Goal: Task Accomplishment & Management: Manage account settings

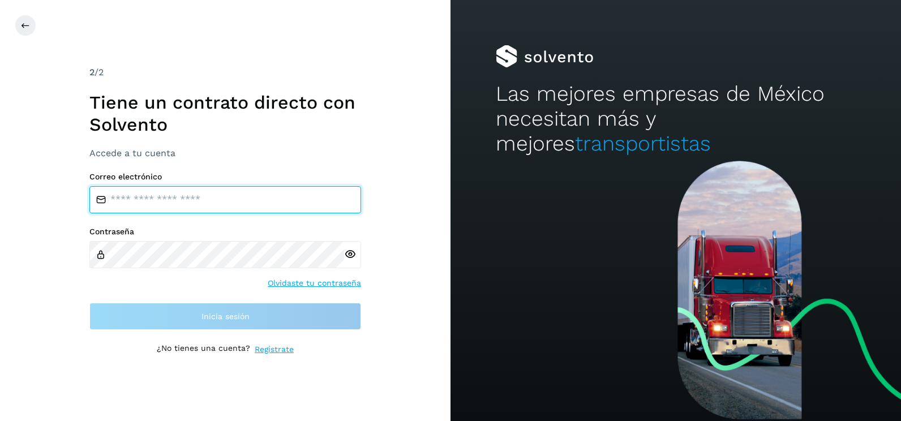
type input "**********"
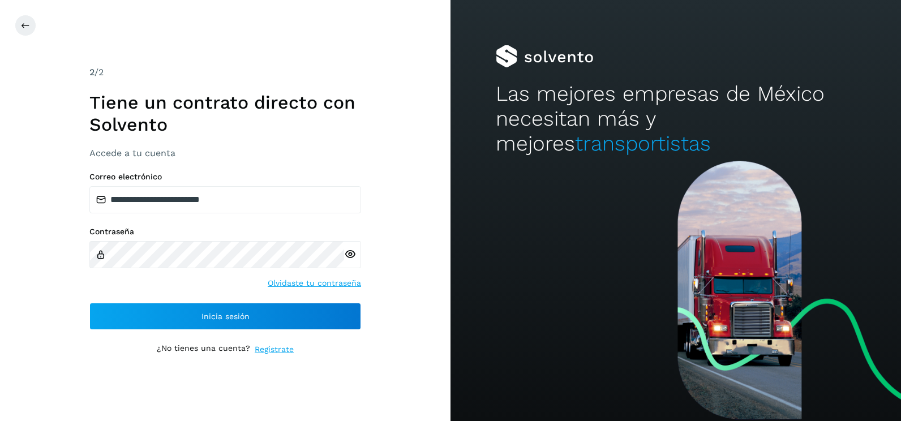
click at [381, 329] on div "**********" at bounding box center [225, 210] width 451 height 421
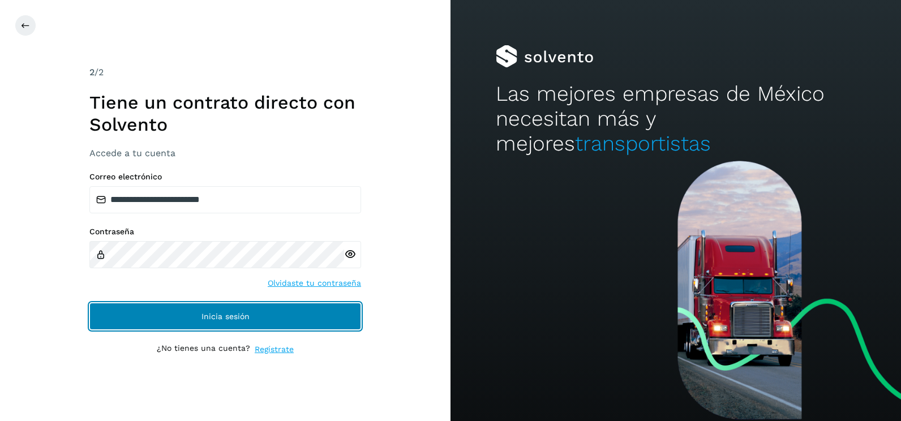
click at [343, 313] on button "Inicia sesión" at bounding box center [225, 316] width 272 height 27
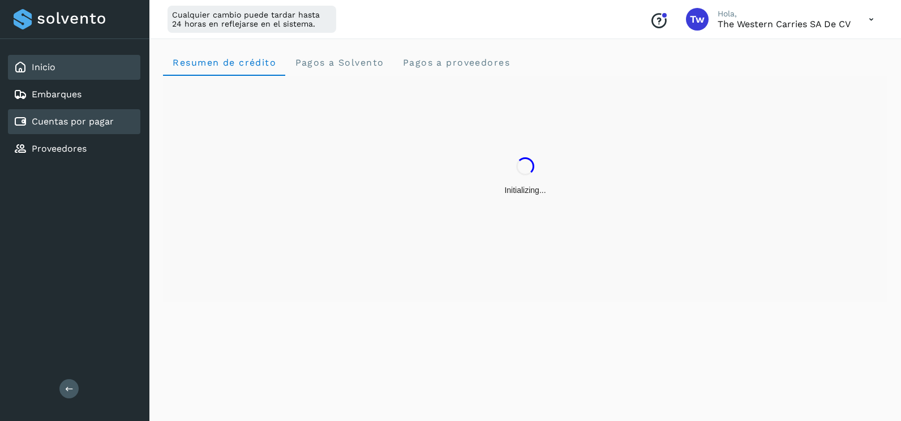
click at [85, 125] on link "Cuentas por pagar" at bounding box center [73, 121] width 82 height 11
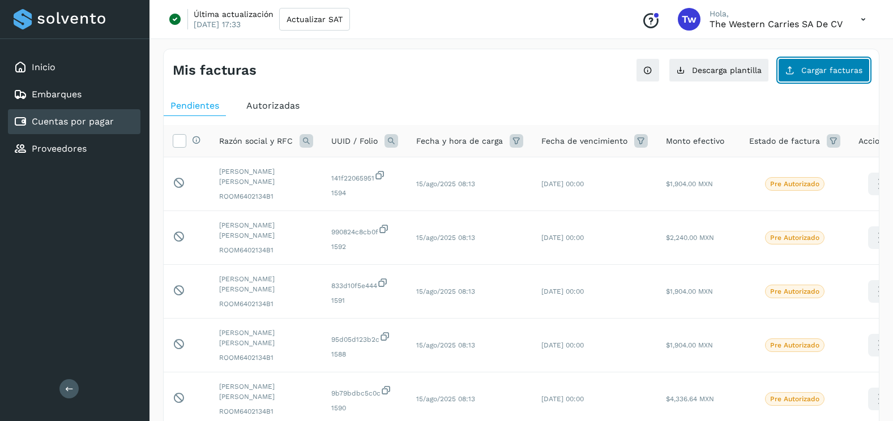
click at [807, 65] on button "Cargar facturas" at bounding box center [824, 70] width 92 height 24
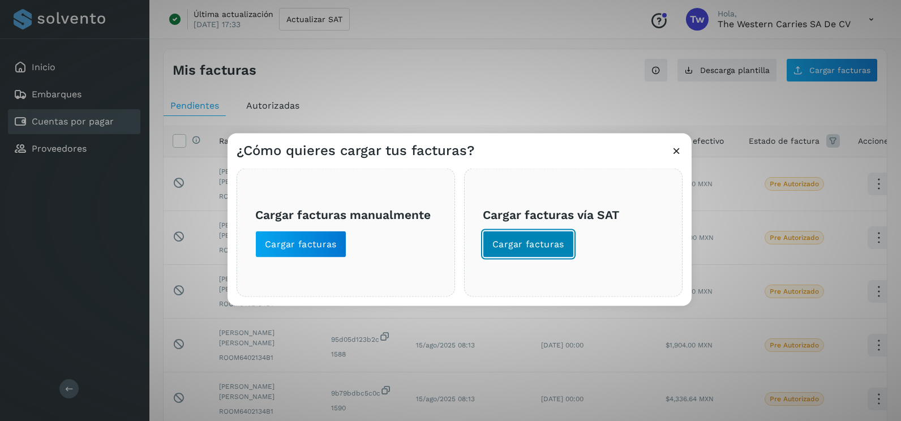
click at [557, 241] on span "Cargar facturas" at bounding box center [528, 244] width 72 height 12
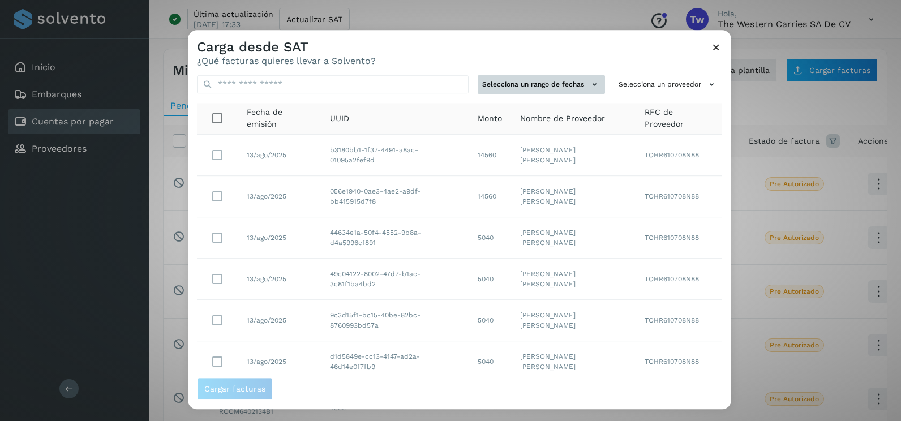
click at [550, 85] on button "Selecciona un rango de fechas" at bounding box center [541, 84] width 127 height 19
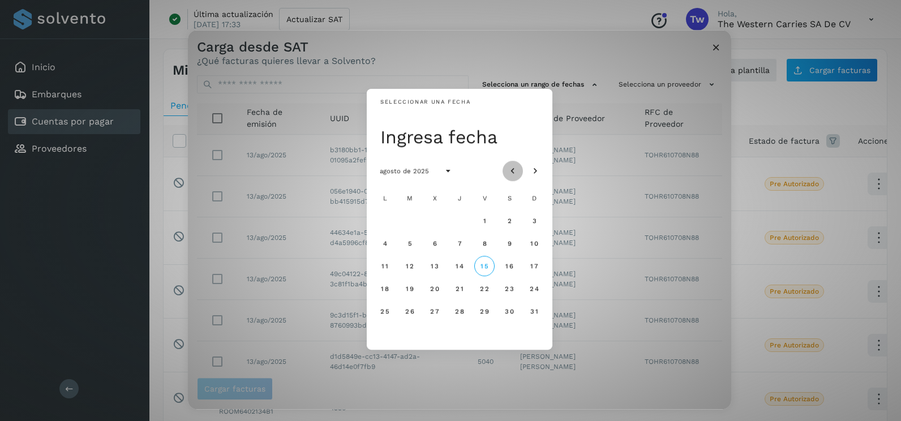
click at [515, 168] on icon "Mes anterior" at bounding box center [512, 171] width 11 height 11
click at [410, 246] on span "8" at bounding box center [409, 243] width 5 height 8
click at [431, 246] on button "9" at bounding box center [435, 243] width 20 height 20
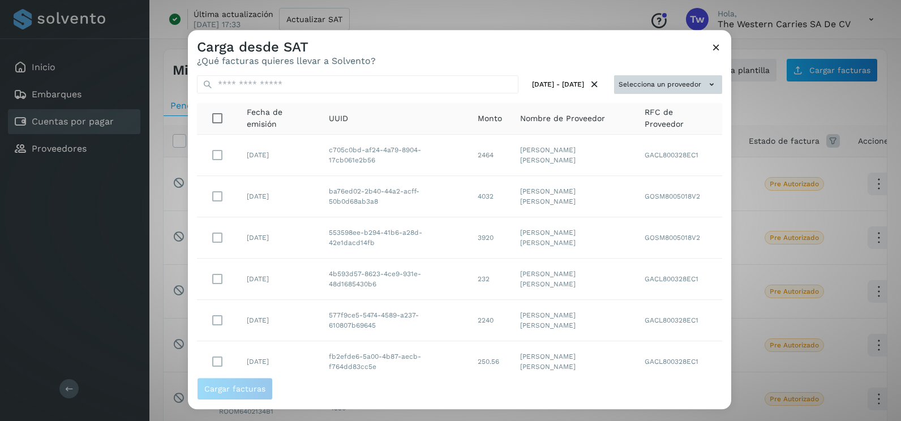
click at [691, 80] on button "Selecciona un proveedor" at bounding box center [668, 84] width 108 height 19
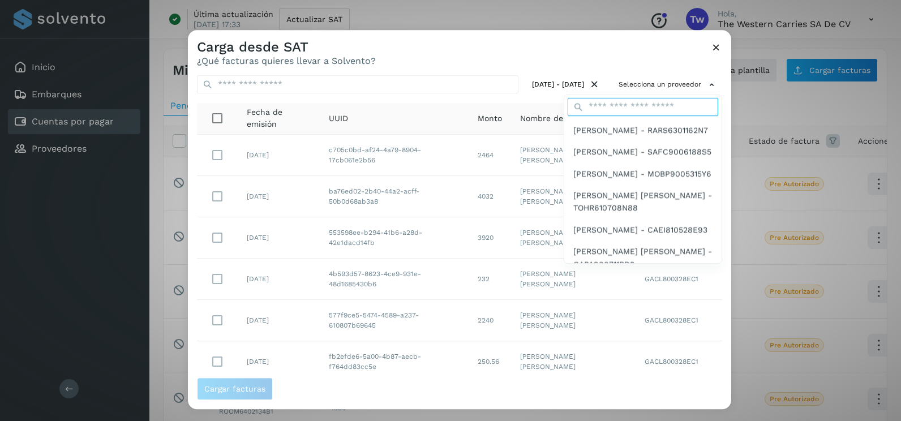
click at [648, 107] on input "text" at bounding box center [643, 107] width 151 height 18
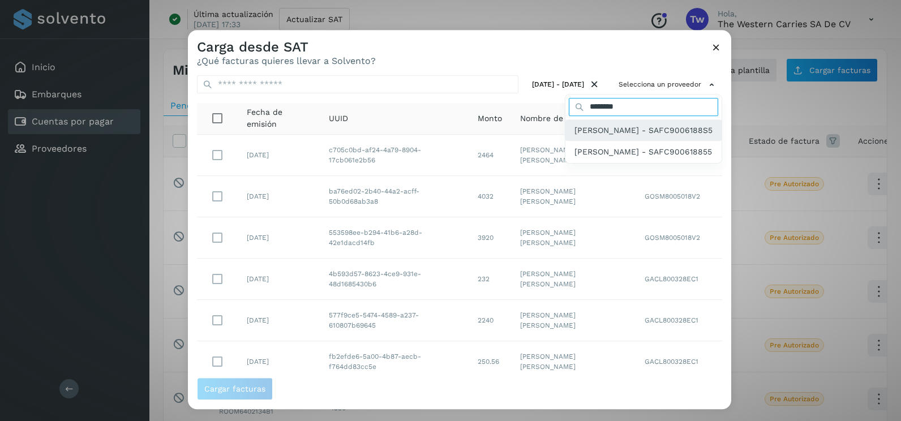
type input "********"
click at [631, 136] on span "[PERSON_NAME] - SAFC9006188S5" at bounding box center [643, 130] width 138 height 12
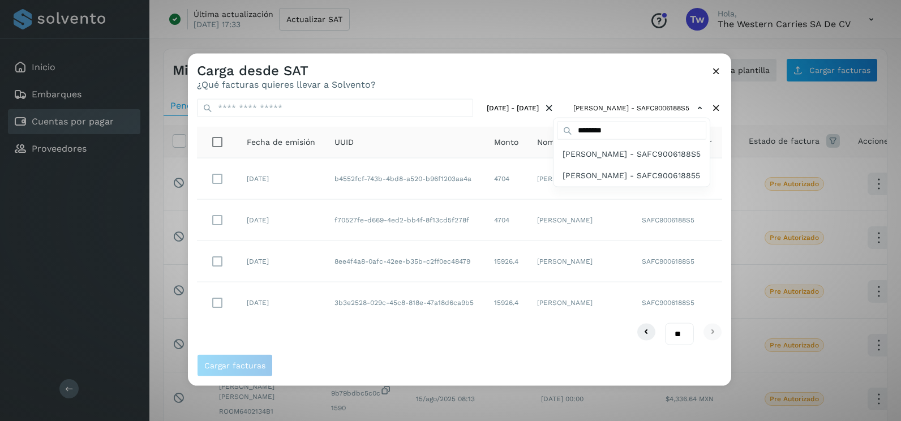
click at [715, 206] on div at bounding box center [638, 264] width 901 height 421
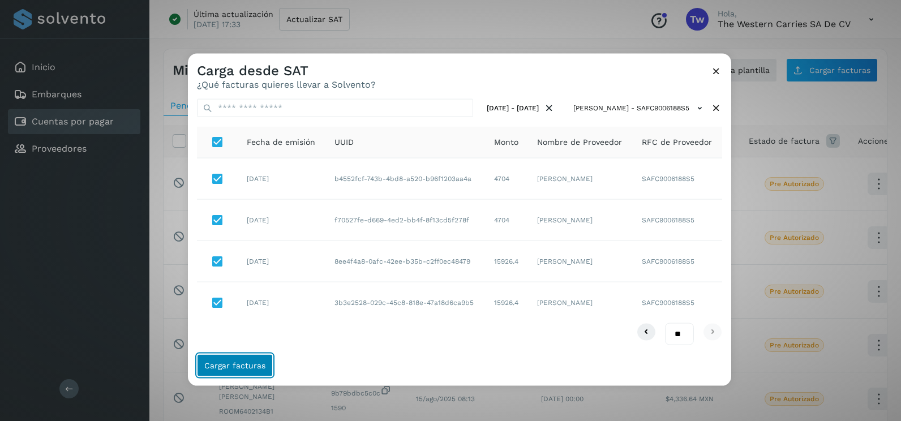
click at [262, 368] on span "Cargar facturas" at bounding box center [234, 365] width 61 height 8
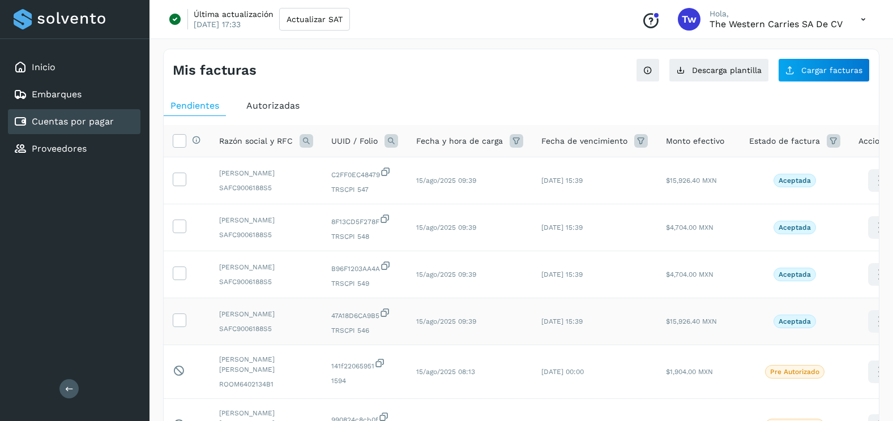
click at [186, 343] on td at bounding box center [187, 321] width 46 height 47
click at [183, 325] on icon at bounding box center [179, 320] width 12 height 12
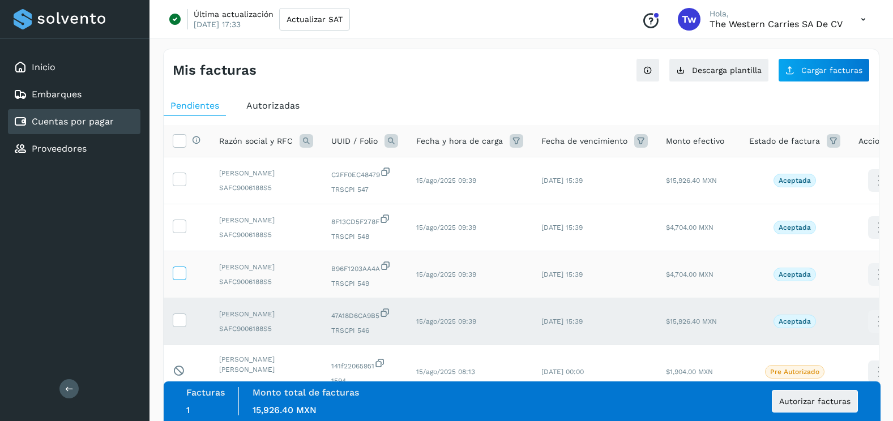
click at [182, 278] on icon at bounding box center [179, 273] width 12 height 12
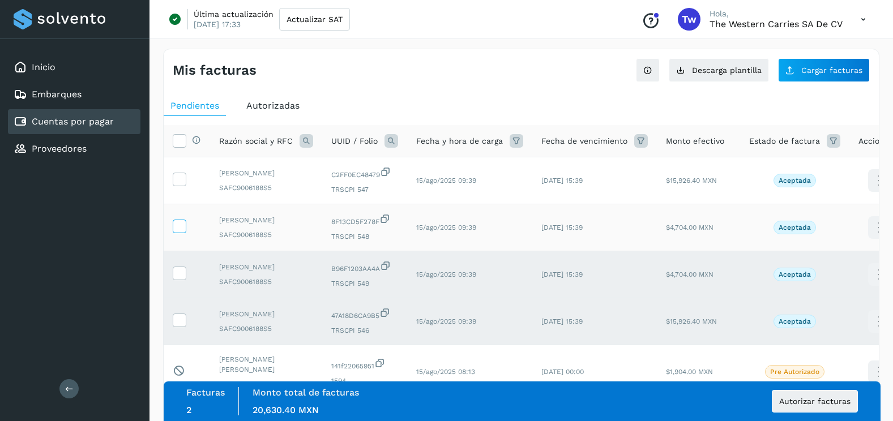
click at [178, 231] on icon at bounding box center [179, 226] width 12 height 12
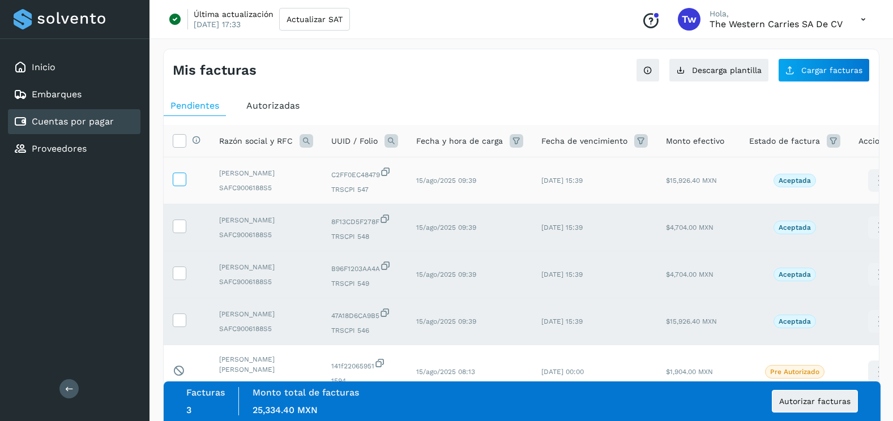
click at [178, 186] on label at bounding box center [180, 180] width 14 height 14
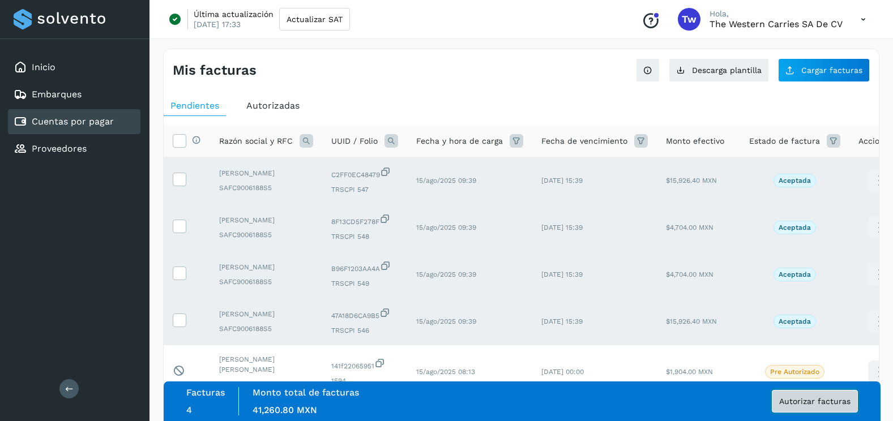
click at [824, 402] on span "Autorizar facturas" at bounding box center [814, 401] width 71 height 8
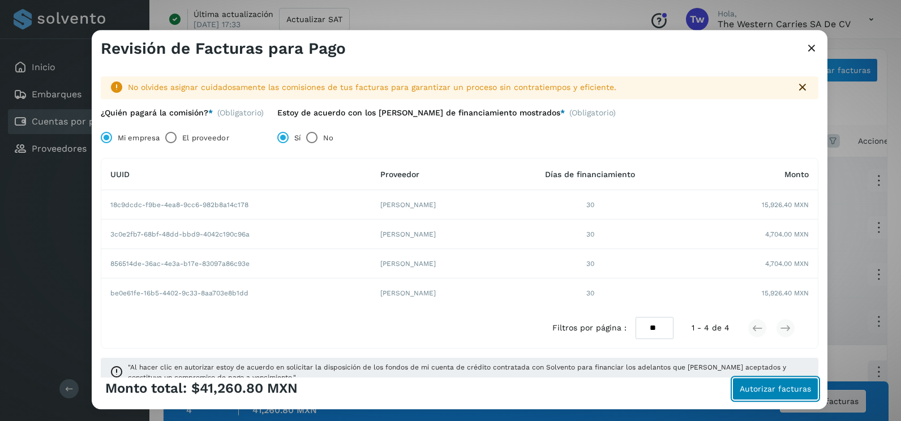
click at [812, 391] on button "Autorizar facturas" at bounding box center [775, 389] width 86 height 23
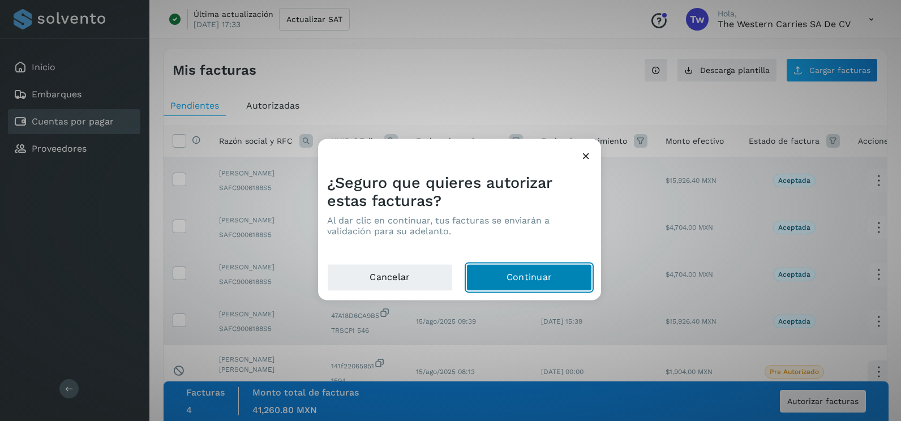
click at [560, 275] on button "Continuar" at bounding box center [529, 277] width 126 height 27
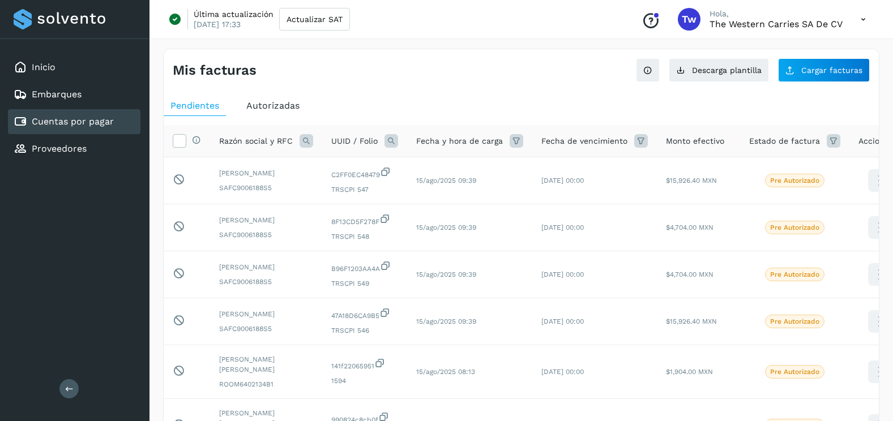
click at [827, 87] on div "Mis facturas Ver instrucciones para cargar Facturas Descarga plantilla Cargar f…" at bounding box center [521, 400] width 716 height 702
click at [824, 75] on button "Cargar facturas" at bounding box center [824, 70] width 92 height 24
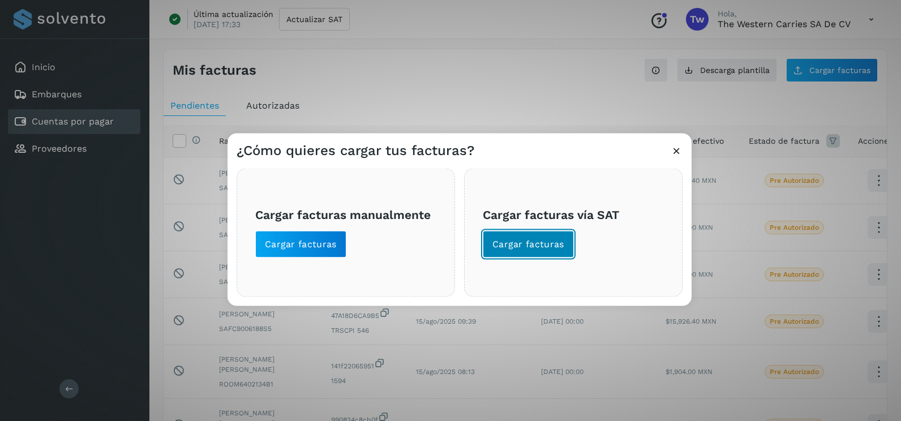
click at [532, 241] on span "Cargar facturas" at bounding box center [528, 244] width 72 height 12
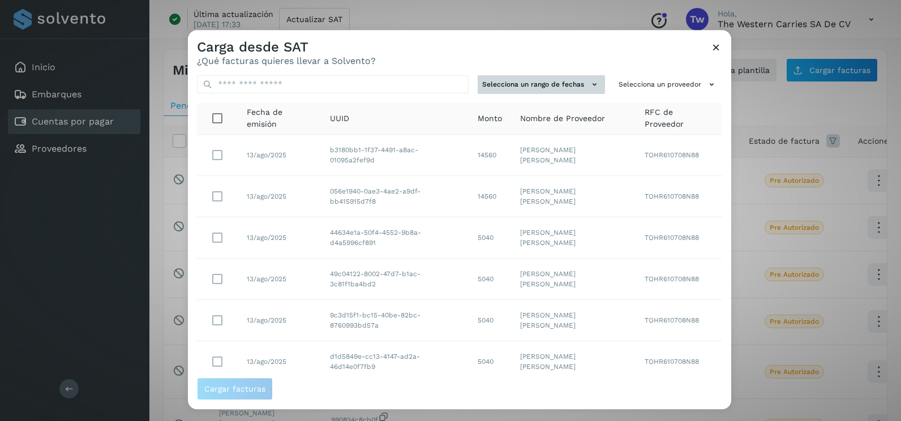
click at [553, 77] on button "Selecciona un rango de fechas" at bounding box center [541, 84] width 127 height 19
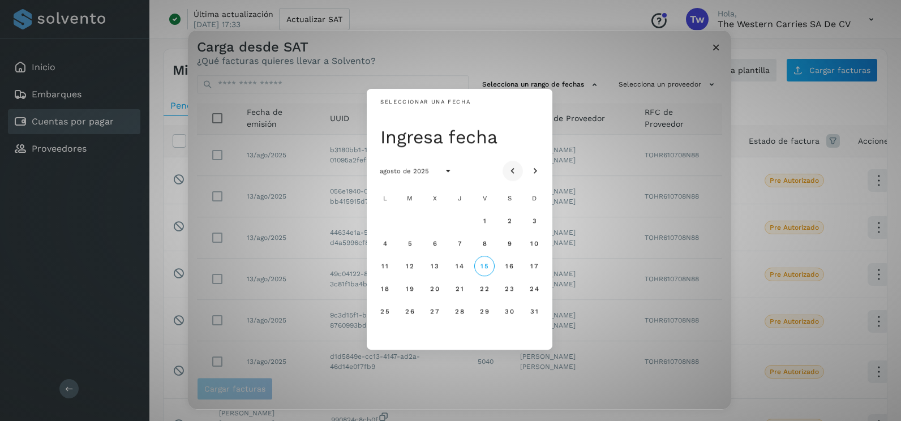
click at [506, 166] on button "Mes anterior" at bounding box center [513, 171] width 20 height 20
click at [412, 287] on span "17" at bounding box center [409, 289] width 8 height 8
click at [436, 293] on span "18" at bounding box center [434, 289] width 8 height 8
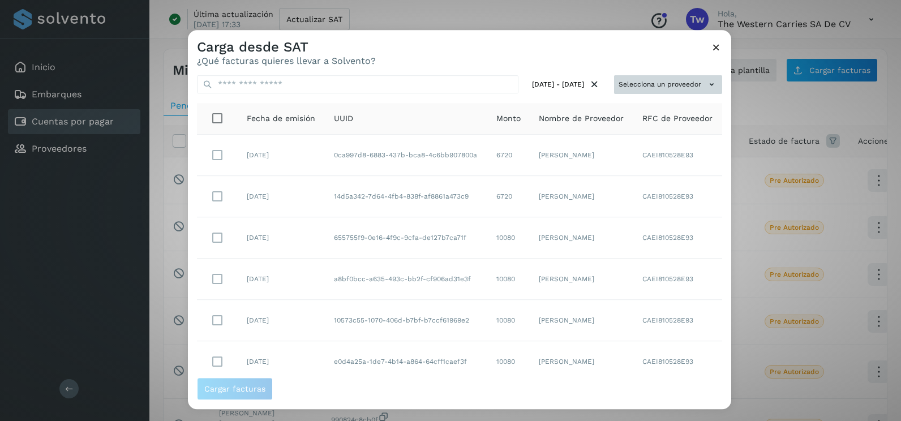
click at [701, 93] on button "Selecciona un proveedor" at bounding box center [668, 84] width 108 height 19
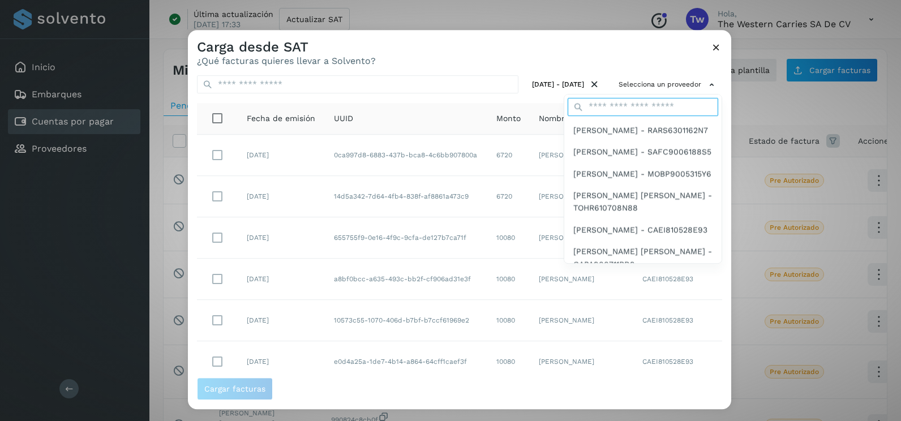
click at [625, 112] on input "text" at bounding box center [643, 107] width 151 height 18
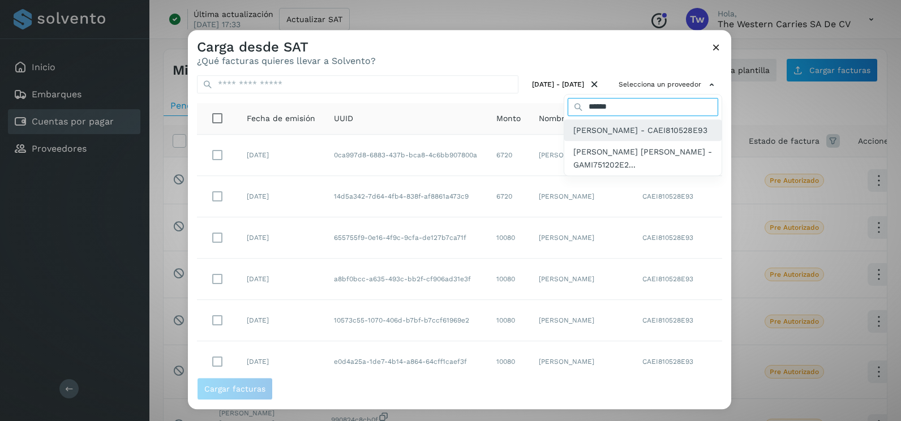
type input "******"
click at [634, 125] on span "[PERSON_NAME] - CAEI810528E93" at bounding box center [640, 130] width 134 height 12
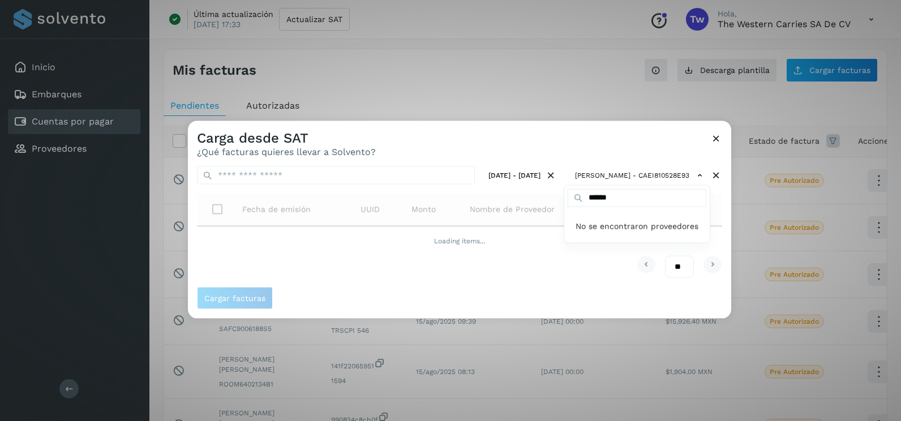
click at [720, 211] on div at bounding box center [638, 331] width 901 height 421
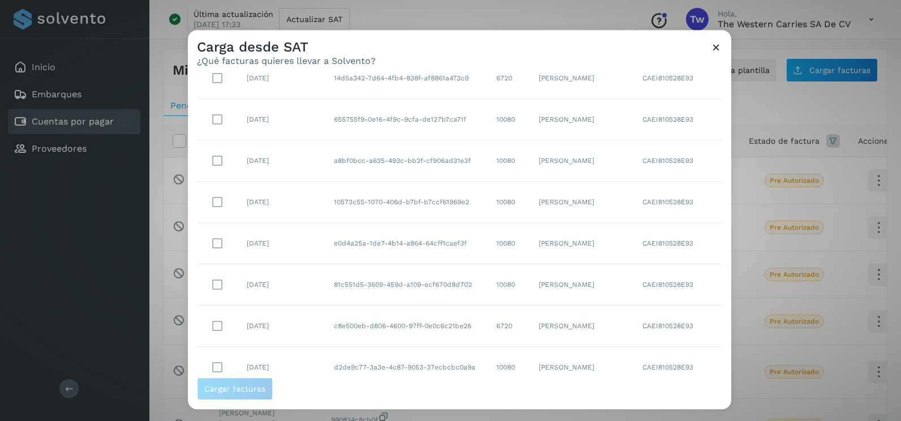
scroll to position [201, 0]
click at [665, 349] on select "** ** **" at bounding box center [679, 357] width 29 height 22
click at [666, 360] on select "** ** **" at bounding box center [679, 357] width 29 height 22
select select "**"
click at [665, 346] on select "** ** **" at bounding box center [679, 357] width 29 height 22
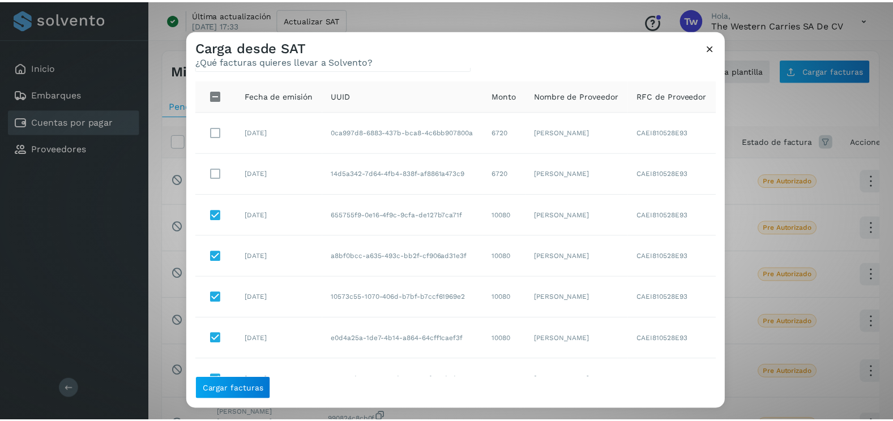
scroll to position [0, 0]
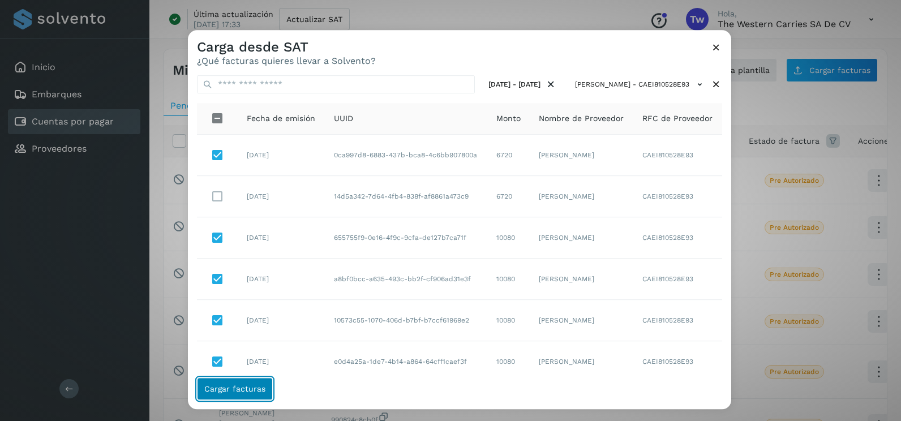
click at [263, 389] on span "Cargar facturas" at bounding box center [234, 389] width 61 height 8
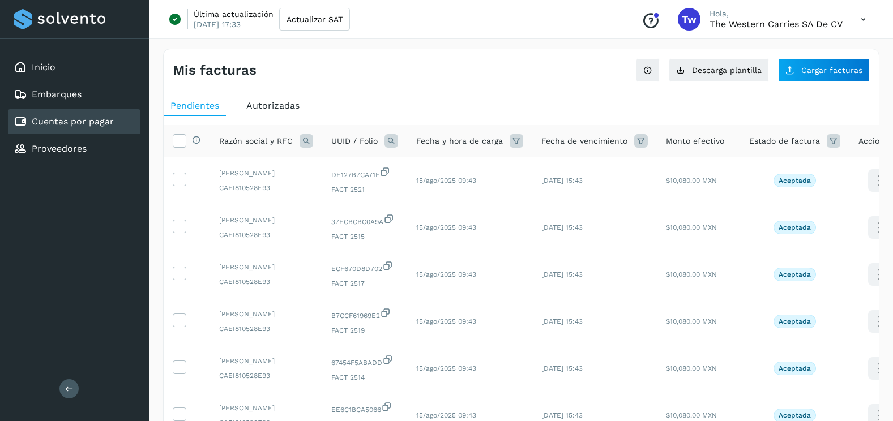
click at [816, 57] on div "Mis facturas Ver instrucciones para cargar Facturas Descarga plantilla Cargar f…" at bounding box center [521, 65] width 715 height 33
click at [817, 66] on span "Cargar facturas" at bounding box center [831, 70] width 61 height 8
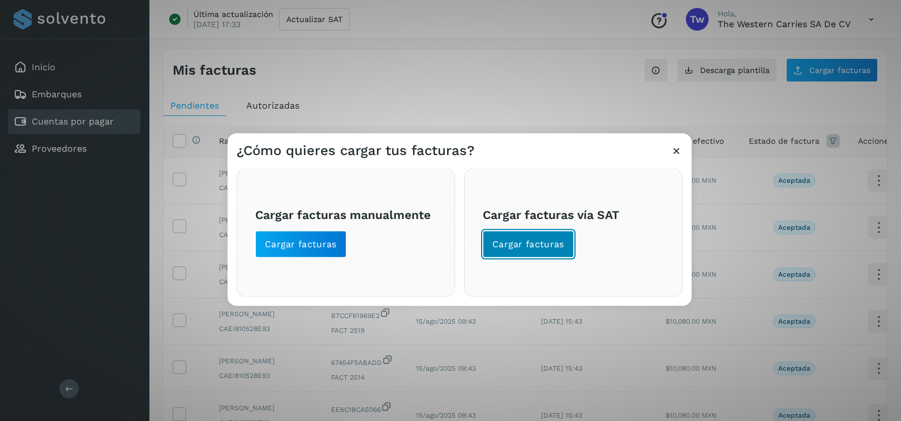
click at [532, 246] on span "Cargar facturas" at bounding box center [528, 244] width 72 height 12
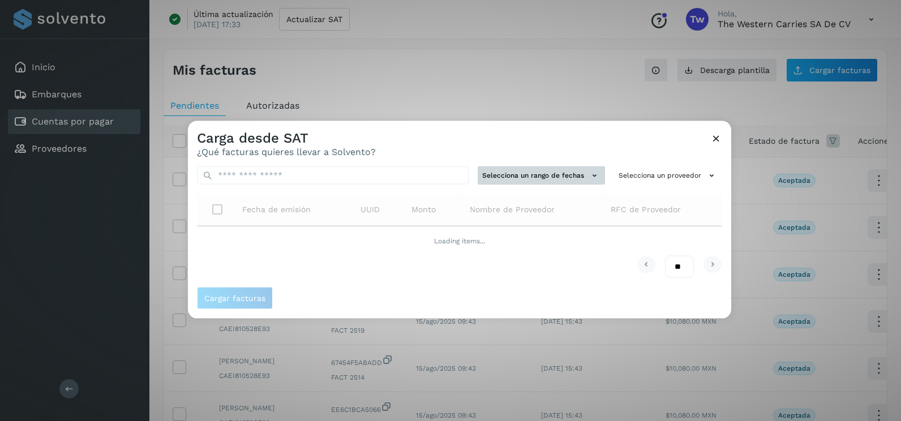
click at [554, 166] on button "Selecciona un rango de fechas" at bounding box center [541, 175] width 127 height 19
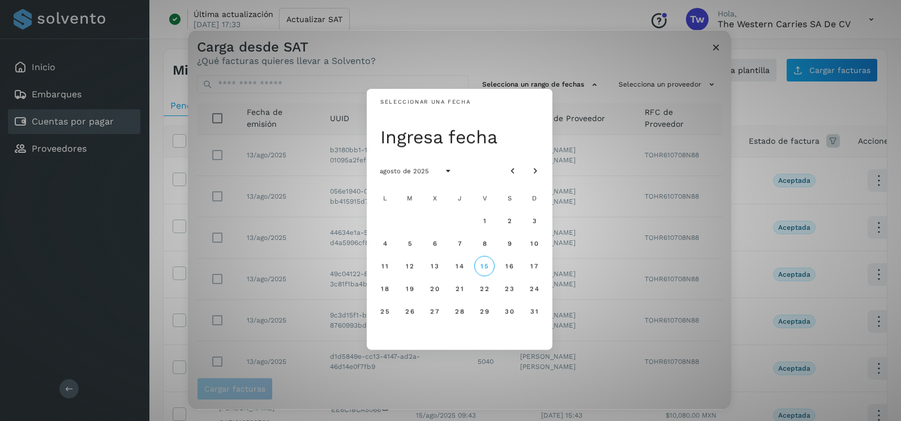
click at [519, 158] on div "agosto de 2025" at bounding box center [460, 171] width 186 height 32
click at [520, 162] on div at bounding box center [524, 171] width 43 height 20
click at [520, 163] on div at bounding box center [524, 171] width 43 height 20
drag, startPoint x: 520, startPoint y: 163, endPoint x: 509, endPoint y: 168, distance: 12.2
click at [509, 168] on icon "Mes anterior" at bounding box center [512, 171] width 11 height 11
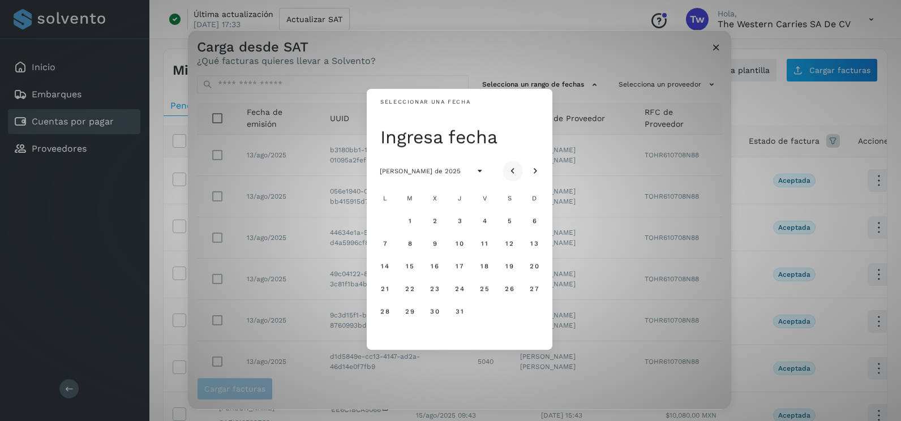
click at [509, 171] on icon "Mes anterior" at bounding box center [512, 171] width 11 height 11
click at [381, 245] on button "2" at bounding box center [385, 243] width 20 height 20
click at [414, 243] on button "3" at bounding box center [410, 243] width 20 height 20
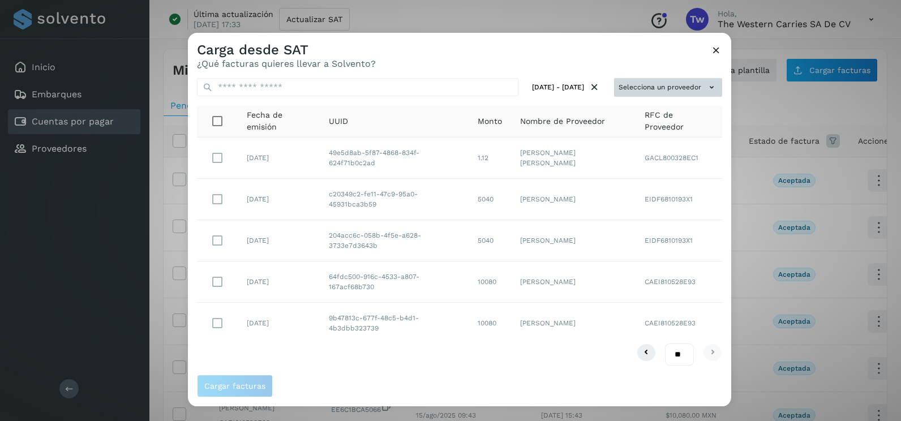
click at [691, 84] on button "Selecciona un proveedor" at bounding box center [668, 87] width 108 height 19
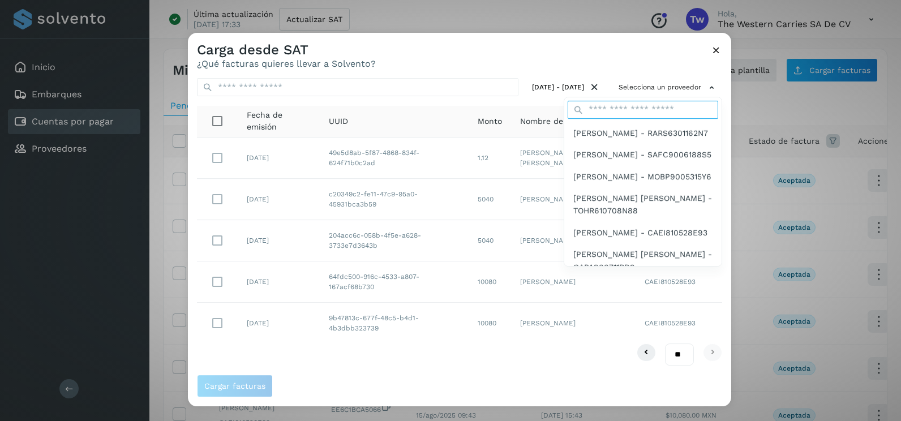
click at [635, 103] on input "text" at bounding box center [643, 110] width 151 height 18
type input "******"
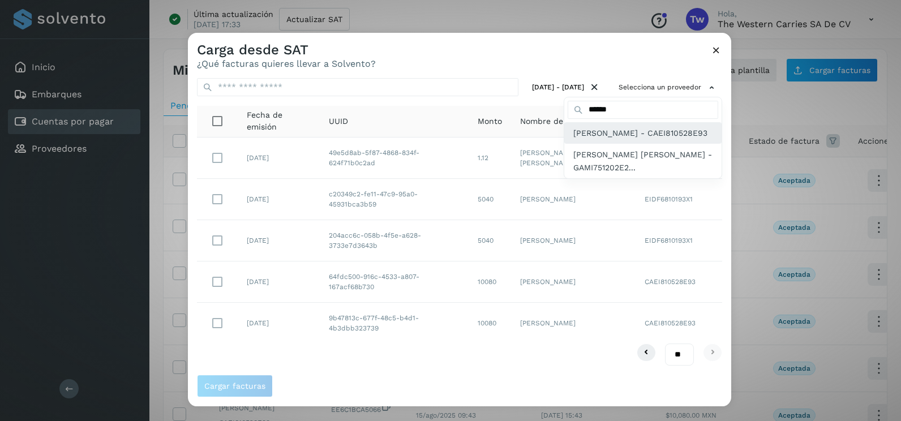
click at [632, 139] on span "[PERSON_NAME] - CAEI810528E93" at bounding box center [640, 133] width 134 height 12
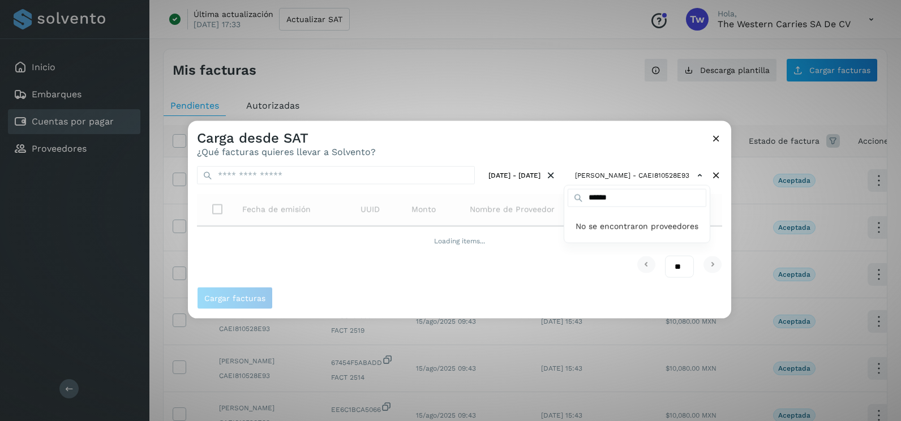
click at [503, 139] on div at bounding box center [638, 331] width 901 height 421
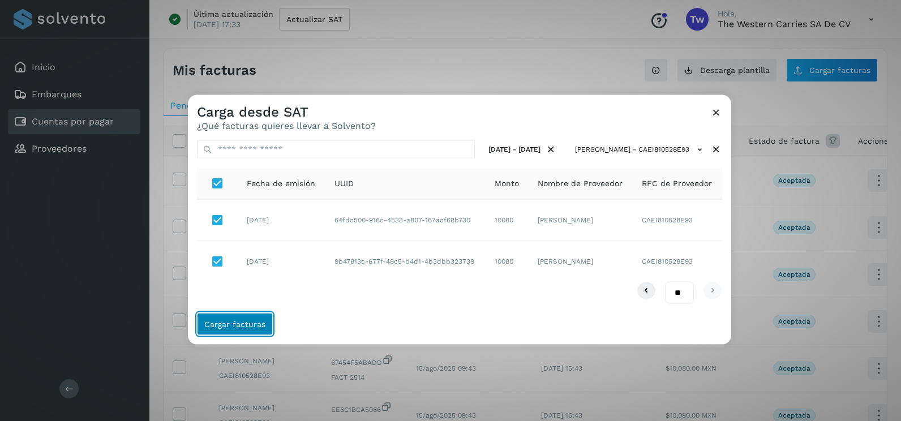
click at [258, 326] on span "Cargar facturas" at bounding box center [234, 324] width 61 height 8
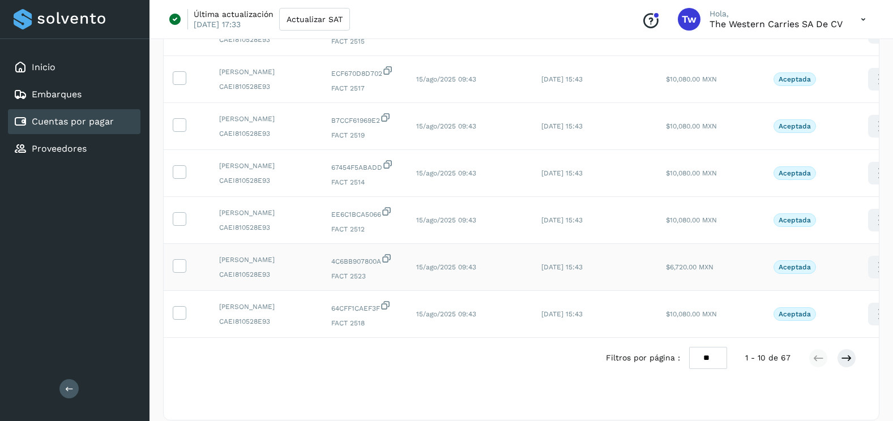
scroll to position [340, 0]
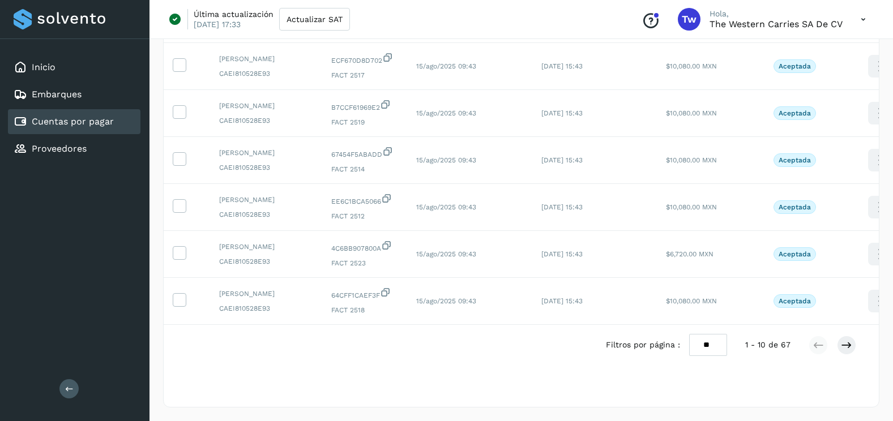
click at [708, 356] on select "** ** **" at bounding box center [708, 345] width 38 height 22
select select "**"
click at [689, 334] on select "** ** **" at bounding box center [708, 345] width 38 height 22
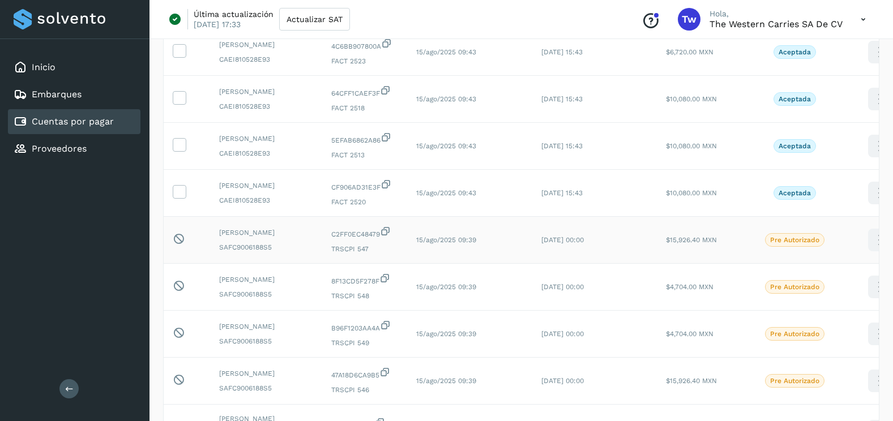
scroll to position [509, 0]
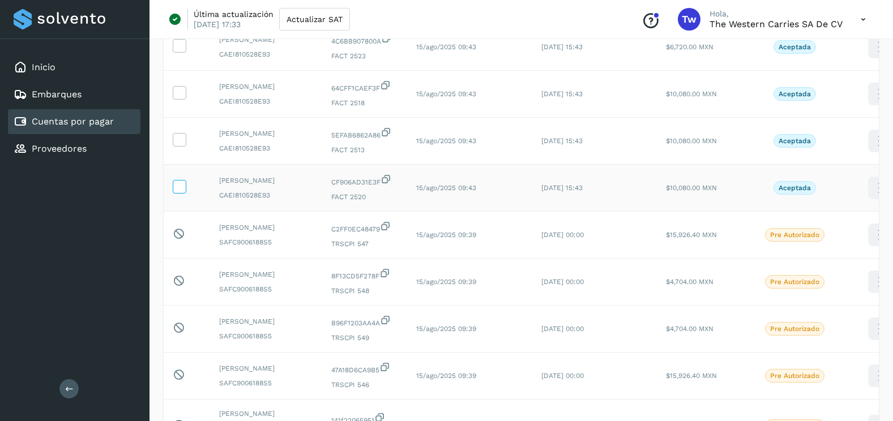
click at [182, 192] on icon at bounding box center [179, 186] width 12 height 12
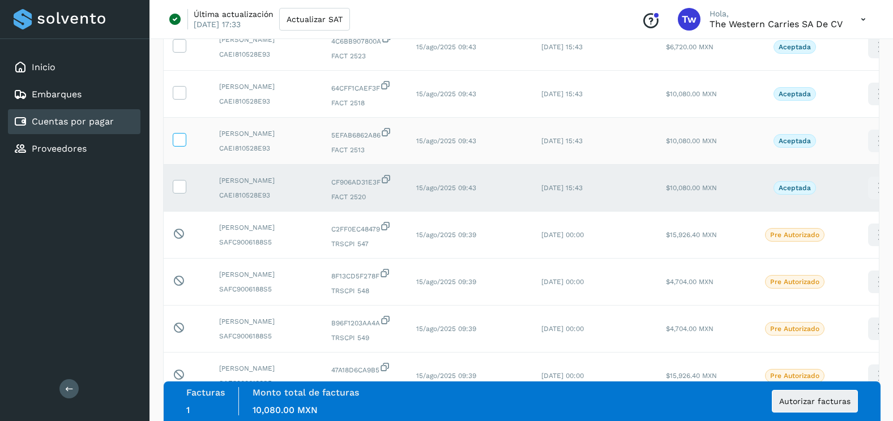
click at [177, 145] on icon at bounding box center [179, 139] width 12 height 12
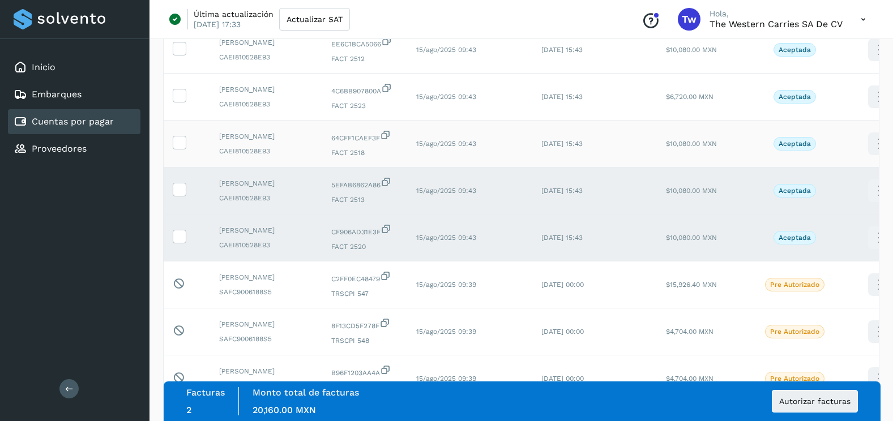
scroll to position [396, 0]
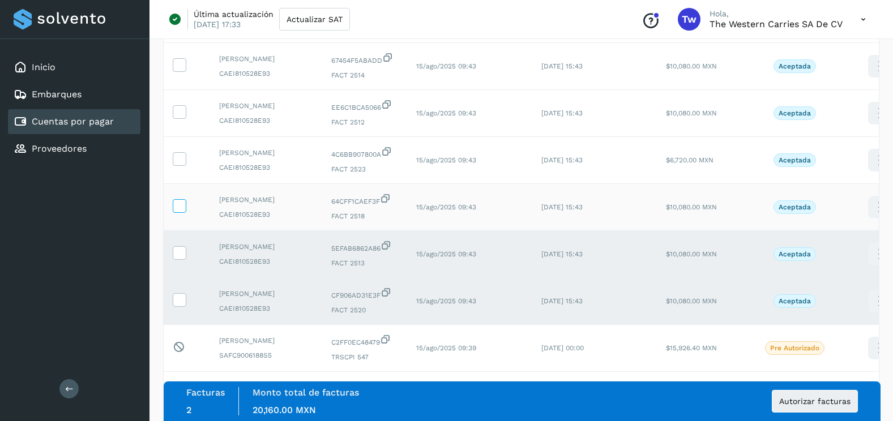
click at [175, 211] on icon at bounding box center [179, 205] width 12 height 12
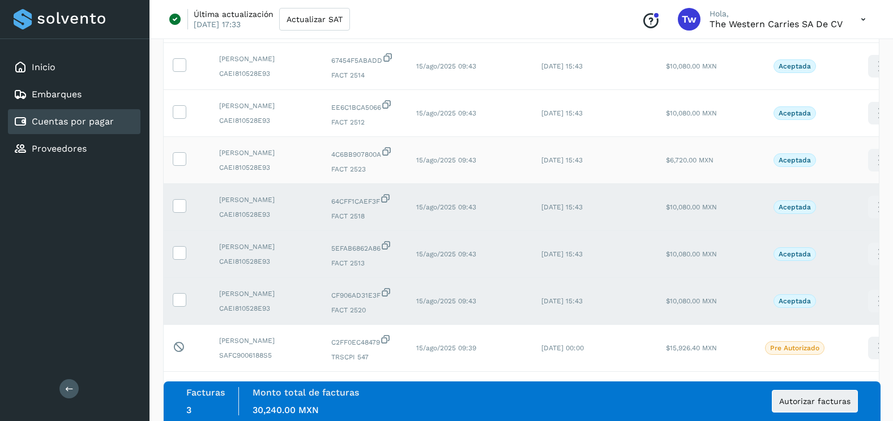
drag, startPoint x: 181, startPoint y: 221, endPoint x: 181, endPoint y: 201, distance: 19.8
click at [181, 164] on icon at bounding box center [179, 158] width 12 height 12
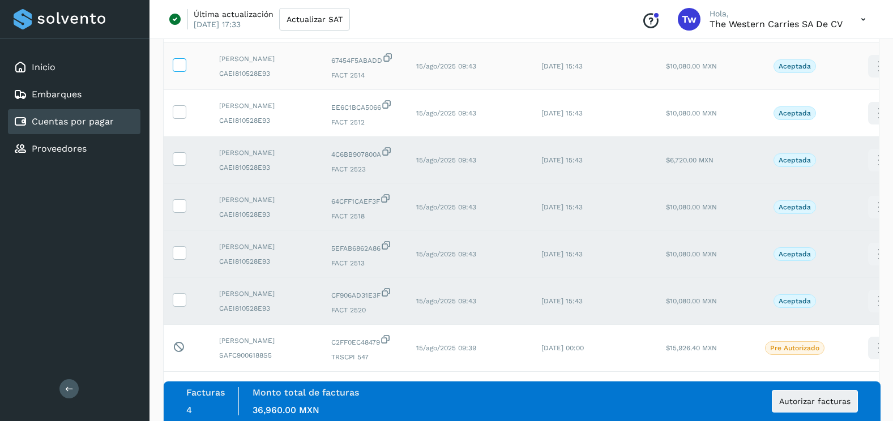
drag, startPoint x: 180, startPoint y: 162, endPoint x: 182, endPoint y: 112, distance: 50.4
click at [179, 117] on icon at bounding box center [179, 111] width 12 height 12
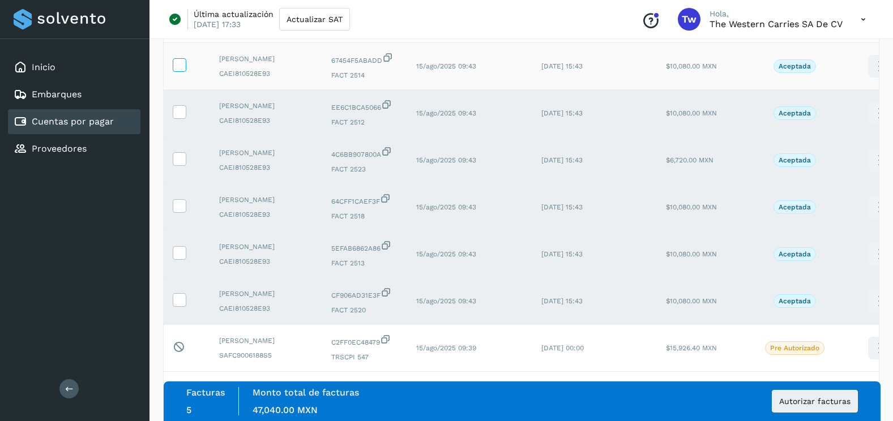
click at [182, 70] on icon at bounding box center [179, 64] width 12 height 12
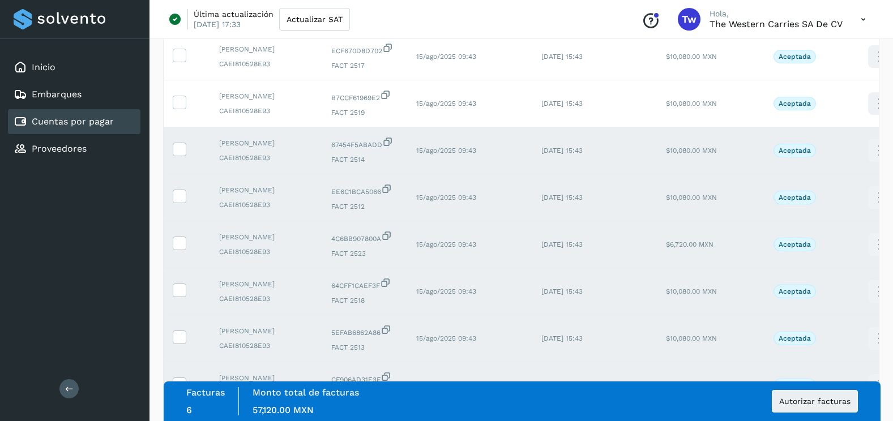
scroll to position [226, 0]
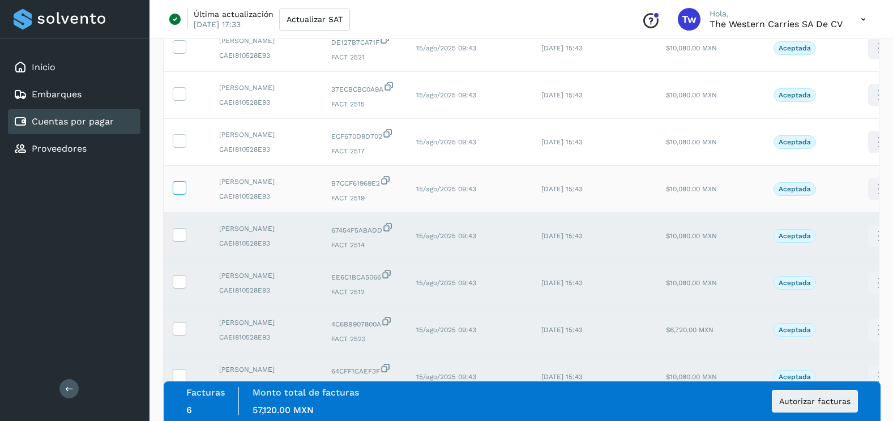
click at [179, 193] on icon at bounding box center [179, 187] width 12 height 12
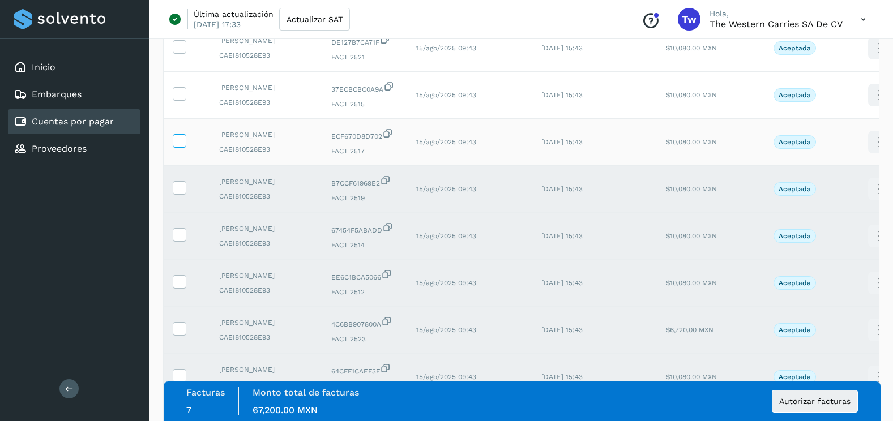
click at [177, 146] on icon at bounding box center [179, 140] width 12 height 12
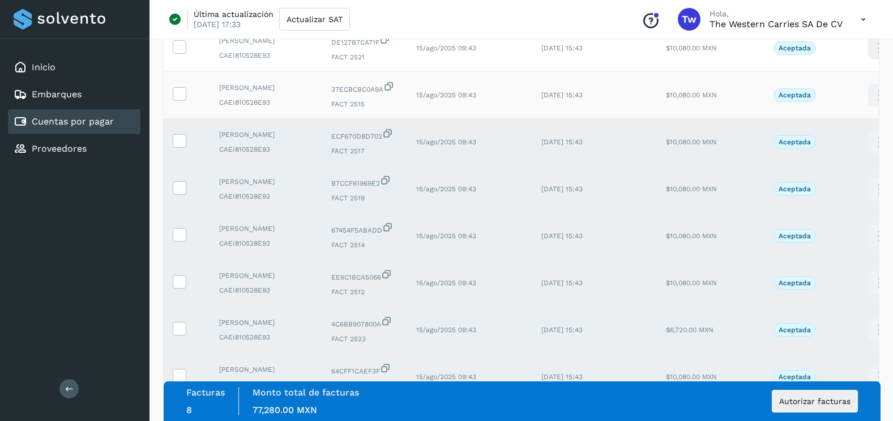
click at [180, 119] on td at bounding box center [187, 95] width 46 height 47
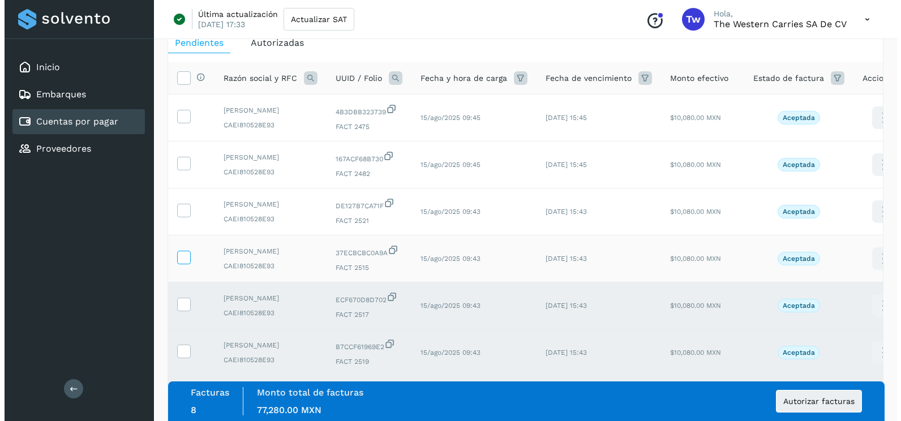
scroll to position [57, 0]
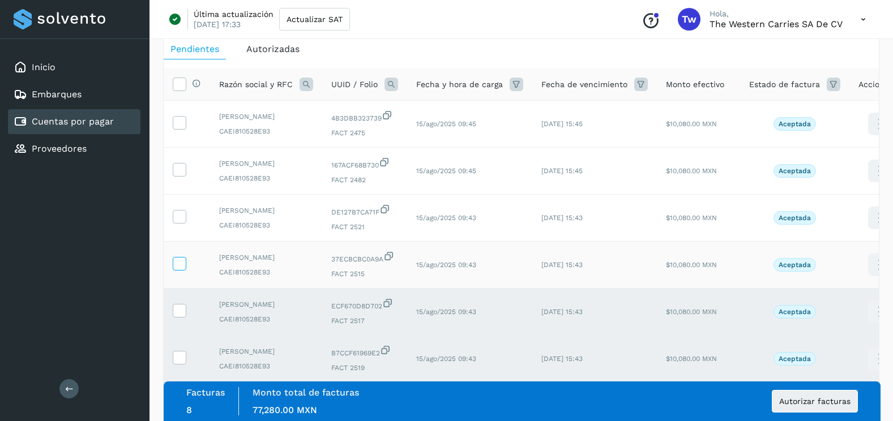
click at [183, 269] on icon at bounding box center [179, 263] width 12 height 12
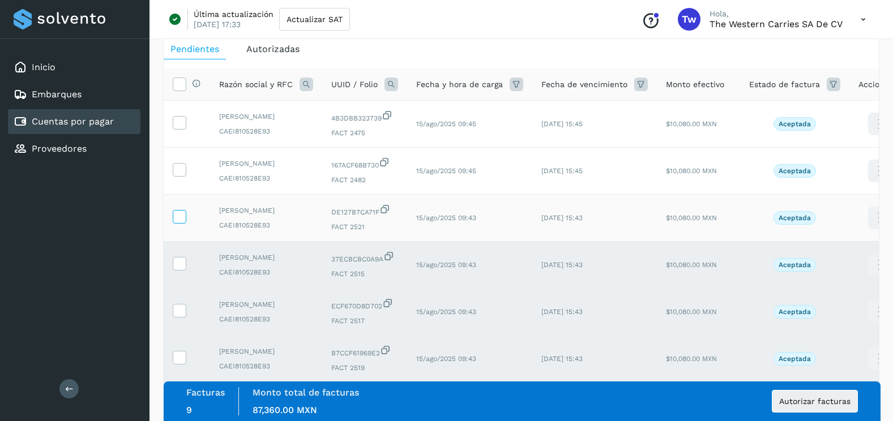
drag, startPoint x: 180, startPoint y: 239, endPoint x: 182, endPoint y: 195, distance: 44.2
click at [180, 223] on span at bounding box center [179, 219] width 12 height 8
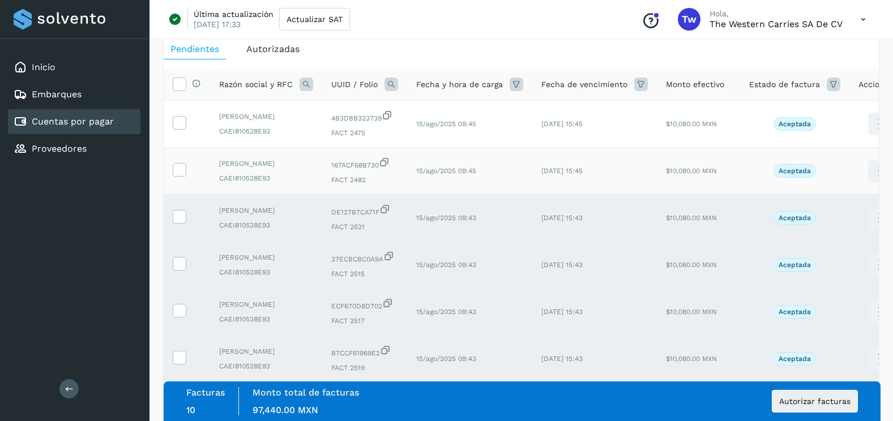
drag, startPoint x: 179, startPoint y: 183, endPoint x: 178, endPoint y: 156, distance: 26.6
click at [179, 175] on icon at bounding box center [179, 169] width 12 height 12
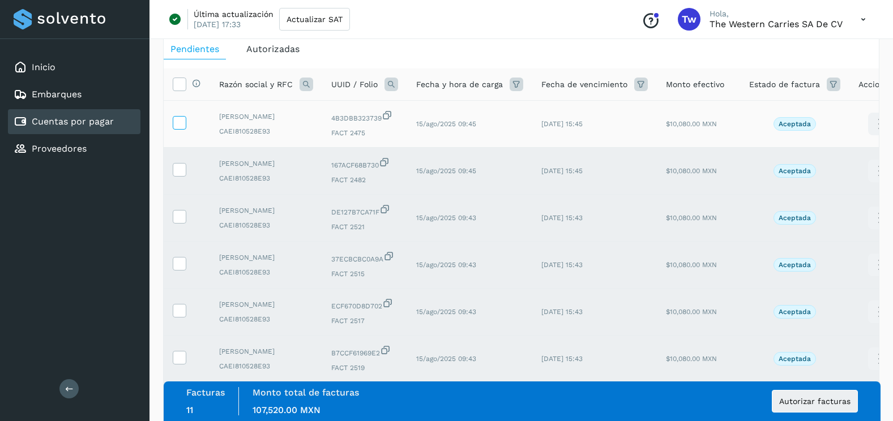
click at [177, 130] on label at bounding box center [180, 123] width 14 height 14
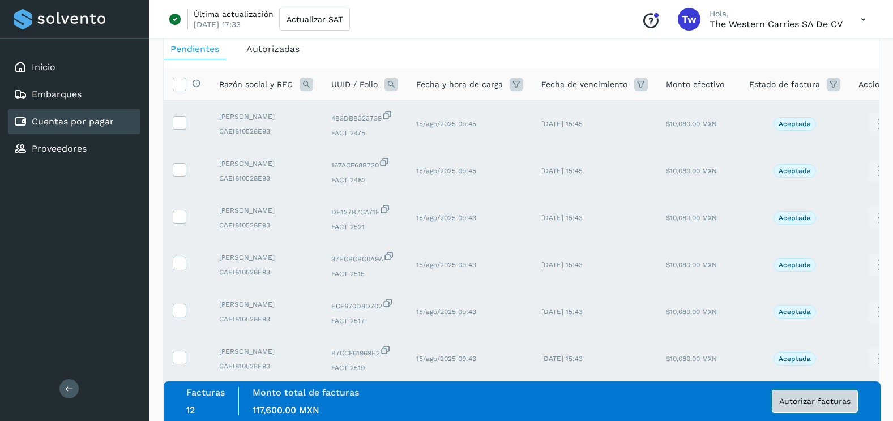
click at [825, 400] on span "Autorizar facturas" at bounding box center [814, 401] width 71 height 8
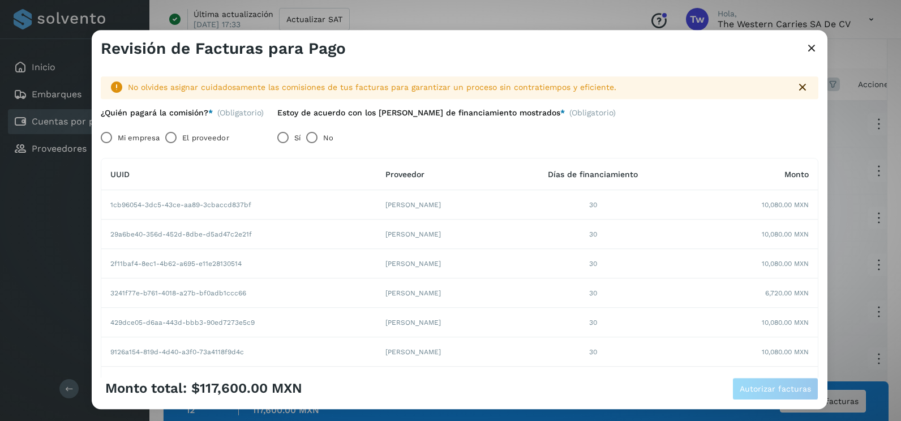
click at [122, 130] on label "Mi empresa" at bounding box center [139, 138] width 42 height 23
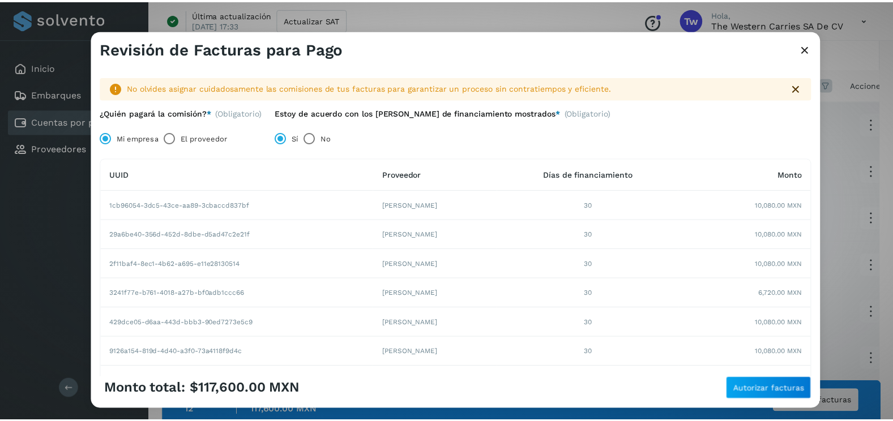
scroll to position [195, 0]
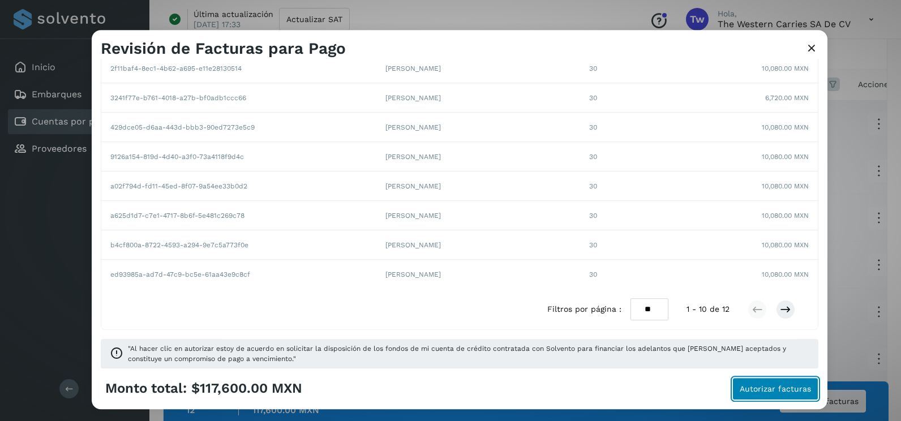
click at [762, 390] on span "Autorizar facturas" at bounding box center [775, 389] width 71 height 8
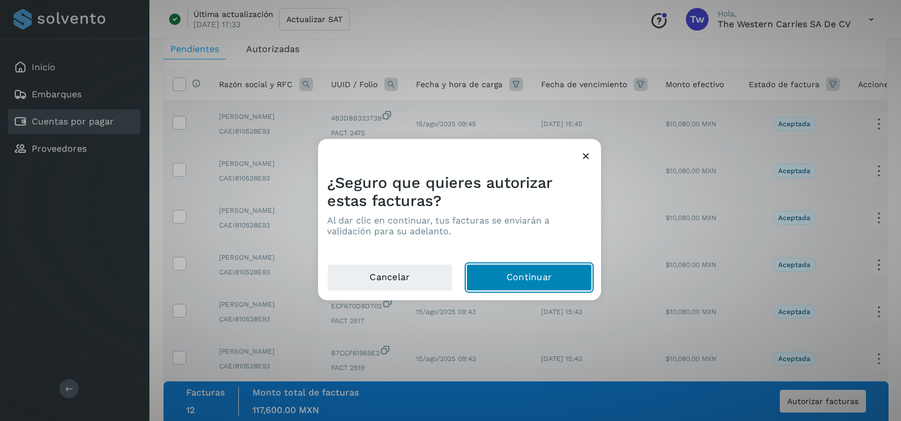
click at [575, 284] on button "Continuar" at bounding box center [529, 277] width 126 height 27
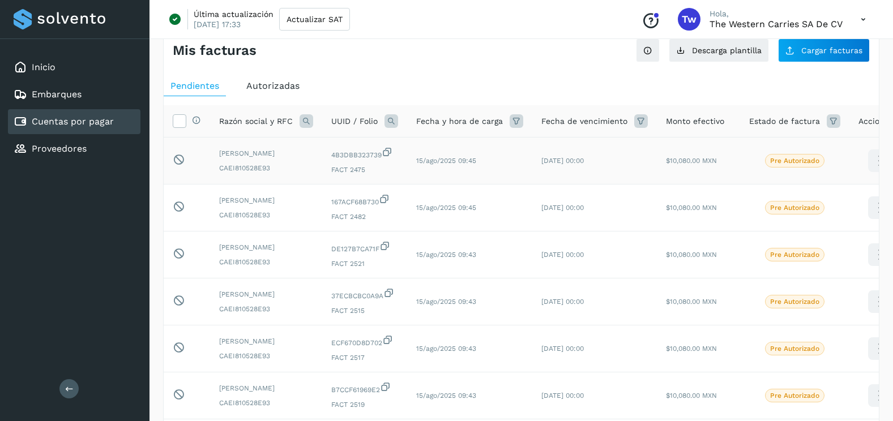
scroll to position [0, 0]
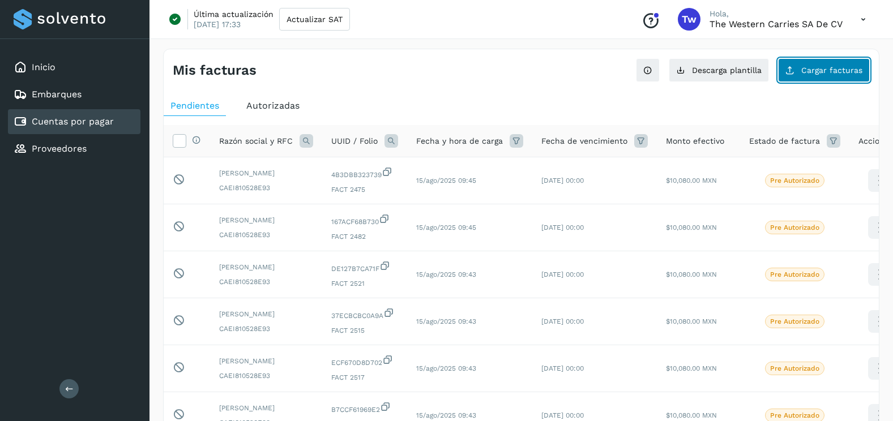
click at [842, 73] on span "Cargar facturas" at bounding box center [831, 70] width 61 height 8
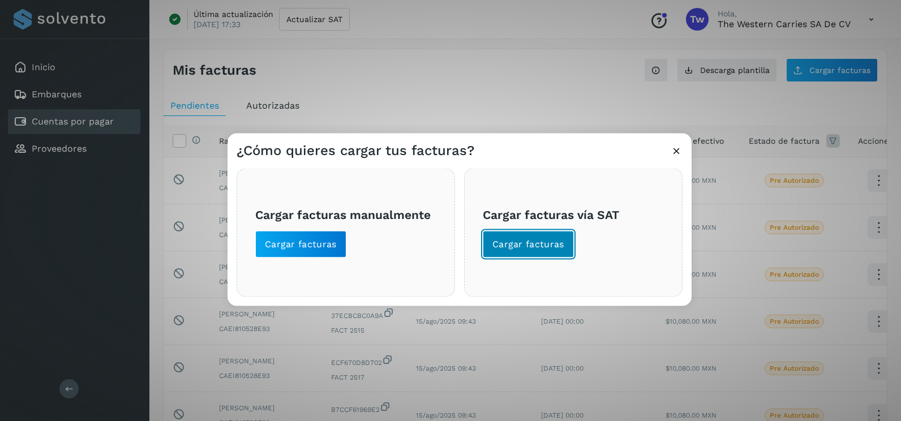
click at [554, 235] on button "Cargar facturas" at bounding box center [528, 244] width 91 height 27
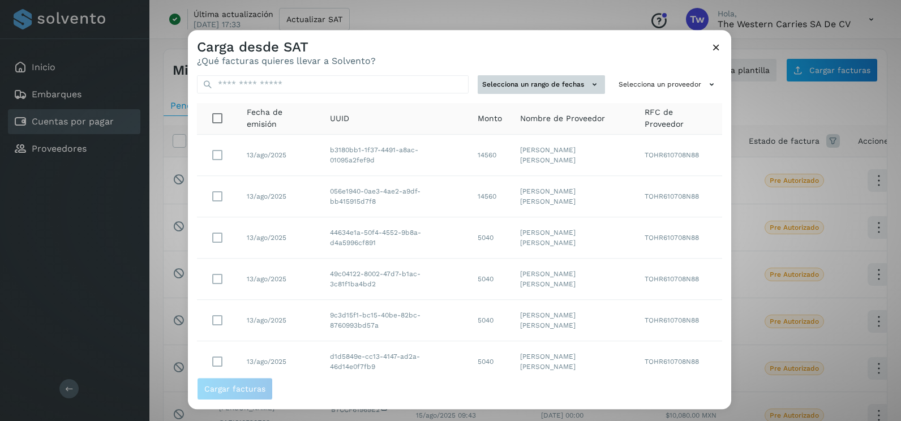
click at [569, 93] on button "Selecciona un rango de fechas" at bounding box center [541, 84] width 127 height 19
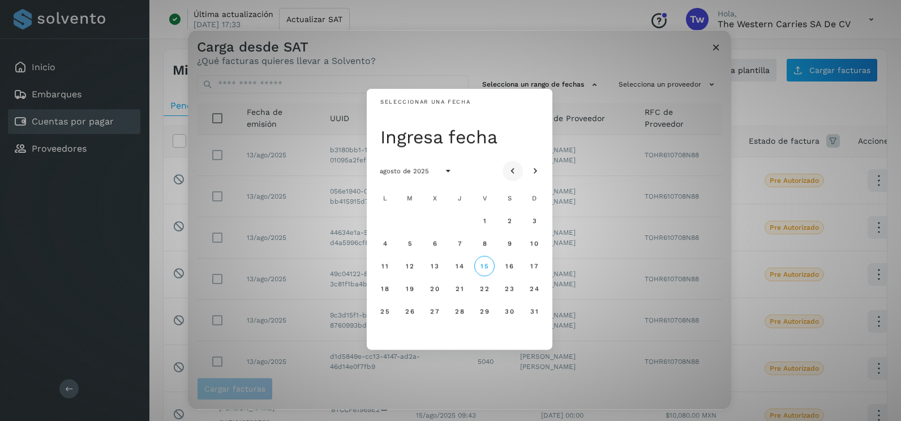
click at [516, 175] on icon "Mes anterior" at bounding box center [512, 171] width 11 height 11
click at [462, 246] on span "10" at bounding box center [459, 243] width 8 height 8
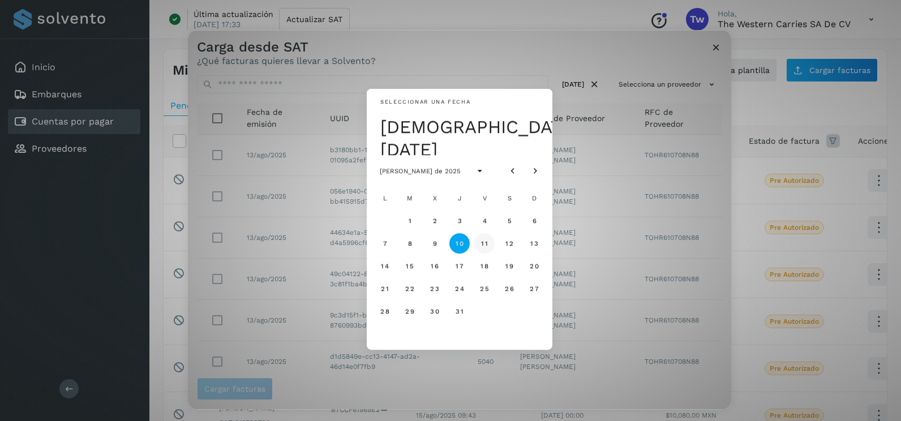
click at [481, 245] on span "11" at bounding box center [484, 243] width 7 height 8
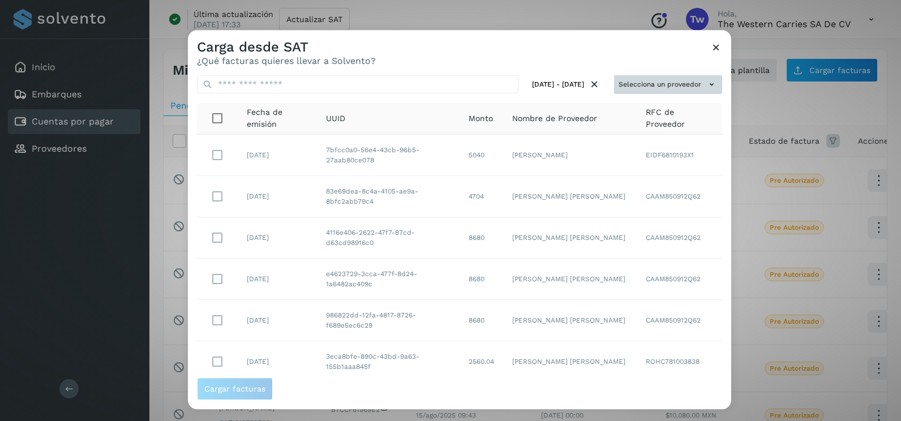
click at [690, 88] on button "Selecciona un proveedor" at bounding box center [668, 84] width 108 height 19
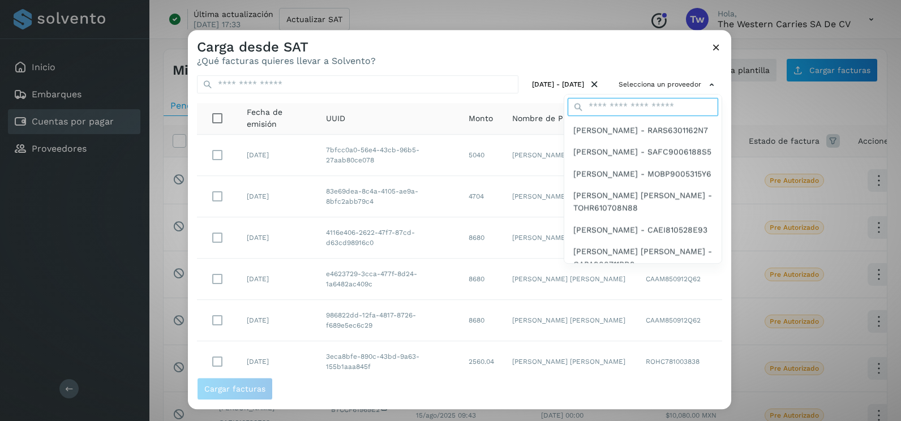
click at [641, 108] on input "text" at bounding box center [643, 107] width 151 height 18
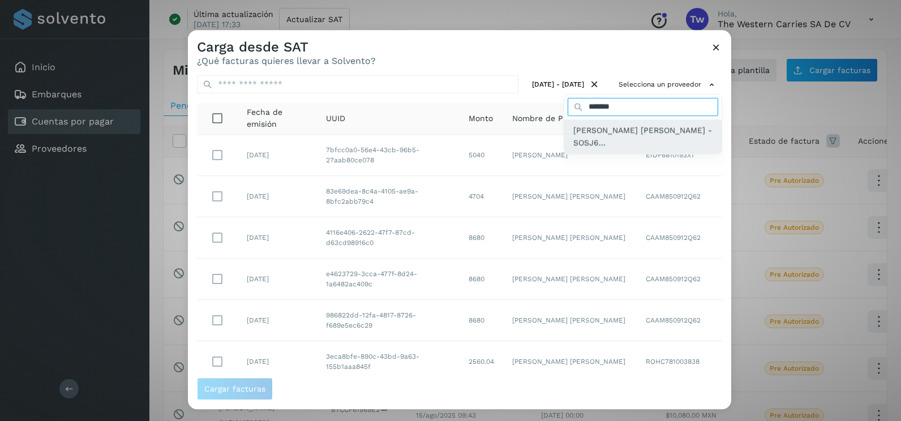
type input "*******"
click at [660, 142] on span "[PERSON_NAME] [PERSON_NAME] - SOSJ6..." at bounding box center [642, 136] width 139 height 25
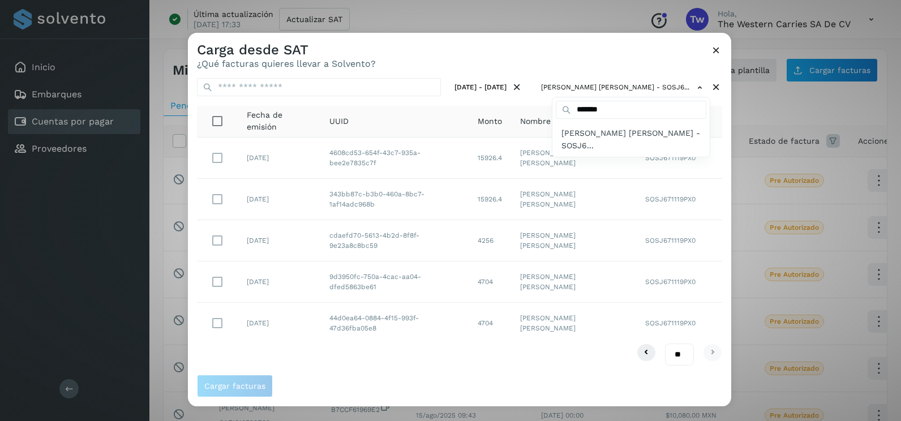
click at [724, 216] on div at bounding box center [638, 243] width 901 height 421
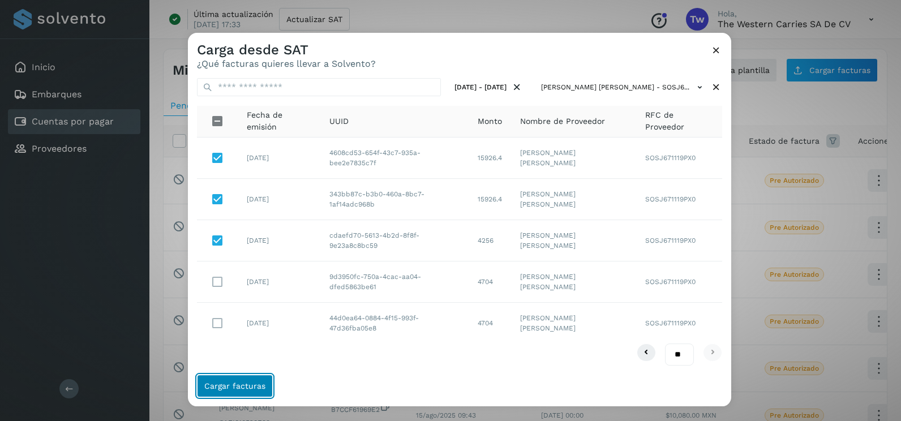
click at [255, 390] on span "Cargar facturas" at bounding box center [234, 386] width 61 height 8
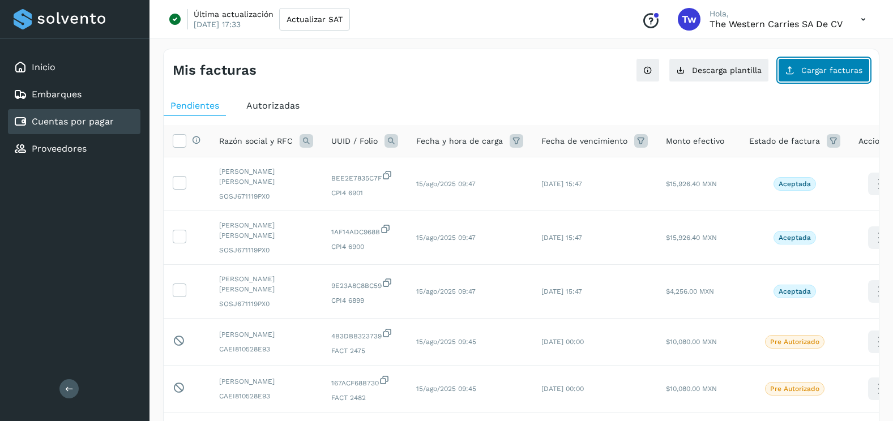
click at [829, 72] on span "Cargar facturas" at bounding box center [831, 70] width 61 height 8
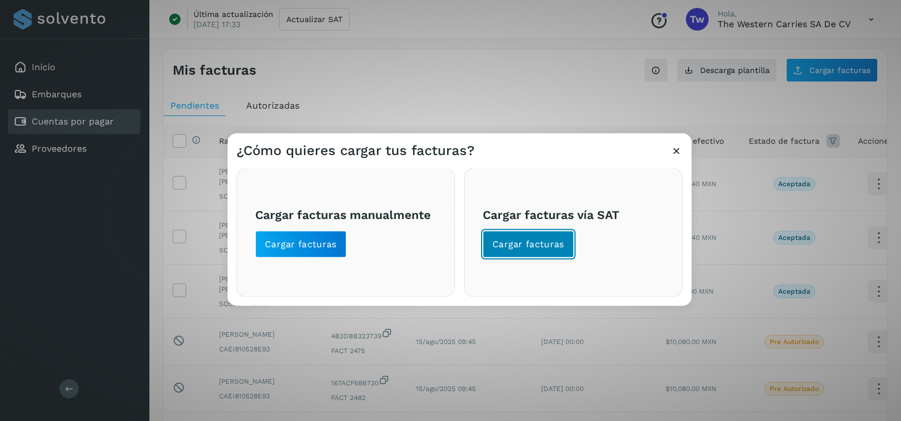
click at [559, 251] on button "Cargar facturas" at bounding box center [528, 244] width 91 height 27
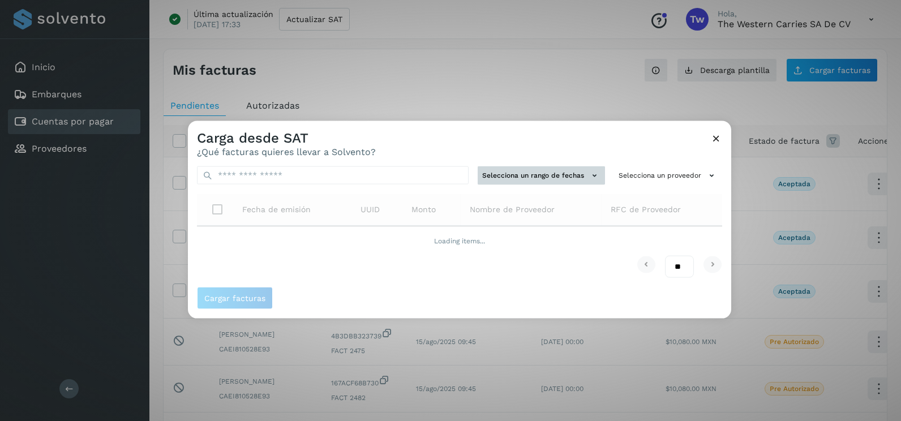
click at [522, 175] on button "Selecciona un rango de fechas" at bounding box center [541, 175] width 127 height 19
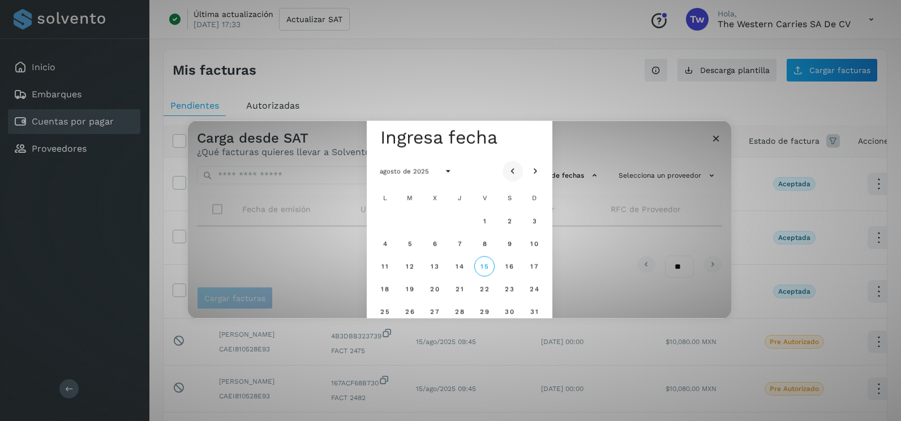
click at [520, 170] on button "Mes anterior" at bounding box center [513, 171] width 20 height 20
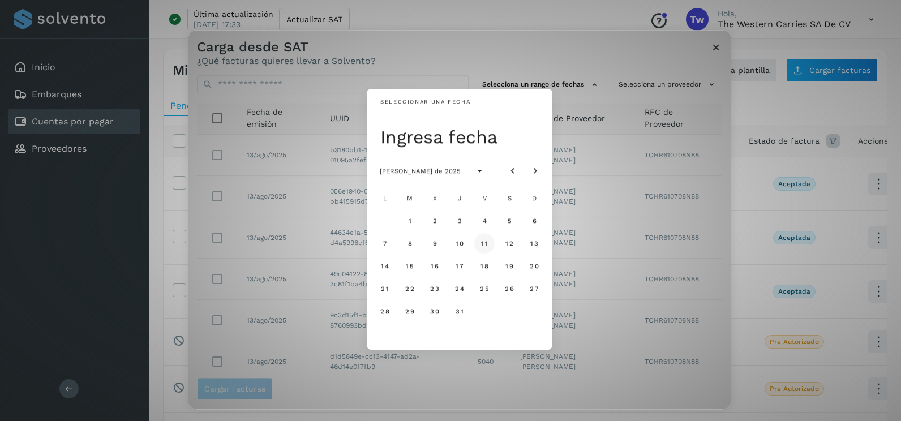
click at [487, 243] on span "11" at bounding box center [484, 243] width 7 height 8
click at [507, 242] on span "12" at bounding box center [509, 243] width 8 height 8
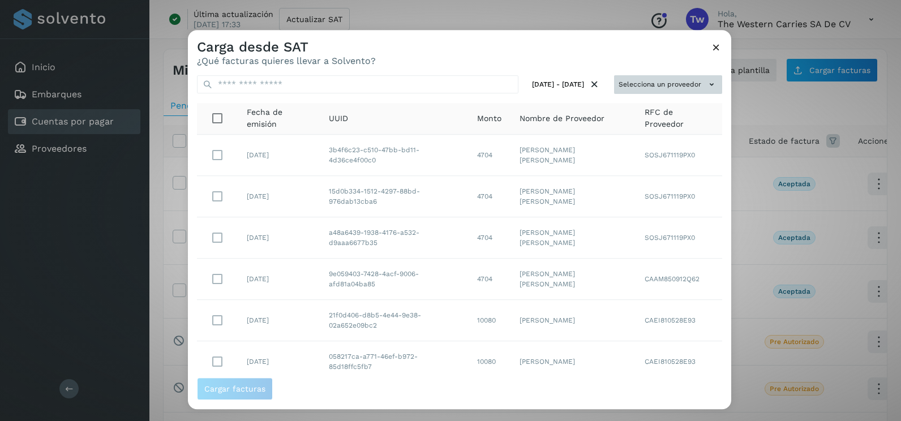
click at [696, 92] on button "Selecciona un proveedor" at bounding box center [668, 84] width 108 height 19
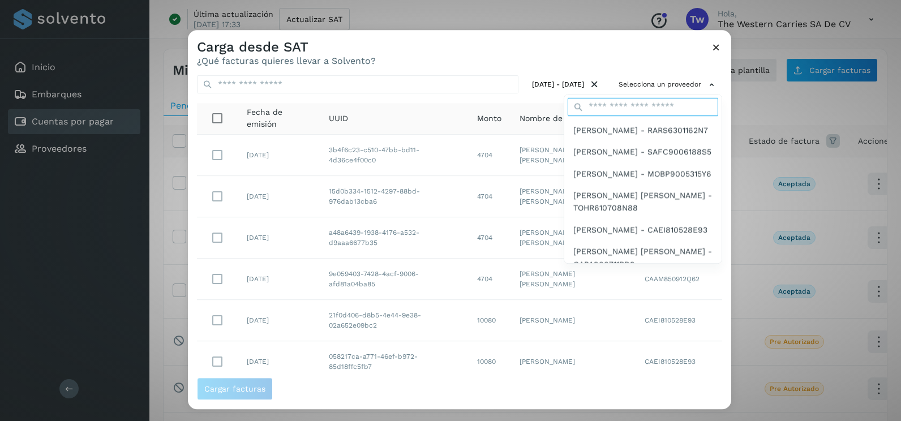
click at [639, 106] on input "text" at bounding box center [643, 107] width 151 height 18
type input "*******"
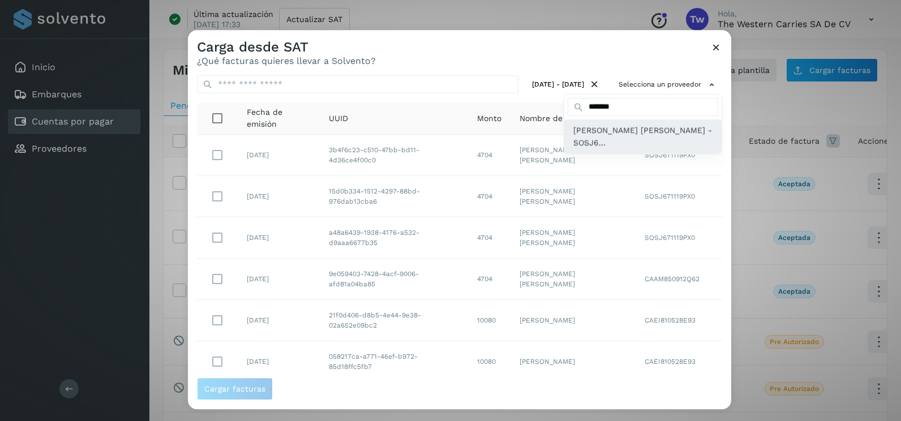
click at [619, 141] on span "[PERSON_NAME] [PERSON_NAME] - SOSJ6..." at bounding box center [642, 136] width 139 height 25
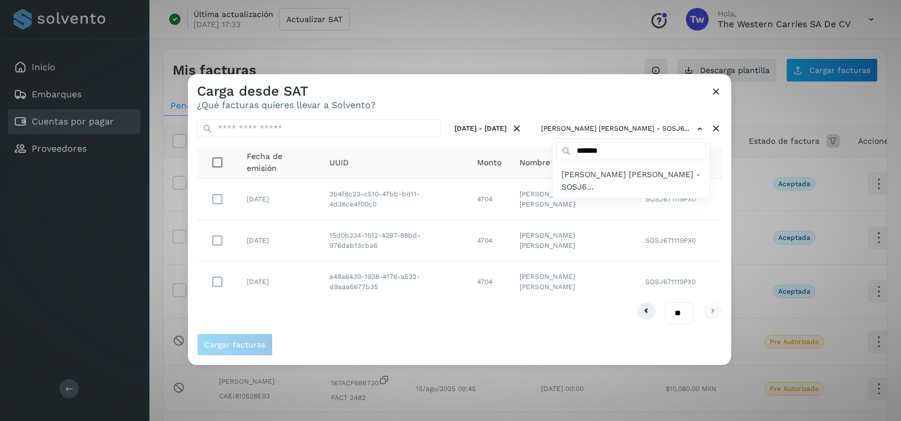
click at [715, 217] on div at bounding box center [638, 284] width 901 height 421
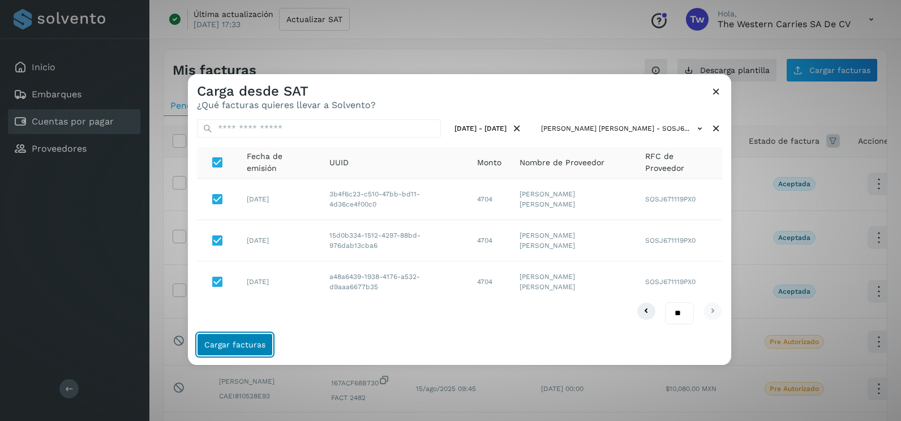
click at [233, 334] on button "Cargar facturas" at bounding box center [235, 344] width 76 height 23
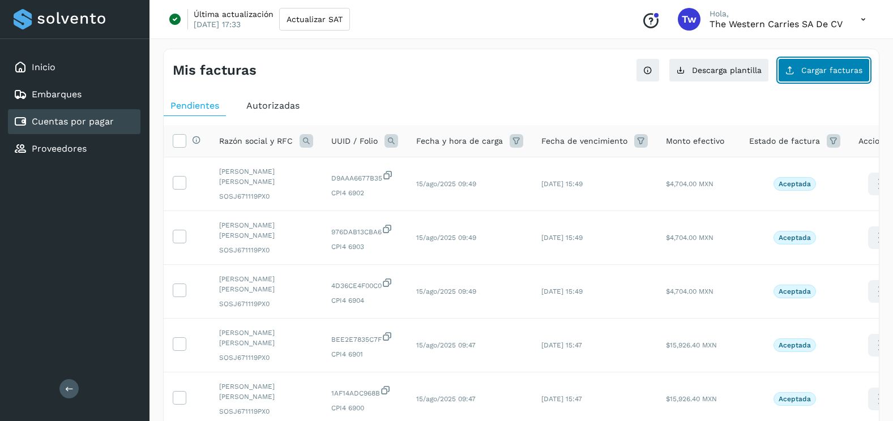
click at [838, 71] on span "Cargar facturas" at bounding box center [831, 70] width 61 height 8
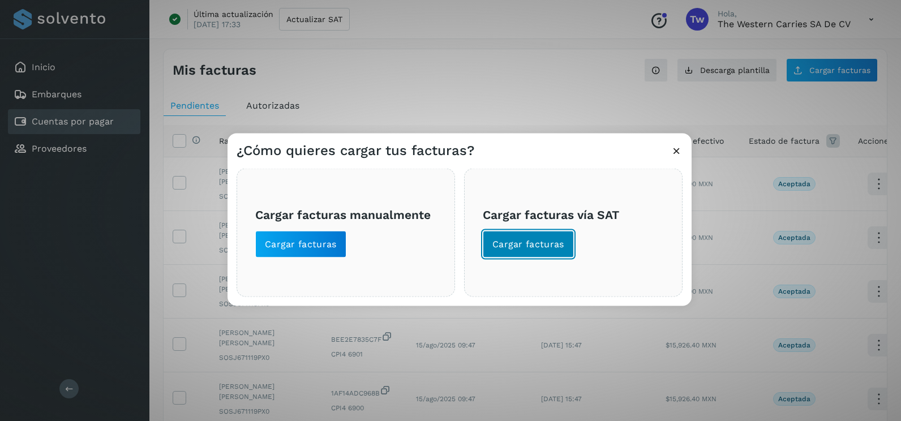
click at [568, 246] on button "Cargar facturas" at bounding box center [528, 244] width 91 height 27
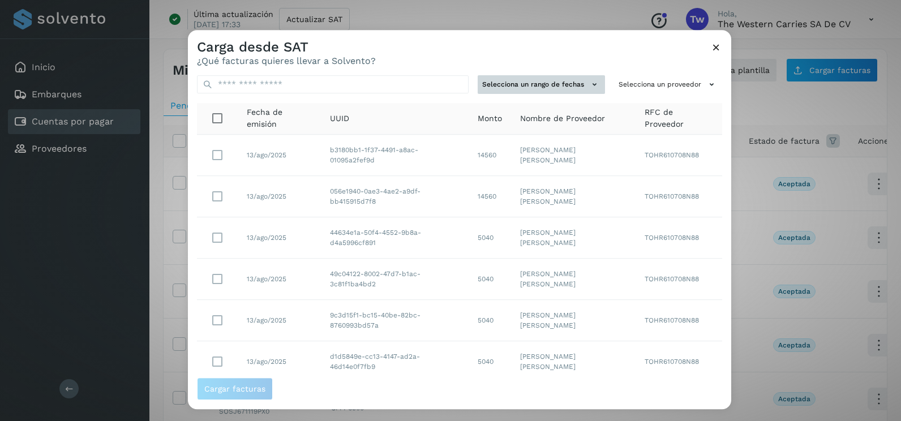
click at [565, 91] on button "Selecciona un rango de fechas" at bounding box center [541, 84] width 127 height 19
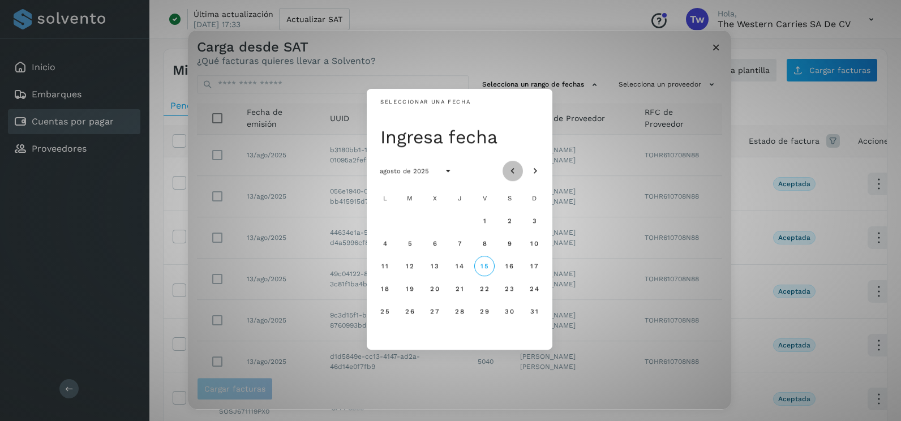
click at [509, 169] on icon "Mes anterior" at bounding box center [512, 171] width 11 height 11
click at [411, 246] on span "8" at bounding box center [409, 243] width 5 height 8
click at [438, 246] on button "9" at bounding box center [435, 243] width 20 height 20
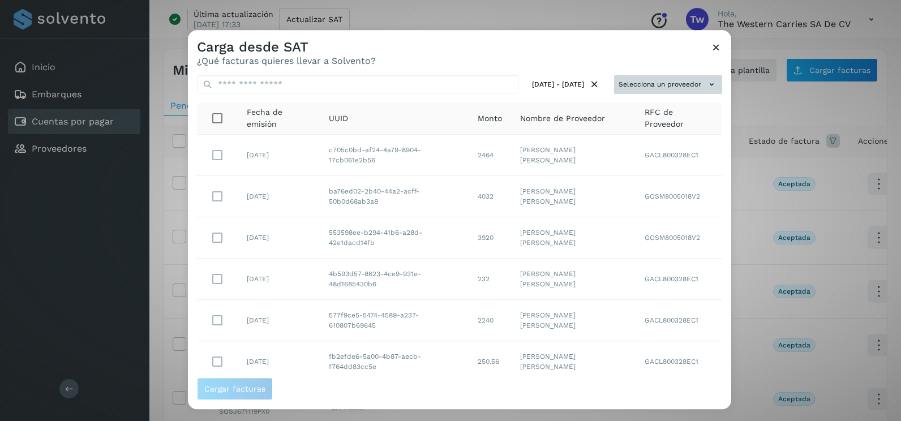
click at [675, 76] on button "Selecciona un proveedor" at bounding box center [668, 84] width 108 height 19
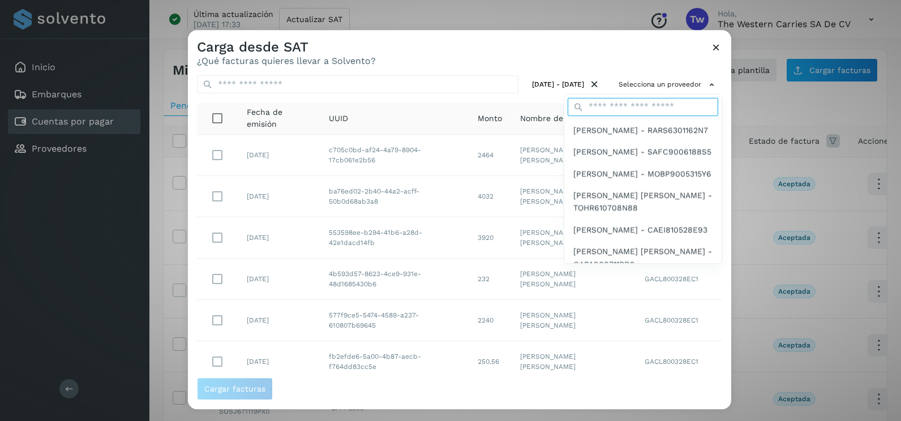
click at [636, 106] on input "text" at bounding box center [643, 107] width 151 height 18
type input "*******"
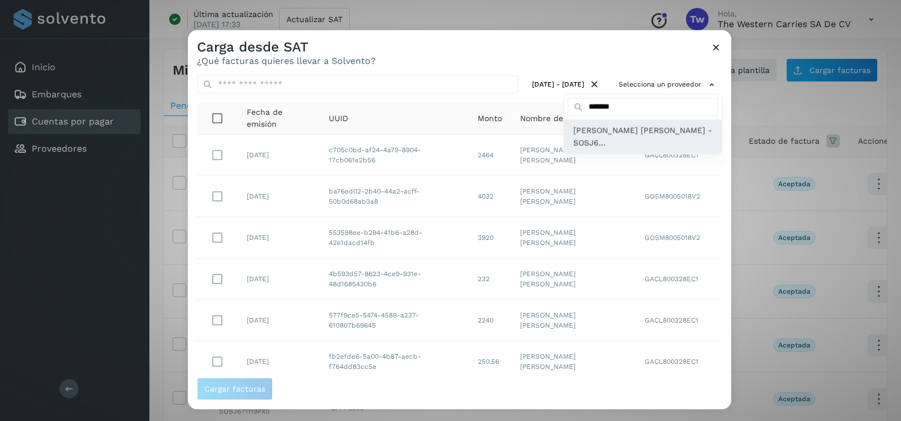
click at [617, 137] on span "[PERSON_NAME] [PERSON_NAME] - SOSJ6..." at bounding box center [642, 136] width 139 height 25
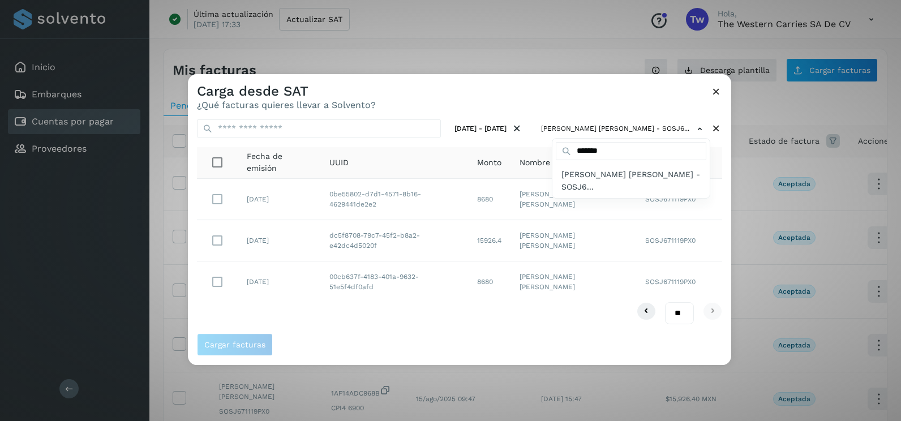
click at [572, 105] on div at bounding box center [638, 284] width 901 height 421
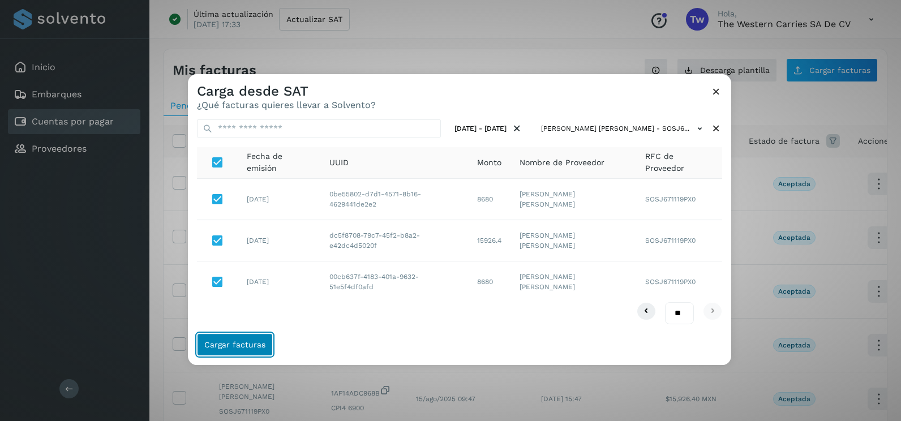
click at [257, 351] on button "Cargar facturas" at bounding box center [235, 344] width 76 height 23
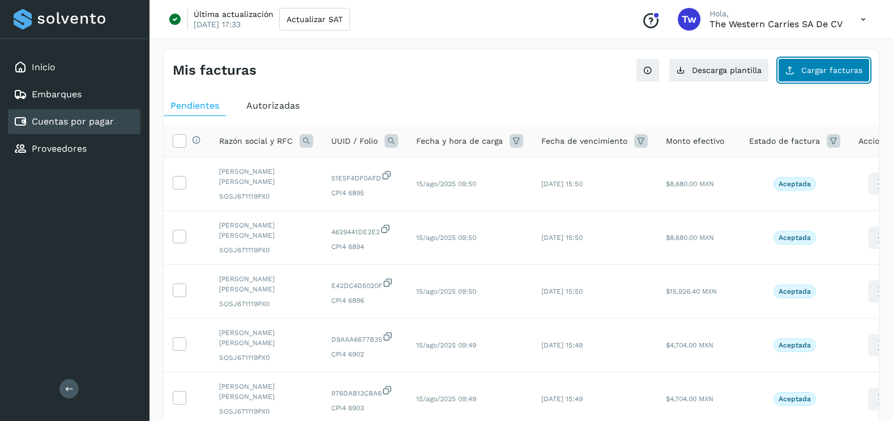
click at [815, 70] on span "Cargar facturas" at bounding box center [831, 70] width 61 height 8
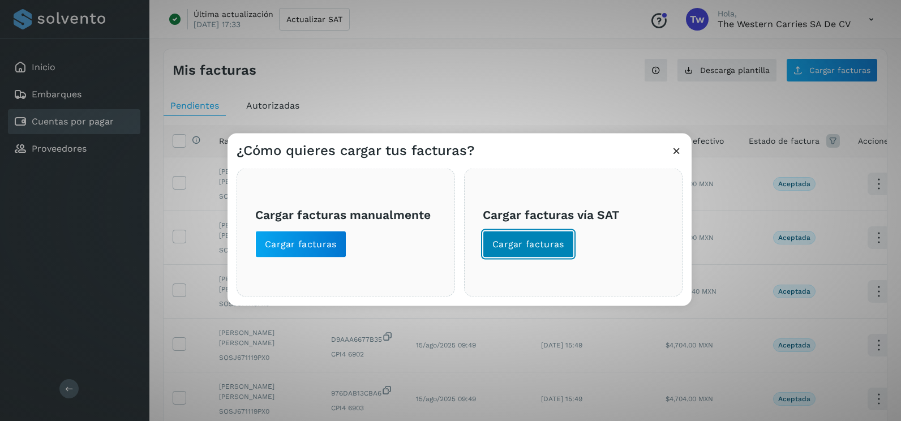
click at [567, 235] on button "Cargar facturas" at bounding box center [528, 244] width 91 height 27
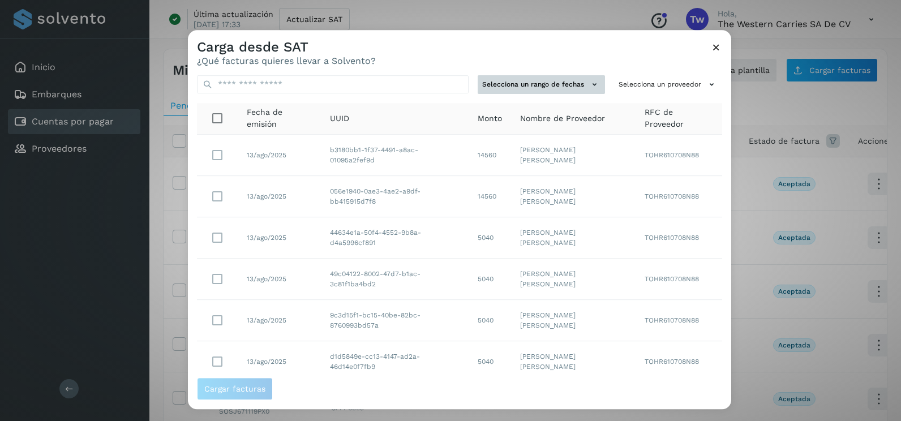
click at [571, 177] on td "[PERSON_NAME] [PERSON_NAME]" at bounding box center [573, 196] width 125 height 41
click at [567, 87] on button "Selecciona un rango de fechas" at bounding box center [541, 84] width 127 height 19
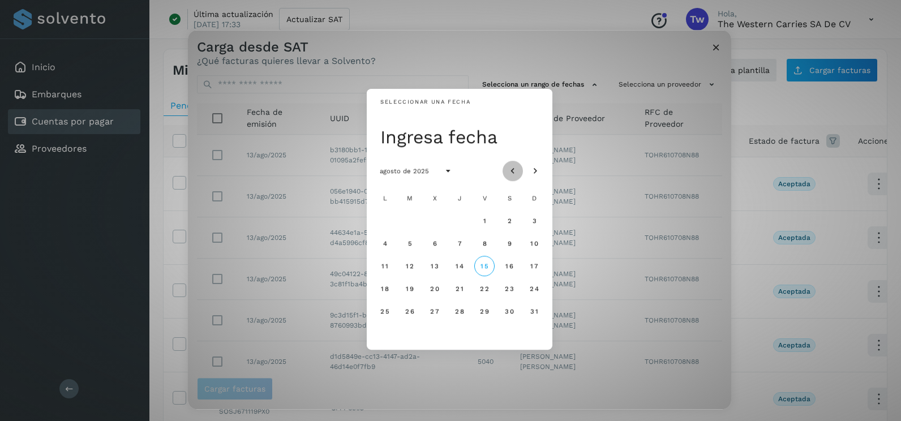
click at [513, 170] on icon "Mes anterior" at bounding box center [512, 171] width 11 height 11
click at [386, 245] on span "7" at bounding box center [384, 243] width 5 height 8
click at [411, 247] on span "8" at bounding box center [409, 243] width 5 height 8
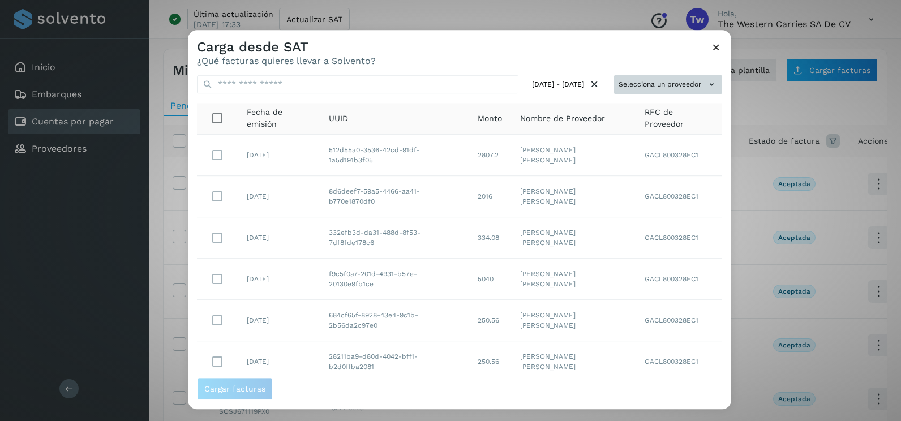
click at [694, 80] on button "Selecciona un proveedor" at bounding box center [668, 84] width 108 height 19
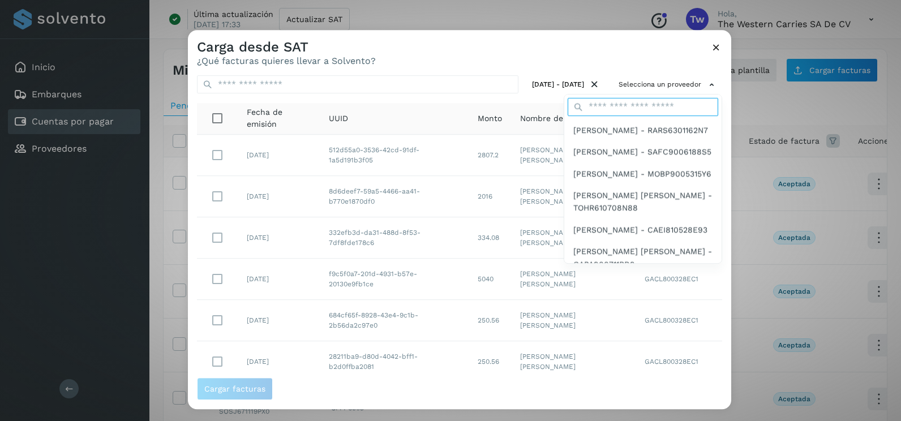
click at [642, 108] on input "text" at bounding box center [643, 107] width 151 height 18
type input "*******"
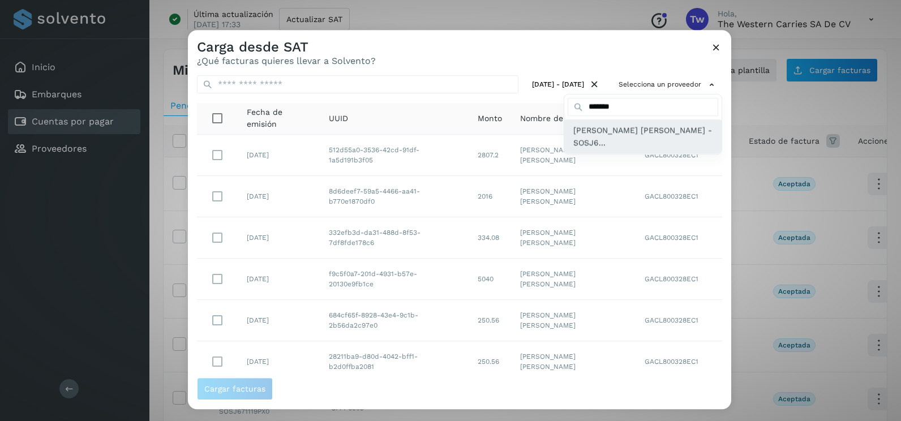
click at [612, 140] on span "[PERSON_NAME] [PERSON_NAME] - SOSJ6..." at bounding box center [642, 136] width 139 height 25
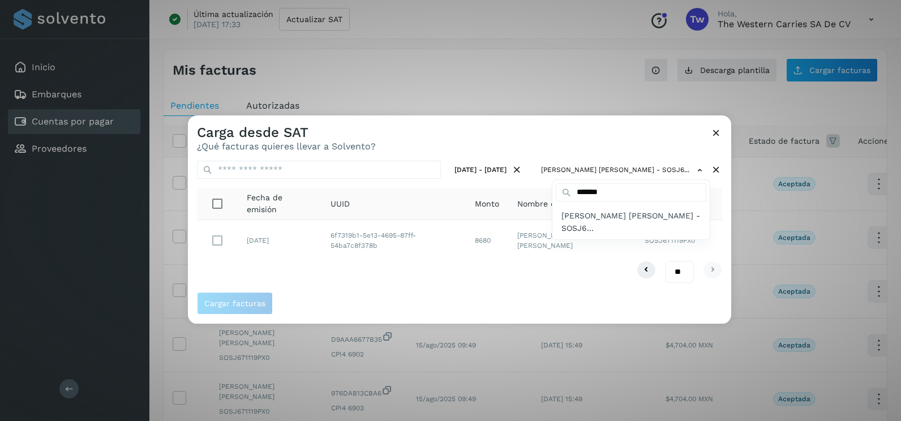
click at [373, 258] on div at bounding box center [638, 325] width 901 height 421
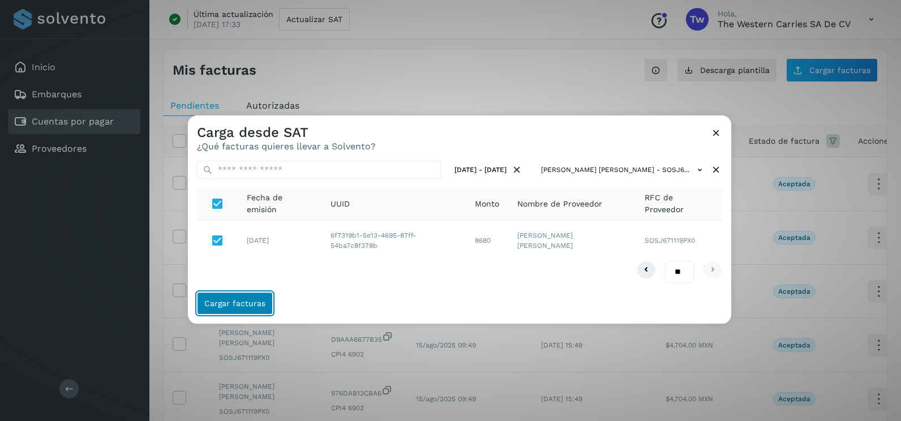
click at [231, 292] on button "Cargar facturas" at bounding box center [235, 303] width 76 height 23
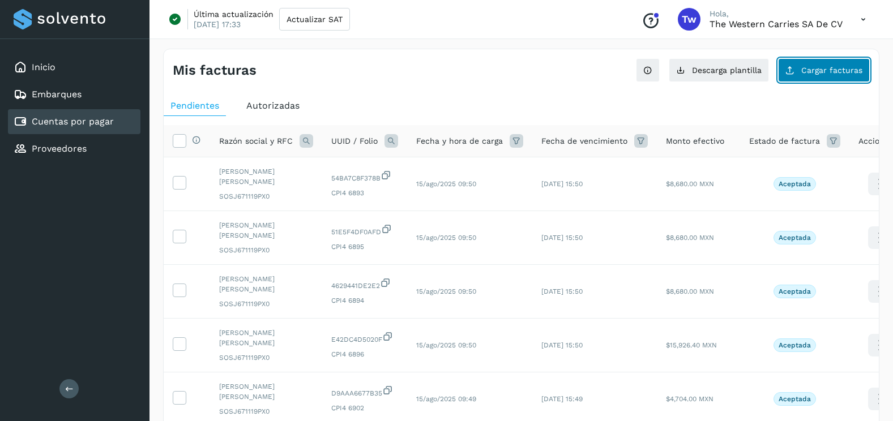
click at [843, 79] on button "Cargar facturas" at bounding box center [824, 70] width 92 height 24
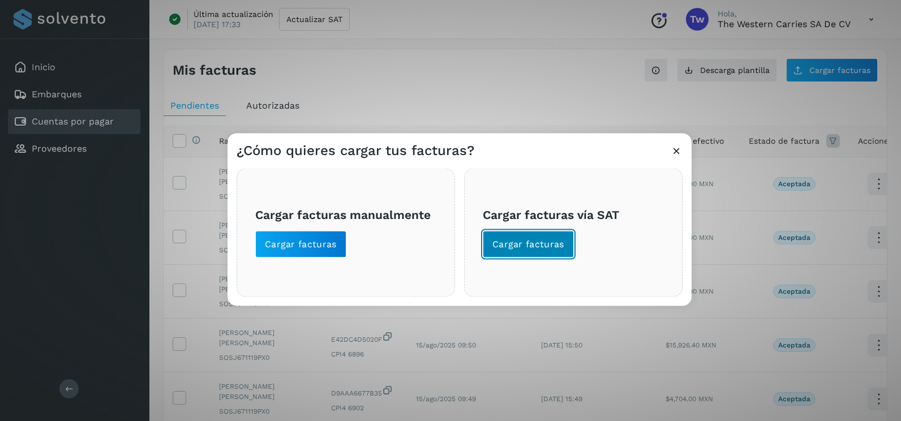
click at [522, 247] on span "Cargar facturas" at bounding box center [528, 244] width 72 height 12
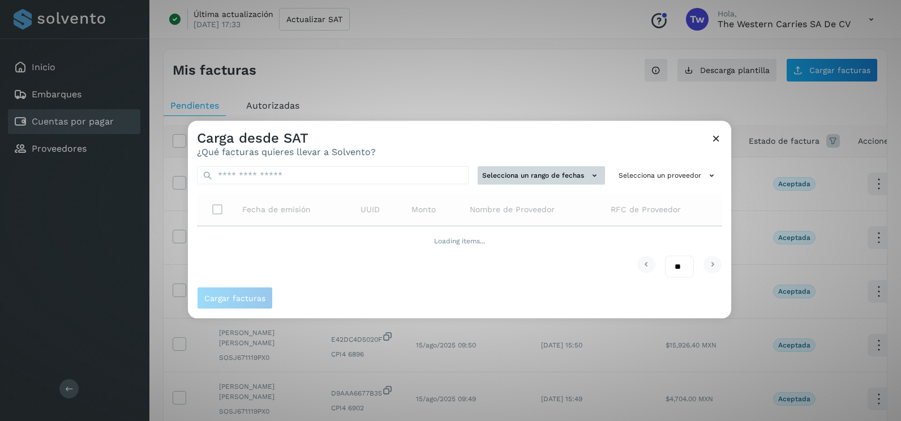
click at [540, 169] on button "Selecciona un rango de fechas" at bounding box center [541, 175] width 127 height 19
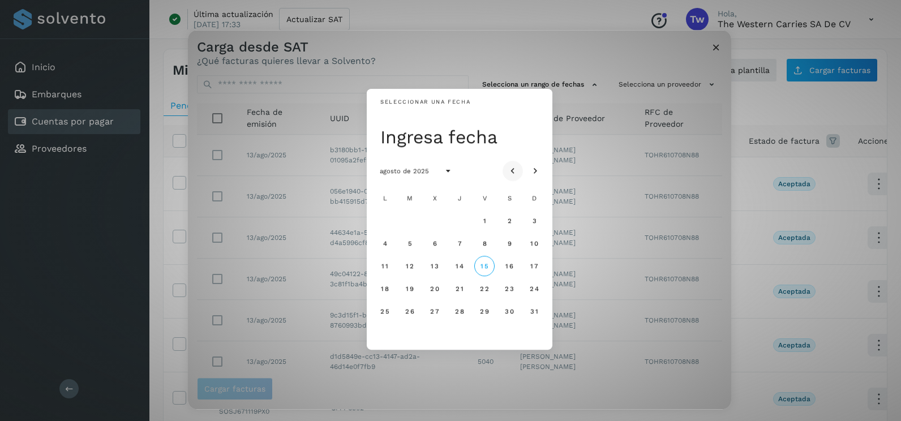
click at [515, 163] on button "Mes anterior" at bounding box center [513, 171] width 20 height 20
click at [482, 215] on button "4" at bounding box center [484, 221] width 20 height 20
click at [512, 216] on button "5" at bounding box center [509, 221] width 20 height 20
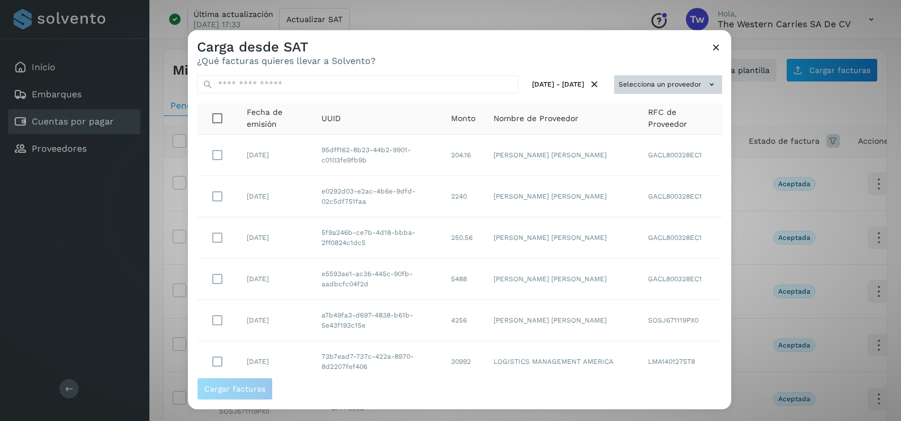
click at [679, 77] on button "Selecciona un proveedor" at bounding box center [668, 84] width 108 height 19
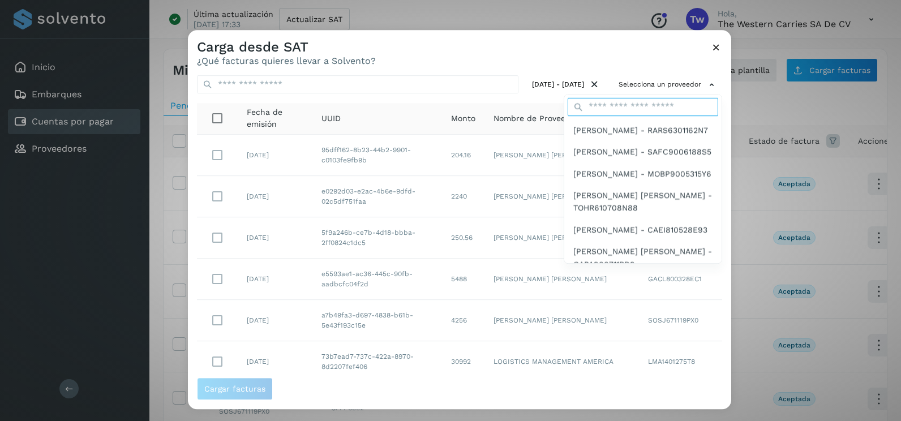
click at [635, 112] on input "text" at bounding box center [643, 107] width 151 height 18
type input "*******"
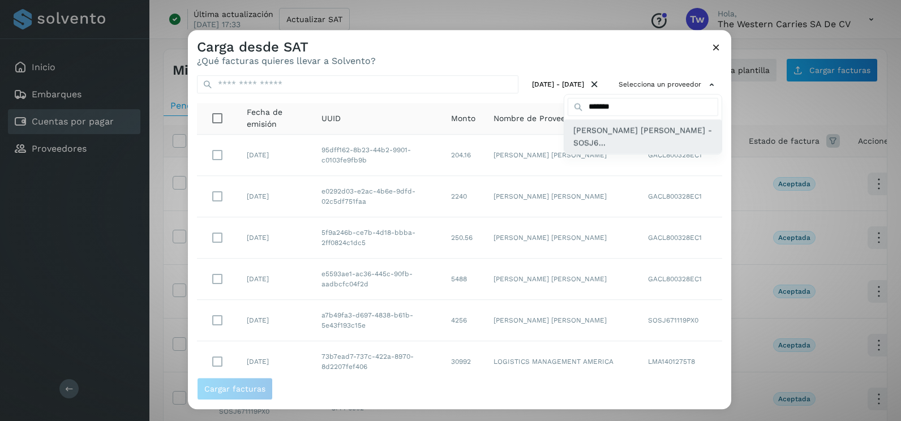
click at [618, 145] on span "[PERSON_NAME] [PERSON_NAME] - SOSJ6..." at bounding box center [642, 136] width 139 height 25
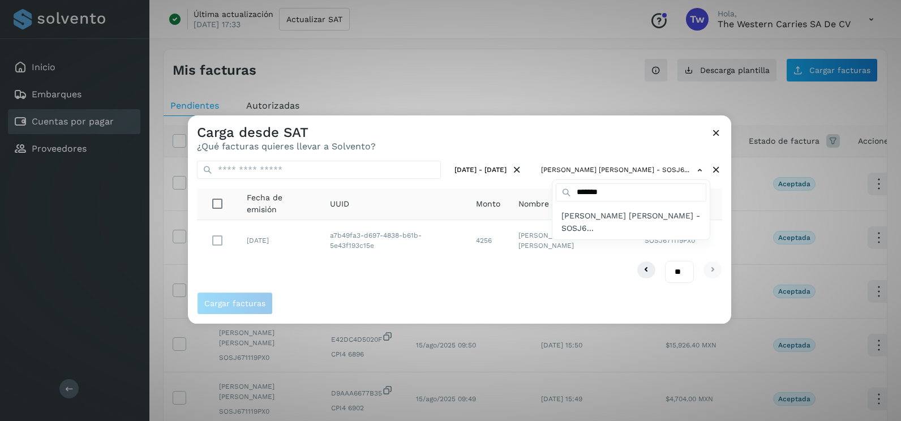
click at [573, 142] on div at bounding box center [638, 325] width 901 height 421
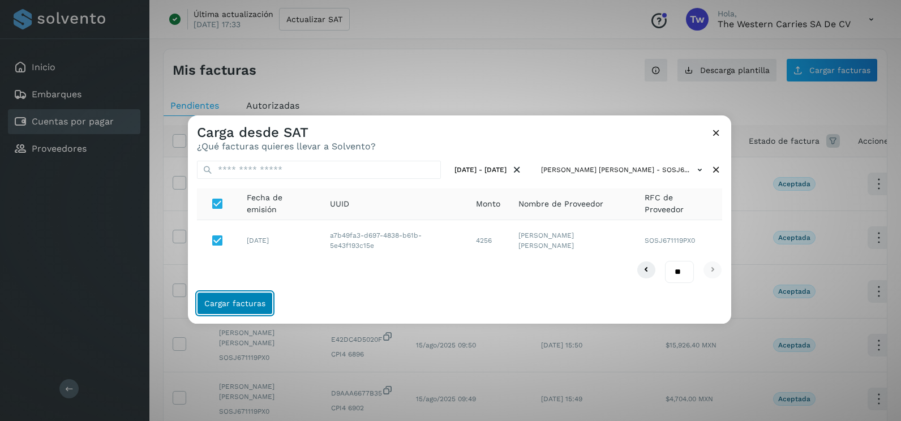
click at [265, 302] on button "Cargar facturas" at bounding box center [235, 303] width 76 height 23
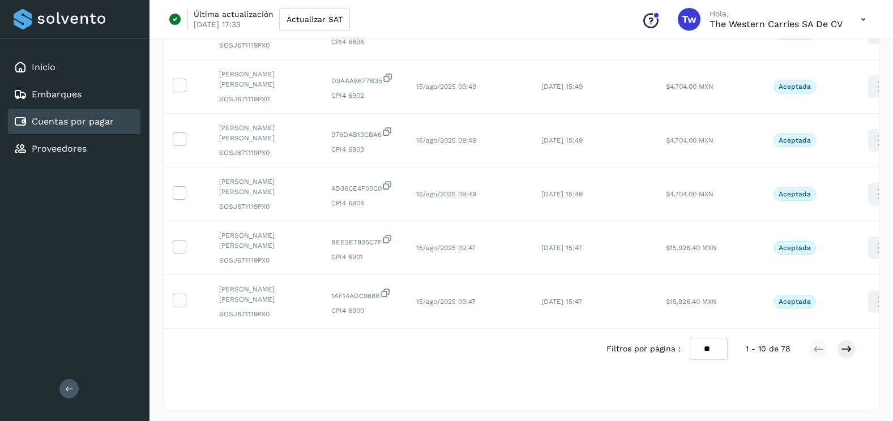
scroll to position [379, 0]
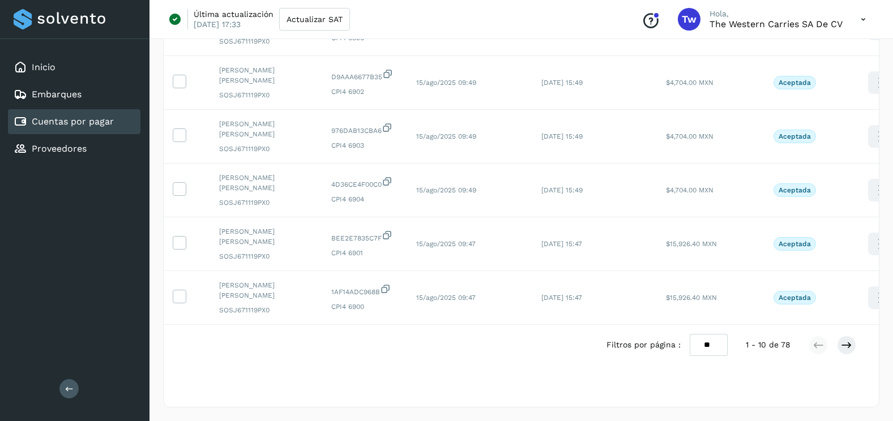
click at [707, 337] on select "** ** **" at bounding box center [708, 345] width 38 height 22
select select "**"
click at [689, 334] on select "** ** **" at bounding box center [708, 345] width 38 height 22
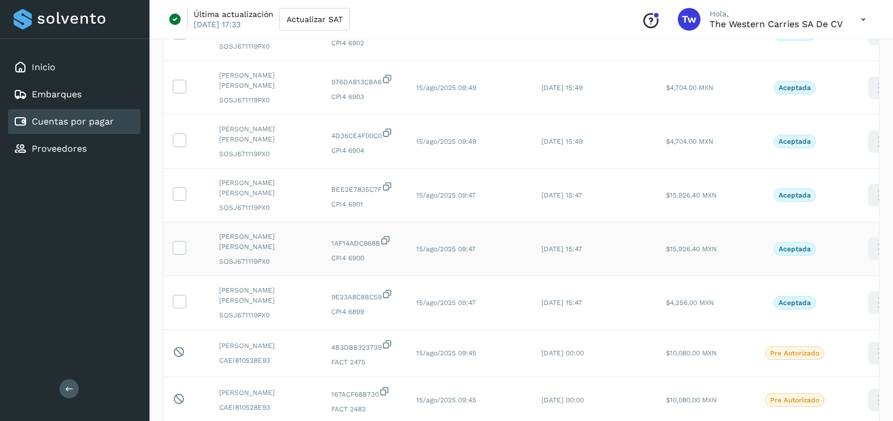
scroll to position [435, 0]
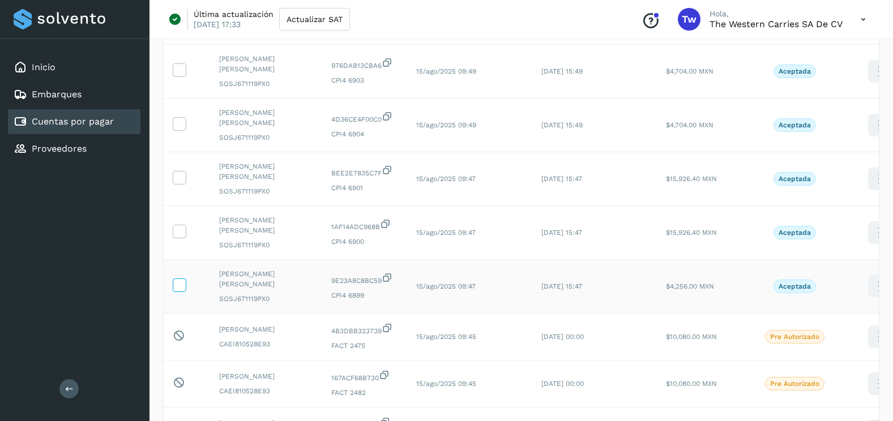
click at [180, 284] on icon at bounding box center [179, 284] width 12 height 12
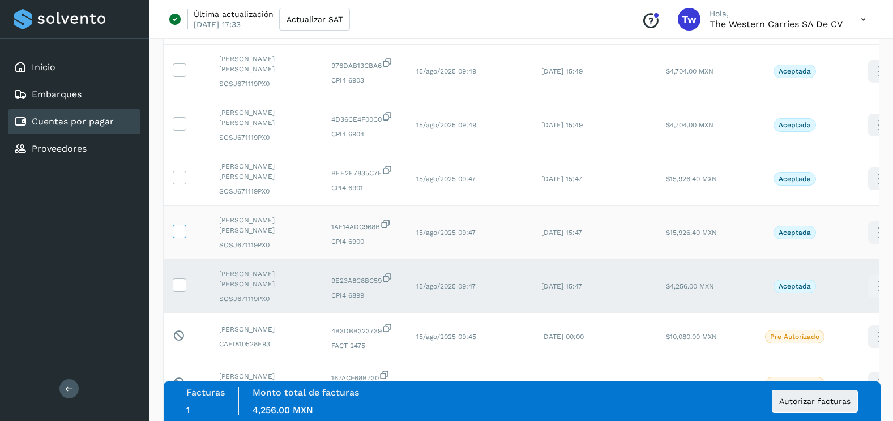
click at [182, 236] on icon at bounding box center [179, 231] width 12 height 12
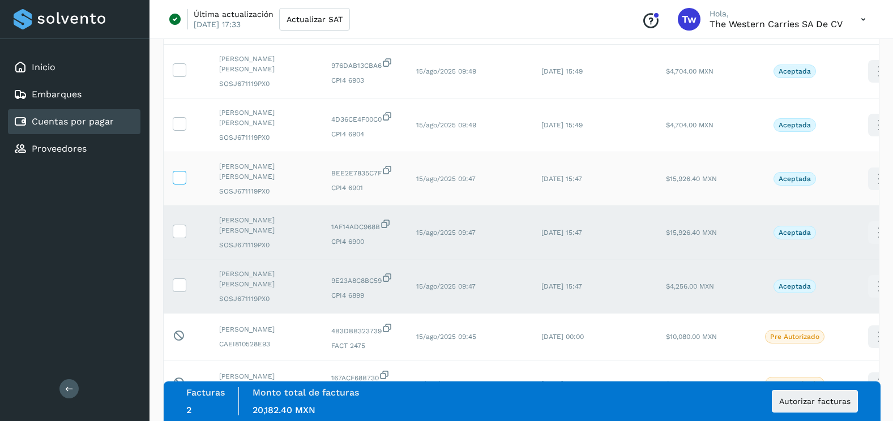
click at [182, 171] on icon at bounding box center [179, 177] width 12 height 12
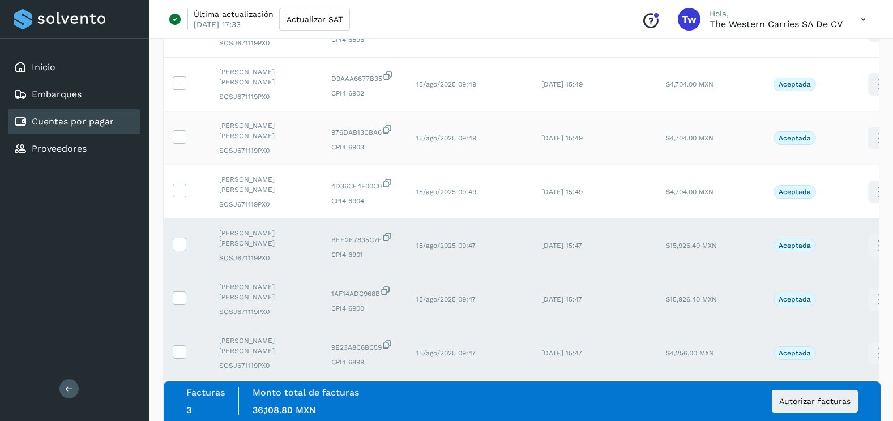
scroll to position [265, 0]
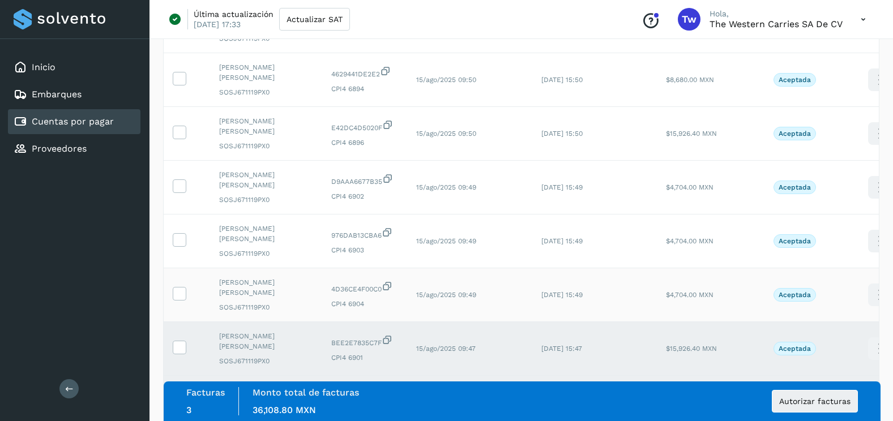
drag, startPoint x: 180, startPoint y: 291, endPoint x: 181, endPoint y: 284, distance: 7.4
click at [180, 286] on td at bounding box center [187, 295] width 46 height 54
drag, startPoint x: 181, startPoint y: 284, endPoint x: 183, endPoint y: 234, distance: 50.4
click at [183, 234] on icon at bounding box center [179, 239] width 12 height 12
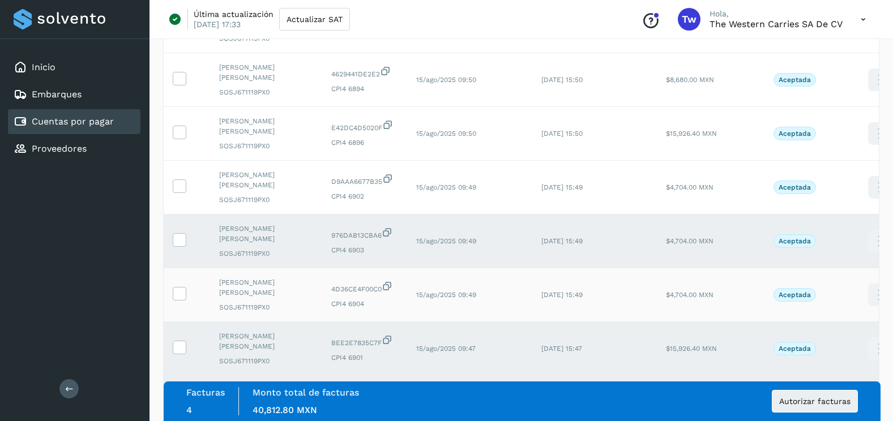
click at [184, 286] on td at bounding box center [187, 295] width 46 height 54
click at [182, 293] on icon at bounding box center [179, 293] width 12 height 12
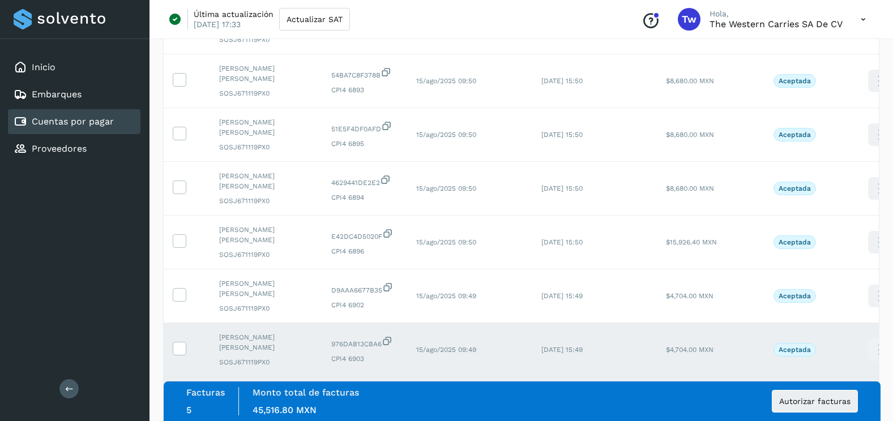
scroll to position [152, 0]
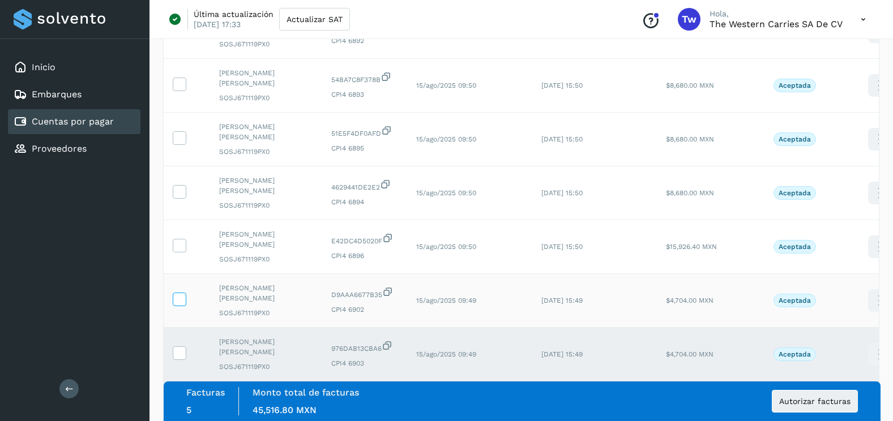
click at [178, 293] on icon at bounding box center [179, 299] width 12 height 12
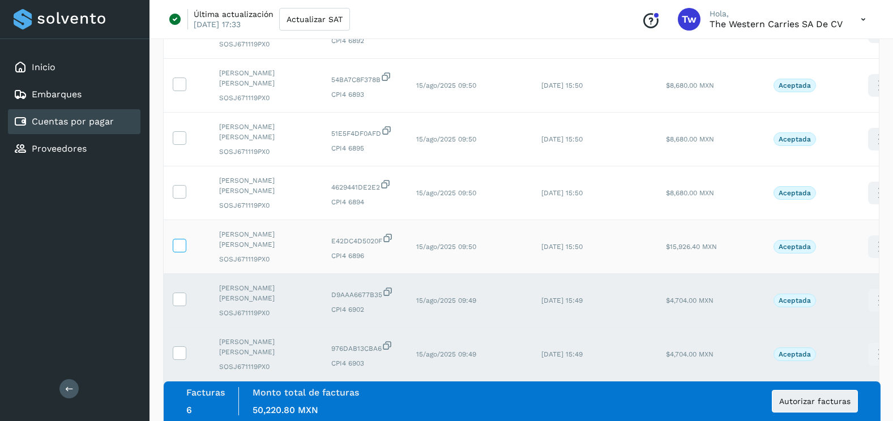
click at [176, 245] on icon at bounding box center [179, 245] width 12 height 12
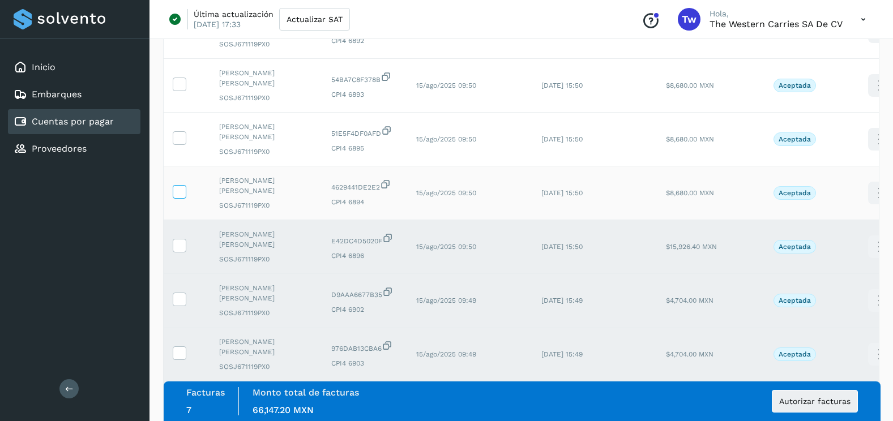
click at [178, 188] on icon at bounding box center [179, 191] width 12 height 12
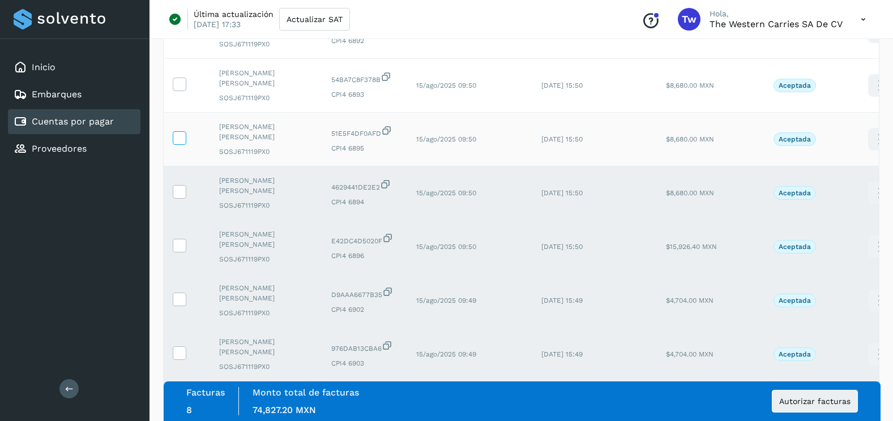
click at [178, 143] on icon at bounding box center [179, 137] width 12 height 12
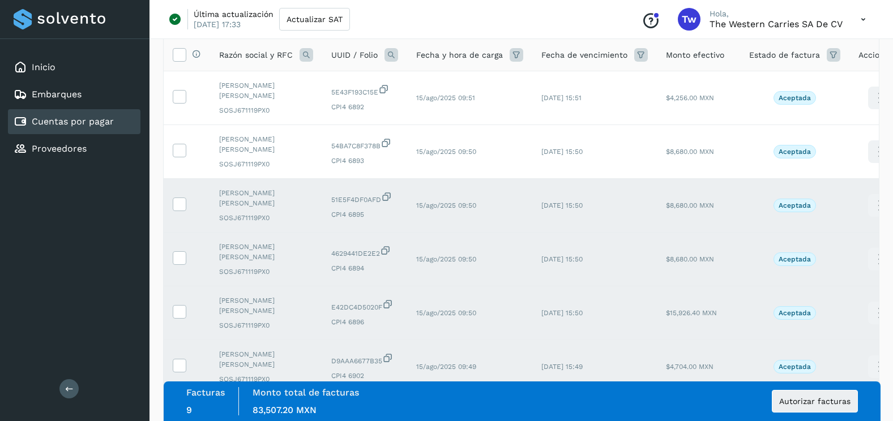
scroll to position [0, 0]
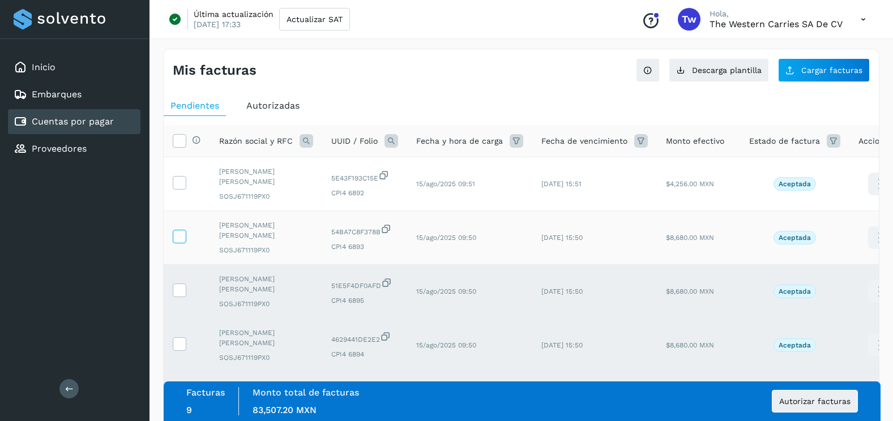
click at [179, 235] on icon at bounding box center [179, 236] width 12 height 12
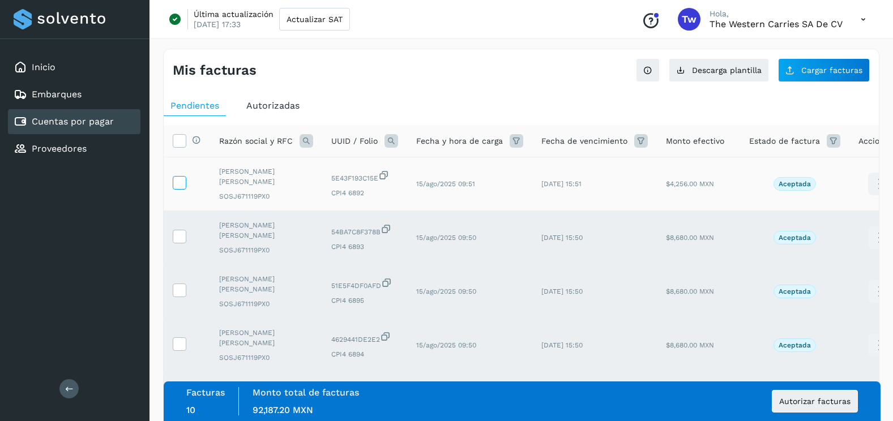
click at [182, 184] on icon at bounding box center [179, 182] width 12 height 12
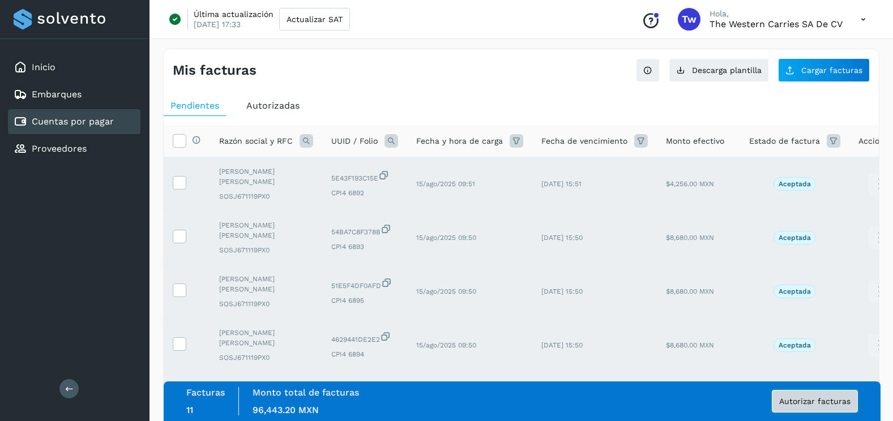
click at [848, 401] on span "Autorizar facturas" at bounding box center [814, 401] width 71 height 8
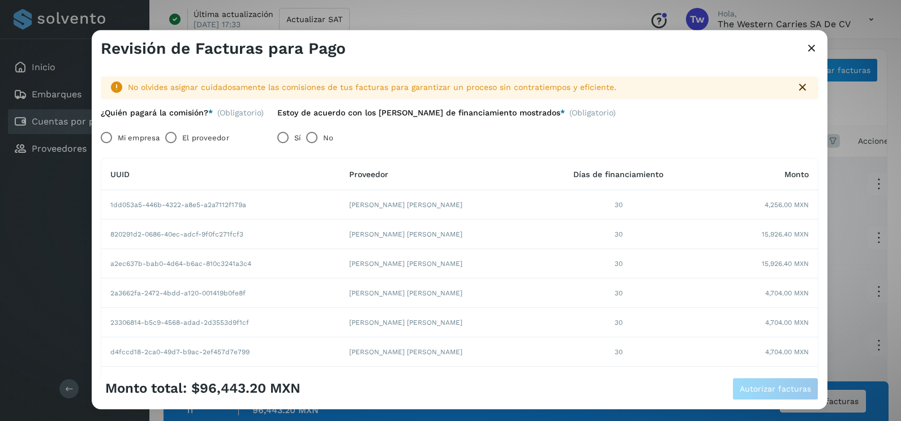
click at [144, 140] on label "Mi empresa" at bounding box center [139, 138] width 42 height 23
click at [813, 52] on icon at bounding box center [812, 49] width 14 height 12
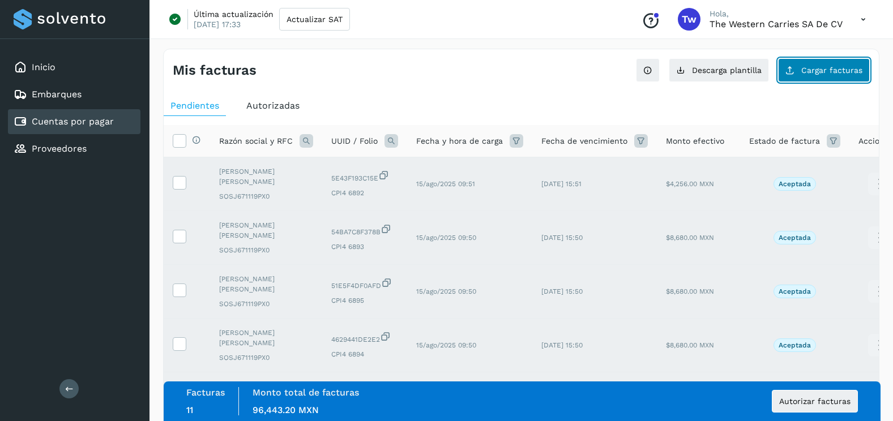
click at [813, 68] on span "Cargar facturas" at bounding box center [831, 70] width 61 height 8
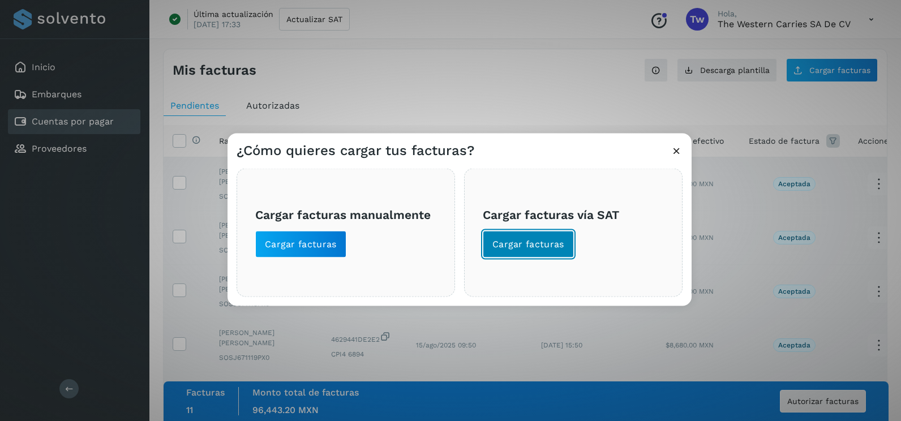
click at [501, 239] on span "Cargar facturas" at bounding box center [528, 244] width 72 height 12
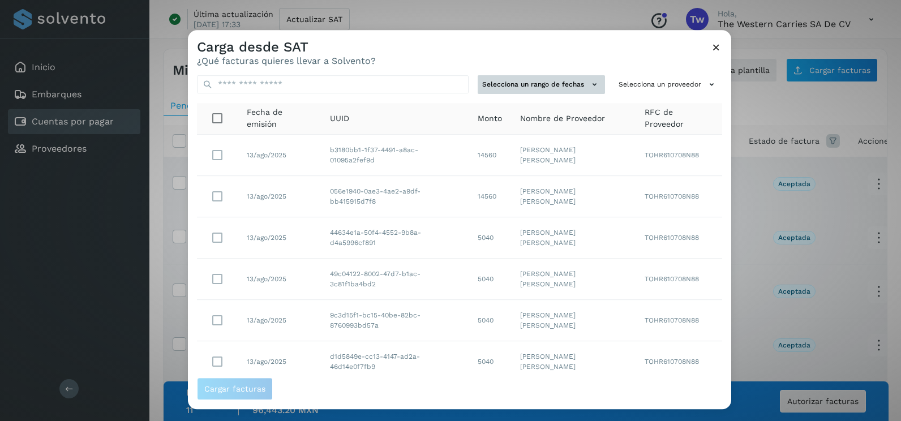
click at [579, 86] on button "Selecciona un rango de fechas" at bounding box center [541, 84] width 127 height 19
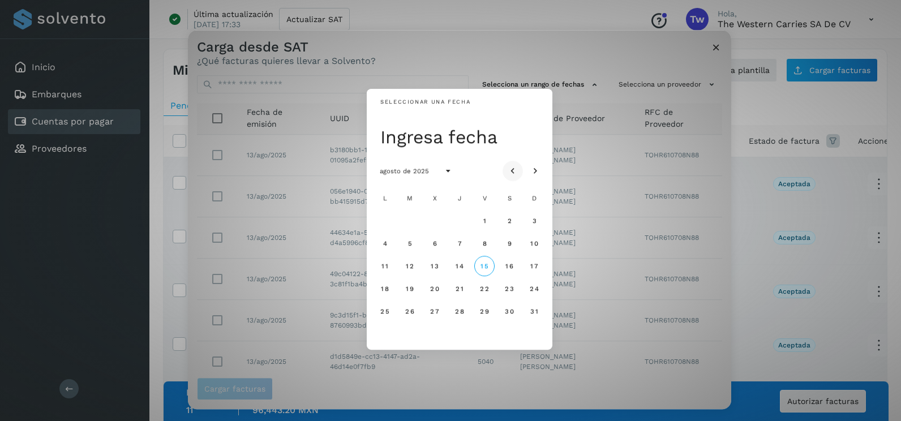
click at [506, 170] on button "Mes anterior" at bounding box center [513, 171] width 20 height 20
click at [506, 241] on span "12" at bounding box center [509, 243] width 8 height 8
click at [534, 245] on span "13" at bounding box center [534, 243] width 8 height 8
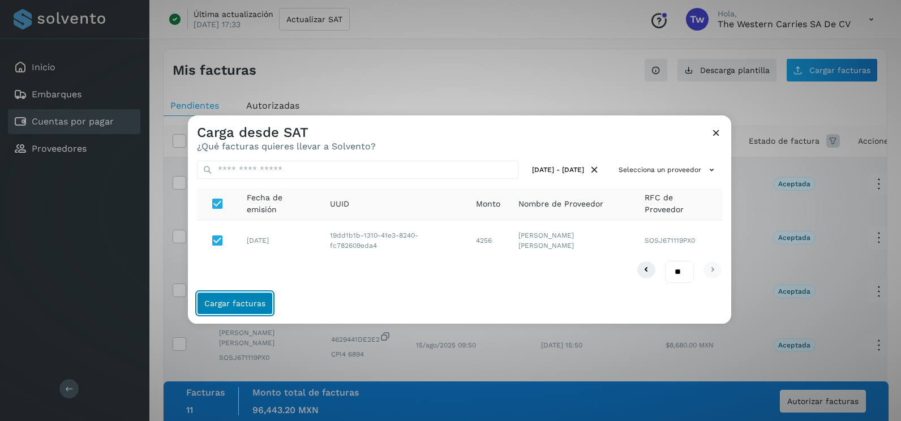
click at [248, 308] on button "Cargar facturas" at bounding box center [235, 303] width 76 height 23
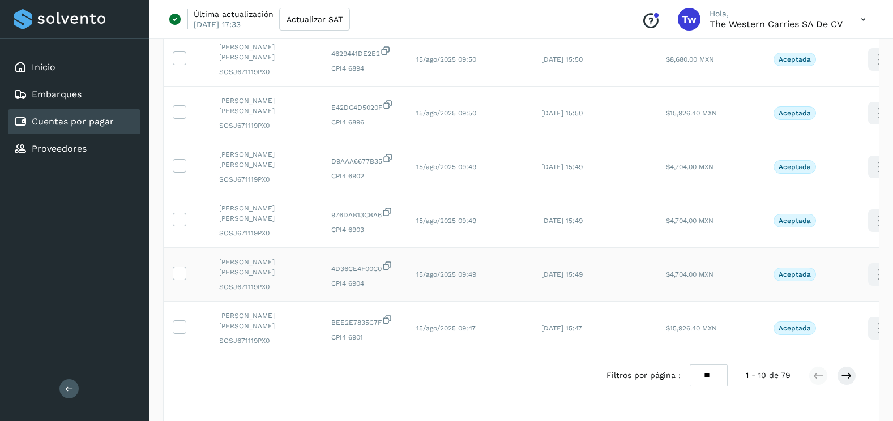
scroll to position [379, 0]
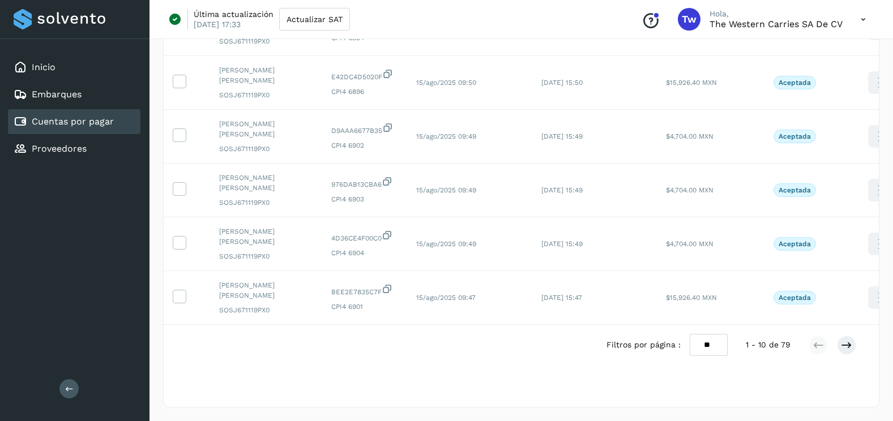
click at [706, 348] on select "** ** **" at bounding box center [708, 345] width 38 height 22
select select "**"
click at [689, 334] on select "** ** **" at bounding box center [708, 345] width 38 height 22
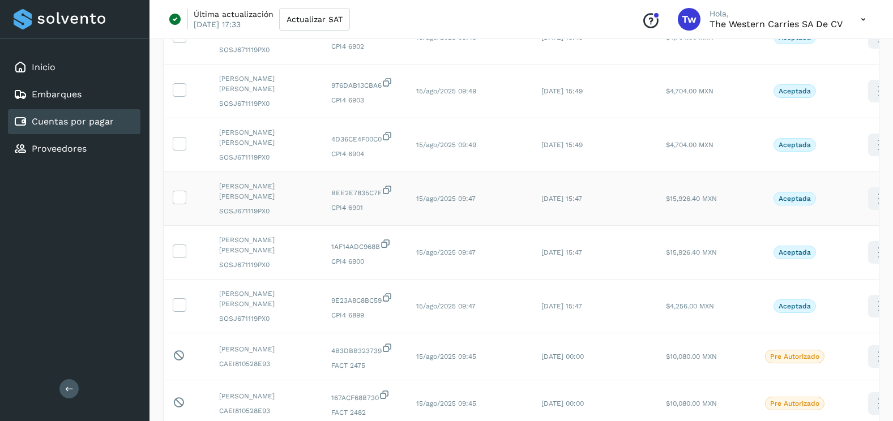
scroll to position [548, 0]
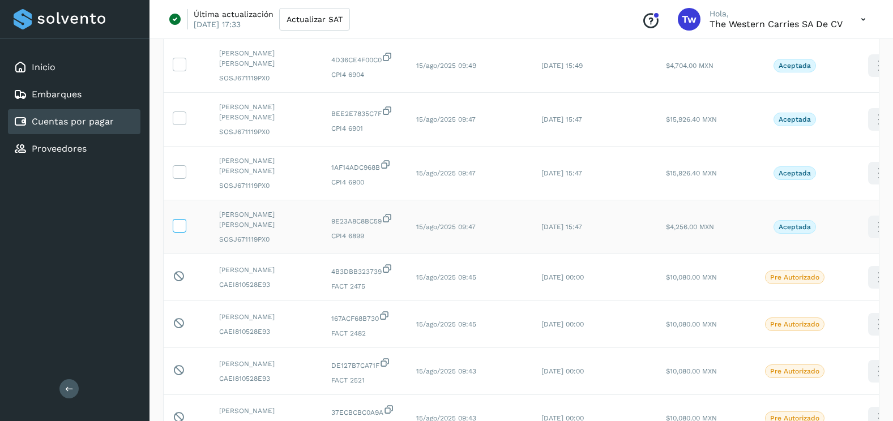
click at [182, 221] on icon at bounding box center [179, 225] width 12 height 12
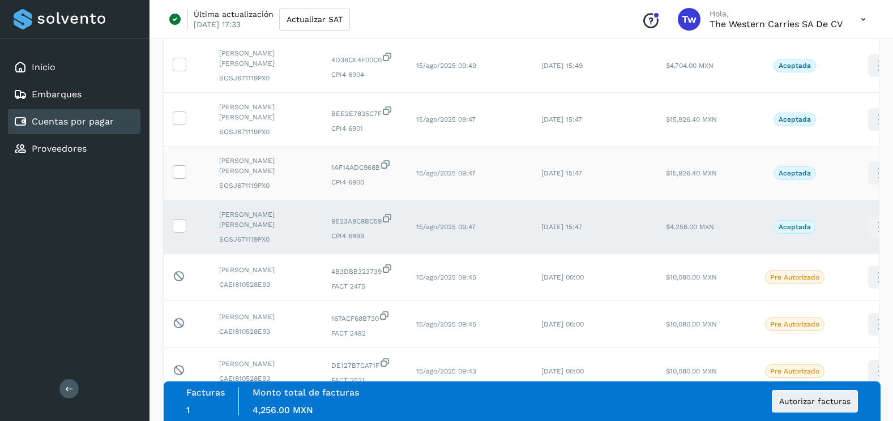
click at [178, 183] on td at bounding box center [187, 174] width 46 height 54
click at [179, 178] on label at bounding box center [180, 172] width 14 height 14
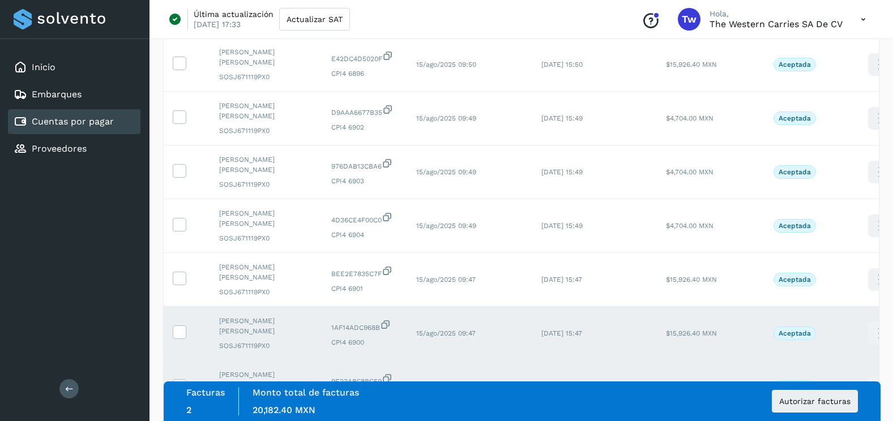
scroll to position [379, 0]
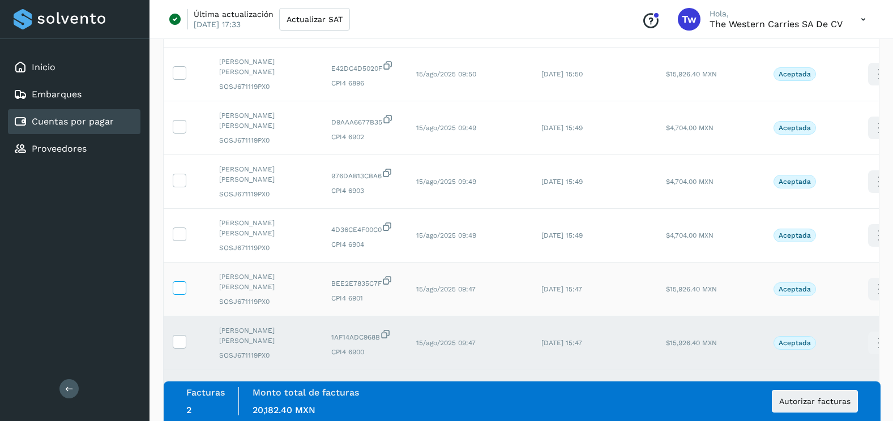
click at [177, 289] on icon at bounding box center [179, 287] width 12 height 12
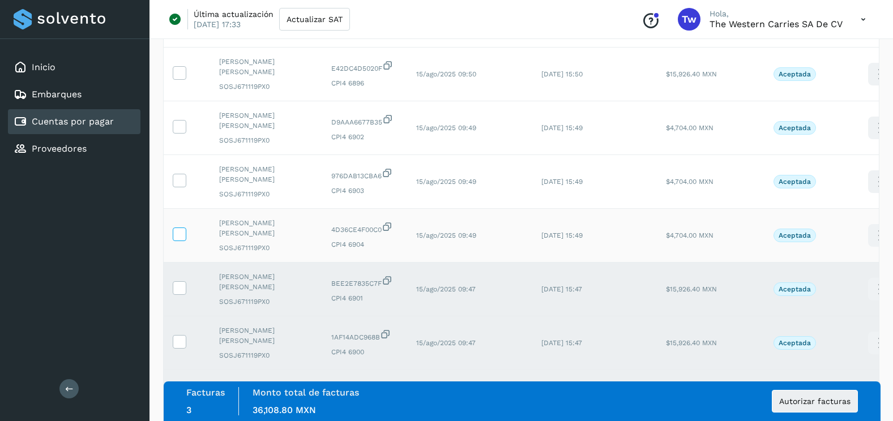
click at [182, 234] on icon at bounding box center [179, 234] width 12 height 12
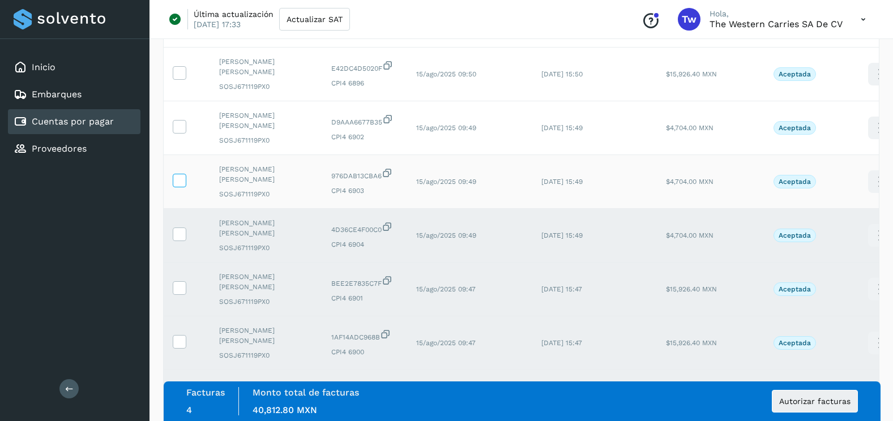
click at [177, 179] on icon at bounding box center [179, 180] width 12 height 12
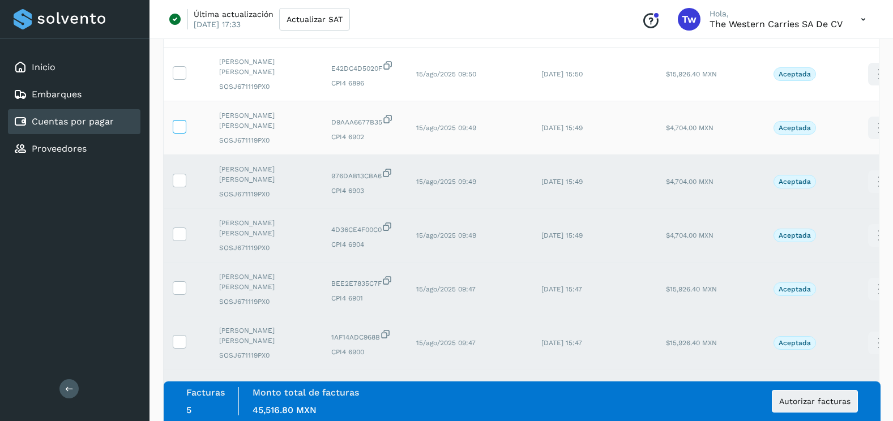
click at [182, 130] on span at bounding box center [179, 129] width 12 height 8
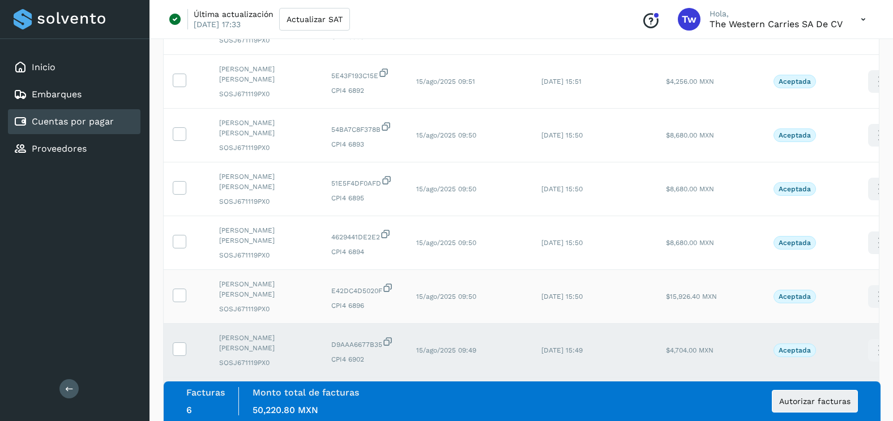
scroll to position [152, 0]
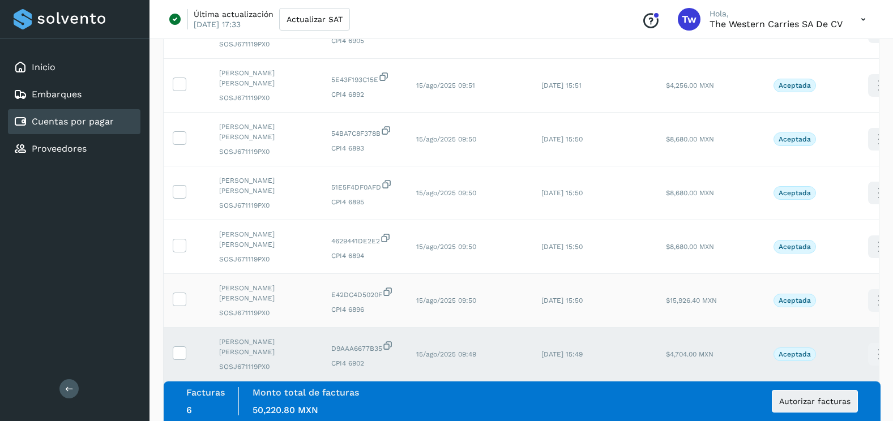
click at [186, 300] on td at bounding box center [187, 301] width 46 height 54
click at [174, 299] on icon at bounding box center [179, 299] width 12 height 12
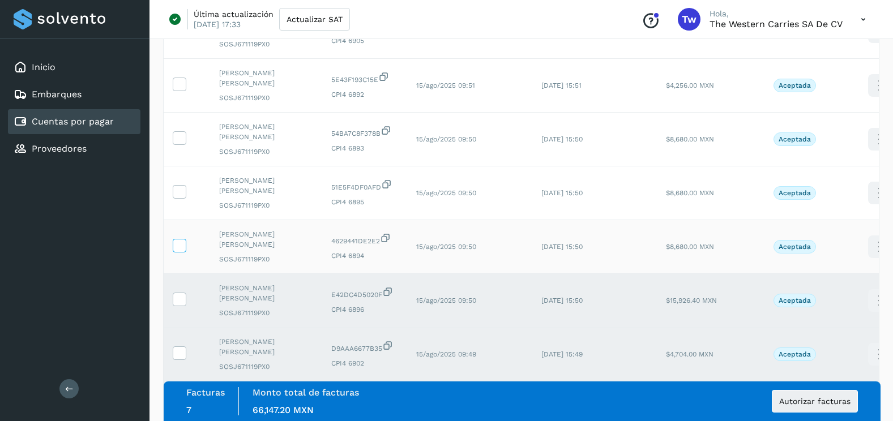
click at [179, 243] on icon at bounding box center [179, 245] width 12 height 12
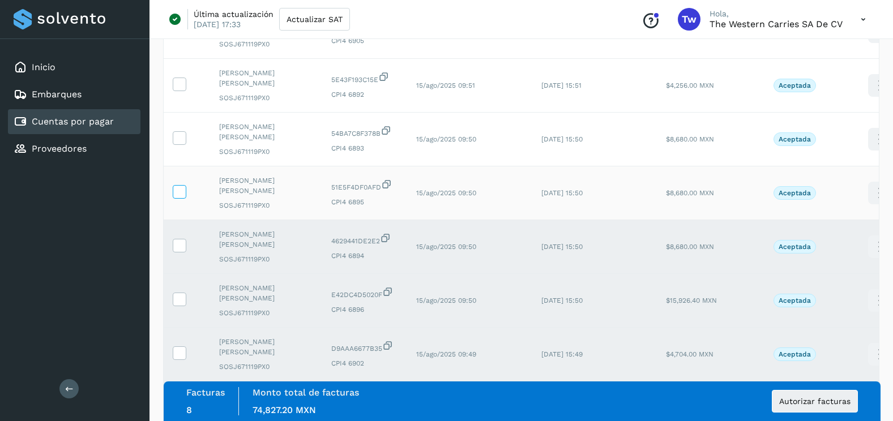
click at [179, 186] on icon at bounding box center [179, 191] width 12 height 12
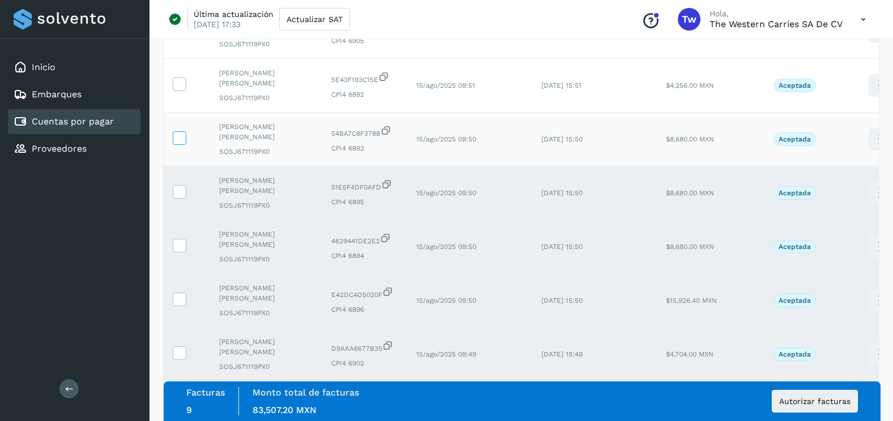
click at [182, 144] on span at bounding box center [179, 140] width 12 height 8
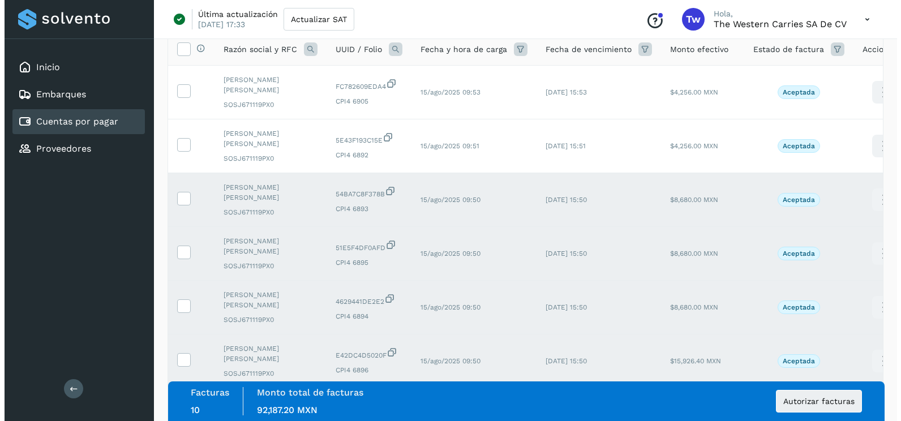
scroll to position [0, 0]
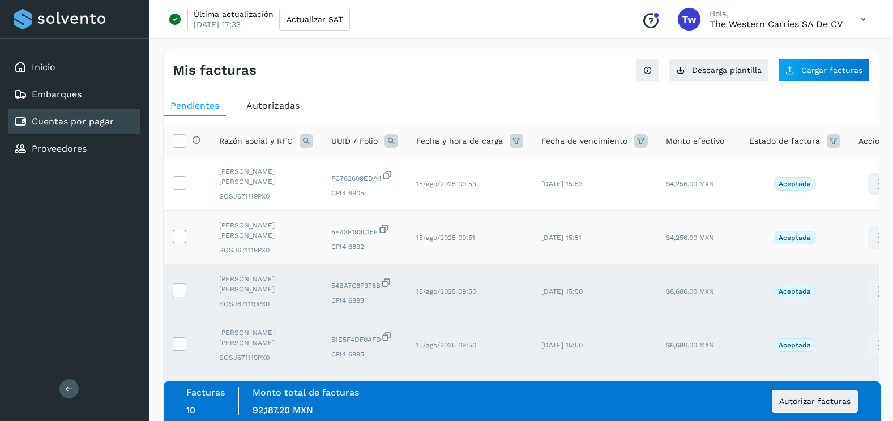
click at [183, 233] on icon at bounding box center [179, 236] width 12 height 12
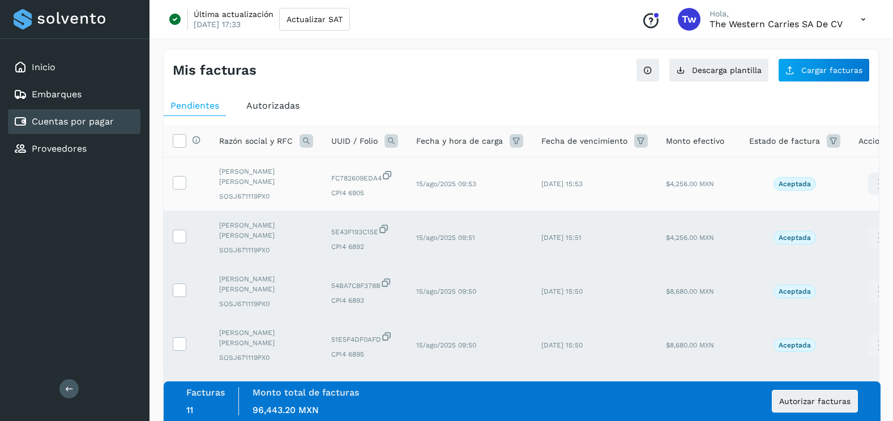
click at [180, 191] on td at bounding box center [187, 184] width 46 height 54
click at [182, 185] on icon at bounding box center [179, 182] width 12 height 12
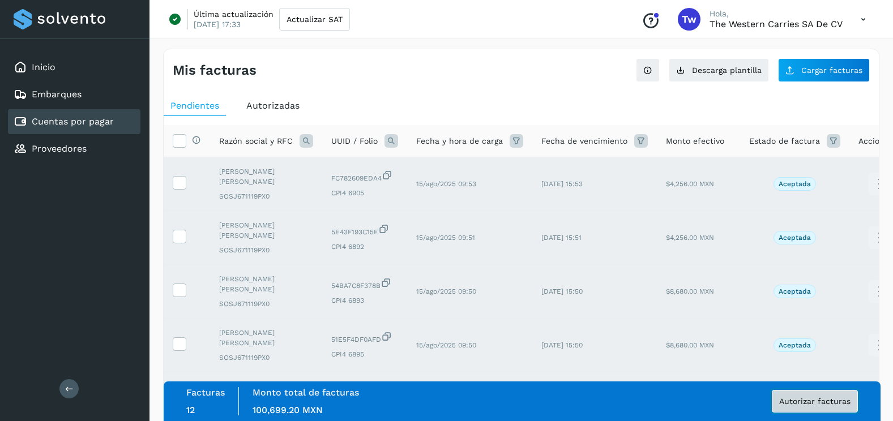
click at [796, 402] on span "Autorizar facturas" at bounding box center [814, 401] width 71 height 8
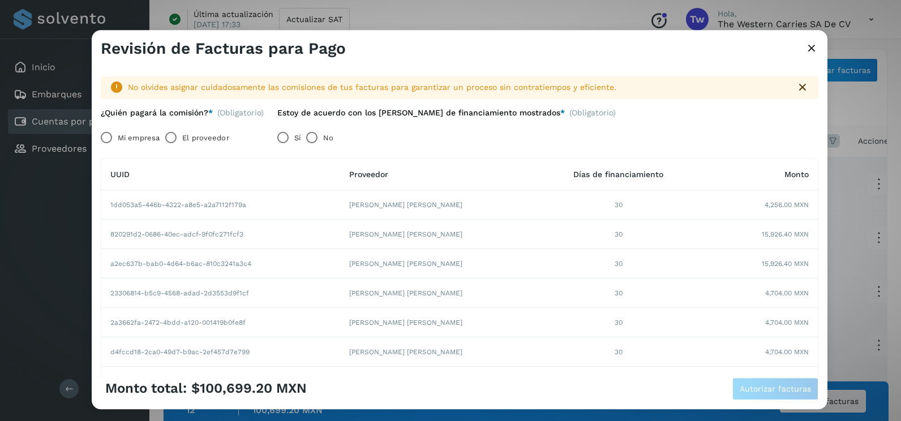
click at [127, 134] on label "Mi empresa" at bounding box center [139, 138] width 42 height 23
click at [785, 383] on button "Autorizar facturas" at bounding box center [775, 389] width 86 height 23
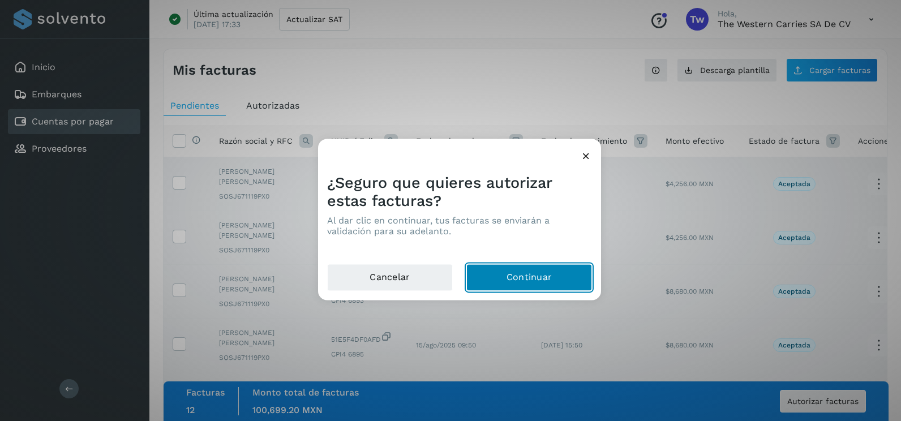
click at [575, 275] on button "Continuar" at bounding box center [529, 277] width 126 height 27
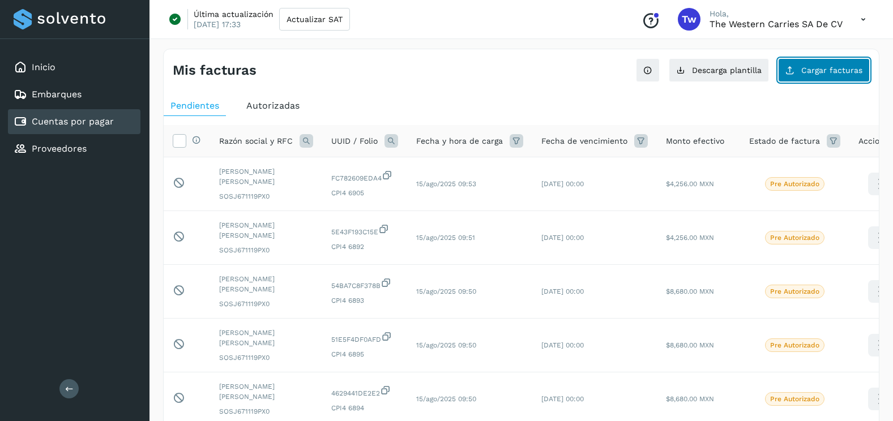
click at [794, 70] on icon at bounding box center [789, 70] width 9 height 9
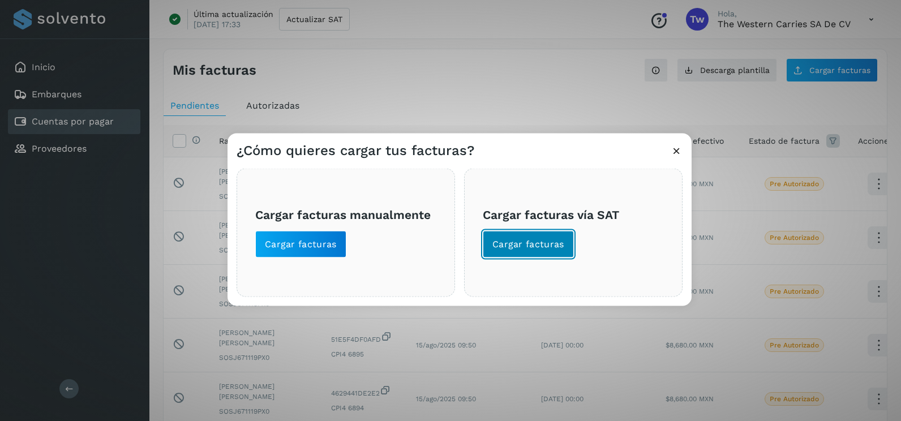
click at [539, 237] on button "Cargar facturas" at bounding box center [528, 244] width 91 height 27
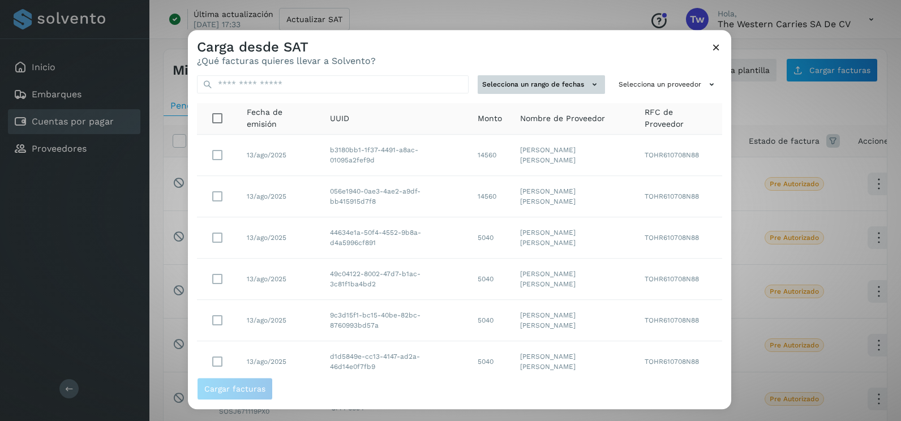
click at [534, 77] on button "Selecciona un rango de fechas" at bounding box center [541, 84] width 127 height 19
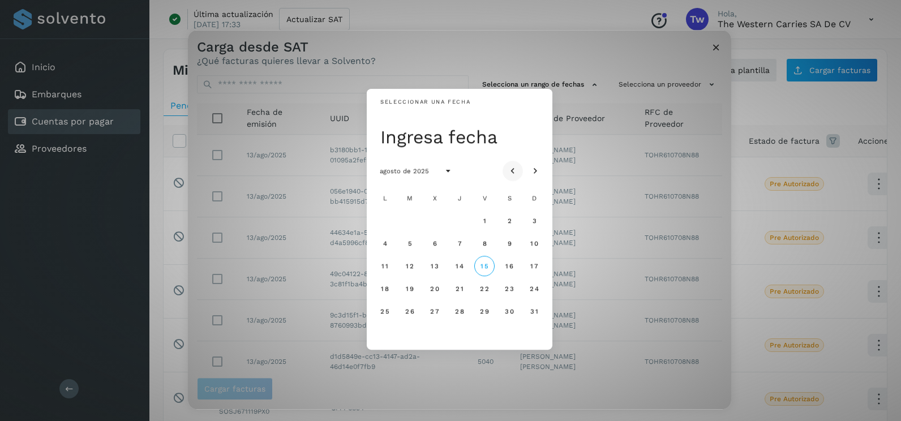
click at [506, 169] on button "Mes anterior" at bounding box center [513, 171] width 20 height 20
click at [439, 244] on button "9" at bounding box center [435, 243] width 20 height 20
click at [461, 244] on span "10" at bounding box center [459, 243] width 8 height 8
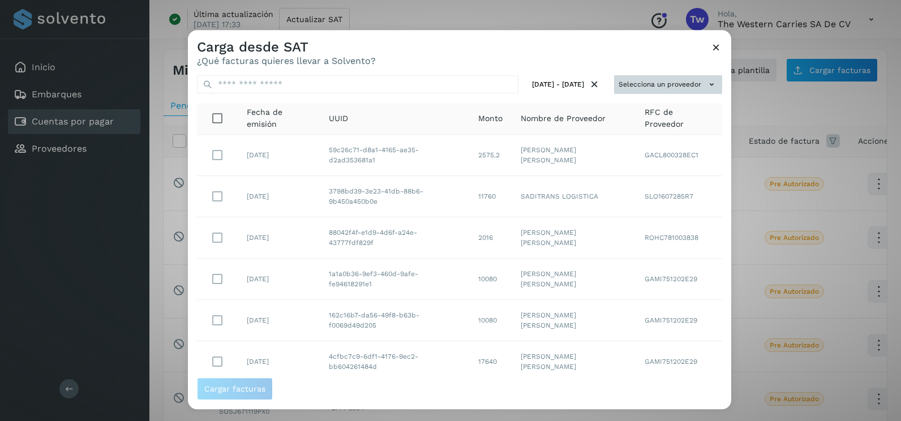
click at [667, 83] on button "Selecciona un proveedor" at bounding box center [668, 84] width 108 height 19
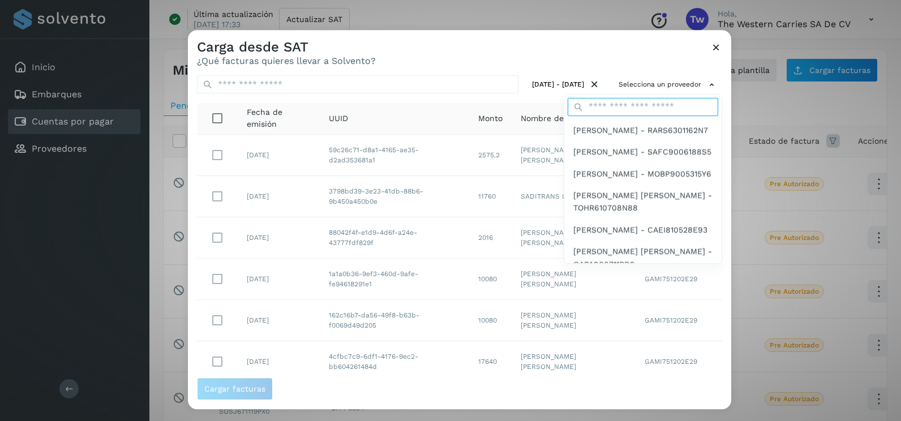
click at [611, 108] on input "text" at bounding box center [643, 107] width 151 height 18
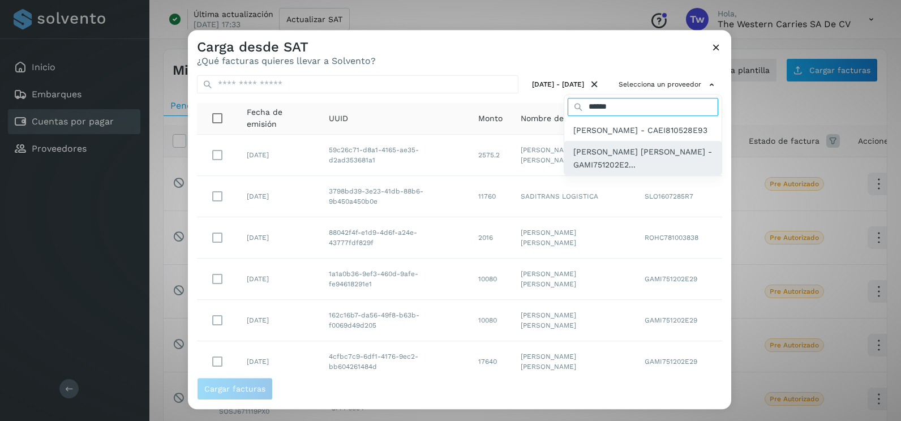
type input "******"
click at [649, 166] on span "[PERSON_NAME] [PERSON_NAME] - GAMI751202E2..." at bounding box center [642, 157] width 139 height 25
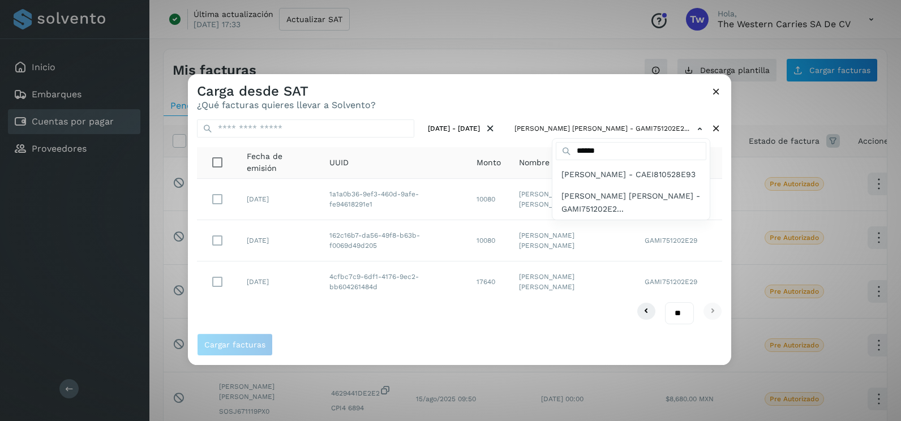
click at [218, 196] on div at bounding box center [638, 284] width 901 height 421
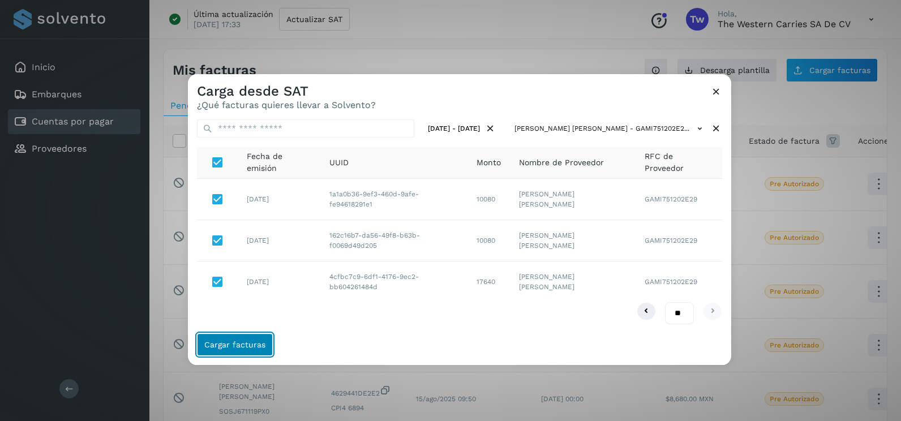
click at [246, 335] on button "Cargar facturas" at bounding box center [235, 344] width 76 height 23
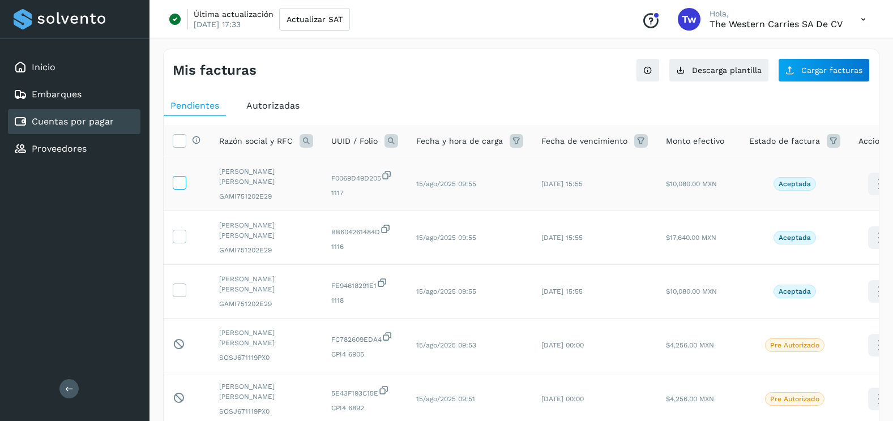
click at [183, 183] on icon at bounding box center [179, 182] width 12 height 12
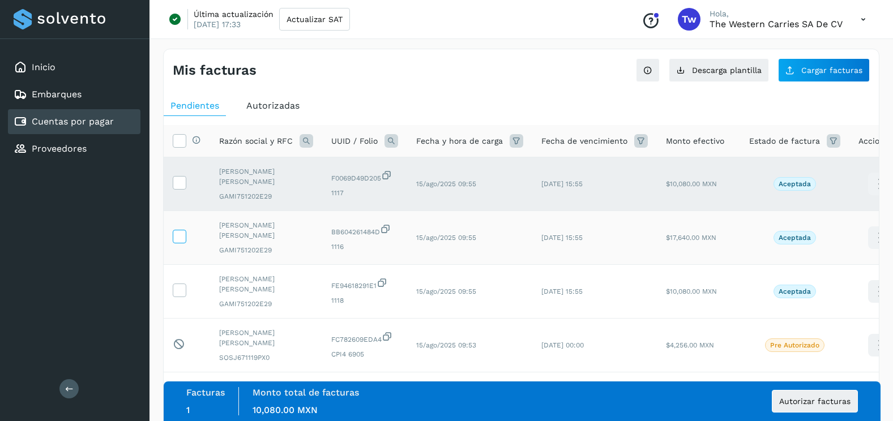
click at [183, 235] on icon at bounding box center [179, 236] width 12 height 12
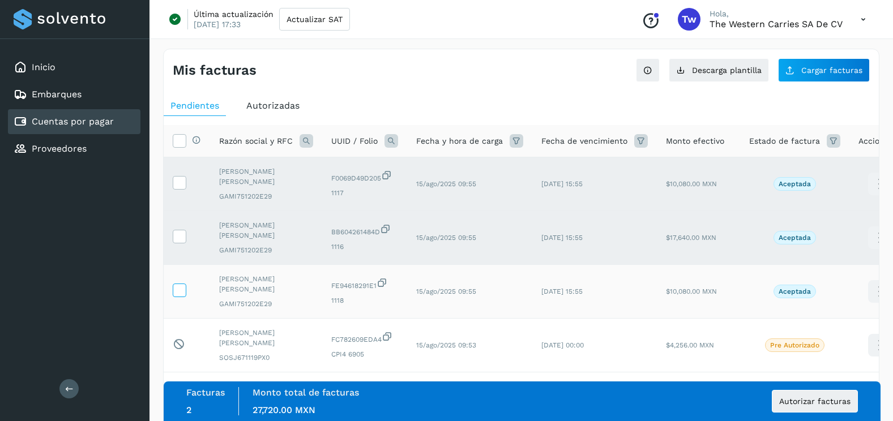
click at [183, 288] on icon at bounding box center [179, 290] width 12 height 12
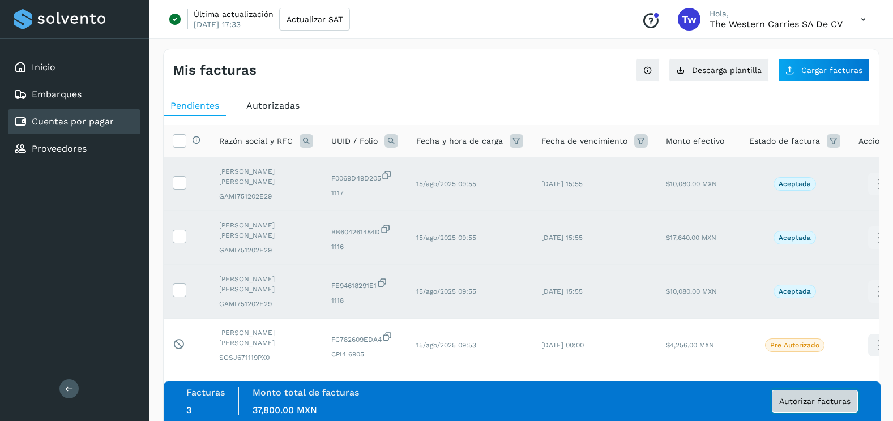
click at [829, 399] on span "Autorizar facturas" at bounding box center [814, 401] width 71 height 8
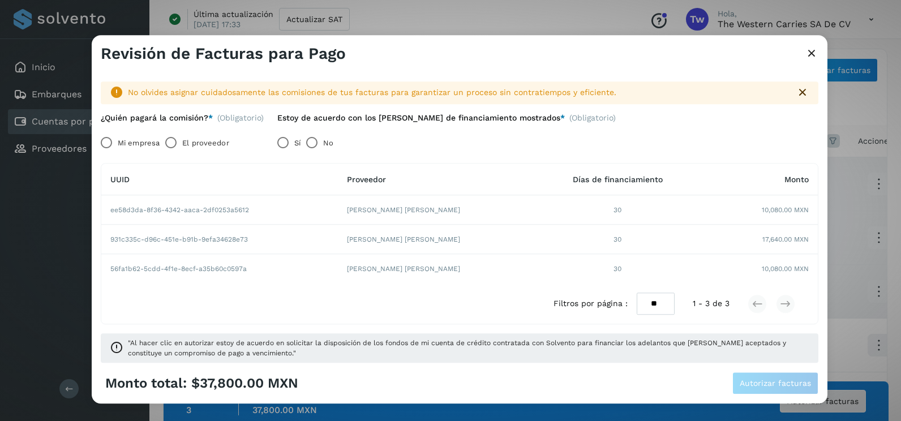
click at [129, 142] on label "Mi empresa" at bounding box center [139, 143] width 42 height 23
click at [766, 378] on button "Autorizar facturas" at bounding box center [775, 383] width 86 height 23
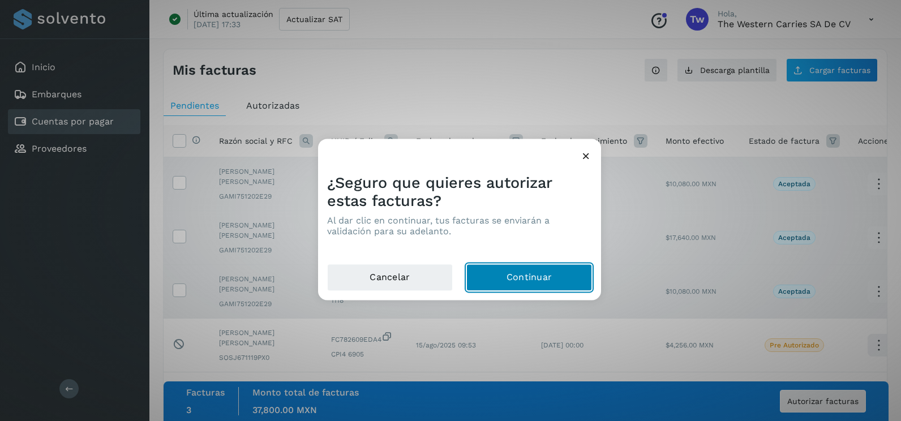
click at [573, 280] on button "Continuar" at bounding box center [529, 277] width 126 height 27
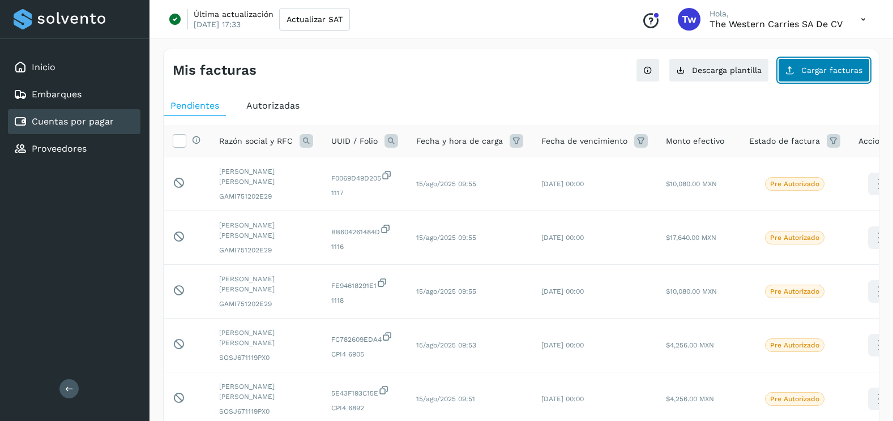
click at [856, 77] on button "Cargar facturas" at bounding box center [824, 70] width 92 height 24
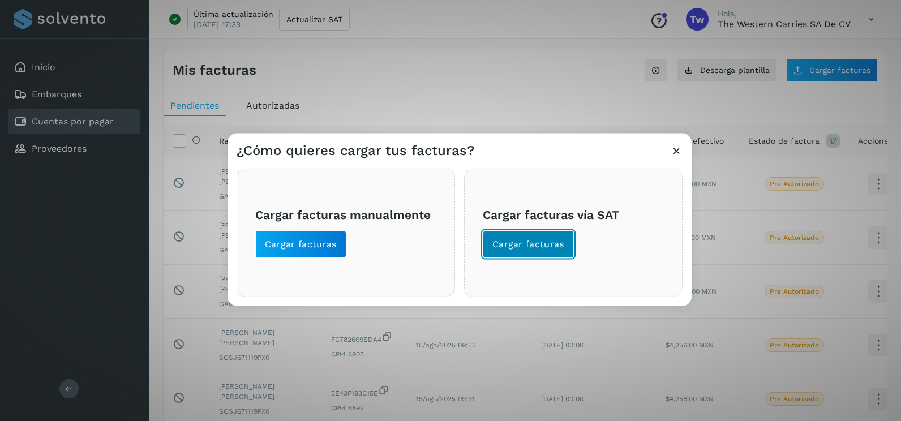
click at [541, 242] on span "Cargar facturas" at bounding box center [528, 244] width 72 height 12
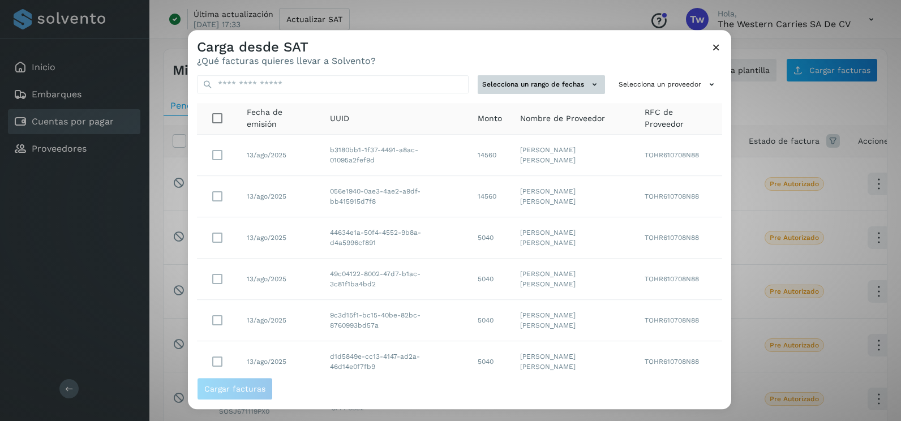
click at [559, 88] on button "Selecciona un rango de fechas" at bounding box center [541, 84] width 127 height 19
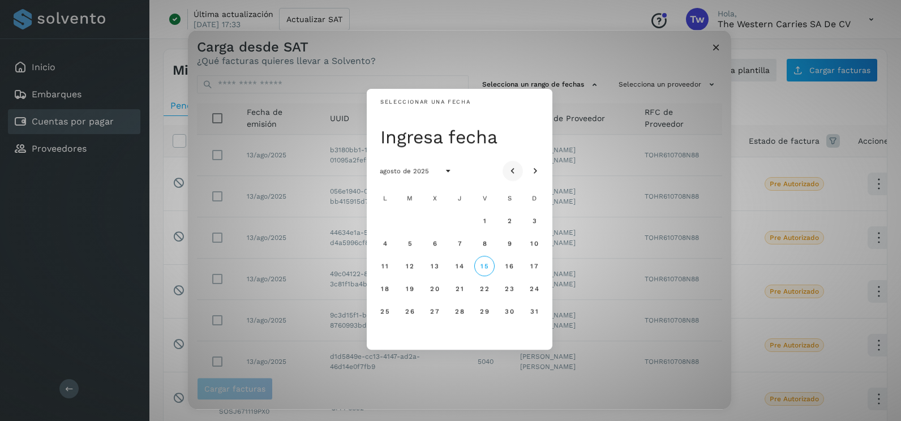
click at [508, 170] on icon "Mes anterior" at bounding box center [512, 171] width 11 height 11
drag, startPoint x: 459, startPoint y: 246, endPoint x: 494, endPoint y: 241, distance: 35.0
click at [461, 246] on span "10" at bounding box center [459, 243] width 8 height 8
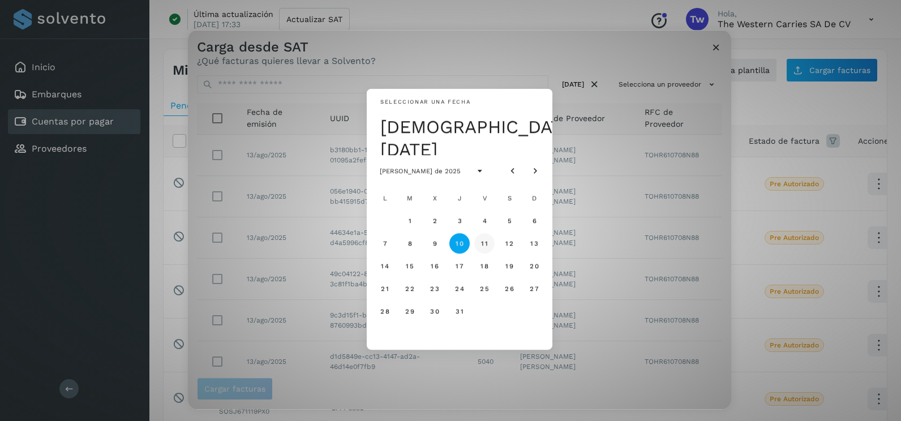
click at [487, 242] on span "11" at bounding box center [484, 243] width 7 height 8
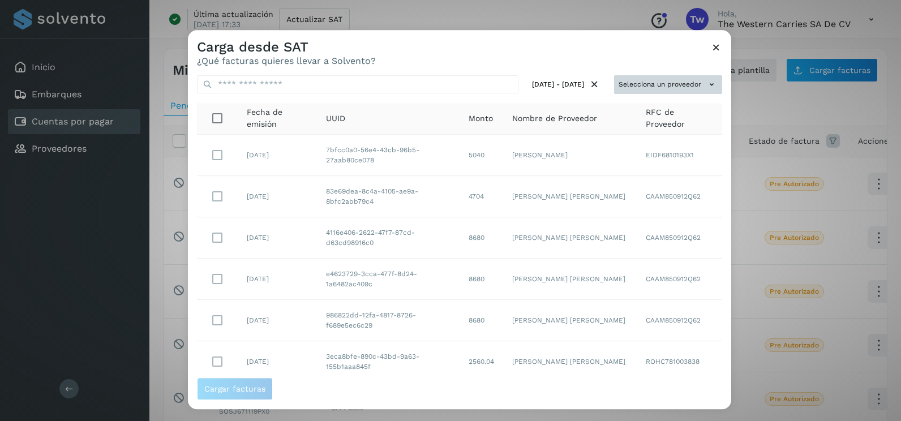
click at [672, 89] on button "Selecciona un proveedor" at bounding box center [668, 84] width 108 height 19
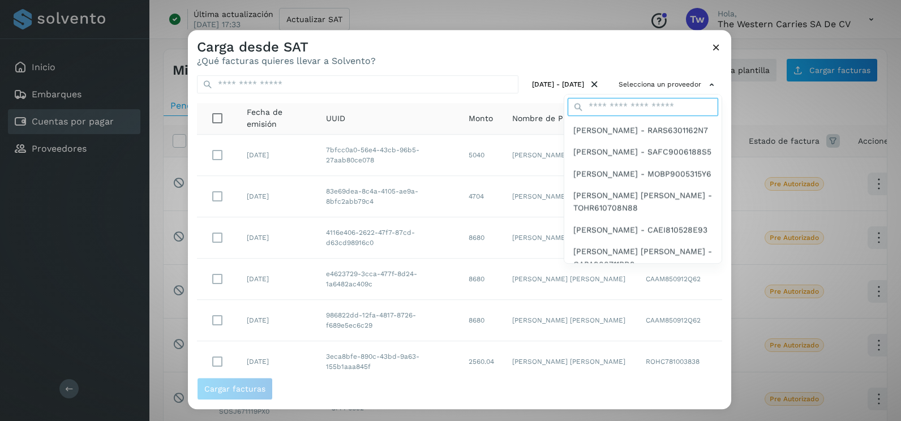
click at [651, 111] on input "text" at bounding box center [643, 107] width 151 height 18
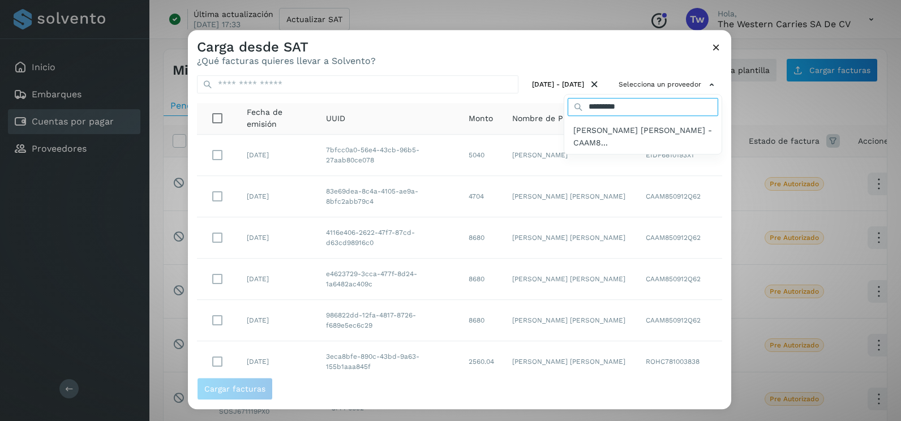
type input "**********"
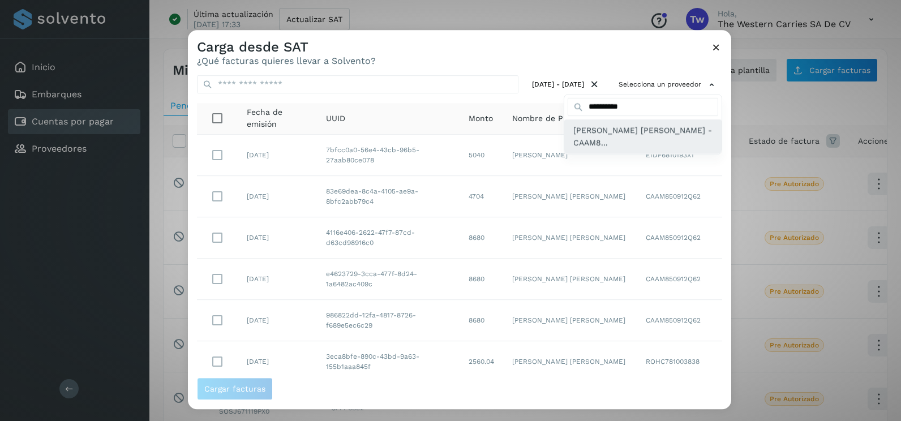
click at [646, 143] on span "[PERSON_NAME] [PERSON_NAME] - CAAM8..." at bounding box center [642, 136] width 139 height 25
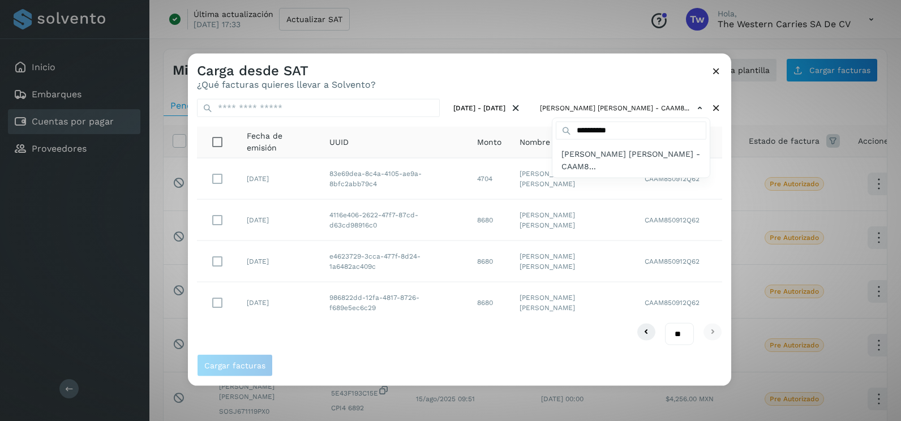
click at [716, 215] on div at bounding box center [638, 264] width 901 height 421
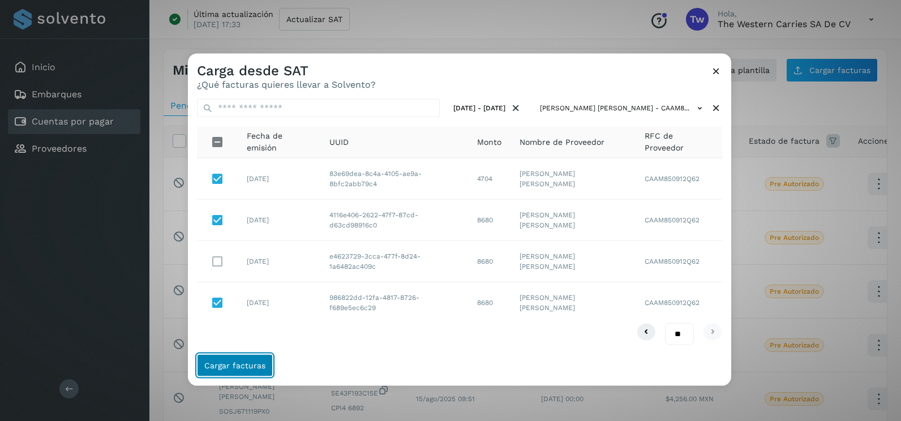
click at [239, 365] on span "Cargar facturas" at bounding box center [234, 365] width 61 height 8
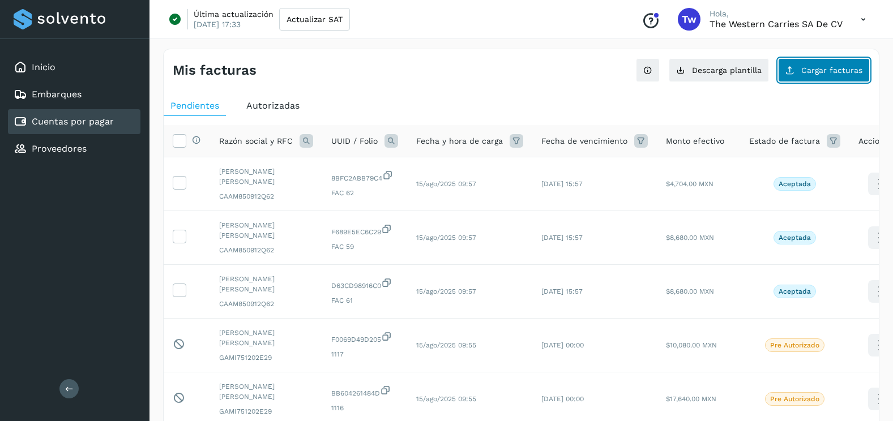
click at [826, 65] on button "Cargar facturas" at bounding box center [824, 70] width 92 height 24
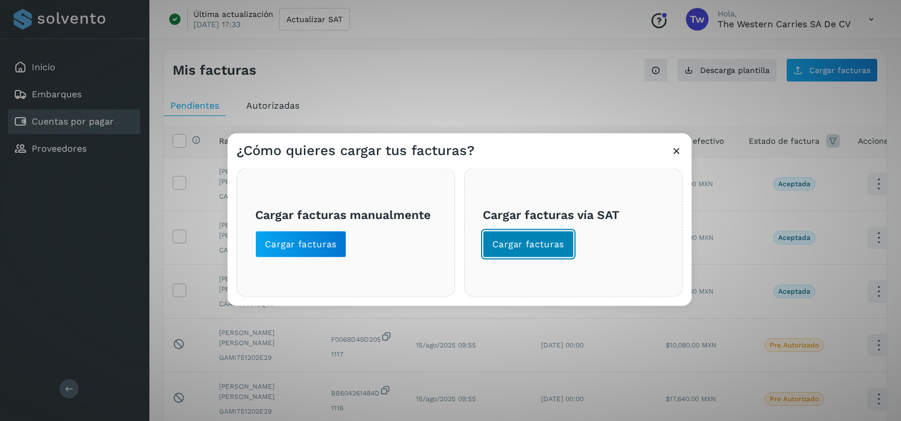
click at [527, 240] on span "Cargar facturas" at bounding box center [528, 244] width 72 height 12
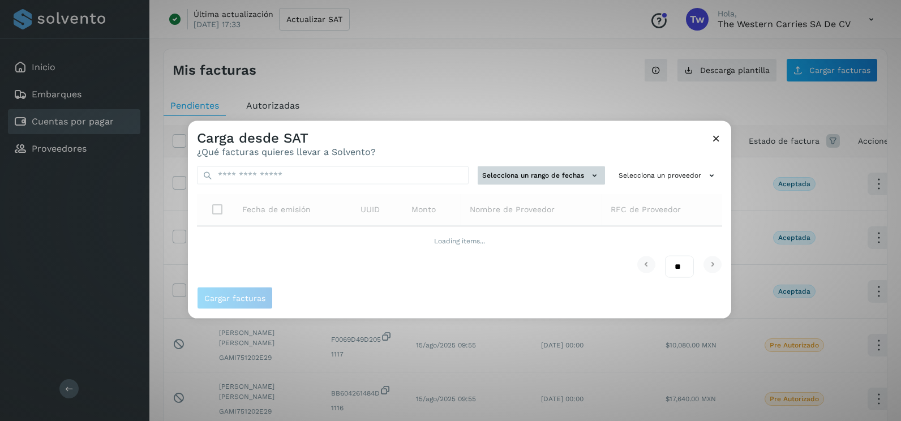
click at [548, 173] on button "Selecciona un rango de fechas" at bounding box center [541, 175] width 127 height 19
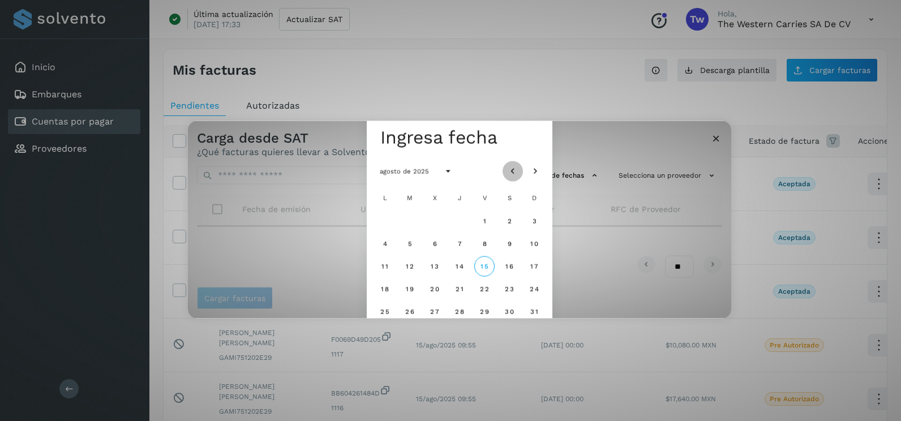
click at [516, 172] on icon "Mes anterior" at bounding box center [512, 171] width 11 height 11
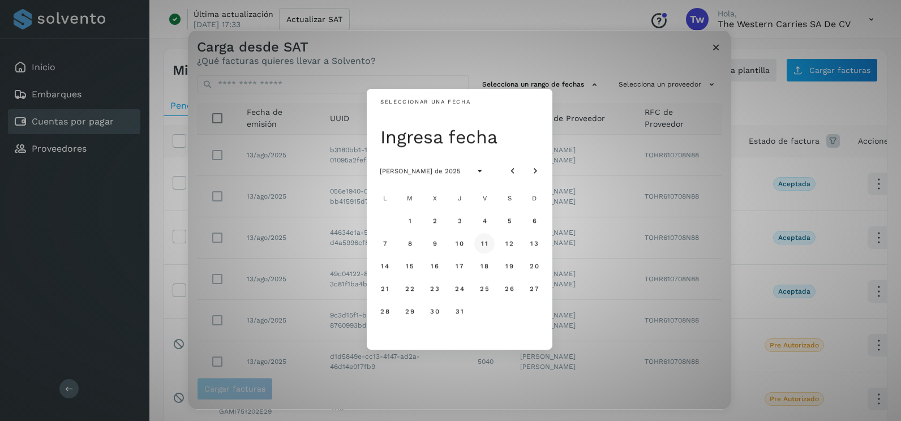
click at [485, 246] on span "11" at bounding box center [484, 243] width 7 height 8
click at [508, 244] on span "12" at bounding box center [509, 243] width 8 height 8
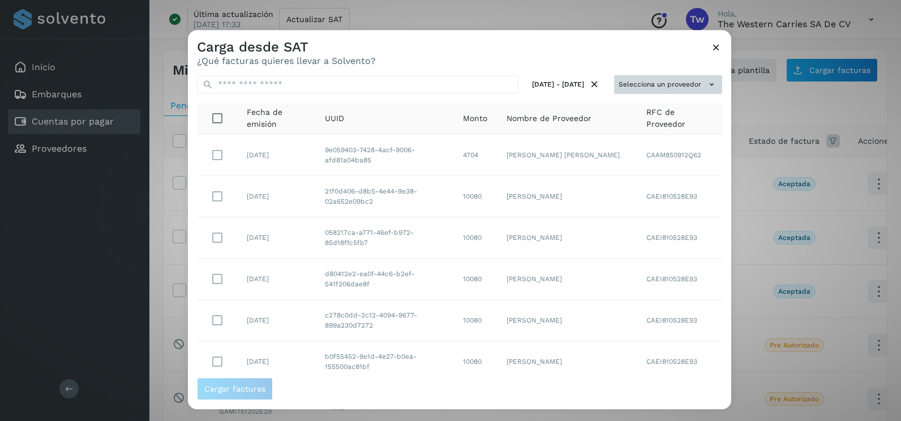
click at [693, 93] on button "Selecciona un proveedor" at bounding box center [668, 84] width 108 height 19
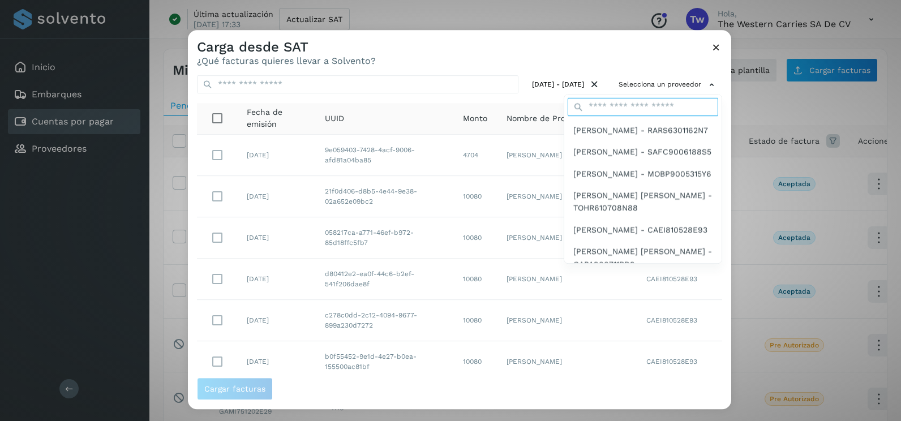
click at [620, 108] on input "text" at bounding box center [643, 107] width 151 height 18
type input "**********"
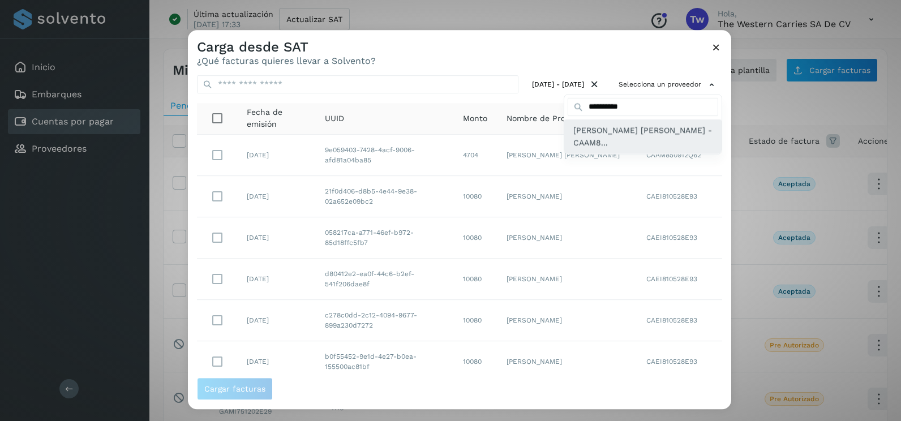
click at [615, 129] on span "[PERSON_NAME] [PERSON_NAME] - CAAM8..." at bounding box center [642, 136] width 139 height 25
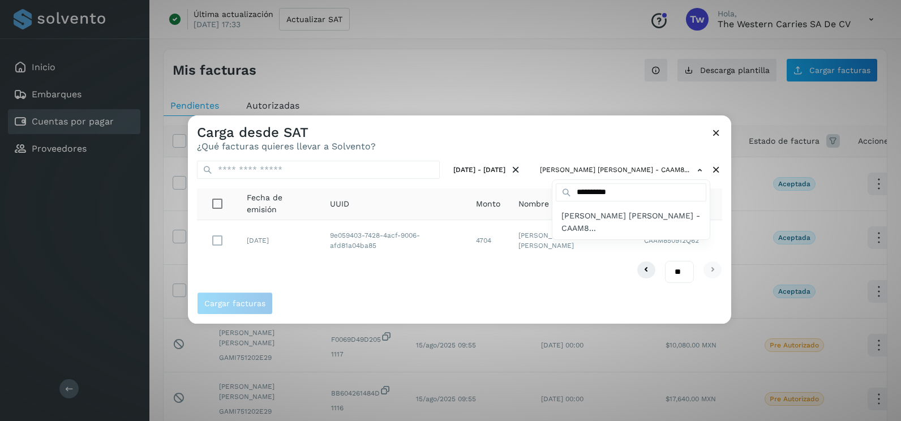
click at [218, 241] on div at bounding box center [638, 325] width 901 height 421
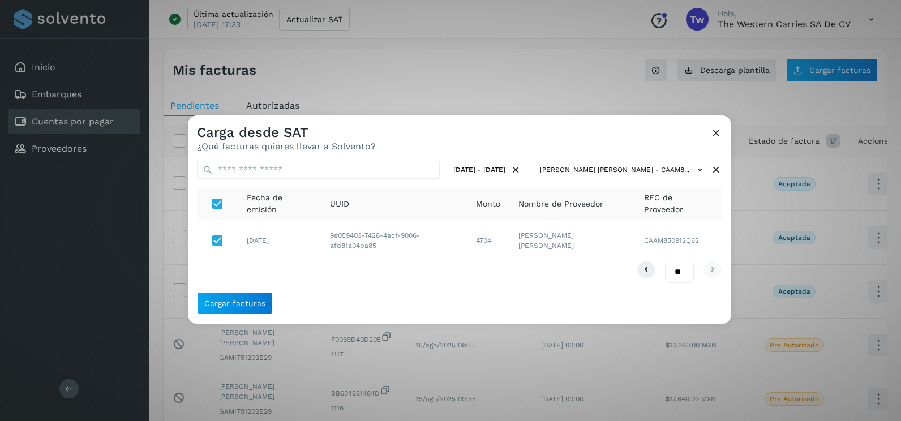
click at [231, 316] on div "Cargar facturas" at bounding box center [459, 308] width 543 height 32
click at [232, 310] on button "Cargar facturas" at bounding box center [235, 303] width 76 height 23
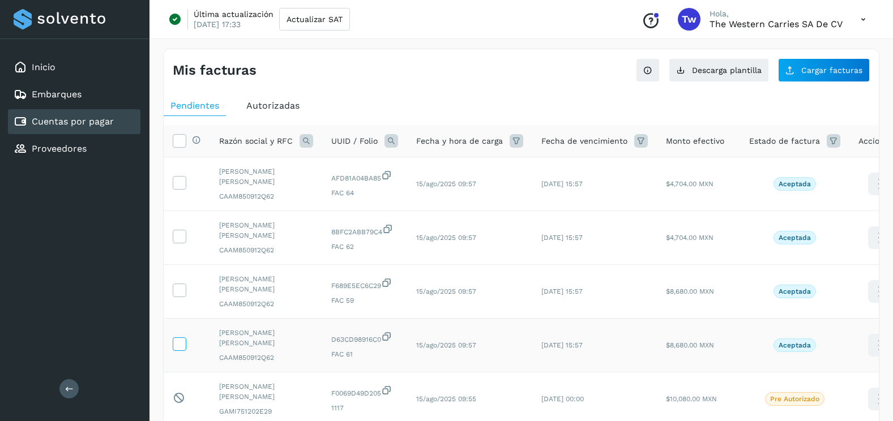
click at [185, 345] on icon at bounding box center [179, 343] width 12 height 12
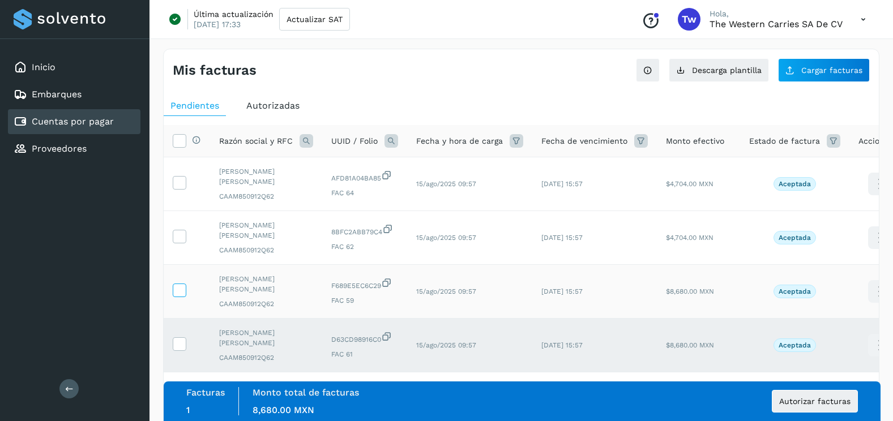
click at [173, 291] on label at bounding box center [180, 291] width 14 height 14
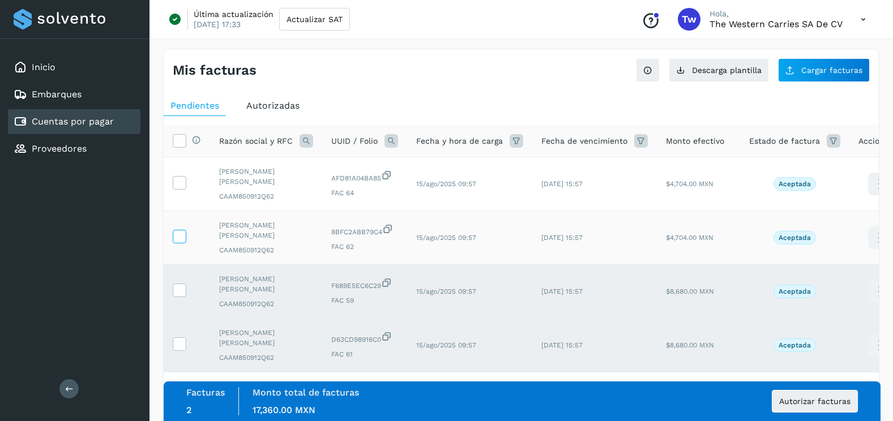
click at [178, 236] on icon at bounding box center [179, 236] width 12 height 12
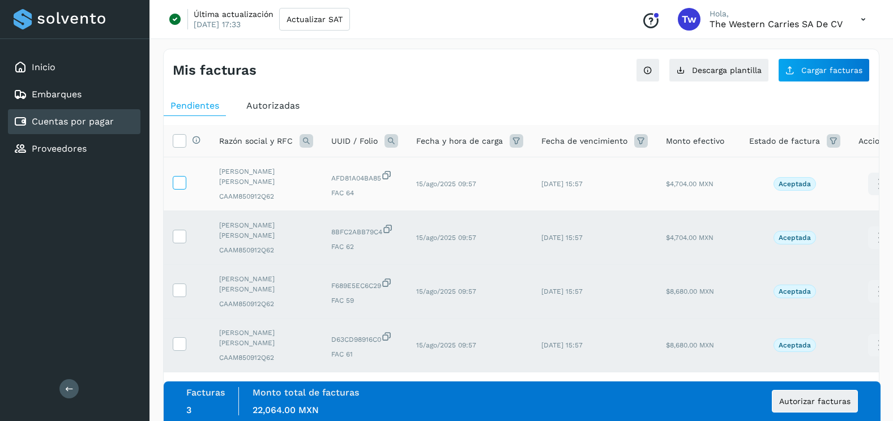
click at [182, 178] on icon at bounding box center [179, 182] width 12 height 12
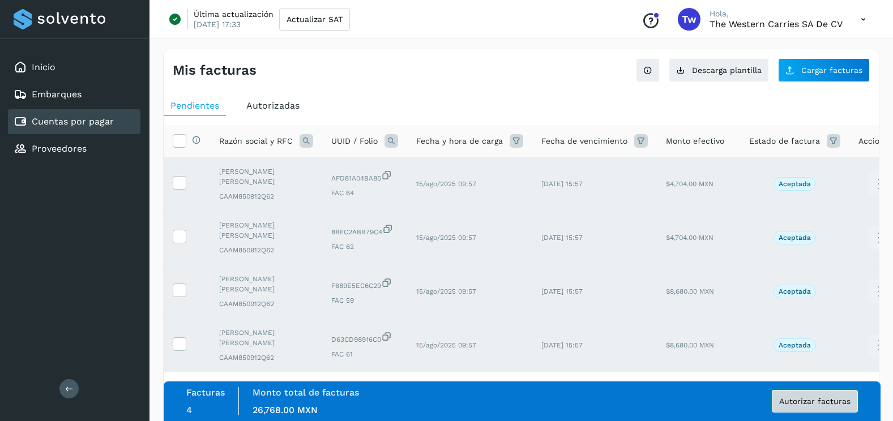
click at [850, 400] on span "Autorizar facturas" at bounding box center [814, 401] width 71 height 8
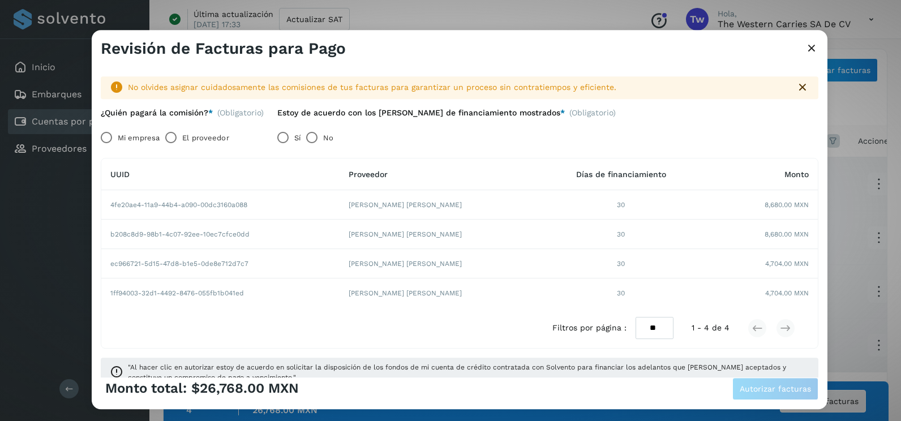
click at [138, 138] on label "Mi empresa" at bounding box center [139, 138] width 42 height 23
click at [752, 384] on button "Autorizar facturas" at bounding box center [775, 389] width 86 height 23
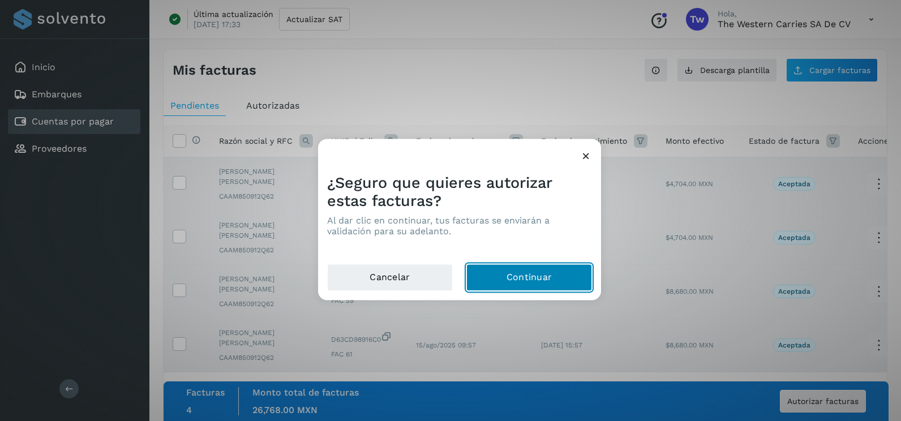
click at [562, 271] on button "Continuar" at bounding box center [529, 277] width 126 height 27
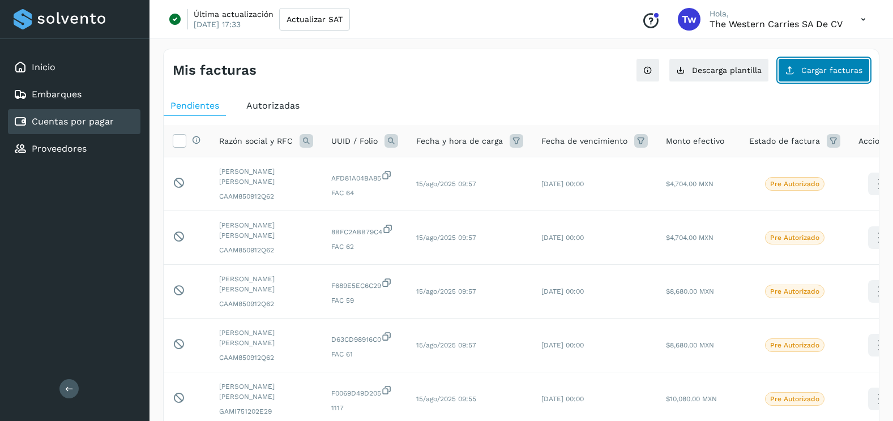
click at [800, 72] on button "Cargar facturas" at bounding box center [824, 70] width 92 height 24
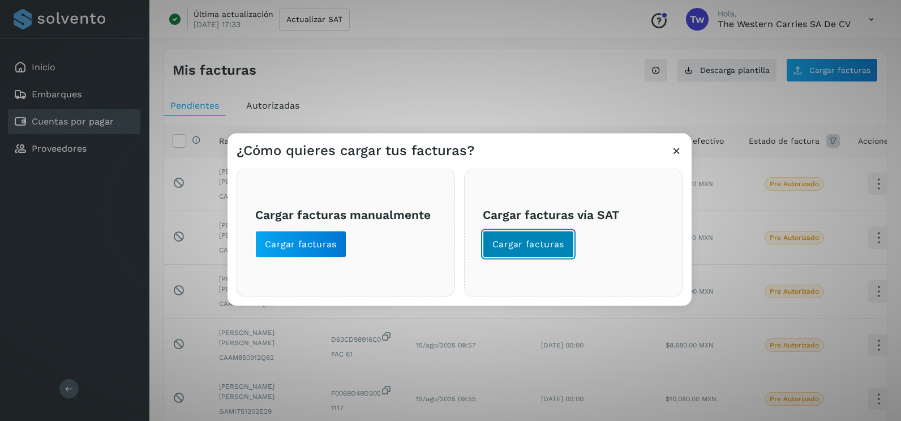
click at [504, 252] on button "Cargar facturas" at bounding box center [528, 244] width 91 height 27
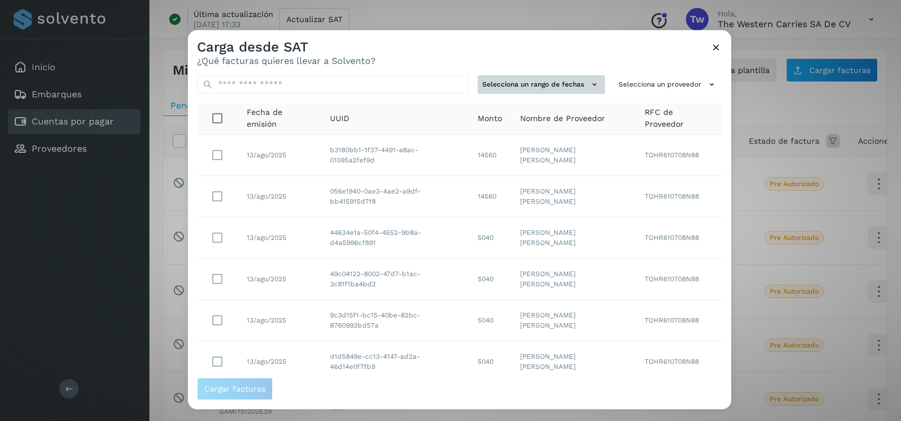
click at [576, 84] on button "Selecciona un rango de fechas" at bounding box center [541, 84] width 127 height 19
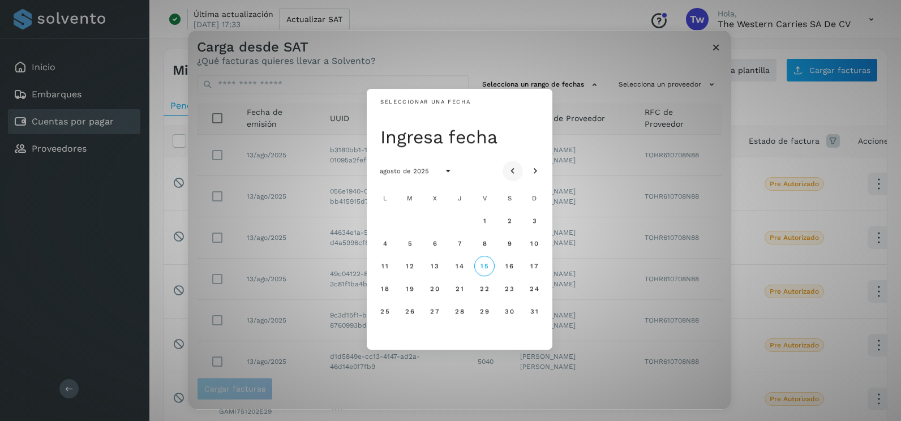
click at [512, 173] on icon "Mes anterior" at bounding box center [512, 171] width 11 height 11
click at [411, 245] on span "8" at bounding box center [409, 243] width 5 height 8
click at [442, 243] on button "9" at bounding box center [435, 243] width 20 height 20
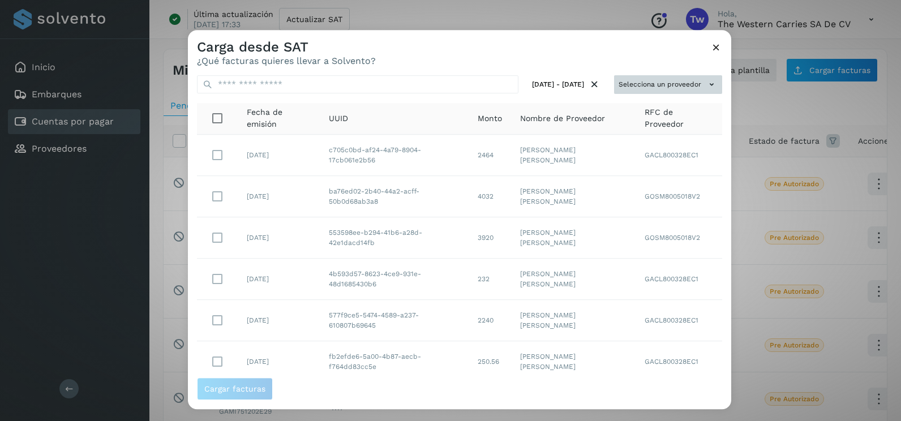
click at [680, 88] on button "Selecciona un proveedor" at bounding box center [668, 84] width 108 height 19
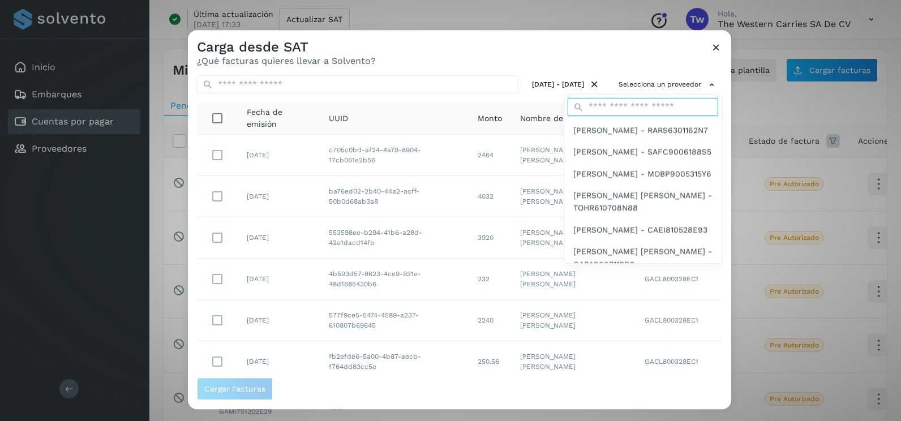
click at [642, 106] on input "text" at bounding box center [643, 107] width 151 height 18
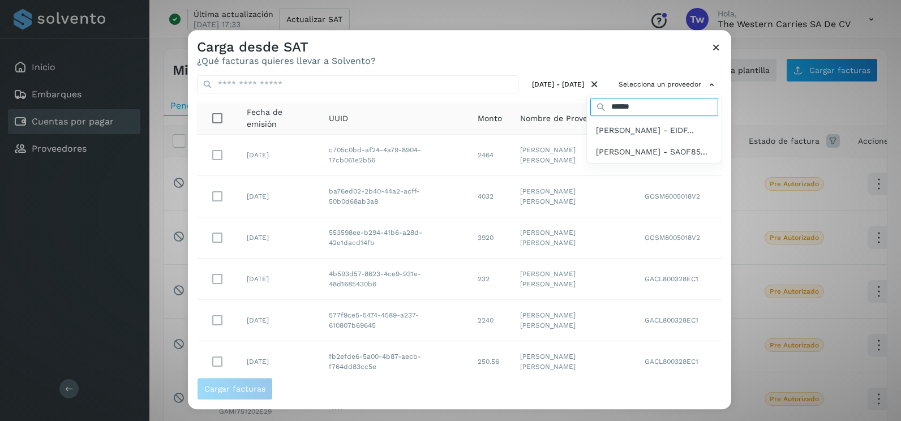
type input "*********"
click at [643, 136] on span "[PERSON_NAME] - EIDF..." at bounding box center [645, 130] width 98 height 12
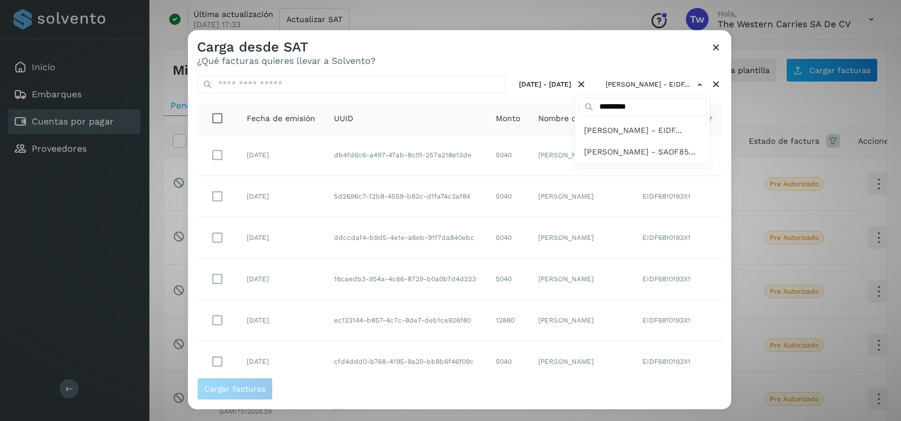
click at [711, 191] on div at bounding box center [638, 240] width 901 height 421
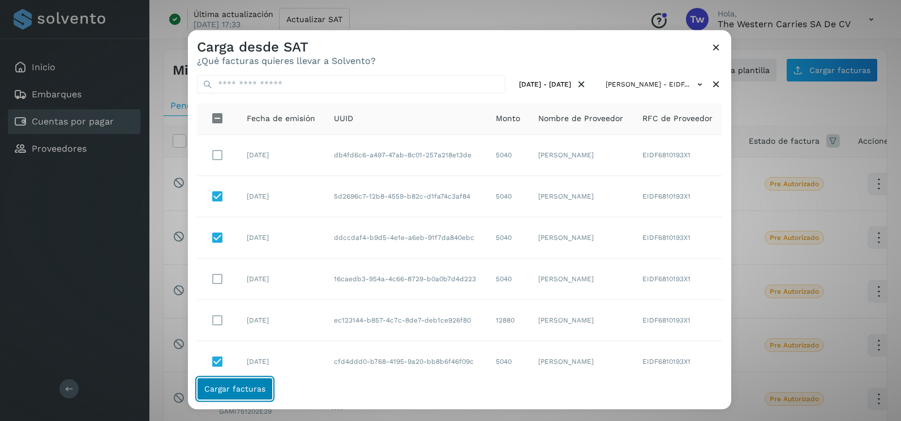
click at [242, 387] on span "Cargar facturas" at bounding box center [234, 389] width 61 height 8
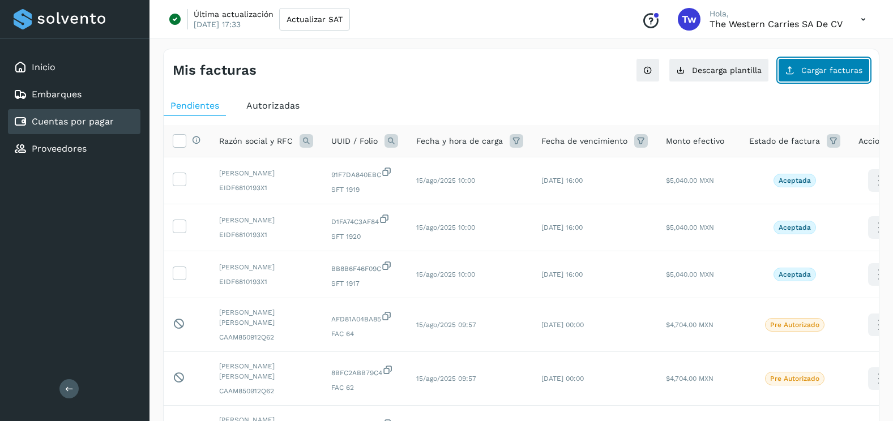
click at [826, 76] on button "Cargar facturas" at bounding box center [824, 70] width 92 height 24
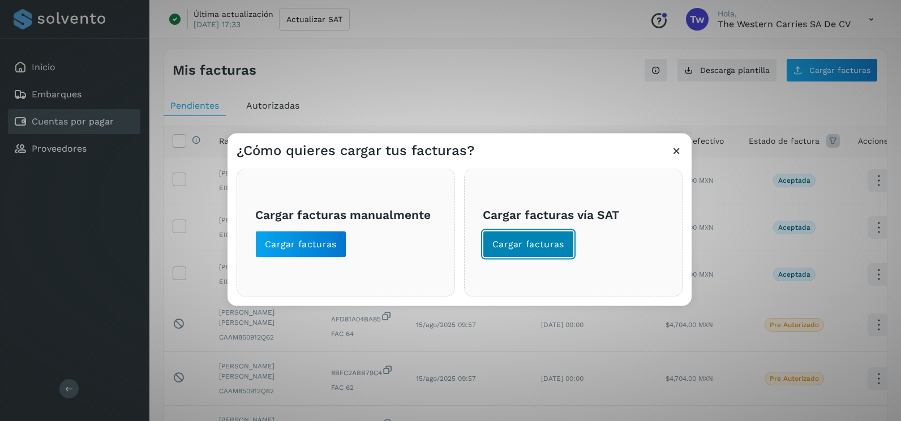
click at [509, 247] on span "Cargar facturas" at bounding box center [528, 244] width 72 height 12
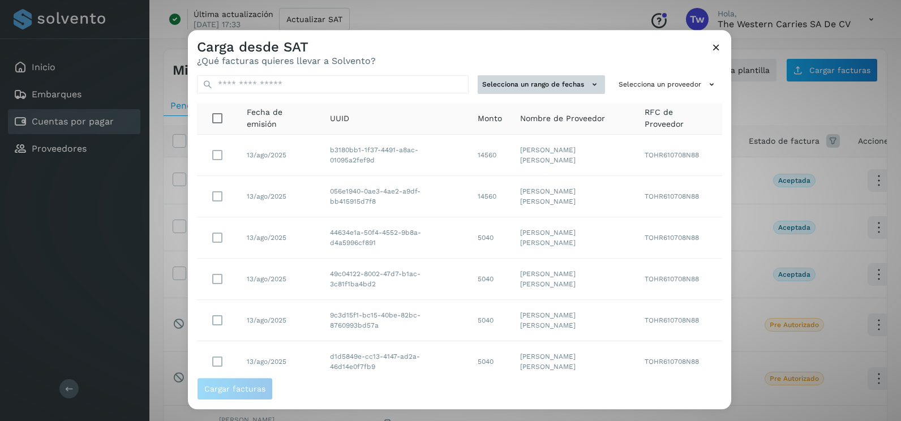
click at [540, 82] on button "Selecciona un rango de fechas" at bounding box center [541, 84] width 127 height 19
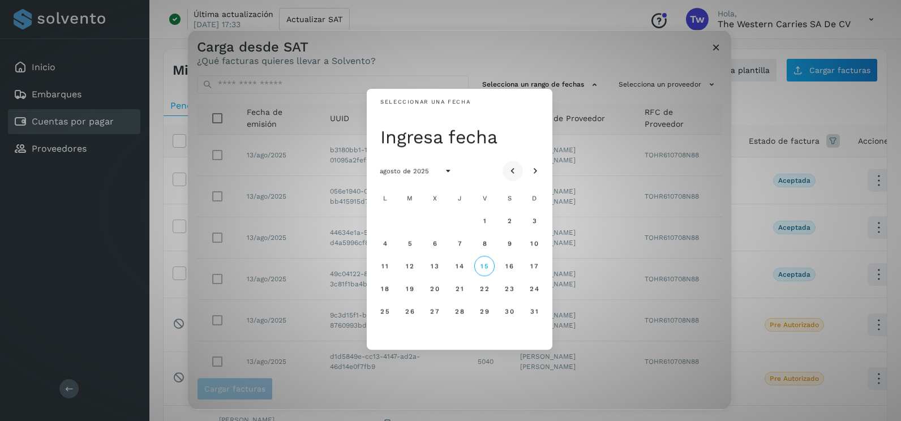
click at [512, 171] on icon "Mes anterior" at bounding box center [512, 171] width 11 height 11
click at [435, 310] on span "28" at bounding box center [435, 311] width 10 height 8
click at [455, 310] on span "29" at bounding box center [460, 311] width 10 height 8
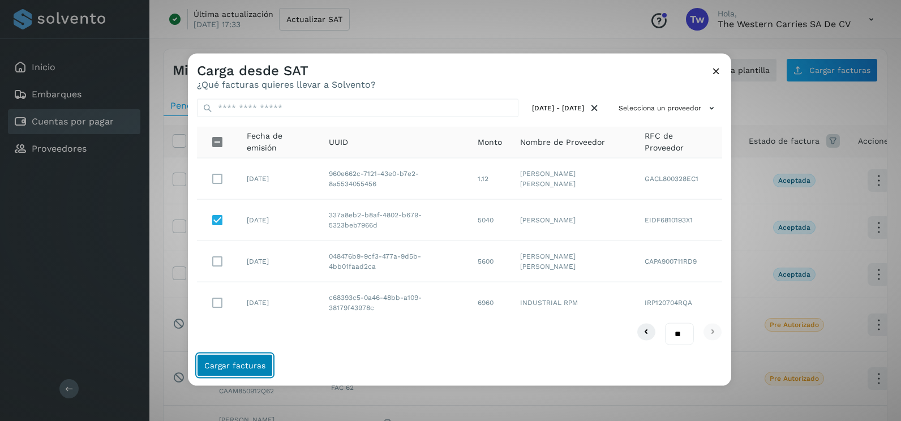
click at [230, 363] on span "Cargar facturas" at bounding box center [234, 365] width 61 height 8
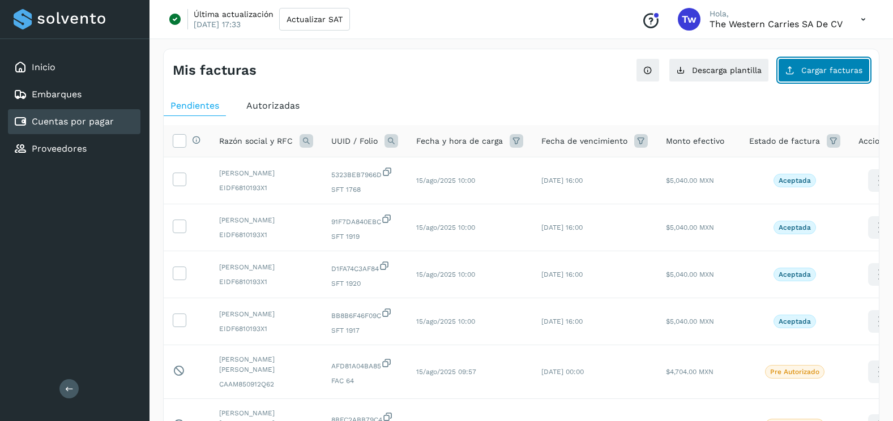
click at [814, 74] on span "Cargar facturas" at bounding box center [831, 70] width 61 height 8
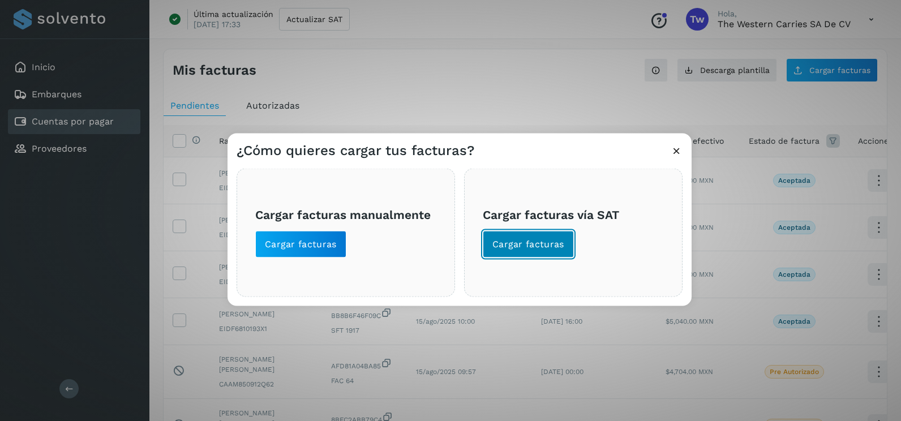
click at [533, 248] on span "Cargar facturas" at bounding box center [528, 244] width 72 height 12
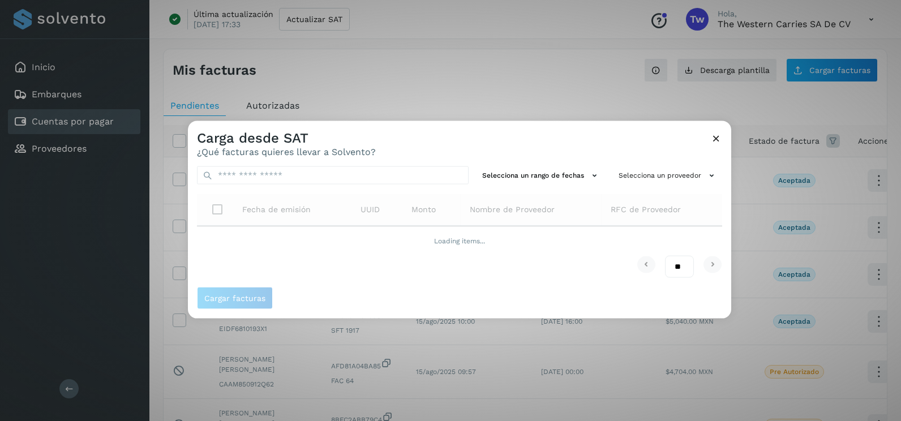
click at [519, 165] on div "Selecciona un rango de fechas Selecciona un proveedor Fecha de emisión UUID Mon…" at bounding box center [459, 222] width 543 height 130
click at [518, 168] on button "Selecciona un rango de fechas" at bounding box center [541, 175] width 127 height 19
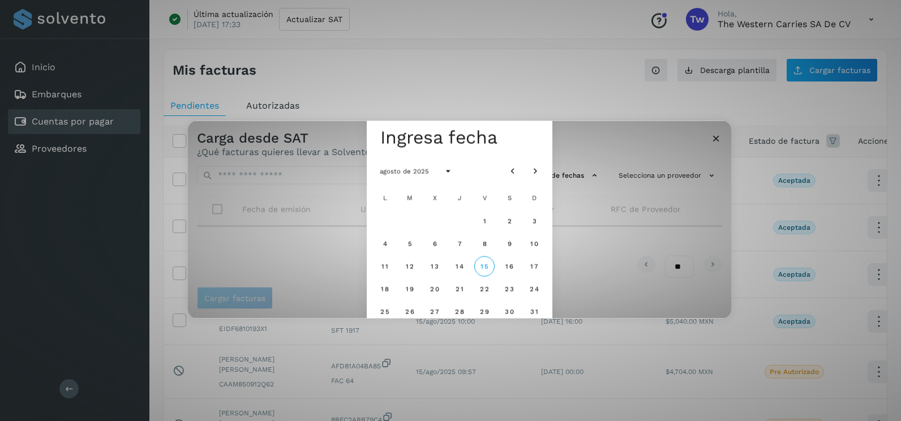
click at [507, 162] on div at bounding box center [524, 171] width 43 height 20
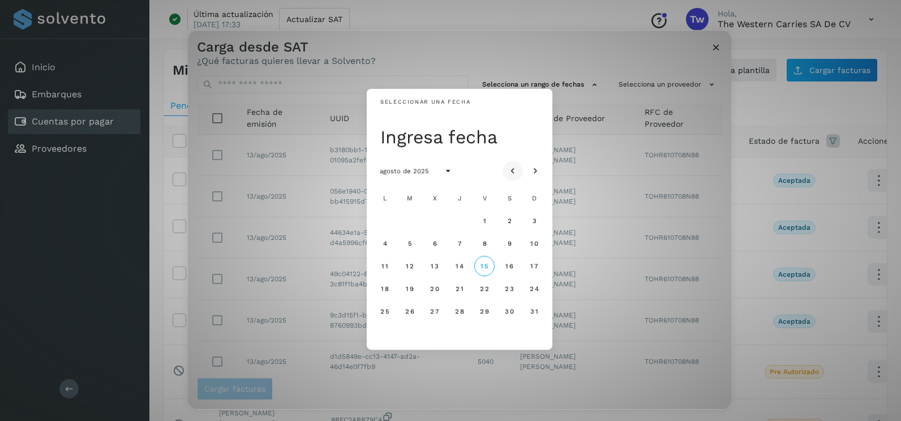
click at [509, 169] on icon "Mes anterior" at bounding box center [512, 171] width 11 height 11
click at [508, 176] on icon "Mes anterior" at bounding box center [512, 171] width 11 height 11
click at [438, 270] on span "11" at bounding box center [434, 266] width 7 height 8
click at [462, 269] on span "12" at bounding box center [459, 266] width 8 height 8
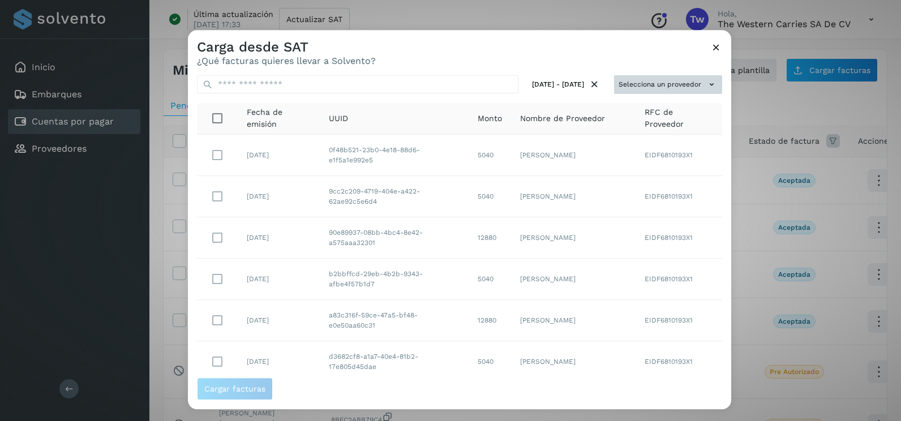
click at [706, 88] on icon at bounding box center [712, 85] width 12 height 12
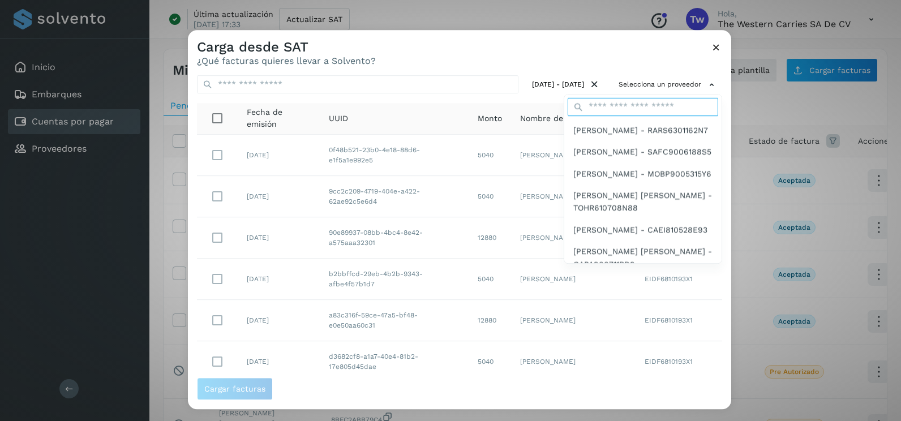
click at [663, 108] on input "text" at bounding box center [643, 107] width 151 height 18
type input "*********"
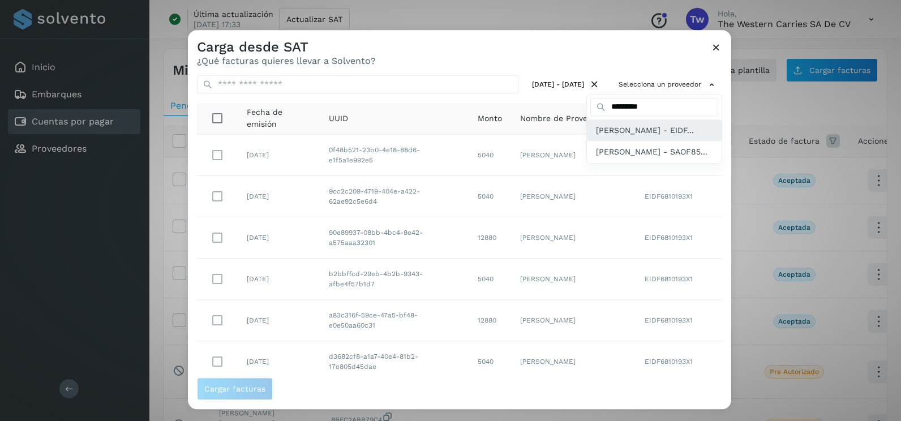
click at [628, 130] on span "[PERSON_NAME] - EIDF..." at bounding box center [645, 130] width 98 height 12
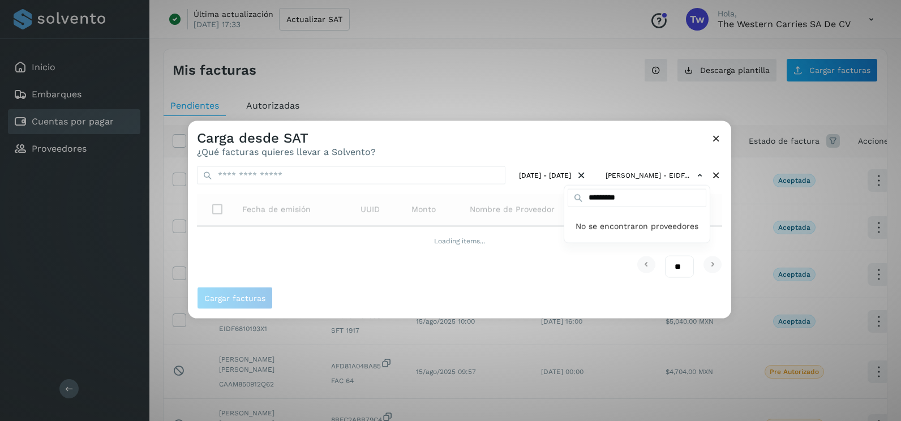
click at [592, 129] on div at bounding box center [638, 331] width 901 height 421
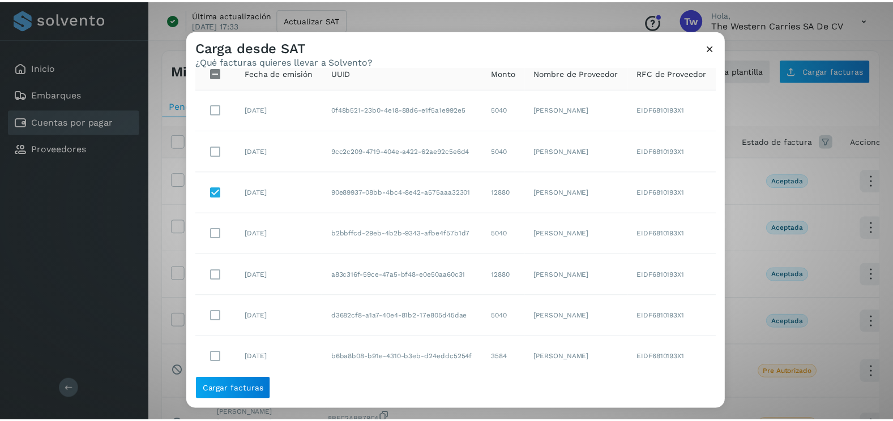
scroll to position [20, 0]
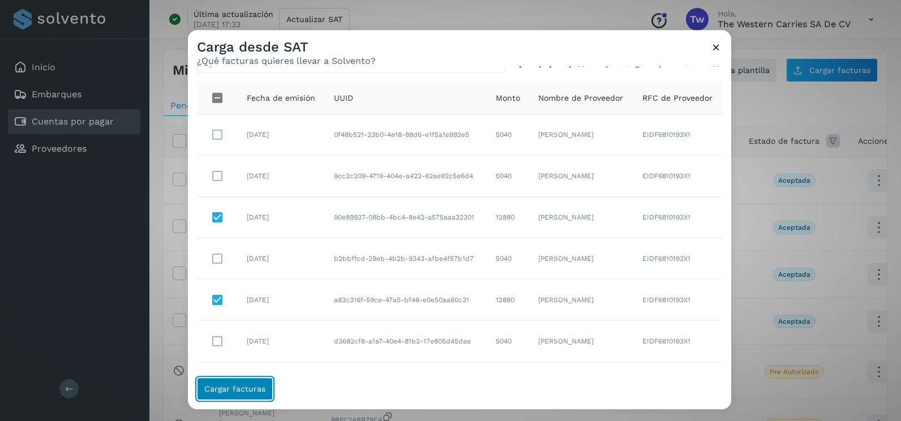
click at [241, 398] on button "Cargar facturas" at bounding box center [235, 389] width 76 height 23
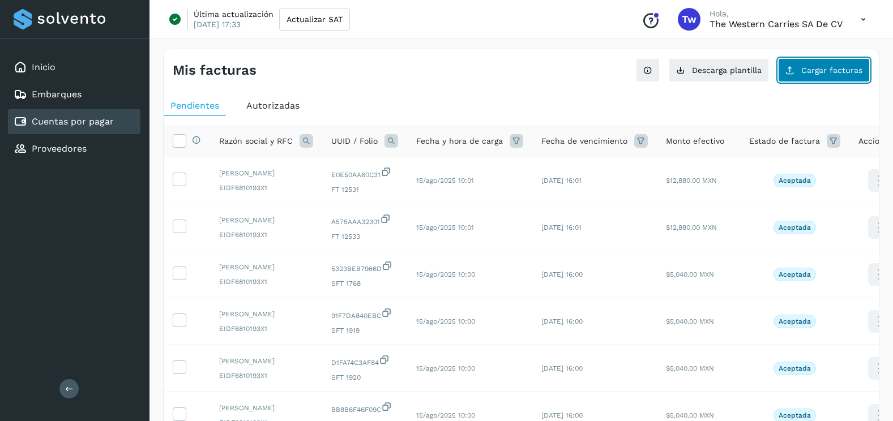
click at [829, 71] on span "Cargar facturas" at bounding box center [831, 70] width 61 height 8
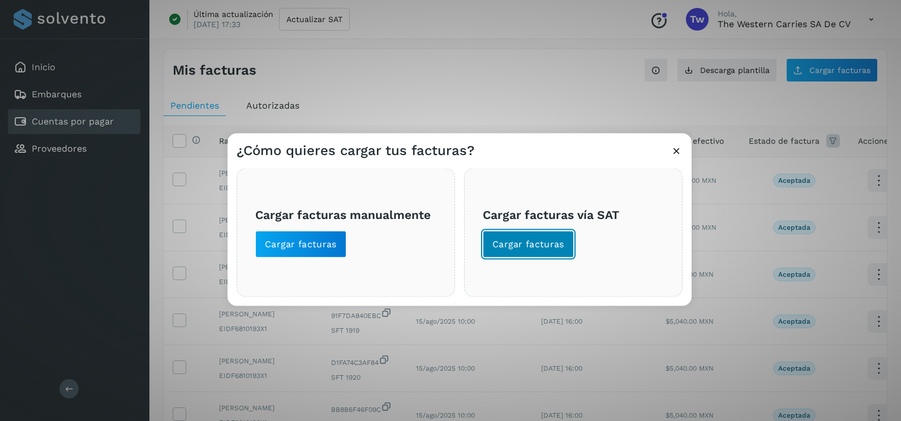
click at [545, 238] on span "Cargar facturas" at bounding box center [528, 244] width 72 height 12
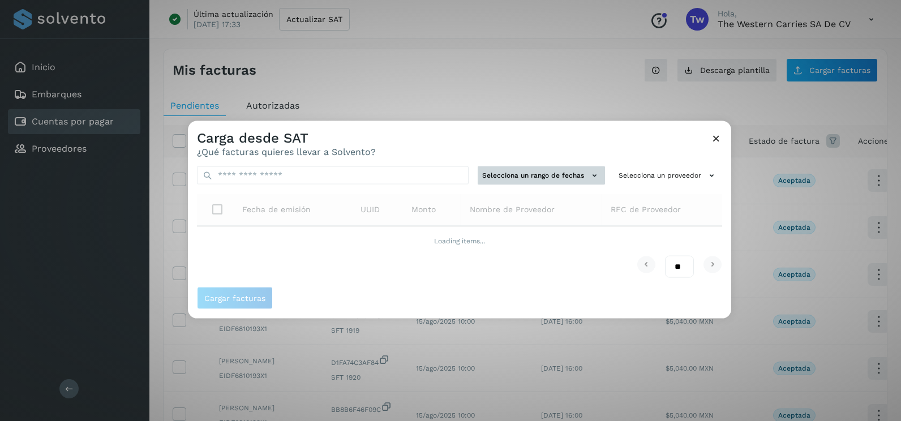
click at [518, 177] on button "Selecciona un rango de fechas" at bounding box center [541, 175] width 127 height 19
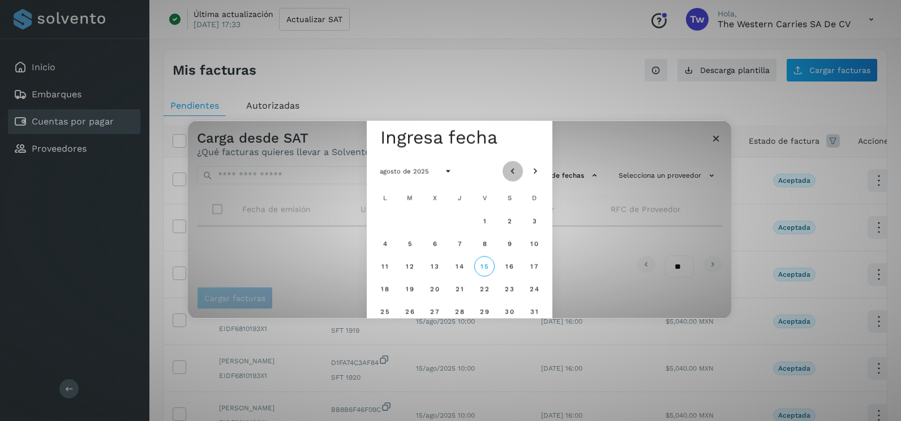
click at [515, 166] on icon "Mes anterior" at bounding box center [512, 171] width 11 height 11
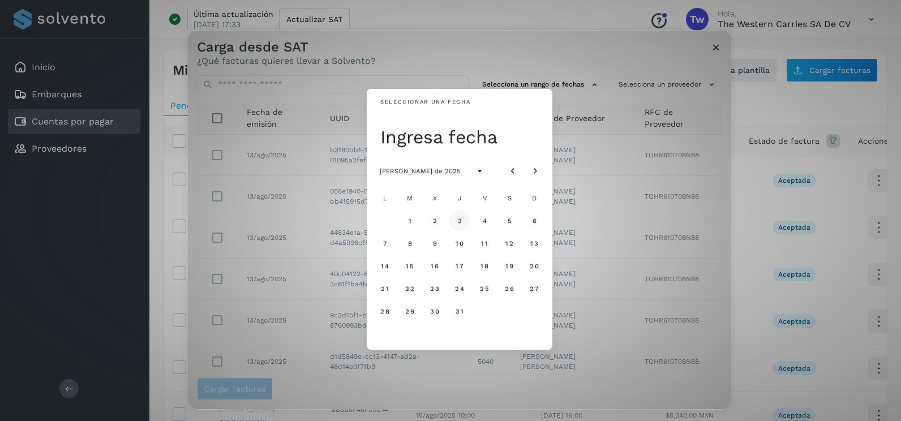
click at [458, 222] on span "3" at bounding box center [459, 221] width 5 height 8
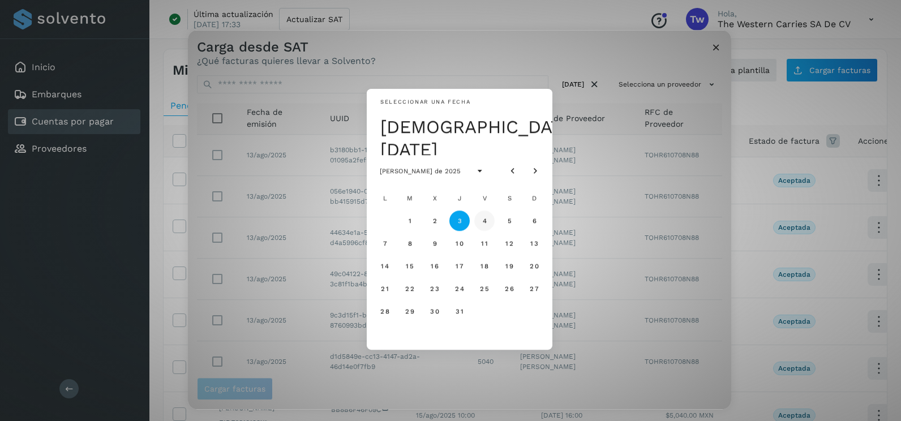
click at [482, 223] on span "4" at bounding box center [484, 221] width 5 height 8
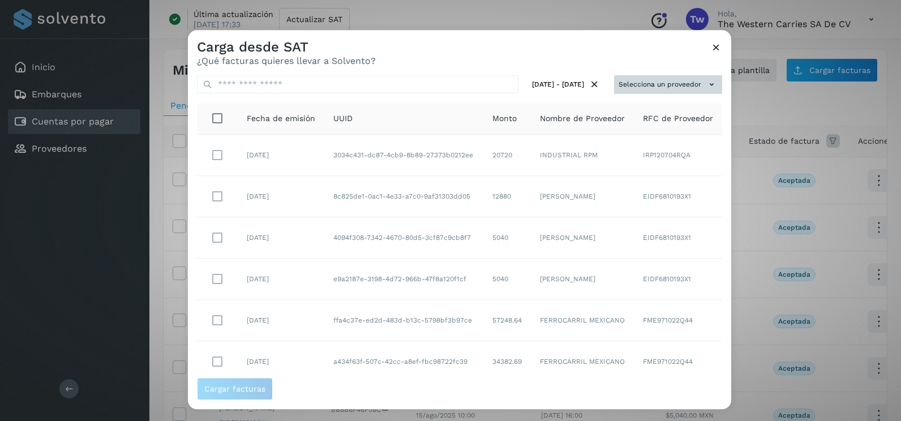
click at [675, 90] on button "Selecciona un proveedor" at bounding box center [668, 84] width 108 height 19
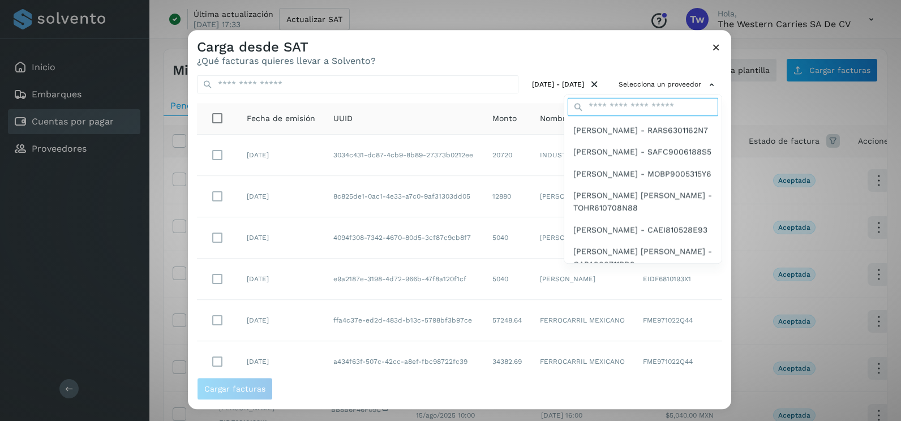
click at [632, 110] on input "text" at bounding box center [643, 107] width 151 height 18
type input "*********"
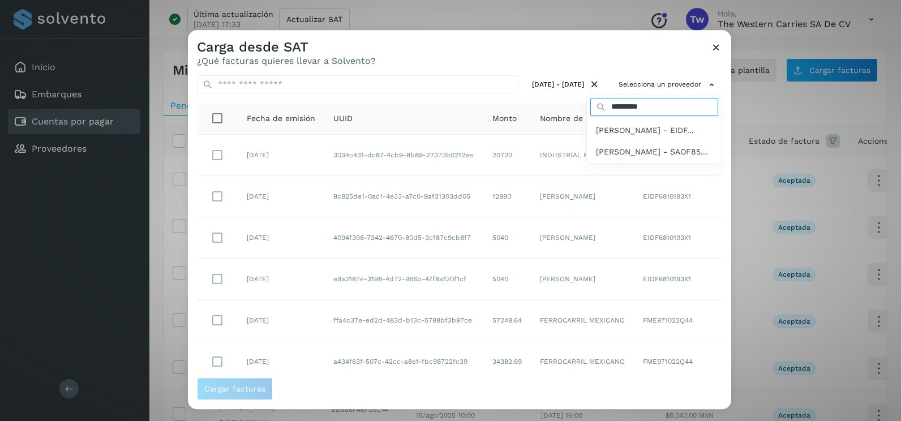
click at [636, 107] on input "*********" at bounding box center [654, 107] width 128 height 18
click at [648, 106] on input "*********" at bounding box center [654, 107] width 128 height 18
click at [601, 124] on span "[PERSON_NAME] - EIDF..." at bounding box center [645, 130] width 98 height 12
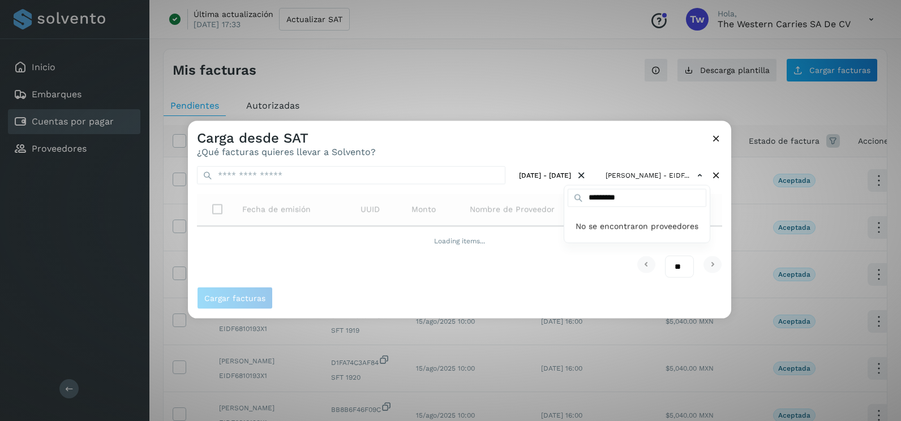
click at [494, 128] on div at bounding box center [638, 331] width 901 height 421
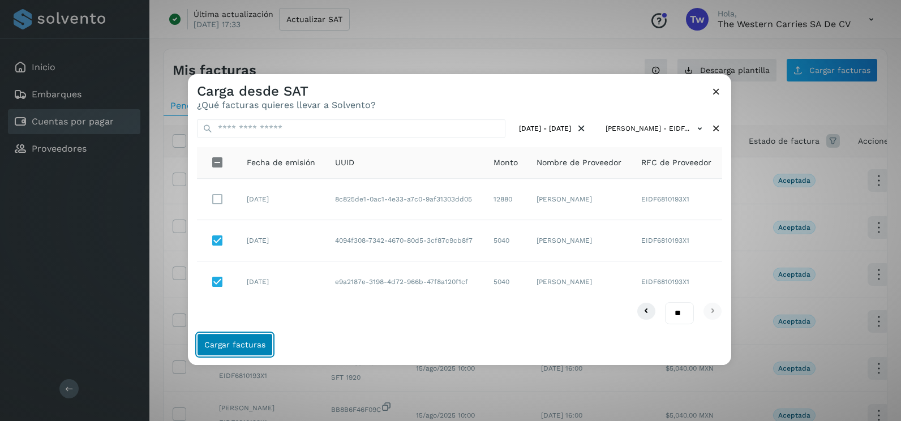
click at [250, 350] on button "Cargar facturas" at bounding box center [235, 344] width 76 height 23
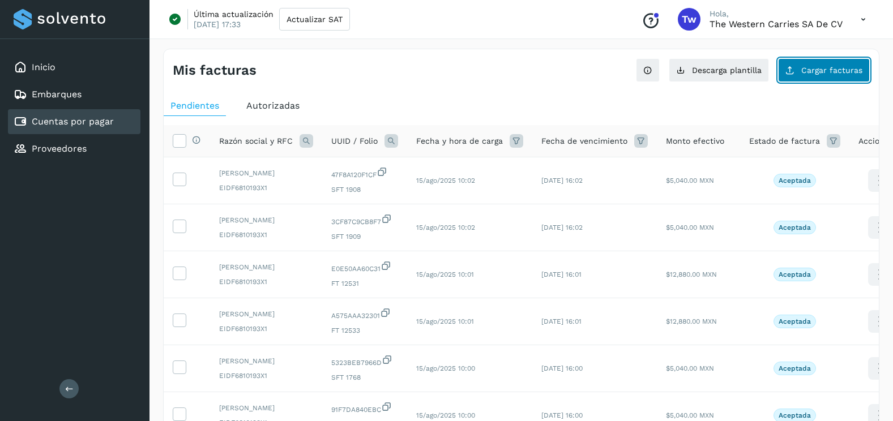
click at [792, 70] on icon at bounding box center [789, 70] width 9 height 9
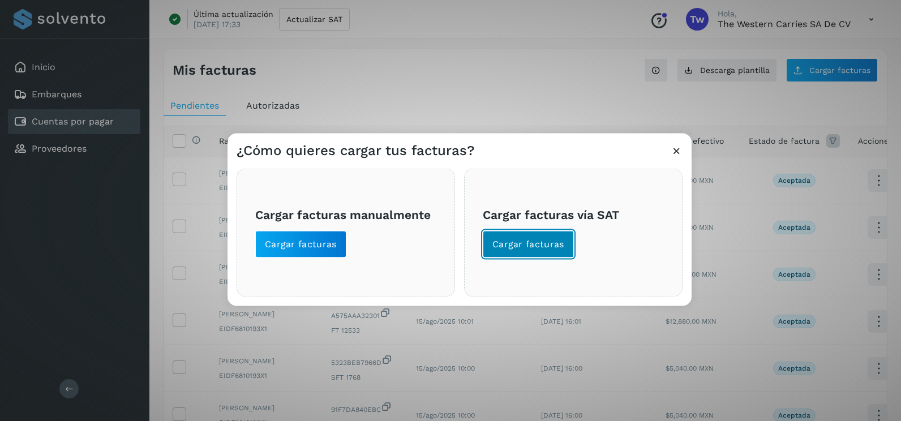
click at [571, 243] on button "Cargar facturas" at bounding box center [528, 244] width 91 height 27
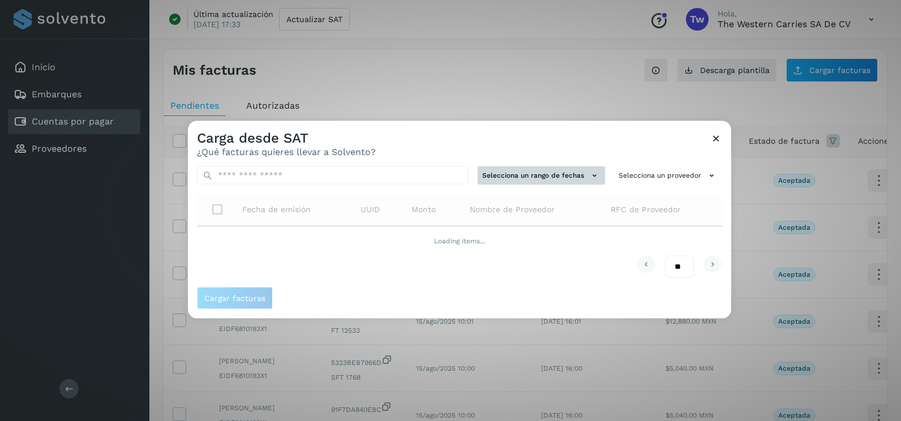
click at [579, 174] on button "Selecciona un rango de fechas" at bounding box center [541, 175] width 127 height 19
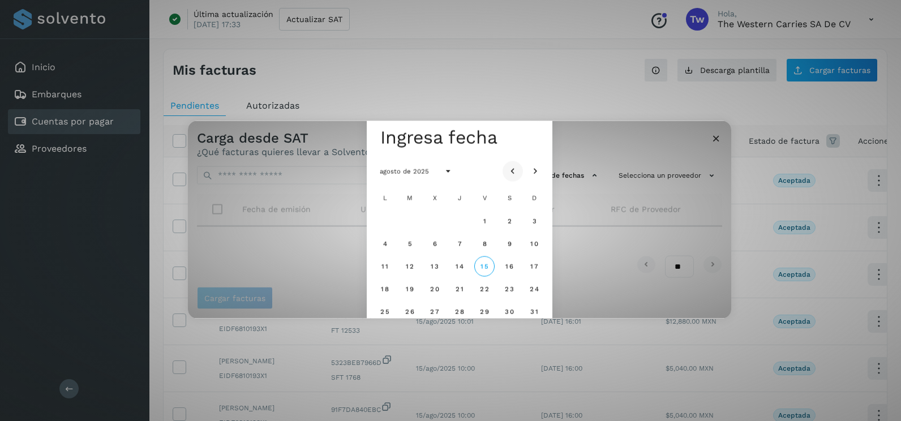
click at [506, 166] on button "Mes anterior" at bounding box center [513, 171] width 20 height 20
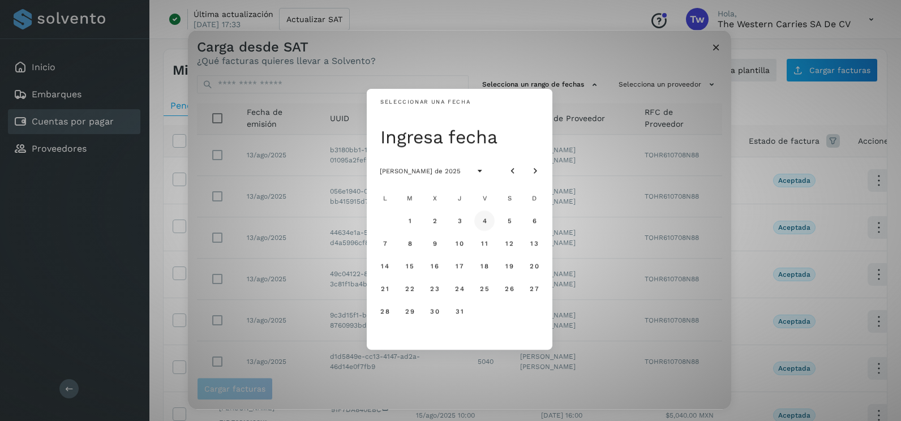
click at [486, 216] on button "4" at bounding box center [484, 221] width 20 height 20
click at [508, 220] on span "5" at bounding box center [509, 221] width 5 height 8
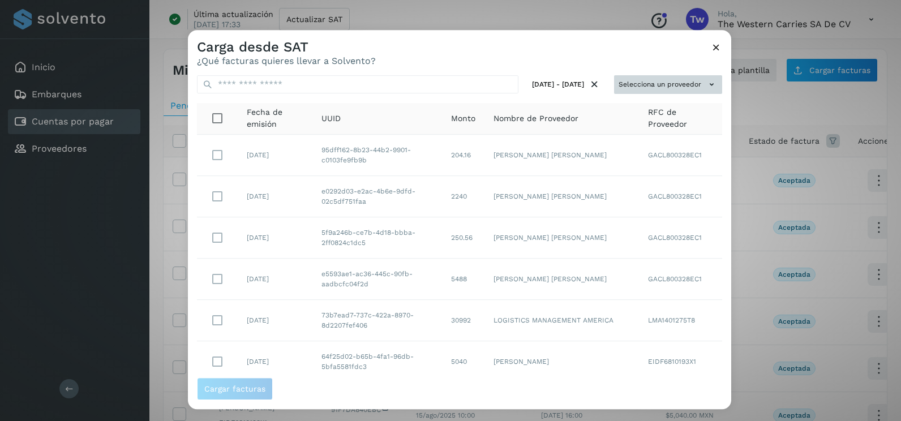
click at [676, 83] on button "Selecciona un proveedor" at bounding box center [668, 84] width 108 height 19
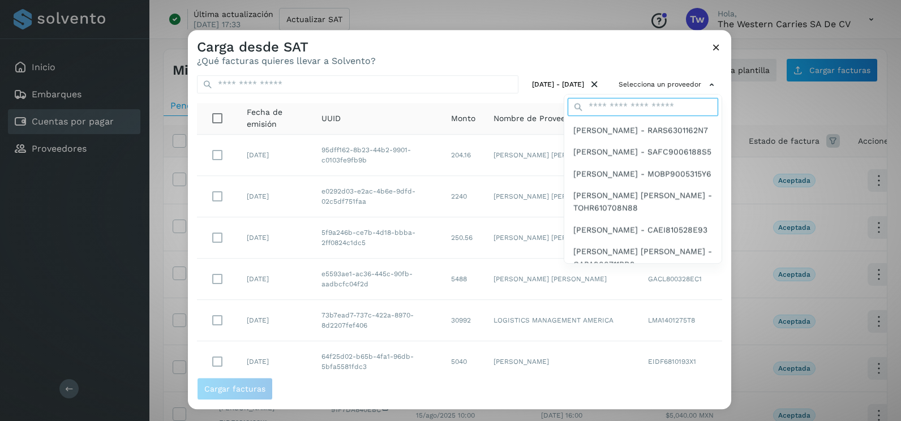
click at [618, 104] on input "text" at bounding box center [643, 107] width 151 height 18
type input "*********"
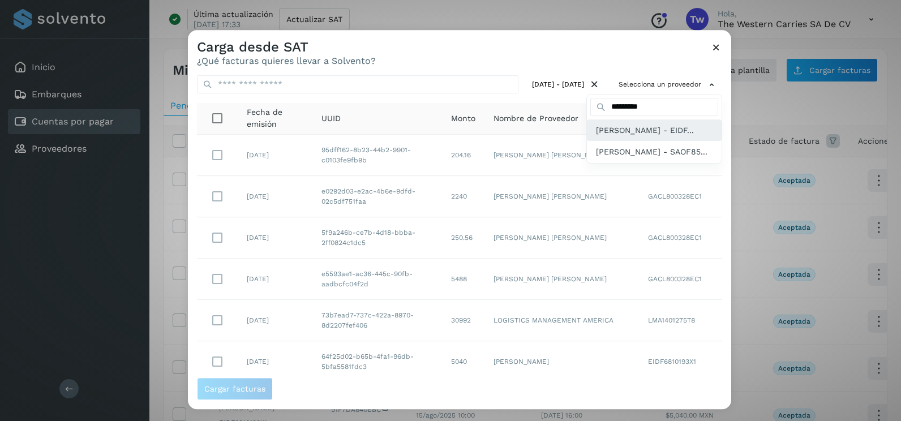
click at [616, 136] on span "[PERSON_NAME] - EIDF..." at bounding box center [645, 130] width 98 height 12
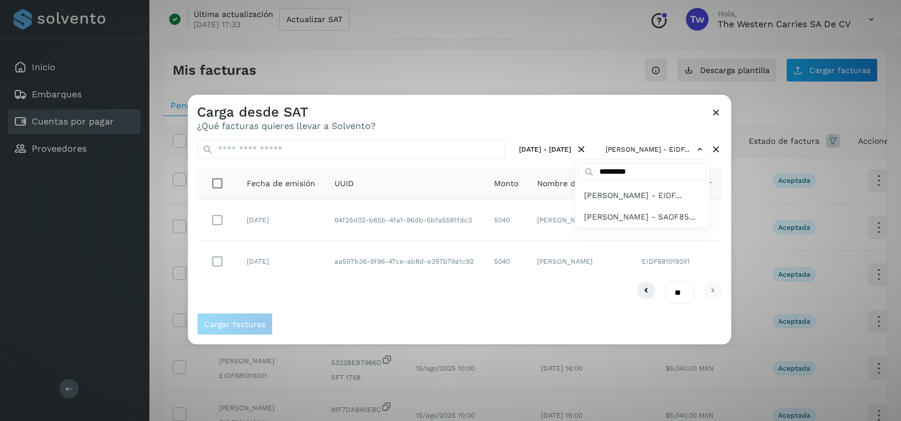
click at [485, 130] on div at bounding box center [638, 305] width 901 height 421
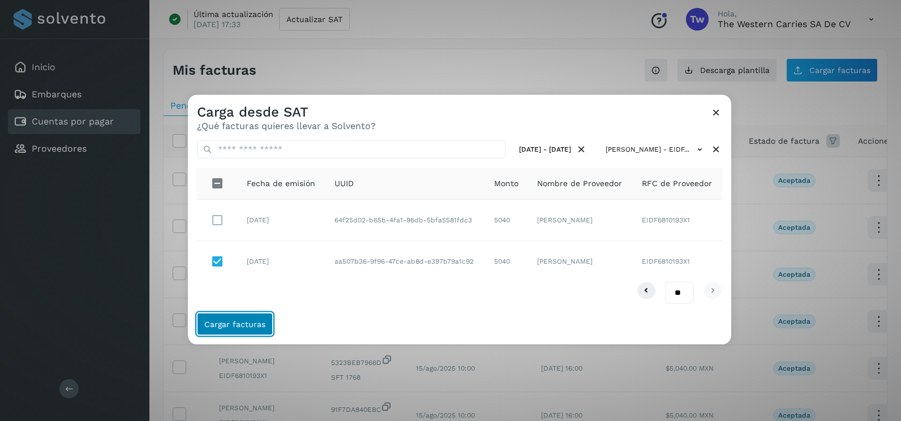
click at [252, 320] on span "Cargar facturas" at bounding box center [234, 324] width 61 height 8
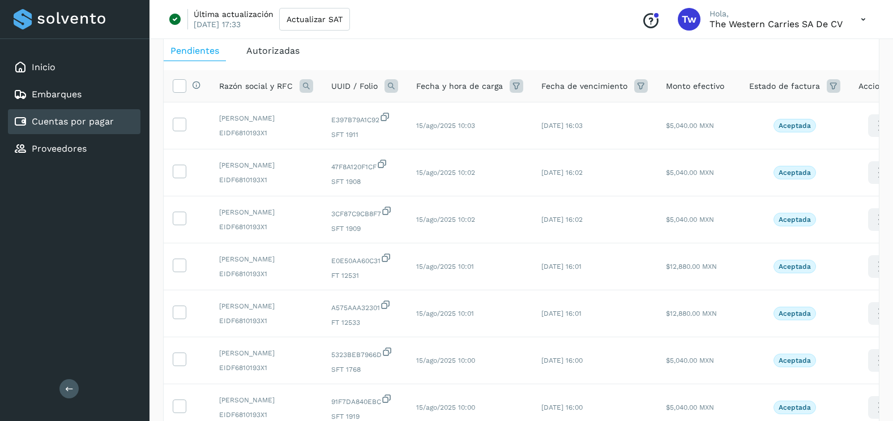
scroll to position [340, 0]
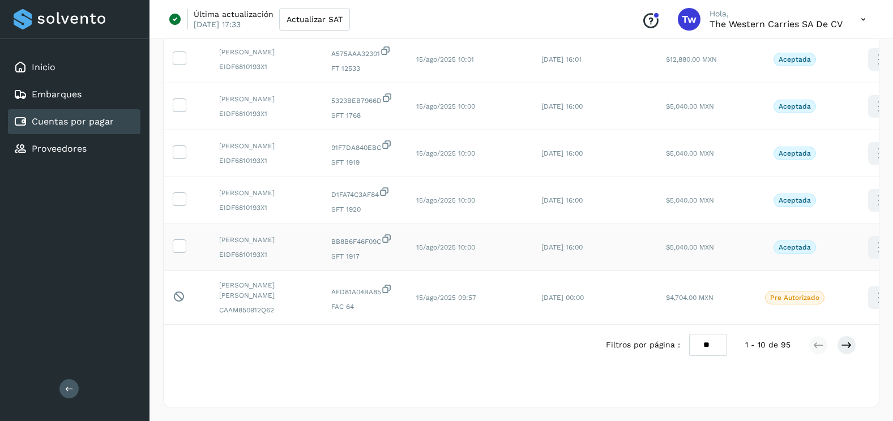
click at [188, 271] on td at bounding box center [187, 247] width 46 height 47
click at [181, 251] on icon at bounding box center [179, 245] width 12 height 12
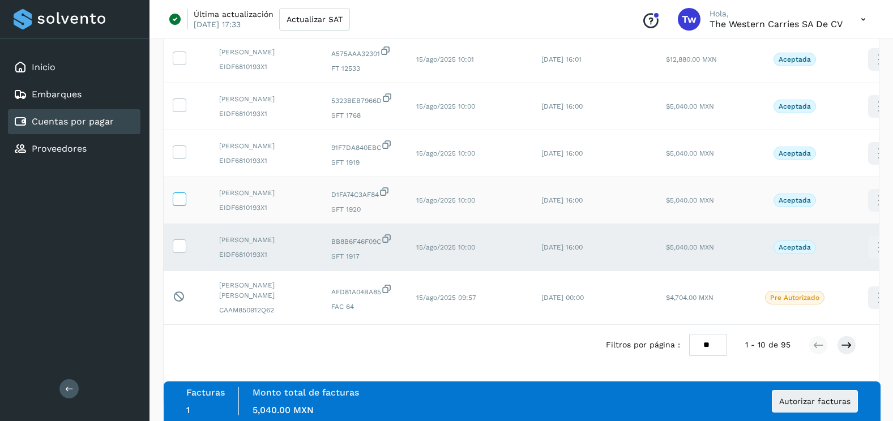
click at [177, 204] on icon at bounding box center [179, 198] width 12 height 12
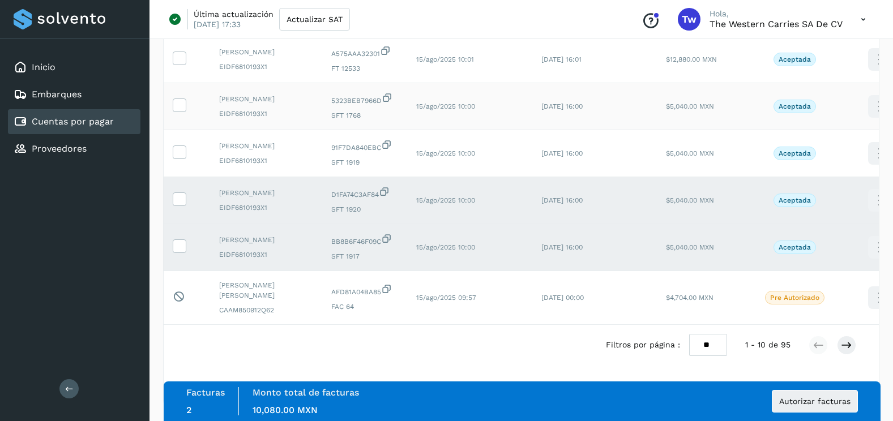
drag, startPoint x: 177, startPoint y: 168, endPoint x: 182, endPoint y: 122, distance: 46.1
click at [178, 157] on icon at bounding box center [179, 151] width 12 height 12
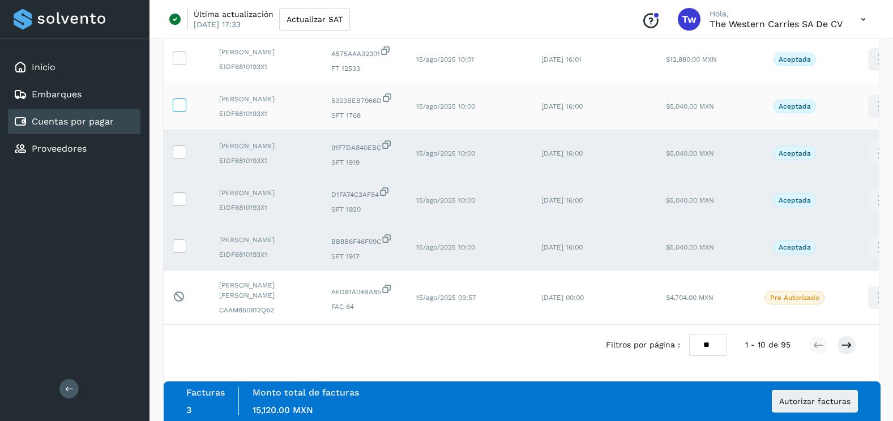
click at [179, 112] on span at bounding box center [179, 108] width 12 height 8
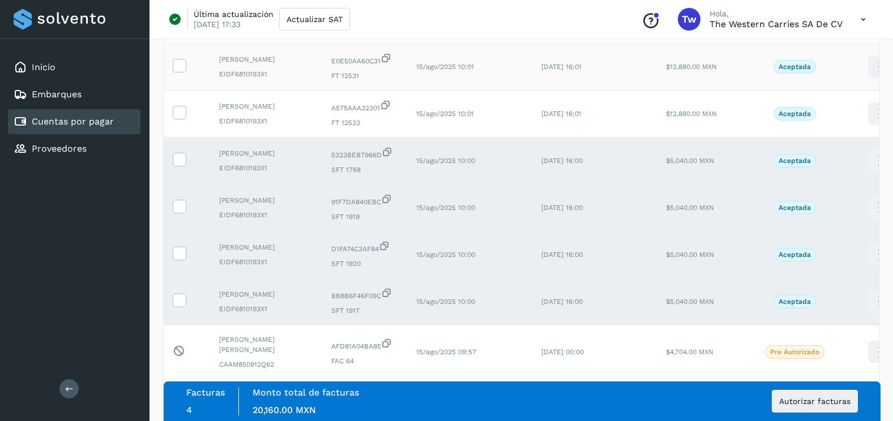
scroll to position [113, 0]
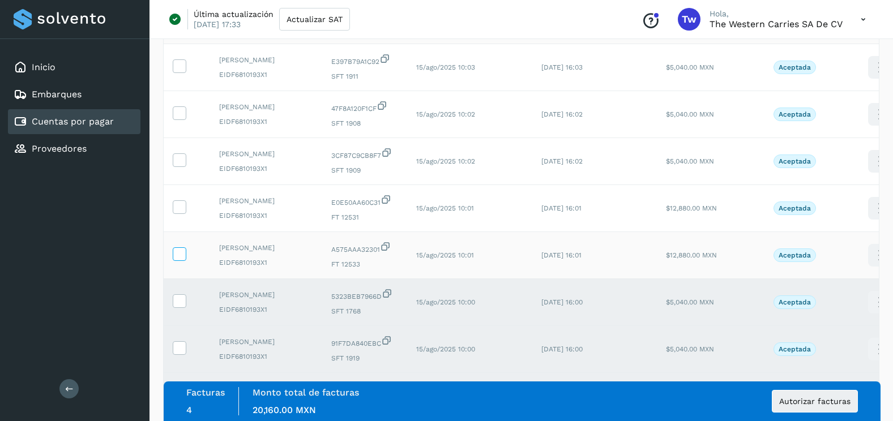
click at [181, 259] on icon at bounding box center [179, 253] width 12 height 12
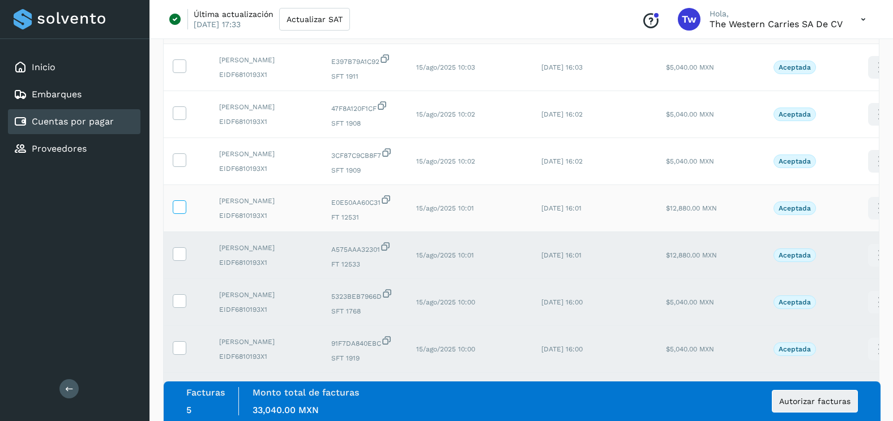
click at [185, 214] on label at bounding box center [180, 207] width 14 height 14
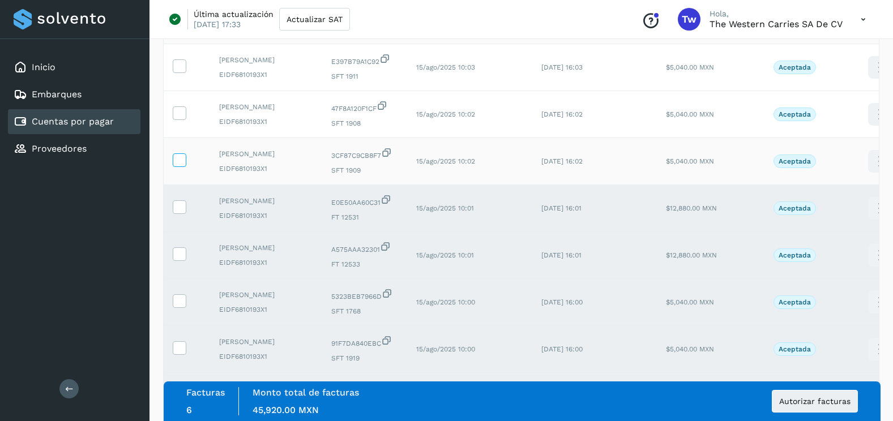
click at [181, 166] on span at bounding box center [179, 162] width 12 height 8
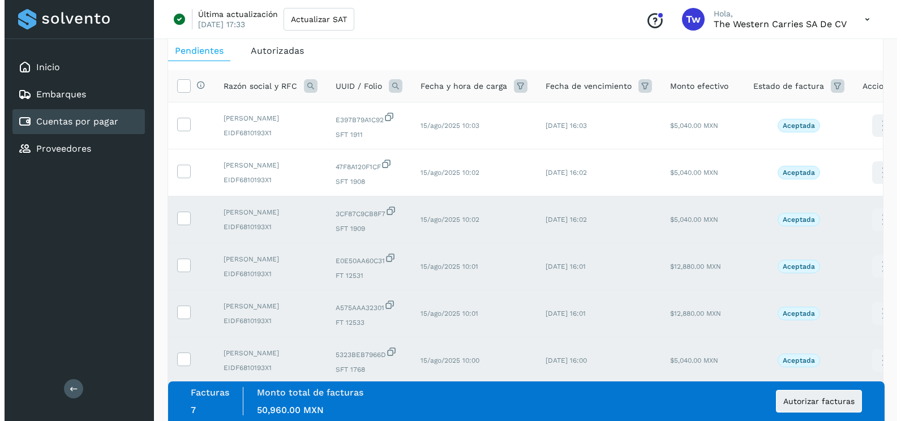
scroll to position [0, 0]
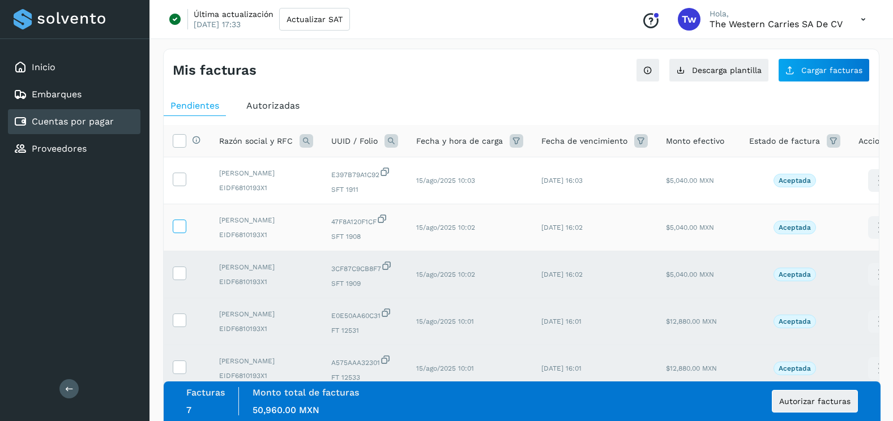
click at [178, 231] on icon at bounding box center [179, 226] width 12 height 12
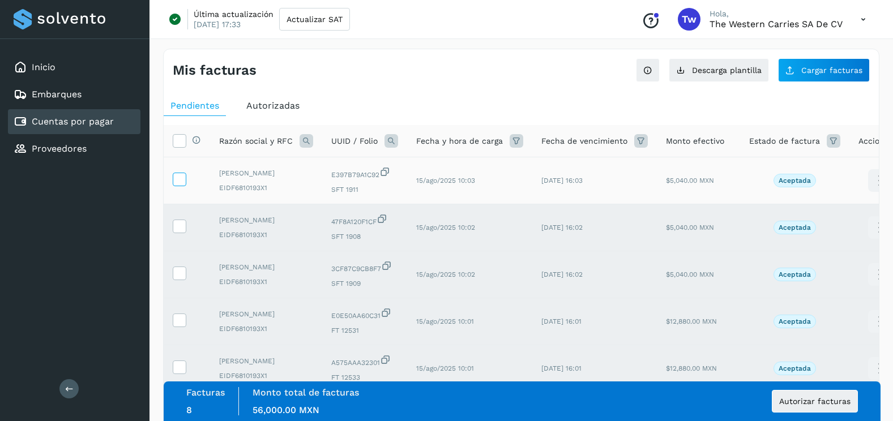
click at [181, 180] on icon at bounding box center [179, 179] width 12 height 12
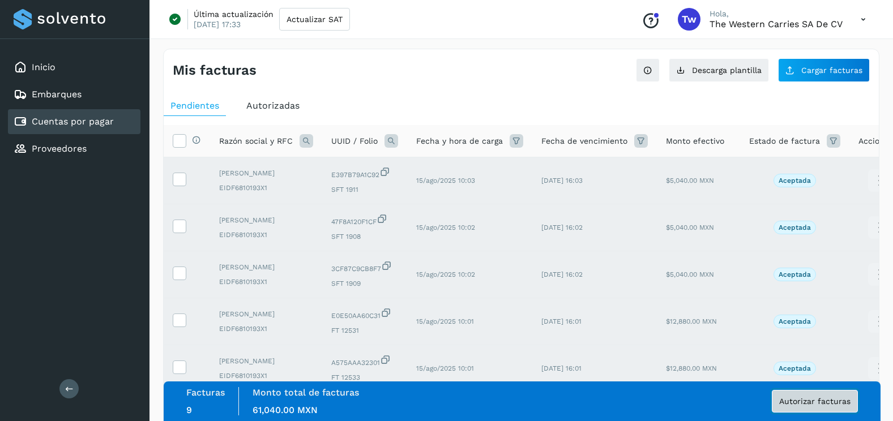
click at [792, 403] on span "Autorizar facturas" at bounding box center [814, 401] width 71 height 8
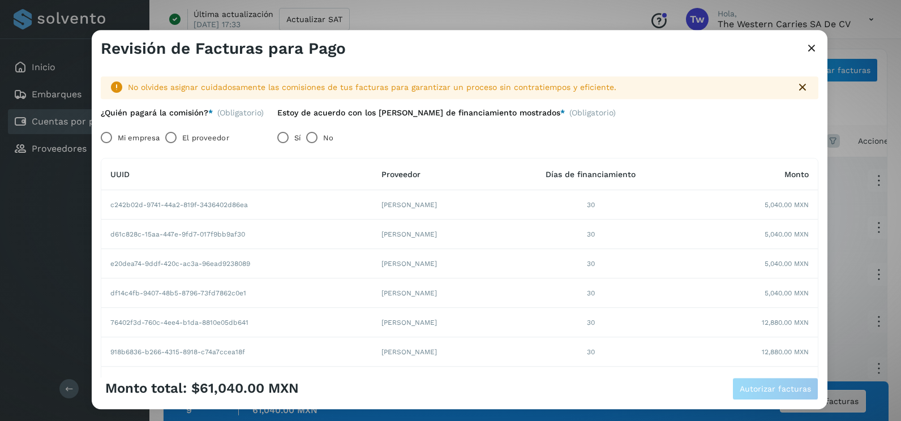
click at [123, 135] on label "Mi empresa" at bounding box center [139, 138] width 42 height 23
click at [802, 393] on span "Autorizar facturas" at bounding box center [775, 389] width 71 height 8
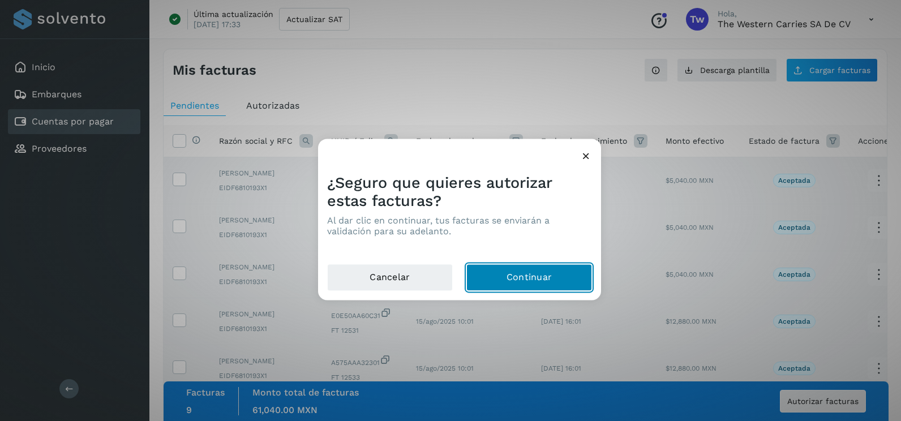
click at [584, 289] on button "Continuar" at bounding box center [529, 277] width 126 height 27
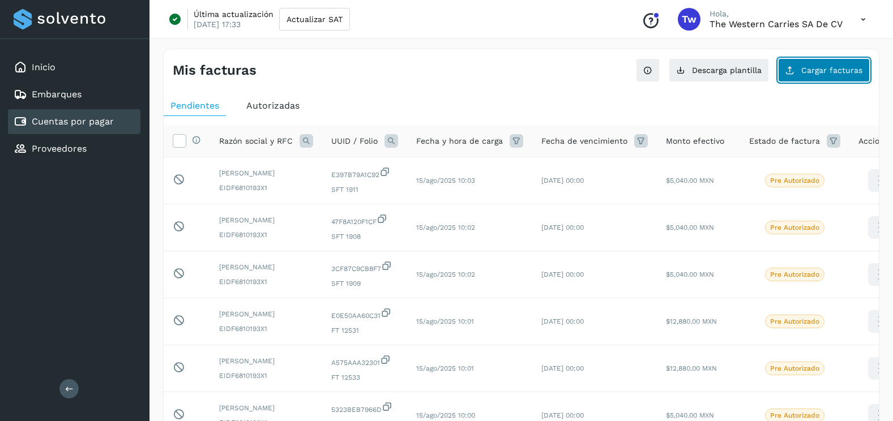
click at [830, 80] on button "Cargar facturas" at bounding box center [824, 70] width 92 height 24
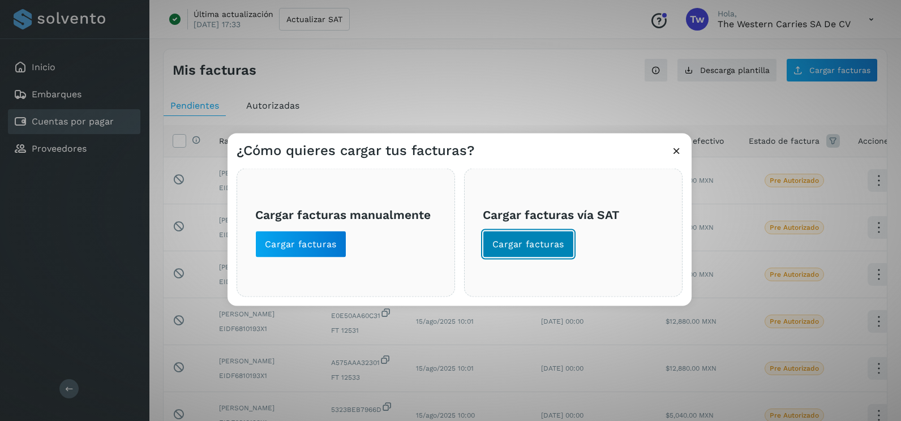
click at [554, 245] on span "Cargar facturas" at bounding box center [528, 244] width 72 height 12
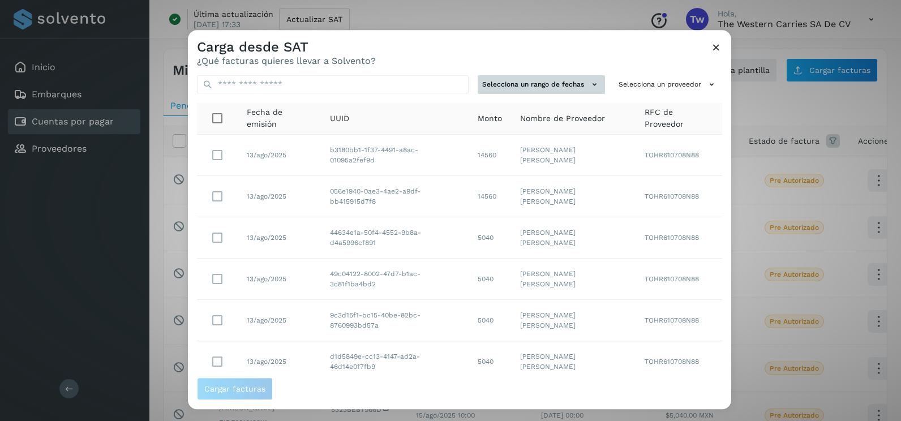
click at [556, 88] on button "Selecciona un rango de fechas" at bounding box center [541, 84] width 127 height 19
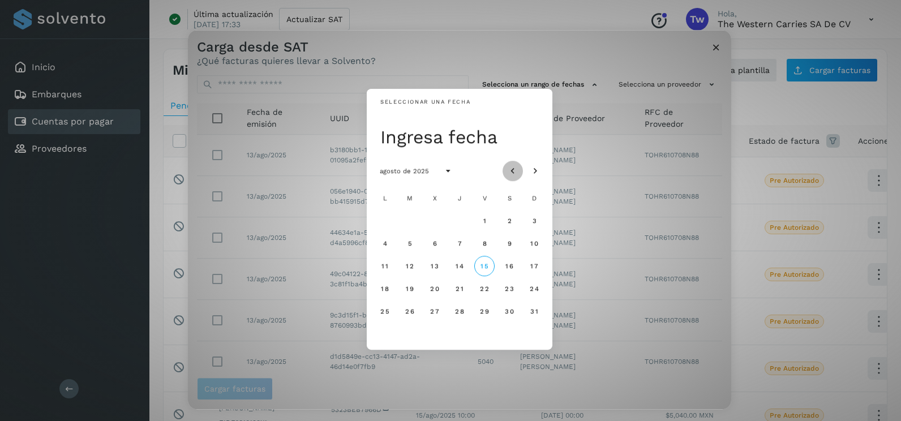
click at [515, 170] on icon "Mes anterior" at bounding box center [512, 171] width 11 height 11
click at [411, 246] on span "8" at bounding box center [409, 243] width 5 height 8
click at [441, 244] on button "9" at bounding box center [435, 243] width 20 height 20
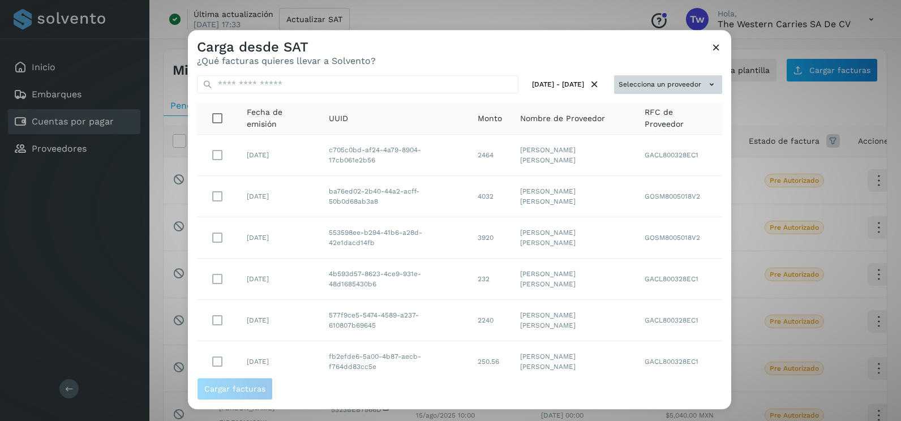
click at [688, 85] on button "Selecciona un proveedor" at bounding box center [668, 84] width 108 height 19
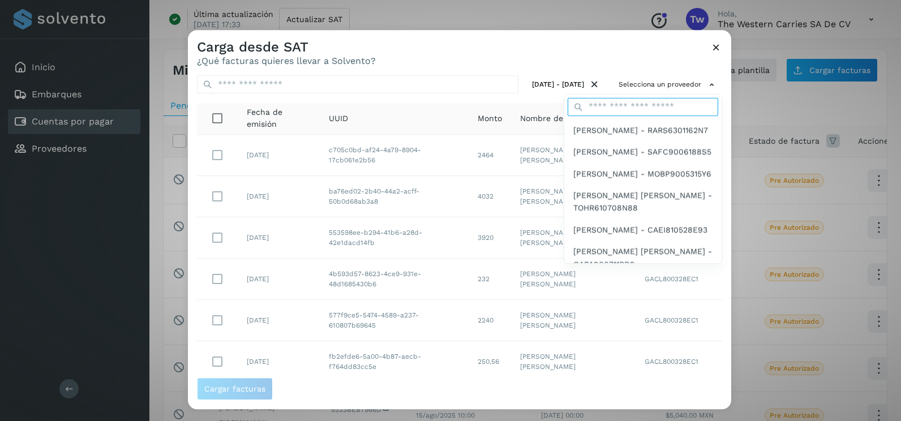
click at [632, 113] on input "text" at bounding box center [643, 107] width 151 height 18
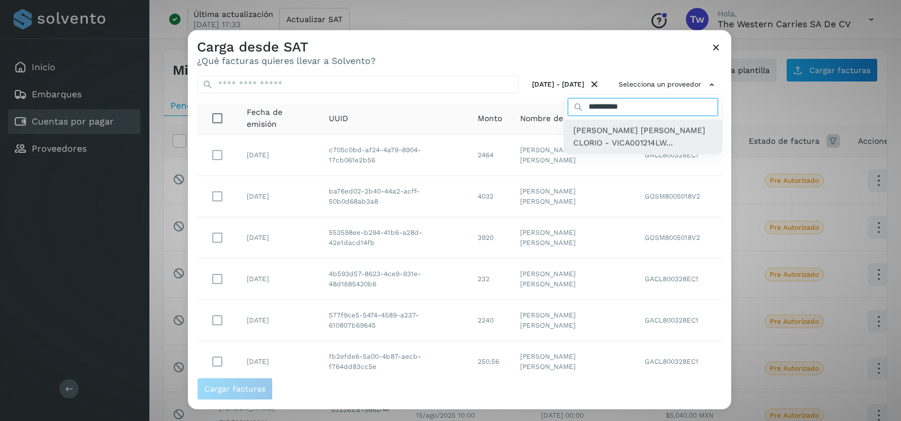
type input "**********"
click at [638, 137] on span "[PERSON_NAME] [PERSON_NAME] CLORIO - VICA001214LW..." at bounding box center [642, 136] width 139 height 25
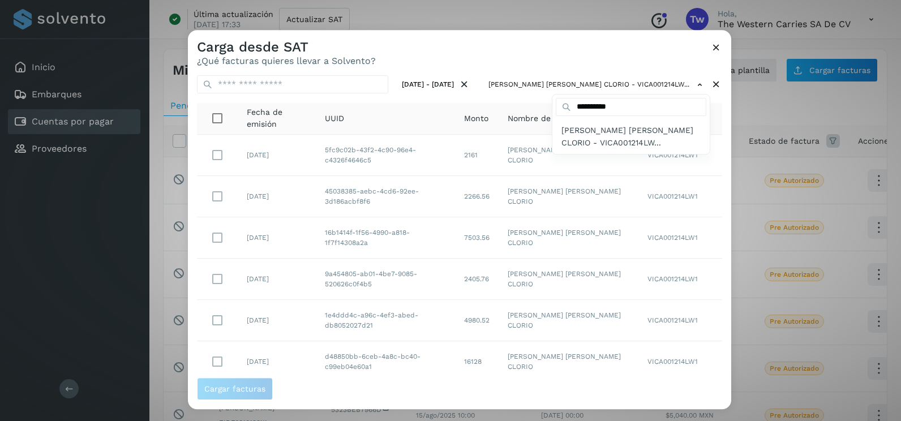
click at [715, 189] on div at bounding box center [638, 240] width 901 height 421
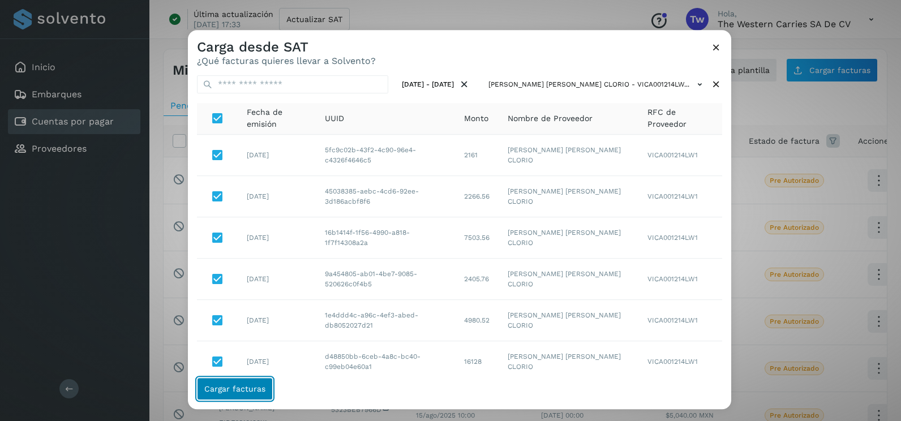
click at [238, 393] on span "Cargar facturas" at bounding box center [234, 389] width 61 height 8
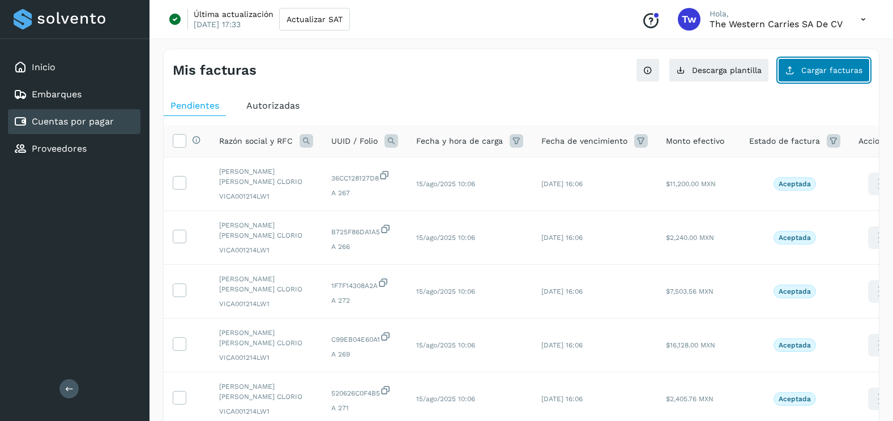
click at [810, 78] on button "Cargar facturas" at bounding box center [824, 70] width 92 height 24
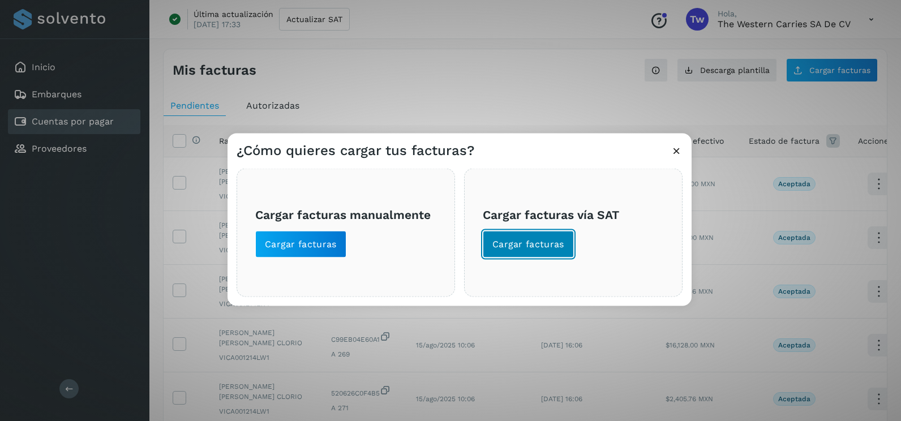
click at [507, 247] on span "Cargar facturas" at bounding box center [528, 244] width 72 height 12
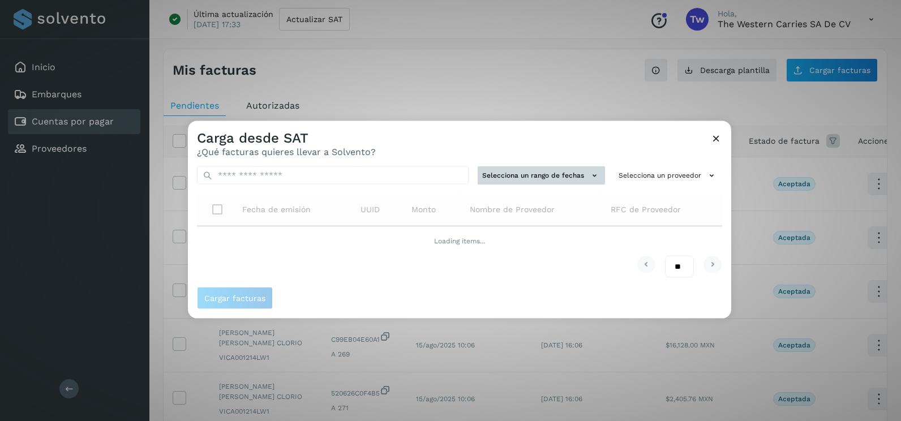
click at [520, 170] on button "Selecciona un rango de fechas" at bounding box center [541, 175] width 127 height 19
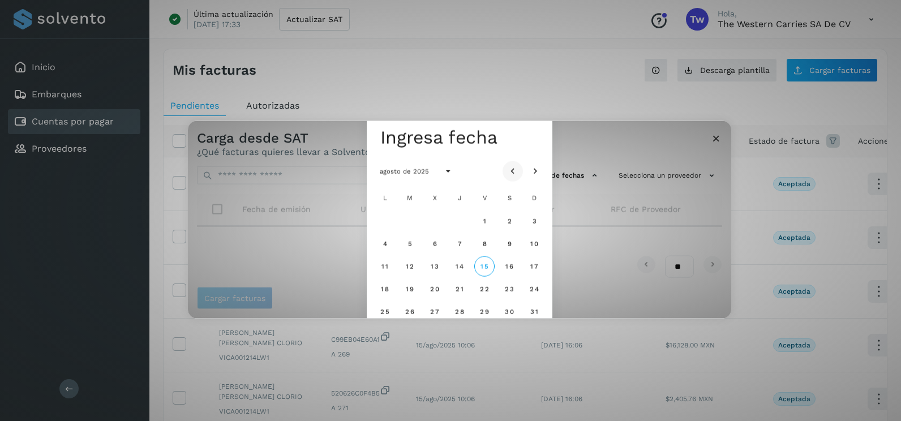
click at [511, 169] on icon "Mes anterior" at bounding box center [512, 171] width 11 height 11
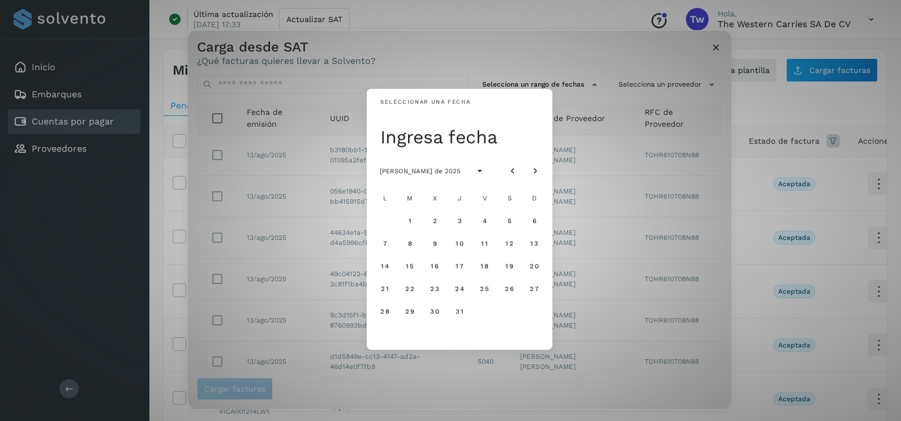
drag, startPoint x: 482, startPoint y: 245, endPoint x: 499, endPoint y: 245, distance: 17.0
click at [482, 245] on span "11" at bounding box center [484, 243] width 7 height 8
click at [507, 245] on span "12" at bounding box center [509, 243] width 8 height 8
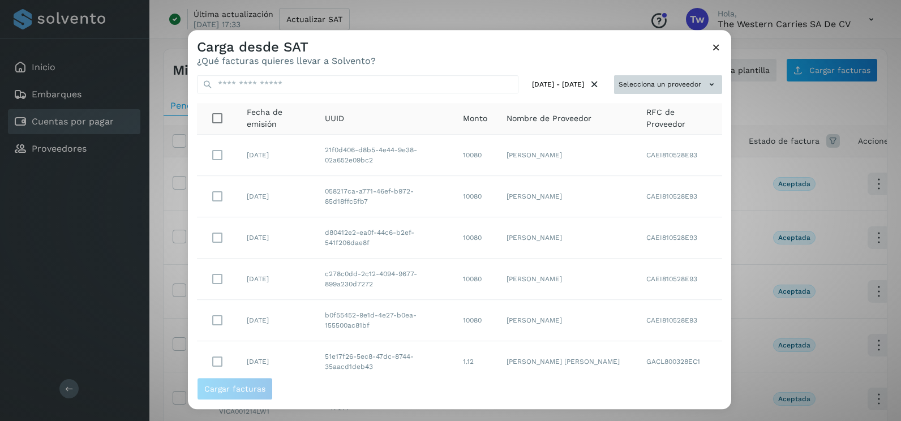
click at [694, 78] on button "Selecciona un proveedor" at bounding box center [668, 84] width 108 height 19
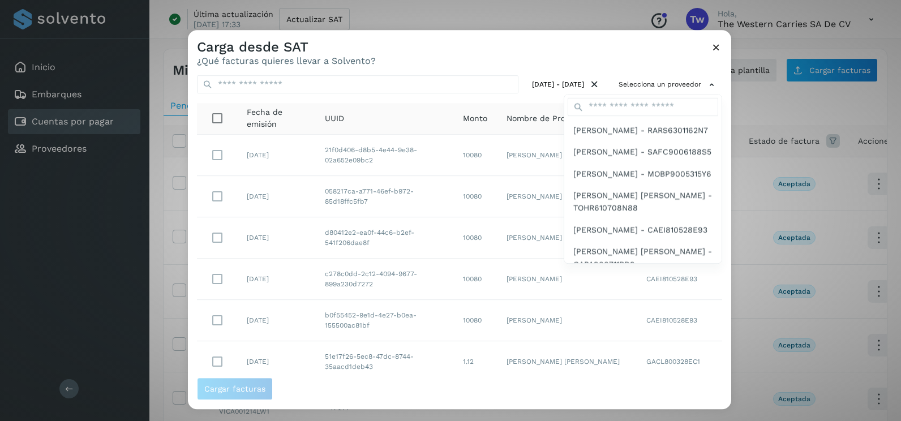
click at [653, 97] on div at bounding box center [642, 107] width 157 height 25
drag, startPoint x: 653, startPoint y: 97, endPoint x: 641, endPoint y: 102, distance: 12.4
click at [642, 102] on input "text" at bounding box center [643, 107] width 151 height 18
type input "**********"
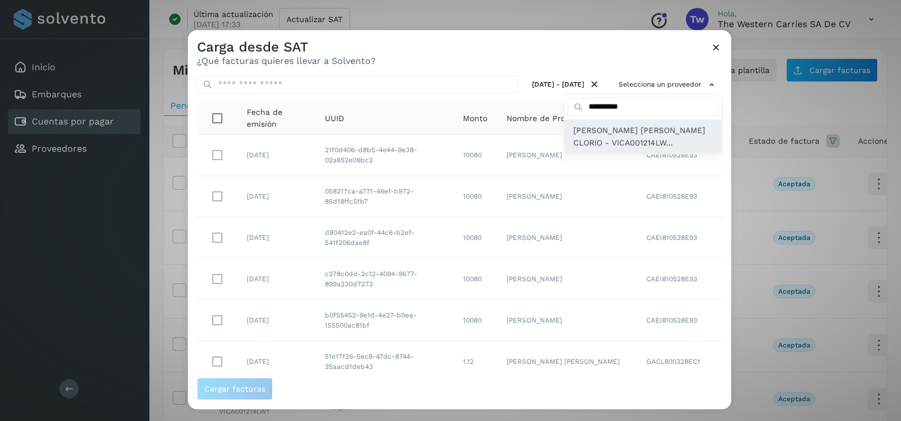
click at [611, 136] on span "[PERSON_NAME] [PERSON_NAME] CLORIO - VICA001214LW..." at bounding box center [642, 136] width 139 height 25
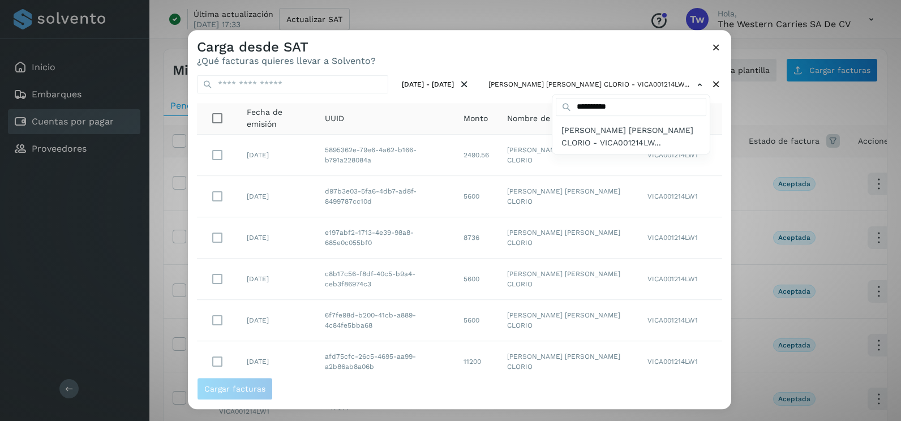
click at [714, 265] on div at bounding box center [638, 240] width 901 height 421
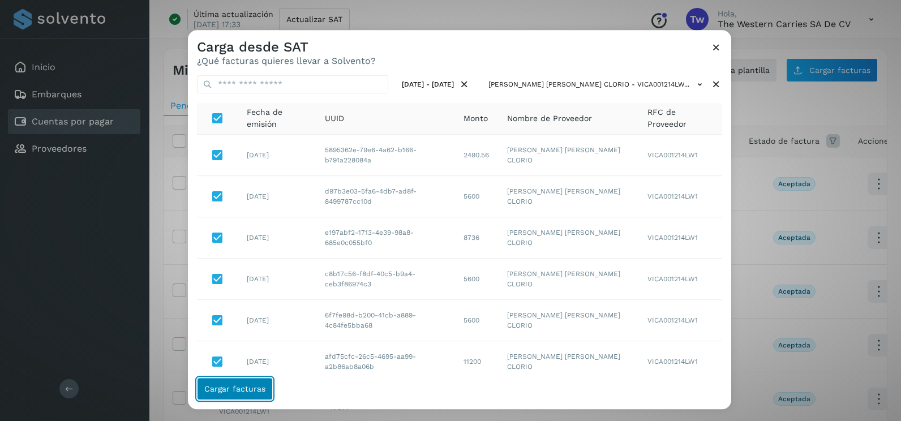
click at [256, 383] on button "Cargar facturas" at bounding box center [235, 389] width 76 height 23
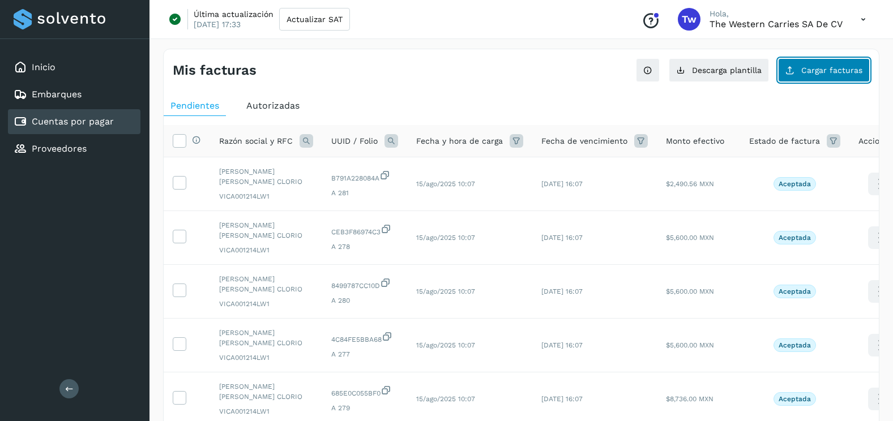
click at [798, 66] on button "Cargar facturas" at bounding box center [824, 70] width 92 height 24
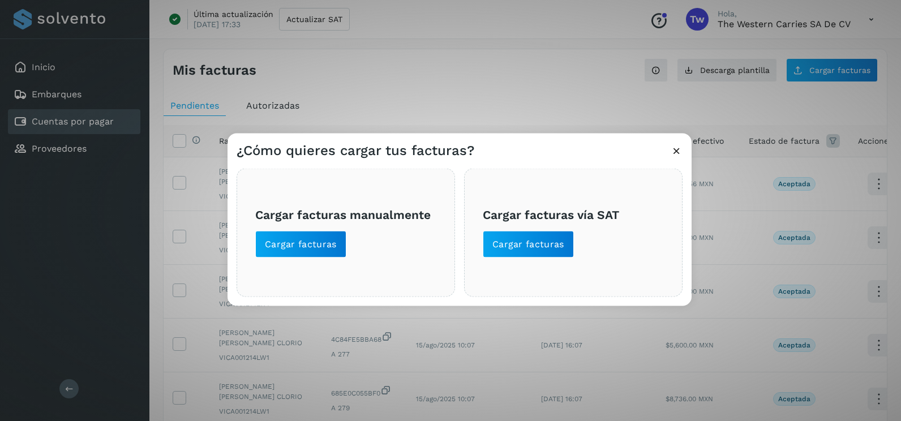
click at [683, 156] on div "¿Cómo quieres cargar tus facturas?" at bounding box center [460, 147] width 464 height 26
click at [670, 149] on div "¿Cómo quieres cargar tus facturas?" at bounding box center [460, 147] width 464 height 26
click at [680, 149] on icon at bounding box center [677, 151] width 12 height 12
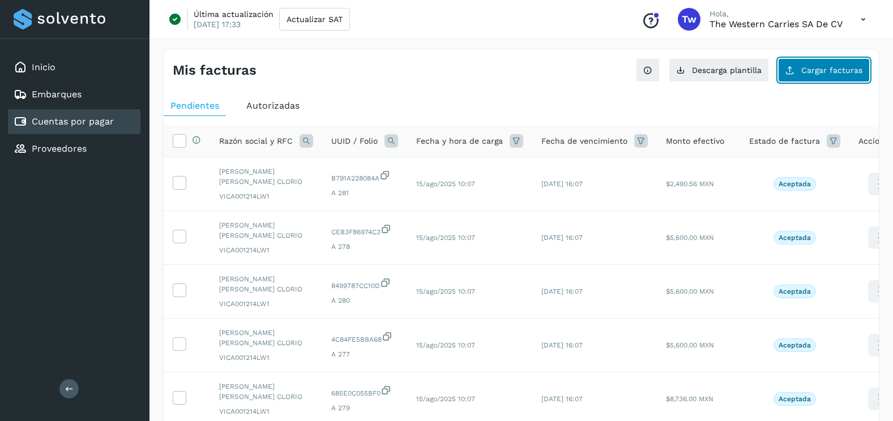
click at [812, 73] on span "Cargar facturas" at bounding box center [831, 70] width 61 height 8
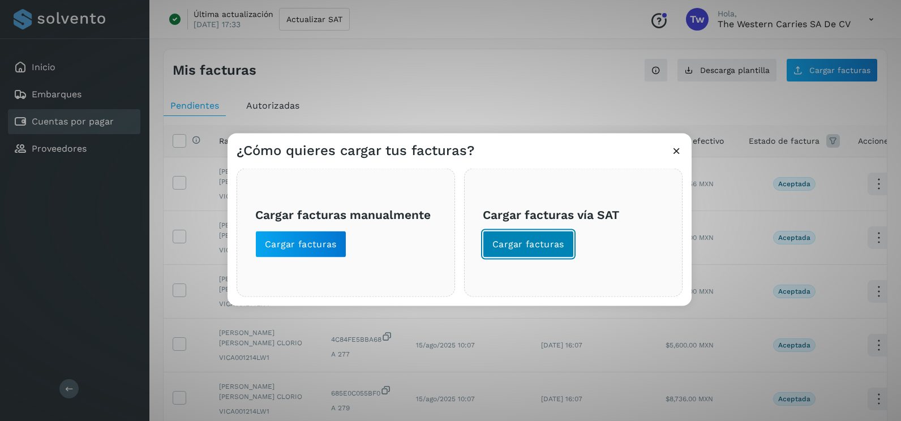
click at [527, 241] on span "Cargar facturas" at bounding box center [528, 244] width 72 height 12
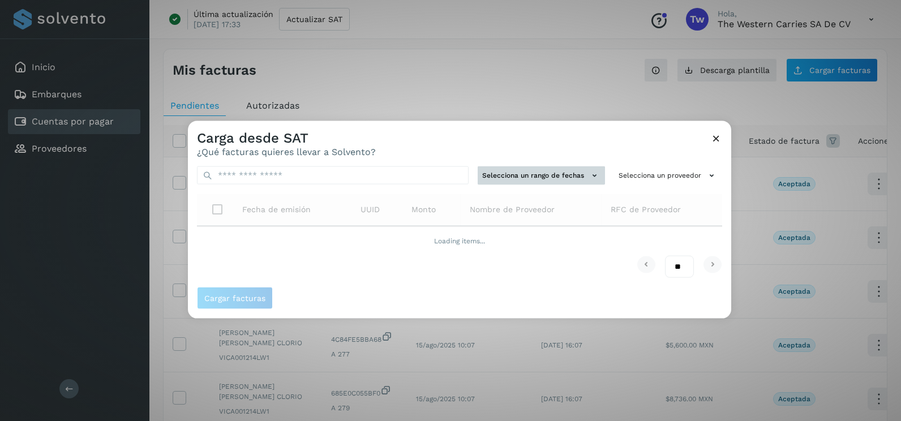
click at [549, 173] on button "Selecciona un rango de fechas" at bounding box center [541, 175] width 127 height 19
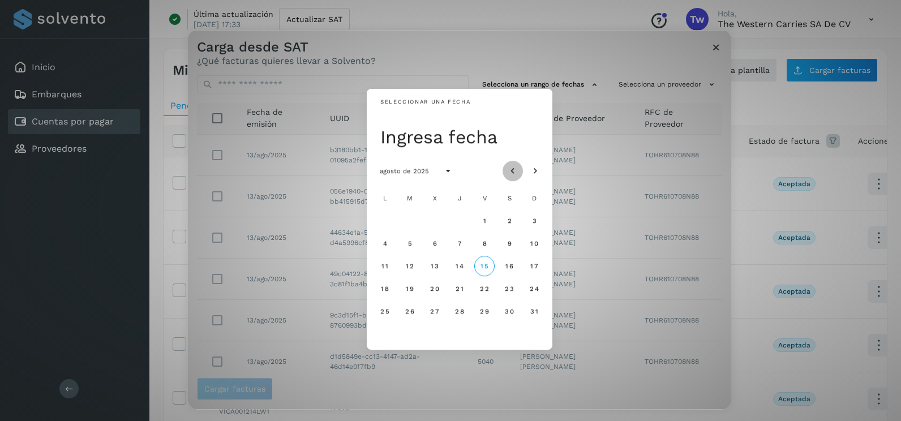
click at [509, 168] on icon "Mes anterior" at bounding box center [512, 171] width 11 height 11
click at [415, 292] on button "22" at bounding box center [410, 288] width 20 height 20
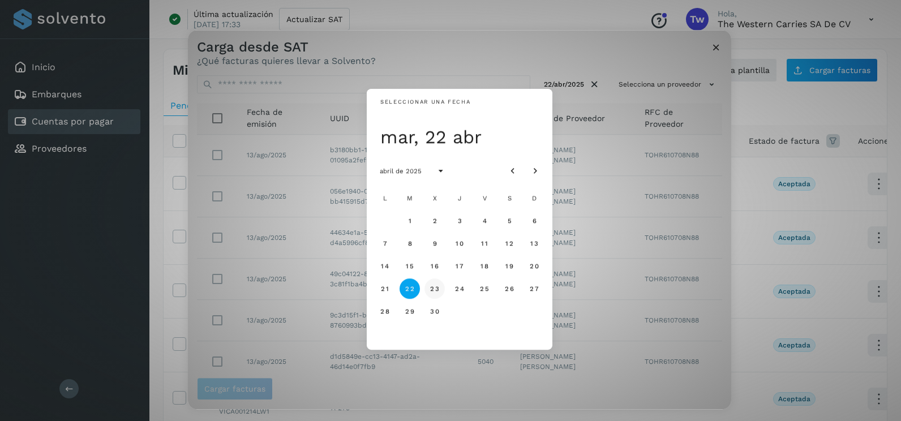
click at [436, 291] on span "23" at bounding box center [435, 289] width 10 height 8
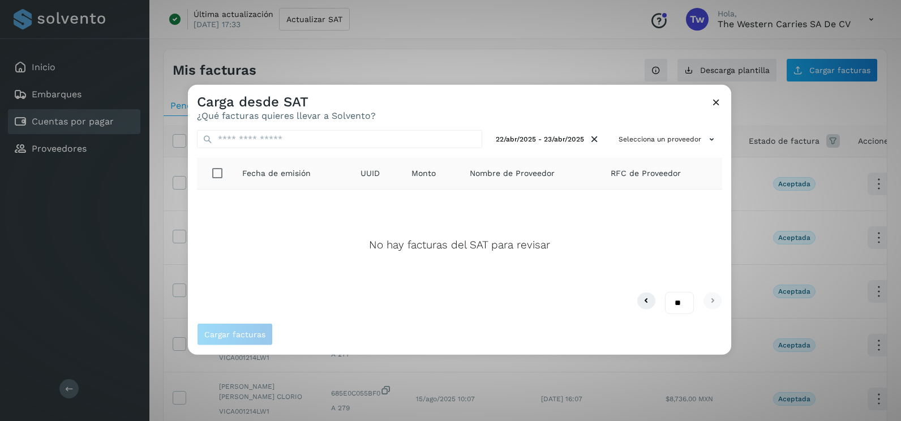
click at [715, 106] on icon at bounding box center [716, 102] width 12 height 12
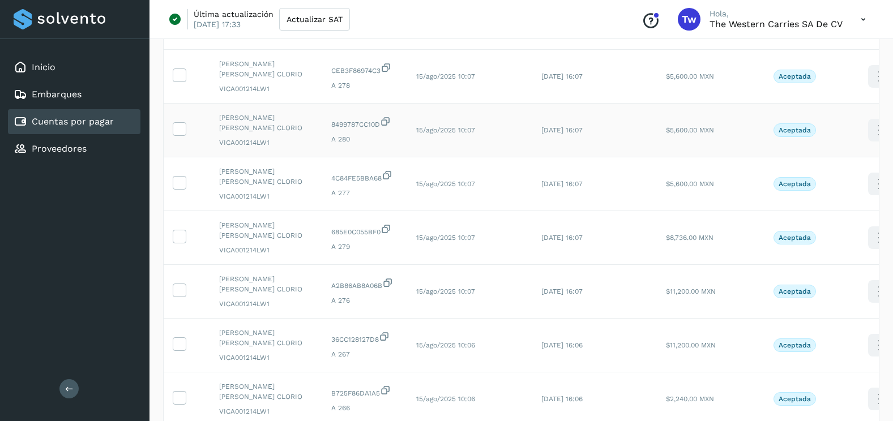
scroll to position [340, 0]
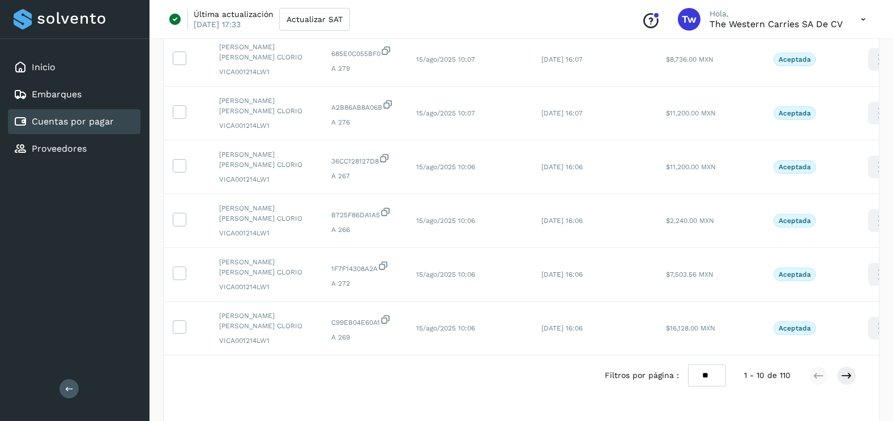
click at [698, 381] on select "** ** **" at bounding box center [707, 376] width 38 height 22
select select "**"
click at [688, 365] on select "** ** **" at bounding box center [707, 376] width 38 height 22
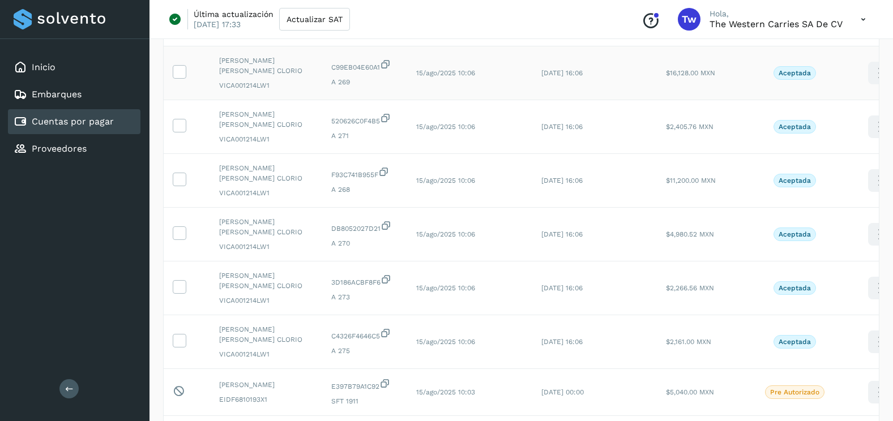
scroll to position [623, 0]
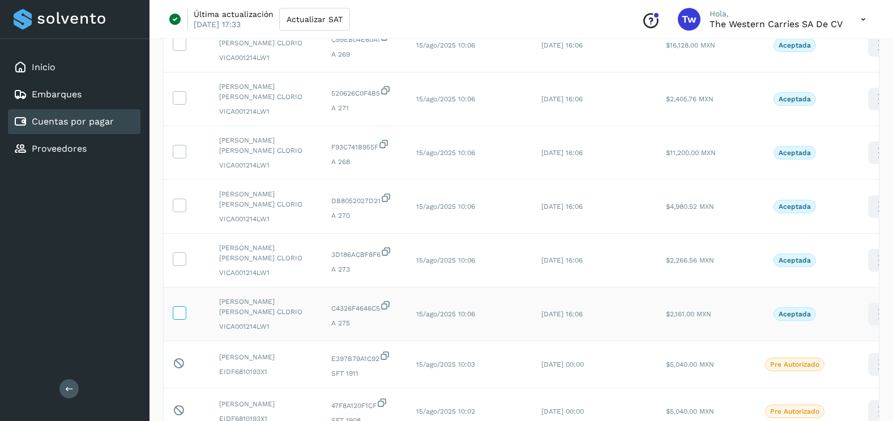
click at [179, 309] on icon at bounding box center [179, 312] width 12 height 12
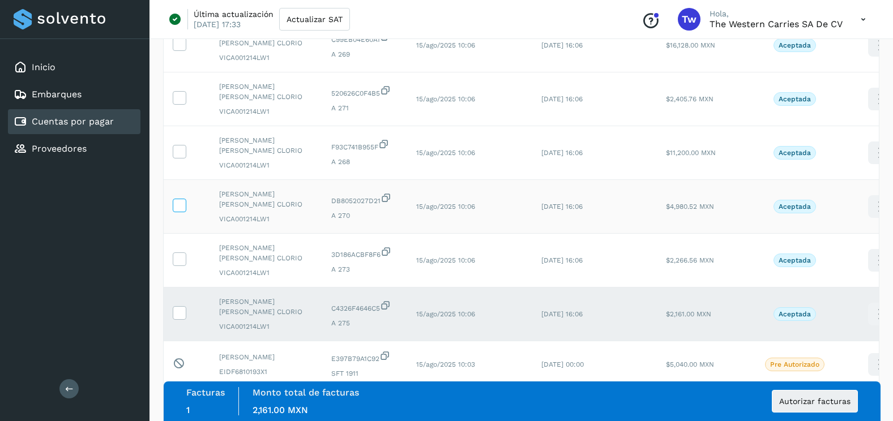
drag, startPoint x: 183, startPoint y: 261, endPoint x: 185, endPoint y: 200, distance: 60.6
click at [183, 260] on icon at bounding box center [179, 258] width 12 height 12
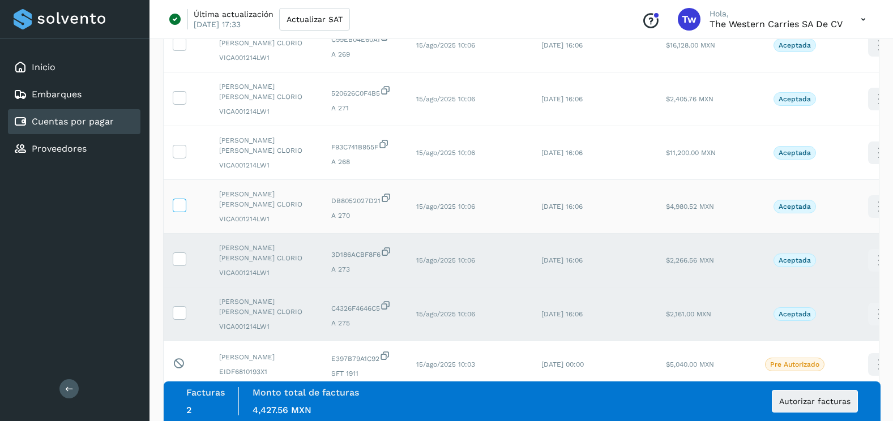
click at [183, 200] on icon at bounding box center [179, 205] width 12 height 12
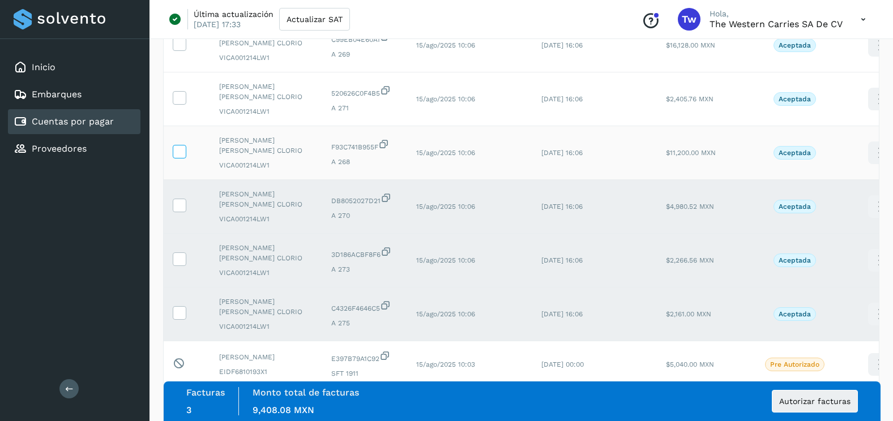
click at [181, 148] on icon at bounding box center [179, 151] width 12 height 12
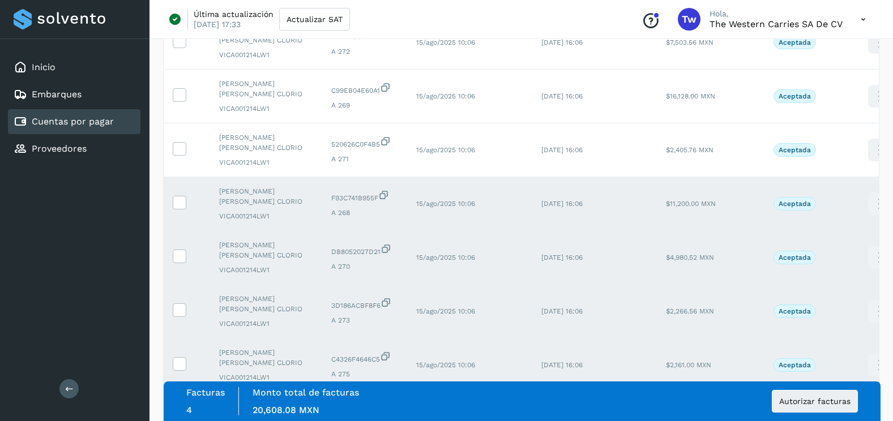
scroll to position [509, 0]
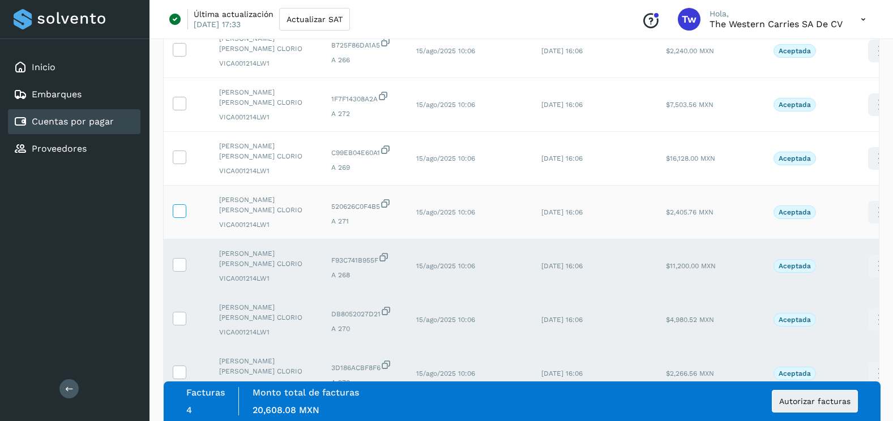
click at [183, 215] on icon at bounding box center [179, 210] width 12 height 12
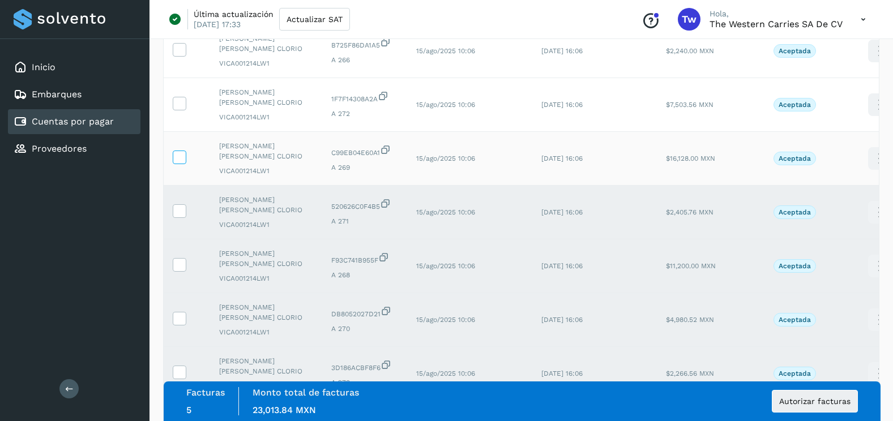
click at [179, 156] on icon at bounding box center [179, 157] width 12 height 12
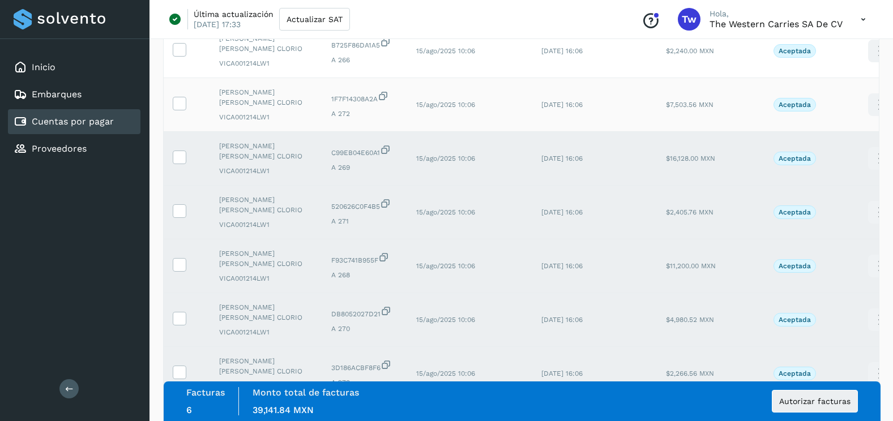
click at [182, 112] on td at bounding box center [187, 105] width 46 height 54
click at [181, 108] on icon at bounding box center [179, 103] width 12 height 12
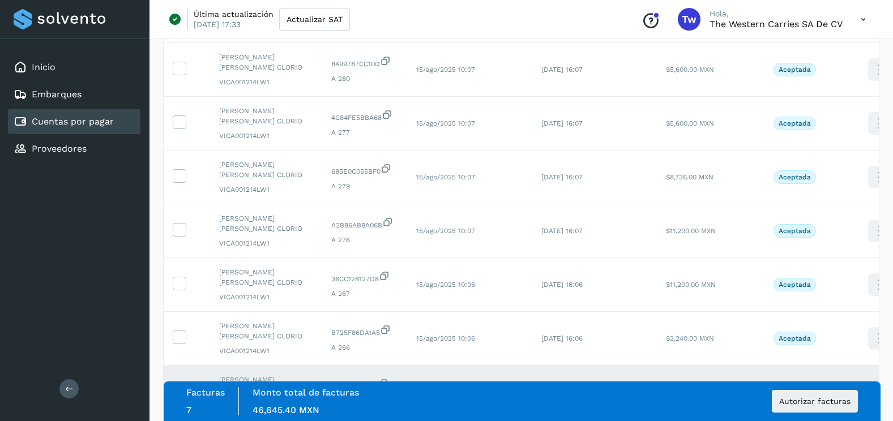
scroll to position [283, 0]
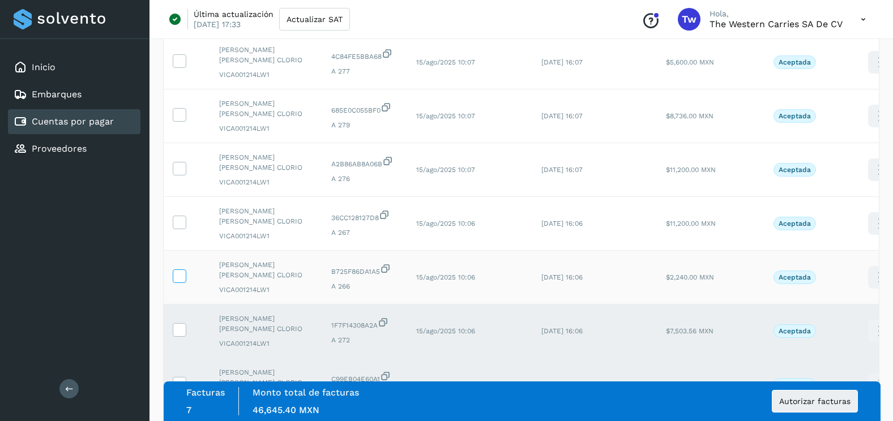
click at [183, 278] on icon at bounding box center [179, 275] width 12 height 12
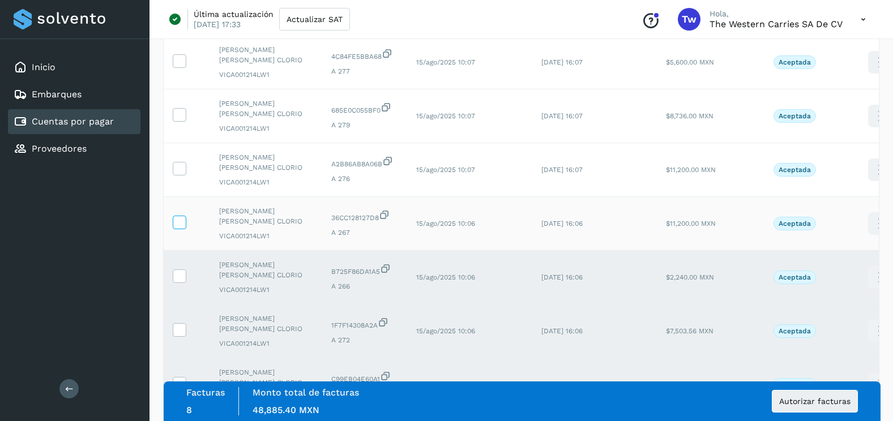
click at [181, 218] on icon at bounding box center [179, 222] width 12 height 12
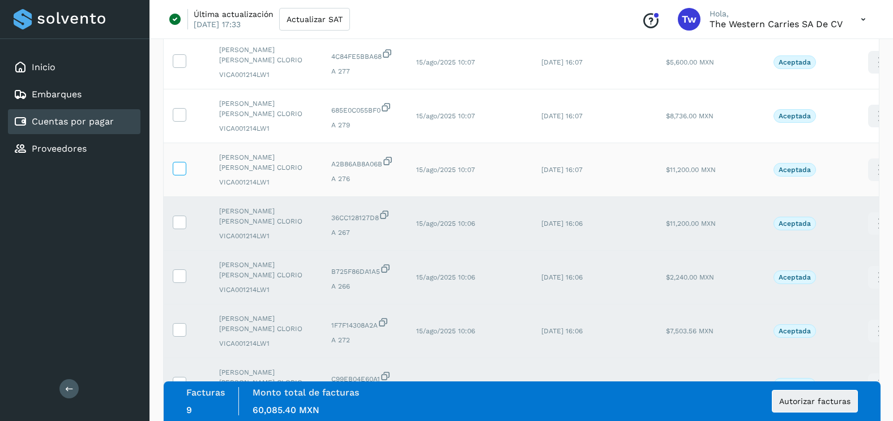
click at [180, 172] on icon at bounding box center [179, 168] width 12 height 12
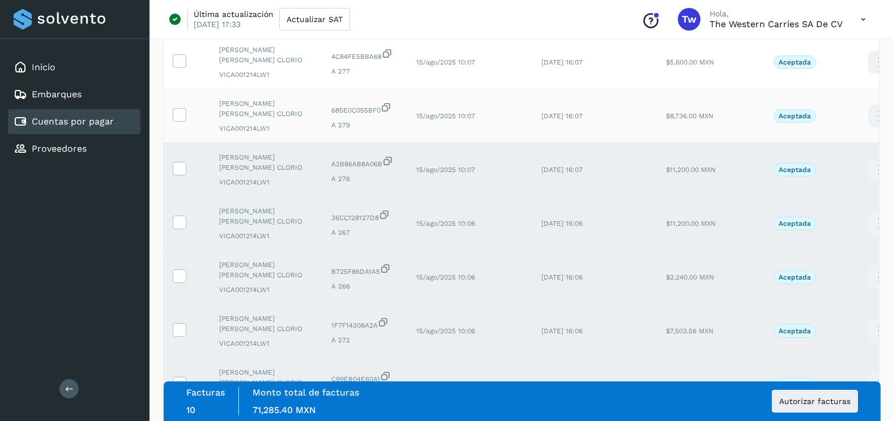
click at [182, 123] on td at bounding box center [187, 116] width 46 height 54
click at [179, 113] on icon at bounding box center [179, 114] width 12 height 12
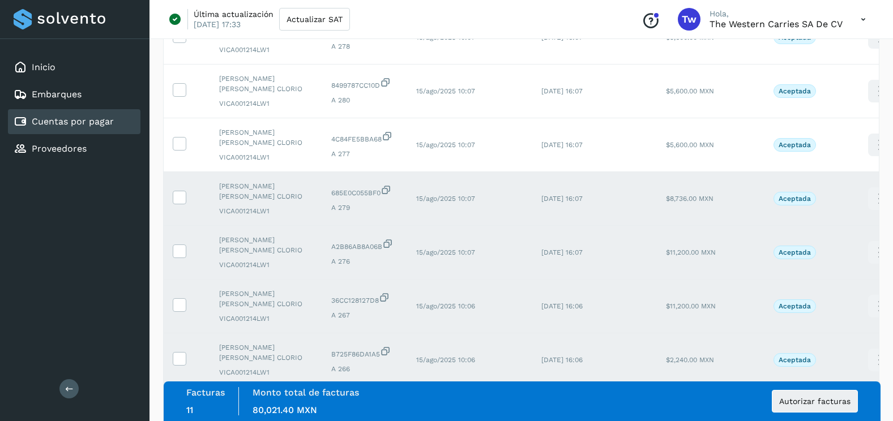
scroll to position [57, 0]
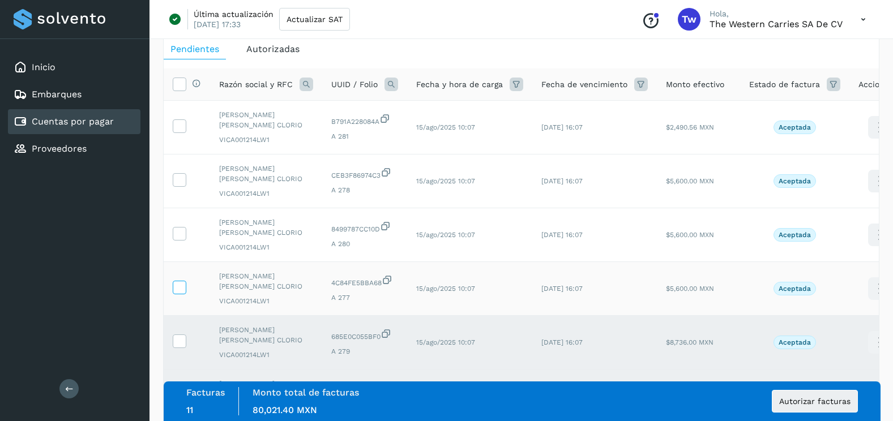
click at [181, 288] on icon at bounding box center [179, 287] width 12 height 12
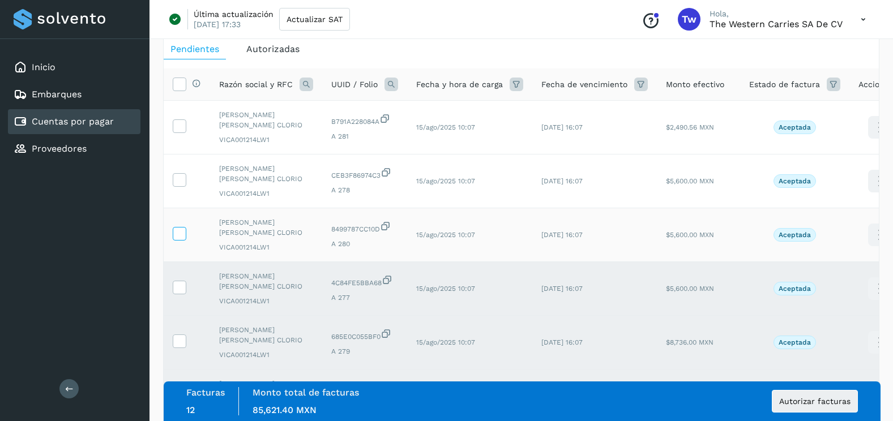
click at [177, 231] on icon at bounding box center [179, 233] width 12 height 12
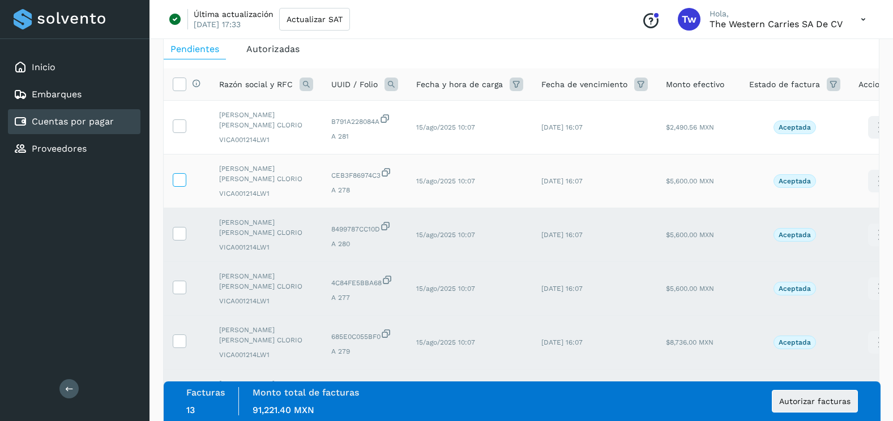
click at [179, 178] on icon at bounding box center [179, 179] width 12 height 12
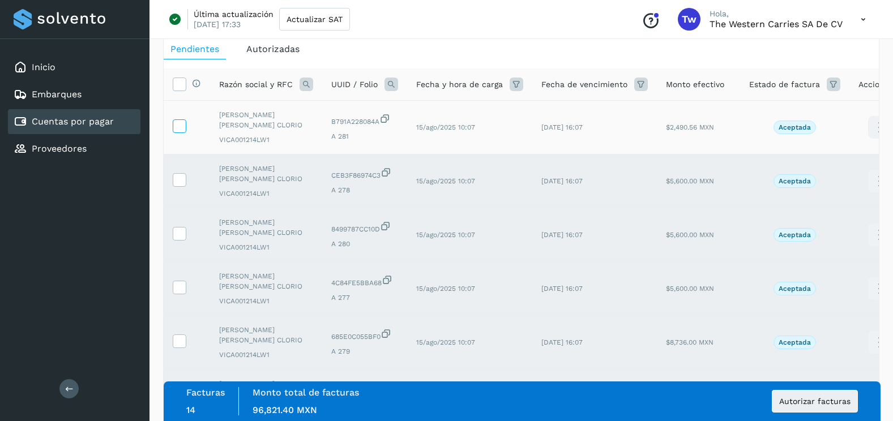
click at [179, 121] on icon at bounding box center [179, 125] width 12 height 12
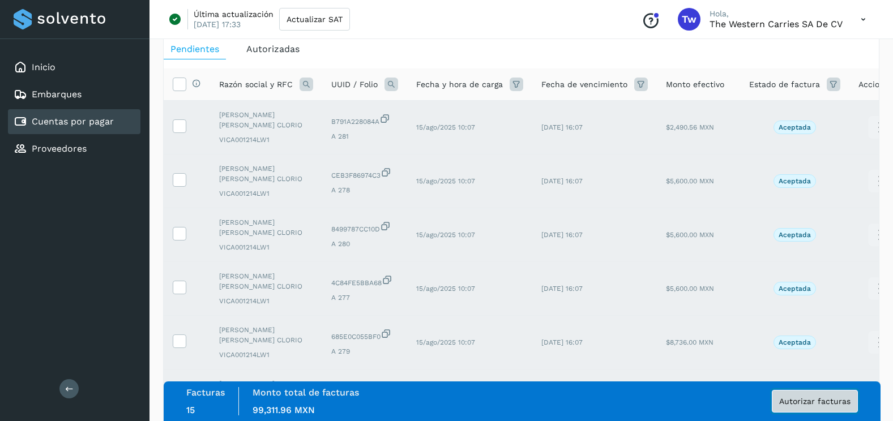
click at [818, 404] on span "Autorizar facturas" at bounding box center [814, 401] width 71 height 8
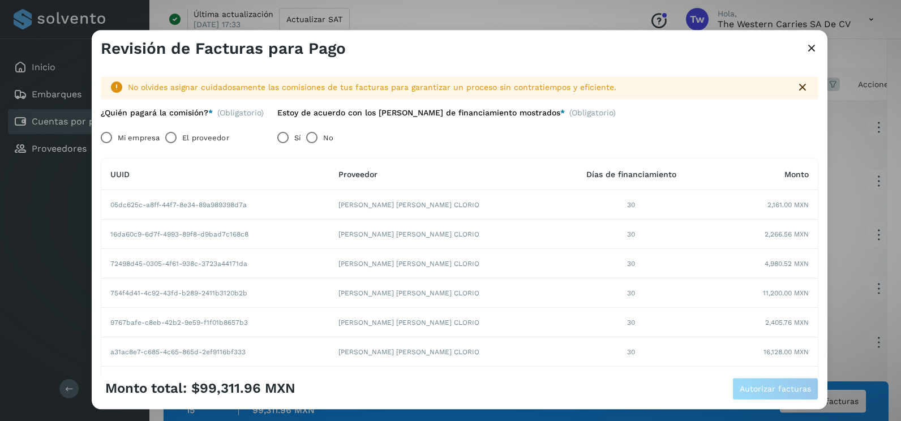
click at [126, 142] on label "Mi empresa" at bounding box center [139, 138] width 42 height 23
click at [762, 395] on button "Autorizar facturas" at bounding box center [775, 389] width 86 height 23
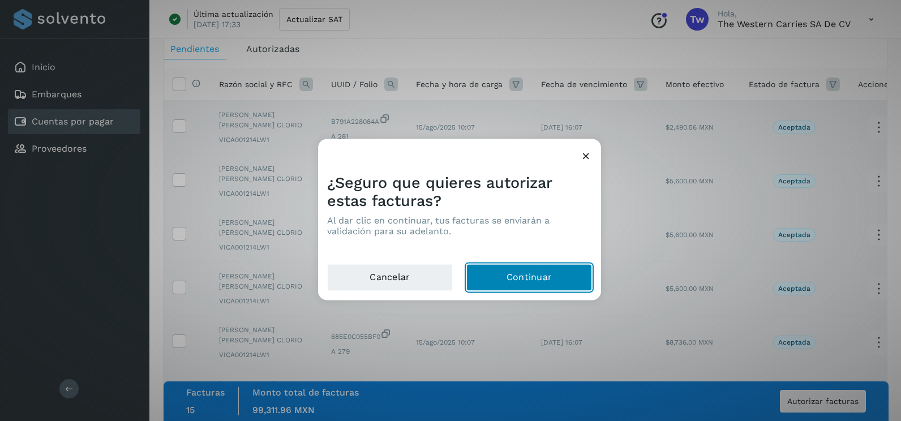
click at [505, 283] on button "Continuar" at bounding box center [529, 277] width 126 height 27
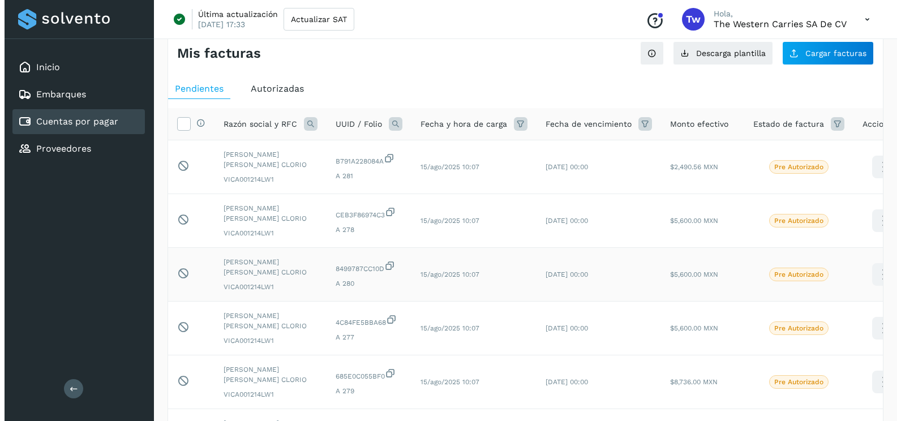
scroll to position [0, 0]
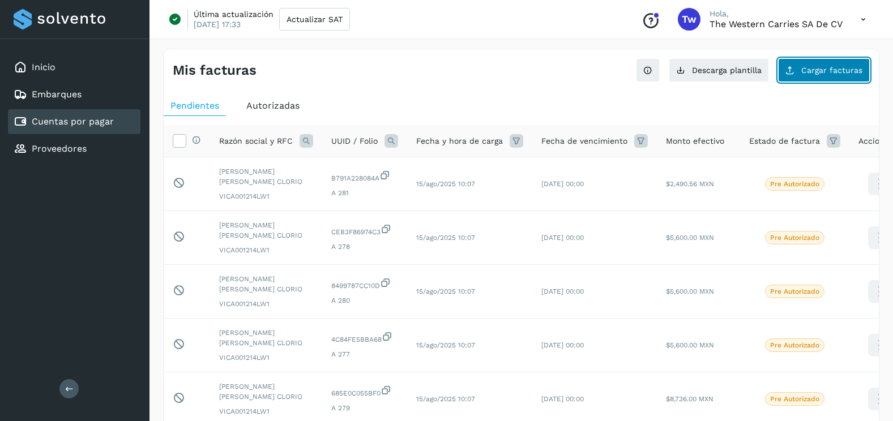
click at [813, 70] on span "Cargar facturas" at bounding box center [831, 70] width 61 height 8
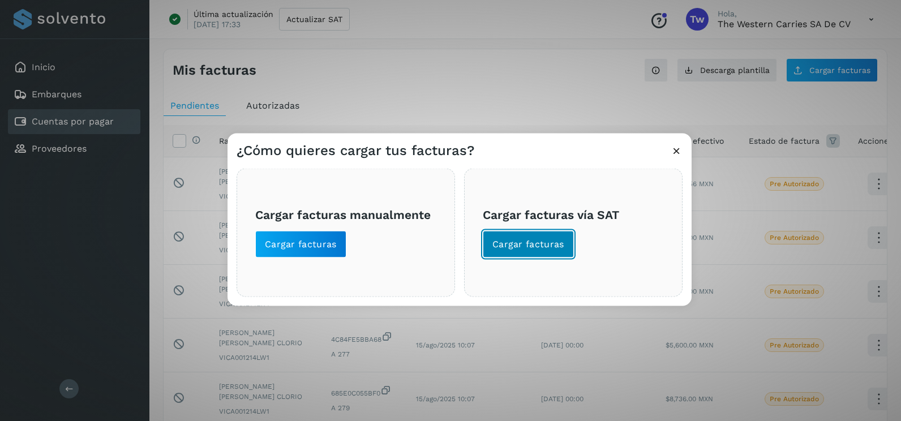
click at [501, 237] on button "Cargar facturas" at bounding box center [528, 244] width 91 height 27
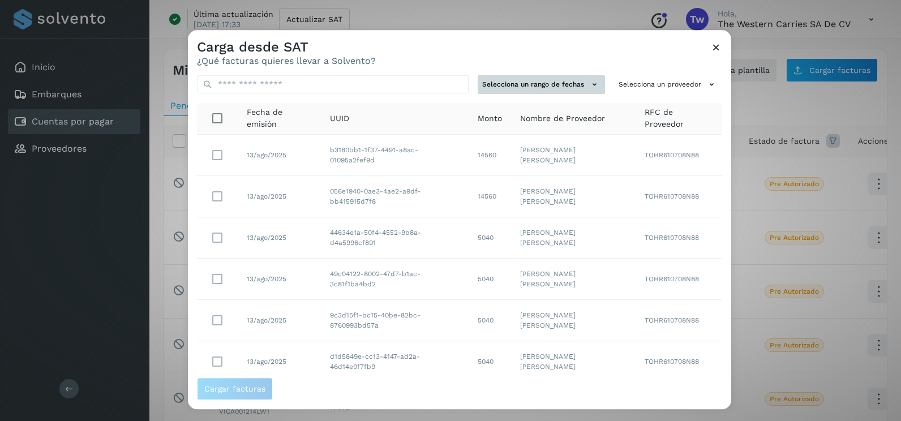
click at [568, 87] on button "Selecciona un rango de fechas" at bounding box center [541, 84] width 127 height 19
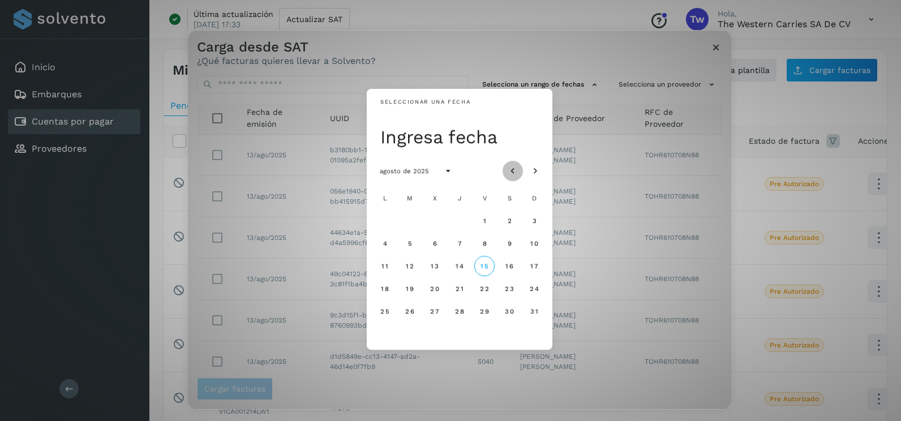
click at [516, 163] on button "Mes anterior" at bounding box center [513, 171] width 20 height 20
click at [382, 247] on span "7" at bounding box center [384, 243] width 5 height 8
click at [410, 245] on span "8" at bounding box center [409, 243] width 5 height 8
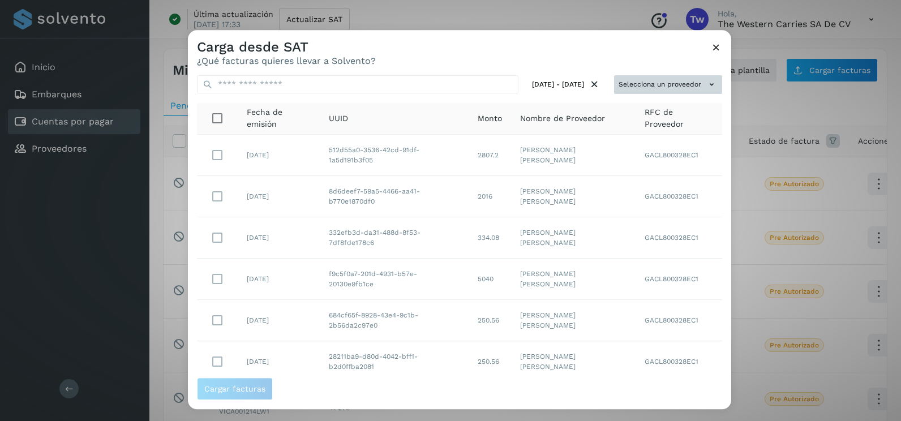
click at [667, 90] on button "Selecciona un proveedor" at bounding box center [668, 84] width 108 height 19
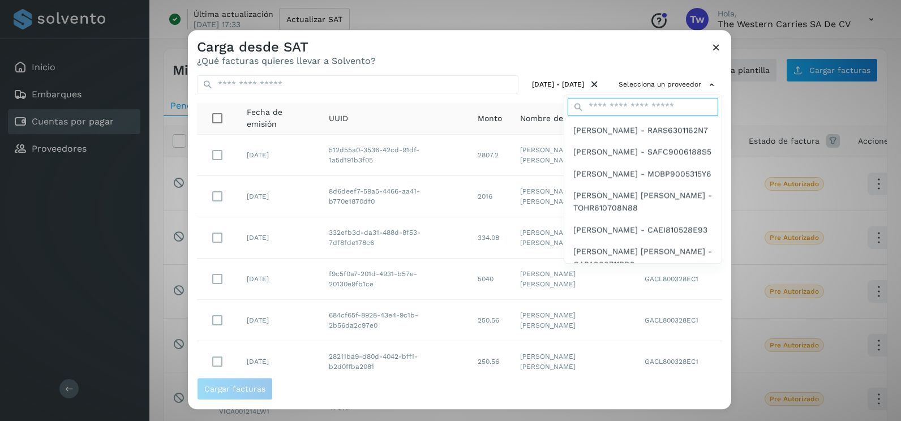
click at [649, 104] on input "text" at bounding box center [643, 107] width 151 height 18
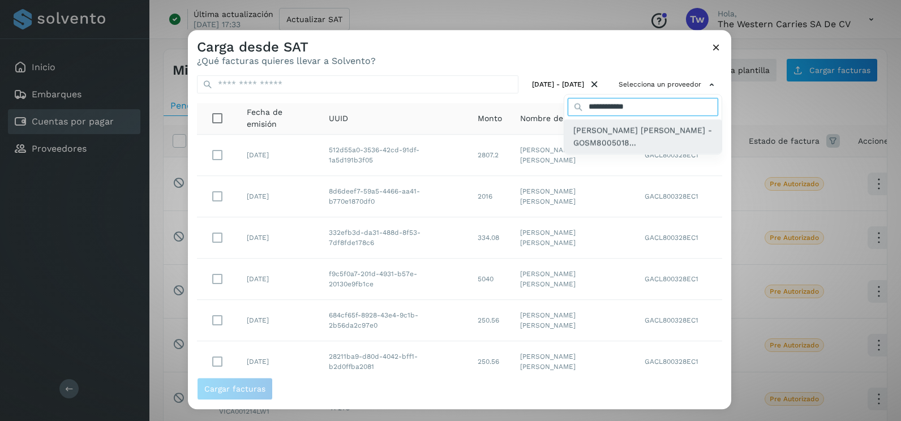
type input "**********"
click at [637, 147] on span "[PERSON_NAME] [PERSON_NAME] - GOSM8005018..." at bounding box center [642, 136] width 139 height 25
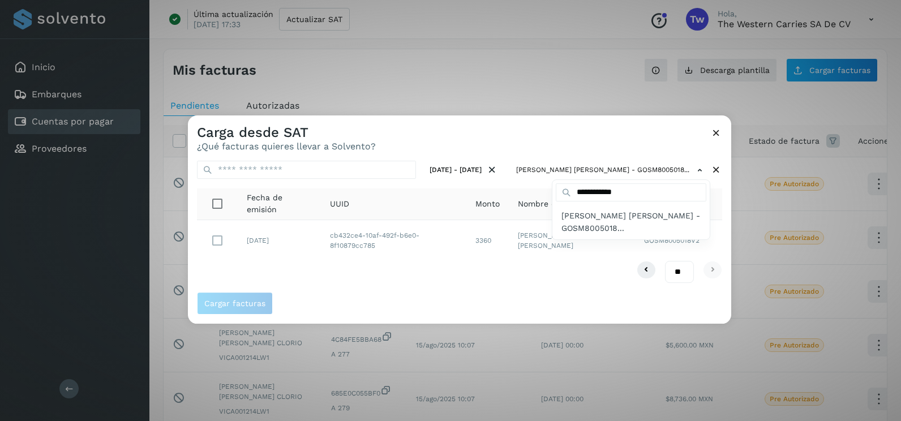
click at [401, 280] on div at bounding box center [638, 325] width 901 height 421
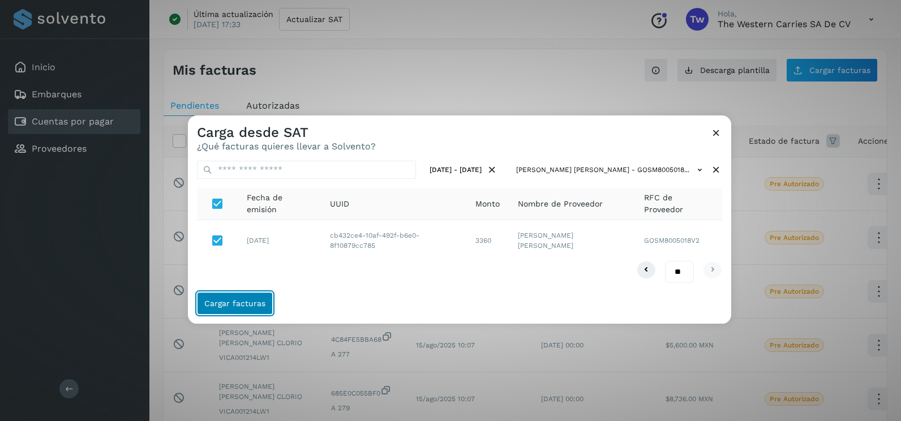
click at [234, 308] on button "Cargar facturas" at bounding box center [235, 303] width 76 height 23
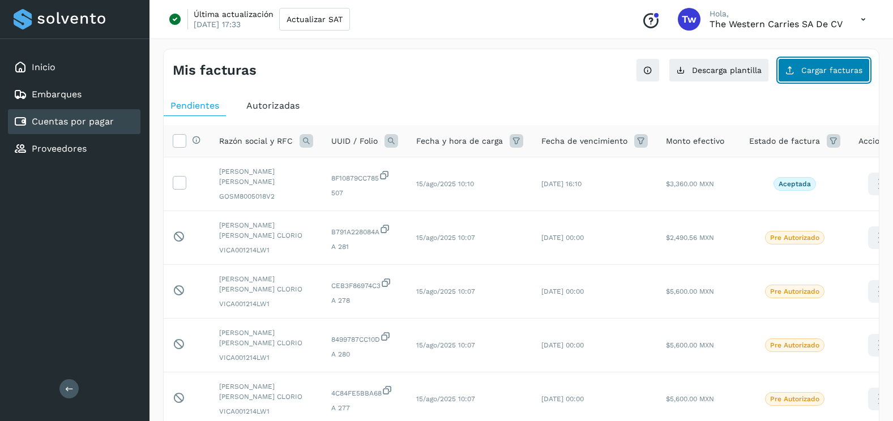
click at [843, 67] on span "Cargar facturas" at bounding box center [831, 70] width 61 height 8
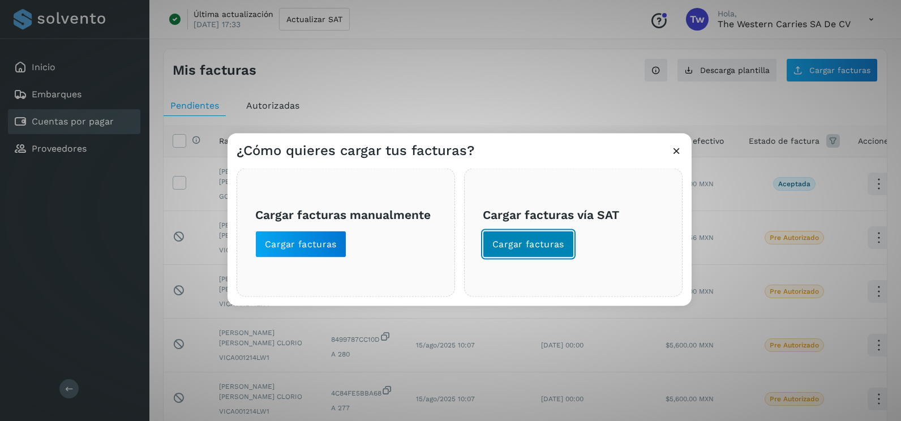
click at [556, 235] on button "Cargar facturas" at bounding box center [528, 244] width 91 height 27
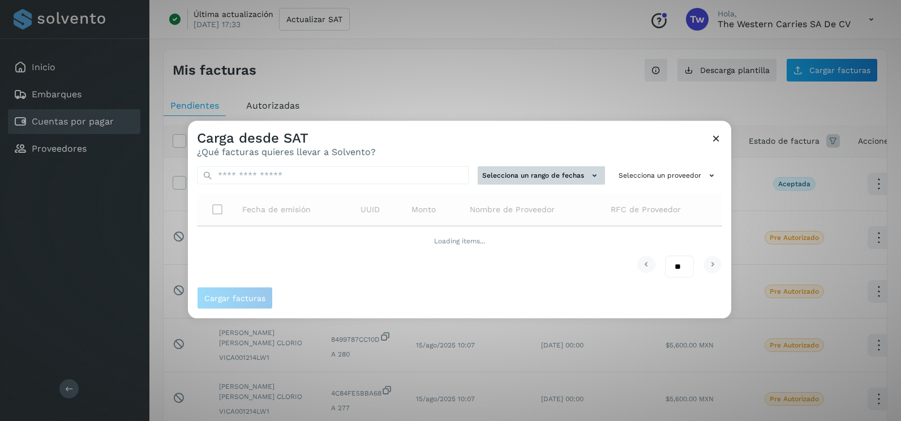
click at [586, 182] on div "Selecciona un rango de fechas Selecciona un proveedor Fecha de emisión UUID Mon…" at bounding box center [459, 222] width 543 height 130
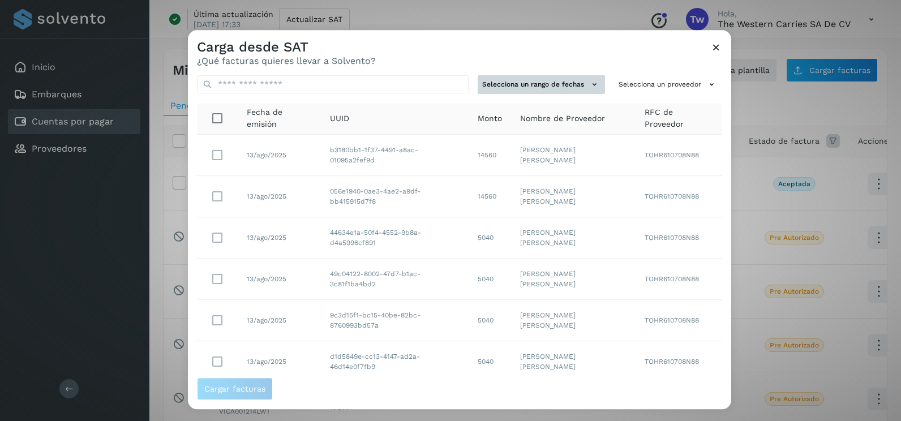
click at [589, 84] on icon at bounding box center [595, 85] width 12 height 12
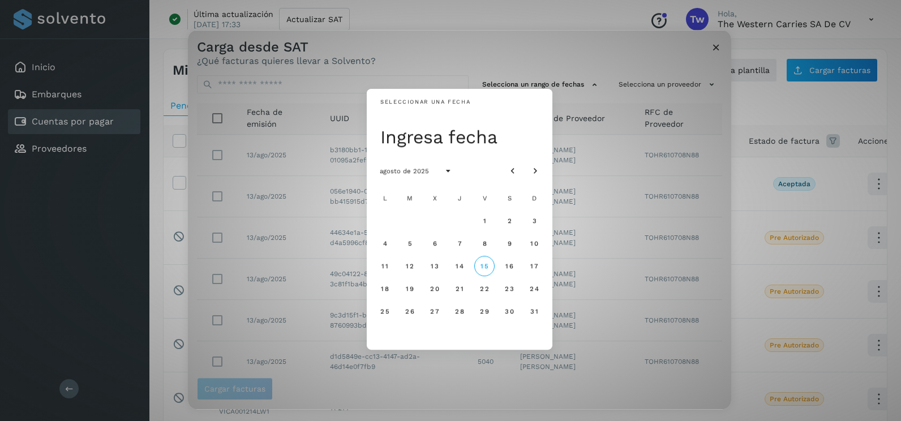
click at [522, 159] on div "agosto de 2025" at bounding box center [460, 171] width 186 height 32
click at [518, 169] on button "Mes anterior" at bounding box center [513, 171] width 20 height 20
click at [408, 240] on span "8" at bounding box center [409, 243] width 5 height 8
click at [436, 250] on button "9" at bounding box center [435, 243] width 20 height 20
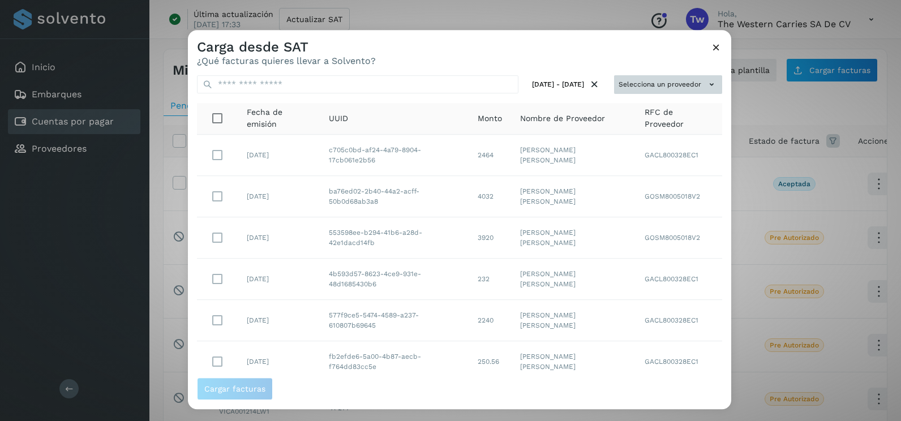
click at [706, 86] on icon at bounding box center [712, 85] width 12 height 12
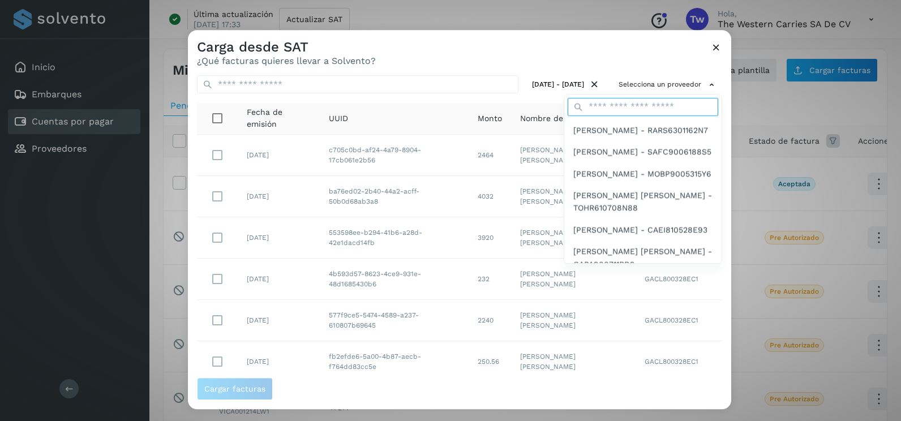
click at [636, 105] on input "text" at bounding box center [643, 107] width 151 height 18
type input "**********"
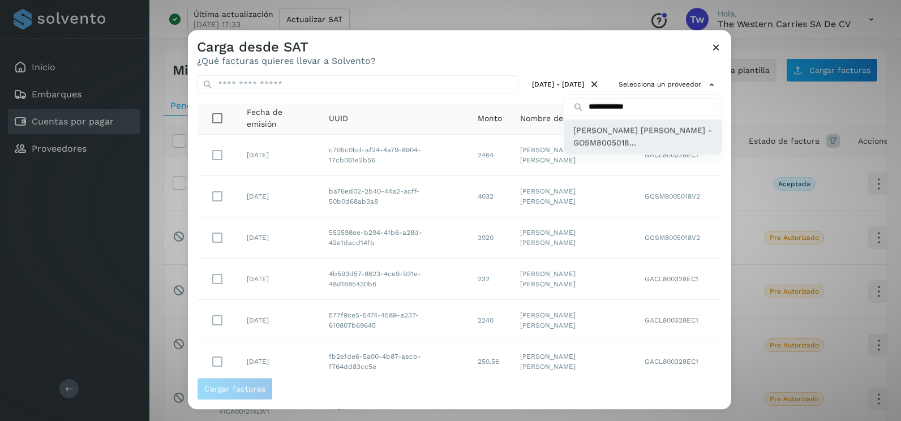
click at [616, 135] on span "[PERSON_NAME] [PERSON_NAME] - GOSM8005018..." at bounding box center [642, 136] width 139 height 25
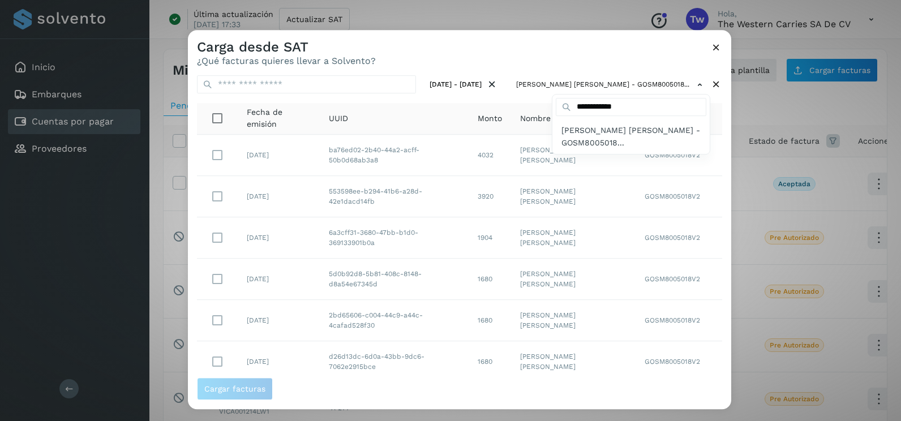
click at [512, 59] on div at bounding box center [638, 240] width 901 height 421
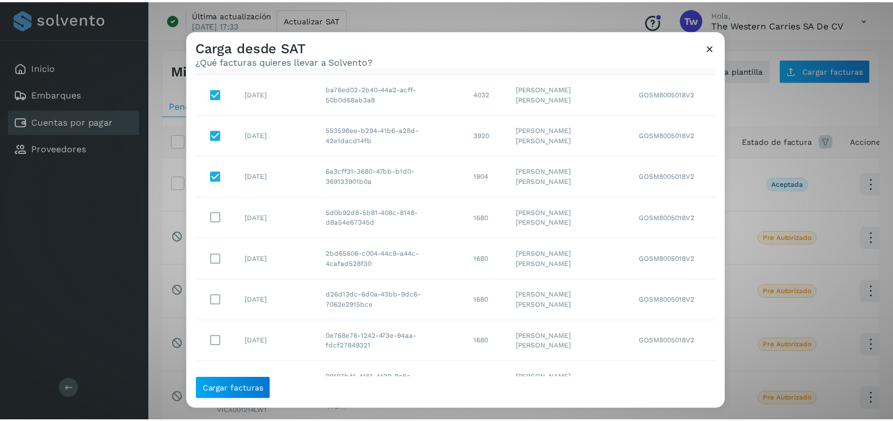
scroll to position [118, 0]
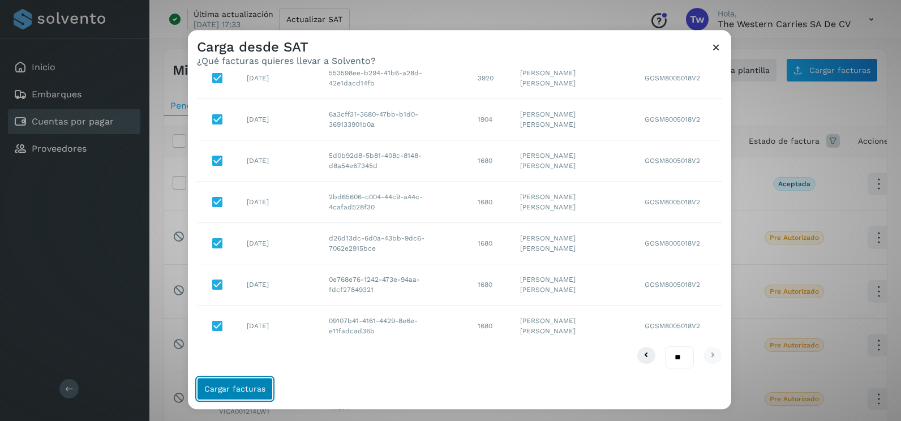
click at [255, 394] on button "Cargar facturas" at bounding box center [235, 389] width 76 height 23
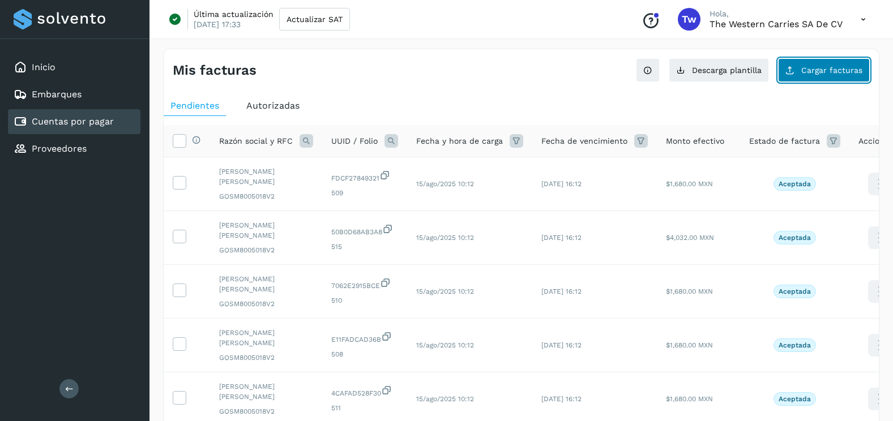
click at [811, 77] on button "Cargar facturas" at bounding box center [824, 70] width 92 height 24
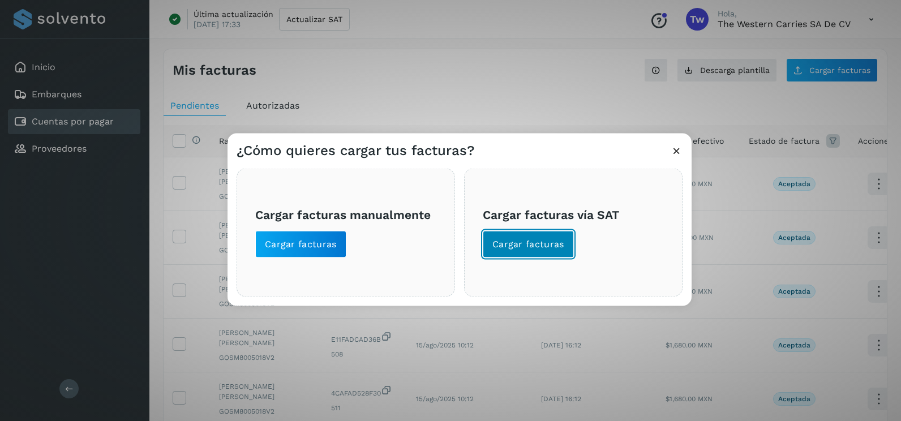
click at [557, 241] on span "Cargar facturas" at bounding box center [528, 244] width 72 height 12
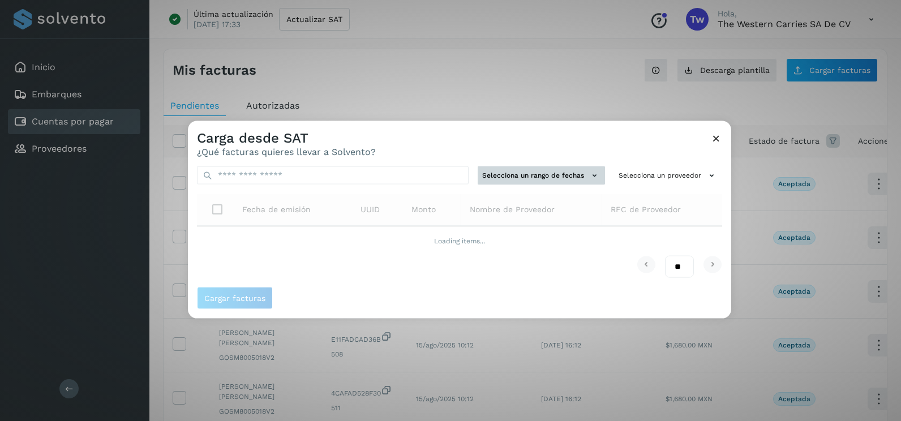
click at [590, 178] on icon at bounding box center [595, 176] width 12 height 12
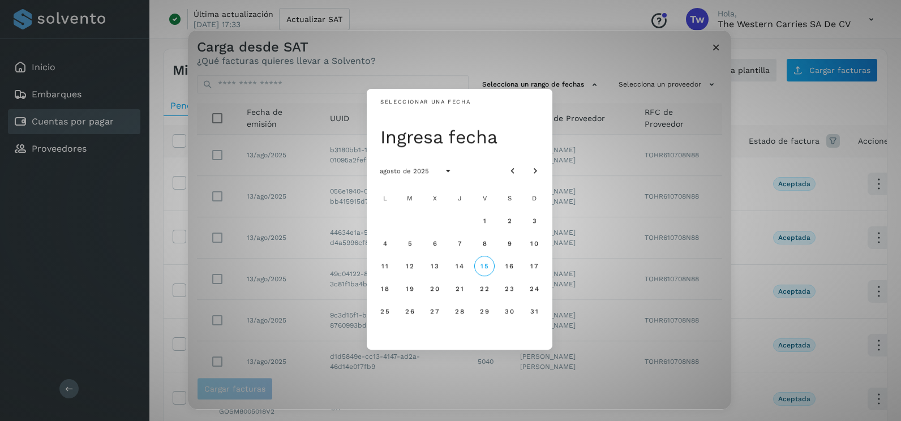
click at [521, 164] on div at bounding box center [524, 171] width 43 height 20
click at [518, 166] on button "Mes anterior" at bounding box center [513, 171] width 20 height 20
click at [435, 241] on span "9" at bounding box center [434, 243] width 5 height 8
click at [454, 240] on button "10" at bounding box center [459, 243] width 20 height 20
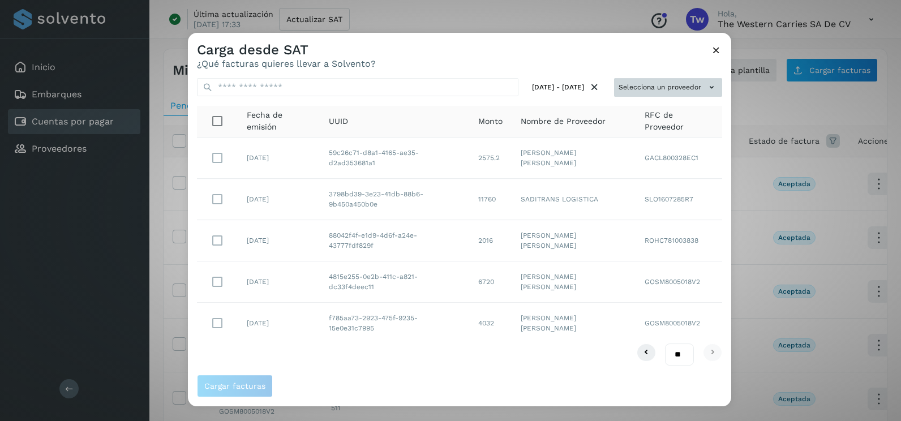
click at [689, 88] on button "Selecciona un proveedor" at bounding box center [668, 87] width 108 height 19
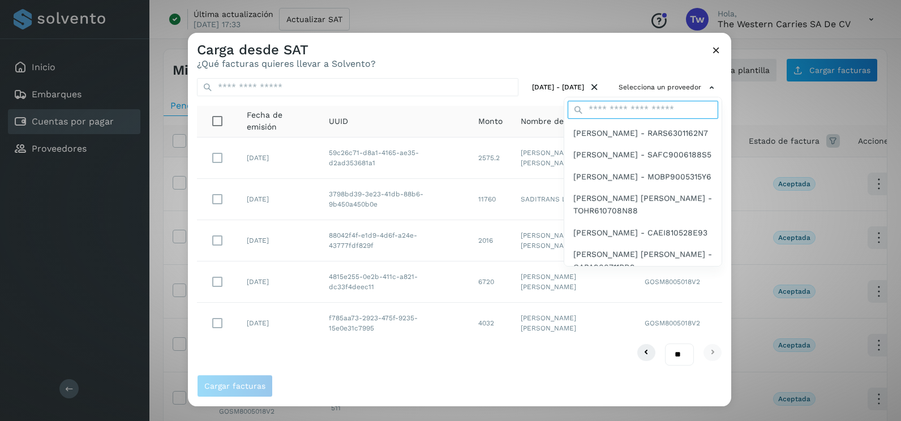
click at [624, 105] on input "text" at bounding box center [643, 110] width 151 height 18
type input "**********"
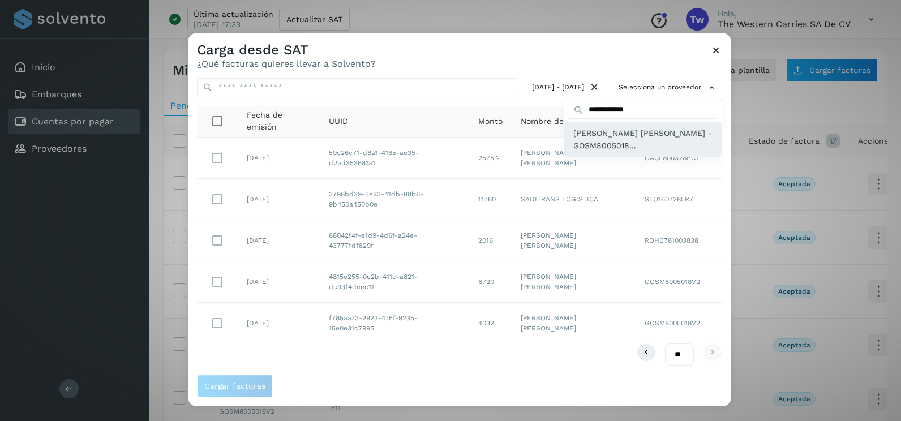
click at [635, 142] on span "[PERSON_NAME] [PERSON_NAME] - GOSM8005018..." at bounding box center [642, 139] width 139 height 25
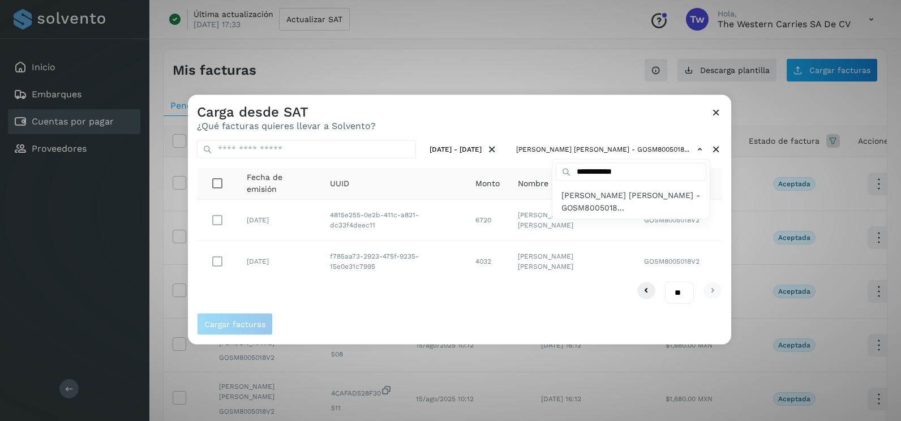
click at [212, 257] on div at bounding box center [638, 305] width 901 height 421
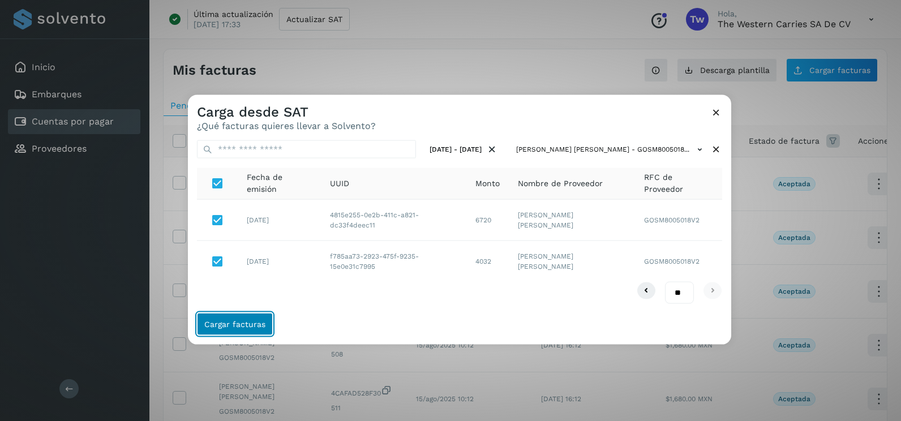
click at [255, 332] on button "Cargar facturas" at bounding box center [235, 323] width 76 height 23
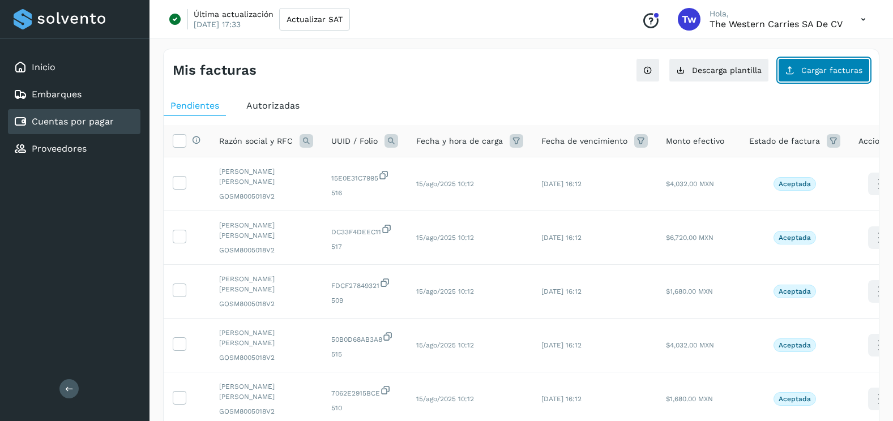
click at [832, 58] on button "Cargar facturas" at bounding box center [824, 70] width 92 height 24
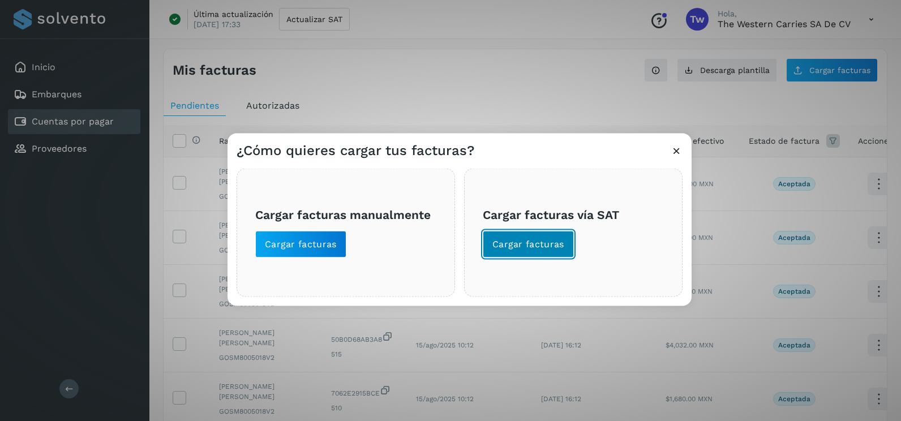
click at [558, 250] on span "Cargar facturas" at bounding box center [528, 244] width 72 height 12
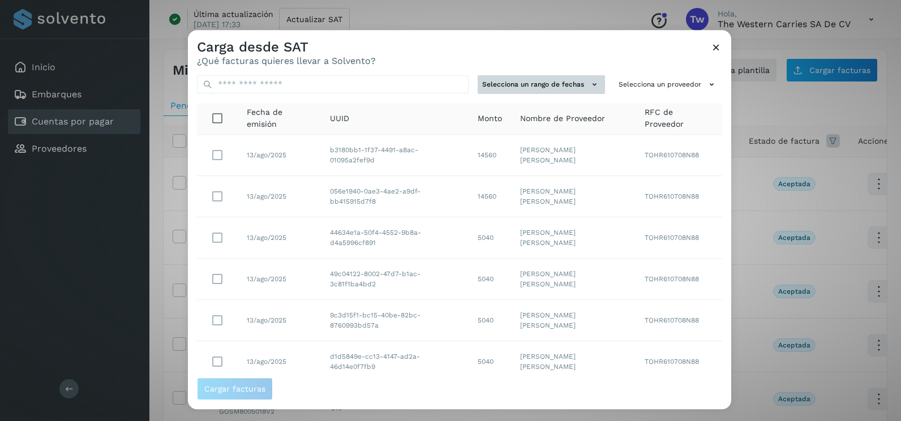
click at [547, 83] on button "Selecciona un rango de fechas" at bounding box center [541, 84] width 127 height 19
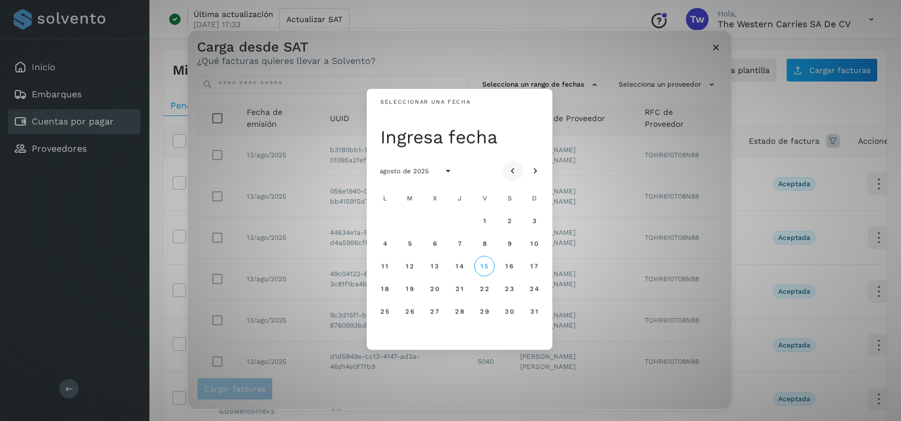
click at [518, 168] on button "Mes anterior" at bounding box center [513, 171] width 20 height 20
click at [441, 222] on button "2" at bounding box center [435, 221] width 20 height 20
click at [461, 227] on button "3" at bounding box center [459, 221] width 20 height 20
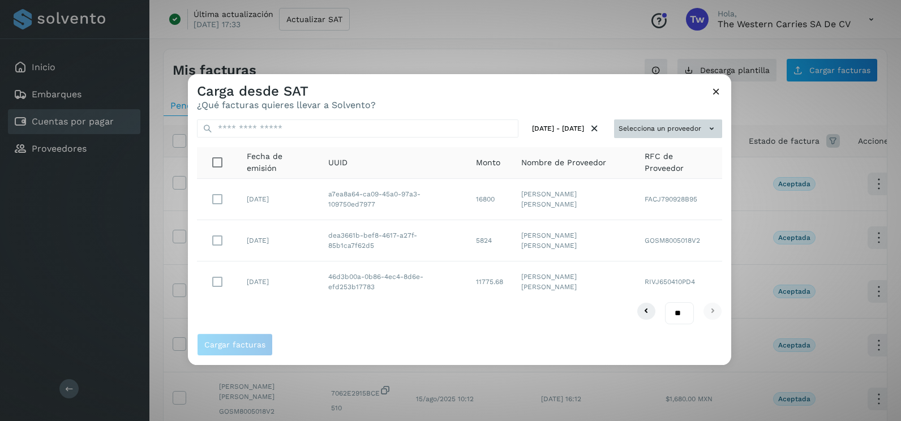
click at [707, 122] on button "Selecciona un proveedor" at bounding box center [668, 128] width 108 height 19
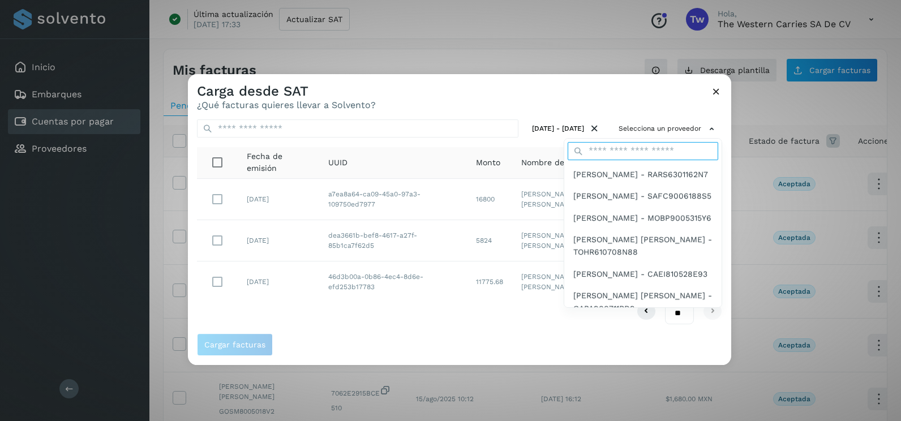
click at [632, 146] on input "text" at bounding box center [643, 151] width 151 height 18
type input "**********"
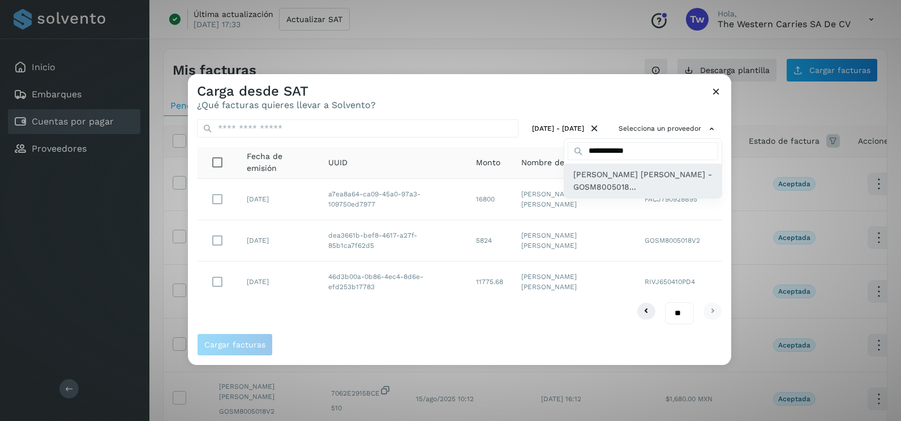
click at [646, 175] on span "[PERSON_NAME] [PERSON_NAME] - GOSM8005018..." at bounding box center [642, 180] width 139 height 25
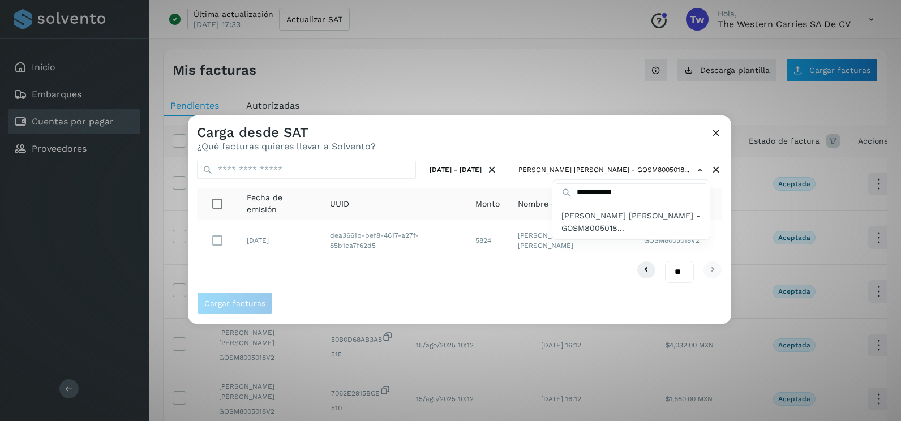
click at [222, 247] on div at bounding box center [638, 325] width 901 height 421
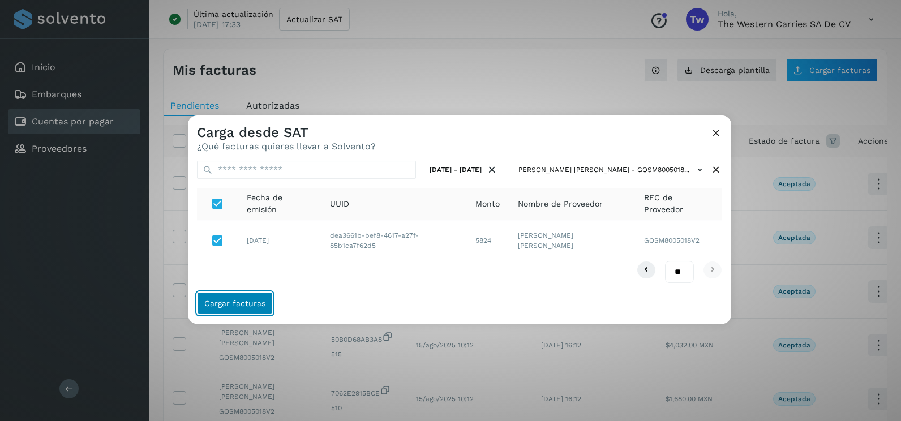
click at [259, 305] on span "Cargar facturas" at bounding box center [234, 303] width 61 height 8
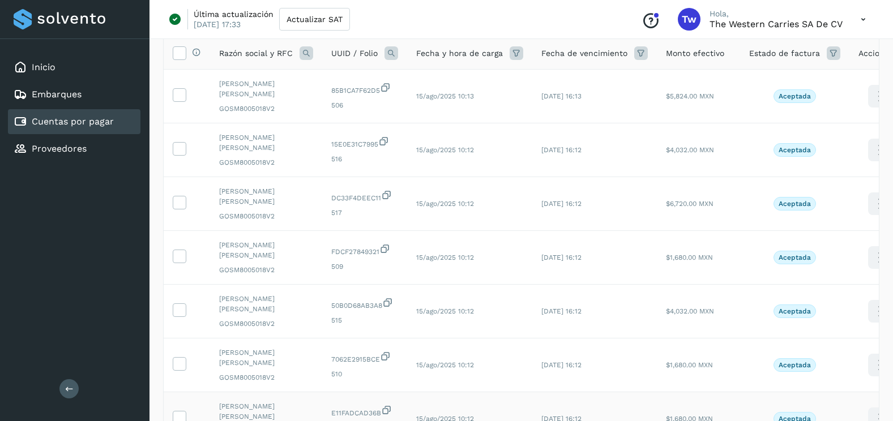
scroll to position [340, 0]
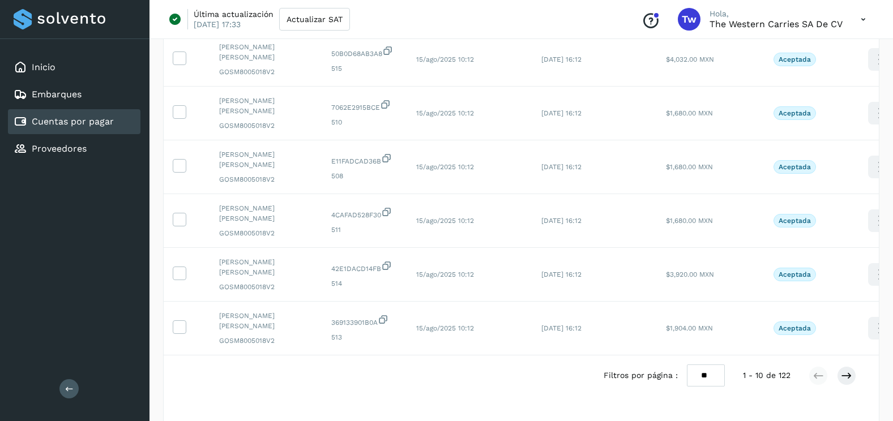
click at [710, 387] on select "** ** **" at bounding box center [706, 376] width 38 height 22
select select "**"
click at [687, 365] on select "** ** **" at bounding box center [706, 376] width 38 height 22
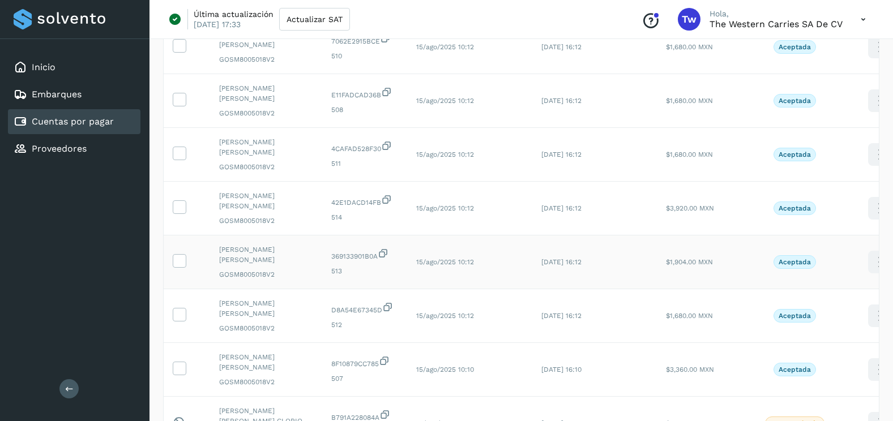
scroll to position [566, 0]
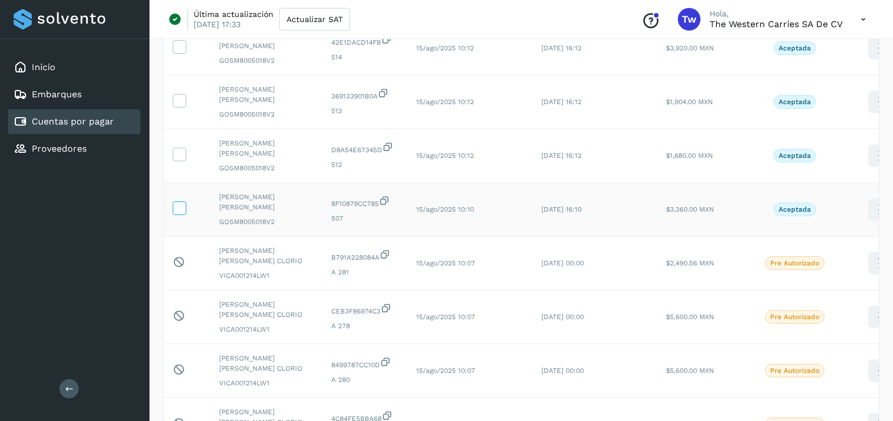
click at [183, 211] on icon at bounding box center [179, 207] width 12 height 12
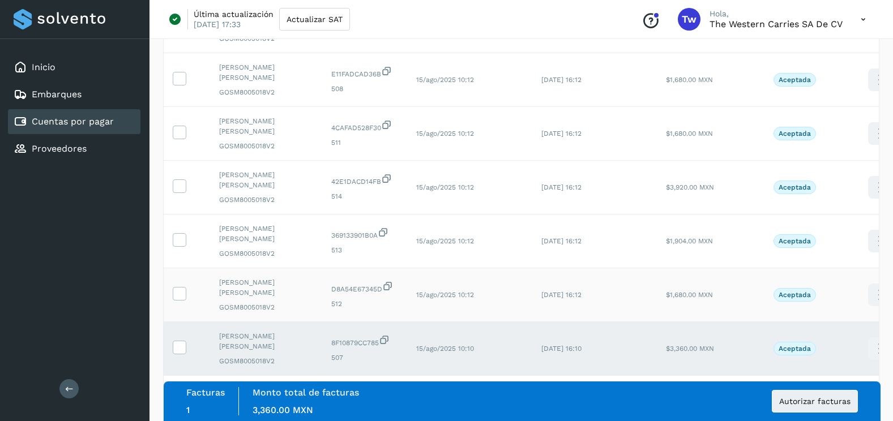
scroll to position [396, 0]
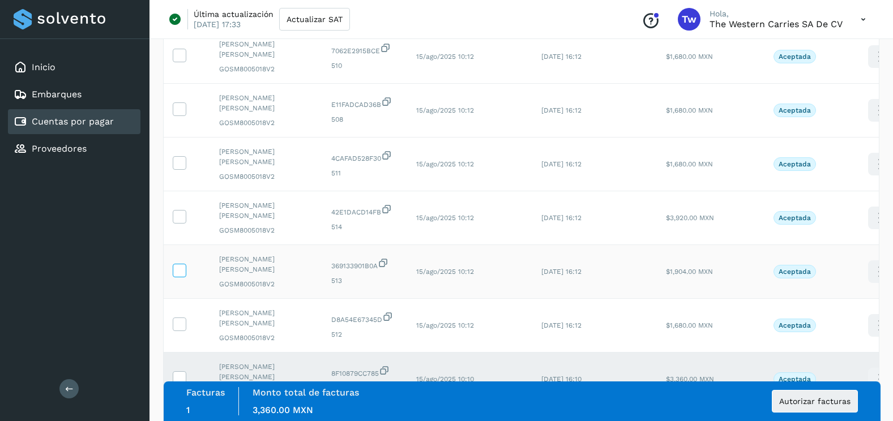
drag, startPoint x: 177, startPoint y: 321, endPoint x: 179, endPoint y: 271, distance: 50.4
click at [177, 320] on icon at bounding box center [179, 324] width 12 height 12
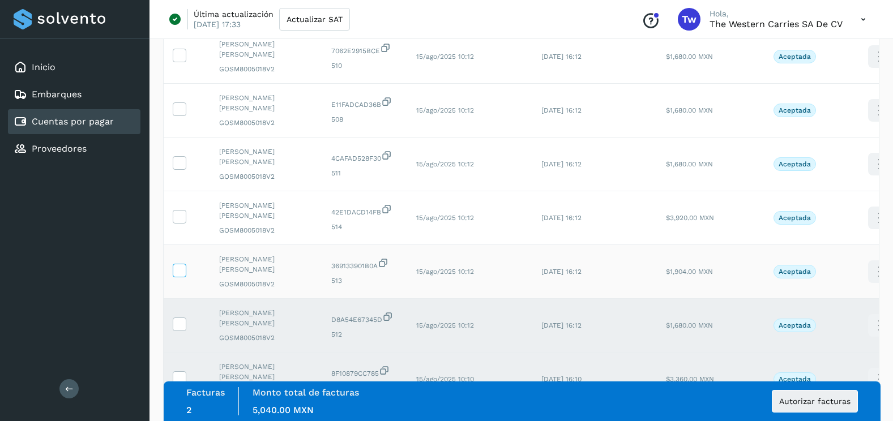
click at [179, 269] on icon at bounding box center [179, 270] width 12 height 12
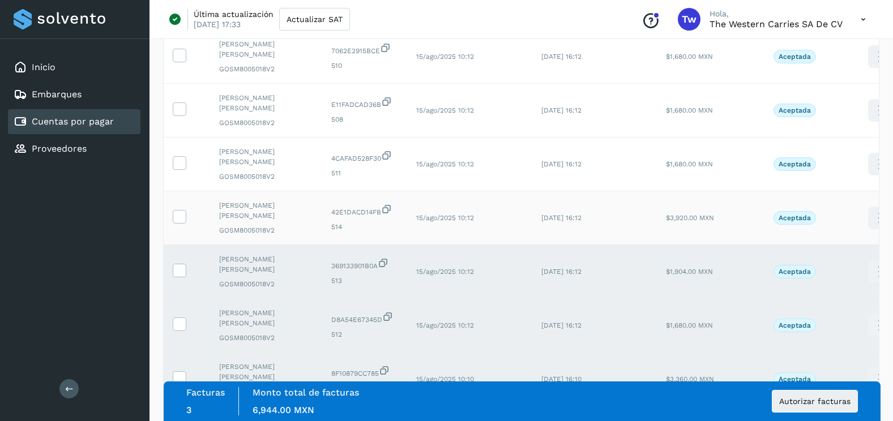
click at [178, 225] on td at bounding box center [187, 218] width 46 height 54
click at [179, 218] on icon at bounding box center [179, 216] width 12 height 12
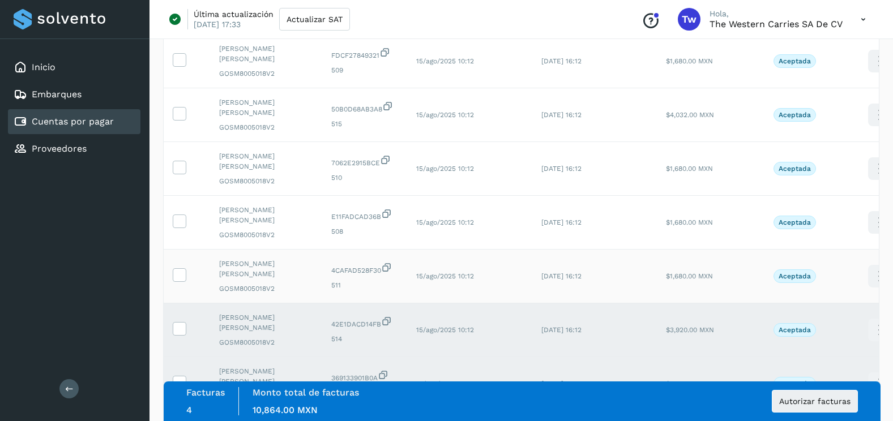
scroll to position [283, 0]
click at [180, 280] on icon at bounding box center [179, 275] width 12 height 12
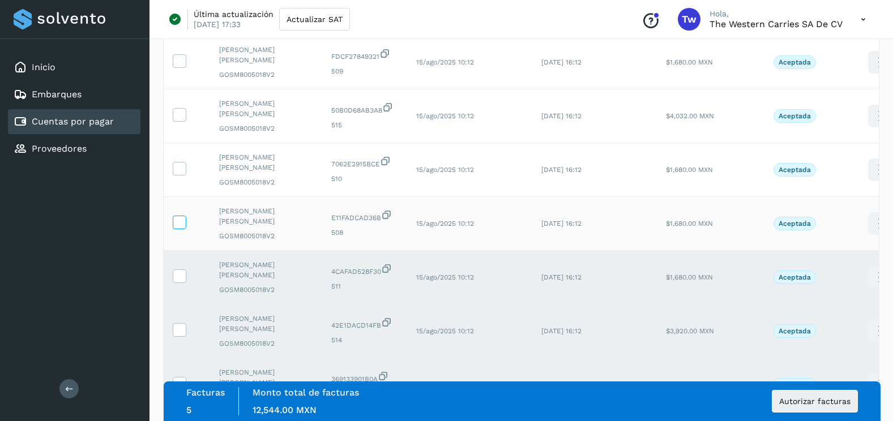
click at [182, 220] on icon at bounding box center [179, 222] width 12 height 12
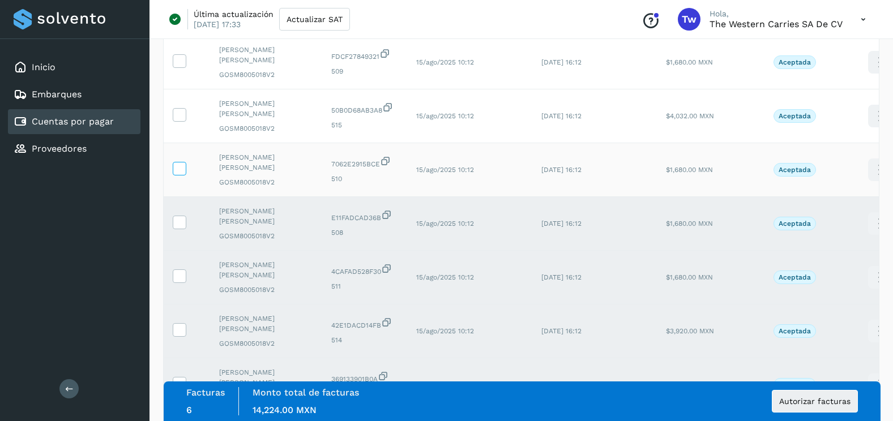
click at [180, 173] on icon at bounding box center [179, 168] width 12 height 12
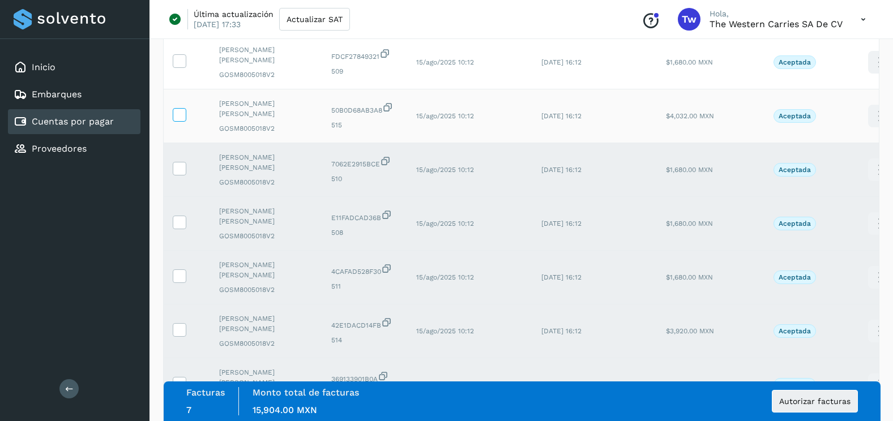
click at [183, 119] on icon at bounding box center [179, 114] width 12 height 12
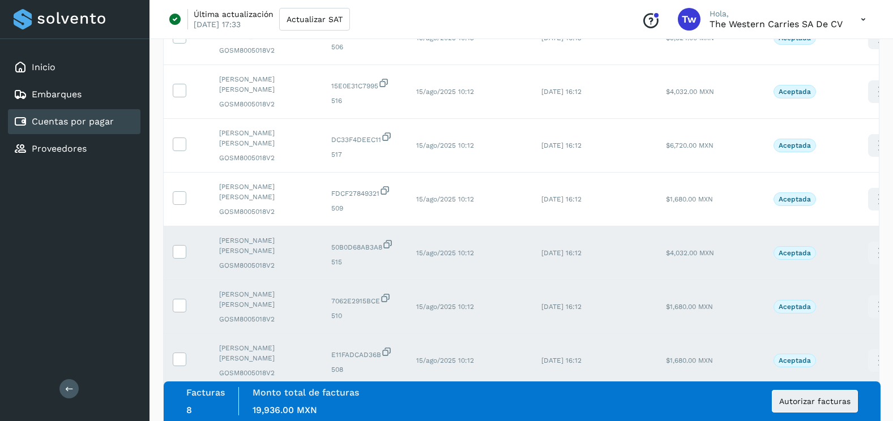
scroll to position [113, 0]
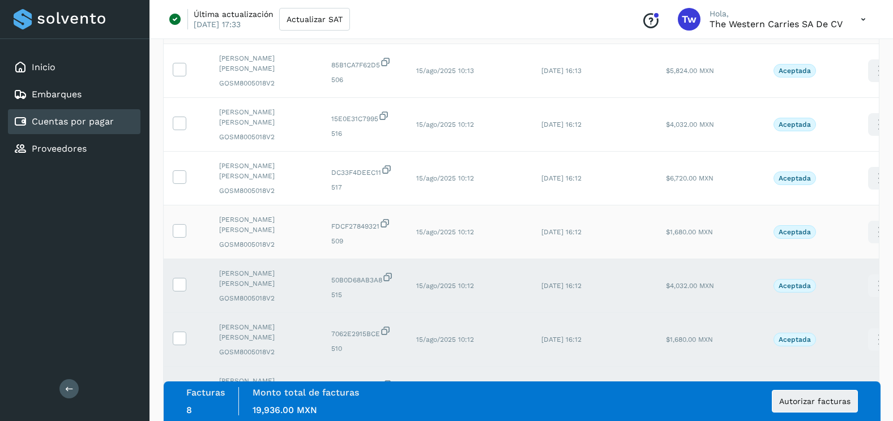
click at [173, 223] on td at bounding box center [187, 232] width 46 height 54
drag, startPoint x: 185, startPoint y: 233, endPoint x: 181, endPoint y: 173, distance: 59.5
click at [184, 225] on icon at bounding box center [179, 230] width 12 height 12
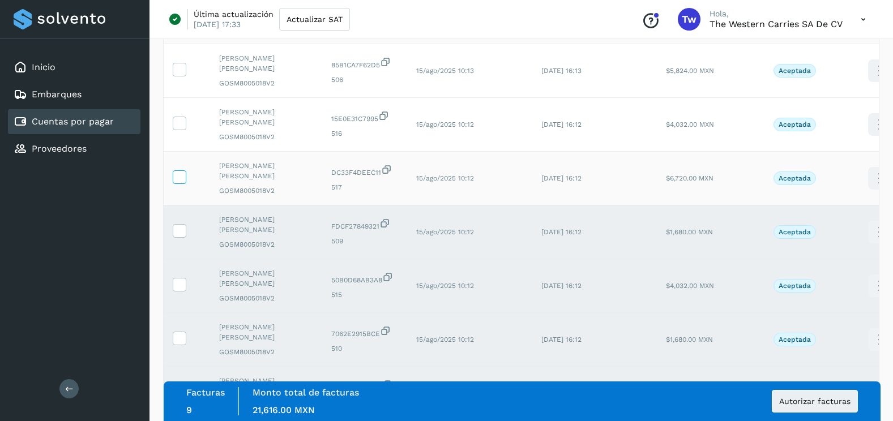
click at [181, 170] on icon at bounding box center [179, 176] width 12 height 12
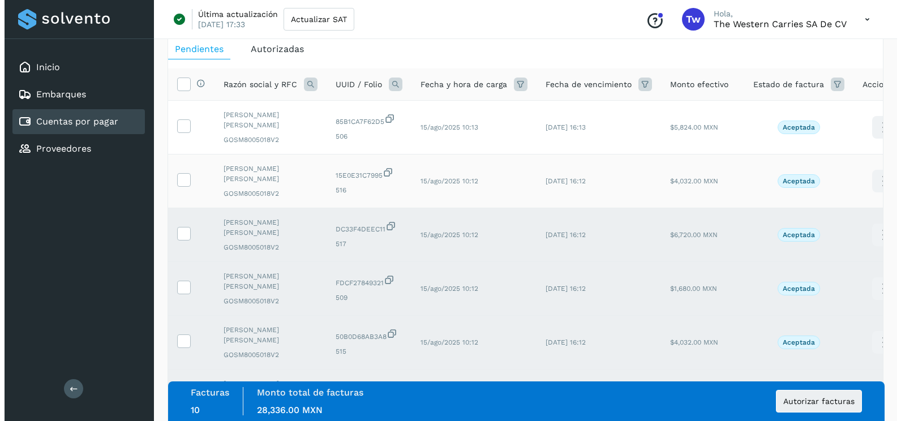
scroll to position [0, 0]
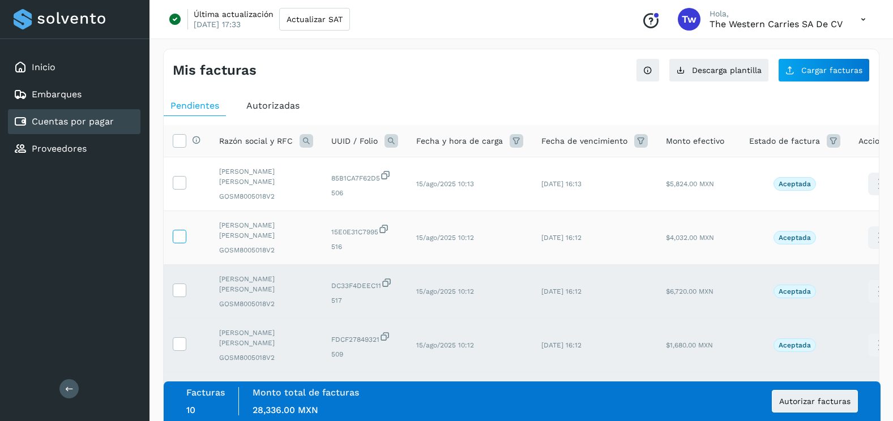
click at [182, 234] on icon at bounding box center [179, 236] width 12 height 12
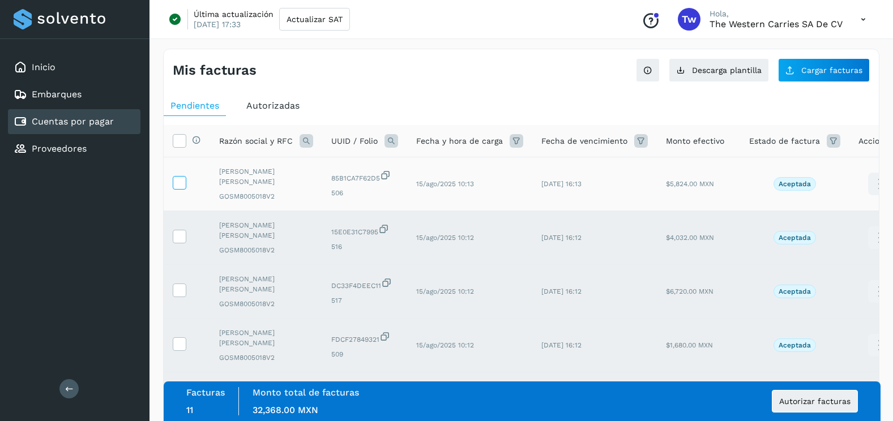
click at [181, 177] on icon at bounding box center [179, 182] width 12 height 12
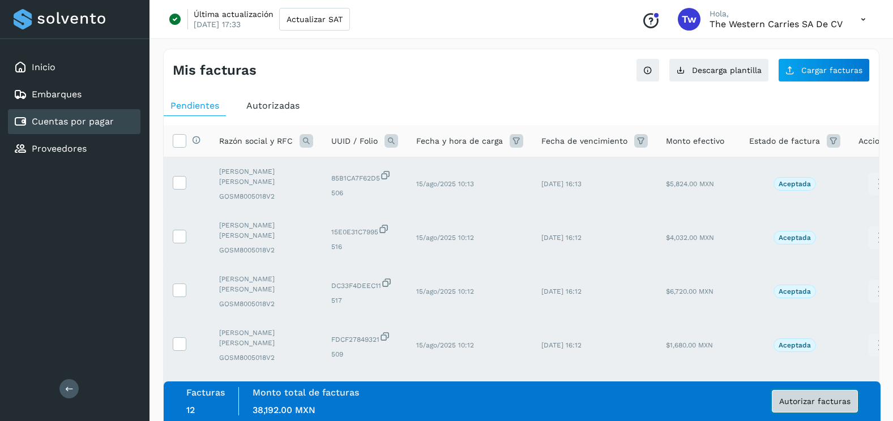
click at [780, 398] on button "Autorizar facturas" at bounding box center [814, 401] width 86 height 23
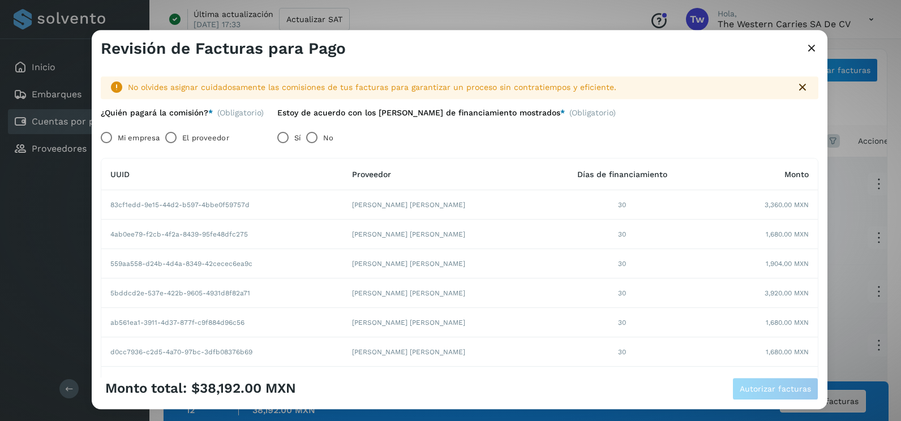
click at [134, 138] on label "Mi empresa" at bounding box center [139, 138] width 42 height 23
click at [777, 391] on span "Autorizar facturas" at bounding box center [775, 389] width 71 height 8
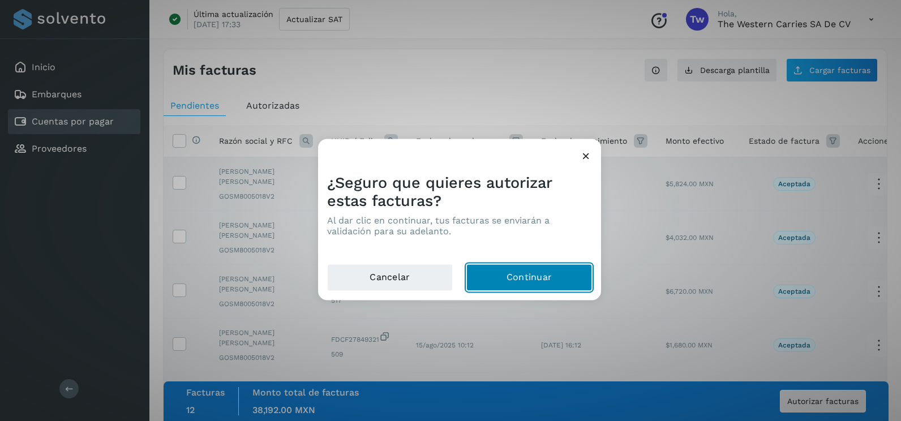
click at [555, 283] on button "Continuar" at bounding box center [529, 277] width 126 height 27
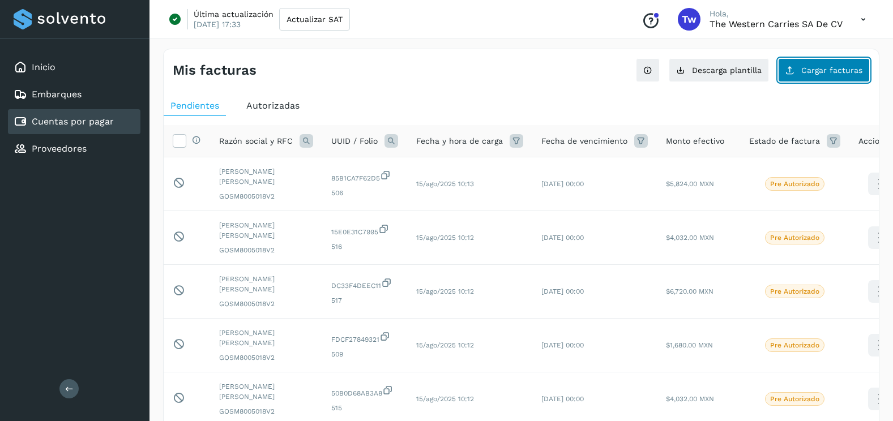
click at [817, 63] on button "Cargar facturas" at bounding box center [824, 70] width 92 height 24
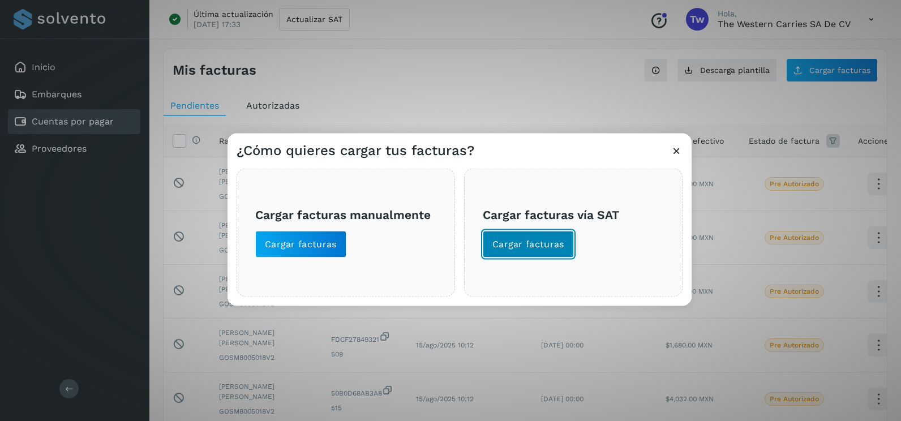
click at [556, 242] on span "Cargar facturas" at bounding box center [528, 244] width 72 height 12
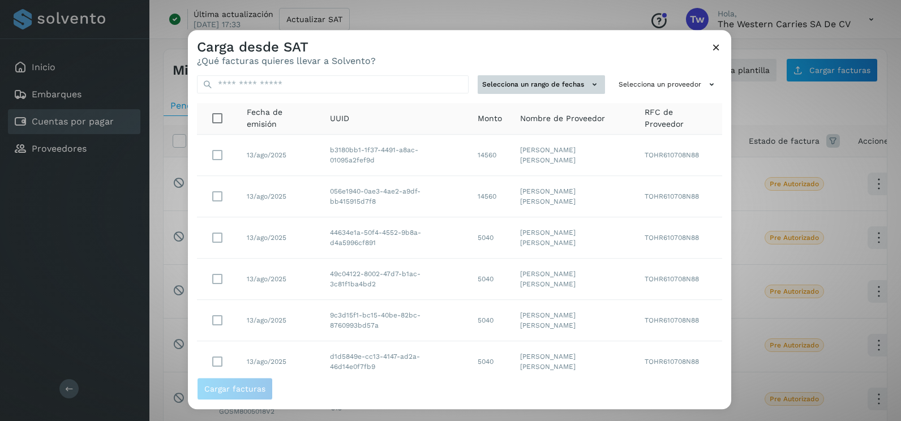
click at [556, 88] on button "Selecciona un rango de fechas" at bounding box center [541, 84] width 127 height 19
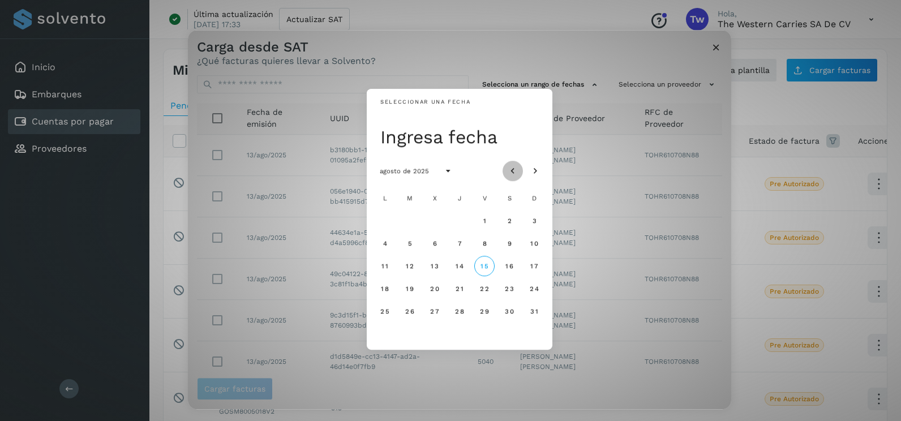
click at [513, 172] on icon "Mes anterior" at bounding box center [512, 171] width 11 height 11
click at [434, 262] on span "16" at bounding box center [434, 266] width 8 height 8
click at [465, 266] on button "17" at bounding box center [459, 266] width 20 height 20
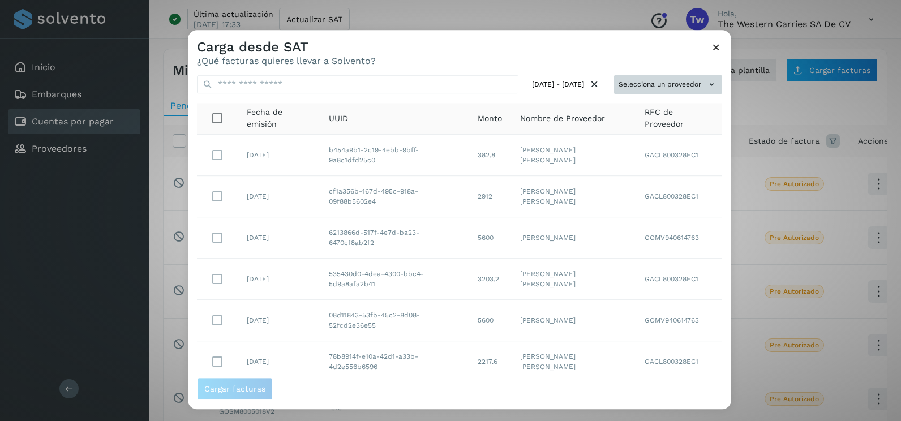
click at [683, 80] on button "Selecciona un proveedor" at bounding box center [668, 84] width 108 height 19
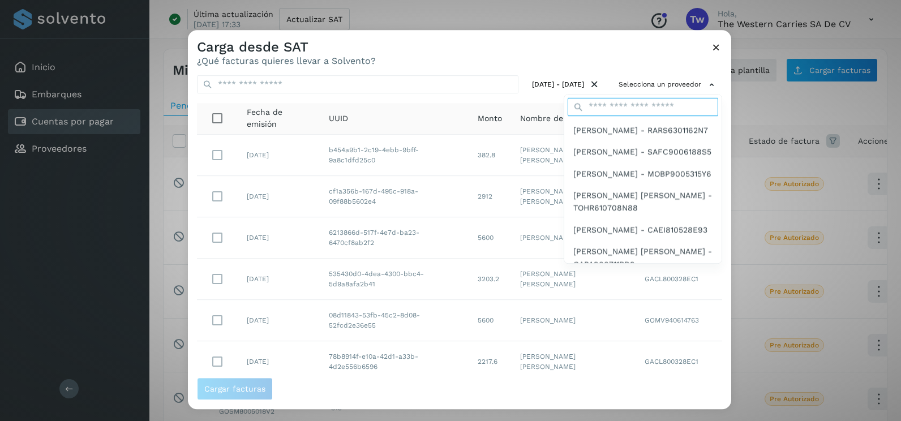
click at [642, 111] on input "text" at bounding box center [643, 107] width 151 height 18
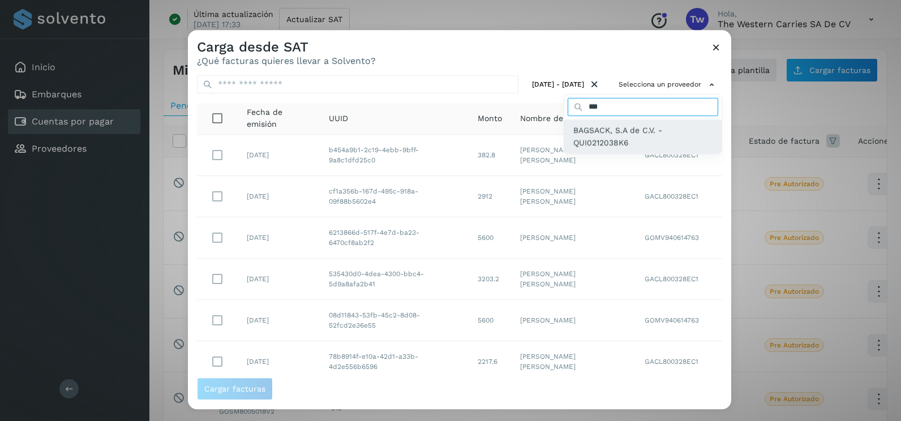
type input "***"
click at [597, 142] on span "BAGSACK, S.A de C.V. - QUI0212038K6" at bounding box center [642, 136] width 139 height 25
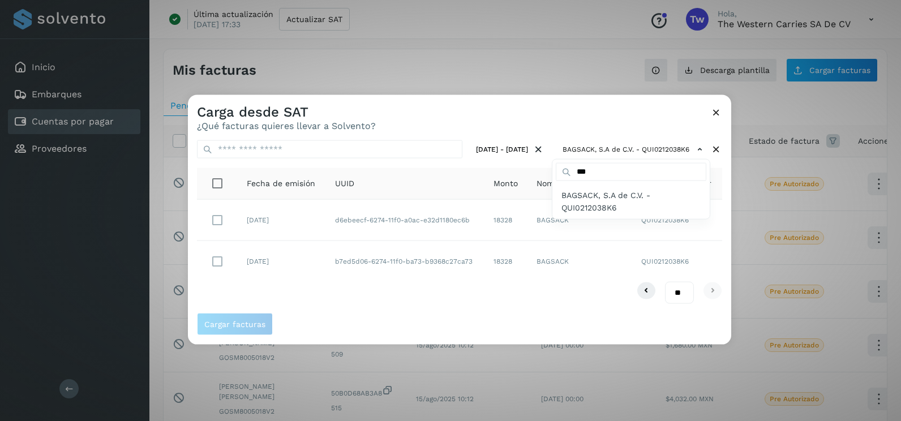
click at [716, 225] on div at bounding box center [638, 305] width 901 height 421
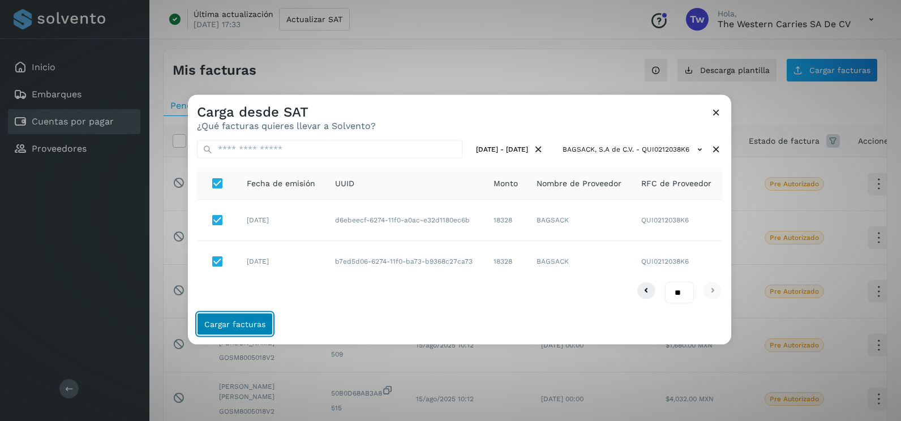
click at [248, 321] on span "Cargar facturas" at bounding box center [234, 324] width 61 height 8
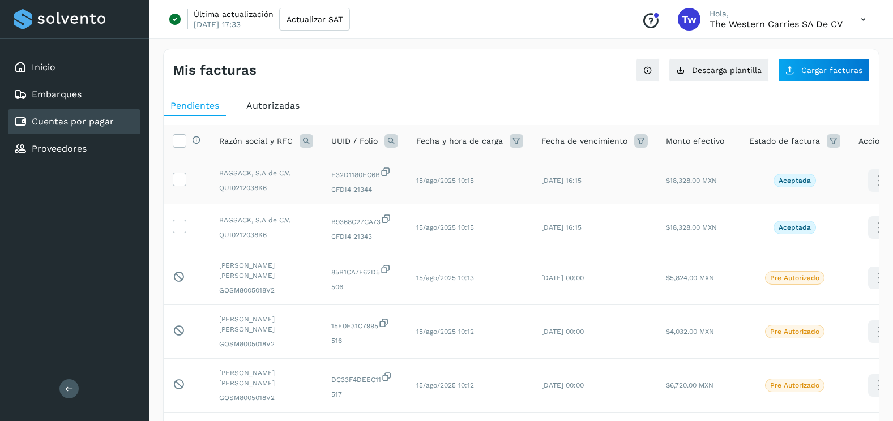
click at [187, 182] on td at bounding box center [187, 180] width 46 height 47
click at [183, 177] on icon at bounding box center [179, 179] width 12 height 12
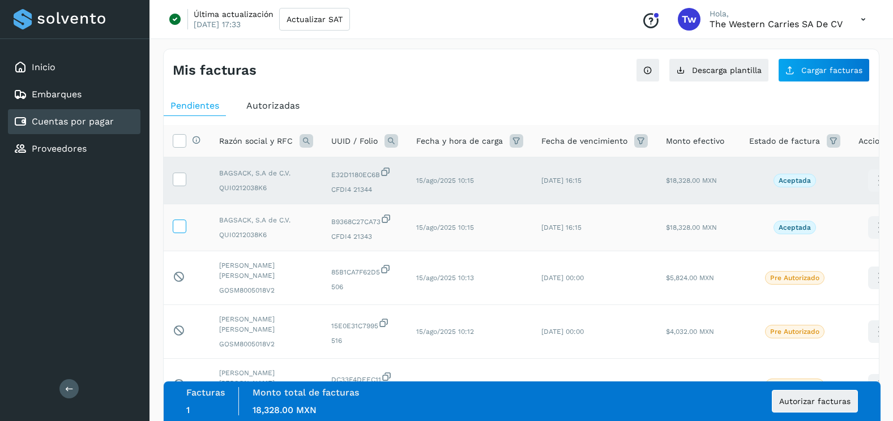
click at [185, 228] on label at bounding box center [180, 227] width 14 height 14
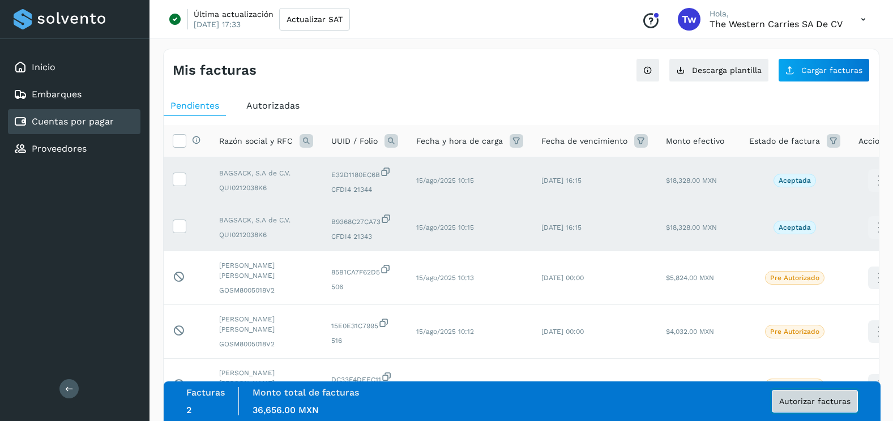
click at [855, 408] on button "Autorizar facturas" at bounding box center [814, 401] width 86 height 23
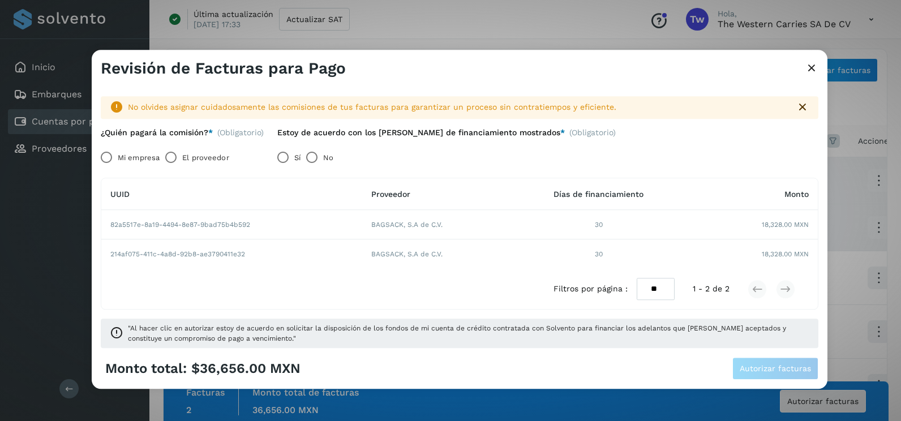
click at [122, 153] on label "Mi empresa" at bounding box center [139, 158] width 42 height 23
click at [772, 374] on button "Autorizar facturas" at bounding box center [775, 369] width 86 height 23
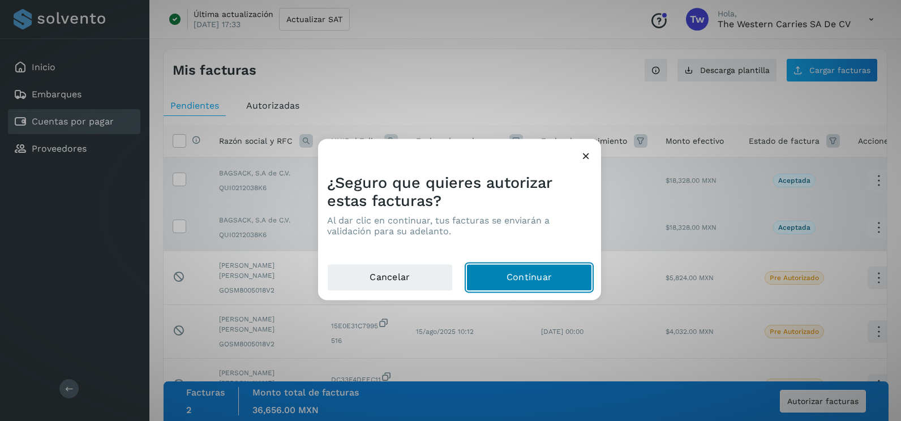
click at [550, 286] on button "Continuar" at bounding box center [529, 277] width 126 height 27
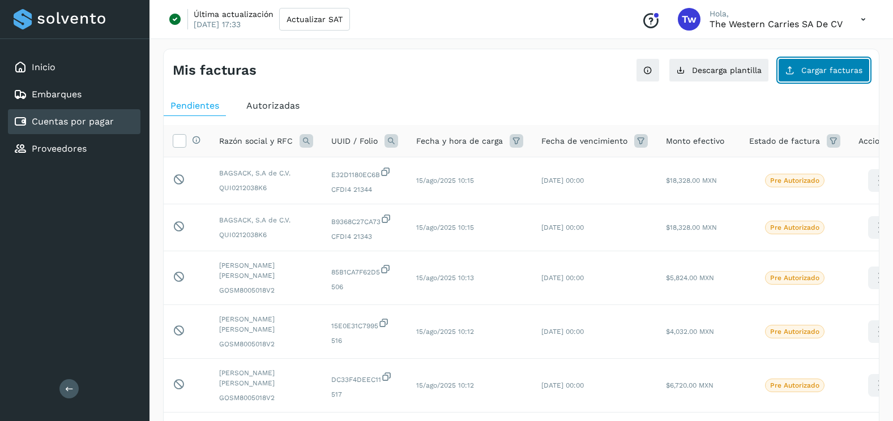
click at [835, 79] on button "Cargar facturas" at bounding box center [824, 70] width 92 height 24
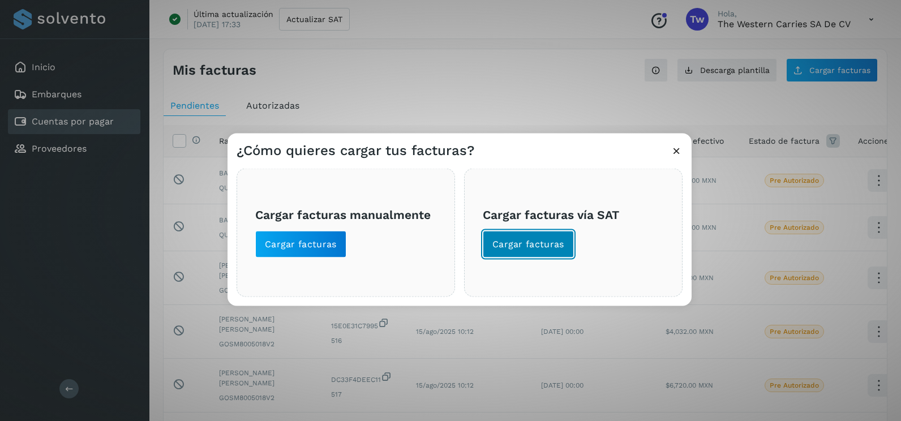
click at [547, 246] on span "Cargar facturas" at bounding box center [528, 244] width 72 height 12
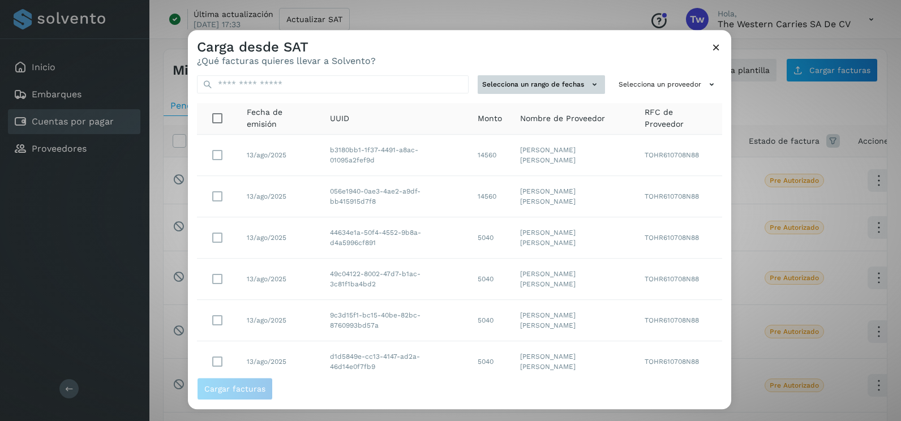
click at [560, 88] on button "Selecciona un rango de fechas" at bounding box center [541, 84] width 127 height 19
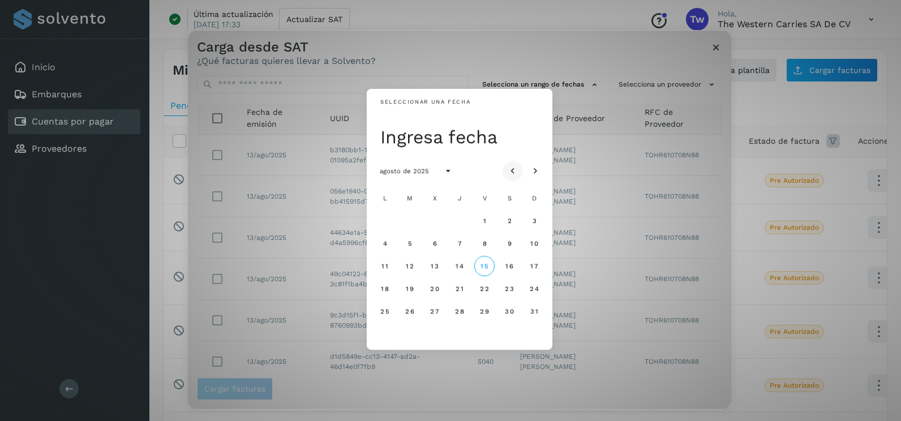
click at [517, 169] on icon "Mes anterior" at bounding box center [512, 171] width 11 height 11
click at [515, 167] on icon "Mes anterior" at bounding box center [512, 171] width 11 height 11
click at [511, 290] on span "26" at bounding box center [509, 289] width 10 height 8
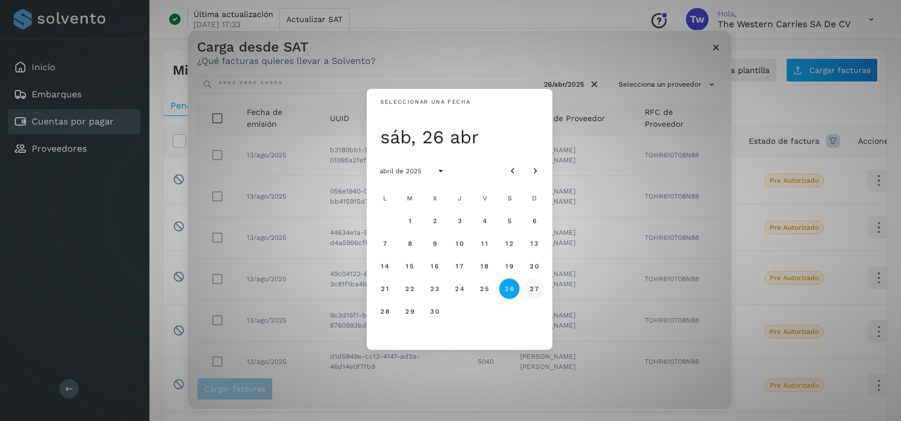
click at [537, 289] on span "27" at bounding box center [534, 289] width 10 height 8
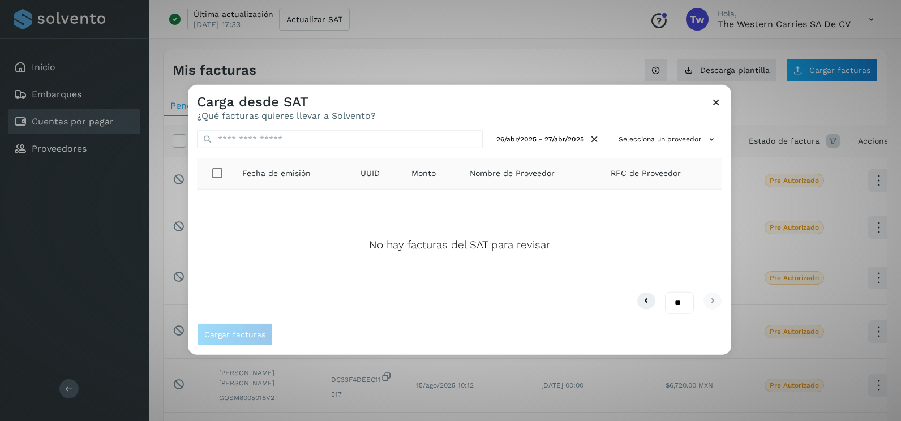
click at [719, 103] on icon at bounding box center [716, 102] width 12 height 12
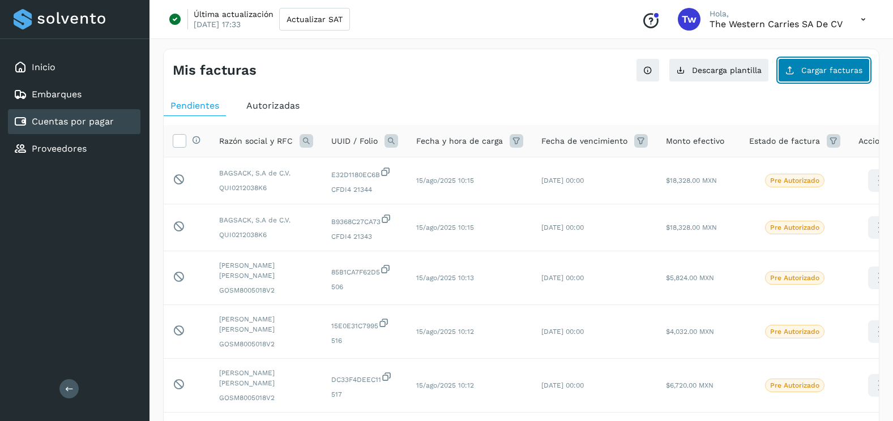
click at [822, 75] on button "Cargar facturas" at bounding box center [824, 70] width 92 height 24
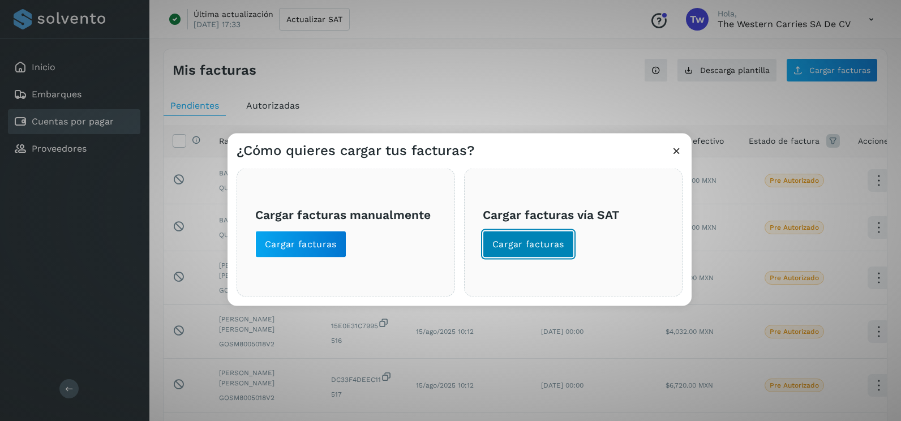
click at [554, 247] on span "Cargar facturas" at bounding box center [528, 244] width 72 height 12
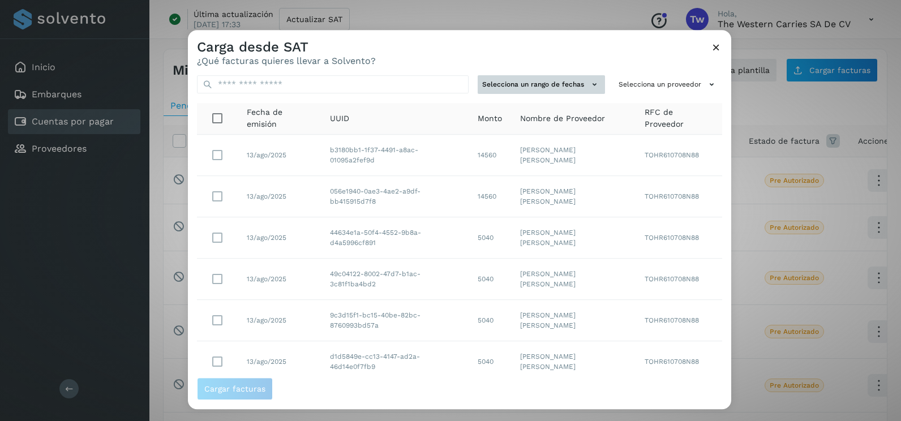
click at [571, 87] on button "Selecciona un rango de fechas" at bounding box center [541, 84] width 127 height 19
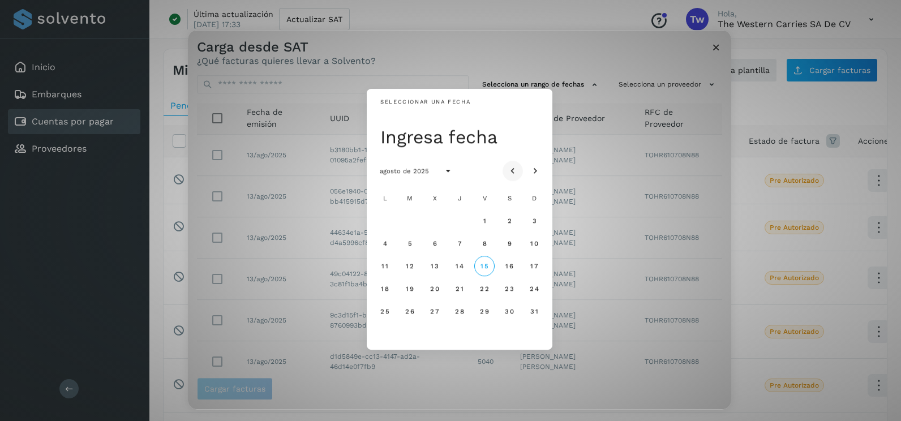
click at [515, 170] on icon "Mes anterior" at bounding box center [512, 171] width 11 height 11
click at [387, 245] on span "7" at bounding box center [384, 243] width 5 height 8
click at [408, 248] on button "8" at bounding box center [410, 243] width 20 height 20
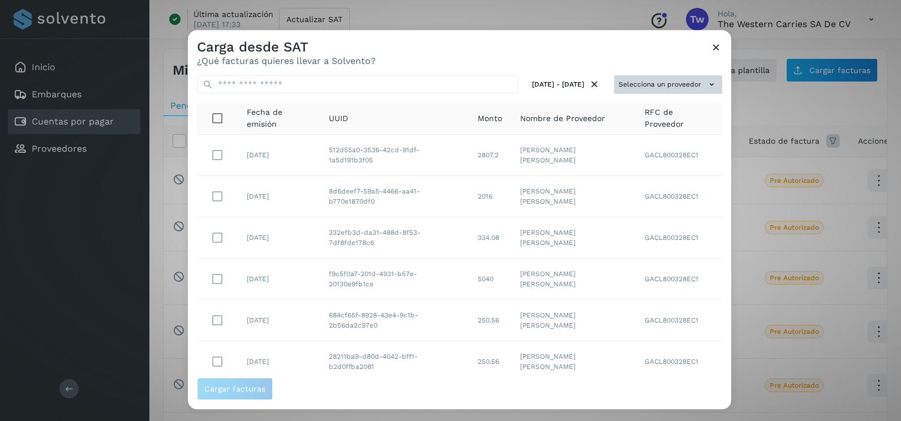
click at [631, 79] on button "Selecciona un proveedor" at bounding box center [668, 84] width 108 height 19
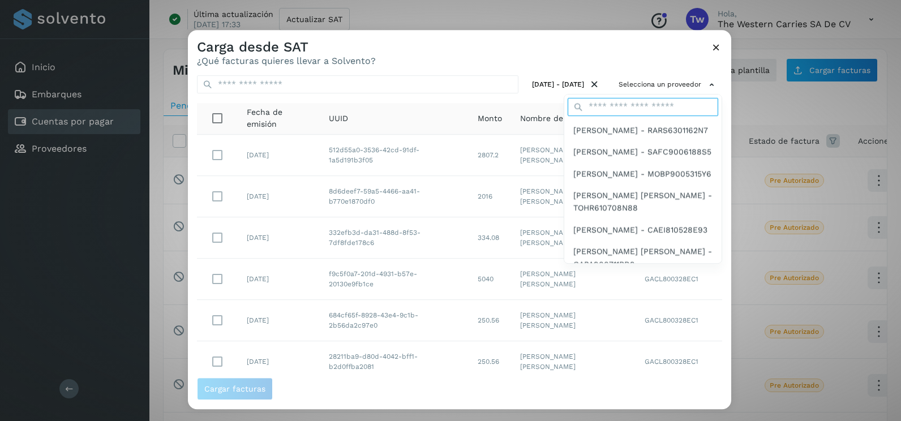
click at [610, 103] on input "text" at bounding box center [643, 107] width 151 height 18
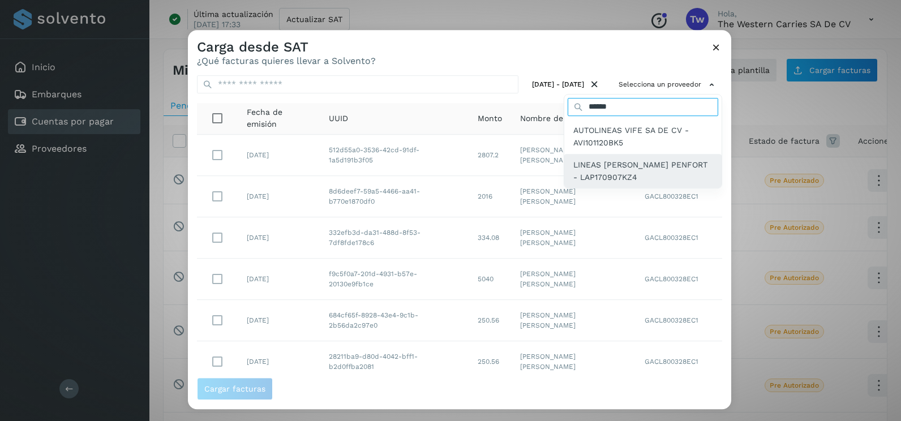
type input "******"
click at [634, 171] on span "LINEAS [PERSON_NAME] PENFORT - LAP170907KZ4" at bounding box center [642, 170] width 139 height 25
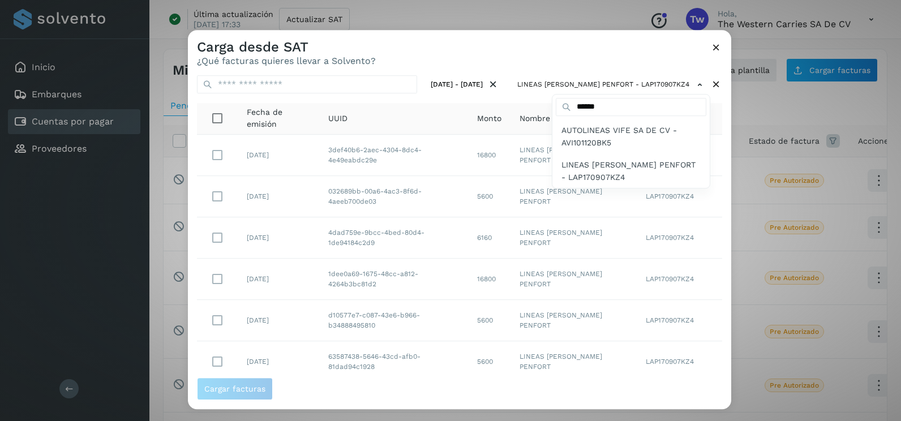
click at [715, 212] on div at bounding box center [638, 240] width 901 height 421
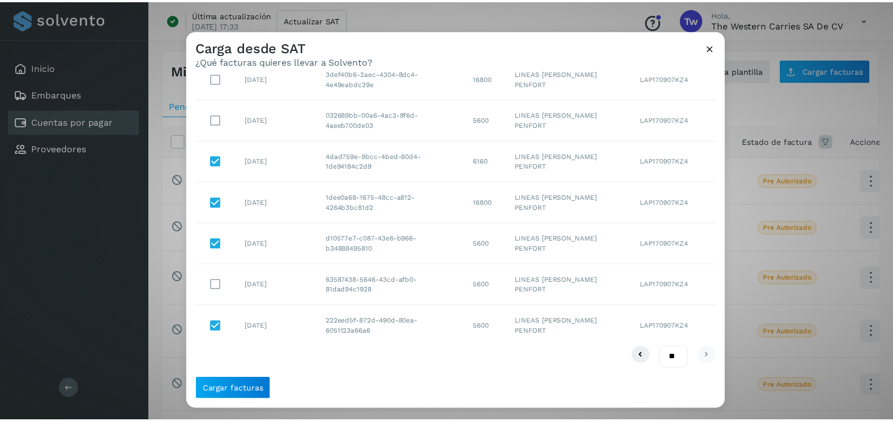
scroll to position [20, 0]
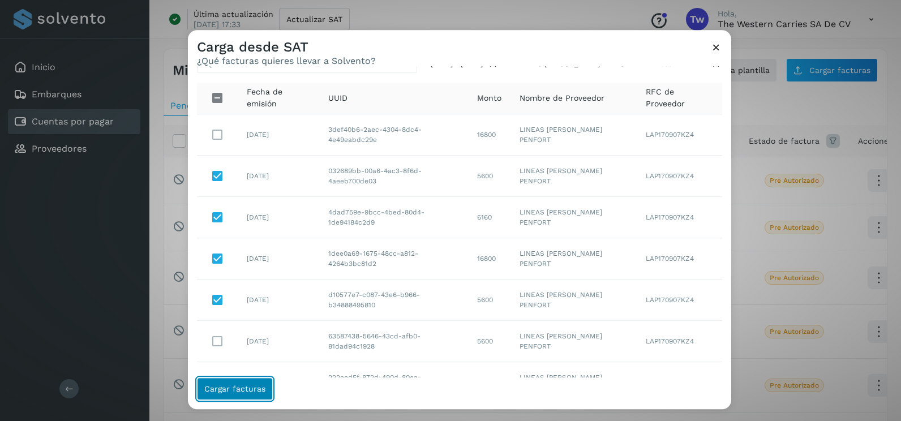
click at [263, 392] on span "Cargar facturas" at bounding box center [234, 389] width 61 height 8
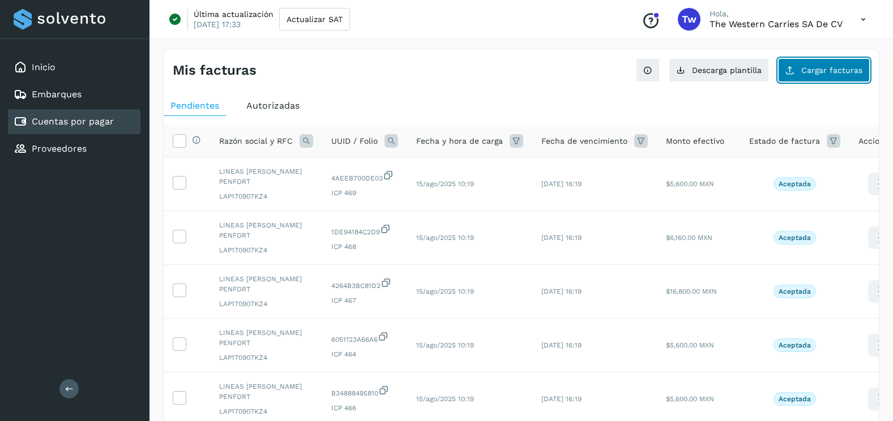
click at [822, 66] on span "Cargar facturas" at bounding box center [831, 70] width 61 height 8
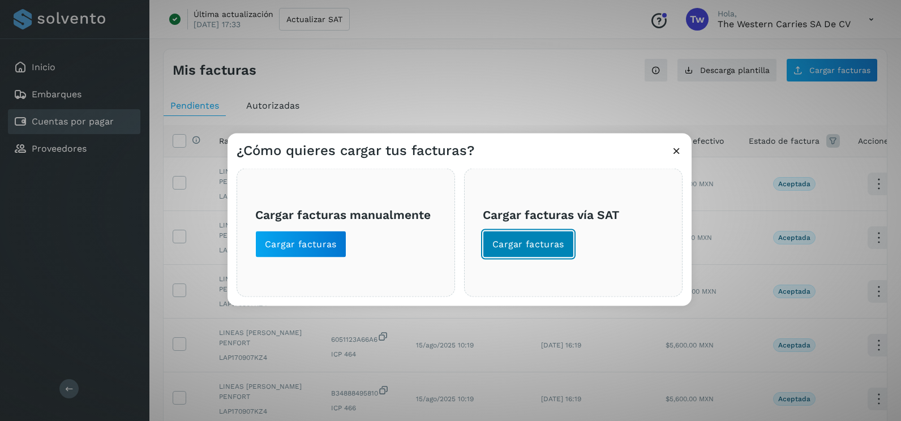
click at [524, 255] on button "Cargar facturas" at bounding box center [528, 244] width 91 height 27
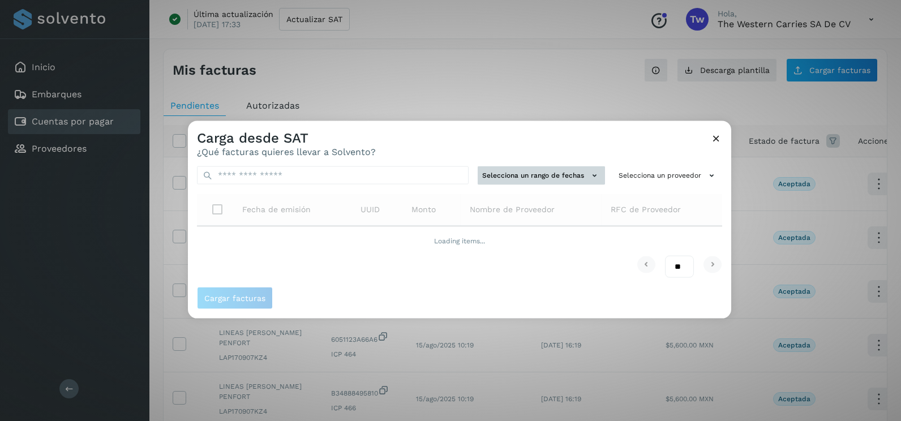
click at [536, 178] on button "Selecciona un rango de fechas" at bounding box center [541, 175] width 127 height 19
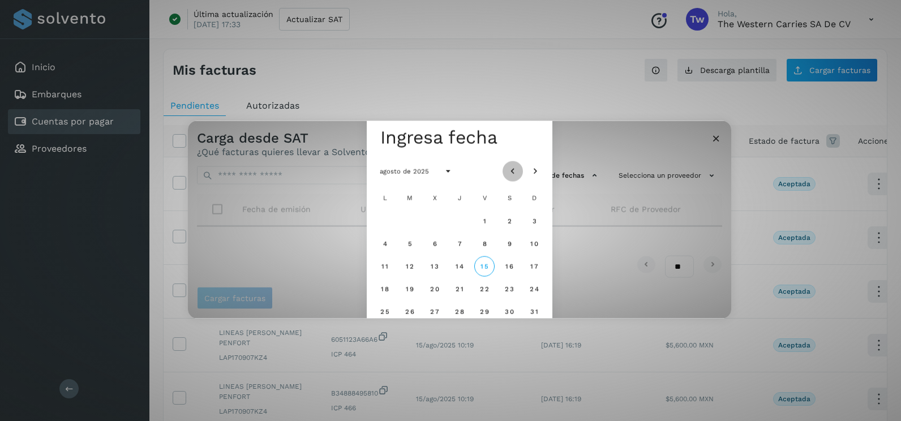
click at [515, 167] on icon "Mes anterior" at bounding box center [512, 171] width 11 height 11
drag, startPoint x: 408, startPoint y: 241, endPoint x: 417, endPoint y: 241, distance: 9.6
click at [408, 241] on span "8" at bounding box center [409, 243] width 5 height 8
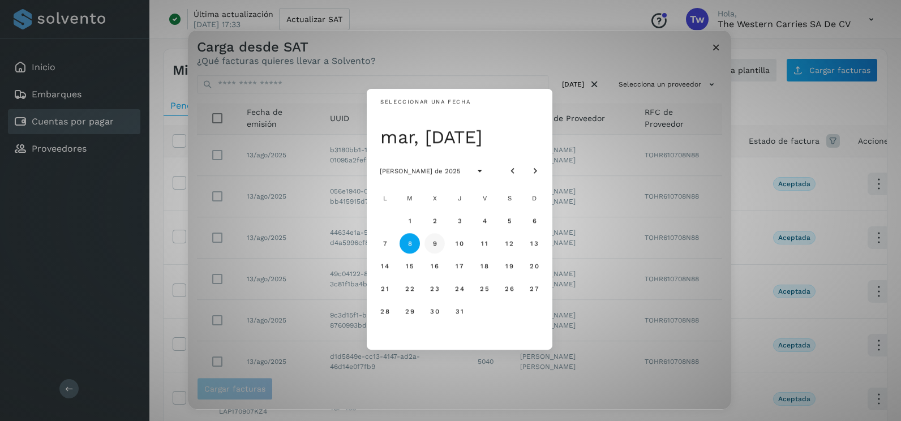
click at [434, 241] on span "9" at bounding box center [434, 243] width 5 height 8
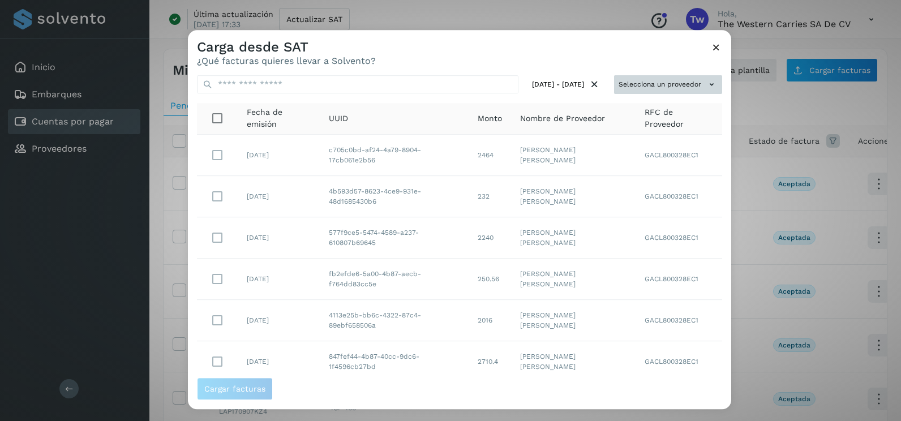
click at [688, 88] on button "Selecciona un proveedor" at bounding box center [668, 84] width 108 height 19
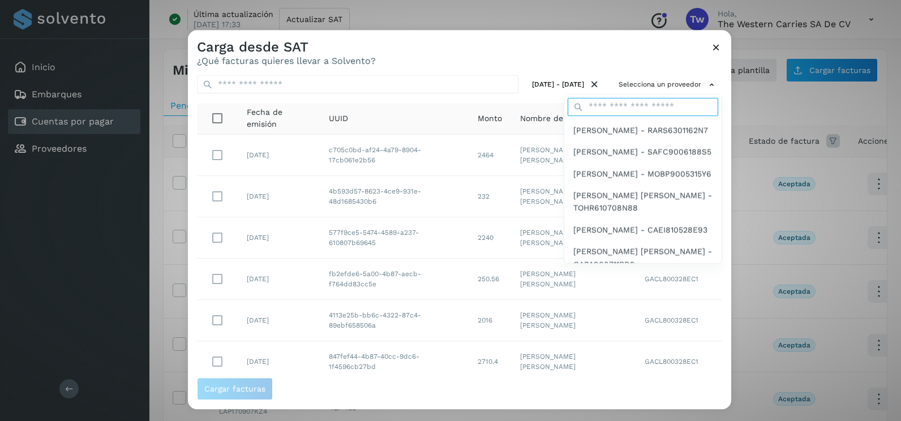
click at [625, 106] on input "text" at bounding box center [643, 107] width 151 height 18
type input "******"
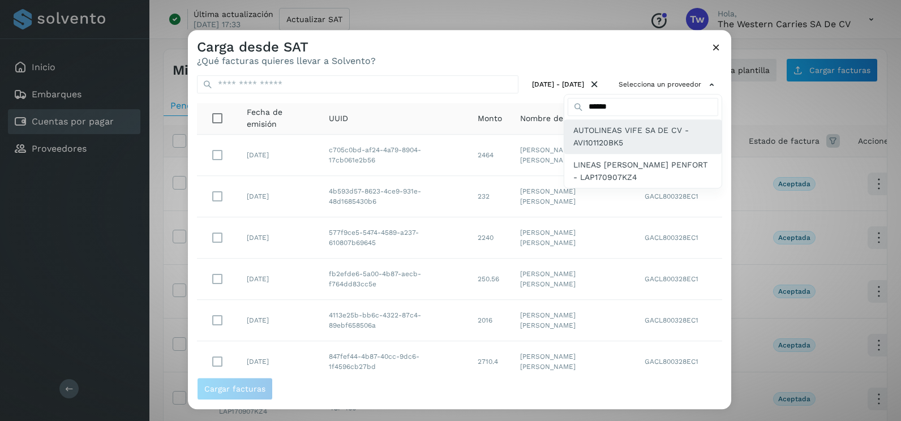
click at [618, 138] on span "AUTOLINEAS VIFE SA DE CV - AVI101120BK5" at bounding box center [642, 136] width 139 height 25
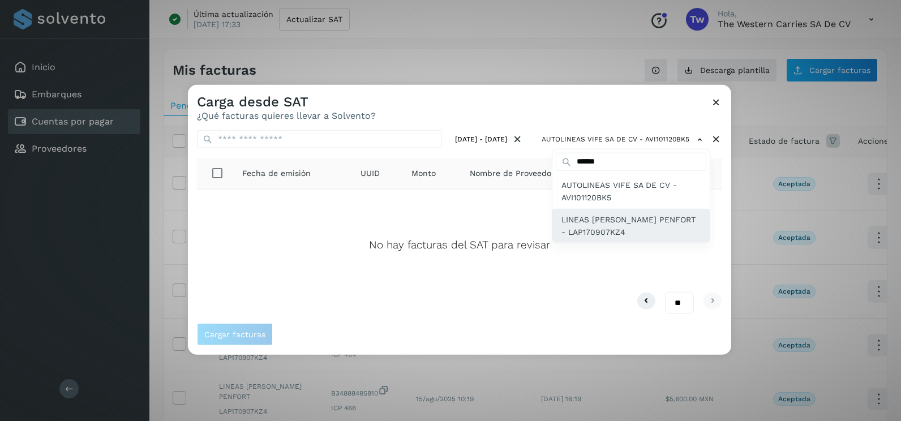
click at [659, 213] on span "LINEAS [PERSON_NAME] PENFORT - LAP170907KZ4" at bounding box center [630, 225] width 139 height 25
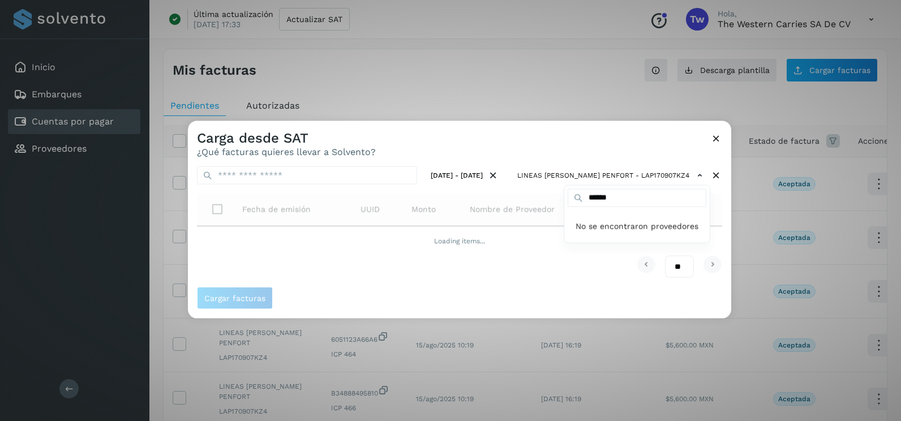
click at [725, 222] on div at bounding box center [638, 331] width 901 height 421
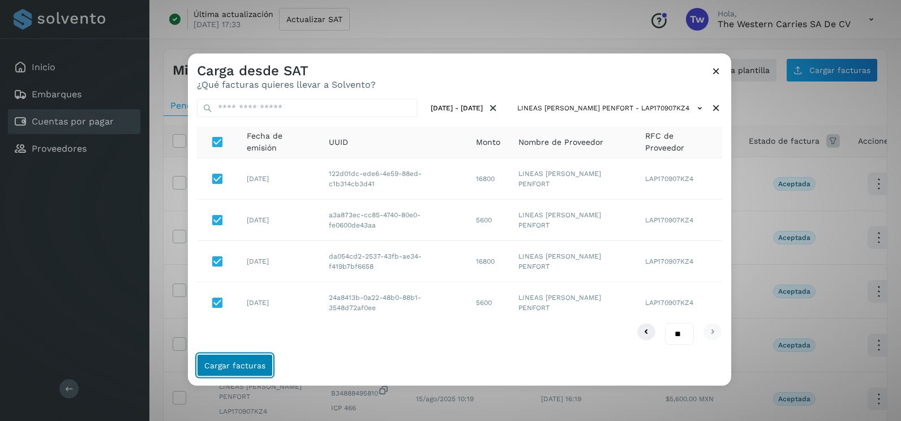
click at [260, 373] on button "Cargar facturas" at bounding box center [235, 365] width 76 height 23
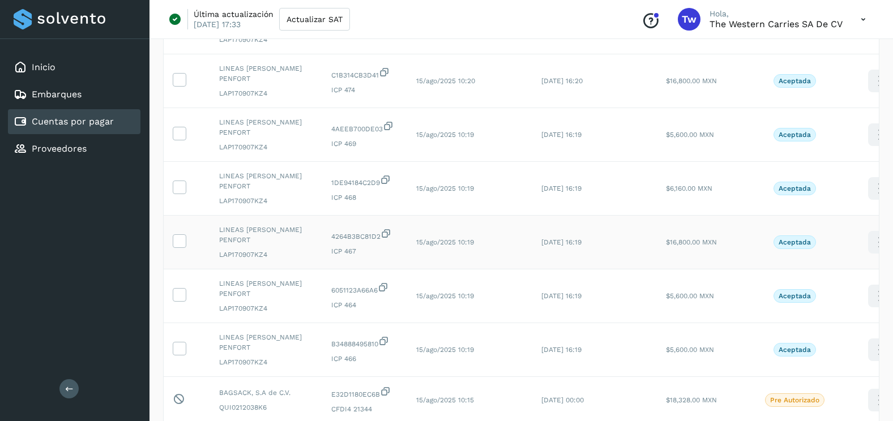
scroll to position [283, 0]
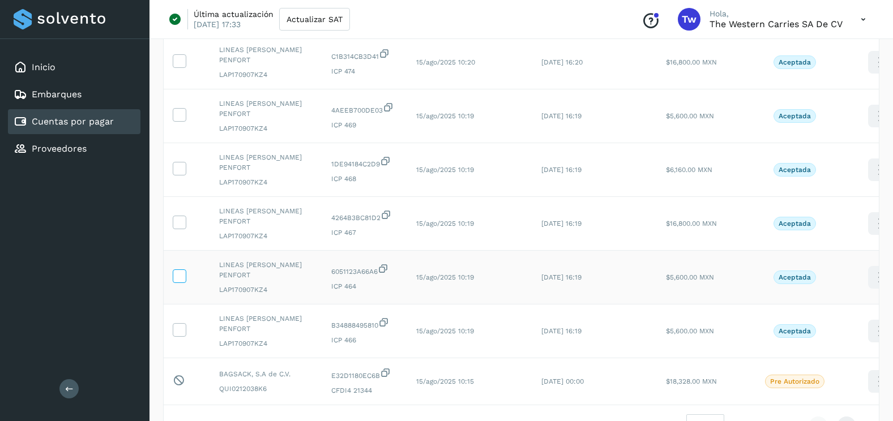
drag, startPoint x: 181, startPoint y: 330, endPoint x: 173, endPoint y: 277, distance: 53.3
click at [181, 329] on icon at bounding box center [179, 329] width 12 height 12
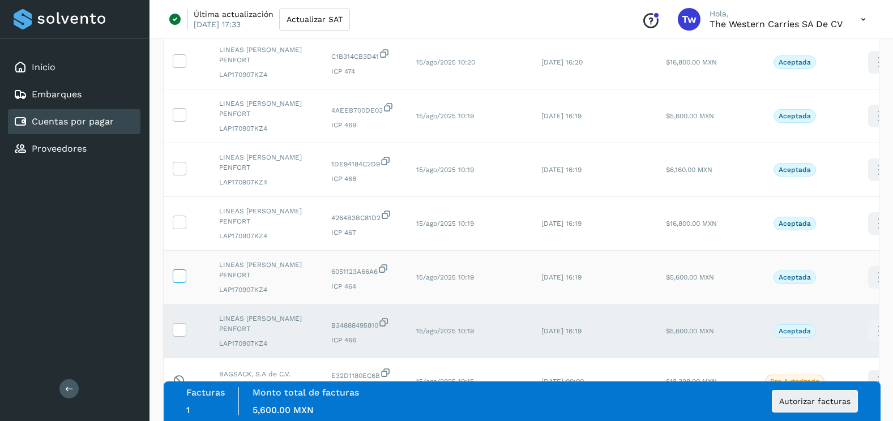
click at [177, 274] on icon at bounding box center [179, 275] width 12 height 12
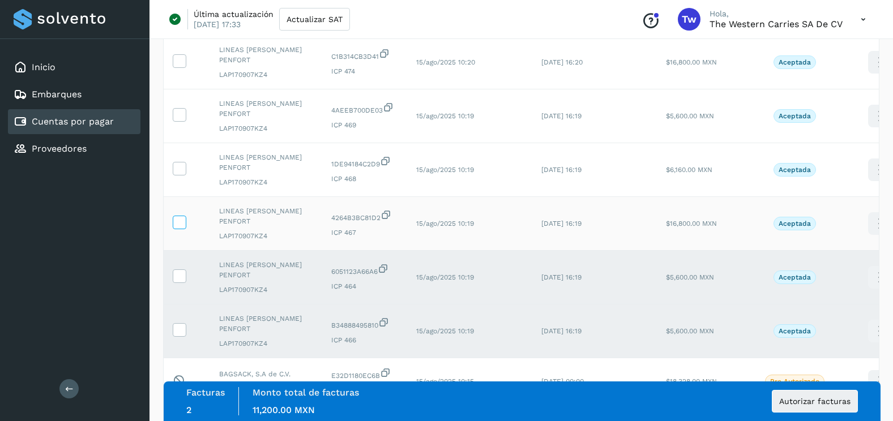
click at [181, 216] on icon at bounding box center [179, 222] width 12 height 12
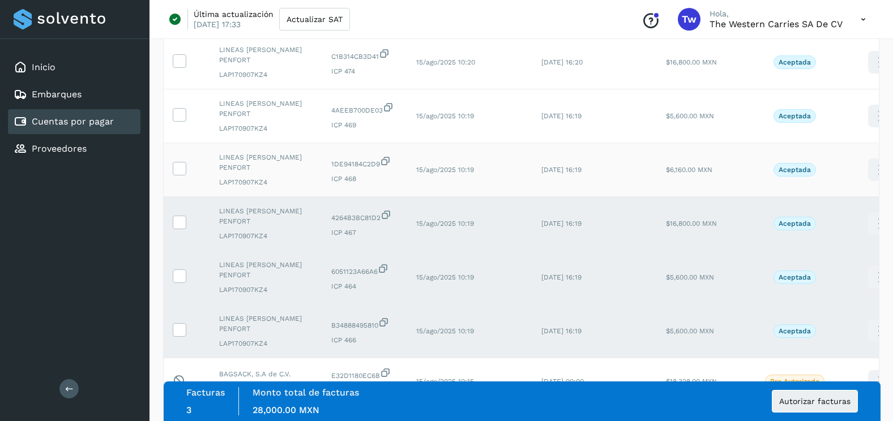
click at [181, 160] on td at bounding box center [187, 170] width 46 height 54
click at [183, 111] on icon at bounding box center [179, 114] width 12 height 12
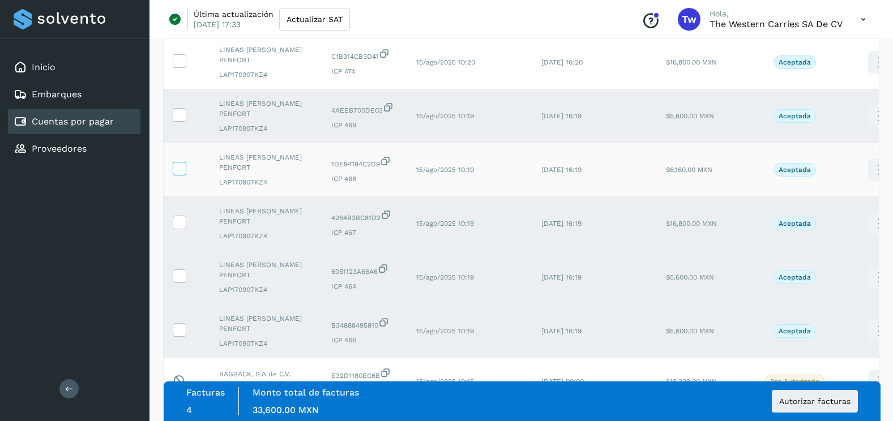
click at [179, 163] on icon at bounding box center [179, 168] width 12 height 12
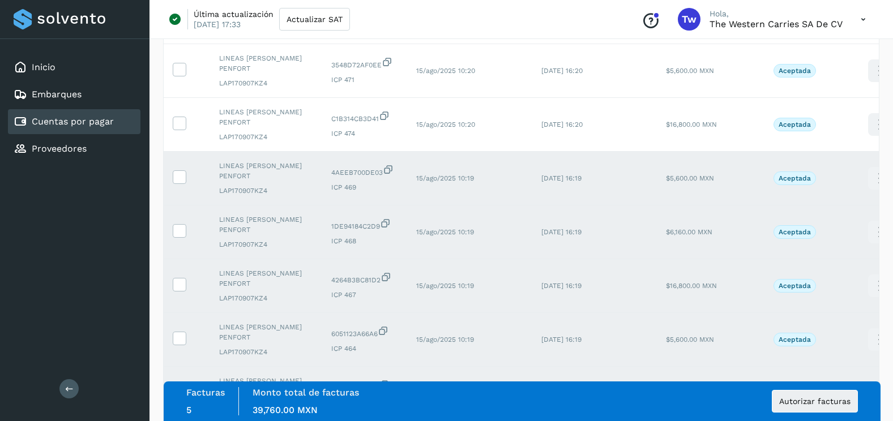
scroll to position [57, 0]
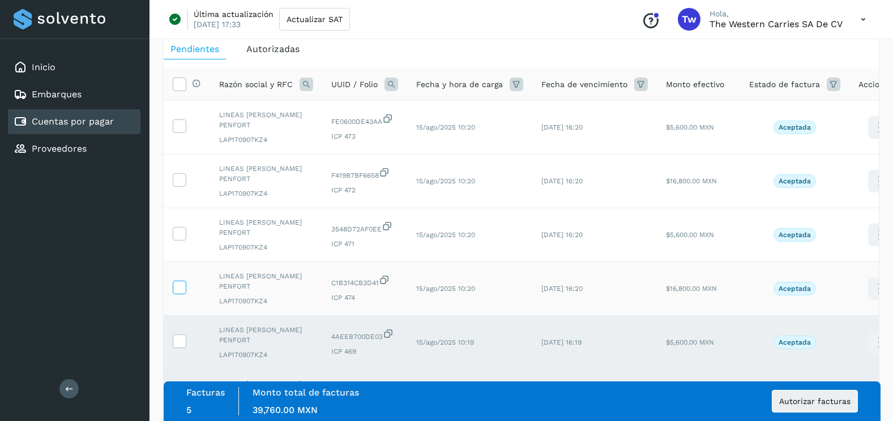
click at [179, 290] on icon at bounding box center [179, 287] width 12 height 12
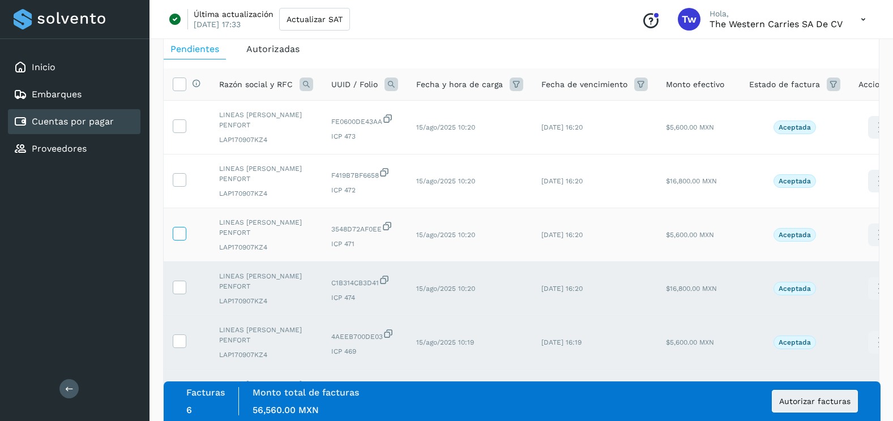
click at [175, 229] on icon at bounding box center [179, 233] width 12 height 12
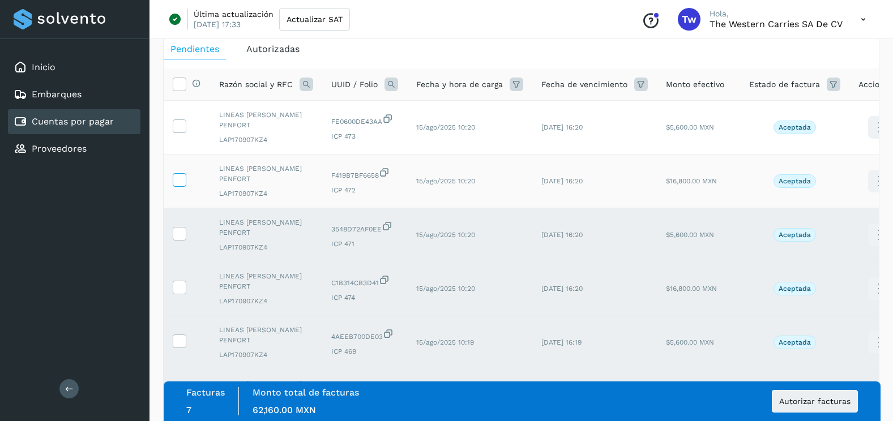
click at [178, 185] on icon at bounding box center [179, 179] width 12 height 12
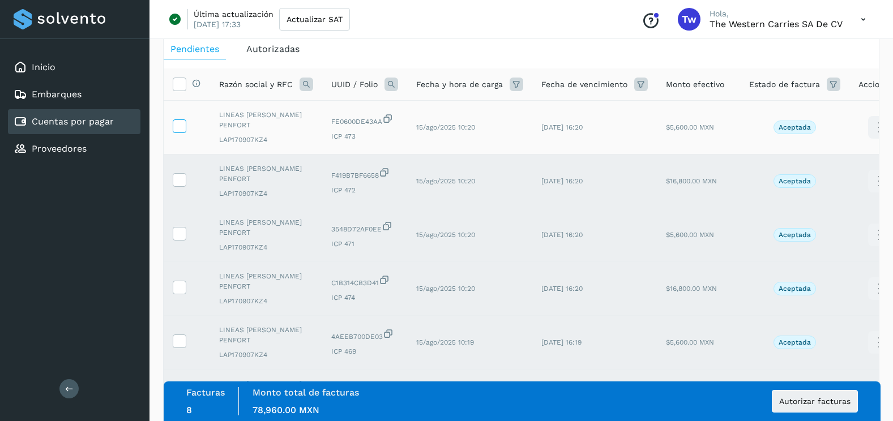
click at [181, 130] on icon at bounding box center [179, 125] width 12 height 12
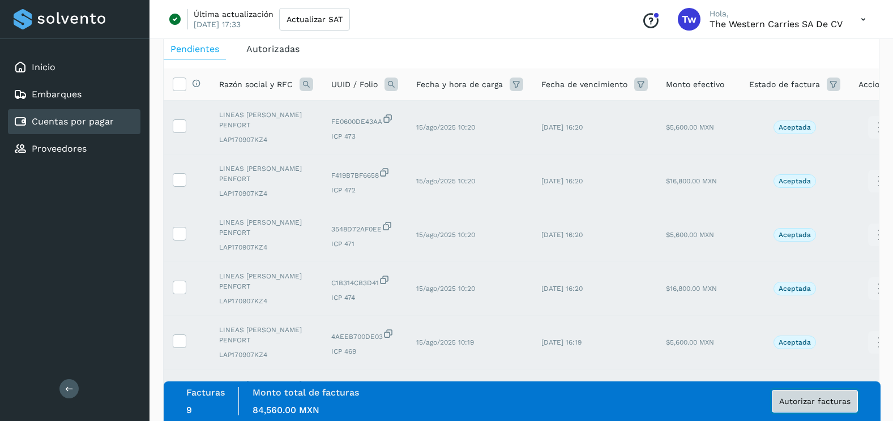
click at [840, 410] on button "Autorizar facturas" at bounding box center [814, 401] width 86 height 23
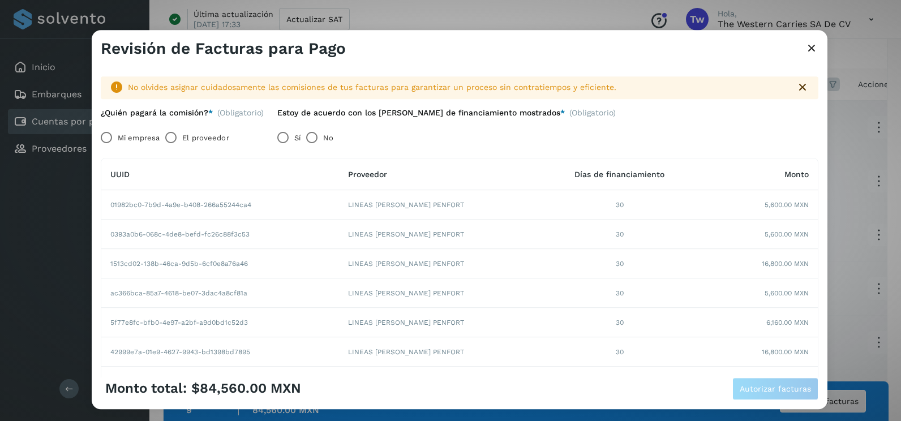
click at [122, 140] on label "Mi empresa" at bounding box center [139, 138] width 42 height 23
click at [759, 385] on span "Autorizar facturas" at bounding box center [775, 389] width 71 height 8
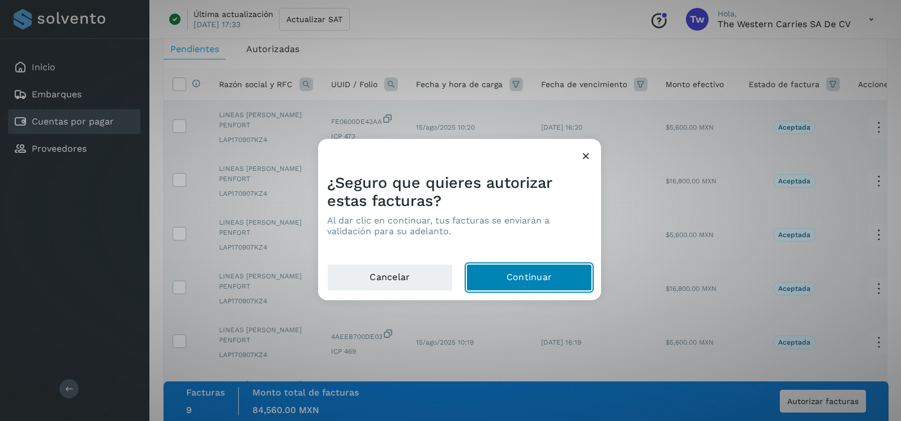
click at [538, 271] on button "Continuar" at bounding box center [529, 277] width 126 height 27
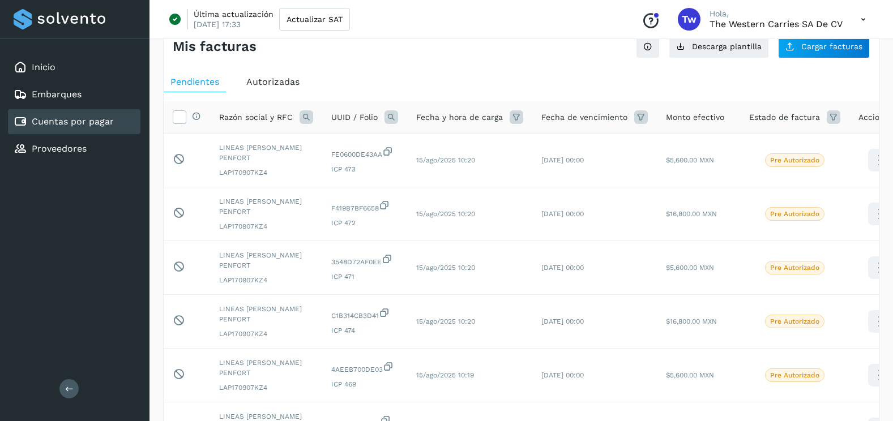
scroll to position [0, 0]
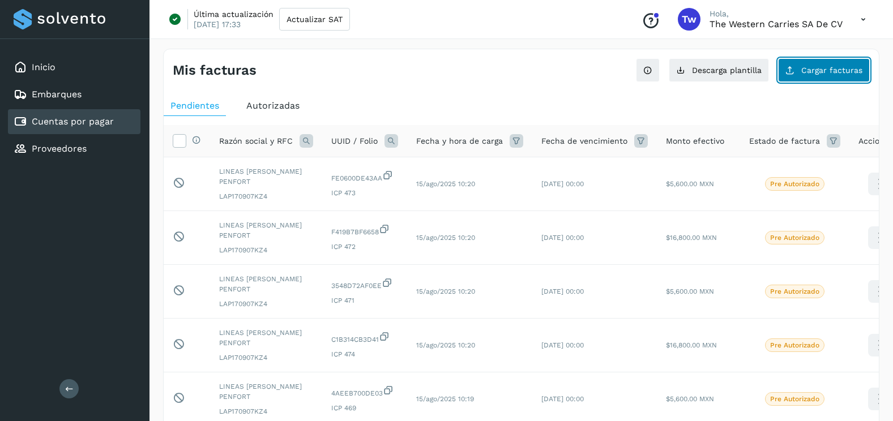
click at [858, 74] on span "Cargar facturas" at bounding box center [831, 70] width 61 height 8
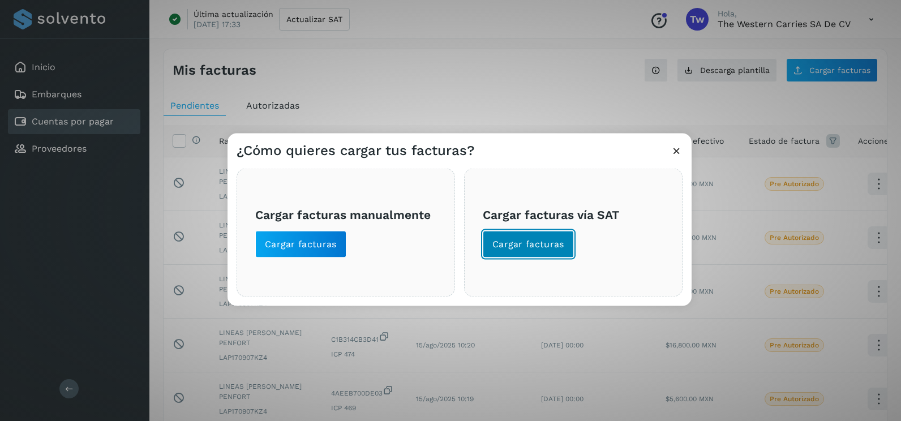
click at [556, 246] on span "Cargar facturas" at bounding box center [528, 244] width 72 height 12
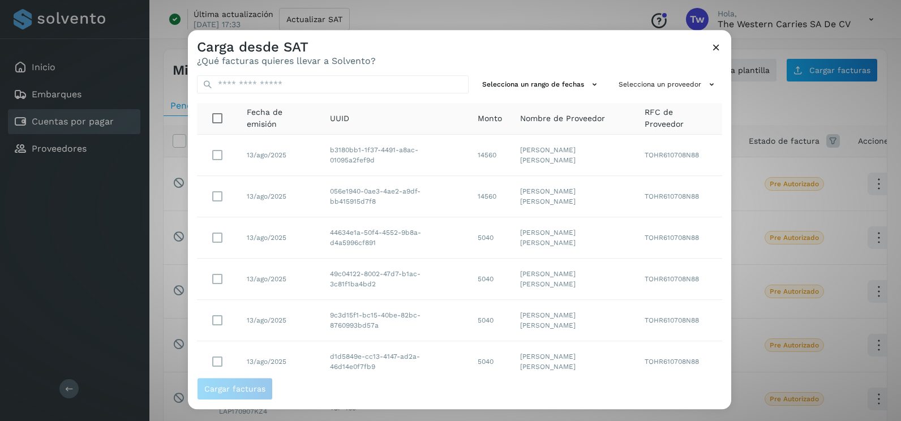
click at [553, 95] on div "Selecciona un rango de fechas Selecciona un proveedor Fecha de emisión UUID Mon…" at bounding box center [459, 221] width 543 height 311
click at [554, 88] on button "Selecciona un rango de fechas" at bounding box center [541, 84] width 127 height 19
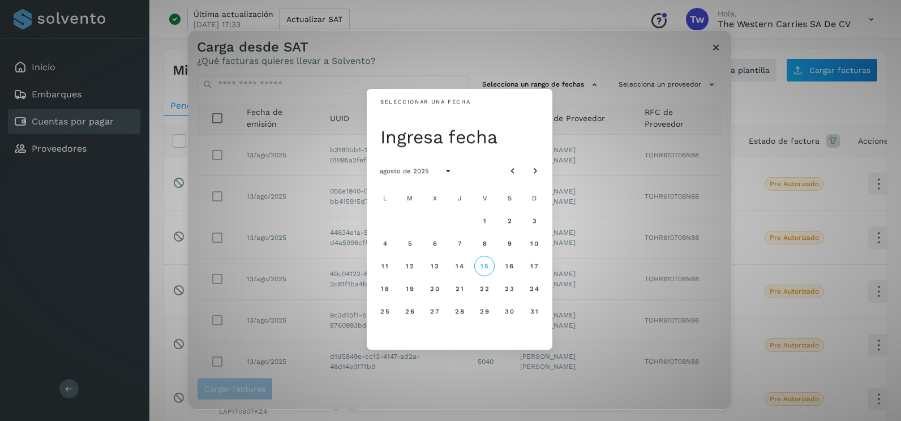
drag, startPoint x: 520, startPoint y: 166, endPoint x: 513, endPoint y: 191, distance: 25.1
click at [518, 166] on button "Mes anterior" at bounding box center [513, 171] width 20 height 20
drag, startPoint x: 431, startPoint y: 243, endPoint x: 458, endPoint y: 249, distance: 27.2
click at [433, 243] on button "9" at bounding box center [435, 243] width 20 height 20
click at [464, 242] on span "10" at bounding box center [459, 243] width 8 height 8
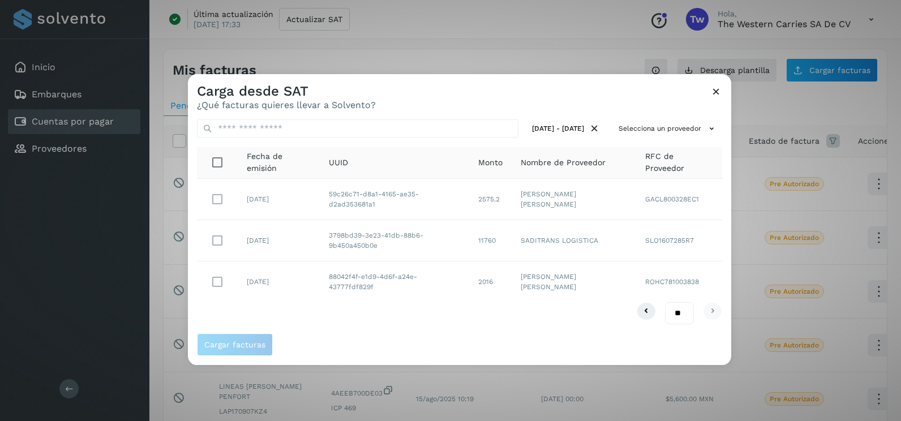
click at [346, 226] on td "3798bd39-3e23-41db-88b6-9b450a450b0e" at bounding box center [394, 240] width 149 height 41
click at [238, 344] on span "Cargar facturas" at bounding box center [234, 345] width 61 height 8
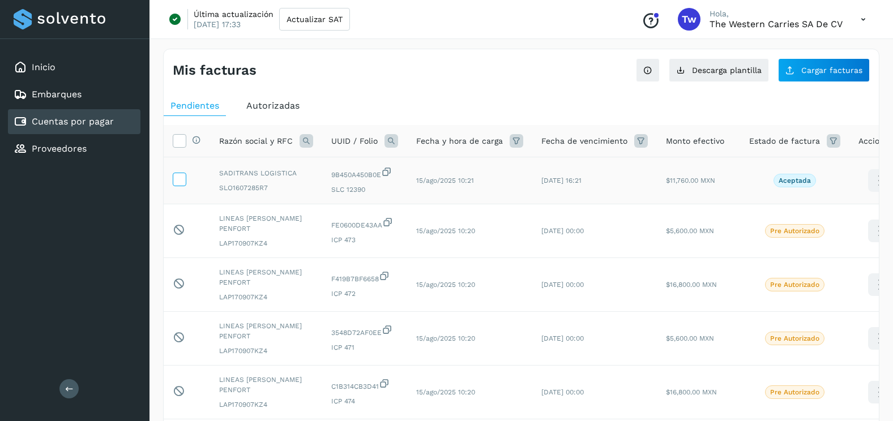
click at [179, 180] on icon at bounding box center [179, 179] width 12 height 12
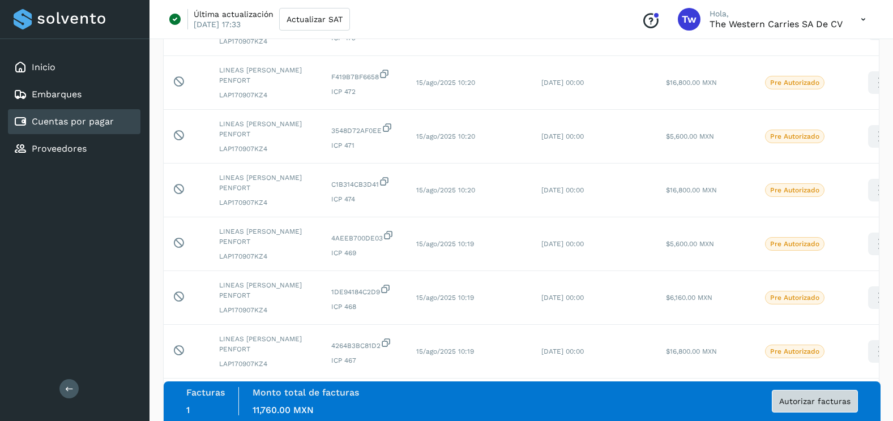
scroll to position [372, 0]
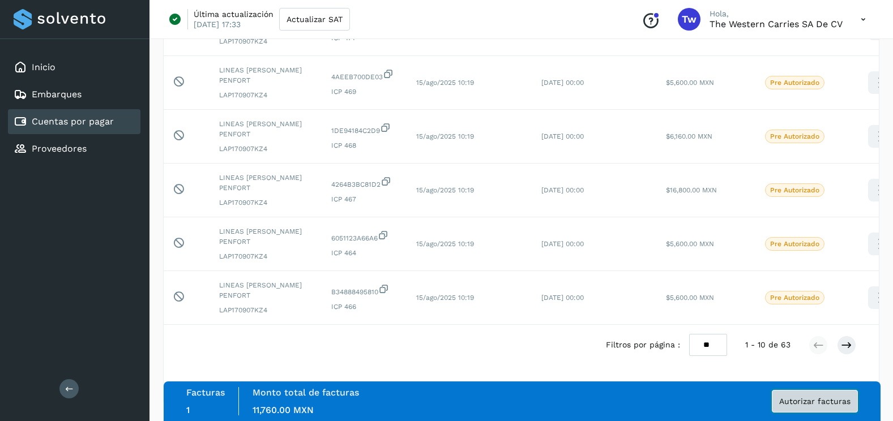
click at [820, 402] on span "Autorizar facturas" at bounding box center [814, 401] width 71 height 8
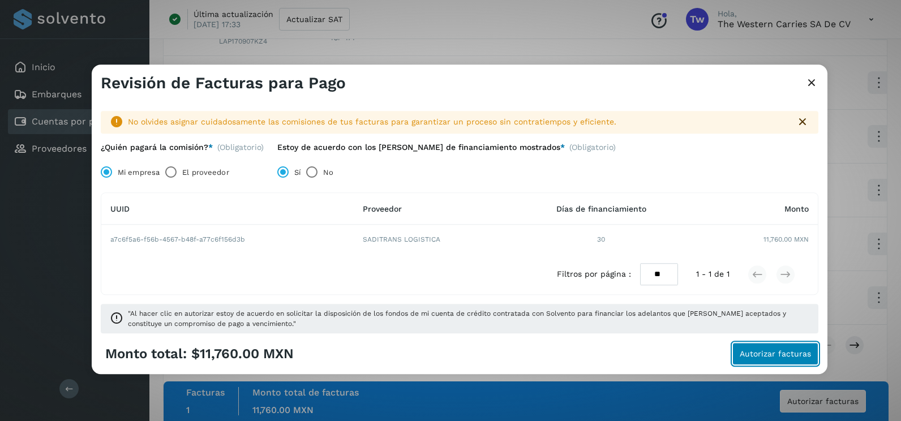
click at [782, 356] on span "Autorizar facturas" at bounding box center [775, 354] width 71 height 8
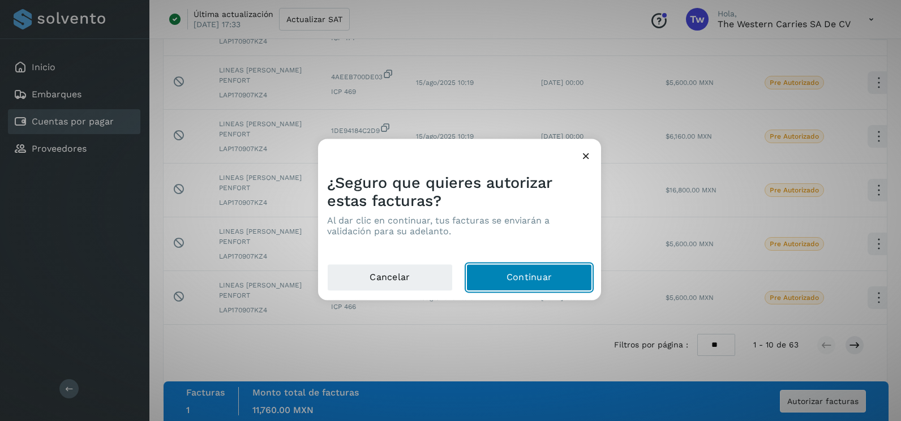
click at [503, 283] on button "Continuar" at bounding box center [529, 277] width 126 height 27
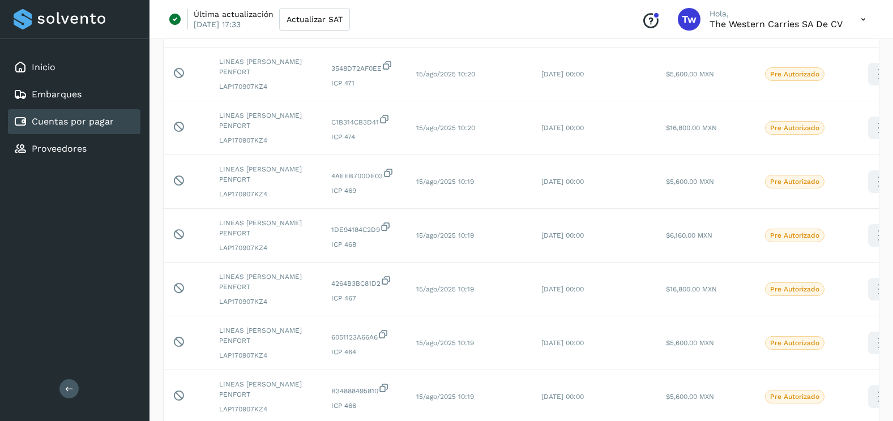
scroll to position [0, 0]
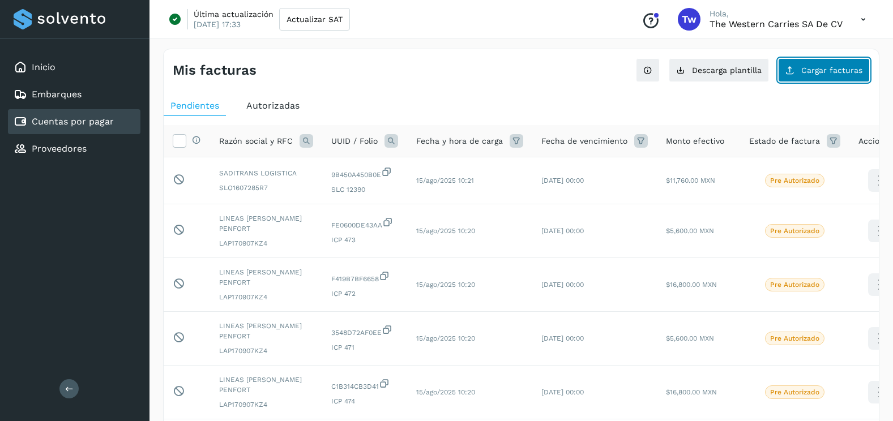
click at [847, 80] on button "Cargar facturas" at bounding box center [824, 70] width 92 height 24
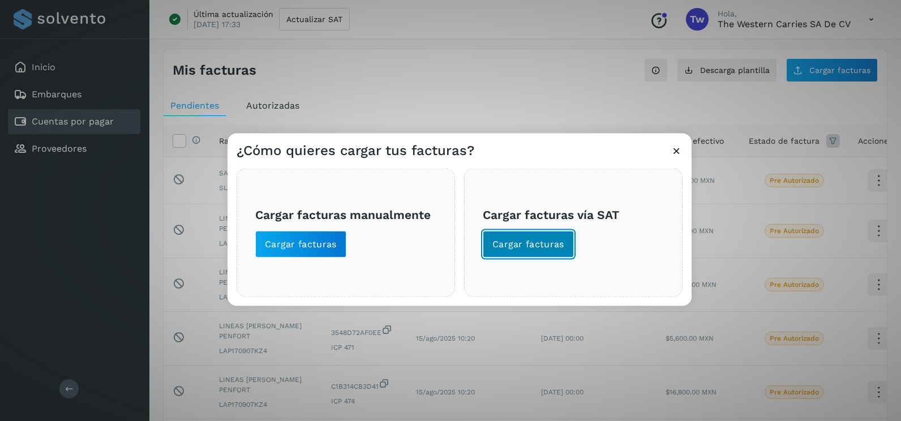
click at [568, 248] on button "Cargar facturas" at bounding box center [528, 244] width 91 height 27
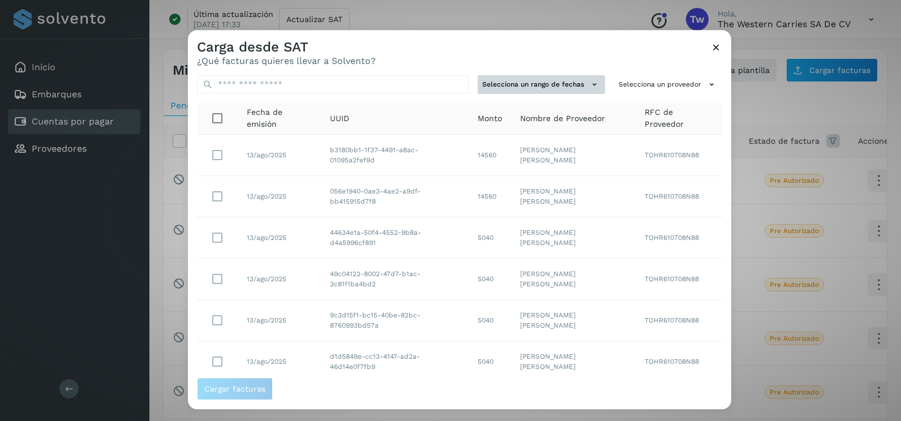
click at [565, 88] on button "Selecciona un rango de fechas" at bounding box center [541, 84] width 127 height 19
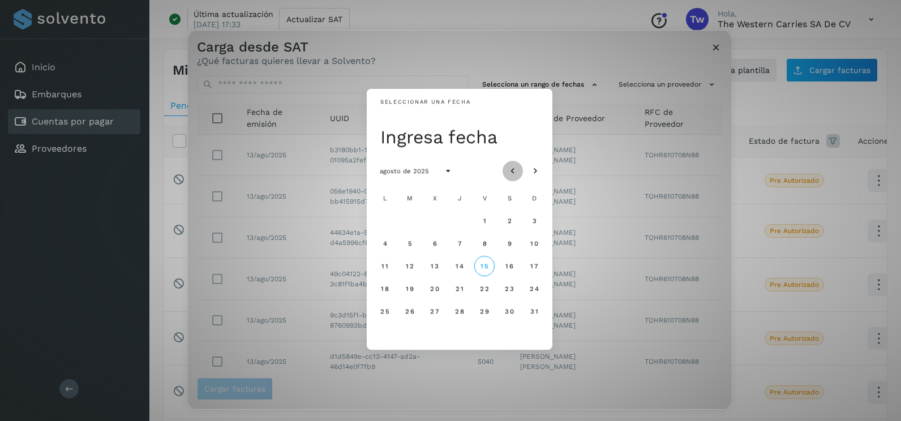
click at [516, 168] on icon "Mes anterior" at bounding box center [512, 171] width 11 height 11
click at [378, 336] on button "30" at bounding box center [385, 334] width 20 height 20
click at [534, 170] on icon "Mes siguiente" at bounding box center [535, 171] width 11 height 11
click at [415, 222] on button "1" at bounding box center [410, 221] width 20 height 20
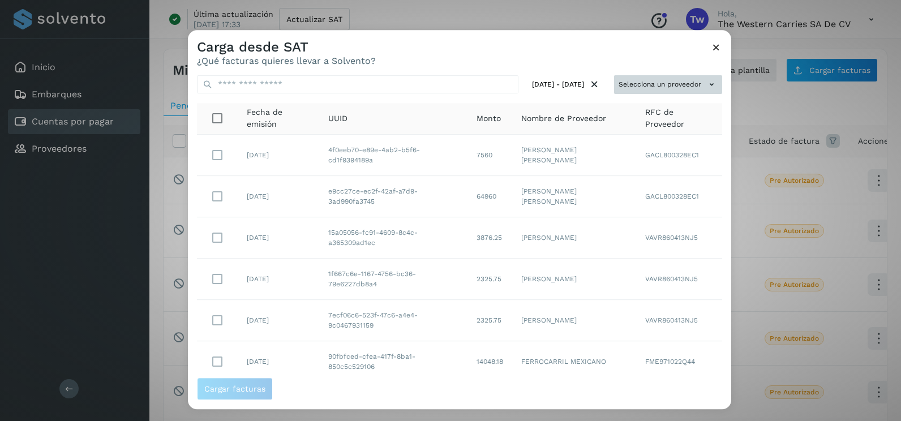
click at [694, 84] on button "Selecciona un proveedor" at bounding box center [668, 84] width 108 height 19
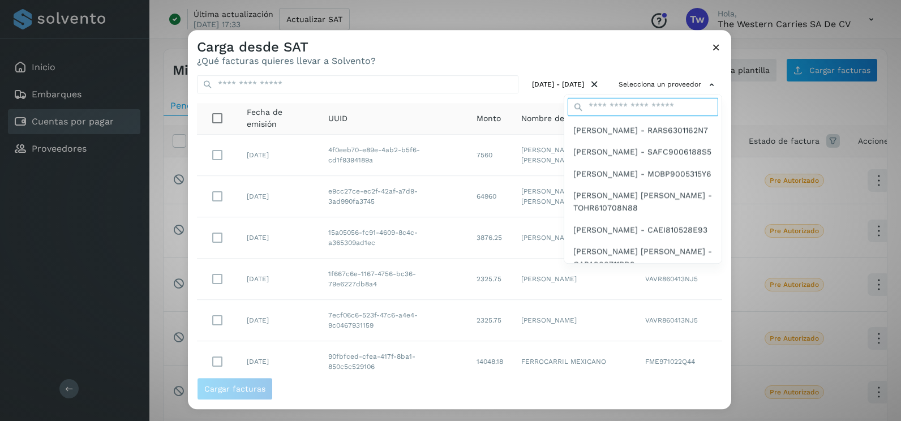
click at [633, 112] on input "text" at bounding box center [643, 107] width 151 height 18
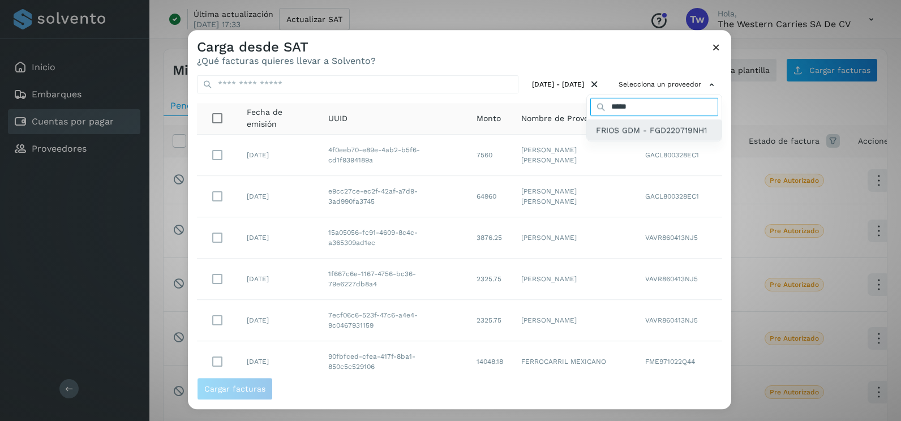
type input "*****"
click at [637, 125] on span "FRIOS GDM - FGD220719NH1" at bounding box center [651, 130] width 111 height 12
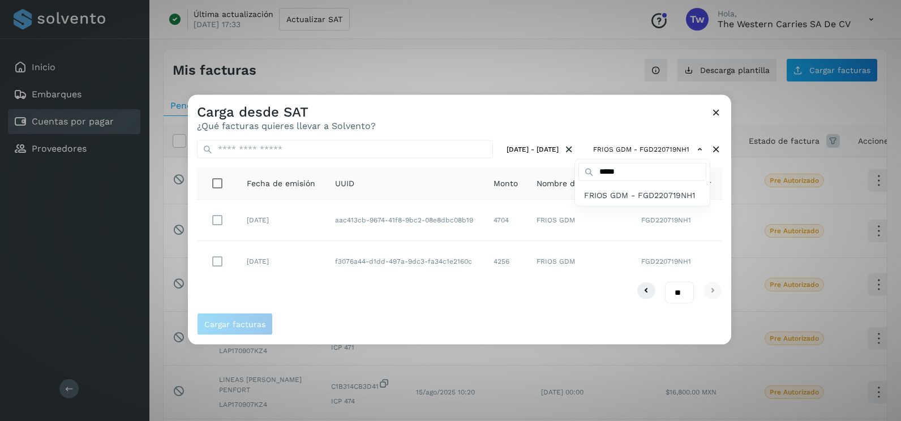
click at [215, 223] on div at bounding box center [638, 305] width 901 height 421
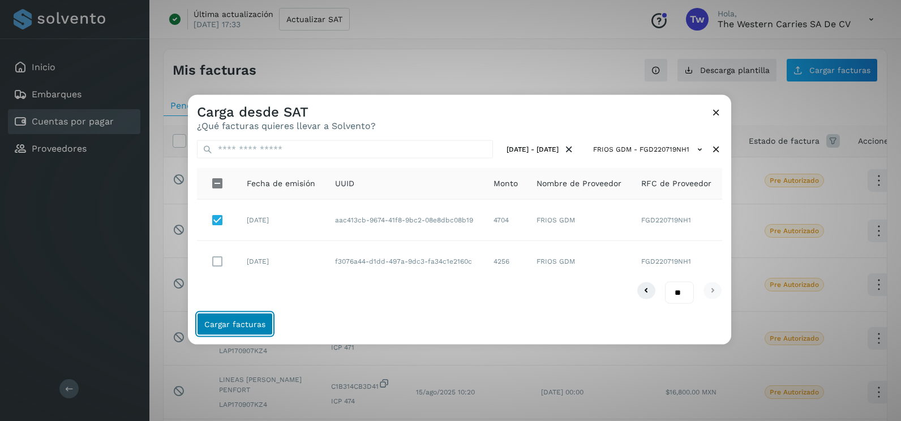
click at [242, 323] on span "Cargar facturas" at bounding box center [234, 324] width 61 height 8
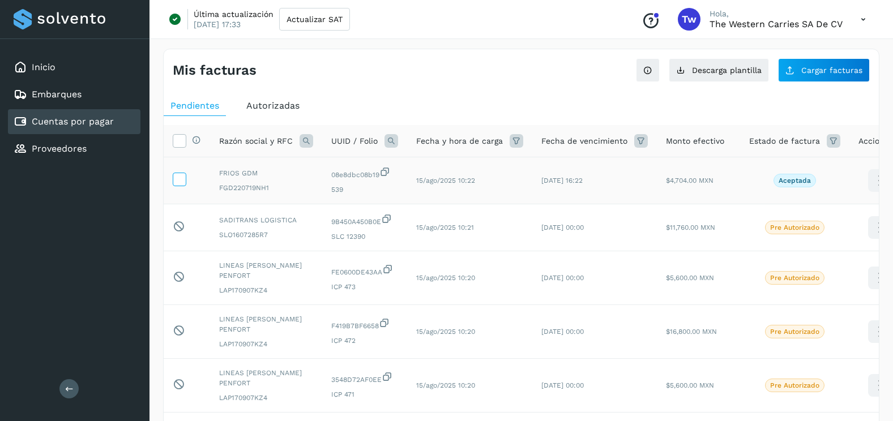
click at [180, 179] on icon at bounding box center [179, 179] width 12 height 12
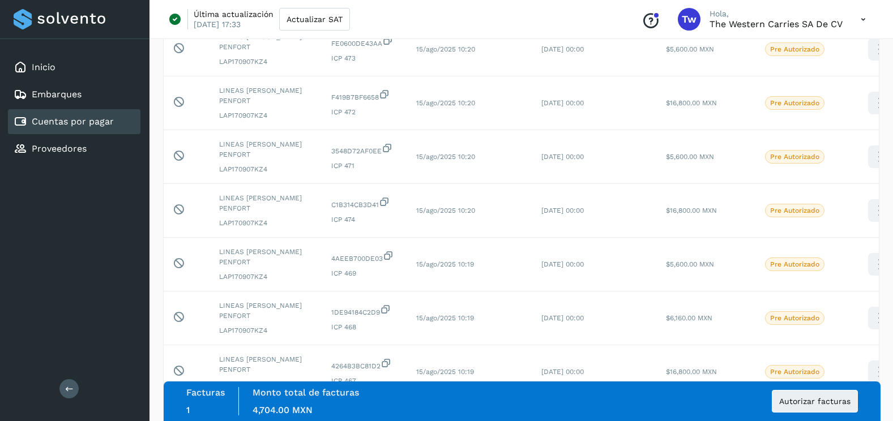
scroll to position [365, 0]
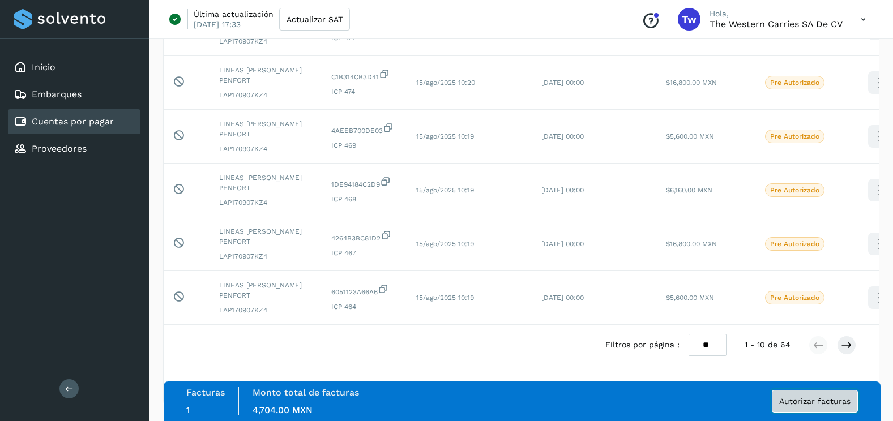
click at [817, 405] on span "Autorizar facturas" at bounding box center [814, 401] width 71 height 8
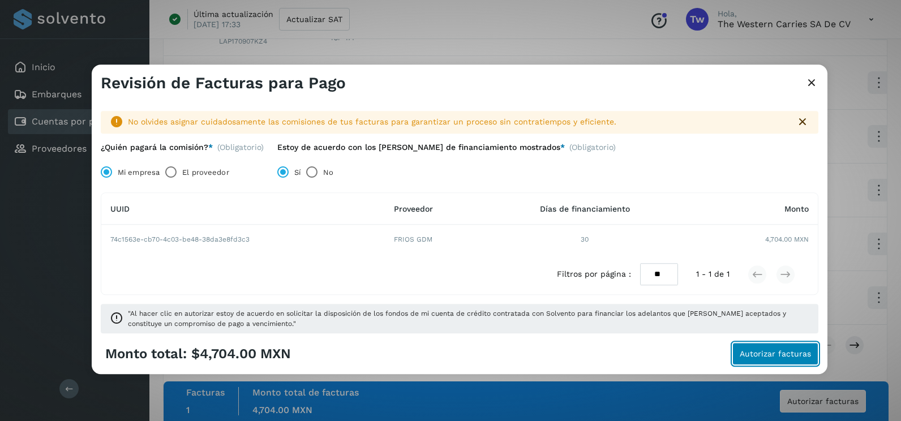
click at [790, 361] on button "Autorizar facturas" at bounding box center [775, 354] width 86 height 23
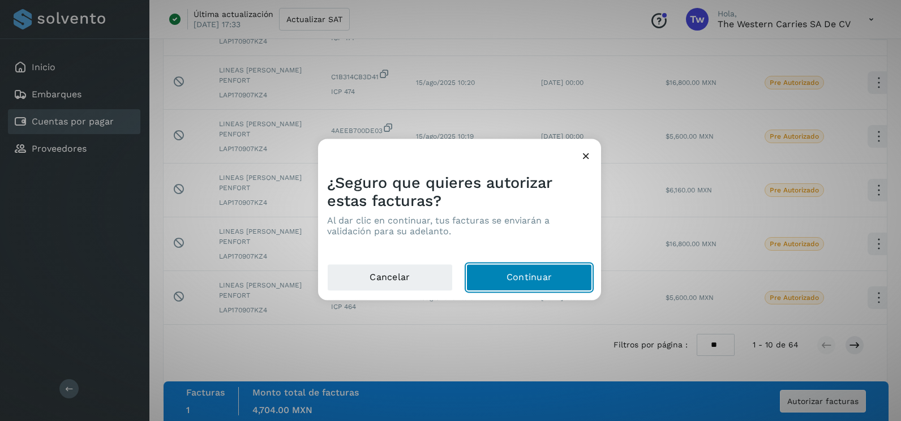
drag, startPoint x: 567, startPoint y: 285, endPoint x: 93, endPoint y: 367, distance: 480.2
click at [566, 285] on button "Continuar" at bounding box center [529, 277] width 126 height 27
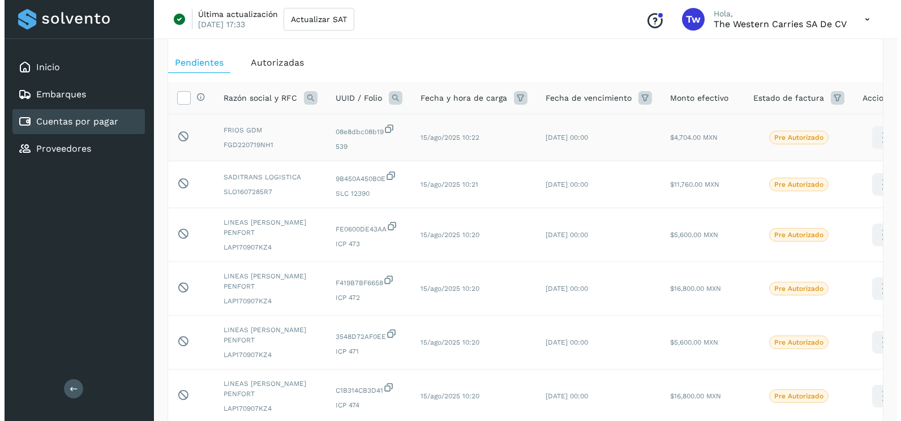
scroll to position [0, 0]
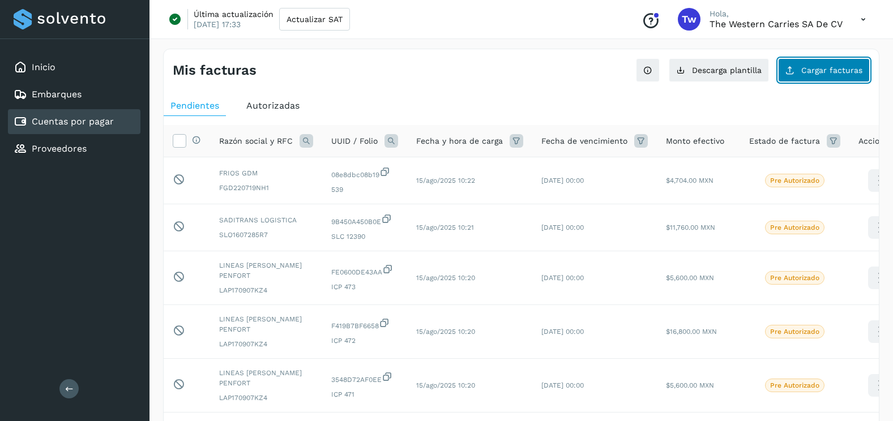
click at [820, 74] on span "Cargar facturas" at bounding box center [831, 70] width 61 height 8
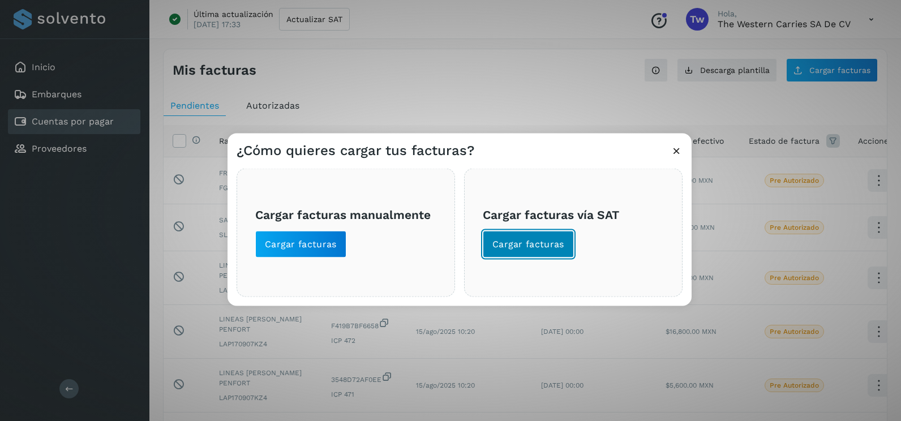
click at [533, 242] on span "Cargar facturas" at bounding box center [528, 244] width 72 height 12
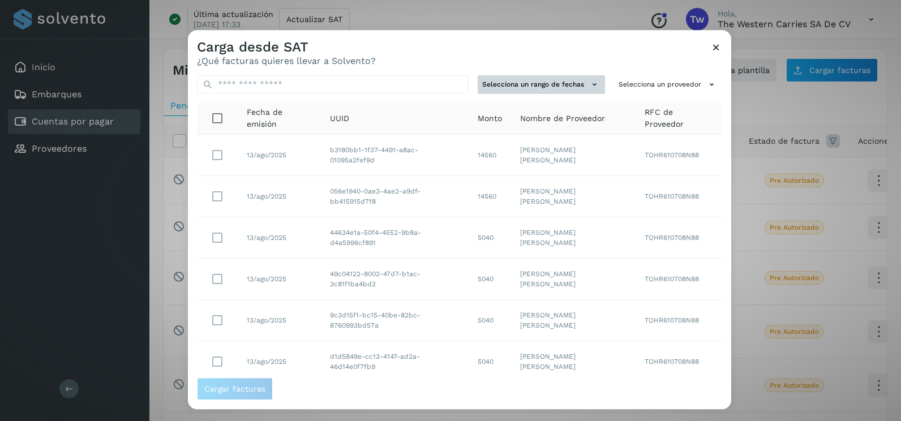
click at [562, 91] on button "Selecciona un rango de fechas" at bounding box center [541, 84] width 127 height 19
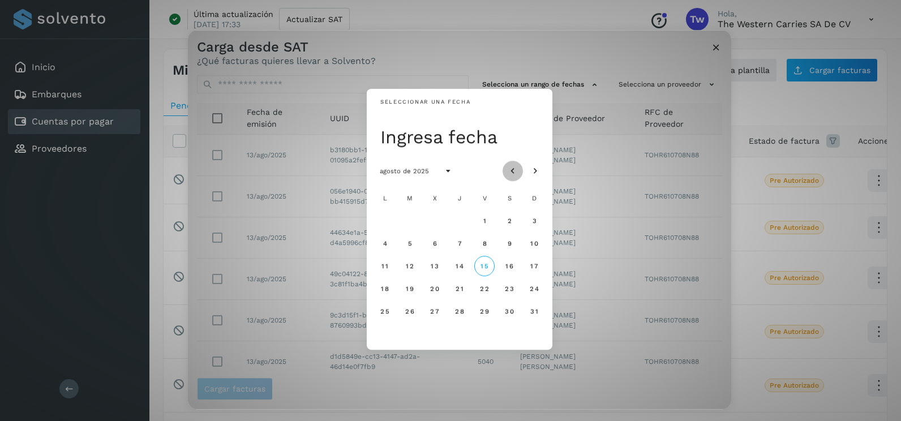
click at [516, 171] on icon "Mes anterior" at bounding box center [512, 171] width 11 height 11
click at [414, 242] on button "8" at bounding box center [410, 243] width 20 height 20
click at [441, 244] on button "9" at bounding box center [435, 243] width 20 height 20
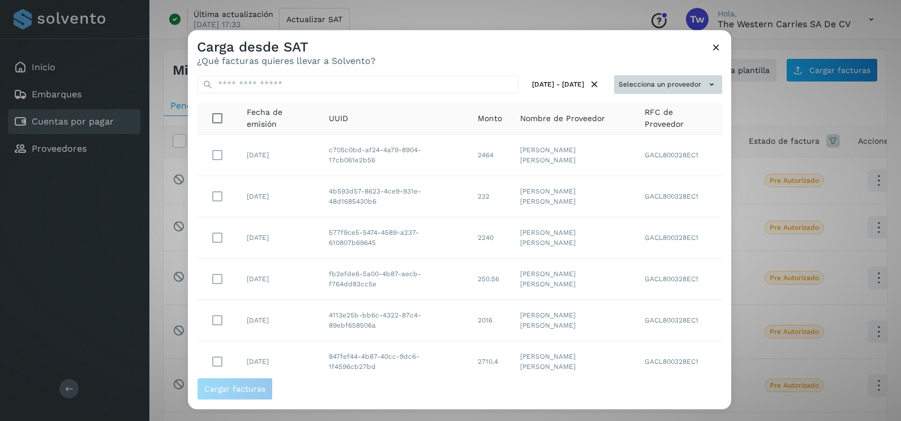
click at [691, 83] on button "Selecciona un proveedor" at bounding box center [668, 84] width 108 height 19
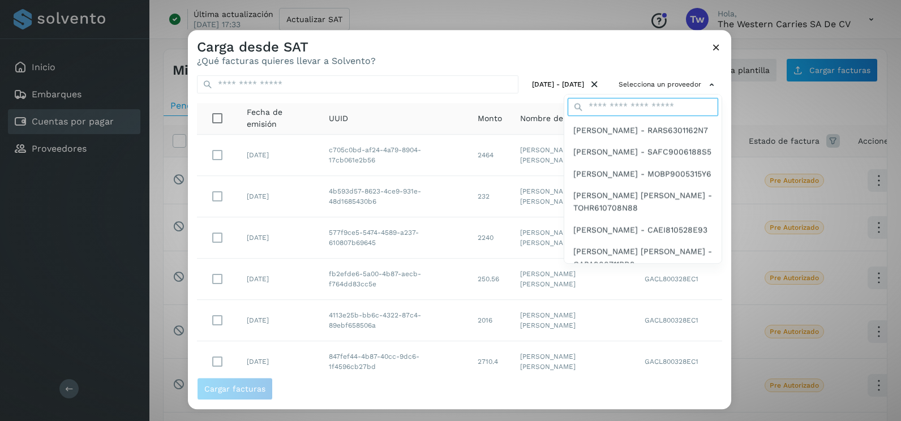
click at [624, 104] on input "text" at bounding box center [643, 107] width 151 height 18
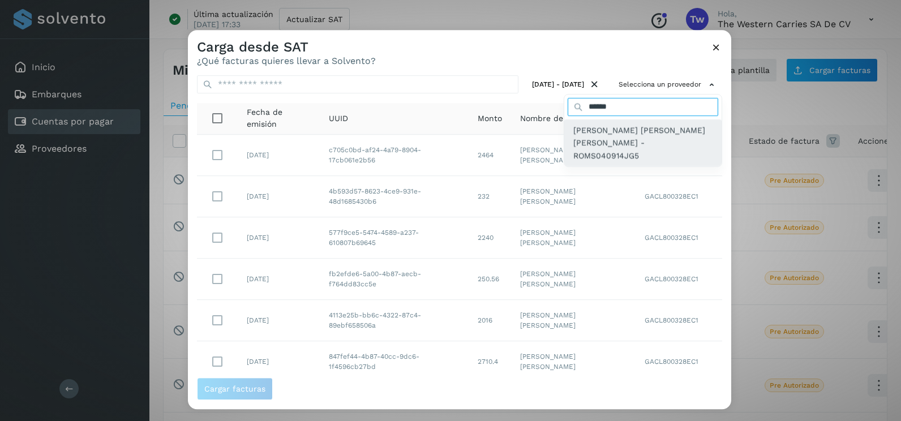
type input "******"
click at [613, 137] on span "[PERSON_NAME] [PERSON_NAME] [PERSON_NAME] - ROMS040914JG5" at bounding box center [642, 143] width 139 height 38
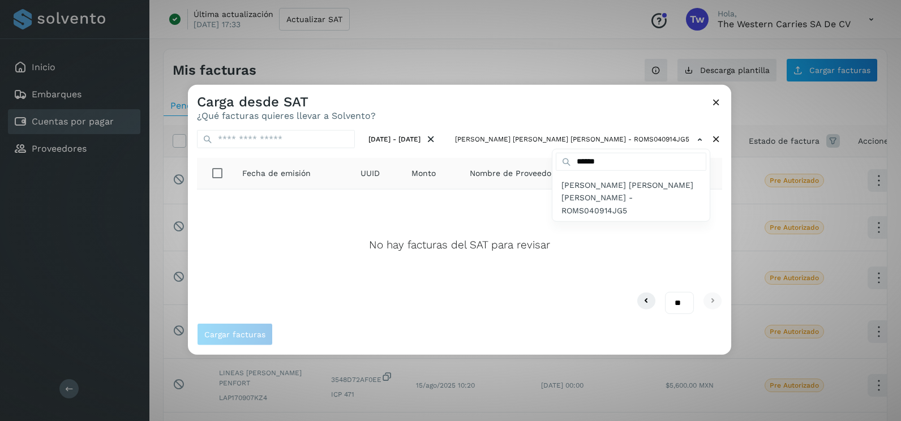
click at [717, 105] on div at bounding box center [638, 295] width 901 height 421
click at [717, 103] on icon at bounding box center [716, 102] width 12 height 12
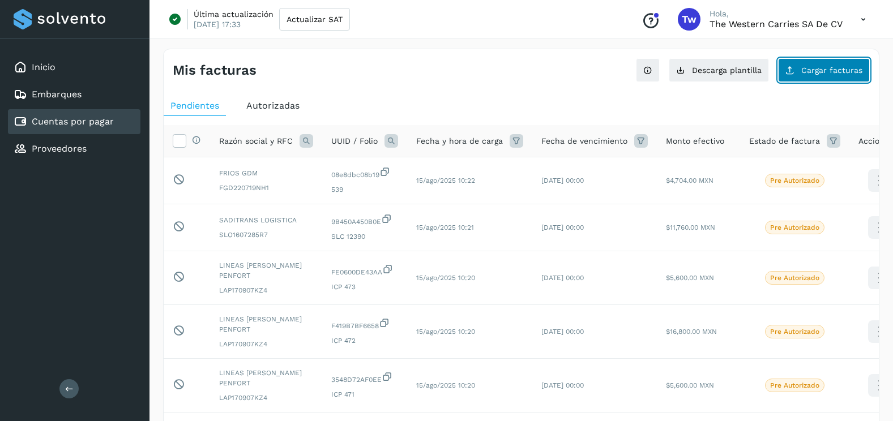
click at [805, 65] on button "Cargar facturas" at bounding box center [824, 70] width 92 height 24
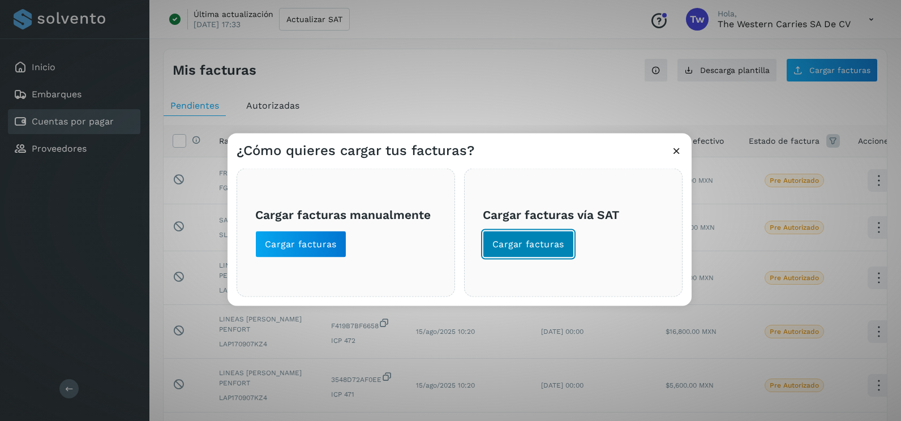
click at [546, 246] on span "Cargar facturas" at bounding box center [528, 244] width 72 height 12
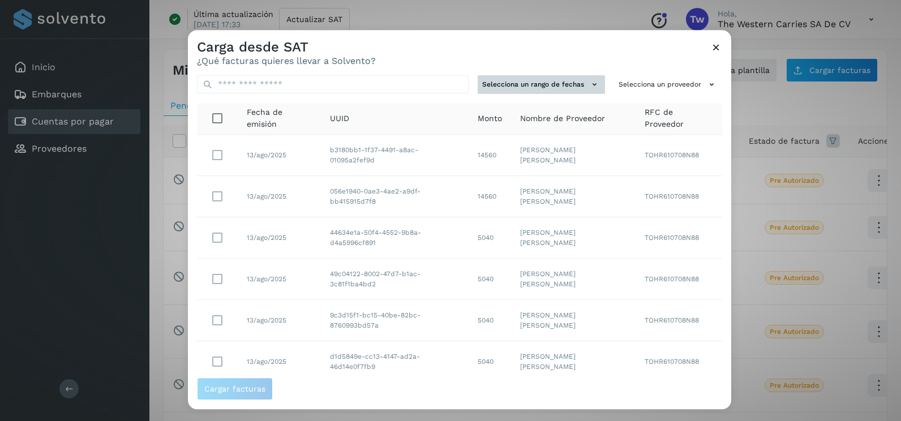
click at [589, 89] on icon at bounding box center [595, 85] width 12 height 12
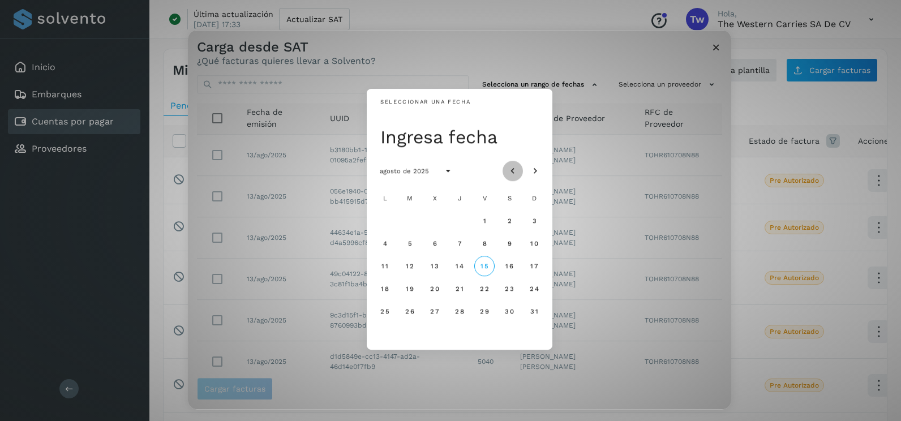
click at [511, 174] on icon "Mes anterior" at bounding box center [512, 171] width 11 height 11
click at [411, 242] on span "8" at bounding box center [409, 243] width 5 height 8
click at [434, 246] on span "9" at bounding box center [434, 243] width 5 height 8
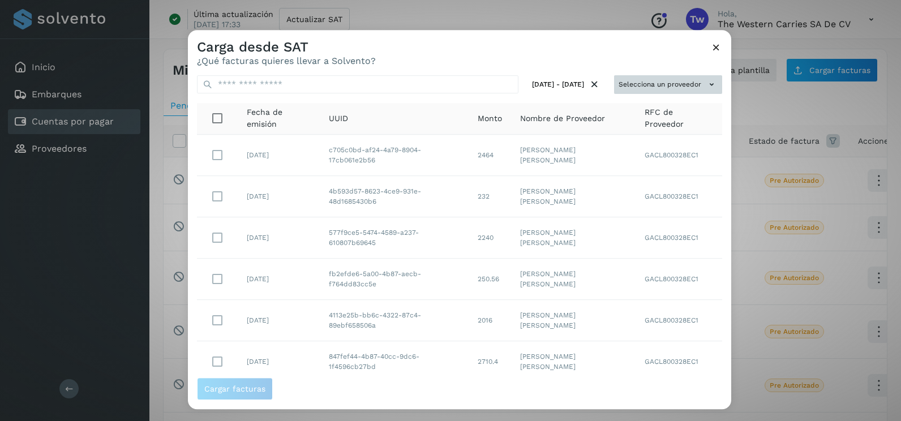
click at [689, 88] on button "Selecciona un proveedor" at bounding box center [668, 84] width 108 height 19
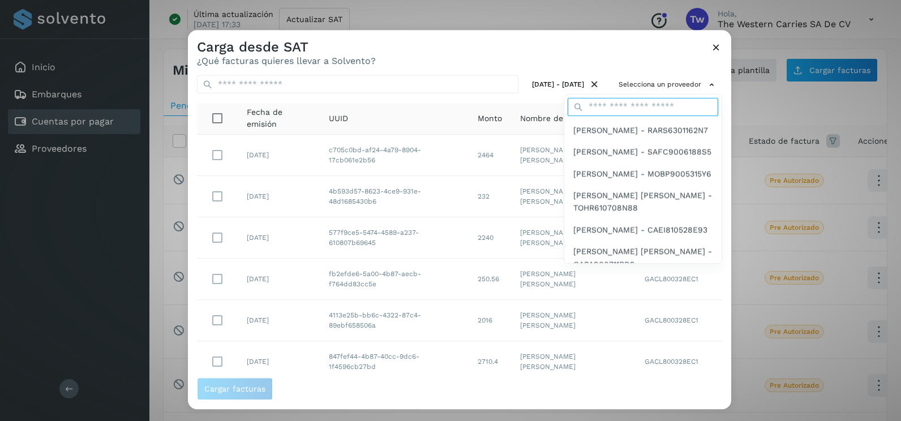
click at [636, 104] on input "text" at bounding box center [643, 107] width 151 height 18
type input "******"
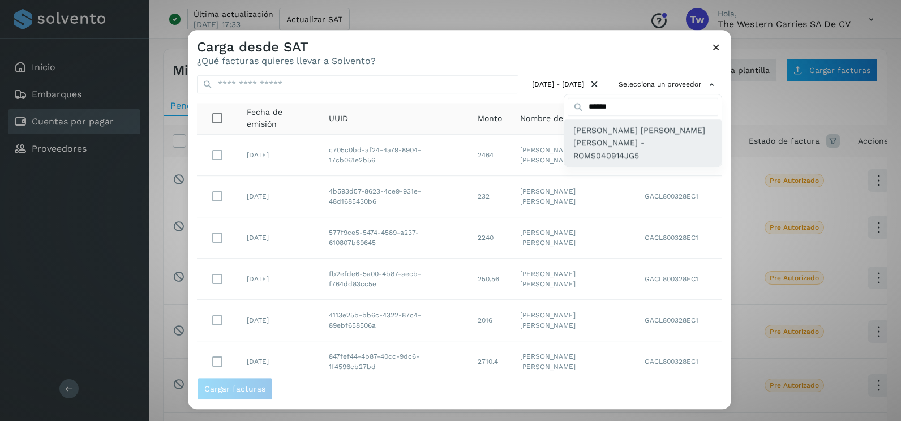
click at [639, 140] on span "[PERSON_NAME] [PERSON_NAME] [PERSON_NAME] - ROMS040914JG5" at bounding box center [642, 143] width 139 height 38
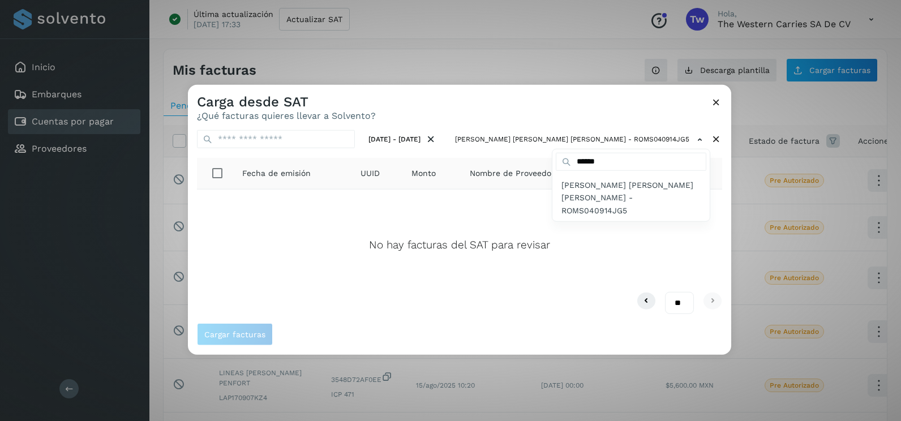
click at [721, 104] on div at bounding box center [638, 295] width 901 height 421
click at [718, 102] on div at bounding box center [638, 295] width 901 height 421
click at [717, 102] on div at bounding box center [638, 295] width 901 height 421
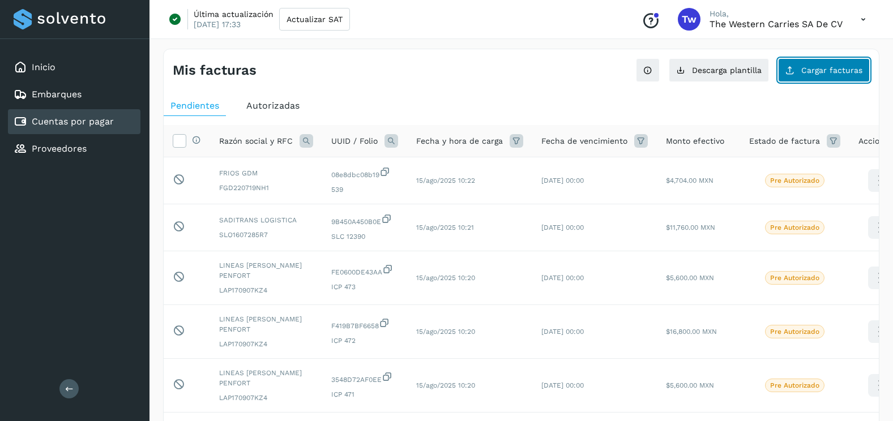
click at [830, 81] on button "Cargar facturas" at bounding box center [824, 70] width 92 height 24
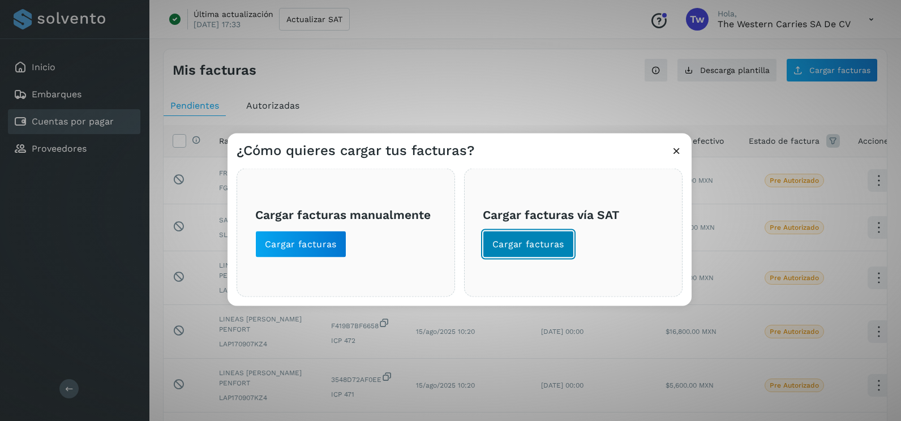
click at [558, 248] on span "Cargar facturas" at bounding box center [528, 244] width 72 height 12
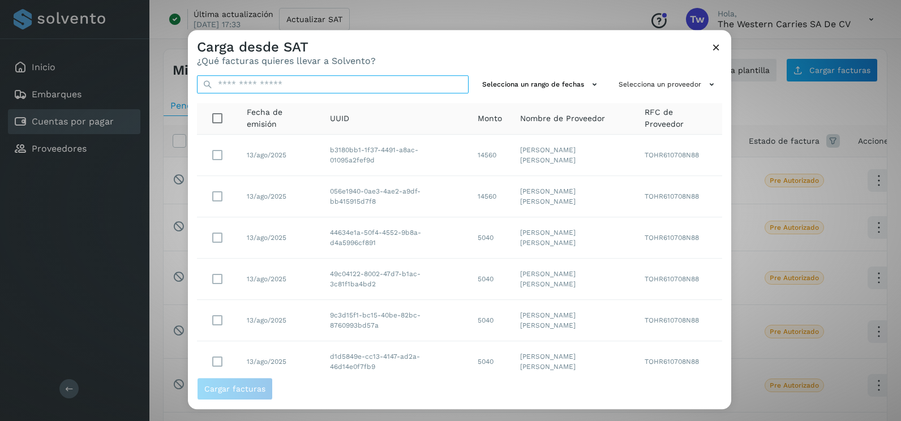
click at [398, 87] on input "text" at bounding box center [333, 84] width 272 height 18
paste input "**********"
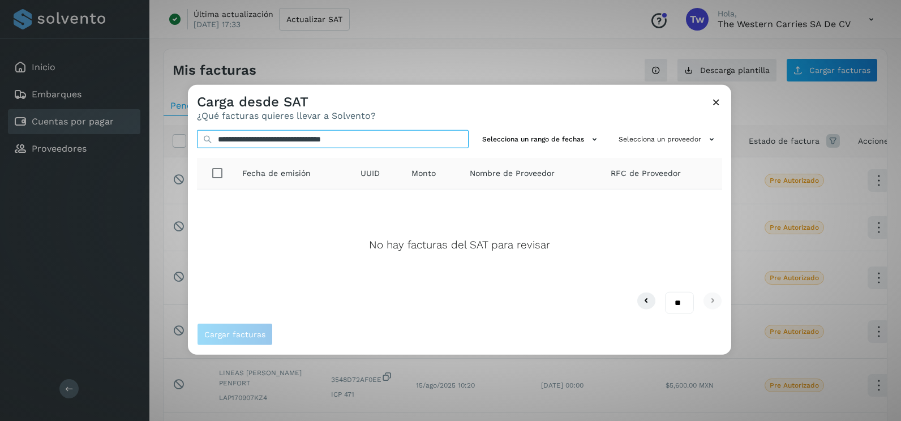
type input "**********"
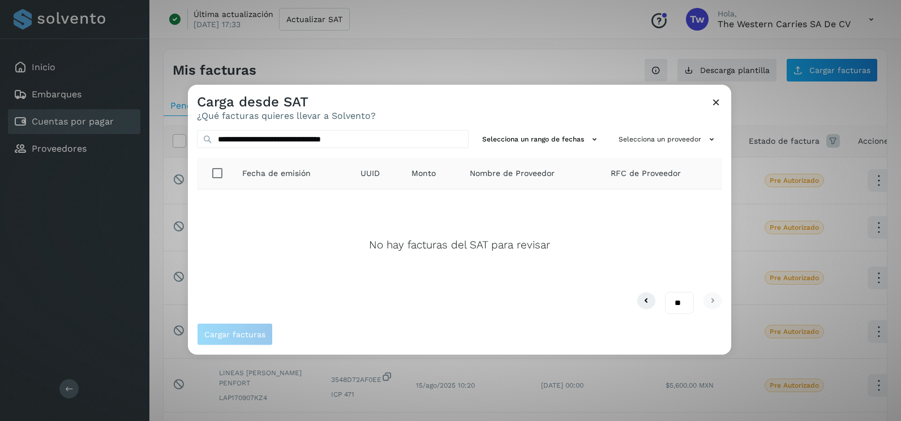
click at [718, 108] on icon at bounding box center [716, 102] width 12 height 12
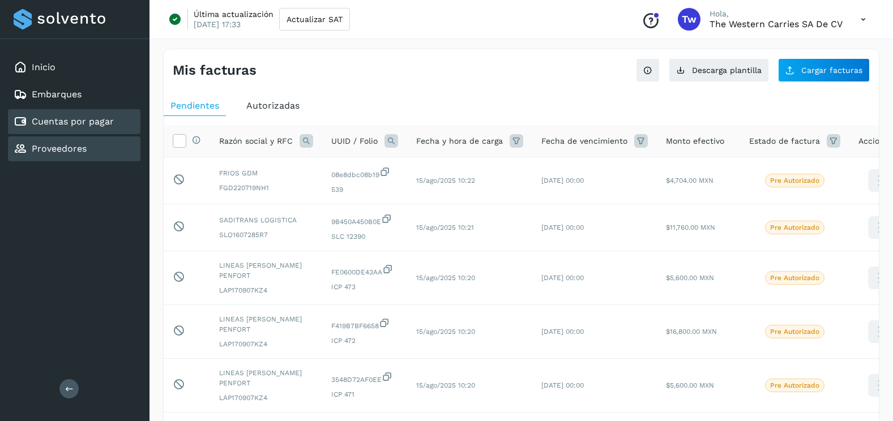
click at [96, 153] on div "Proveedores" at bounding box center [74, 148] width 132 height 25
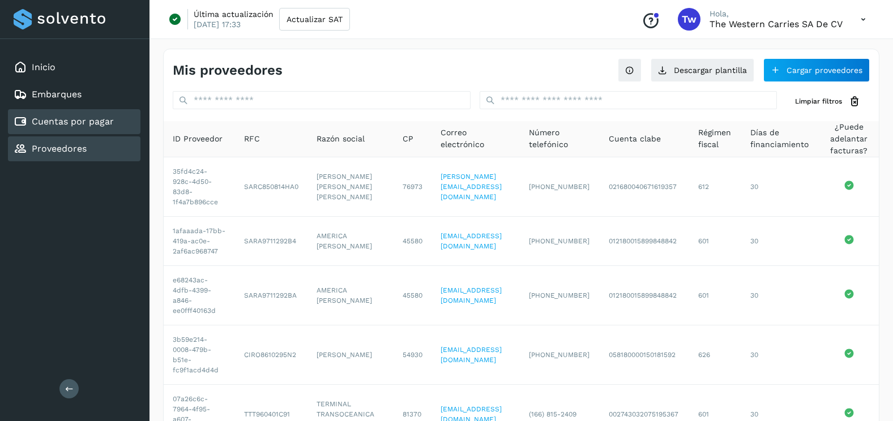
click at [74, 116] on link "Cuentas por pagar" at bounding box center [73, 121] width 82 height 11
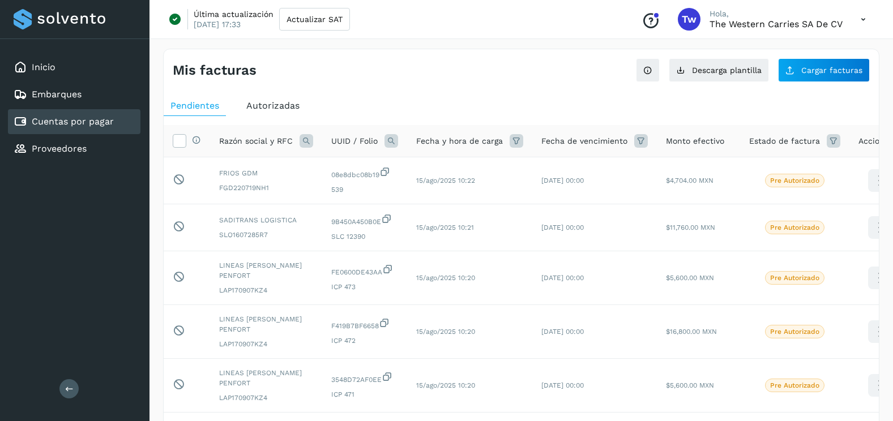
click at [267, 102] on span "Autorizadas" at bounding box center [272, 105] width 53 height 11
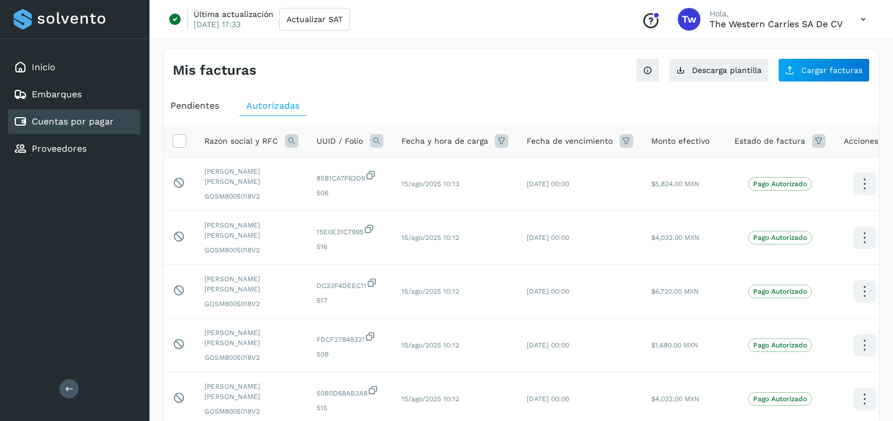
click at [366, 143] on div "UUID / Folio" at bounding box center [349, 141] width 67 height 14
click at [392, 130] on th "UUID / Folio" at bounding box center [454, 141] width 125 height 32
click at [371, 143] on icon at bounding box center [377, 141] width 14 height 14
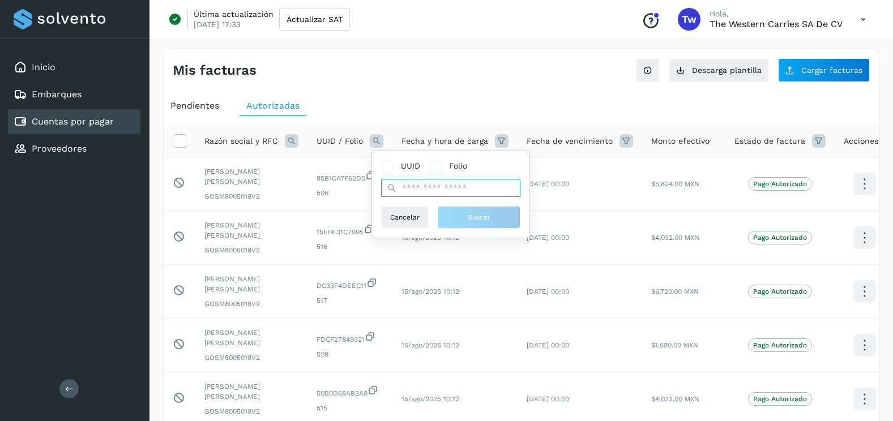
click at [415, 190] on input "text" at bounding box center [450, 188] width 139 height 18
paste input "**********"
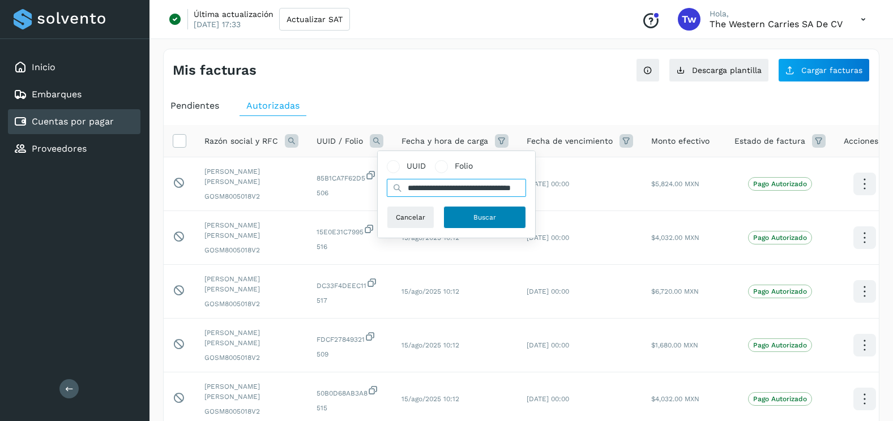
type input "**********"
click at [478, 215] on span "Buscar" at bounding box center [484, 217] width 23 height 10
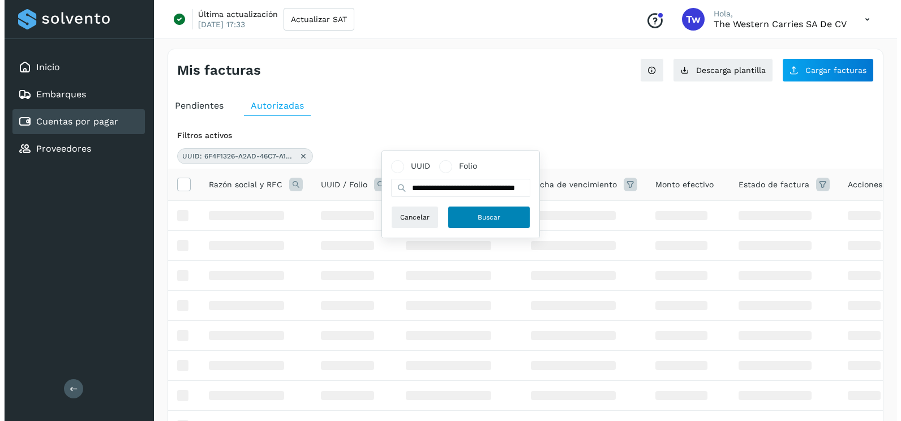
scroll to position [0, 0]
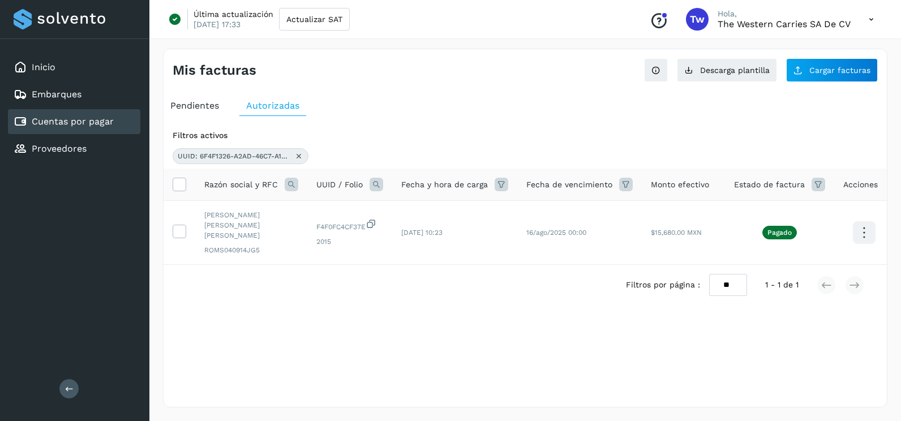
click at [375, 185] on icon at bounding box center [377, 185] width 14 height 14
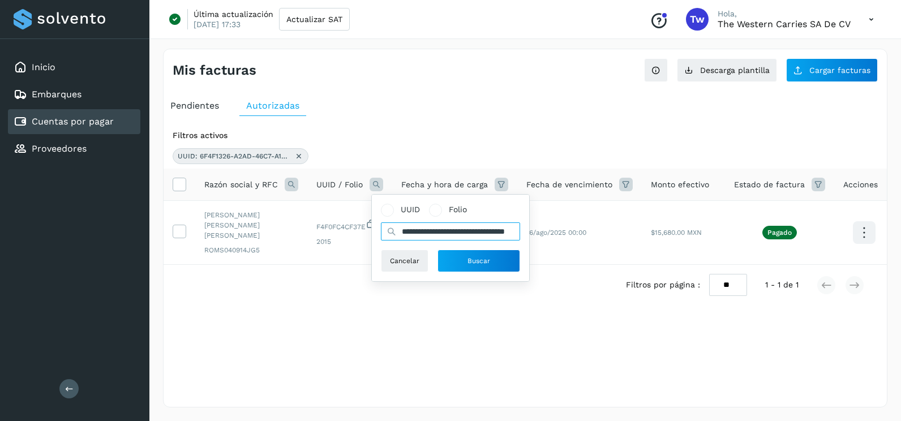
click at [501, 230] on input "**********" at bounding box center [450, 231] width 139 height 18
drag, startPoint x: 487, startPoint y: 233, endPoint x: 345, endPoint y: 241, distance: 142.3
click at [345, 241] on table "**********" at bounding box center [529, 217] width 730 height 96
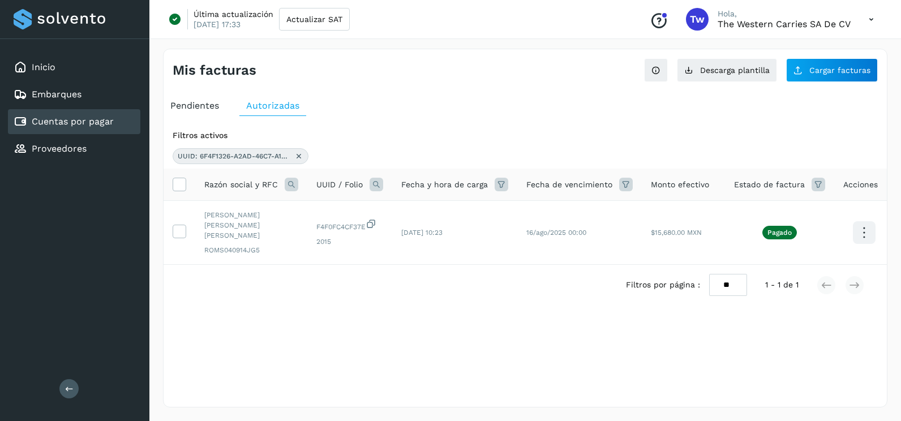
paste input "**********"
type input "**********"
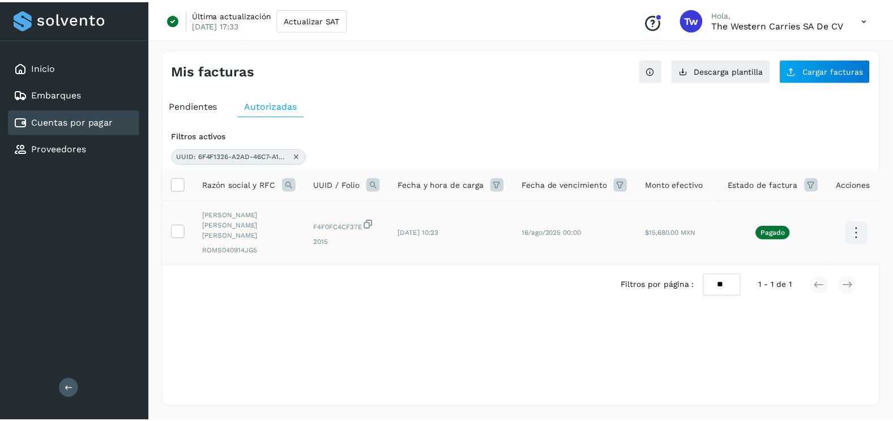
scroll to position [0, 49]
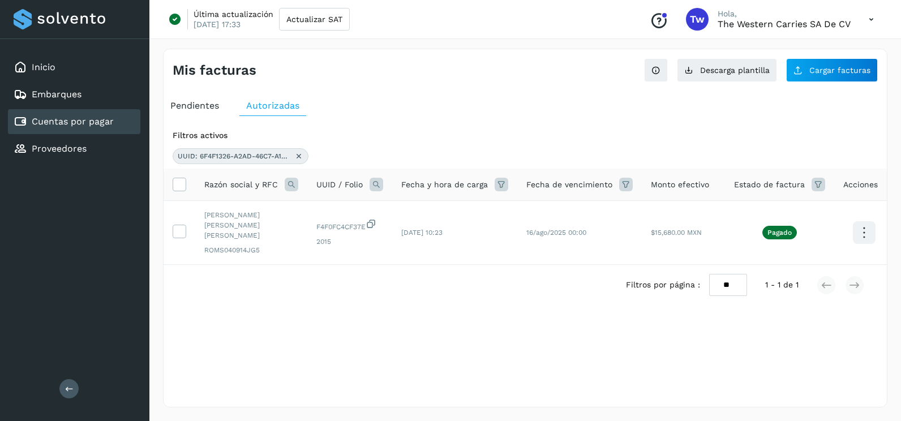
click at [495, 184] on icon at bounding box center [502, 185] width 14 height 14
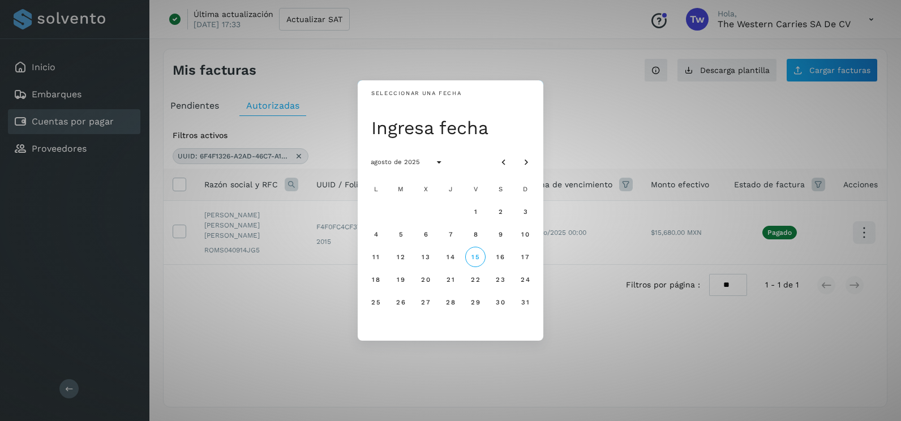
click at [625, 110] on div "Seleccionar una fecha Ingresa fecha agosto de 2025 L M X J V S D 1 2 3 4 5 6 7 …" at bounding box center [450, 210] width 901 height 421
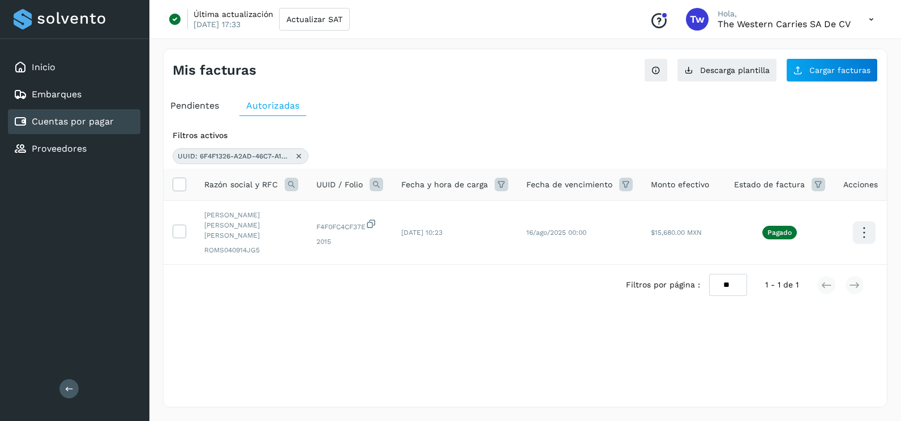
click at [379, 182] on icon at bounding box center [377, 185] width 14 height 14
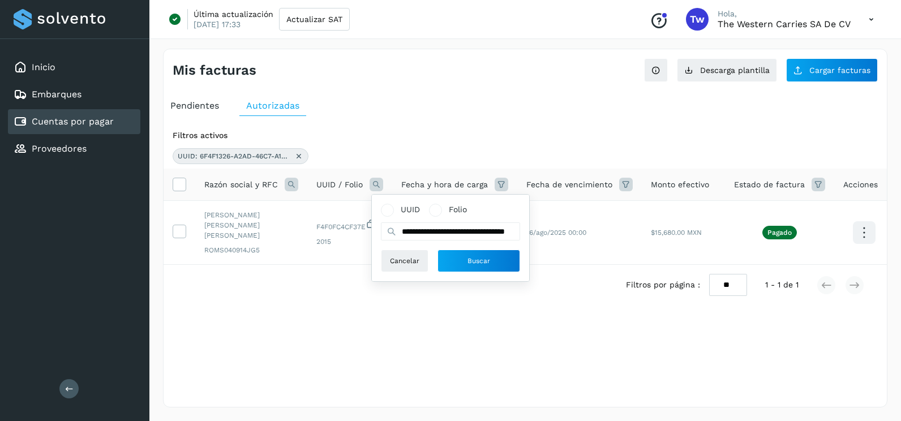
click at [298, 152] on icon at bounding box center [298, 156] width 9 height 9
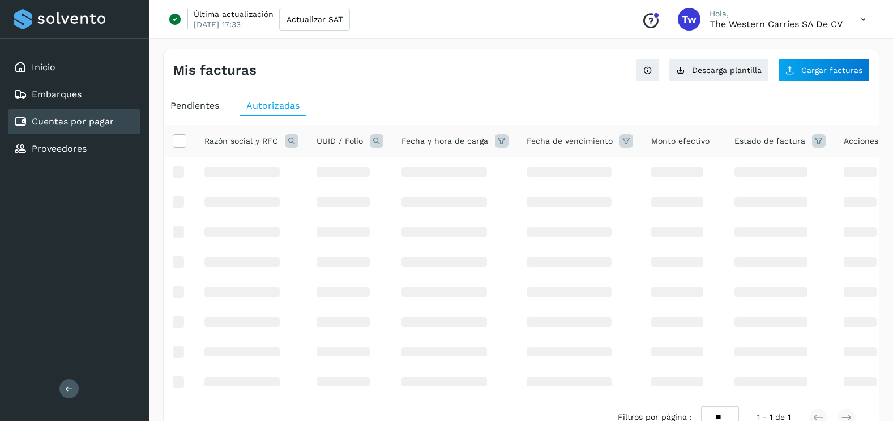
click at [372, 142] on icon at bounding box center [377, 141] width 14 height 14
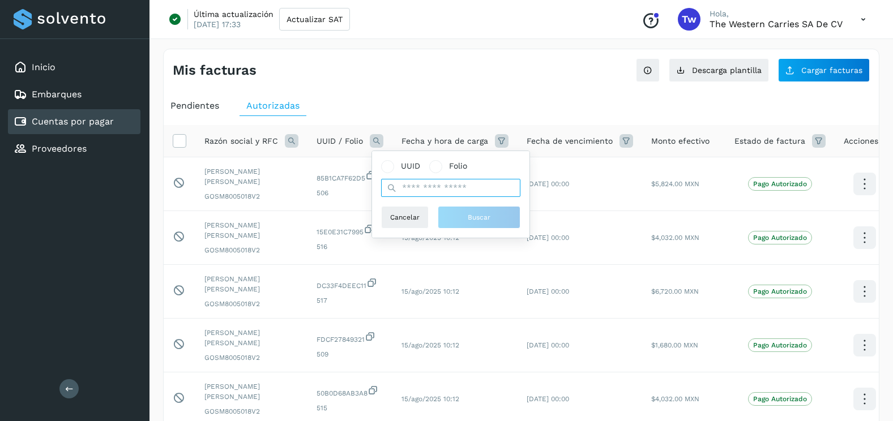
click at [409, 187] on input "text" at bounding box center [450, 188] width 139 height 18
paste input "**********"
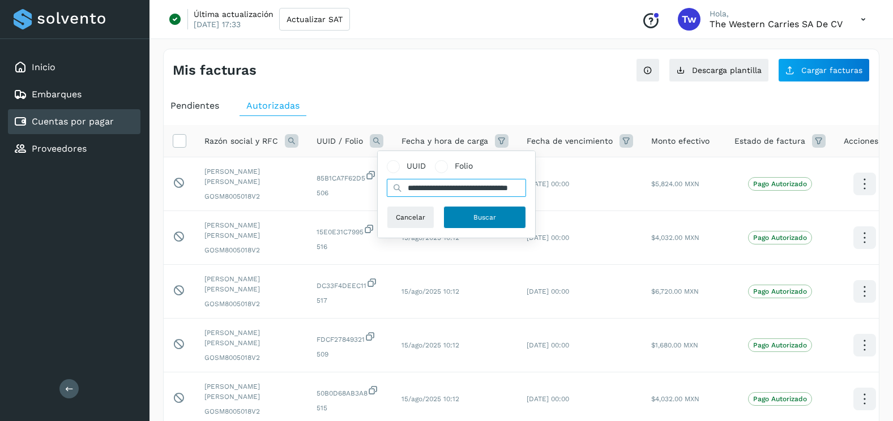
type input "**********"
click at [468, 218] on button "Buscar" at bounding box center [484, 217] width 83 height 23
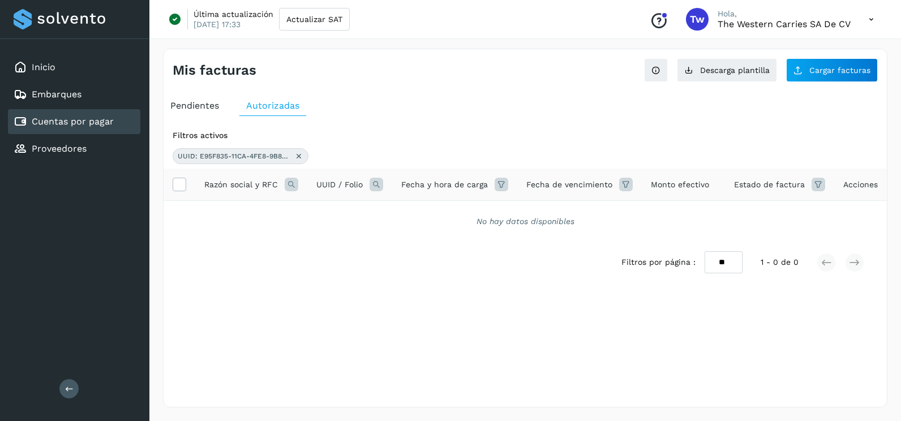
click at [299, 155] on icon at bounding box center [298, 156] width 9 height 9
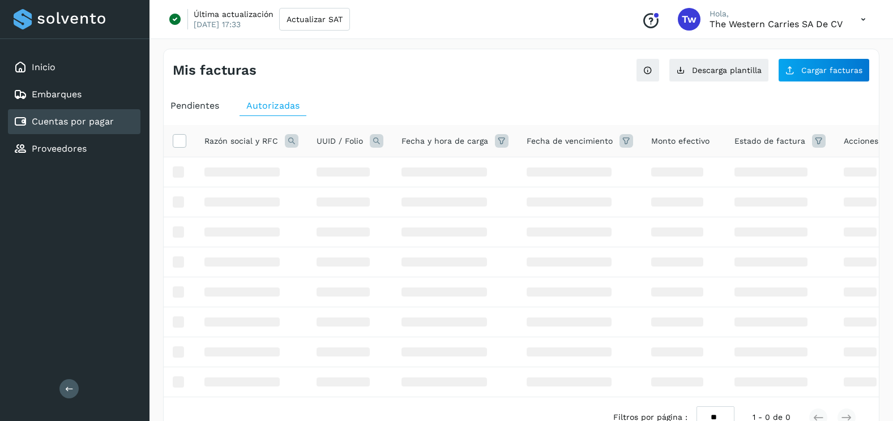
click at [374, 139] on icon at bounding box center [377, 141] width 14 height 14
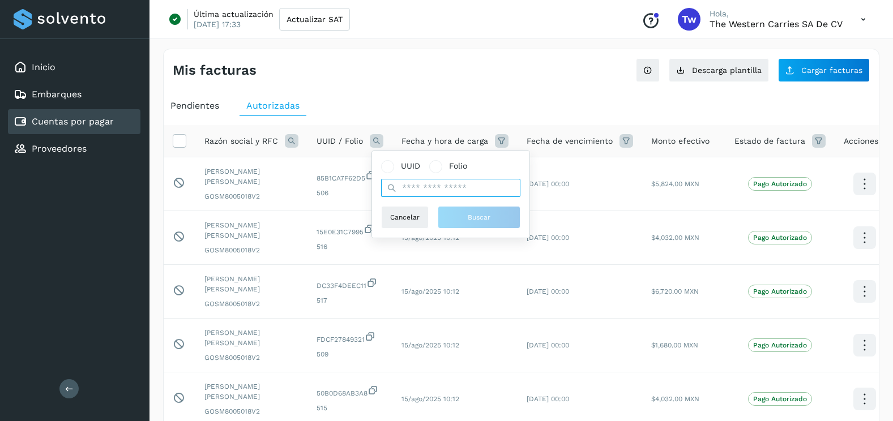
click at [432, 190] on input "text" at bounding box center [450, 188] width 139 height 18
type input "**********"
click at [452, 222] on button "Buscar" at bounding box center [479, 217] width 83 height 23
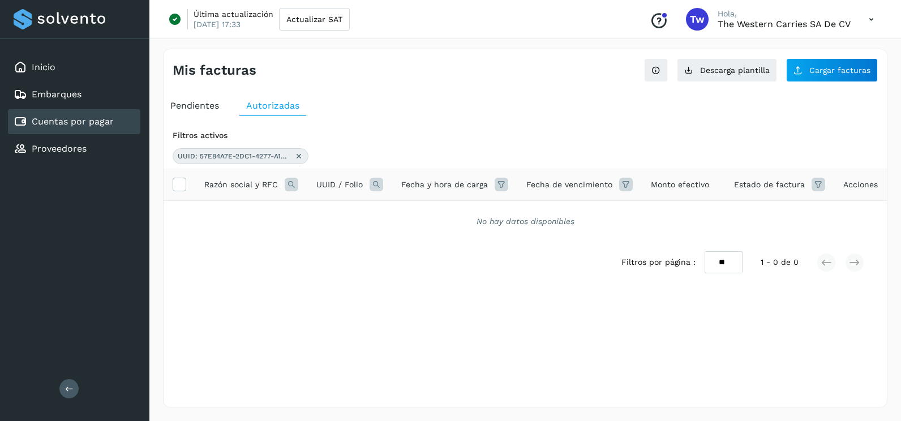
click at [295, 155] on icon at bounding box center [298, 156] width 9 height 9
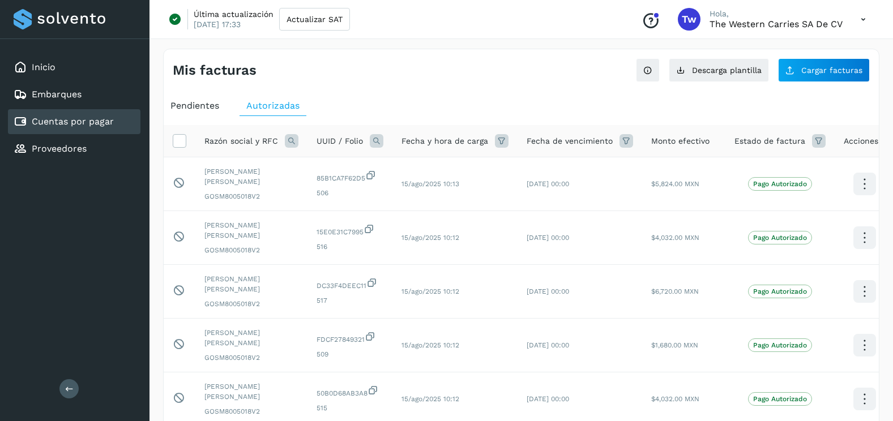
click at [380, 138] on icon at bounding box center [377, 141] width 14 height 14
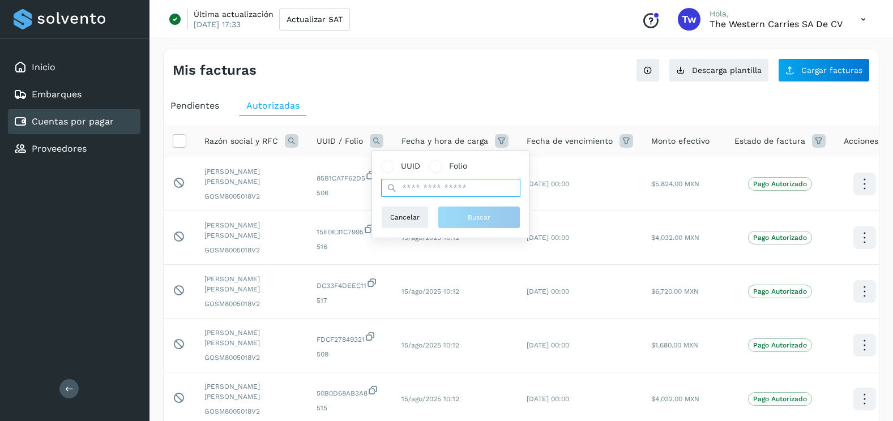
click at [420, 179] on input "text" at bounding box center [450, 188] width 139 height 18
type input "**********"
click at [458, 211] on button "Buscar" at bounding box center [479, 217] width 83 height 23
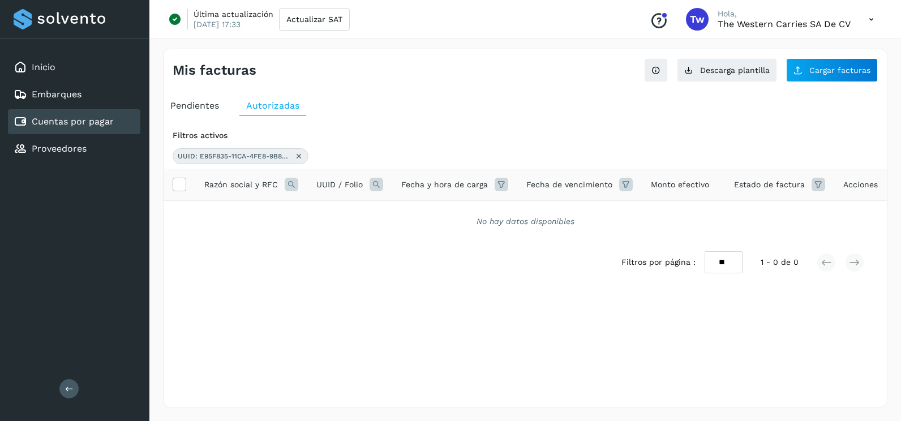
click at [297, 158] on icon at bounding box center [298, 156] width 9 height 9
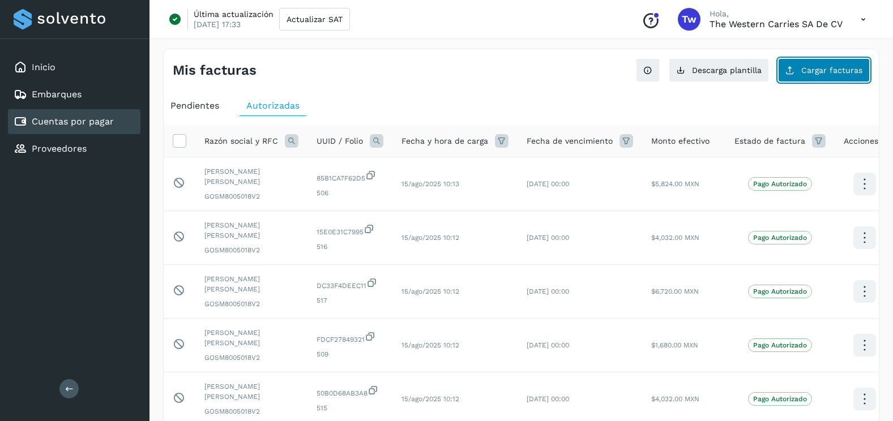
click at [809, 67] on span "Cargar facturas" at bounding box center [831, 70] width 61 height 8
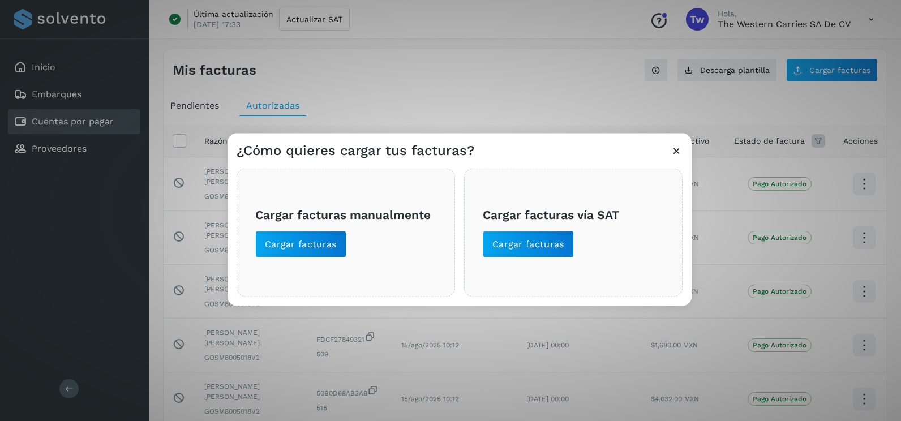
click at [675, 150] on icon at bounding box center [677, 151] width 12 height 12
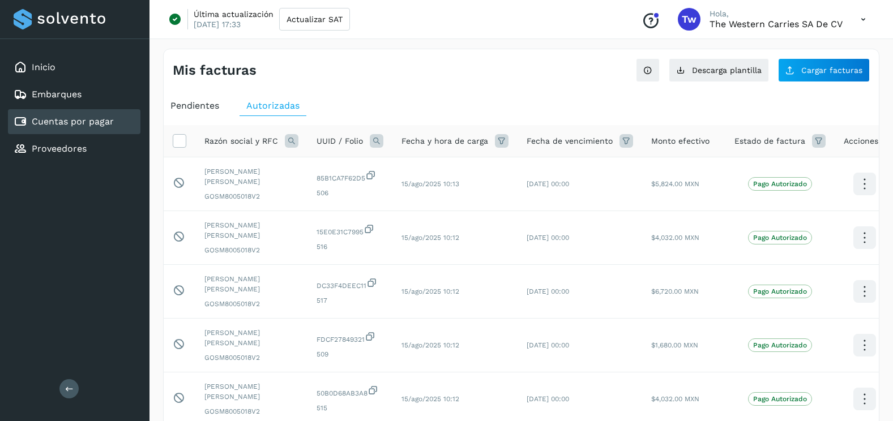
click at [207, 113] on div "Pendientes" at bounding box center [195, 106] width 62 height 20
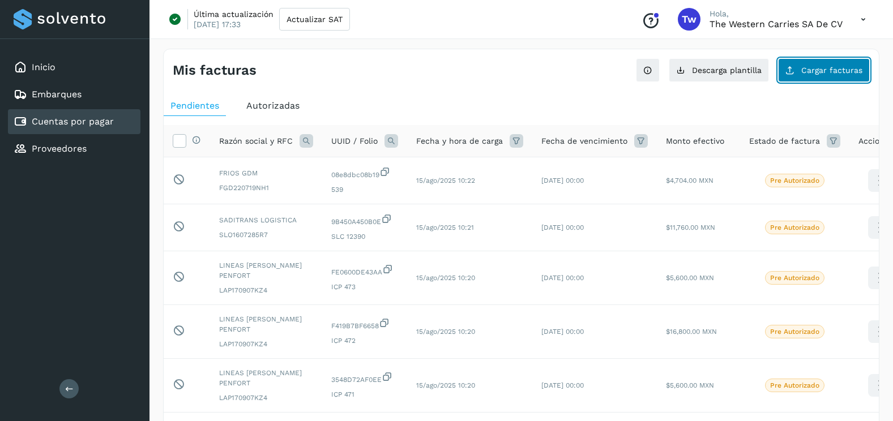
click at [825, 79] on button "Cargar facturas" at bounding box center [824, 70] width 92 height 24
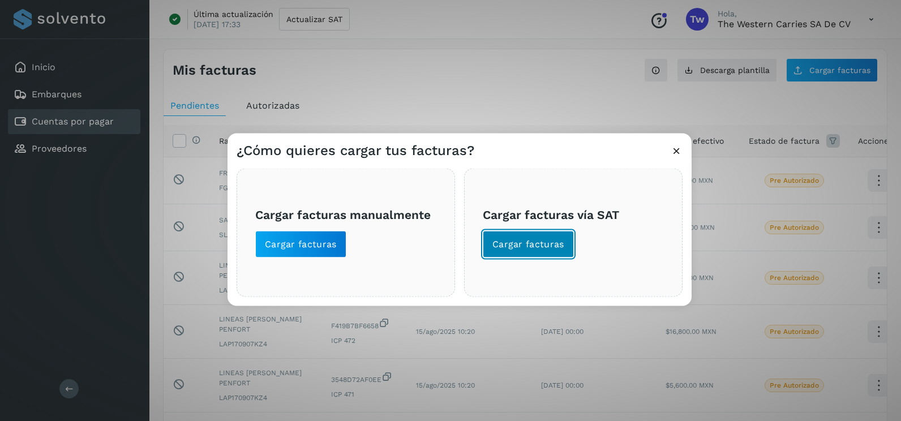
click at [543, 237] on button "Cargar facturas" at bounding box center [528, 244] width 91 height 27
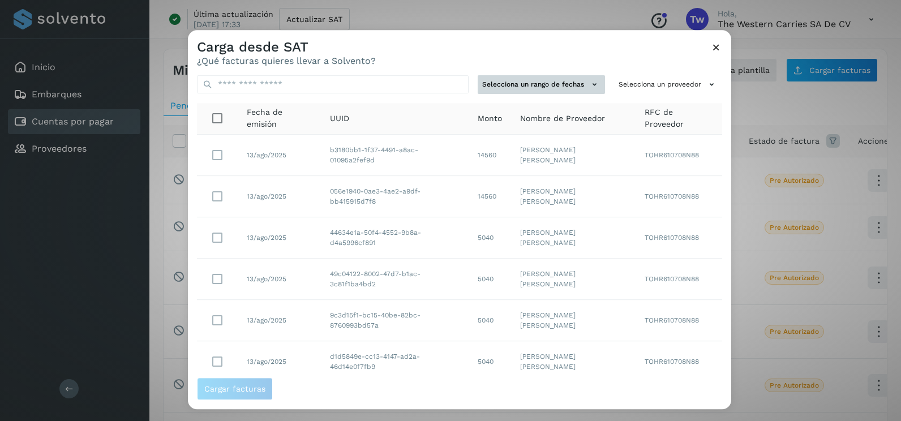
click at [577, 82] on button "Selecciona un rango de fechas" at bounding box center [541, 84] width 127 height 19
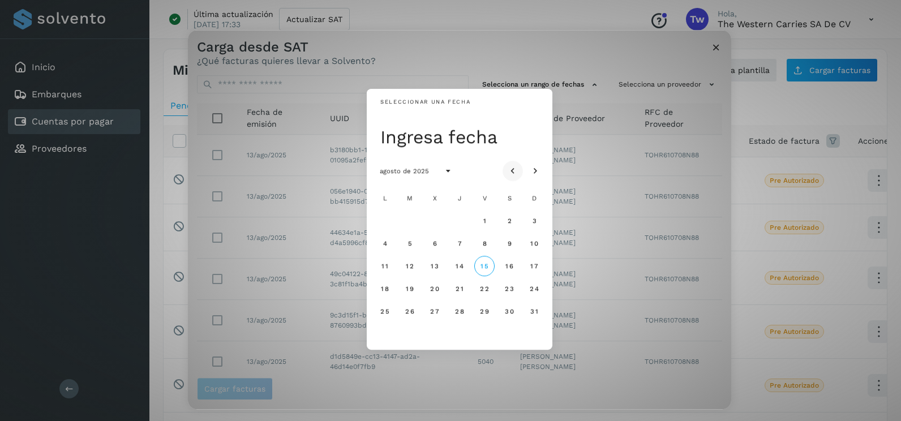
click at [516, 174] on icon "Mes anterior" at bounding box center [512, 171] width 11 height 11
click at [485, 239] on span "11" at bounding box center [484, 243] width 7 height 8
click at [508, 245] on span "12" at bounding box center [509, 243] width 8 height 8
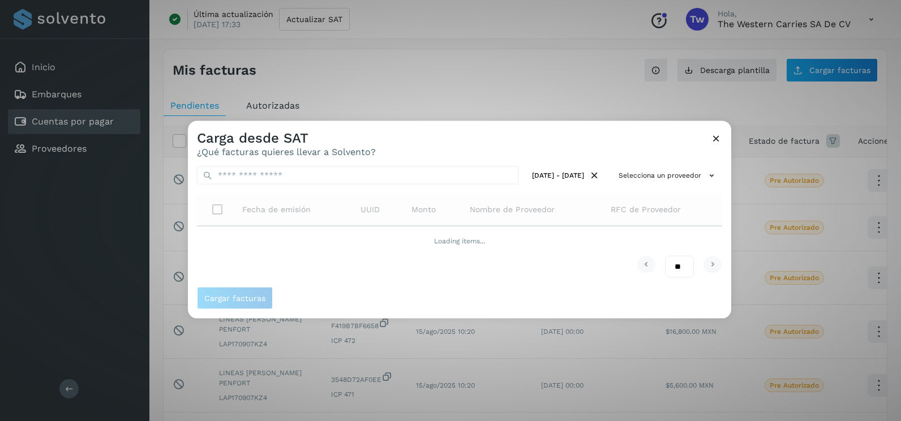
click at [712, 136] on icon at bounding box center [716, 138] width 12 height 12
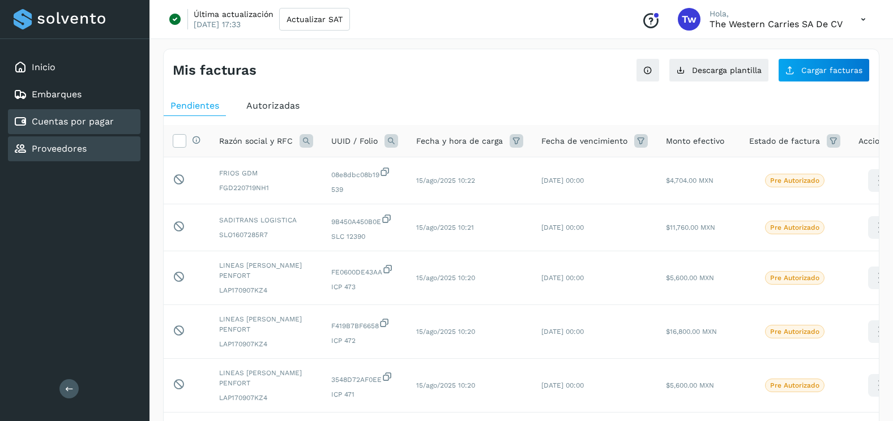
click at [78, 151] on link "Proveedores" at bounding box center [59, 148] width 55 height 11
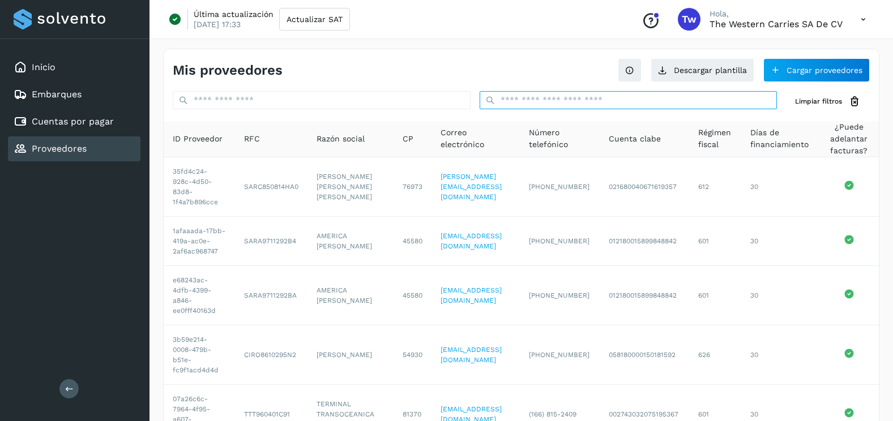
click at [590, 104] on input "text" at bounding box center [628, 100] width 298 height 18
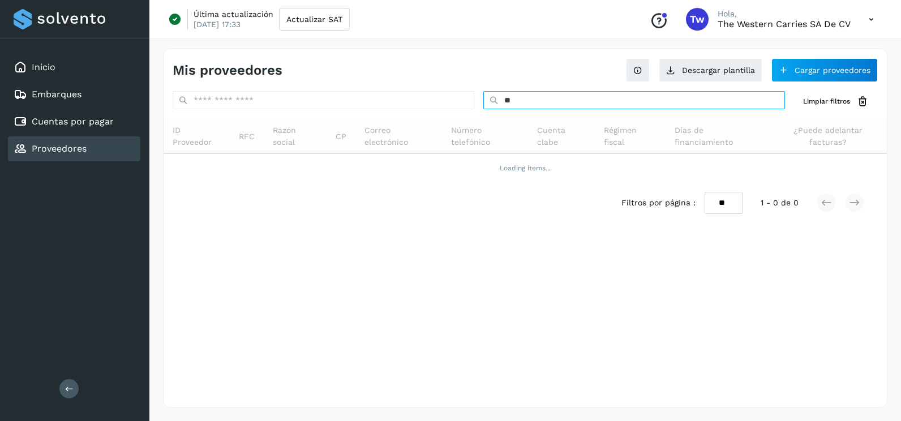
type input "*"
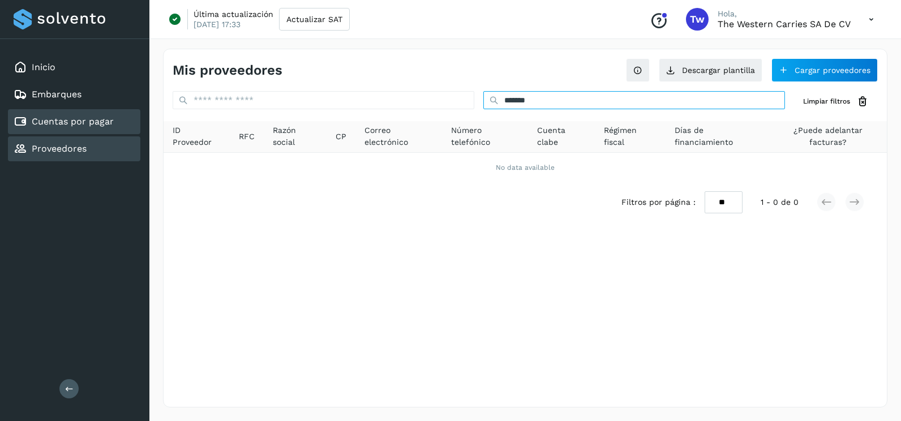
type input "*******"
click at [70, 131] on div "Cuentas por pagar" at bounding box center [74, 121] width 132 height 25
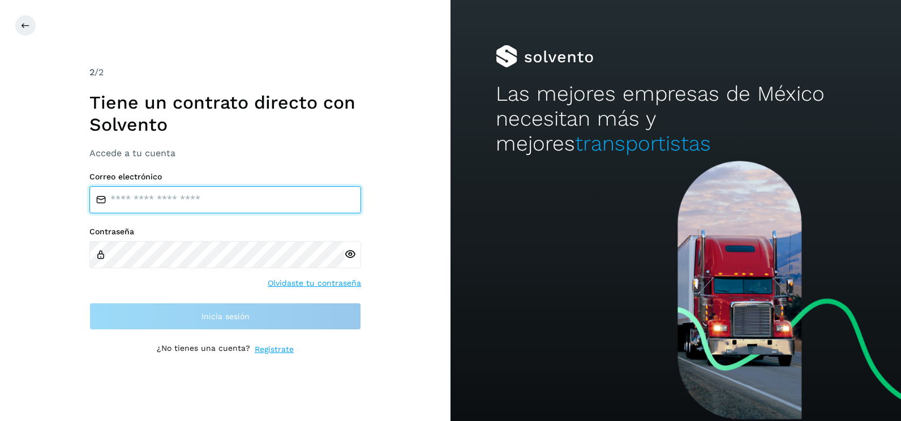
type input "**********"
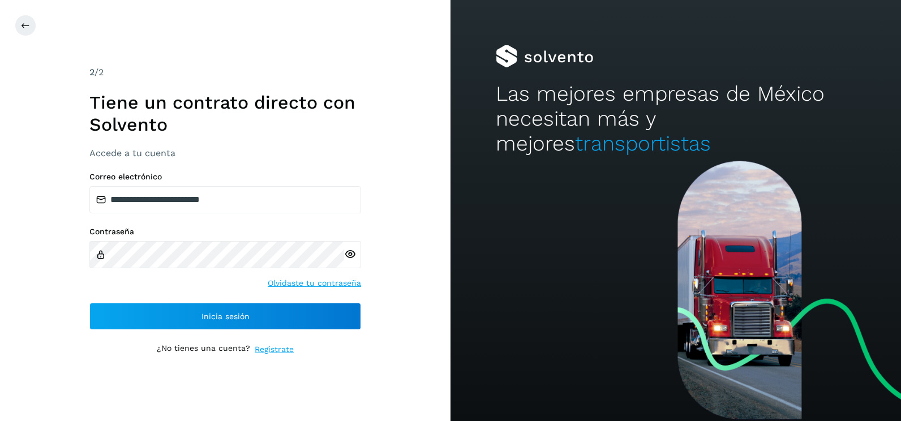
click at [401, 228] on div "**********" at bounding box center [225, 210] width 451 height 421
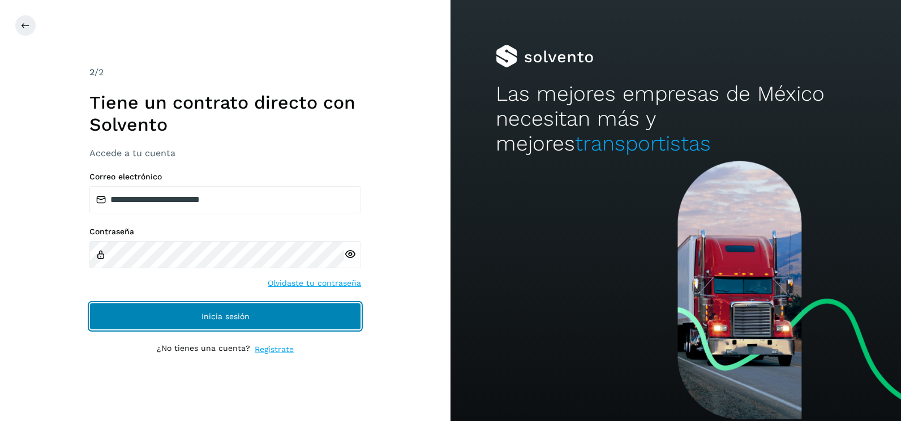
click at [333, 324] on button "Inicia sesión" at bounding box center [225, 316] width 272 height 27
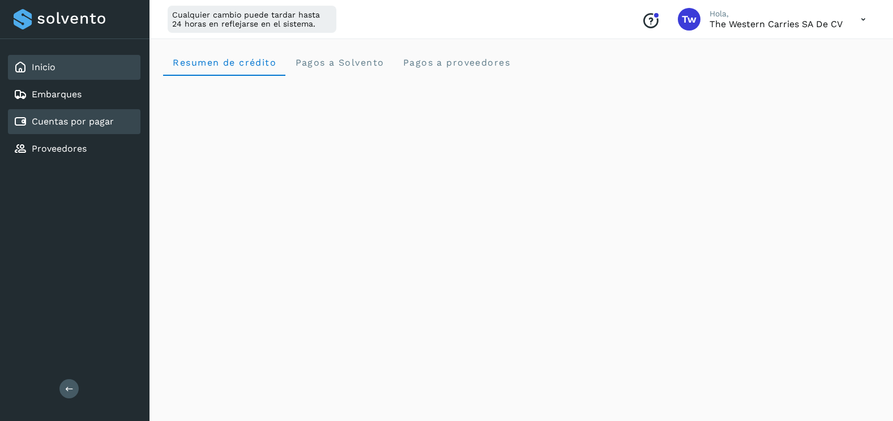
click at [76, 129] on div "Cuentas por pagar" at bounding box center [74, 121] width 132 height 25
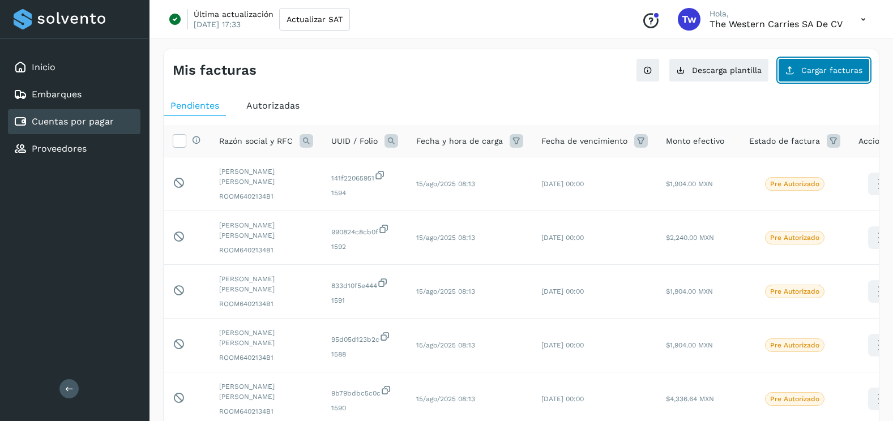
click at [837, 74] on span "Cargar facturas" at bounding box center [831, 70] width 61 height 8
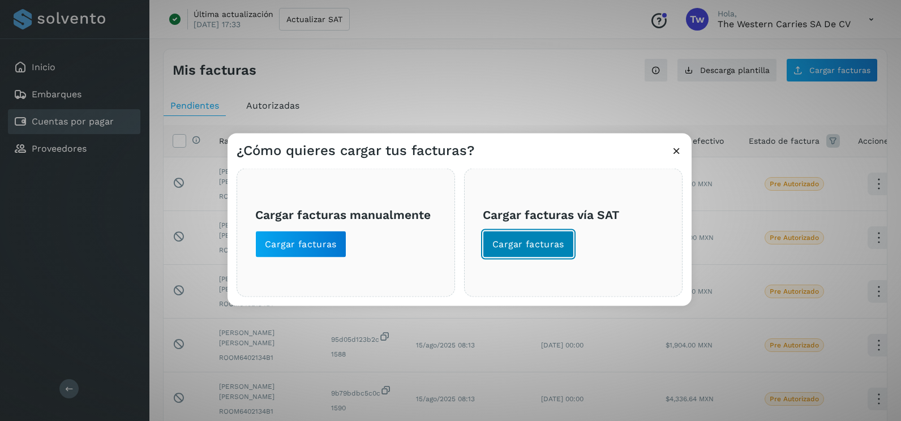
click at [536, 247] on span "Cargar facturas" at bounding box center [528, 244] width 72 height 12
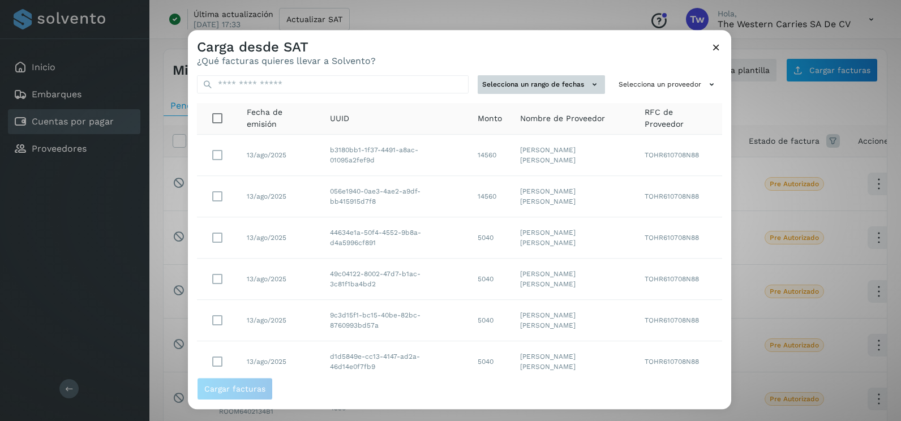
click at [557, 89] on button "Selecciona un rango de fechas" at bounding box center [541, 84] width 127 height 19
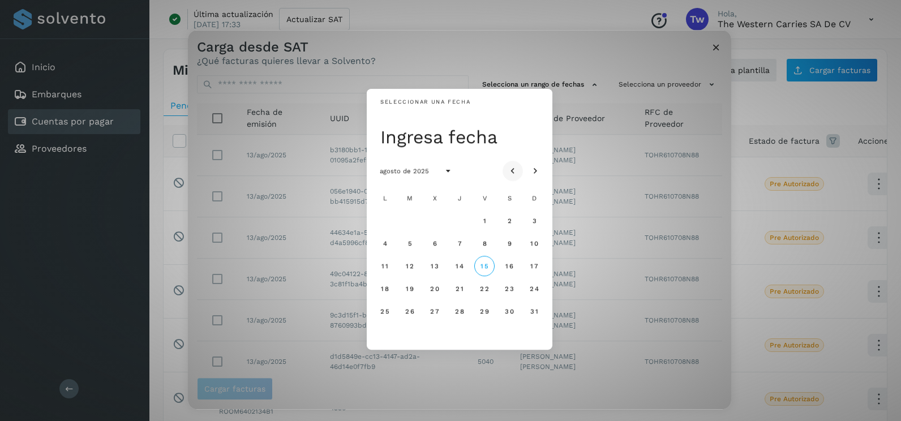
click at [510, 170] on icon "Mes anterior" at bounding box center [512, 171] width 11 height 11
click at [457, 288] on span "24" at bounding box center [460, 289] width 10 height 8
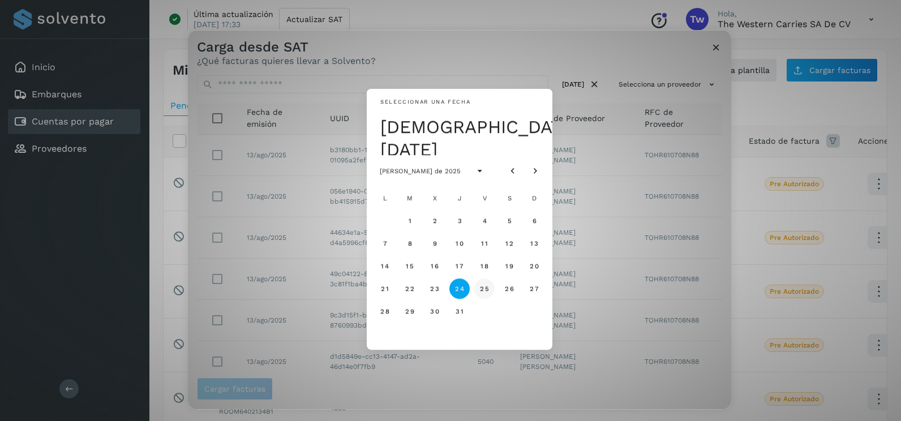
click at [485, 290] on span "25" at bounding box center [484, 289] width 10 height 8
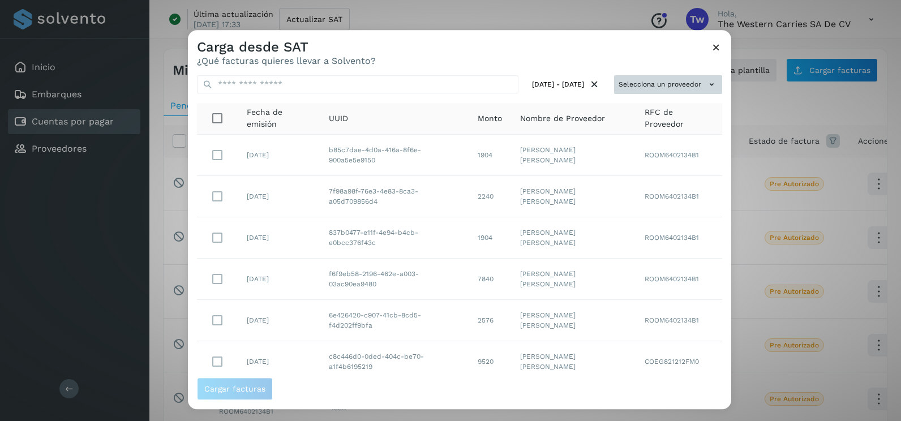
click at [706, 79] on icon at bounding box center [712, 85] width 12 height 12
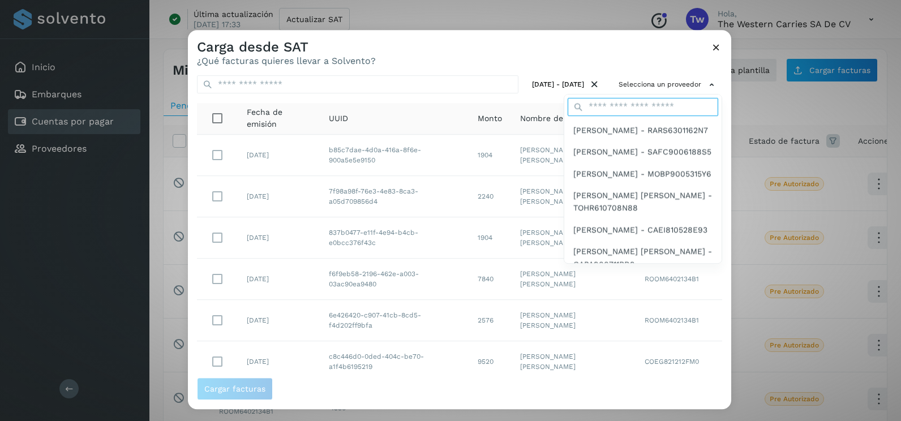
click at [632, 110] on input "text" at bounding box center [643, 107] width 151 height 18
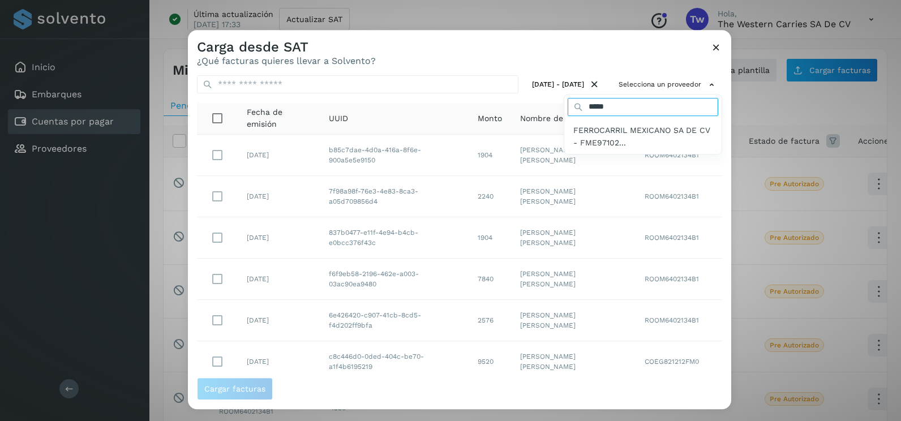
type input "*****"
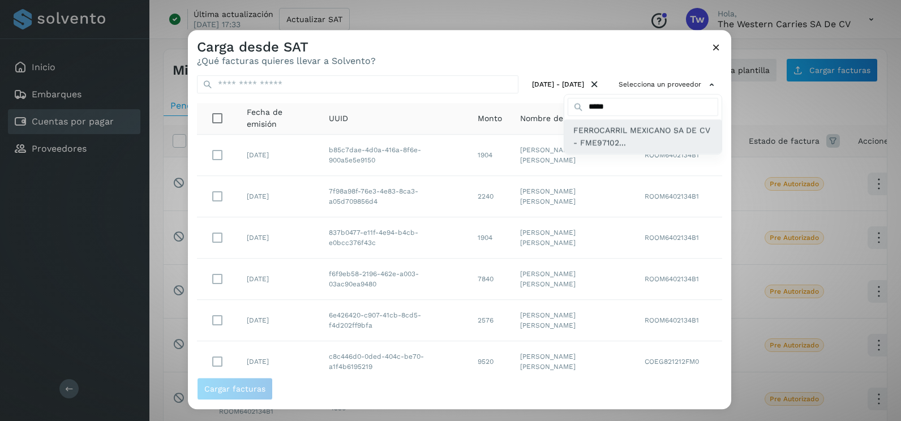
click at [619, 130] on span "FERROCARRIL MEXICANO SA DE CV - FME97102..." at bounding box center [642, 136] width 139 height 25
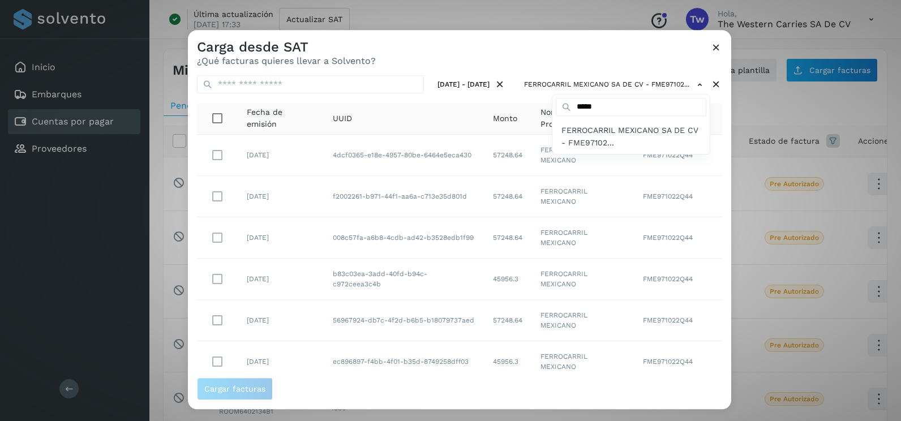
click at [714, 297] on div at bounding box center [638, 240] width 901 height 421
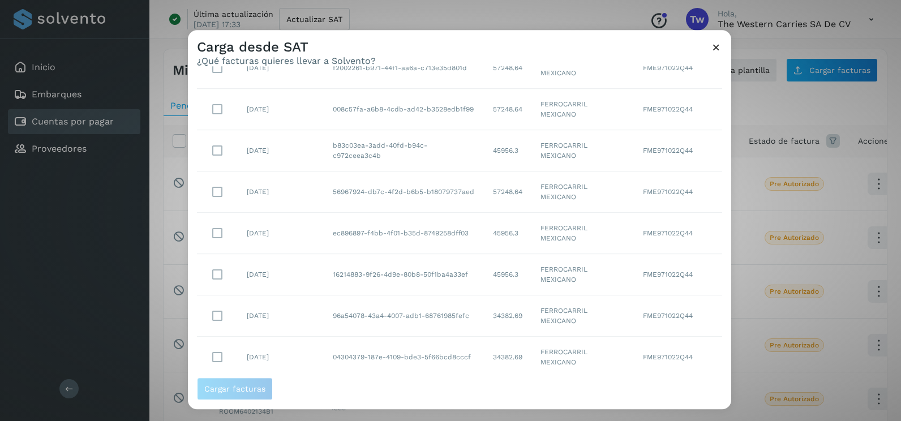
scroll to position [201, 0]
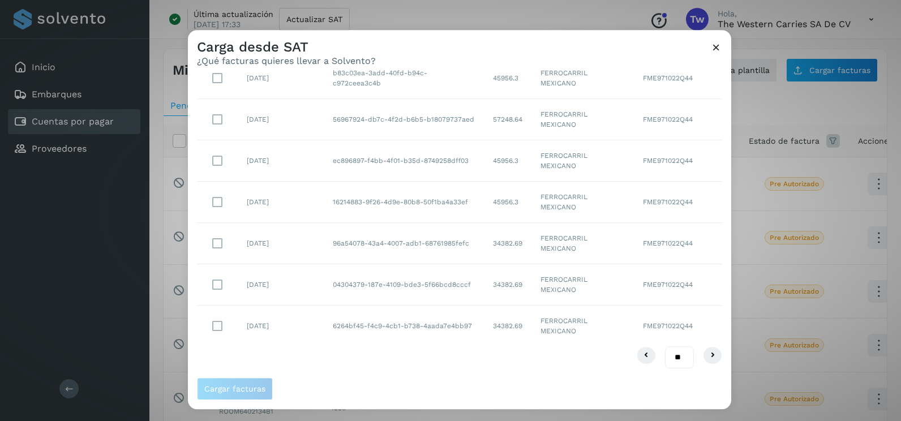
click at [670, 358] on select "** ** **" at bounding box center [679, 357] width 29 height 22
select select "**"
click at [665, 346] on select "** ** **" at bounding box center [679, 357] width 29 height 22
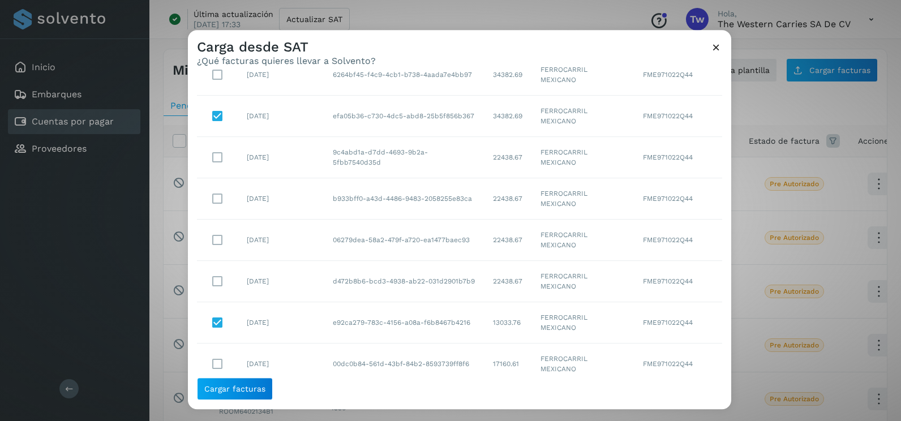
scroll to position [453, 0]
click at [251, 394] on button "Cargar facturas" at bounding box center [235, 389] width 76 height 23
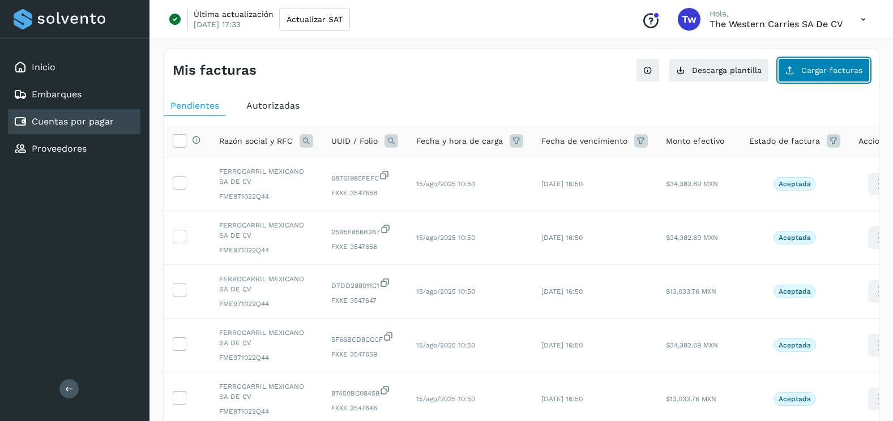
click at [826, 62] on button "Cargar facturas" at bounding box center [824, 70] width 92 height 24
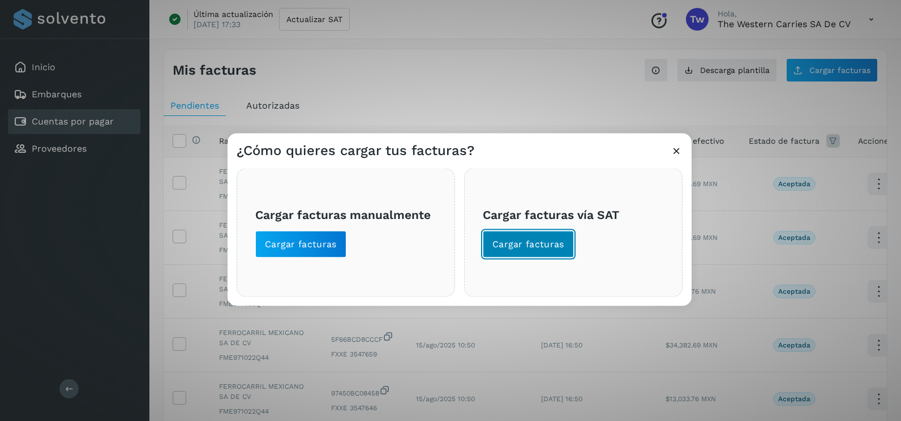
click at [511, 251] on button "Cargar facturas" at bounding box center [528, 244] width 91 height 27
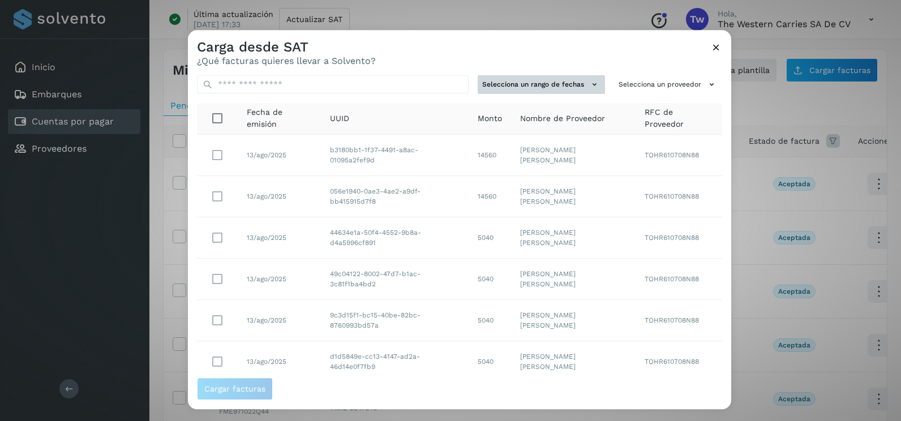
click at [547, 88] on button "Selecciona un rango de fechas" at bounding box center [541, 84] width 127 height 19
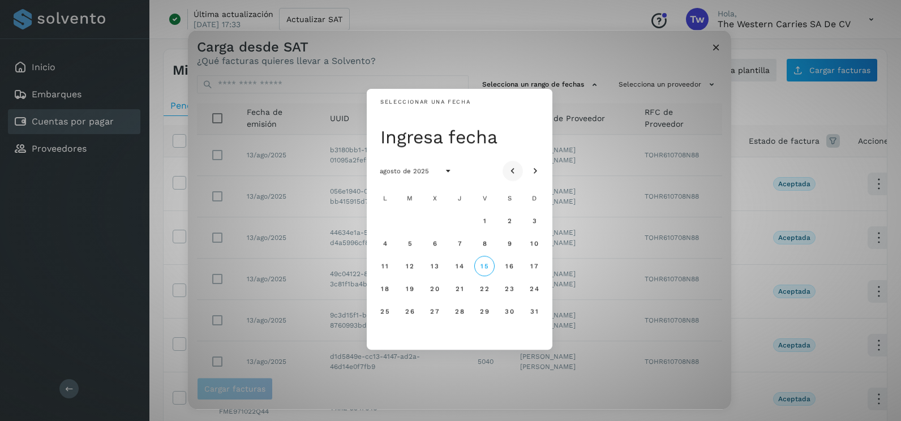
click at [508, 175] on icon "Mes anterior" at bounding box center [512, 171] width 11 height 11
click at [464, 292] on span "24" at bounding box center [460, 289] width 10 height 8
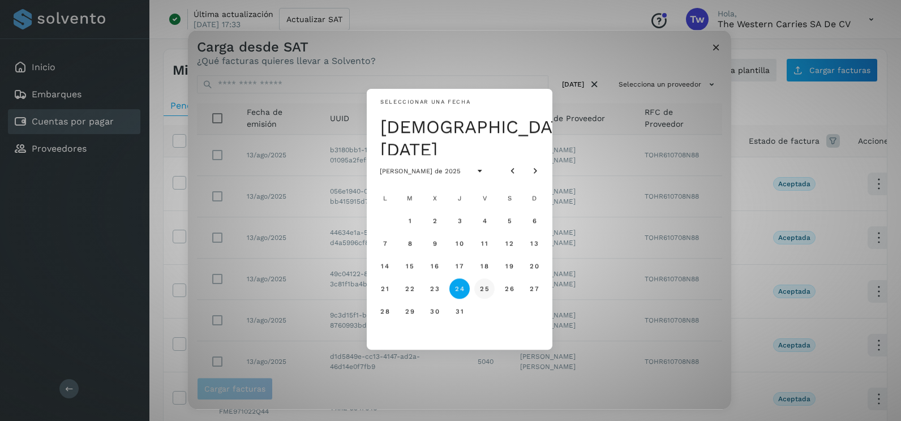
click at [483, 291] on span "25" at bounding box center [484, 289] width 10 height 8
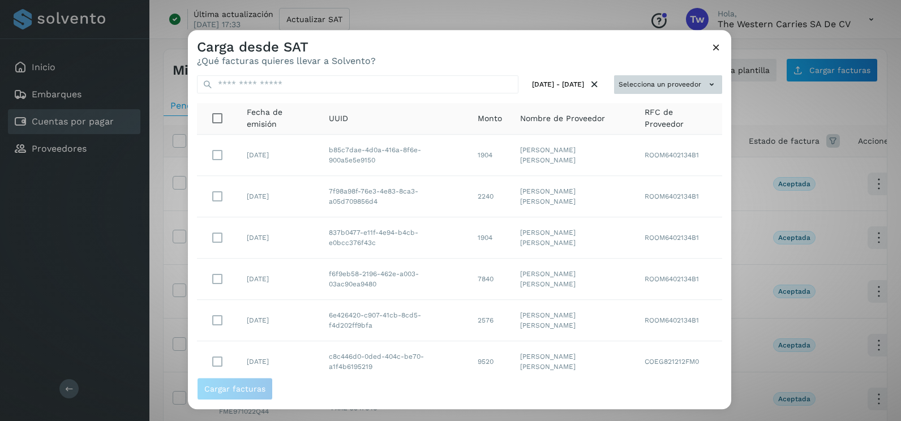
click at [663, 79] on button "Selecciona un proveedor" at bounding box center [668, 84] width 108 height 19
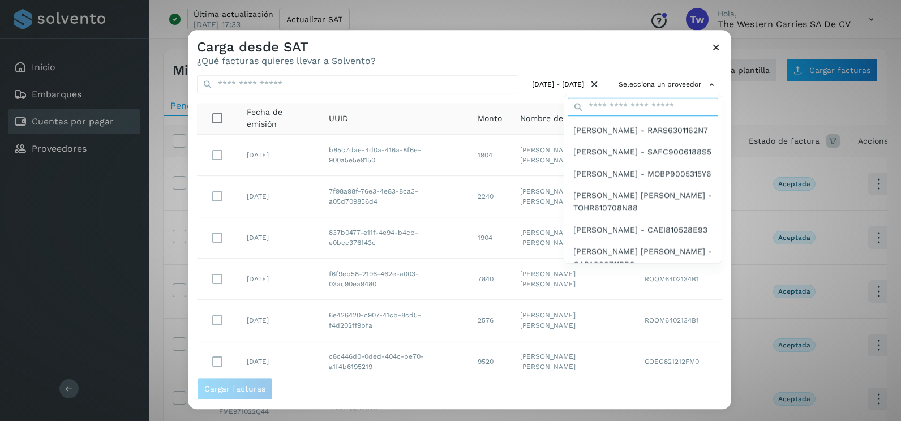
click at [610, 104] on input "text" at bounding box center [643, 107] width 151 height 18
type input "*****"
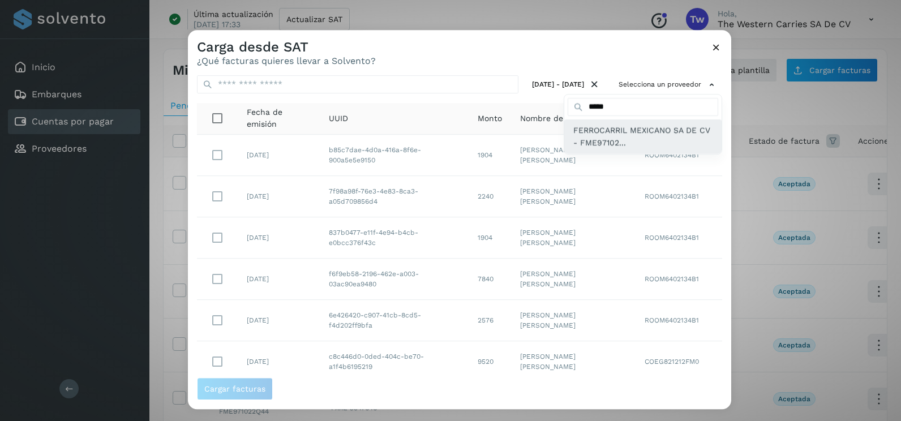
click at [595, 143] on span "FERROCARRIL MEXICANO SA DE CV - FME97102..." at bounding box center [642, 136] width 139 height 25
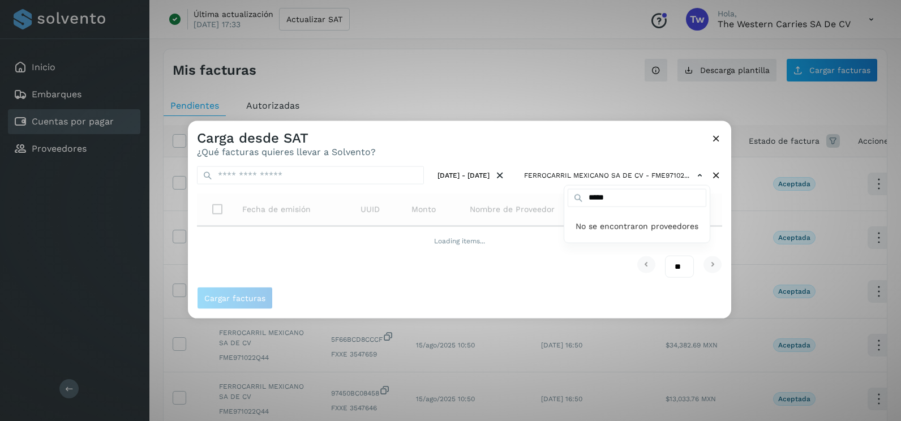
click at [436, 135] on div at bounding box center [638, 331] width 901 height 421
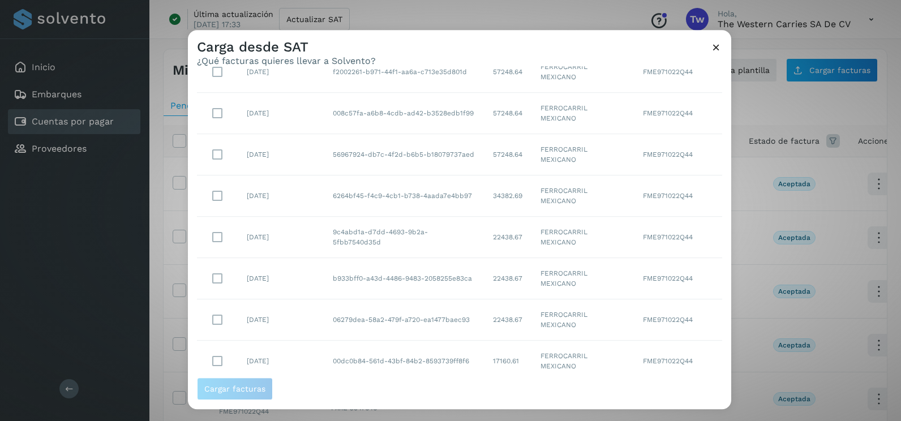
scroll to position [201, 0]
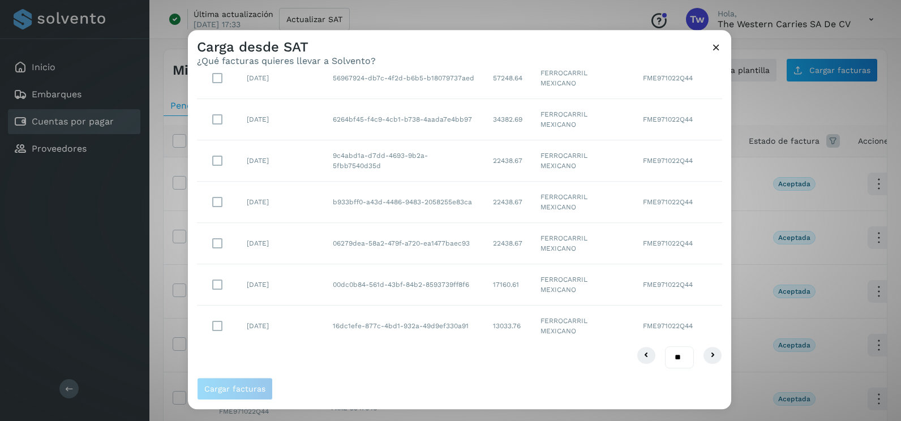
click at [673, 355] on select "** ** **" at bounding box center [679, 357] width 29 height 22
select select "**"
click at [665, 346] on select "** ** **" at bounding box center [679, 357] width 29 height 22
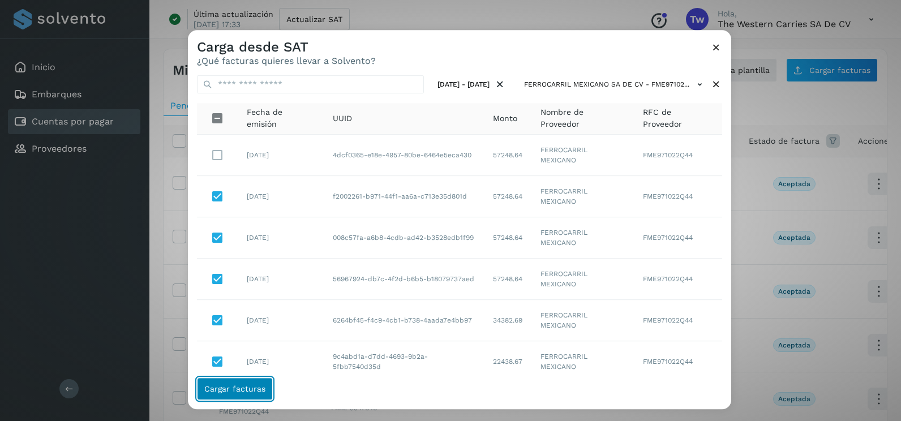
click at [261, 383] on button "Cargar facturas" at bounding box center [235, 389] width 76 height 23
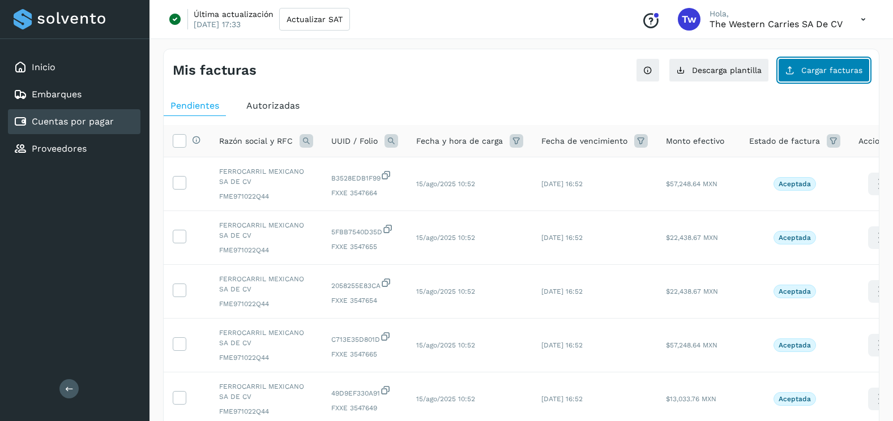
click at [805, 80] on button "Cargar facturas" at bounding box center [824, 70] width 92 height 24
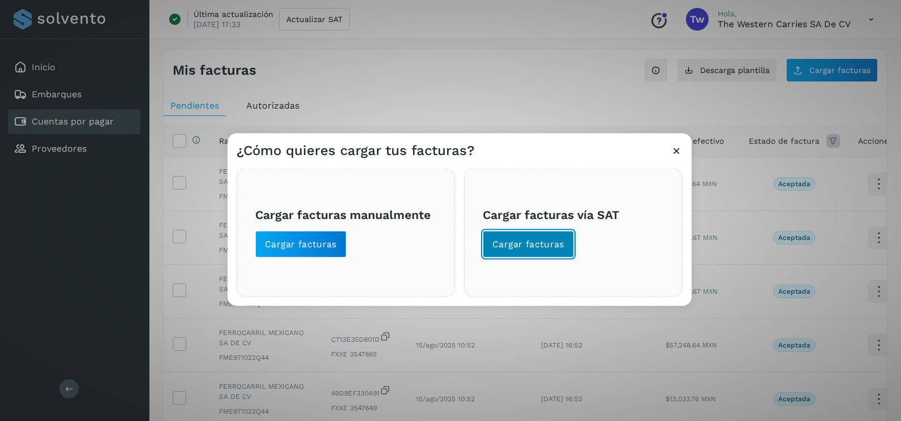
click at [505, 244] on span "Cargar facturas" at bounding box center [528, 244] width 72 height 12
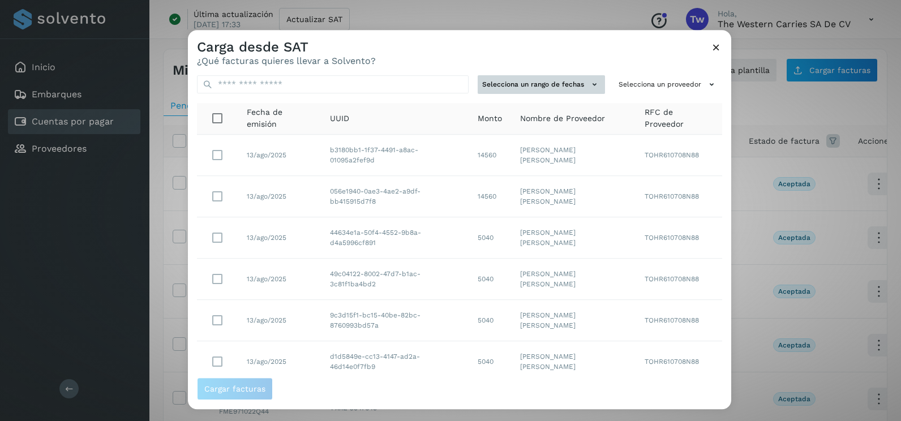
click at [573, 90] on button "Selecciona un rango de fechas" at bounding box center [541, 84] width 127 height 19
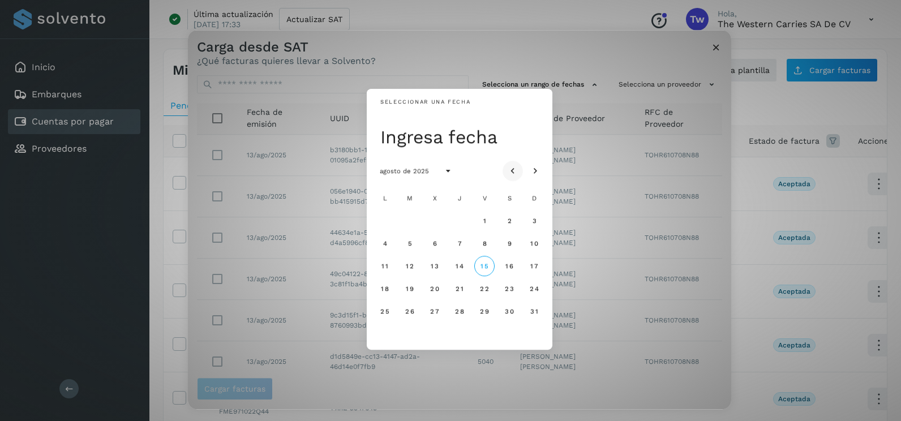
click at [516, 161] on button "Mes anterior" at bounding box center [513, 171] width 20 height 20
click at [386, 312] on span "28" at bounding box center [385, 311] width 10 height 8
click at [411, 312] on span "29" at bounding box center [410, 311] width 10 height 8
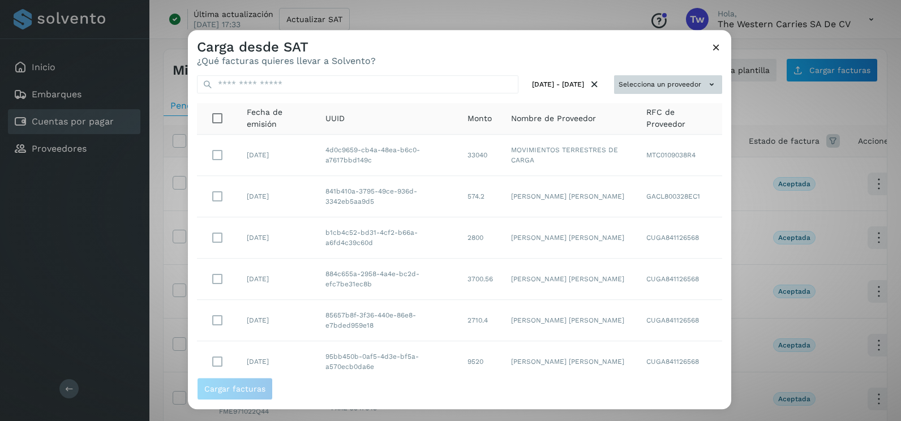
click at [684, 83] on button "Selecciona un proveedor" at bounding box center [668, 84] width 108 height 19
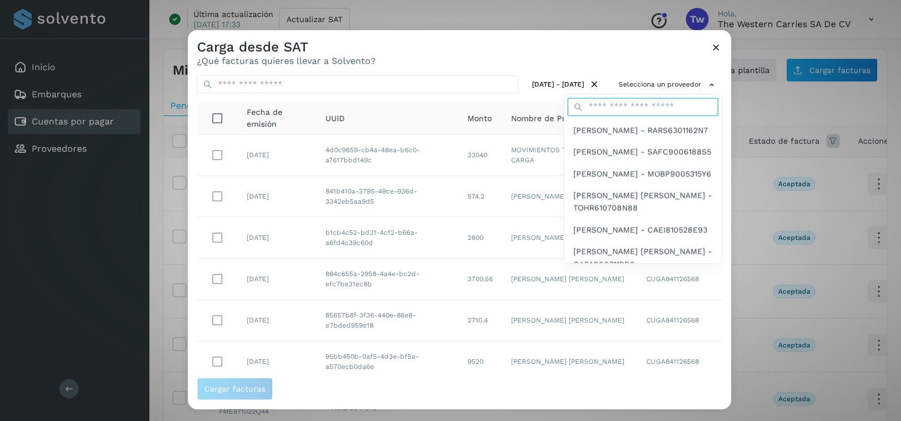
click at [610, 108] on input "text" at bounding box center [643, 107] width 151 height 18
type input "*****"
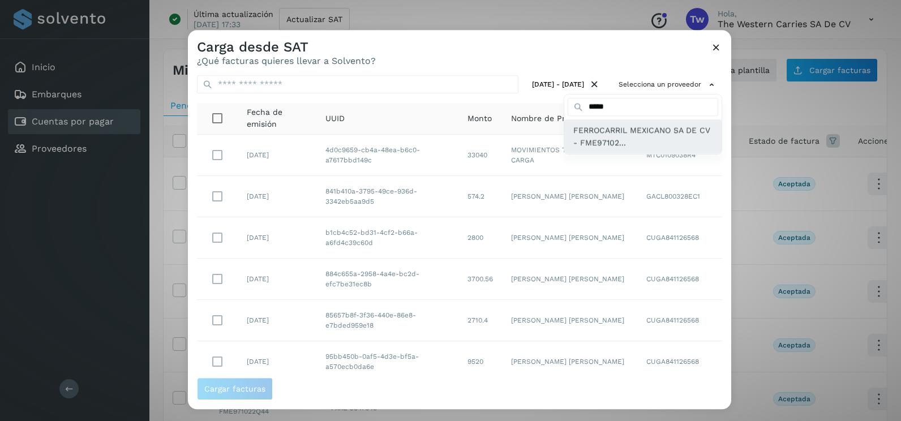
click at [607, 141] on span "FERROCARRIL MEXICANO SA DE CV - FME97102..." at bounding box center [642, 136] width 139 height 25
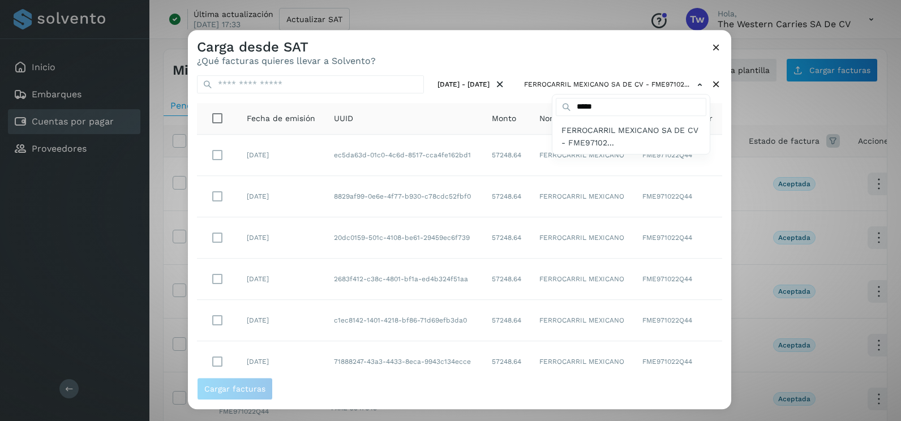
click at [563, 55] on div at bounding box center [638, 240] width 901 height 421
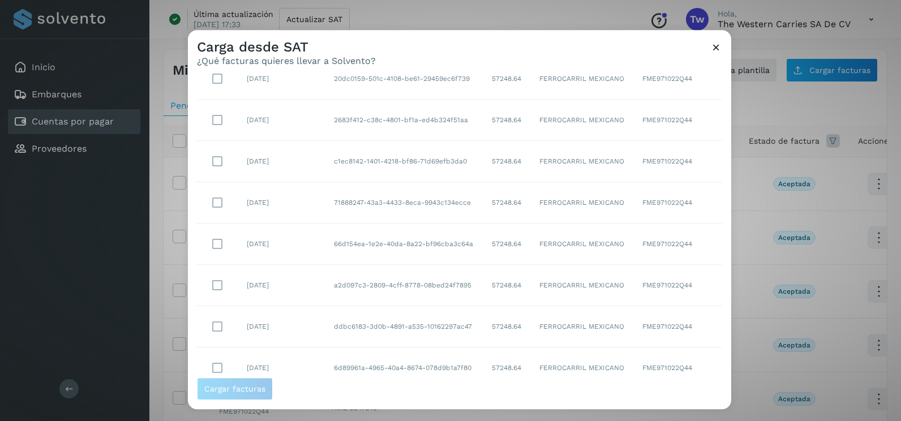
scroll to position [201, 0]
drag, startPoint x: 672, startPoint y: 359, endPoint x: 671, endPoint y: 367, distance: 8.6
click at [672, 359] on select "** ** **" at bounding box center [679, 357] width 29 height 22
select select "**"
click at [665, 346] on select "** ** **" at bounding box center [679, 357] width 29 height 22
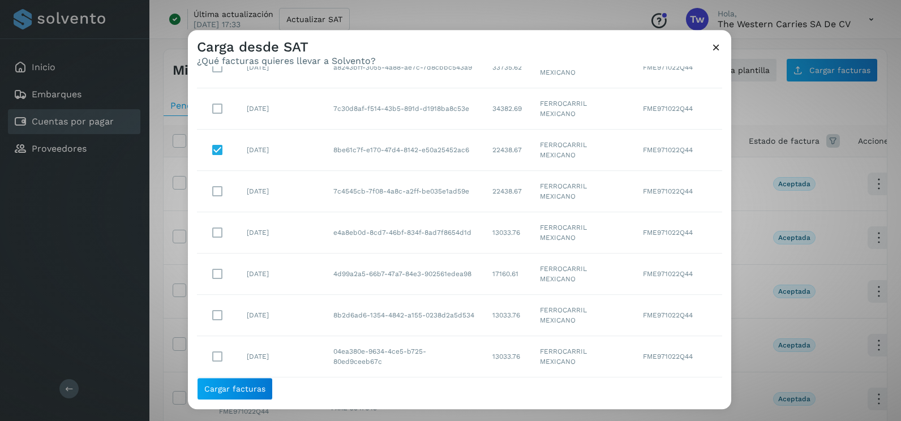
scroll to position [1177, 0]
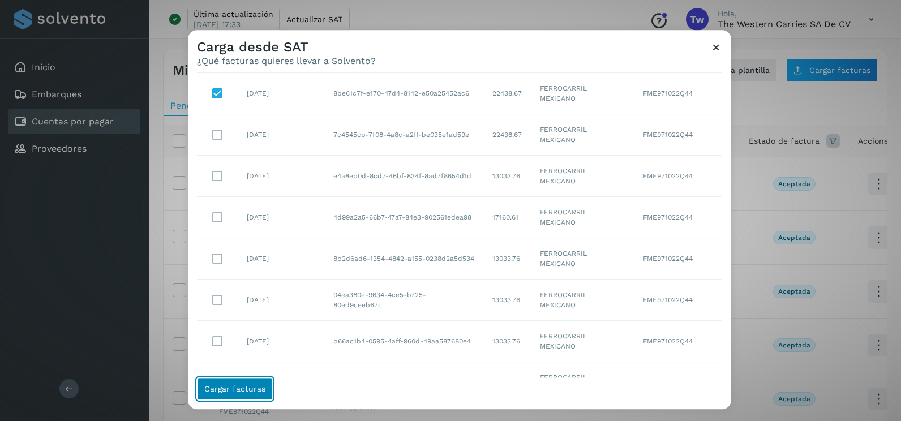
click at [261, 389] on span "Cargar facturas" at bounding box center [234, 389] width 61 height 8
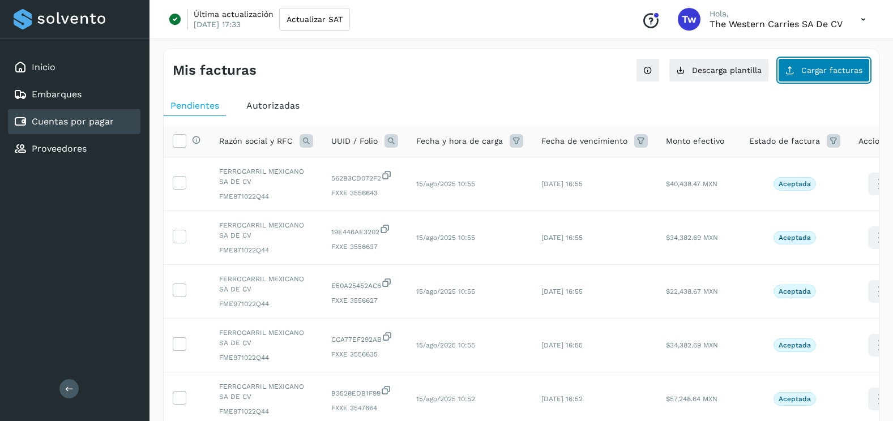
click at [824, 71] on span "Cargar facturas" at bounding box center [831, 70] width 61 height 8
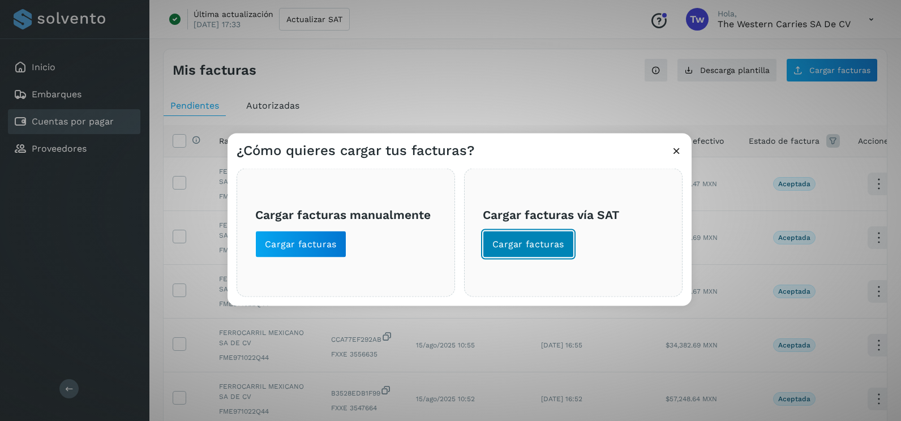
click at [533, 242] on span "Cargar facturas" at bounding box center [528, 244] width 72 height 12
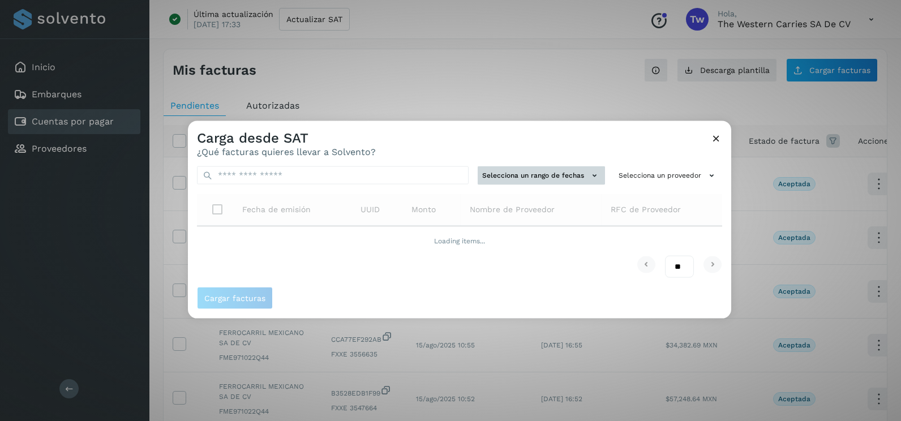
click at [578, 174] on button "Selecciona un rango de fechas" at bounding box center [541, 175] width 127 height 19
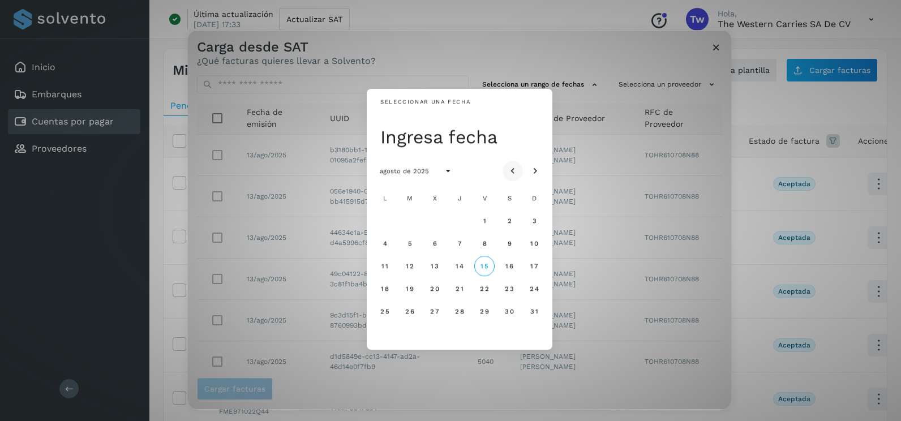
click at [514, 163] on button "Mes anterior" at bounding box center [513, 171] width 20 height 20
click at [381, 314] on button "28" at bounding box center [385, 311] width 20 height 20
click at [408, 315] on span "29" at bounding box center [410, 311] width 10 height 8
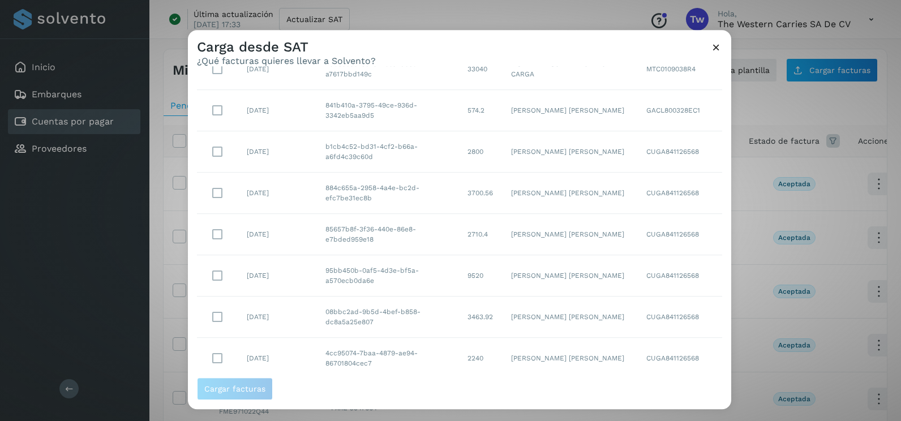
scroll to position [201, 0]
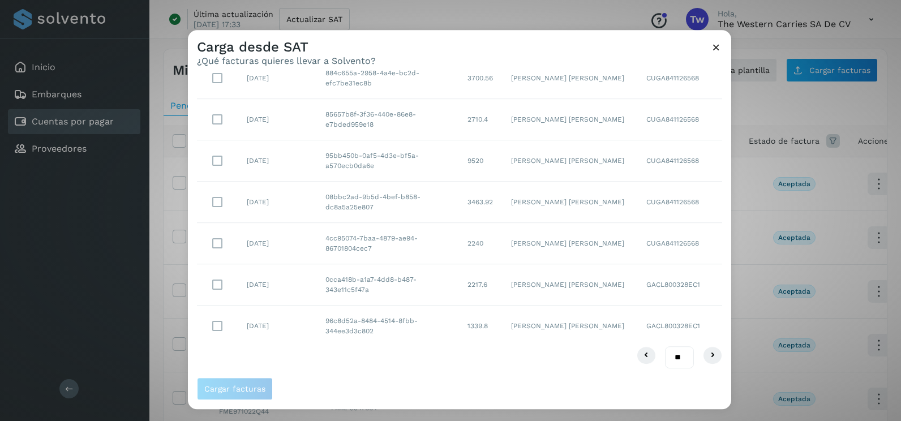
click at [674, 356] on select "** ** **" at bounding box center [679, 357] width 29 height 22
select select "**"
click at [665, 346] on select "** ** **" at bounding box center [679, 357] width 29 height 22
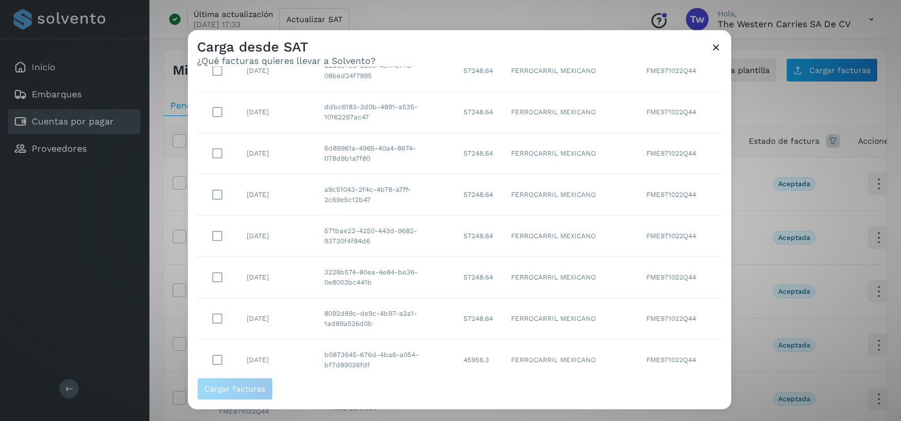
scroll to position [1854, 0]
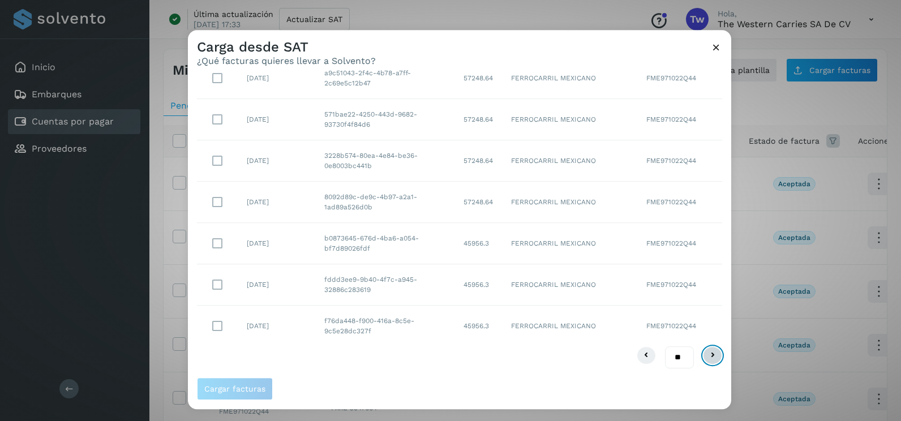
click at [708, 354] on icon at bounding box center [713, 356] width 14 height 14
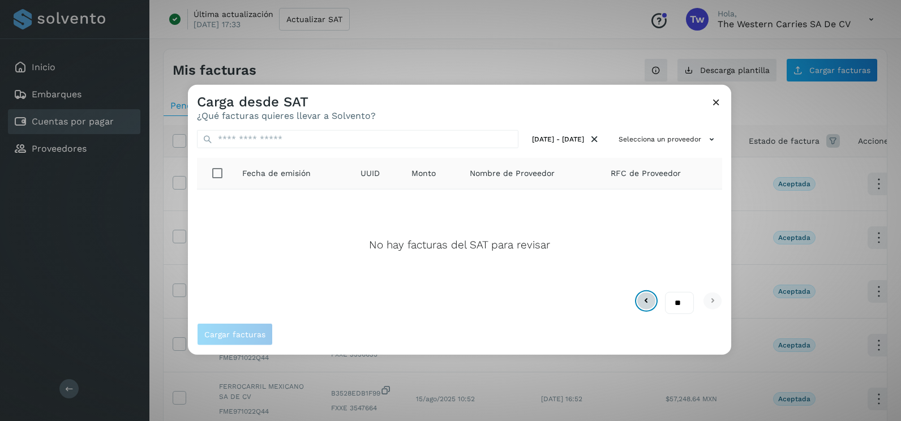
click at [651, 304] on icon at bounding box center [647, 301] width 14 height 14
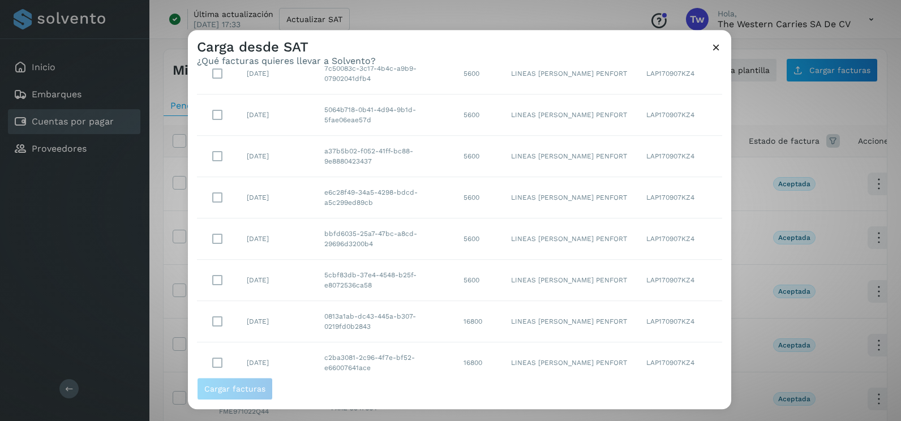
scroll to position [1075, 0]
click at [533, 152] on td "LINEAS DE ACERO PENFORT" at bounding box center [569, 154] width 135 height 41
click at [721, 45] on icon at bounding box center [716, 47] width 12 height 12
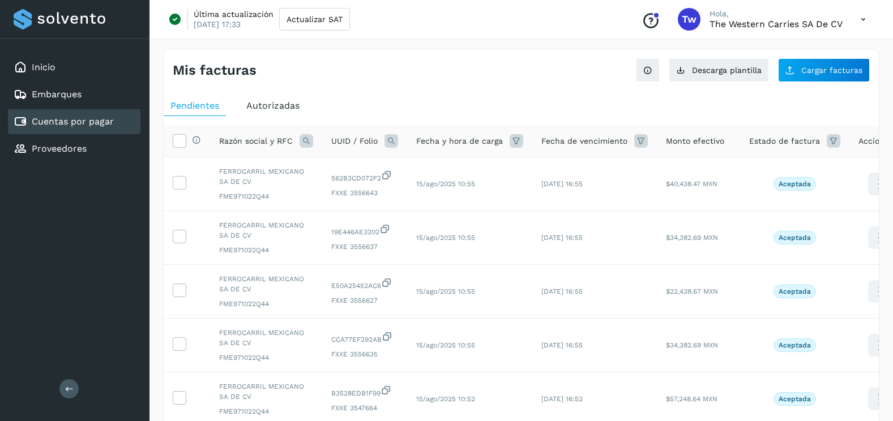
click at [816, 83] on div "Mis facturas Ver instrucciones para cargar Facturas Descarga plantilla Cargar f…" at bounding box center [521, 413] width 716 height 729
click at [812, 74] on span "Cargar facturas" at bounding box center [831, 70] width 61 height 8
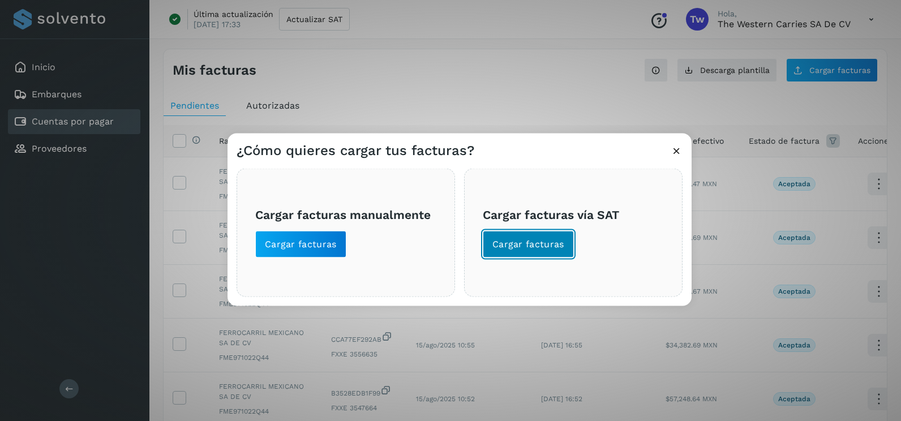
click at [533, 247] on span "Cargar facturas" at bounding box center [528, 244] width 72 height 12
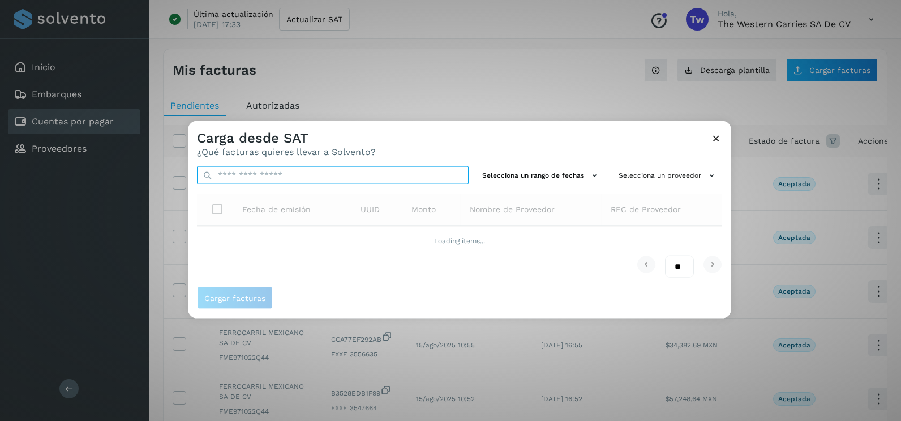
click at [324, 178] on input "text" at bounding box center [333, 175] width 272 height 18
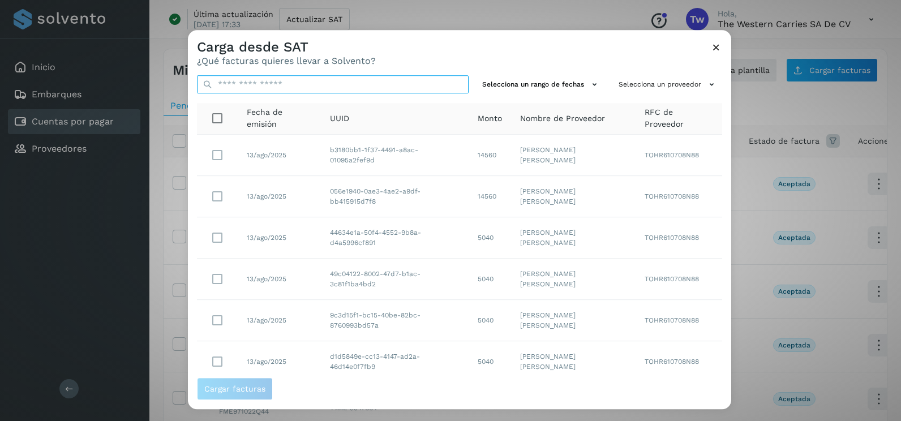
click at [309, 81] on input "text" at bounding box center [333, 84] width 272 height 18
paste input "**********"
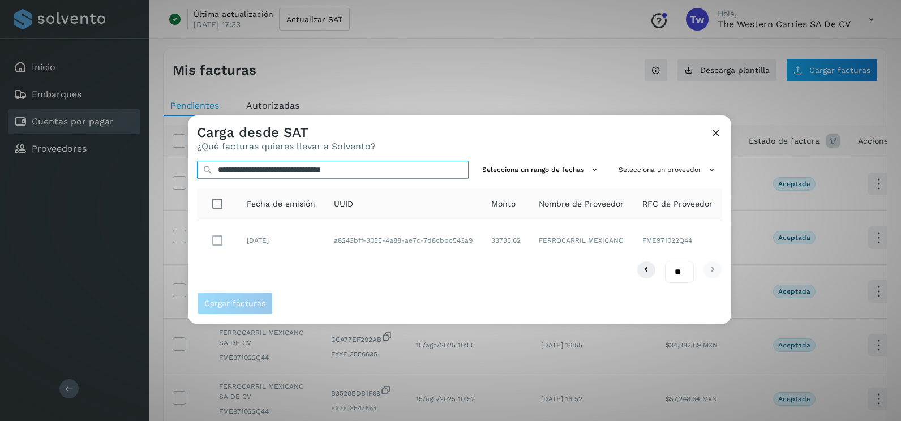
type input "**********"
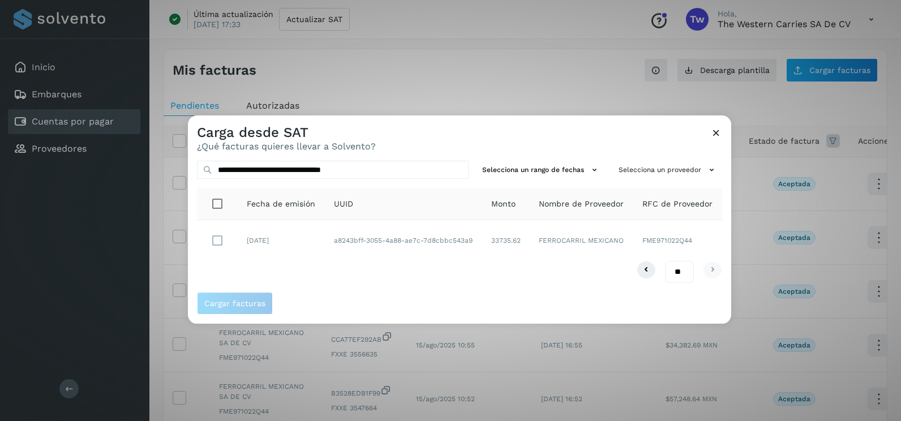
click at [482, 239] on td "a8243bff-3055-4a88-ae7c-7d8cbbc543a9" at bounding box center [506, 240] width 48 height 41
click at [248, 307] on span "Cargar facturas" at bounding box center [234, 303] width 61 height 8
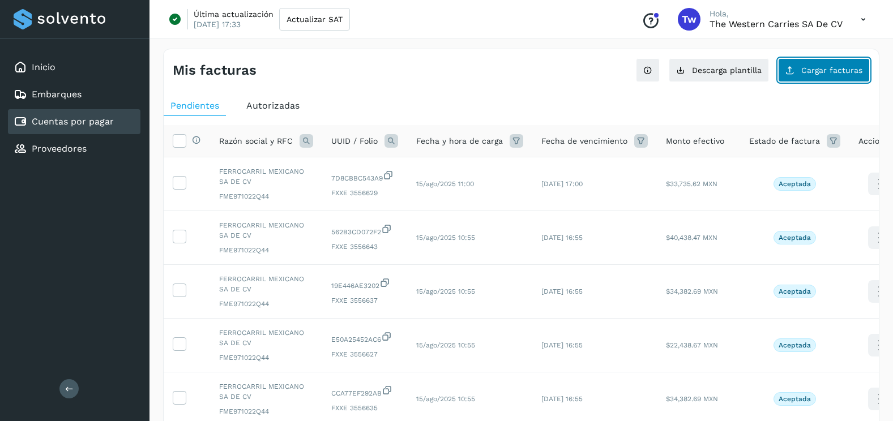
click at [788, 79] on button "Cargar facturas" at bounding box center [824, 70] width 92 height 24
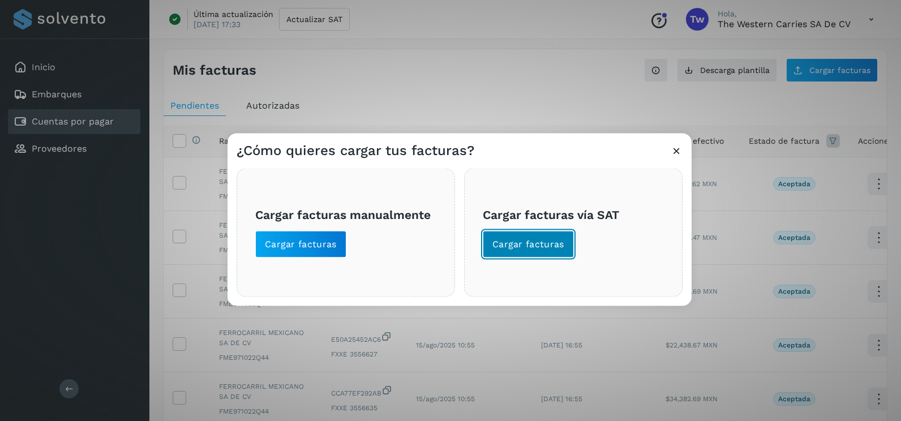
click at [555, 251] on button "Cargar facturas" at bounding box center [528, 244] width 91 height 27
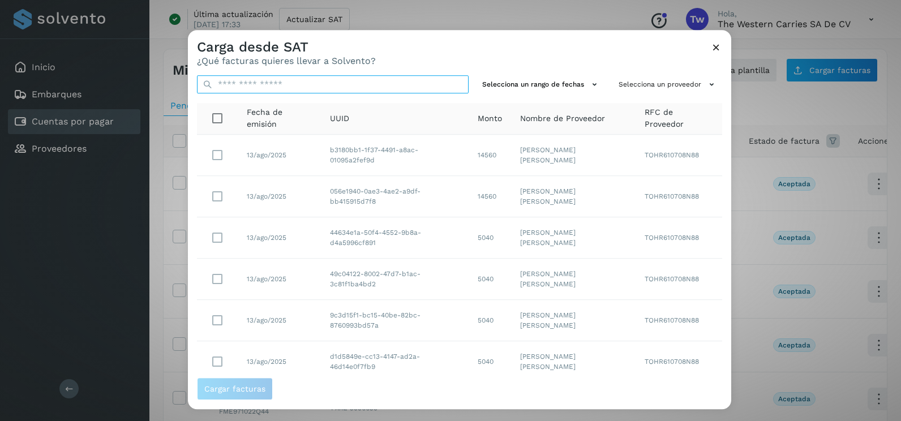
click at [368, 84] on input "text" at bounding box center [333, 84] width 272 height 18
paste input "**********"
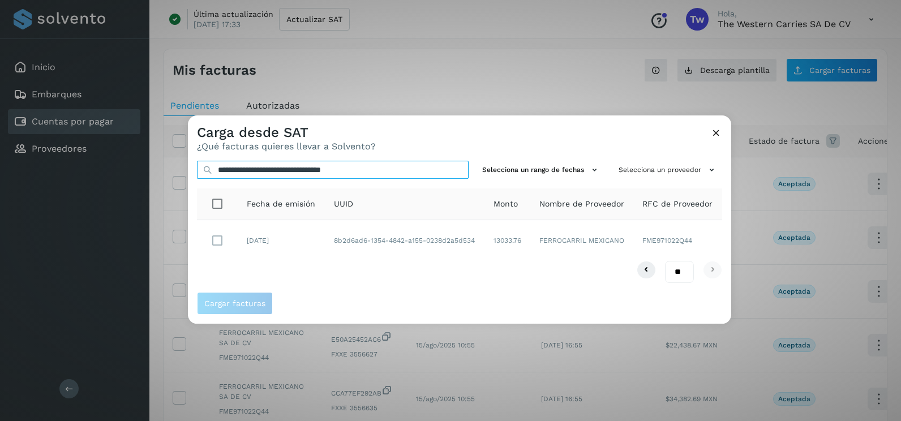
type input "**********"
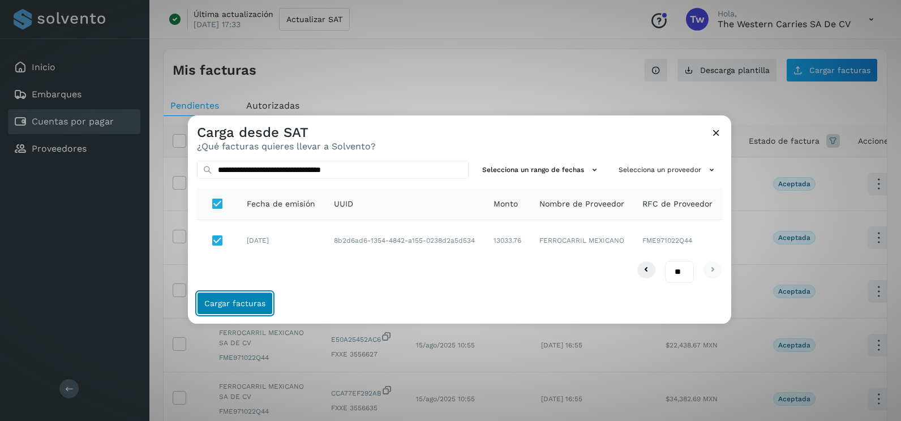
click at [255, 300] on span "Cargar facturas" at bounding box center [234, 303] width 61 height 8
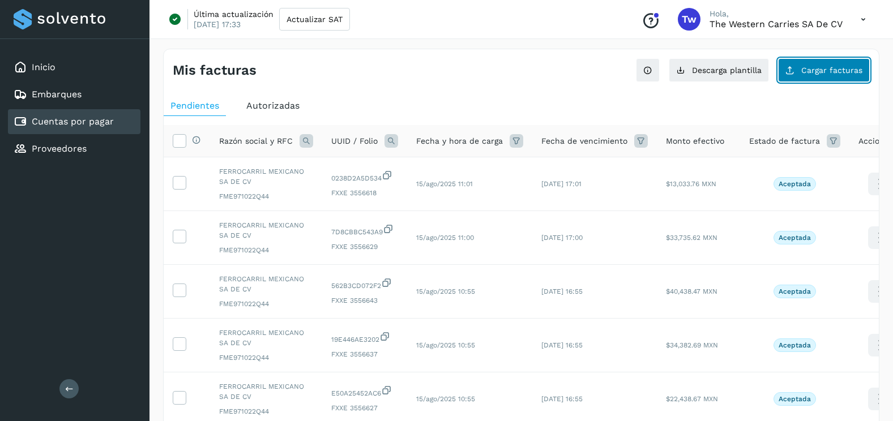
click at [843, 69] on span "Cargar facturas" at bounding box center [831, 70] width 61 height 8
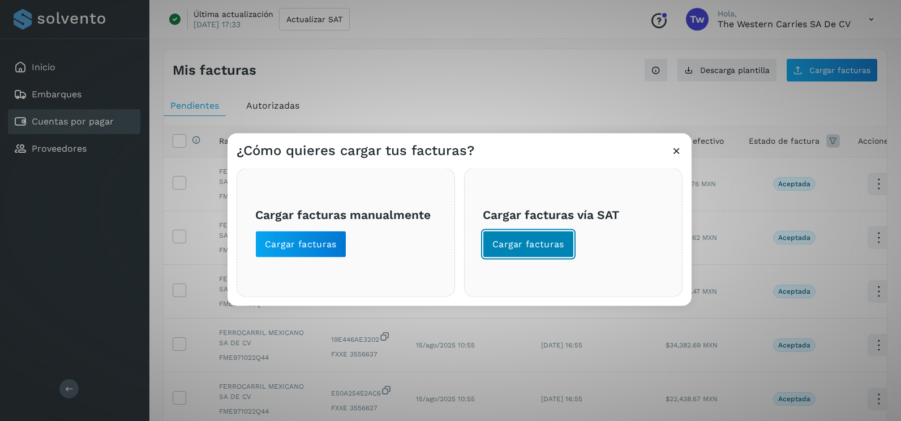
click at [514, 254] on button "Cargar facturas" at bounding box center [528, 244] width 91 height 27
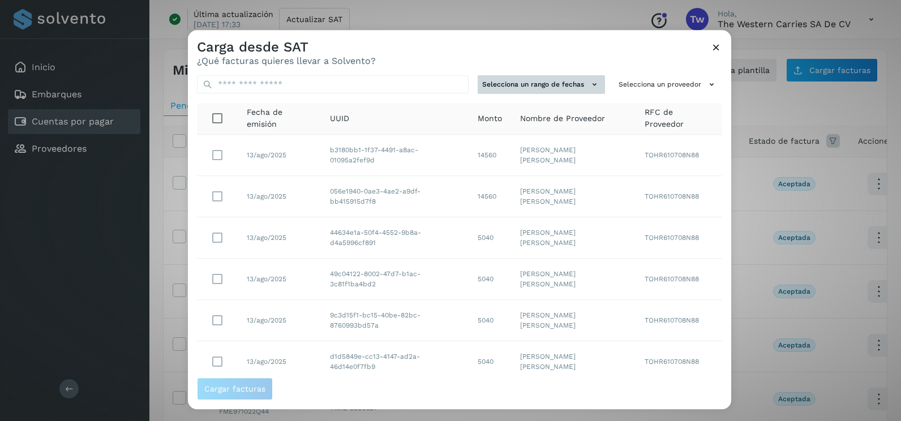
click at [589, 80] on icon at bounding box center [595, 85] width 12 height 12
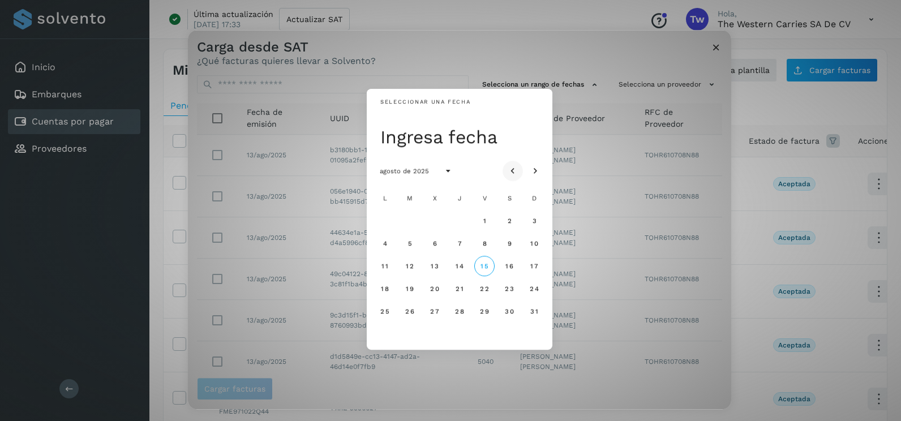
click at [517, 169] on icon "Mes anterior" at bounding box center [512, 171] width 11 height 11
click at [384, 314] on span "28" at bounding box center [385, 311] width 10 height 8
click at [405, 314] on span "29" at bounding box center [410, 311] width 10 height 8
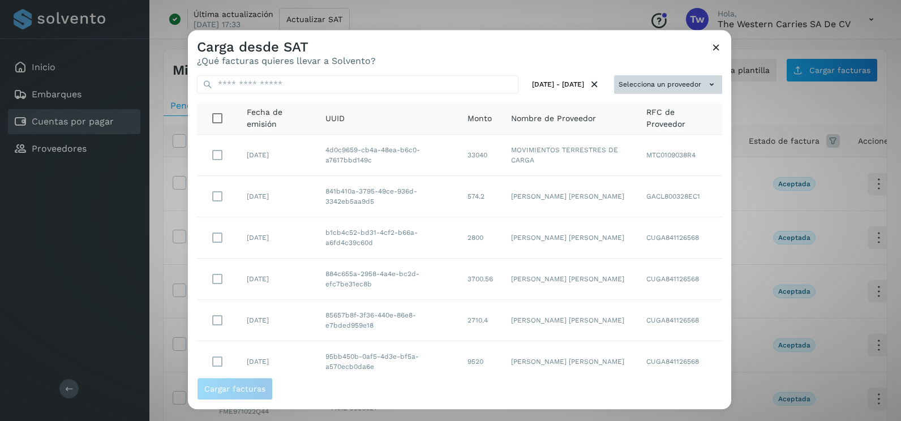
click at [706, 80] on icon at bounding box center [712, 85] width 12 height 12
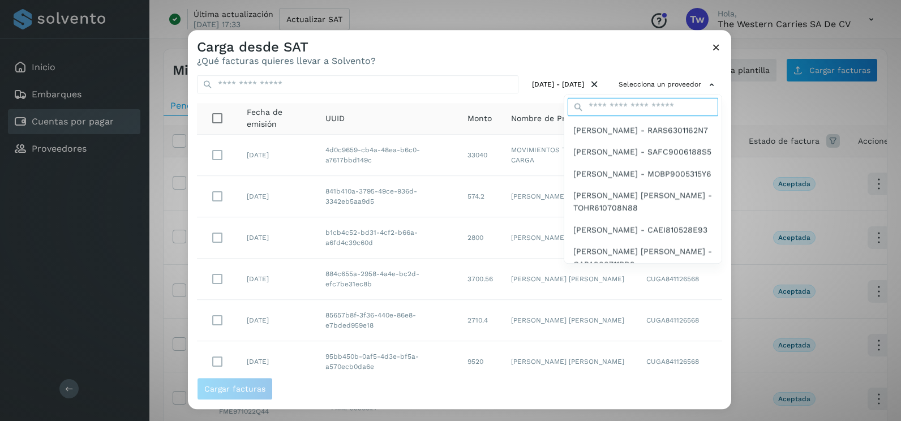
click at [615, 106] on input "text" at bounding box center [643, 107] width 151 height 18
type input "*****"
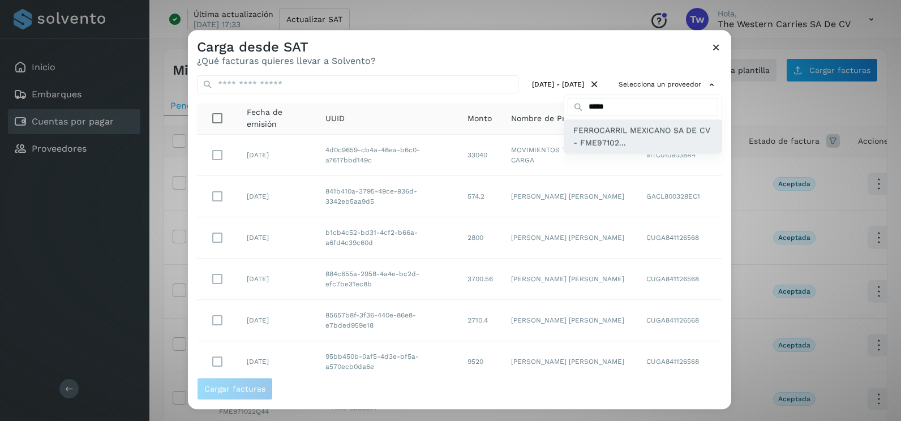
click at [625, 146] on span "FERROCARRIL MEXICANO SA DE CV - FME97102..." at bounding box center [642, 136] width 139 height 25
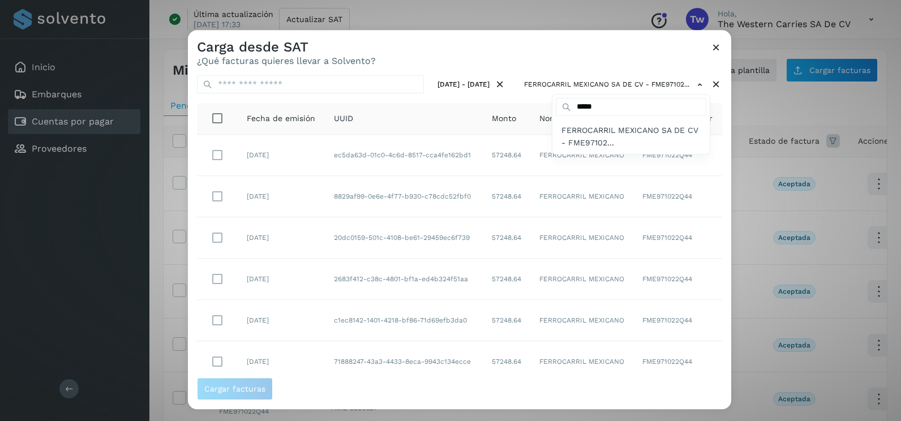
click at [704, 302] on div at bounding box center [638, 240] width 901 height 421
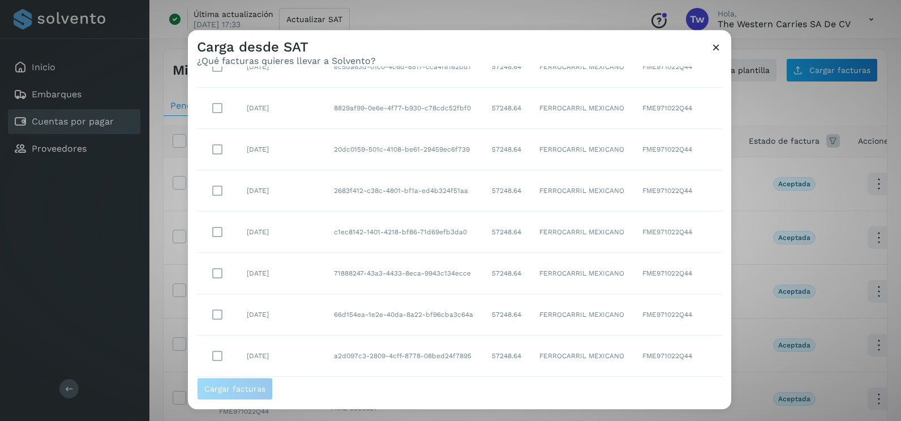
scroll to position [201, 0]
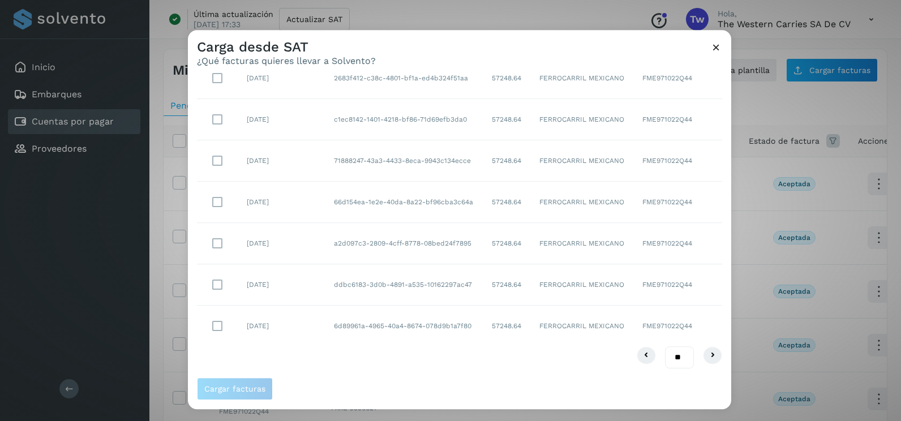
click at [674, 359] on select "** ** **" at bounding box center [679, 357] width 29 height 22
drag, startPoint x: 670, startPoint y: 353, endPoint x: 673, endPoint y: 369, distance: 16.2
click at [670, 353] on select "** ** **" at bounding box center [679, 357] width 29 height 22
select select "**"
click at [665, 346] on select "** ** **" at bounding box center [679, 357] width 29 height 22
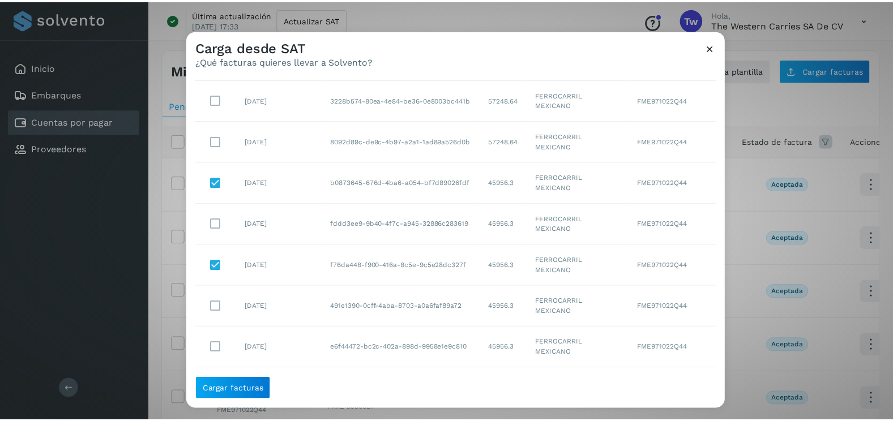
scroll to position [646, 0]
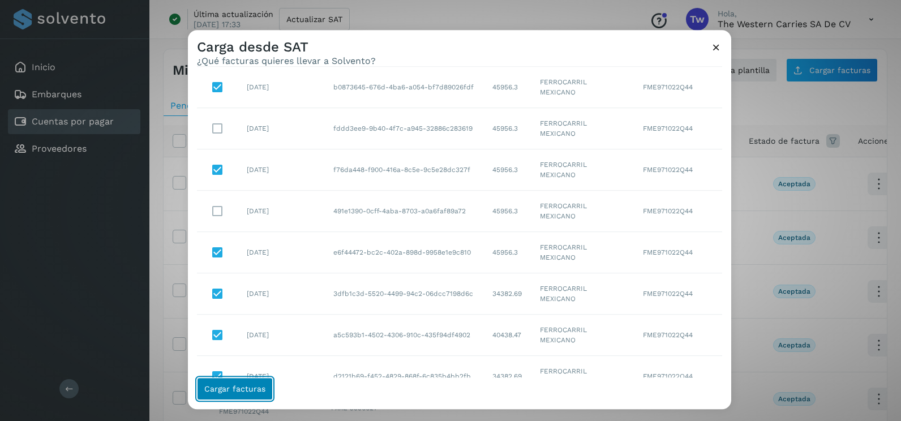
click at [259, 388] on span "Cargar facturas" at bounding box center [234, 389] width 61 height 8
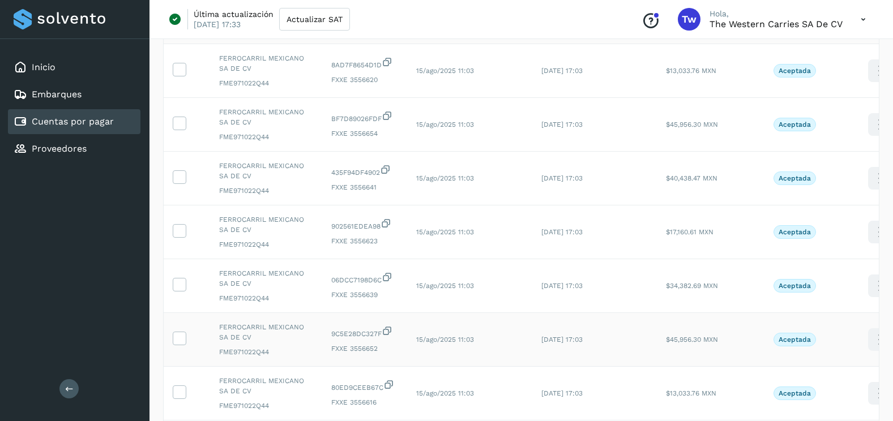
scroll to position [379, 0]
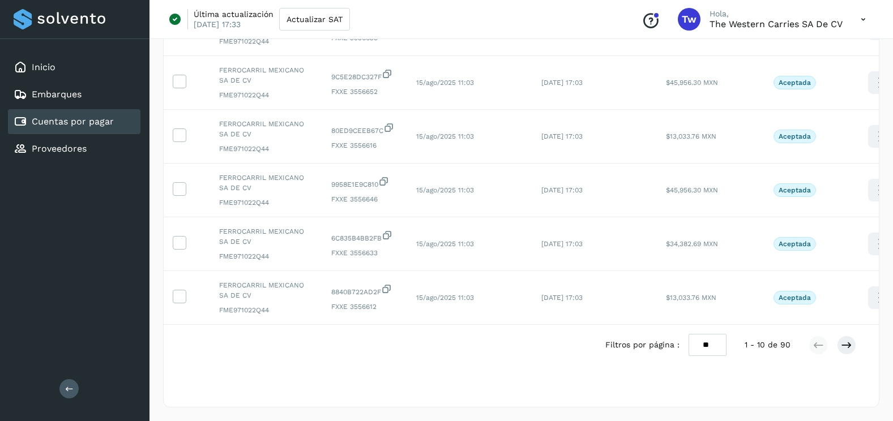
click at [714, 350] on select "** ** **" at bounding box center [707, 345] width 38 height 22
select select "**"
click at [688, 334] on select "** ** **" at bounding box center [707, 345] width 38 height 22
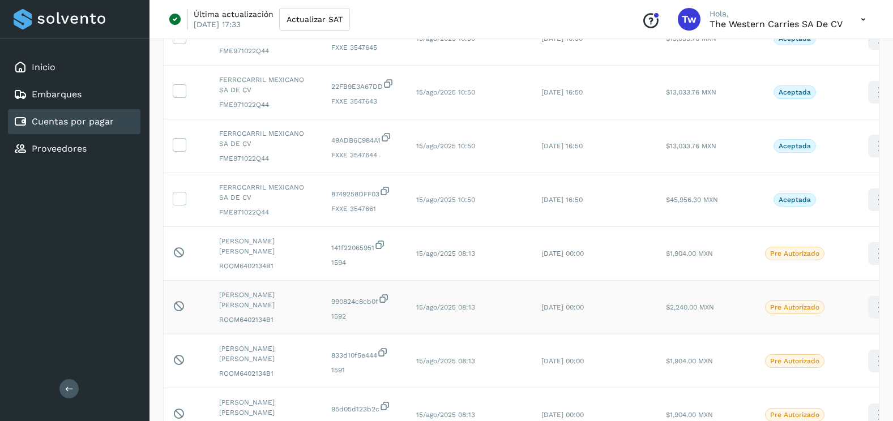
scroll to position [1963, 0]
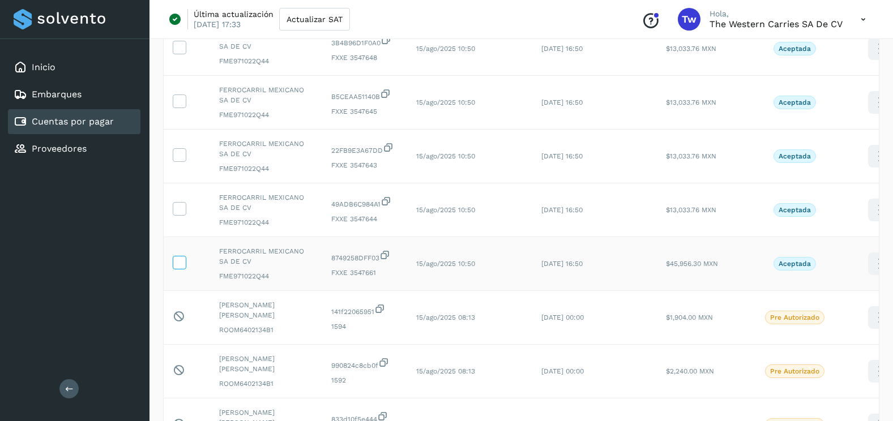
click at [178, 262] on icon at bounding box center [179, 262] width 12 height 12
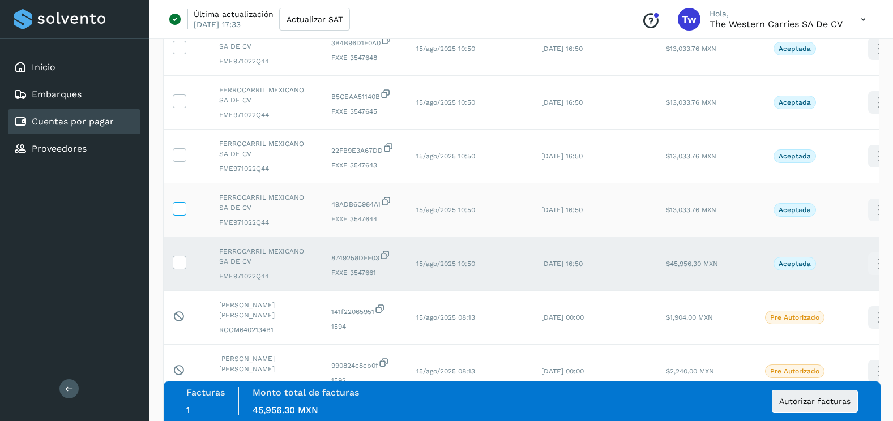
click at [174, 212] on icon at bounding box center [179, 208] width 12 height 12
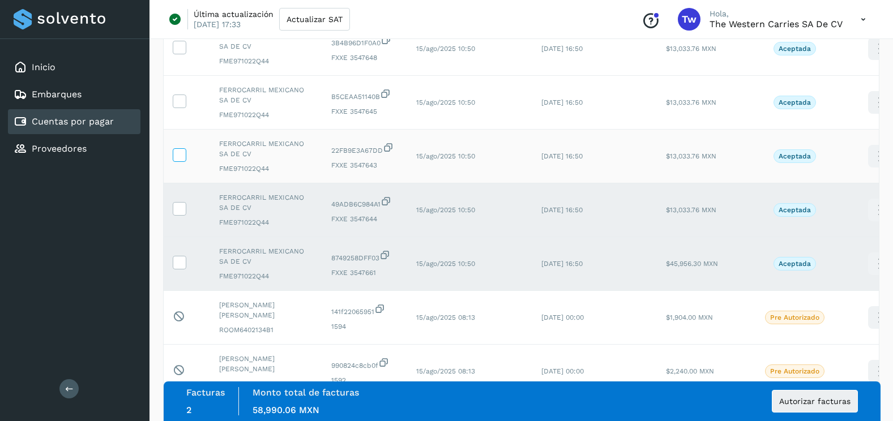
click at [177, 157] on icon at bounding box center [179, 154] width 12 height 12
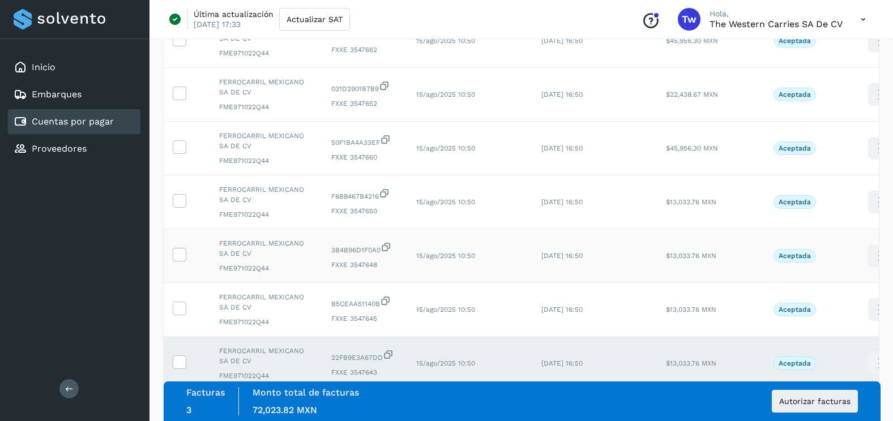
scroll to position [1737, 0]
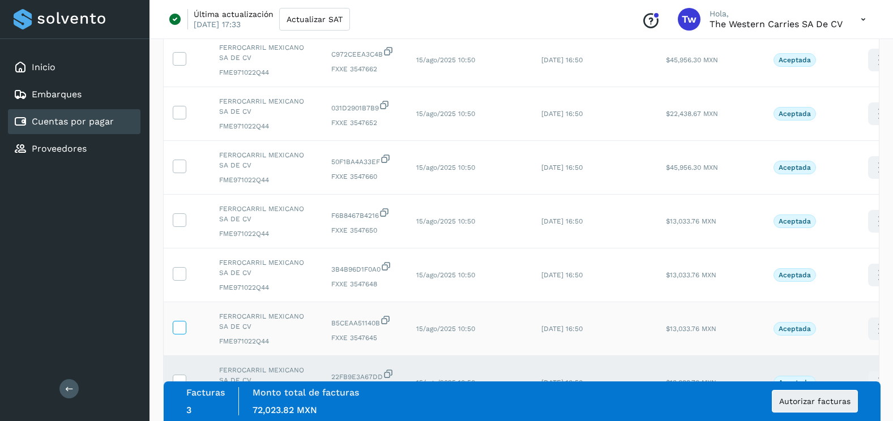
click at [182, 328] on icon at bounding box center [179, 327] width 12 height 12
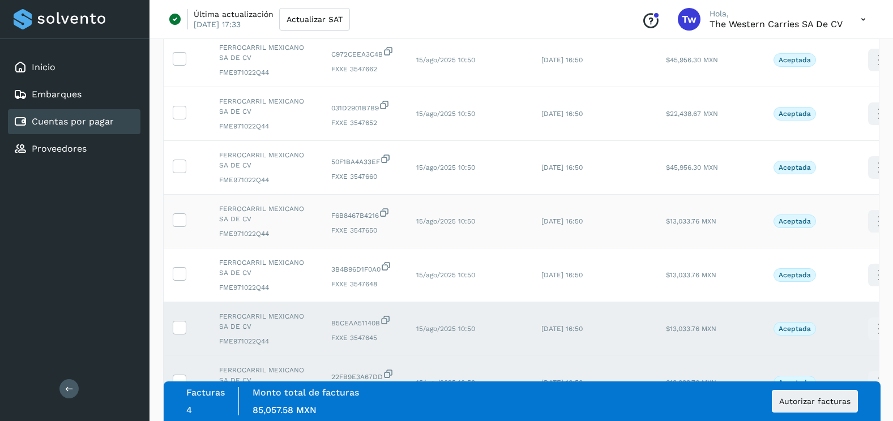
drag, startPoint x: 178, startPoint y: 276, endPoint x: 185, endPoint y: 228, distance: 48.5
click at [178, 276] on icon at bounding box center [179, 273] width 12 height 12
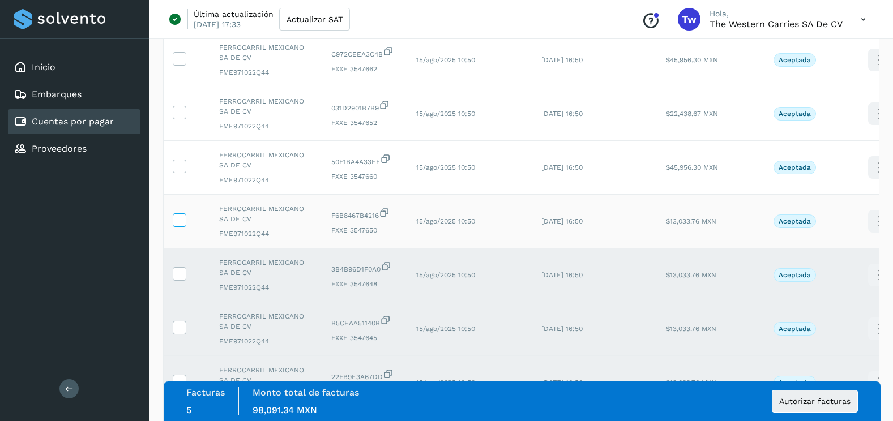
click at [182, 223] on icon at bounding box center [179, 219] width 12 height 12
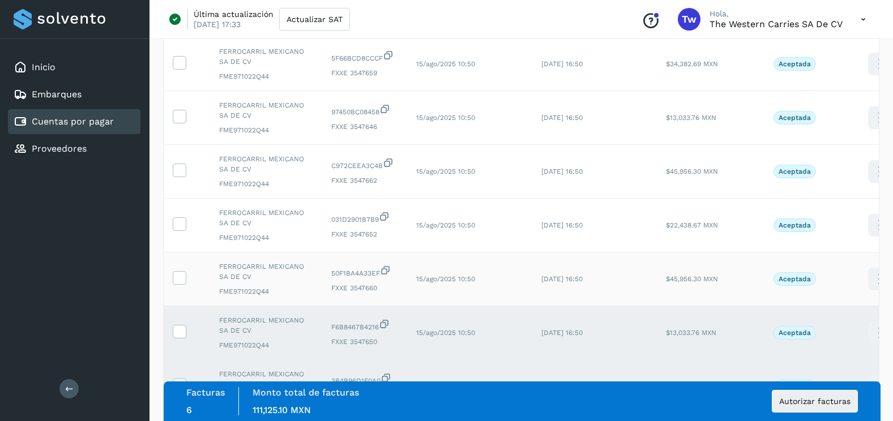
scroll to position [1567, 0]
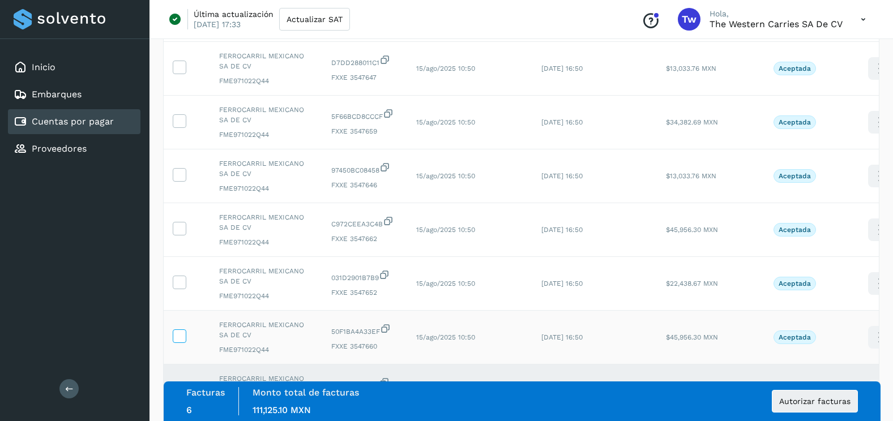
click at [180, 329] on icon at bounding box center [179, 335] width 12 height 12
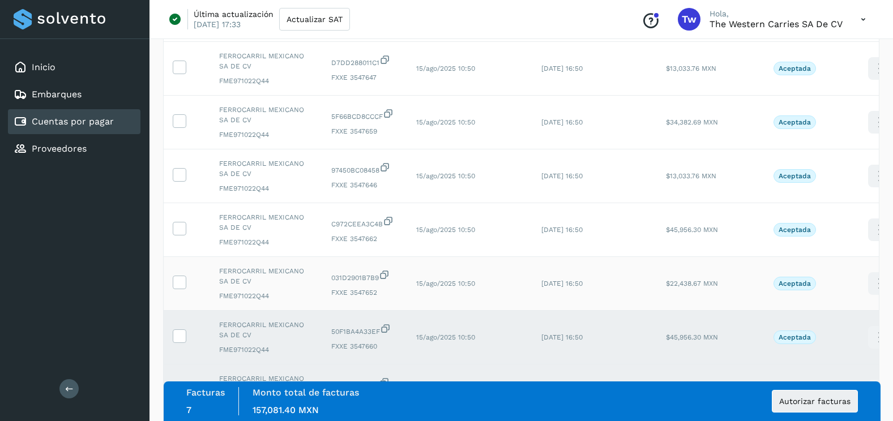
drag, startPoint x: 178, startPoint y: 280, endPoint x: 182, endPoint y: 263, distance: 17.9
click at [178, 279] on icon at bounding box center [179, 282] width 12 height 12
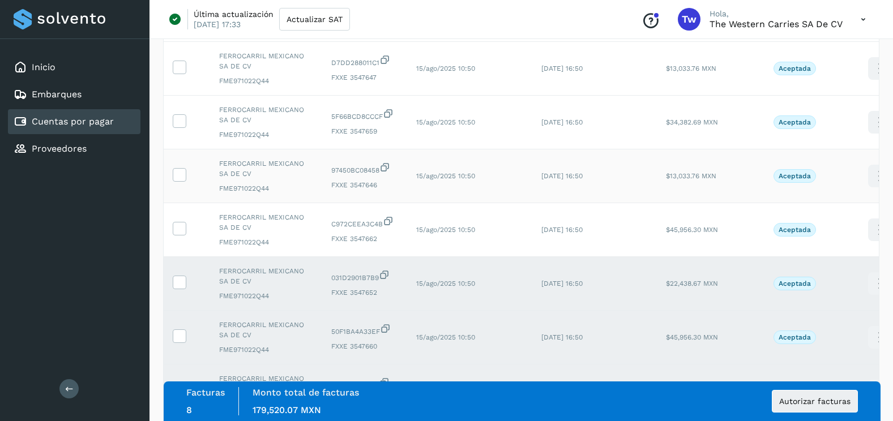
drag, startPoint x: 183, startPoint y: 231, endPoint x: 182, endPoint y: 190, distance: 41.4
click at [183, 224] on icon at bounding box center [179, 228] width 12 height 12
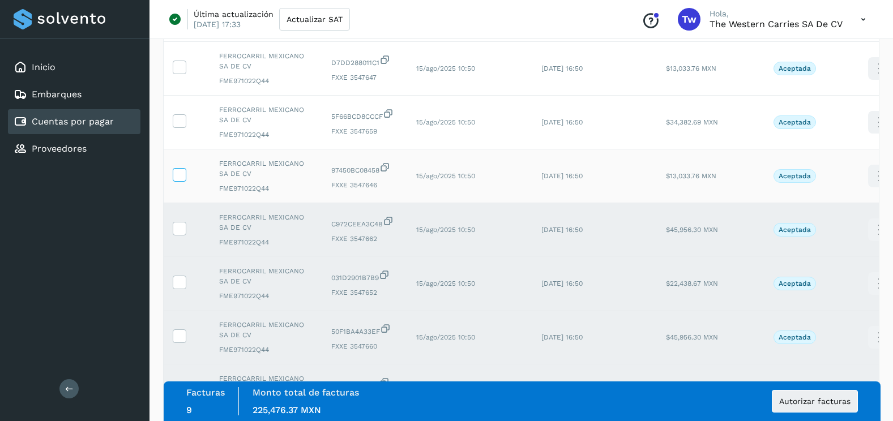
drag, startPoint x: 182, startPoint y: 180, endPoint x: 182, endPoint y: 169, distance: 10.8
click at [182, 174] on td at bounding box center [187, 176] width 46 height 54
click at [181, 167] on td at bounding box center [187, 176] width 46 height 54
click at [181, 173] on icon at bounding box center [179, 174] width 12 height 12
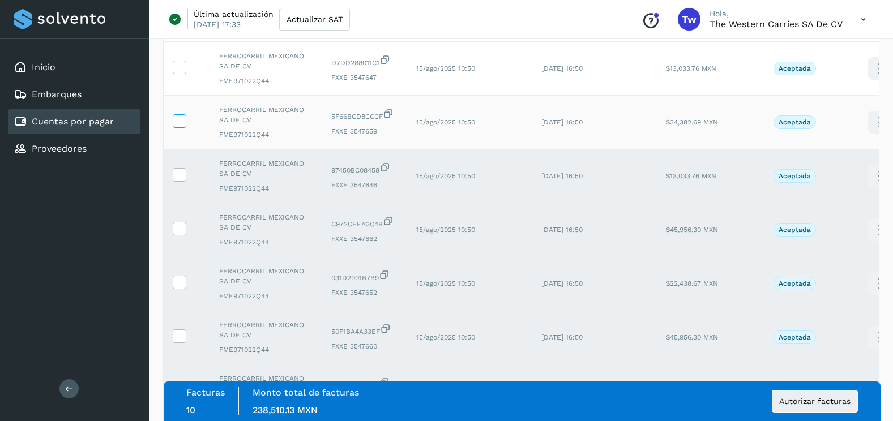
click at [179, 124] on icon at bounding box center [179, 120] width 12 height 12
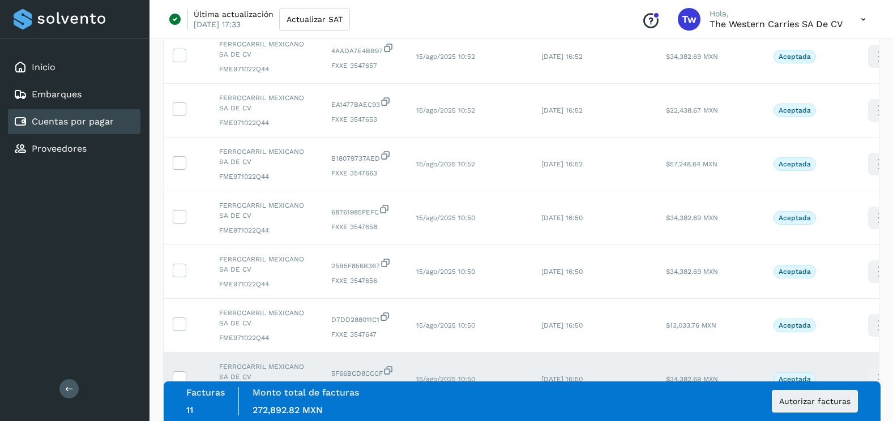
scroll to position [1284, 0]
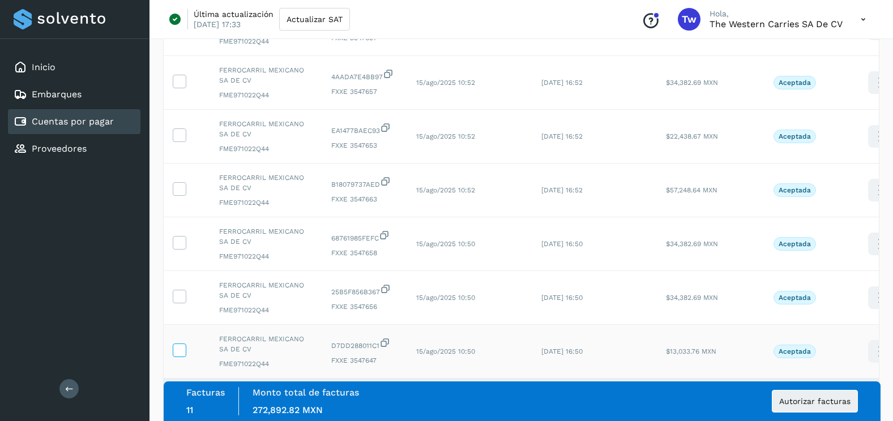
click at [182, 348] on icon at bounding box center [179, 350] width 12 height 12
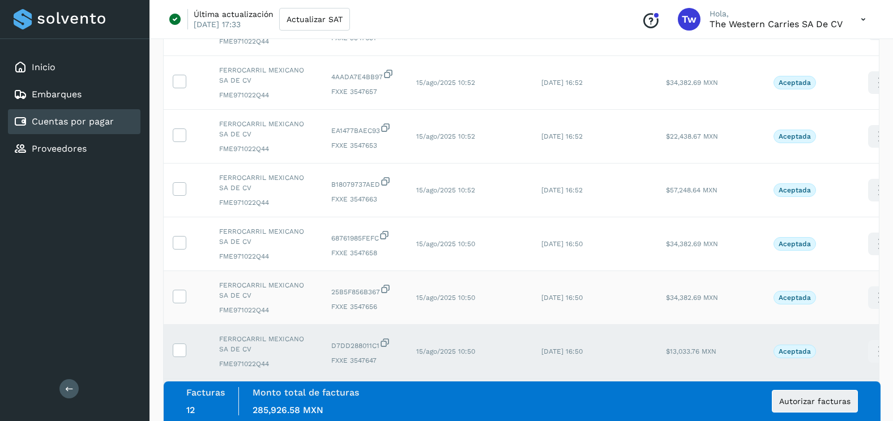
scroll to position [1341, 0]
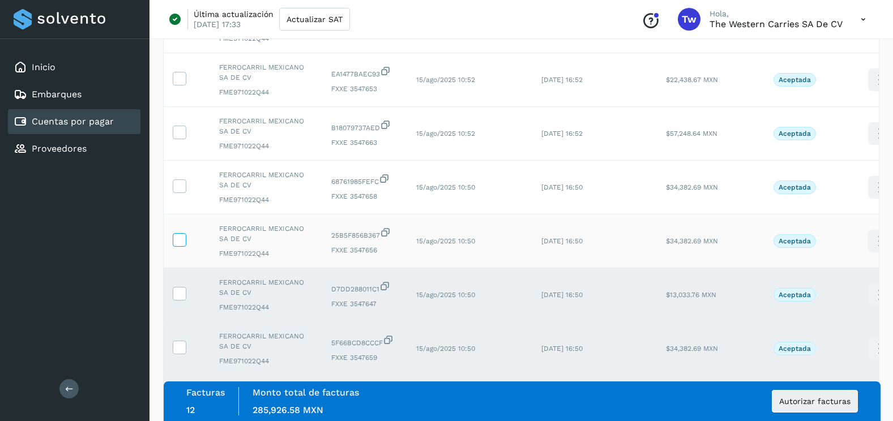
click at [182, 235] on icon at bounding box center [179, 239] width 12 height 12
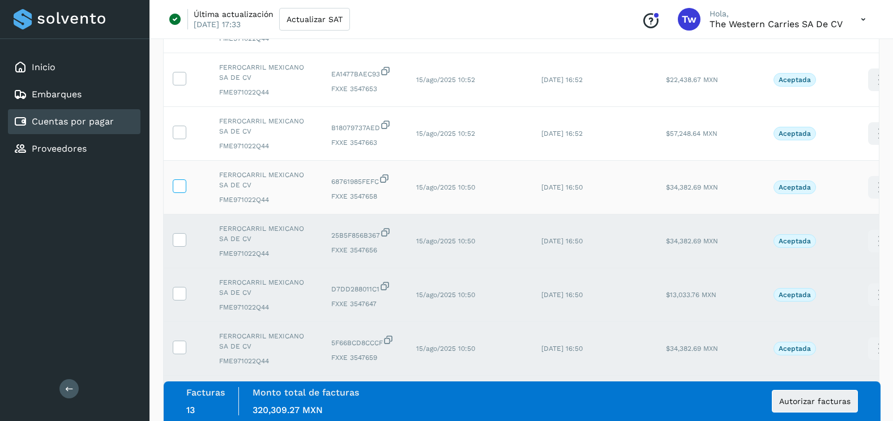
click at [180, 186] on icon at bounding box center [179, 185] width 12 height 12
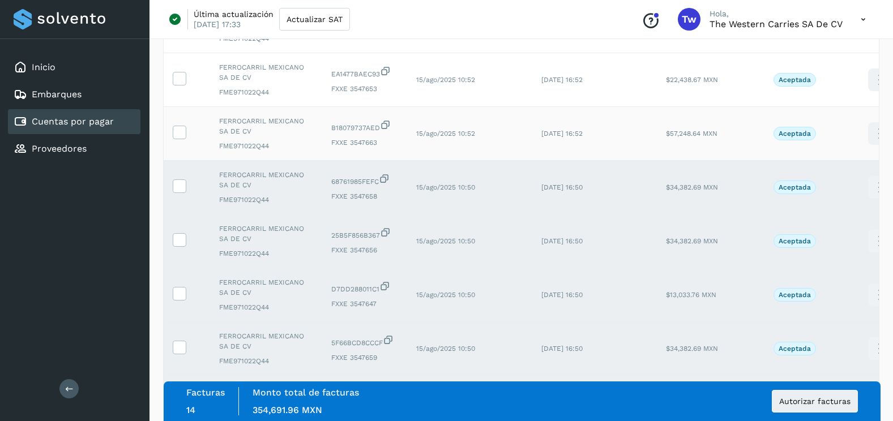
click at [178, 121] on td at bounding box center [187, 134] width 46 height 54
click at [175, 77] on icon at bounding box center [179, 78] width 12 height 12
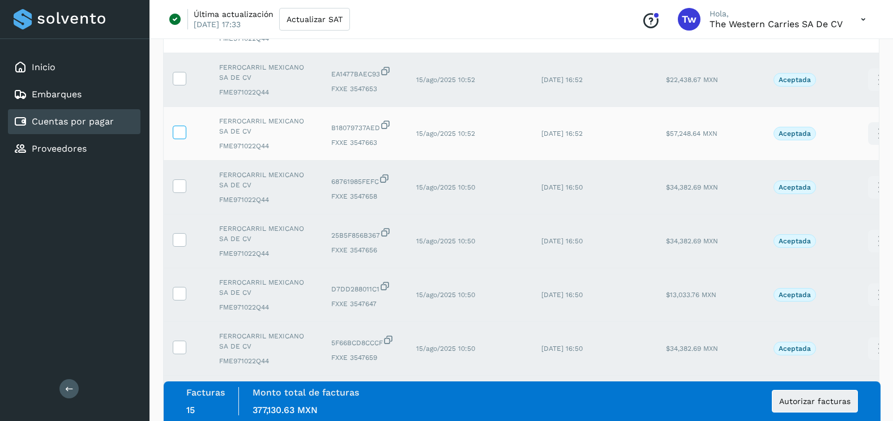
click at [185, 136] on icon at bounding box center [179, 132] width 12 height 12
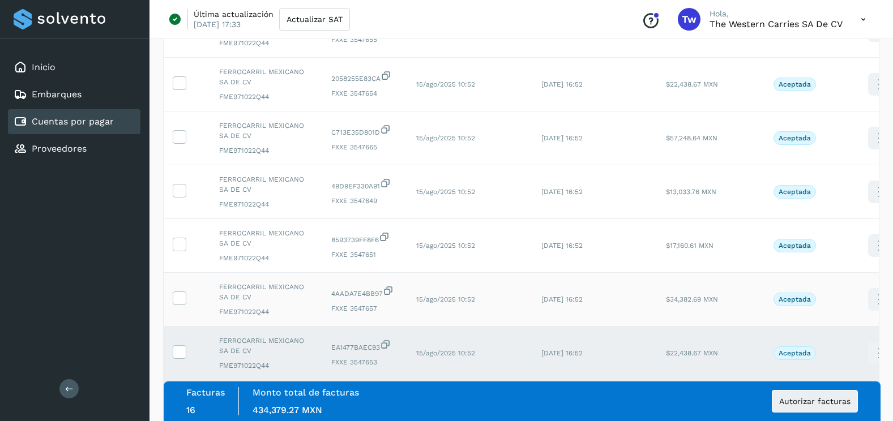
scroll to position [1058, 0]
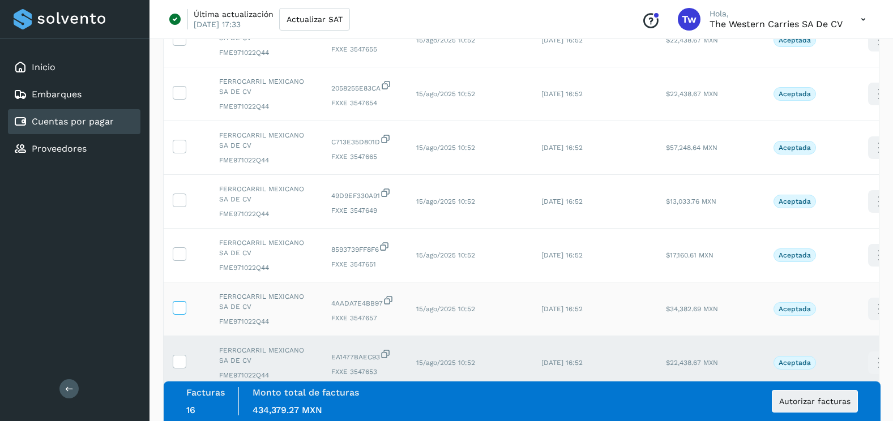
click at [183, 307] on icon at bounding box center [179, 307] width 12 height 12
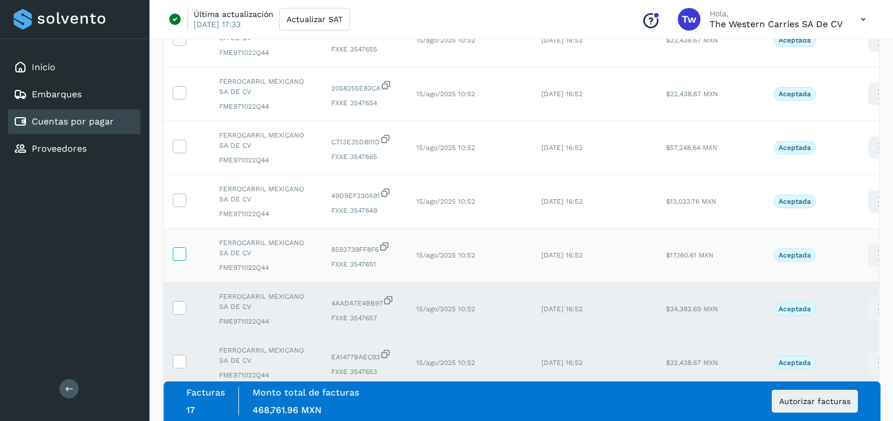
click at [183, 249] on icon at bounding box center [179, 253] width 12 height 12
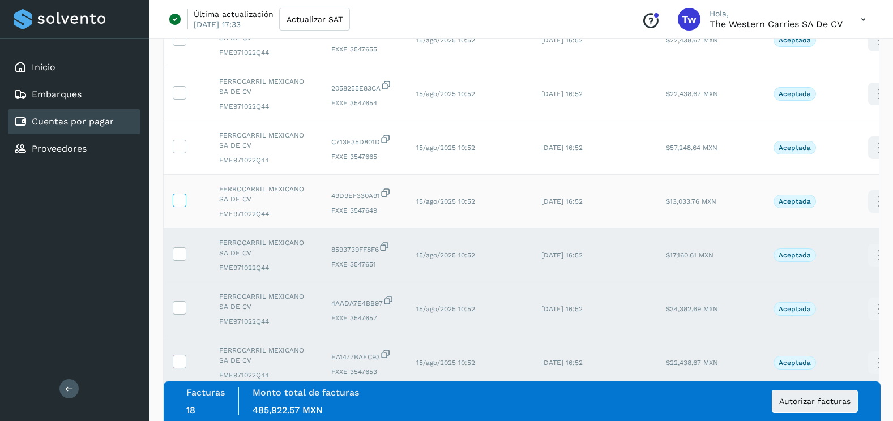
click at [181, 201] on icon at bounding box center [179, 200] width 12 height 12
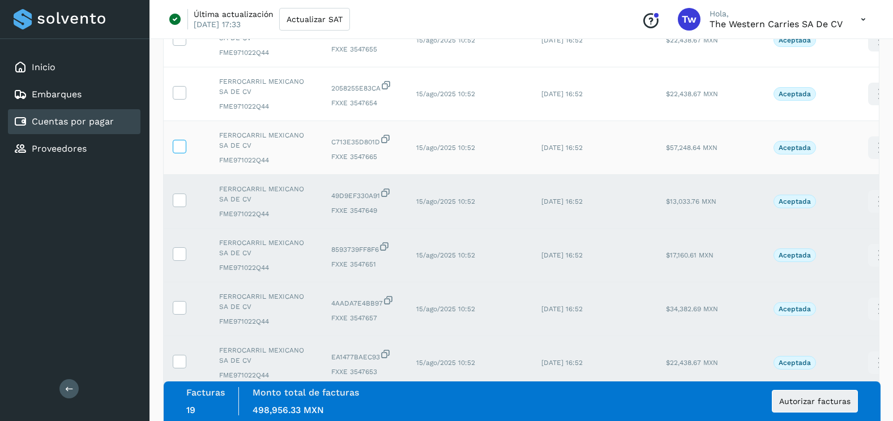
click at [179, 148] on icon at bounding box center [179, 146] width 12 height 12
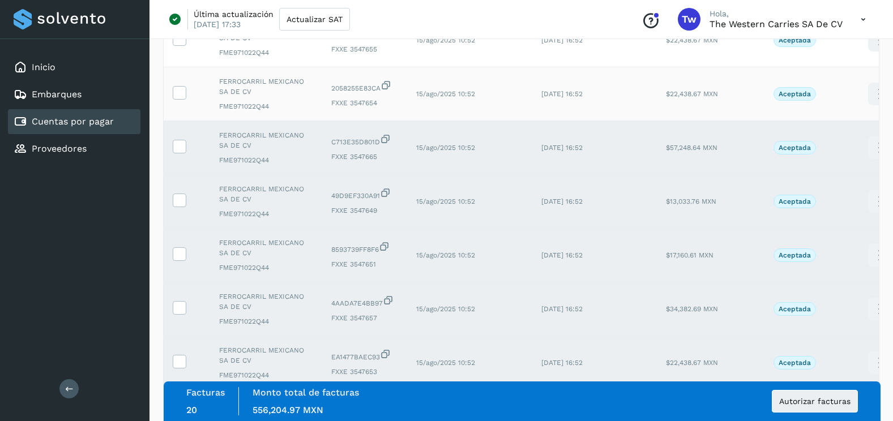
click at [177, 101] on td at bounding box center [187, 94] width 46 height 54
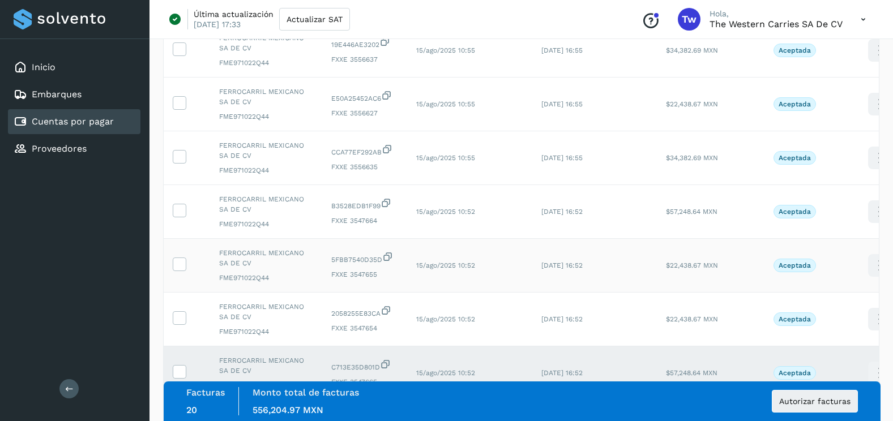
scroll to position [831, 0]
click at [183, 326] on label at bounding box center [180, 319] width 14 height 14
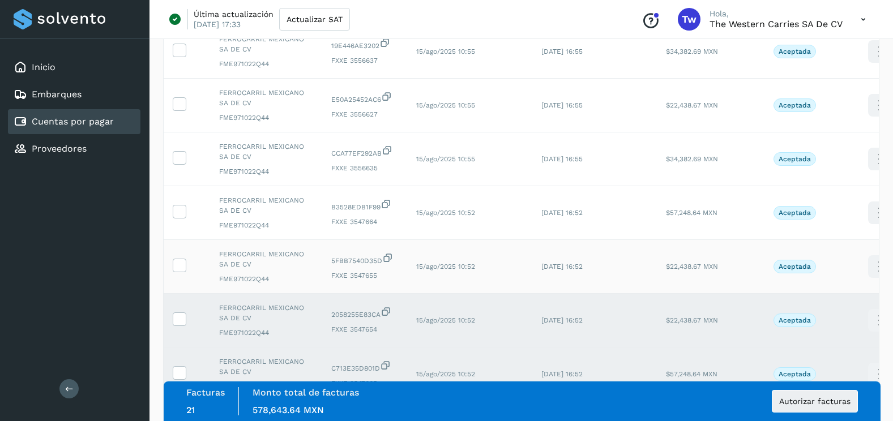
drag, startPoint x: 178, startPoint y: 264, endPoint x: 182, endPoint y: 242, distance: 23.0
click at [178, 264] on icon at bounding box center [179, 265] width 12 height 12
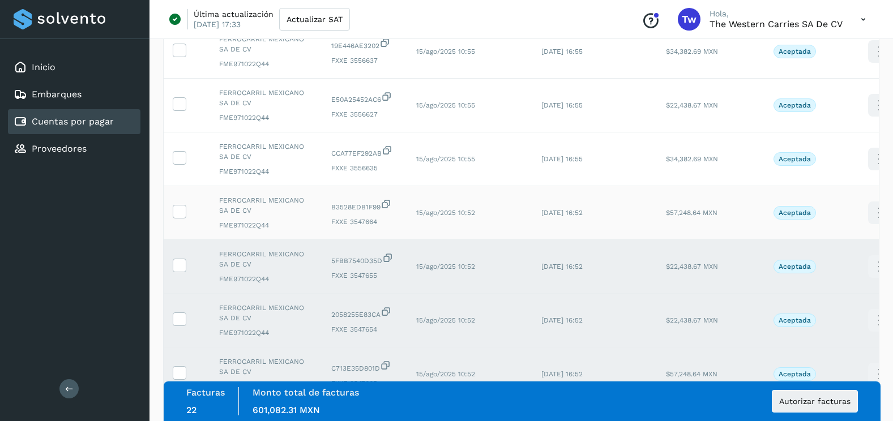
click at [181, 203] on td at bounding box center [187, 213] width 46 height 54
click at [181, 208] on icon at bounding box center [179, 211] width 12 height 12
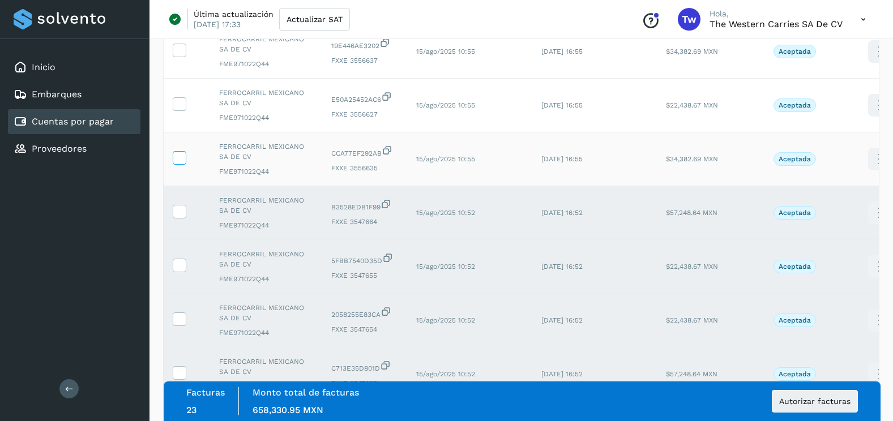
click at [177, 154] on icon at bounding box center [179, 157] width 12 height 12
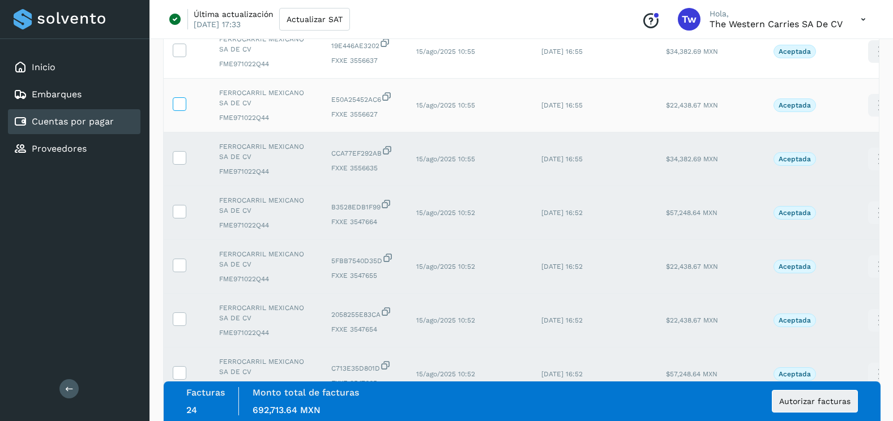
click at [180, 105] on icon at bounding box center [179, 103] width 12 height 12
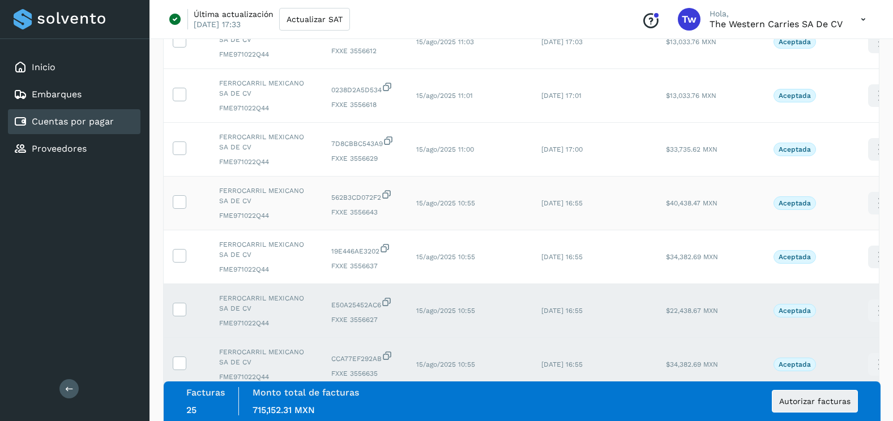
scroll to position [605, 0]
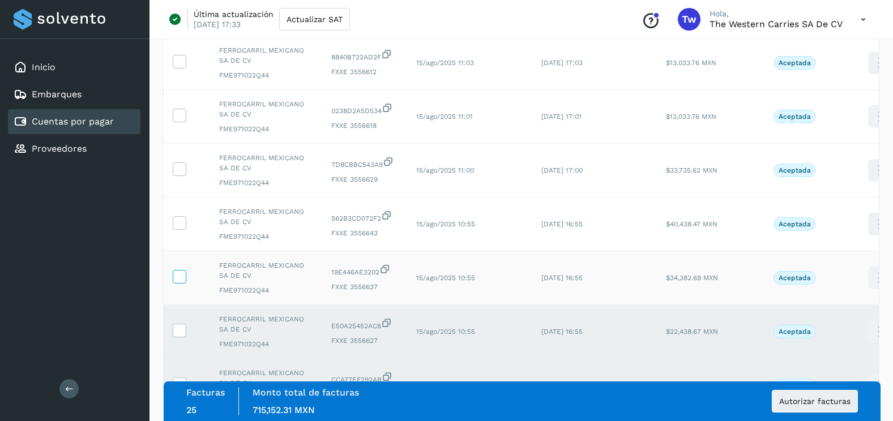
click at [183, 271] on icon at bounding box center [179, 276] width 12 height 12
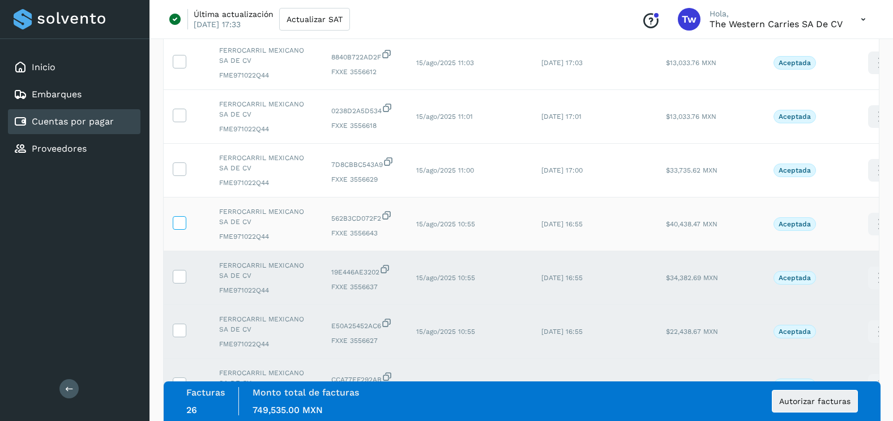
click at [183, 226] on icon at bounding box center [179, 222] width 12 height 12
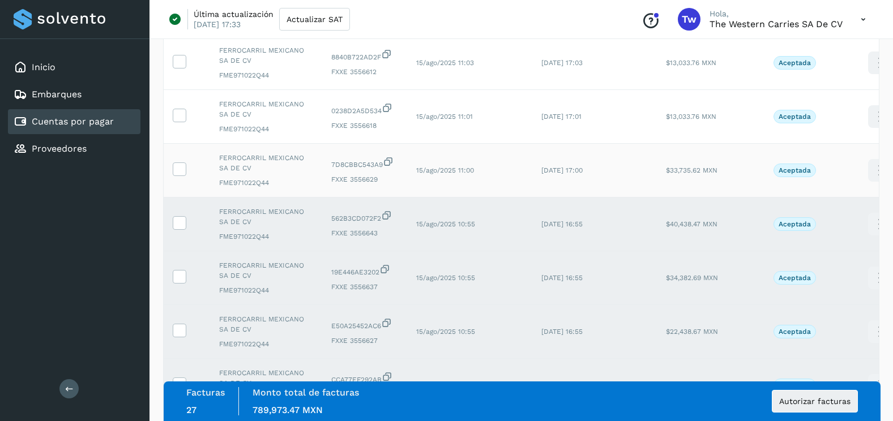
click at [179, 161] on td at bounding box center [187, 171] width 46 height 54
drag, startPoint x: 179, startPoint y: 161, endPoint x: 177, endPoint y: 117, distance: 43.6
click at [177, 117] on icon at bounding box center [179, 115] width 12 height 12
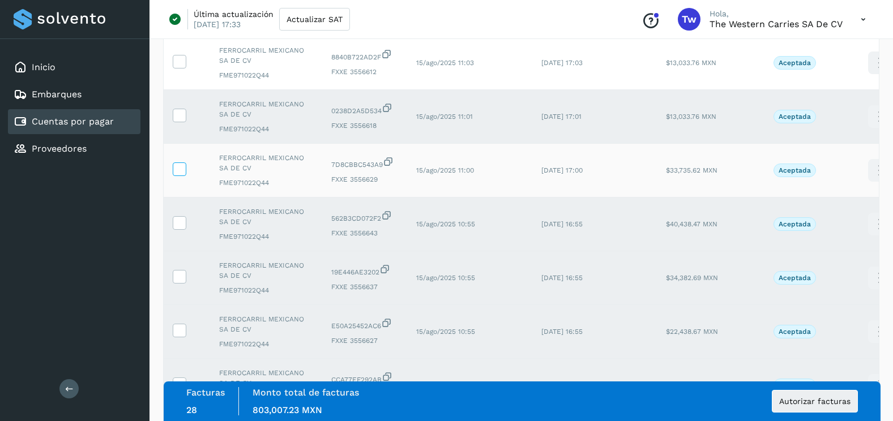
click at [181, 166] on icon at bounding box center [179, 168] width 12 height 12
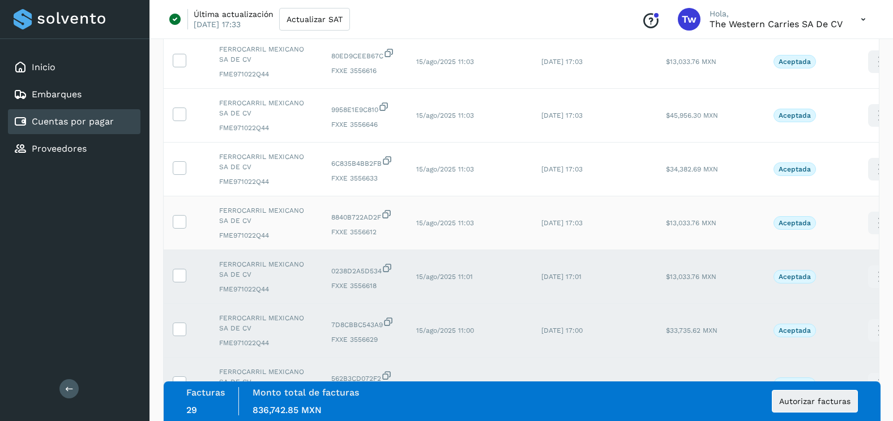
scroll to position [435, 0]
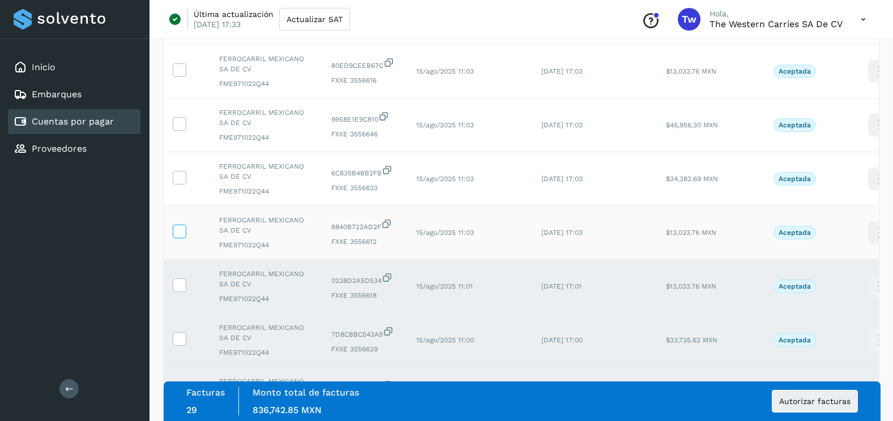
click at [180, 231] on icon at bounding box center [179, 231] width 12 height 12
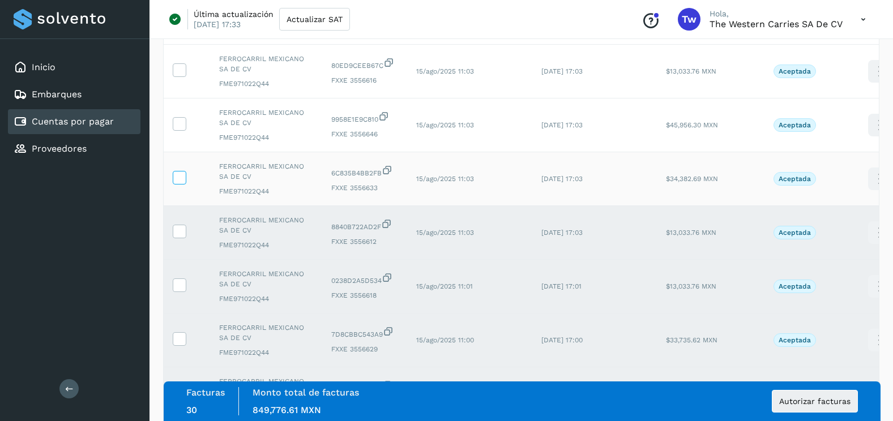
drag, startPoint x: 178, startPoint y: 179, endPoint x: 182, endPoint y: 150, distance: 29.8
click at [178, 178] on icon at bounding box center [179, 177] width 12 height 12
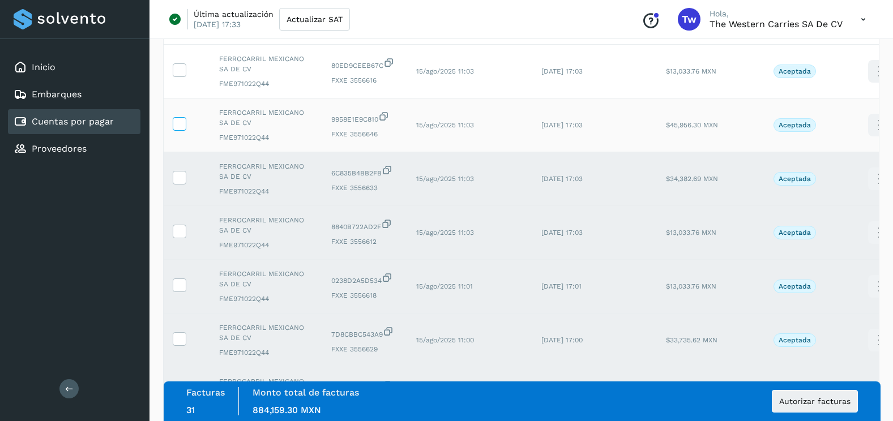
click at [179, 127] on icon at bounding box center [179, 123] width 12 height 12
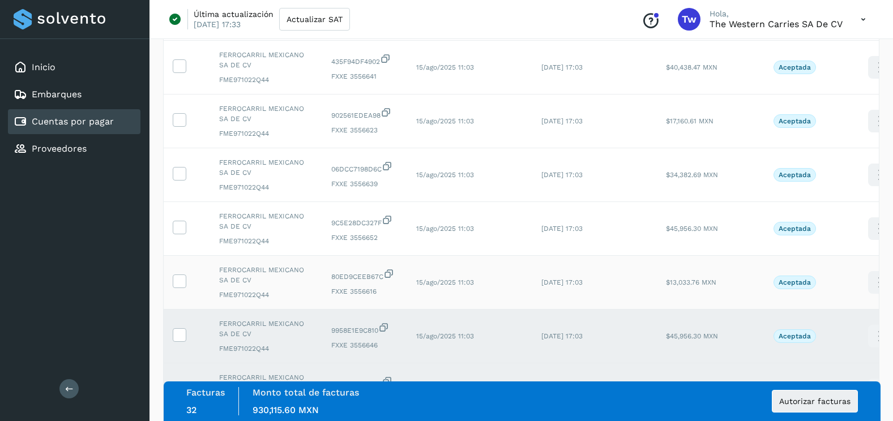
scroll to position [209, 0]
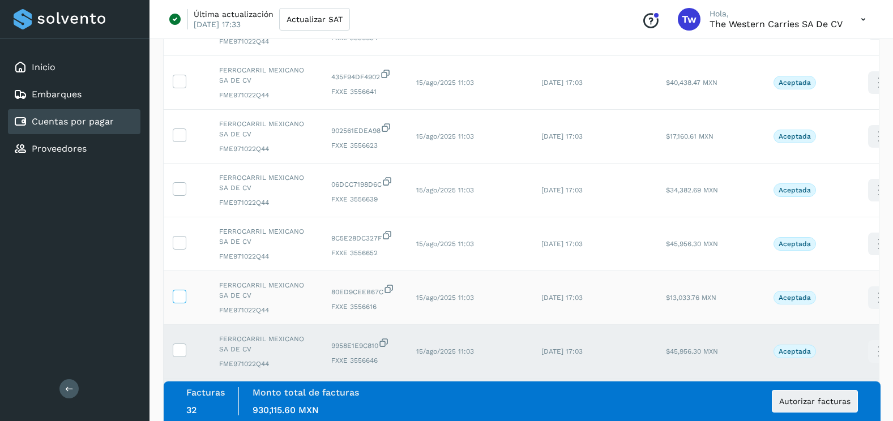
click at [179, 299] on icon at bounding box center [179, 296] width 12 height 12
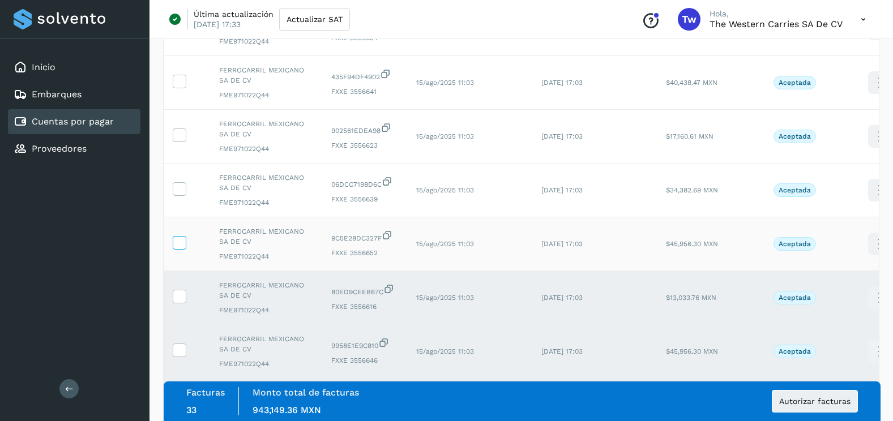
click at [179, 244] on icon at bounding box center [179, 242] width 12 height 12
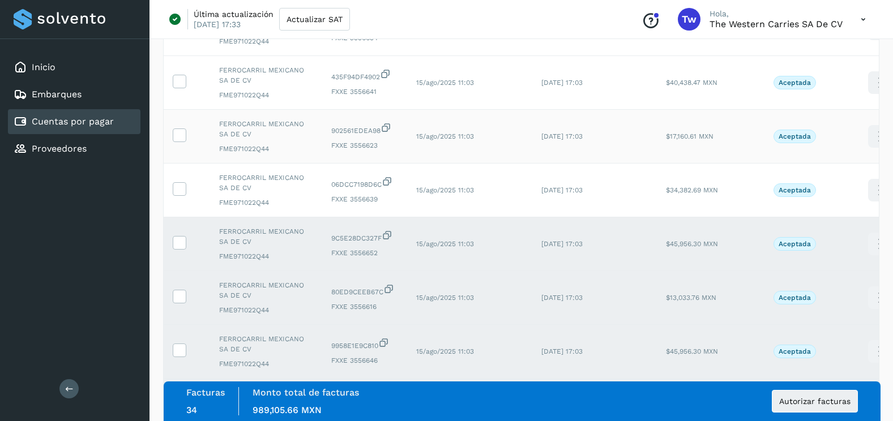
drag, startPoint x: 179, startPoint y: 187, endPoint x: 179, endPoint y: 158, distance: 29.4
click at [179, 185] on icon at bounding box center [179, 188] width 12 height 12
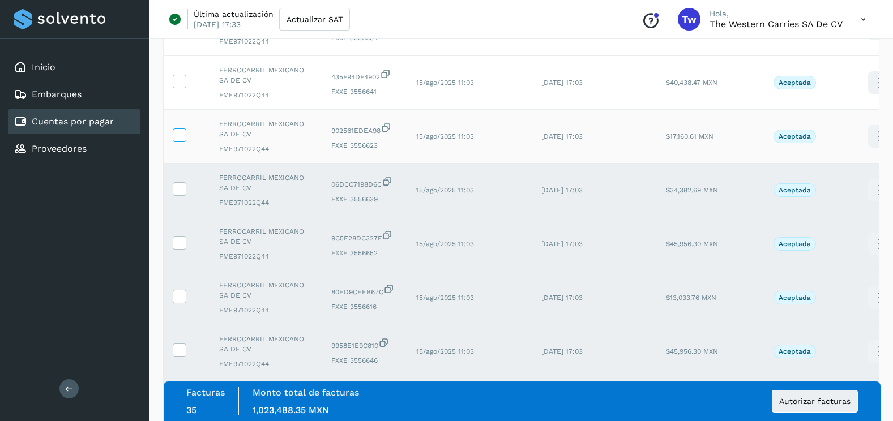
click at [178, 142] on label at bounding box center [180, 135] width 14 height 14
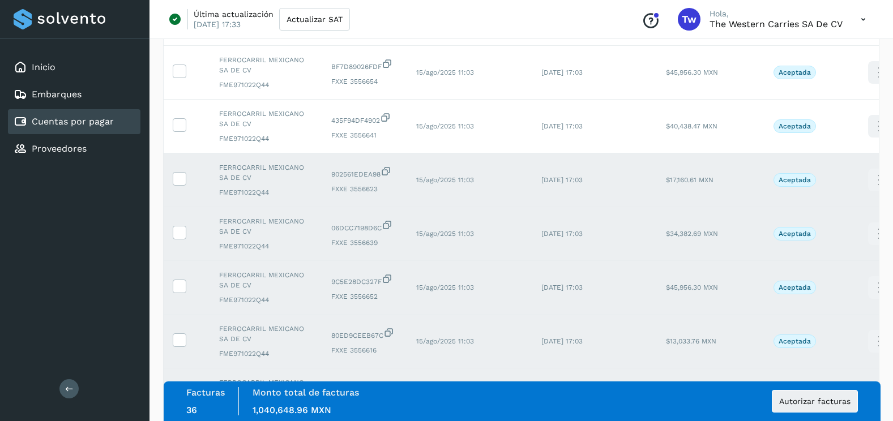
scroll to position [39, 0]
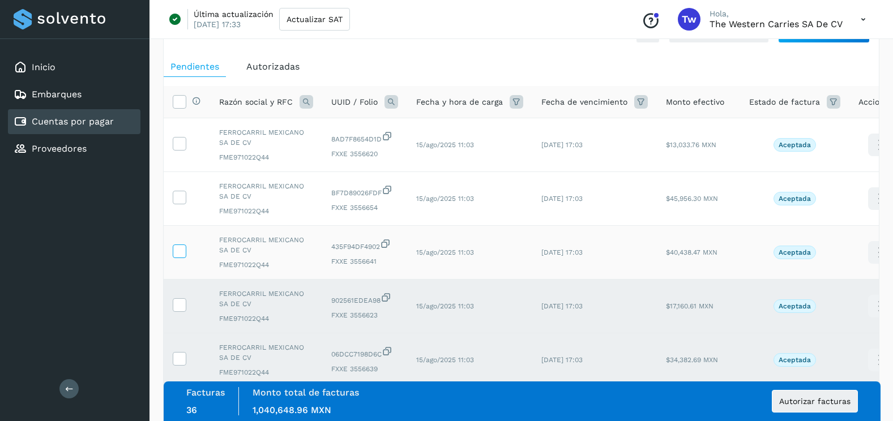
click at [181, 246] on icon at bounding box center [179, 251] width 12 height 12
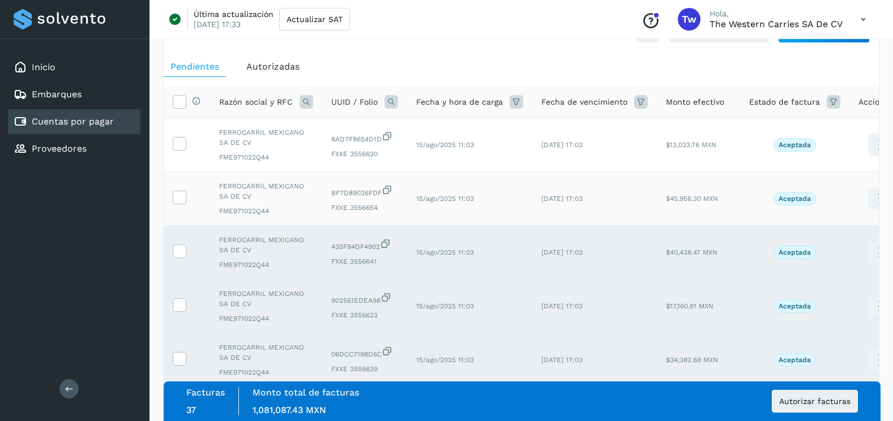
click at [178, 196] on icon at bounding box center [179, 197] width 12 height 12
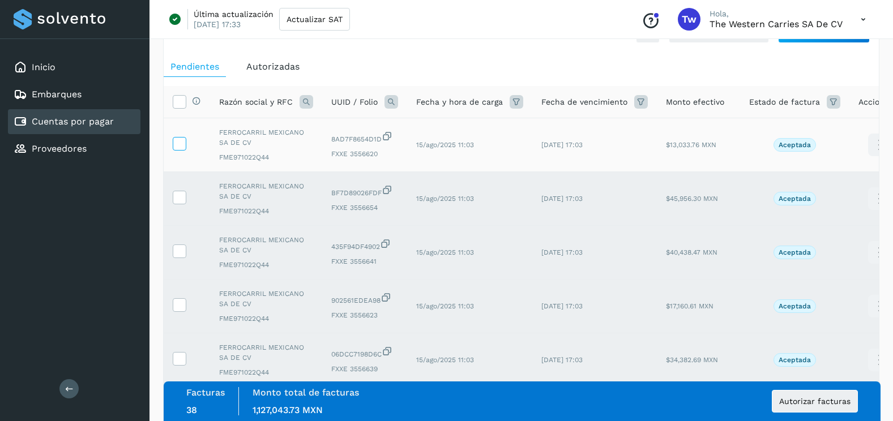
click at [182, 147] on icon at bounding box center [179, 143] width 12 height 12
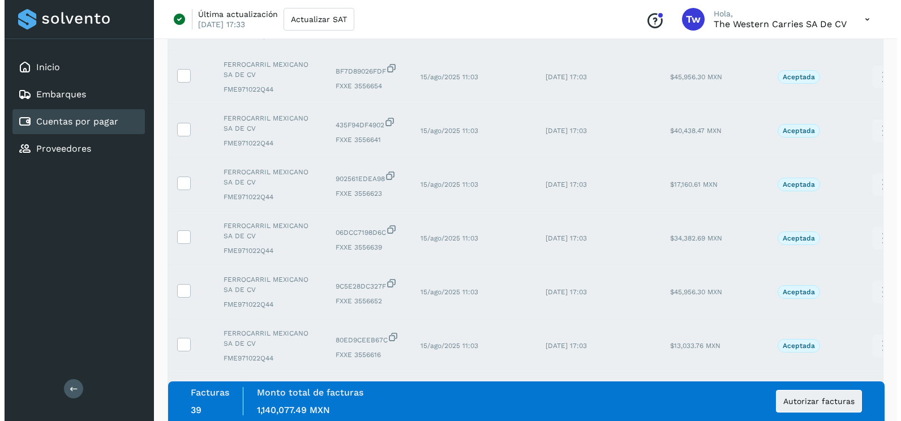
scroll to position [0, 0]
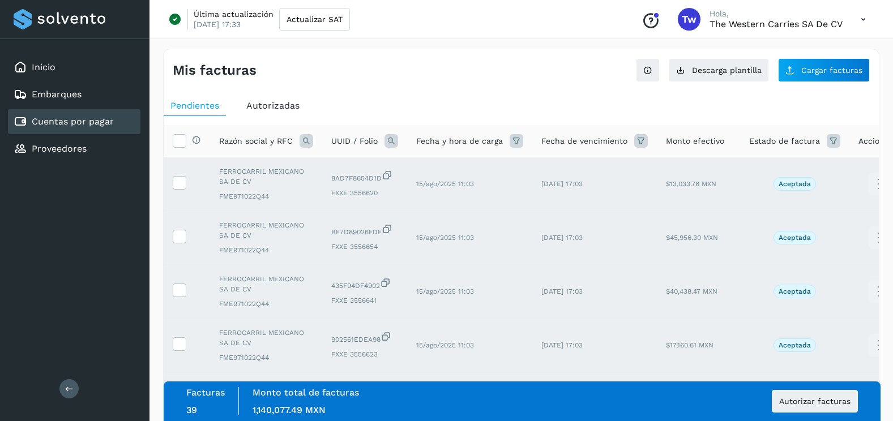
click at [382, 63] on div "Mis facturas" at bounding box center [347, 70] width 349 height 16
click at [170, 143] on th "Selecciona todas las facturas disponibles para autorización" at bounding box center [187, 141] width 46 height 32
click at [177, 143] on icon at bounding box center [179, 140] width 12 height 12
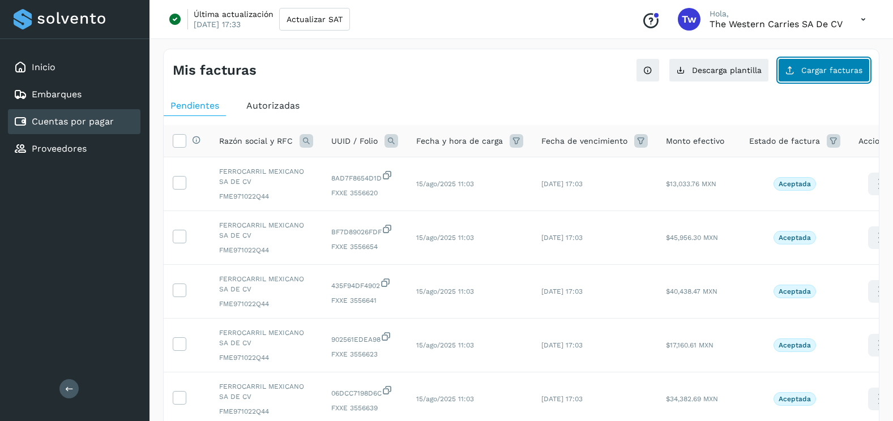
click at [815, 72] on span "Cargar facturas" at bounding box center [831, 70] width 61 height 8
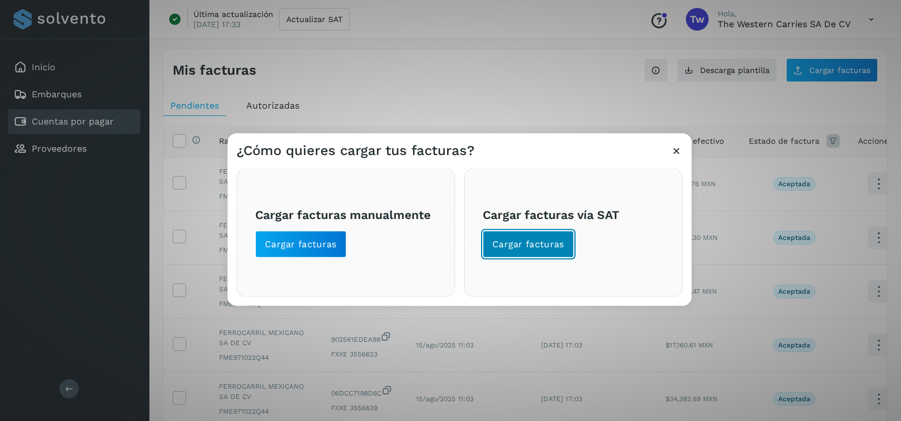
click at [552, 244] on span "Cargar facturas" at bounding box center [528, 244] width 72 height 12
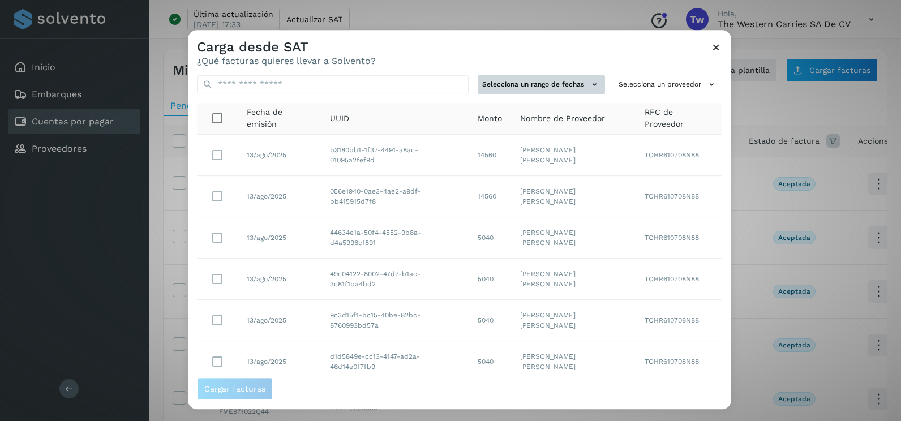
click at [568, 80] on button "Selecciona un rango de fechas" at bounding box center [541, 84] width 127 height 19
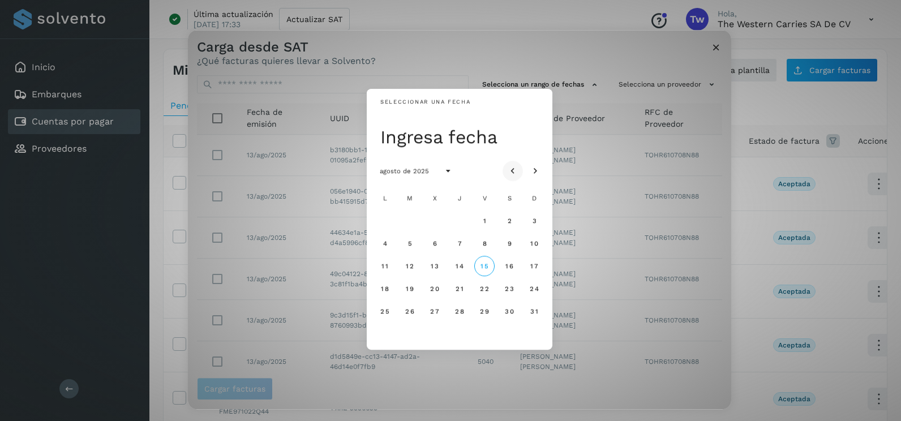
click at [514, 175] on icon "Mes anterior" at bounding box center [512, 171] width 11 height 11
click at [539, 172] on icon "Mes siguiente" at bounding box center [535, 171] width 11 height 11
click at [414, 246] on button "5" at bounding box center [410, 243] width 20 height 20
click at [435, 243] on span "6" at bounding box center [434, 243] width 5 height 8
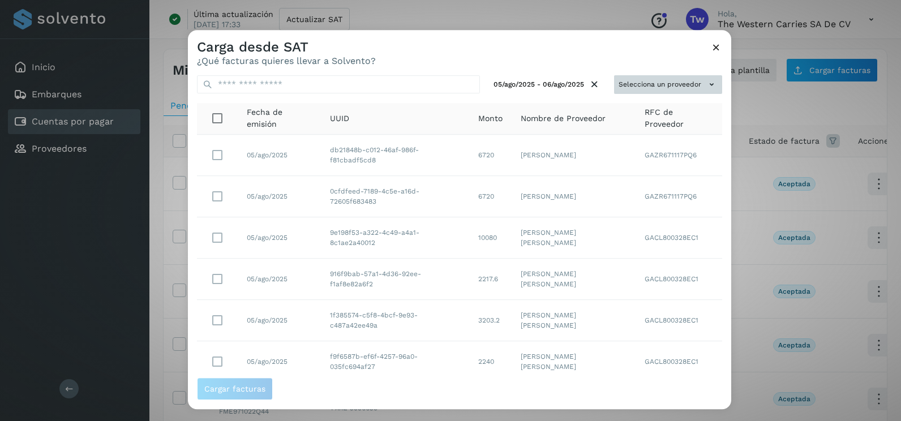
click at [685, 82] on button "Selecciona un proveedor" at bounding box center [668, 84] width 108 height 19
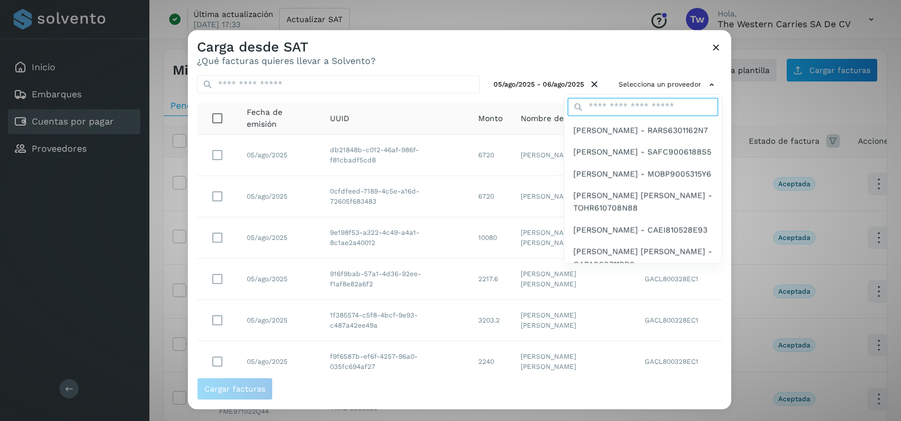
click at [624, 108] on input "text" at bounding box center [643, 107] width 151 height 18
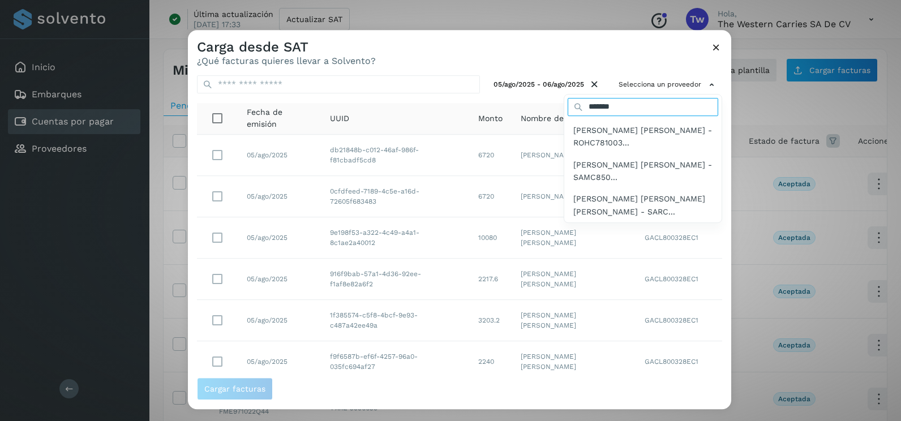
type input "*******"
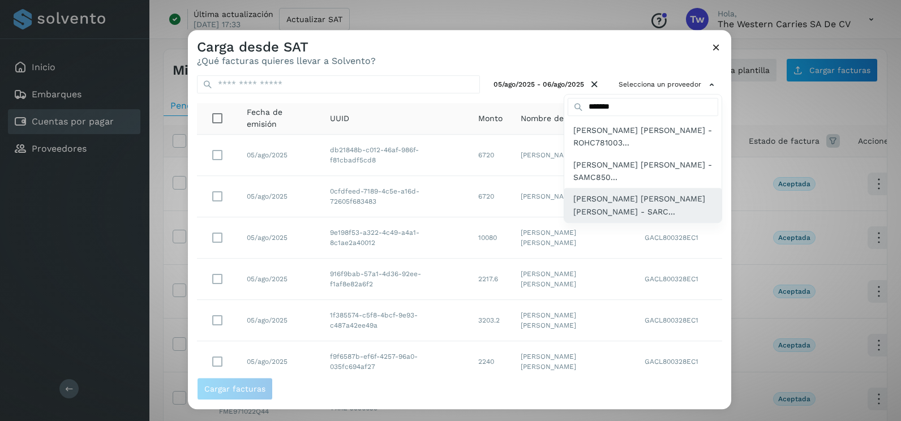
click at [638, 207] on span "[PERSON_NAME] [PERSON_NAME] [PERSON_NAME] - SARC..." at bounding box center [642, 205] width 139 height 25
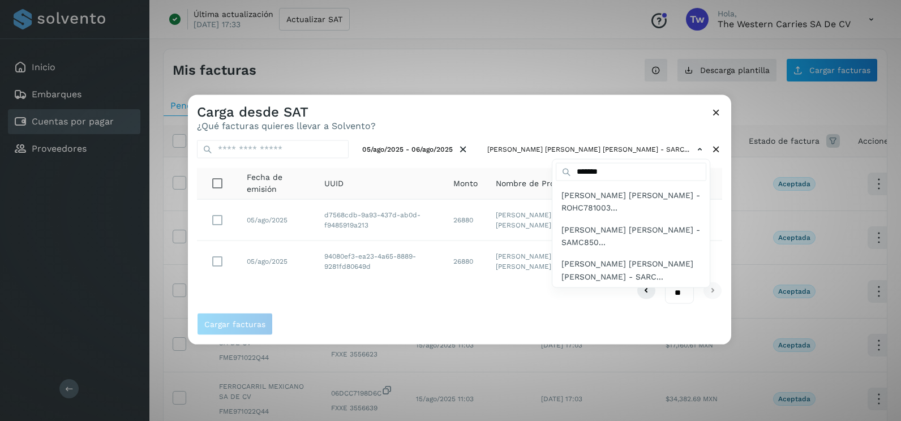
click at [580, 128] on div at bounding box center [638, 305] width 901 height 421
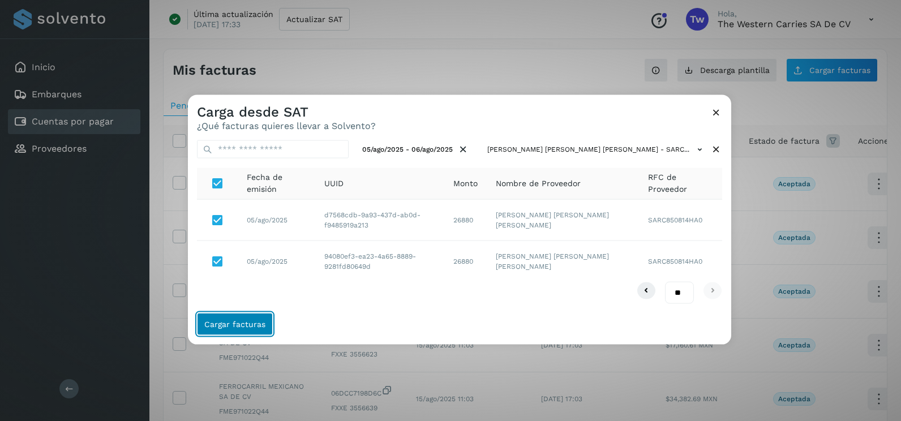
click at [263, 330] on button "Cargar facturas" at bounding box center [235, 323] width 76 height 23
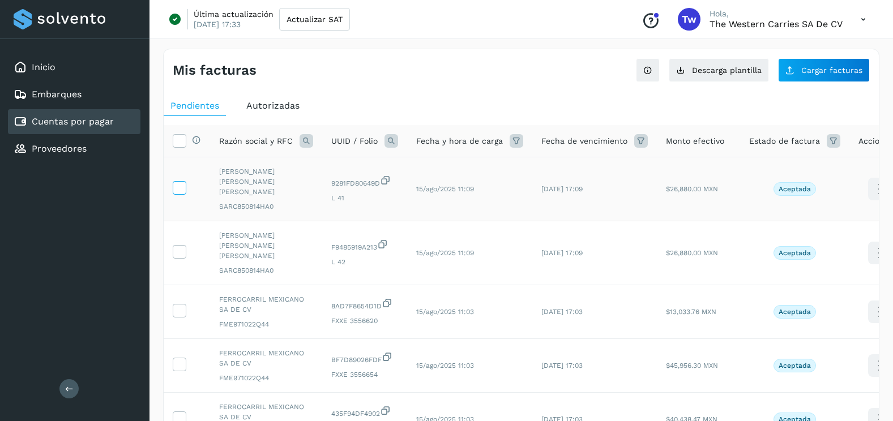
click at [183, 187] on icon at bounding box center [179, 187] width 12 height 12
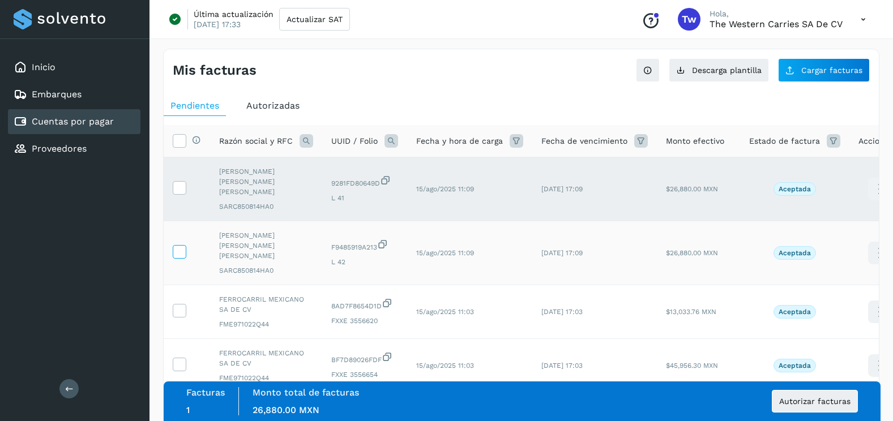
click at [183, 250] on span at bounding box center [179, 254] width 12 height 8
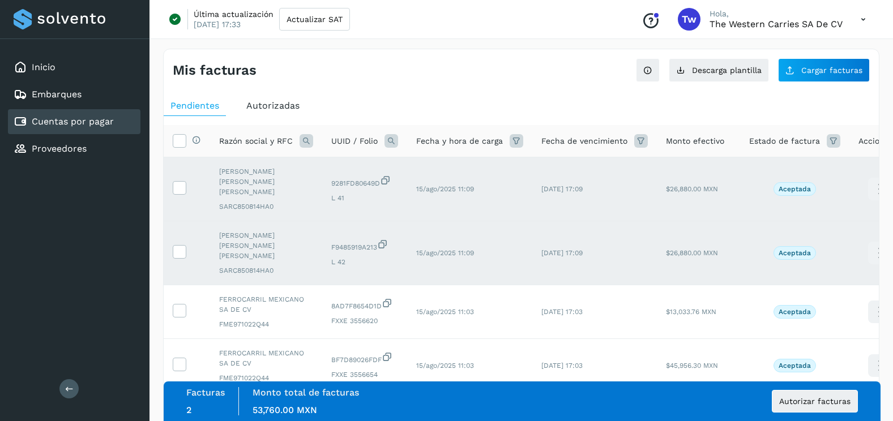
click at [825, 84] on div "Mis facturas Ver instrucciones para cargar Facturas Descarga plantilla Cargar f…" at bounding box center [521, 423] width 716 height 749
click at [821, 80] on button "Cargar facturas" at bounding box center [824, 70] width 92 height 24
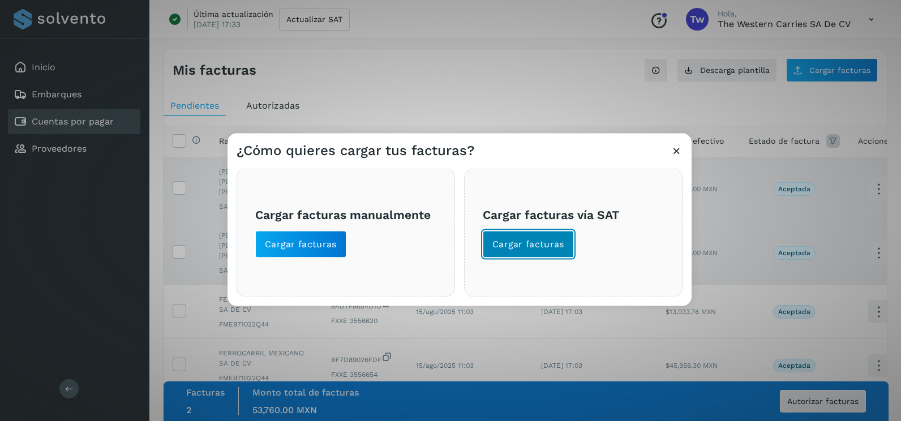
click at [522, 249] on span "Cargar facturas" at bounding box center [528, 244] width 72 height 12
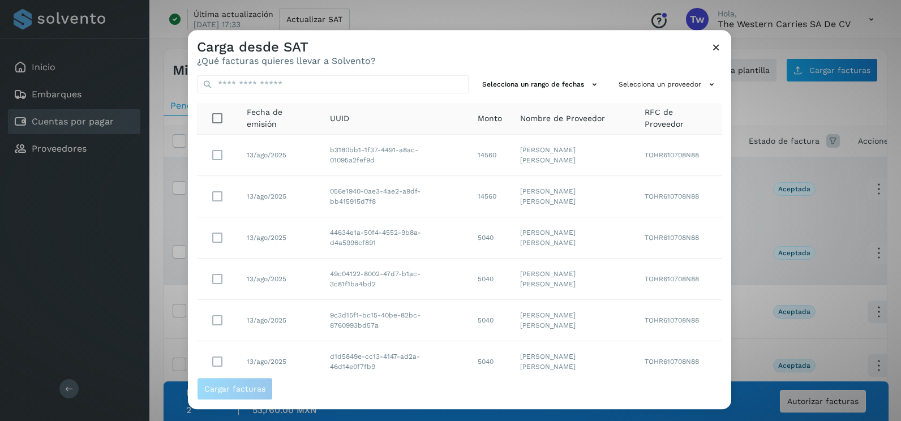
click at [712, 143] on div "Carga desde SAT ¿Qué facturas quieres llevar a Solvento? Selecciona un rango de…" at bounding box center [459, 219] width 543 height 379
click at [722, 53] on icon at bounding box center [716, 47] width 12 height 12
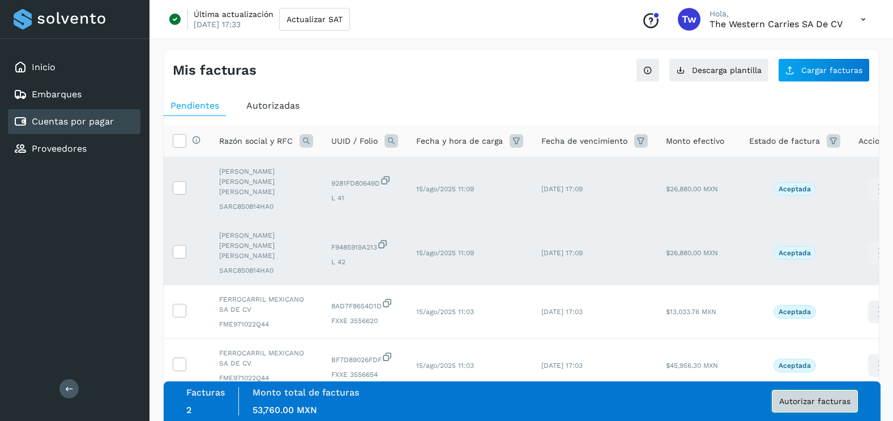
click at [788, 405] on span "Autorizar facturas" at bounding box center [814, 401] width 71 height 8
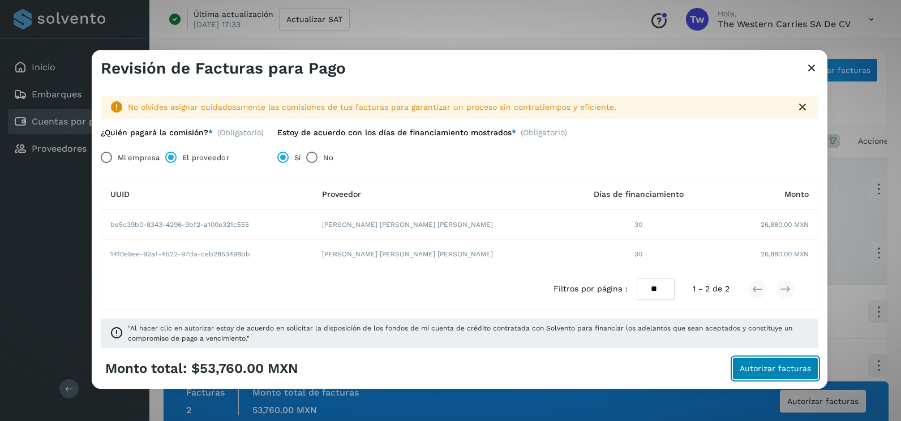
click at [808, 370] on span "Autorizar facturas" at bounding box center [775, 369] width 71 height 8
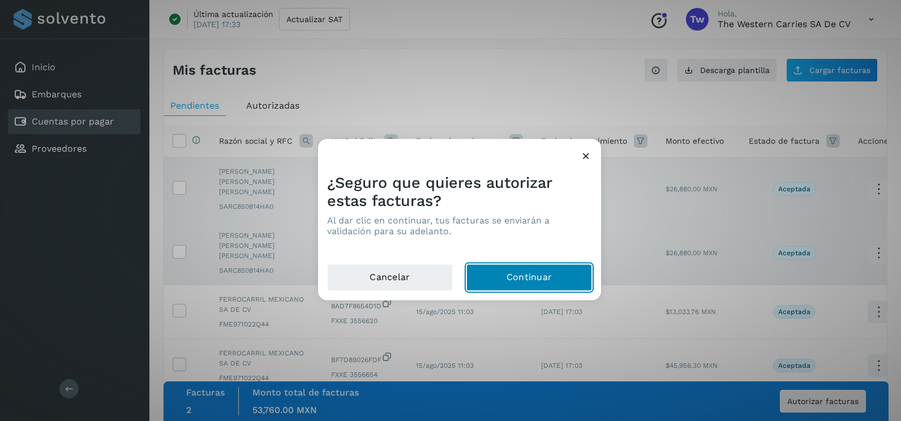
click at [517, 279] on button "Continuar" at bounding box center [529, 277] width 126 height 27
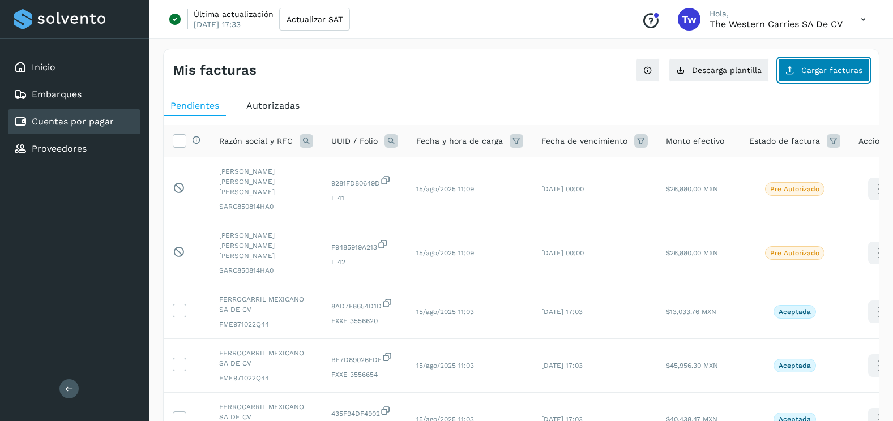
click at [794, 68] on icon at bounding box center [789, 70] width 9 height 9
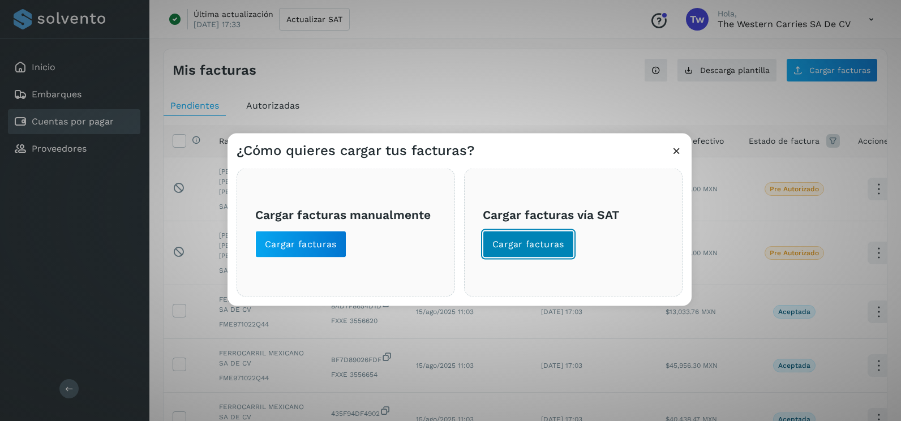
click at [566, 247] on button "Cargar facturas" at bounding box center [528, 244] width 91 height 27
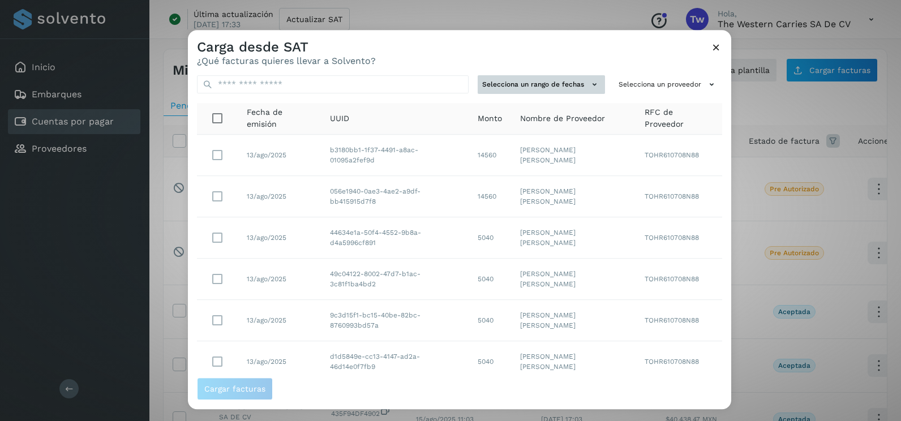
click at [572, 80] on button "Selecciona un rango de fechas" at bounding box center [541, 84] width 127 height 19
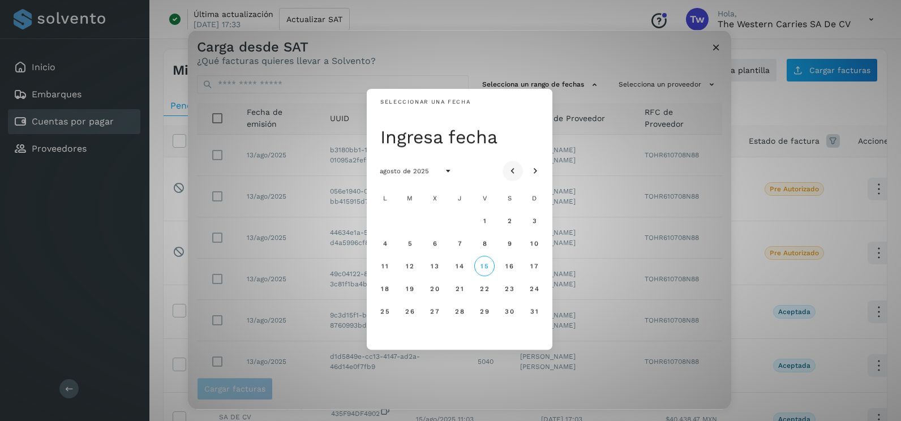
click at [512, 166] on icon "Mes anterior" at bounding box center [512, 171] width 11 height 11
click at [387, 314] on span "28" at bounding box center [385, 311] width 10 height 8
click at [411, 319] on button "29" at bounding box center [410, 311] width 20 height 20
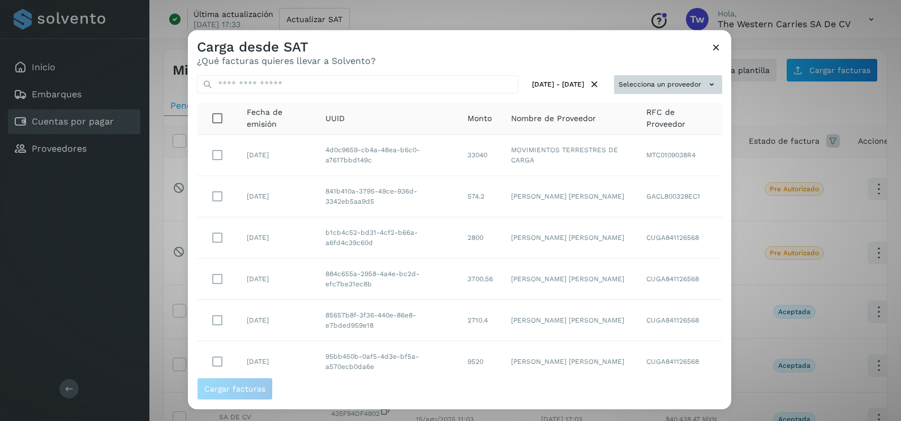
click at [681, 78] on button "Selecciona un proveedor" at bounding box center [668, 84] width 108 height 19
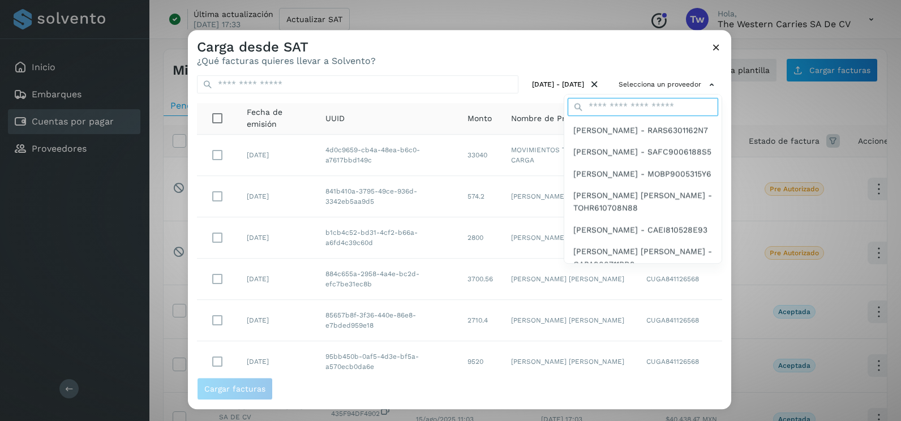
click at [612, 111] on input "text" at bounding box center [643, 107] width 151 height 18
click at [612, 102] on input "text" at bounding box center [643, 107] width 151 height 18
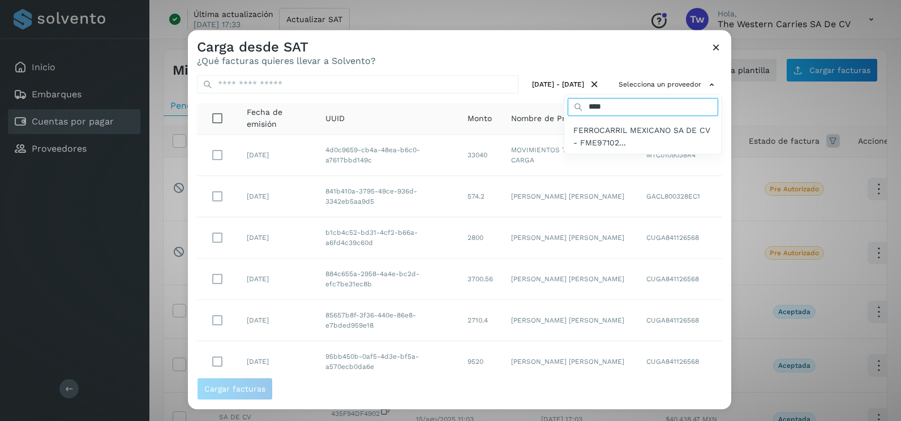
type input "*****"
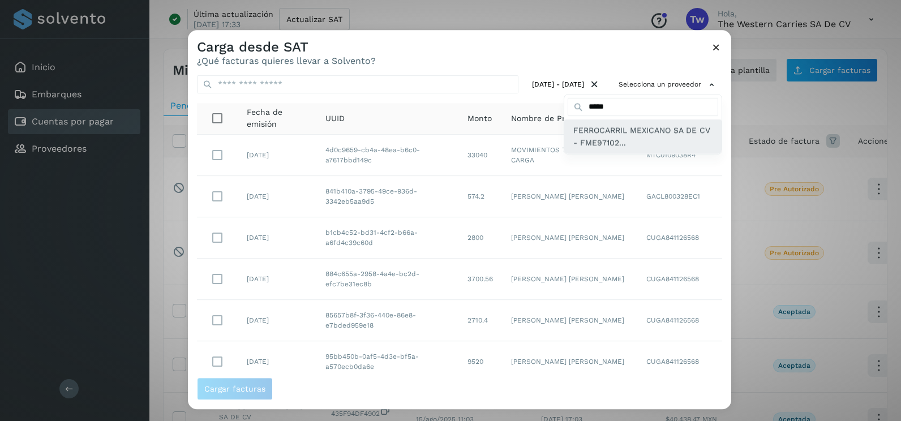
click at [608, 136] on span "FERROCARRIL MEXICANO SA DE CV - FME97102..." at bounding box center [642, 136] width 139 height 25
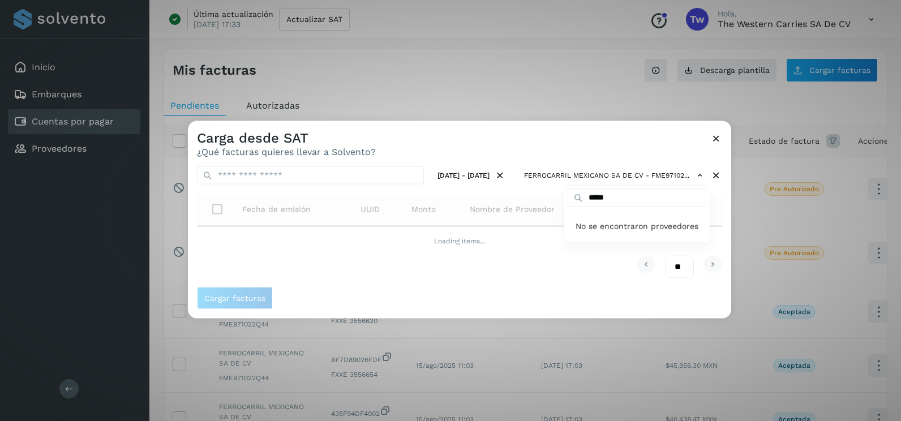
click at [570, 140] on div at bounding box center [638, 331] width 901 height 421
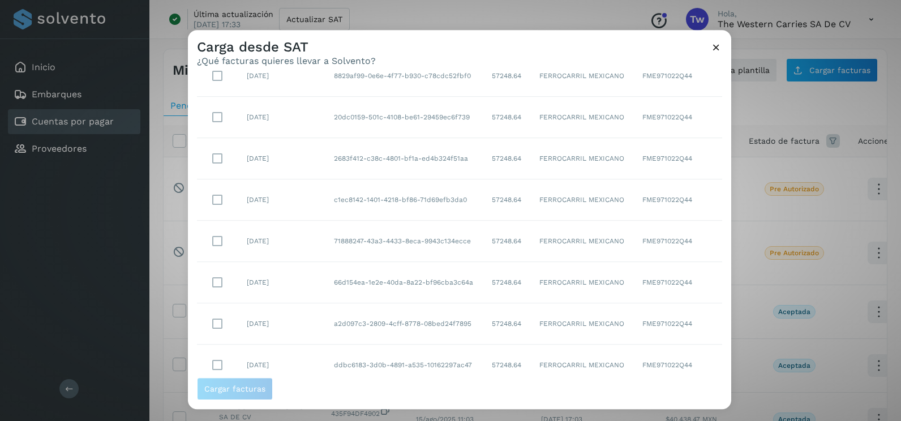
scroll to position [201, 0]
click at [675, 355] on select "** ** **" at bounding box center [679, 357] width 29 height 22
select select "**"
click at [665, 346] on select "** ** **" at bounding box center [679, 357] width 29 height 22
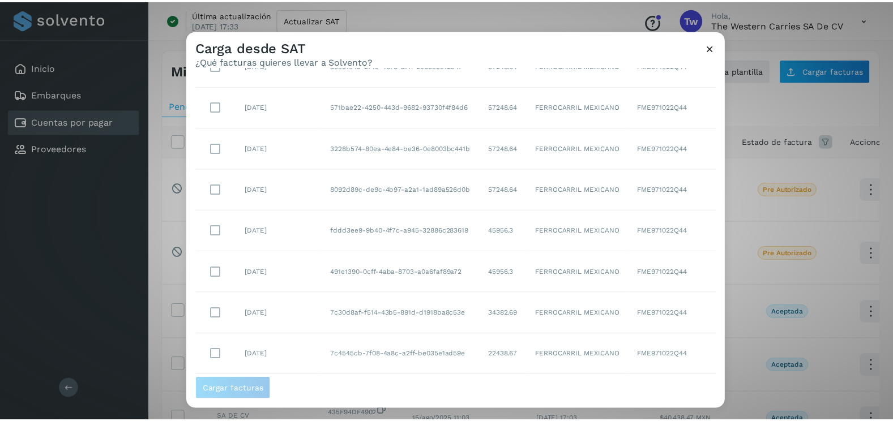
scroll to position [573, 0]
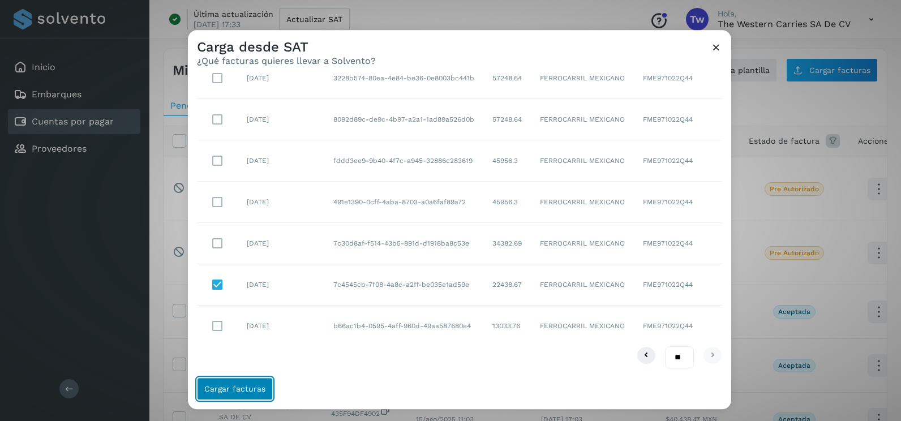
click at [254, 387] on span "Cargar facturas" at bounding box center [234, 389] width 61 height 8
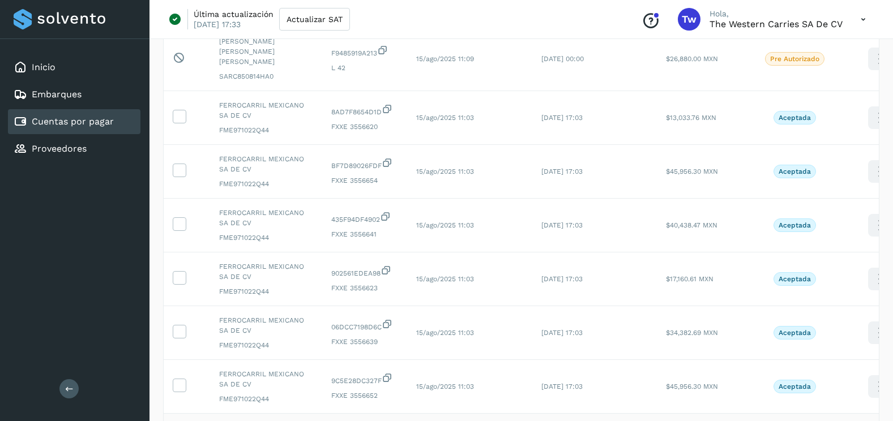
scroll to position [379, 0]
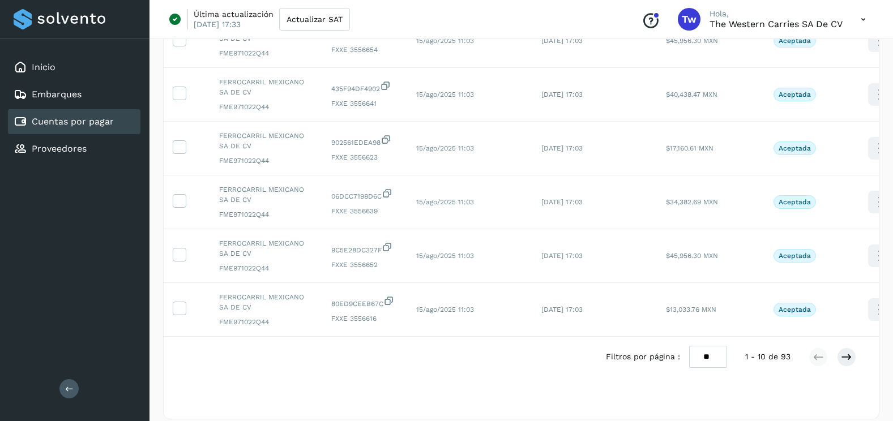
drag, startPoint x: 698, startPoint y: 348, endPoint x: 698, endPoint y: 354, distance: 6.2
click at [698, 348] on select "** ** **" at bounding box center [708, 357] width 38 height 22
select select "**"
click at [689, 346] on select "** ** **" at bounding box center [708, 357] width 38 height 22
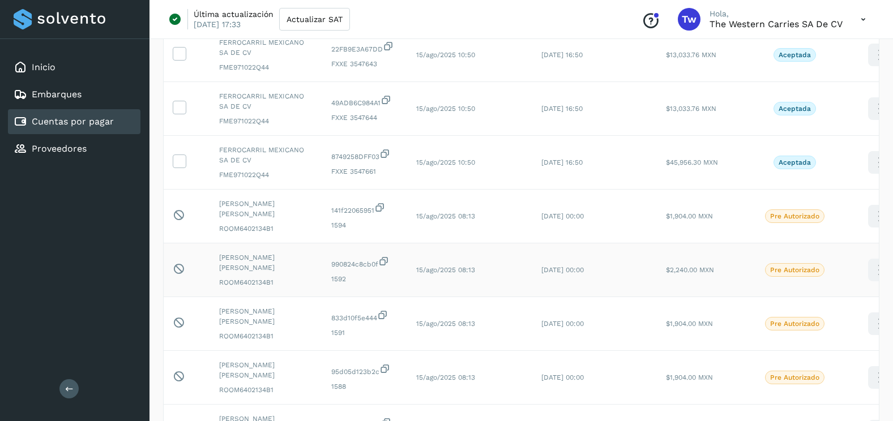
scroll to position [2077, 0]
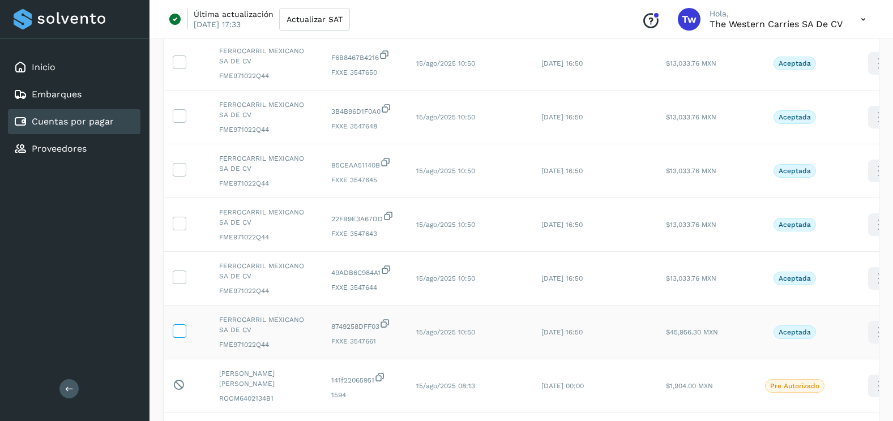
click at [182, 324] on icon at bounding box center [179, 330] width 12 height 12
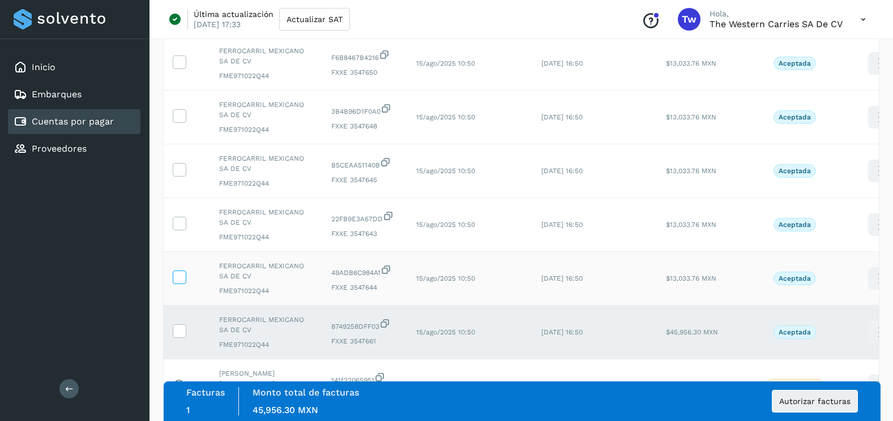
click at [182, 271] on icon at bounding box center [179, 277] width 12 height 12
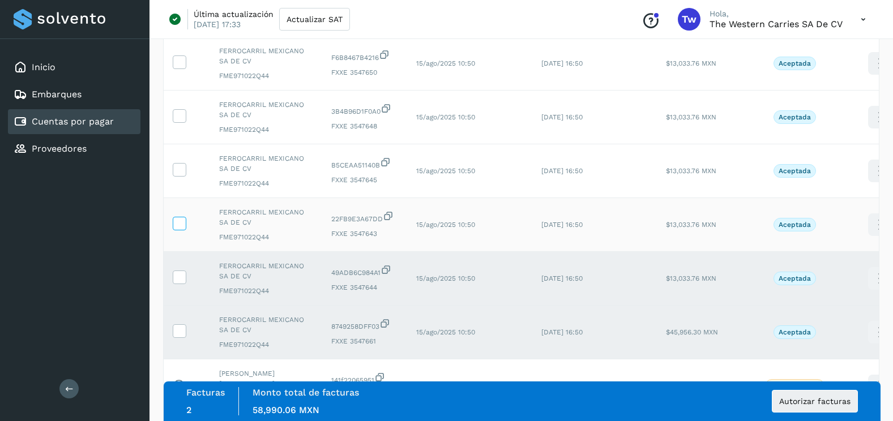
drag, startPoint x: 182, startPoint y: 208, endPoint x: 182, endPoint y: 169, distance: 39.1
click at [182, 217] on icon at bounding box center [179, 223] width 12 height 12
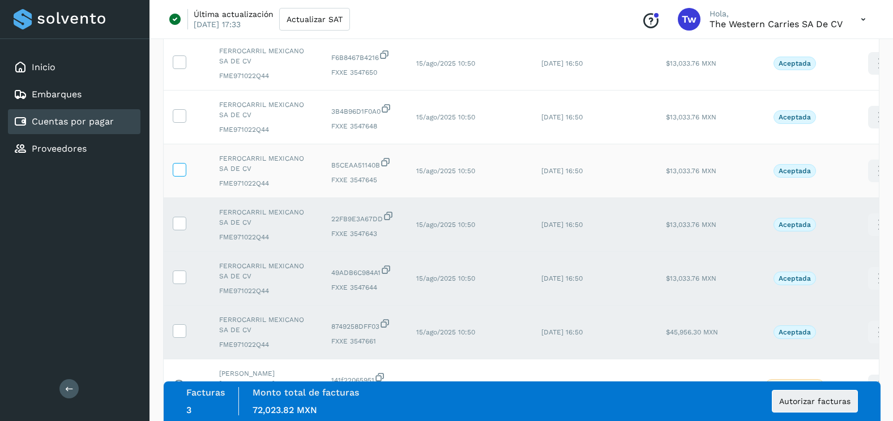
drag, startPoint x: 182, startPoint y: 154, endPoint x: 181, endPoint y: 144, distance: 10.3
click at [182, 163] on icon at bounding box center [179, 169] width 12 height 12
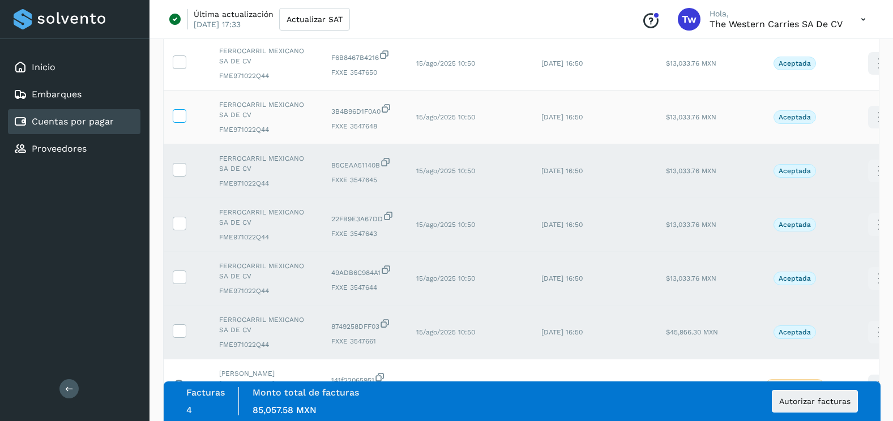
click at [177, 109] on icon at bounding box center [179, 115] width 12 height 12
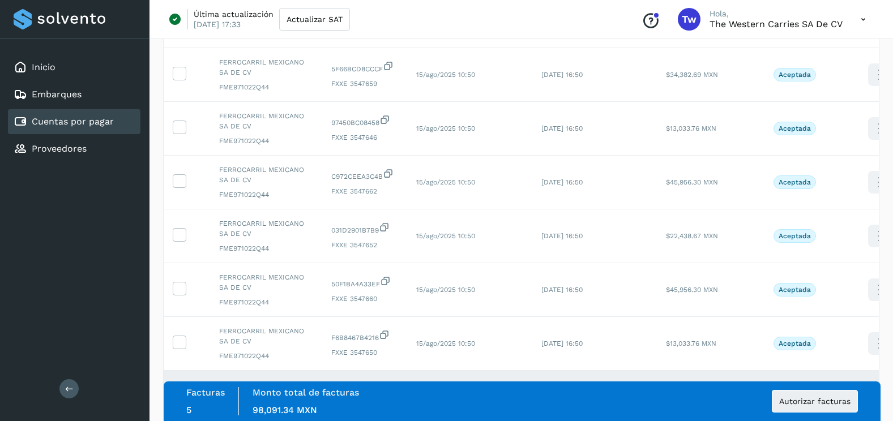
scroll to position [1794, 0]
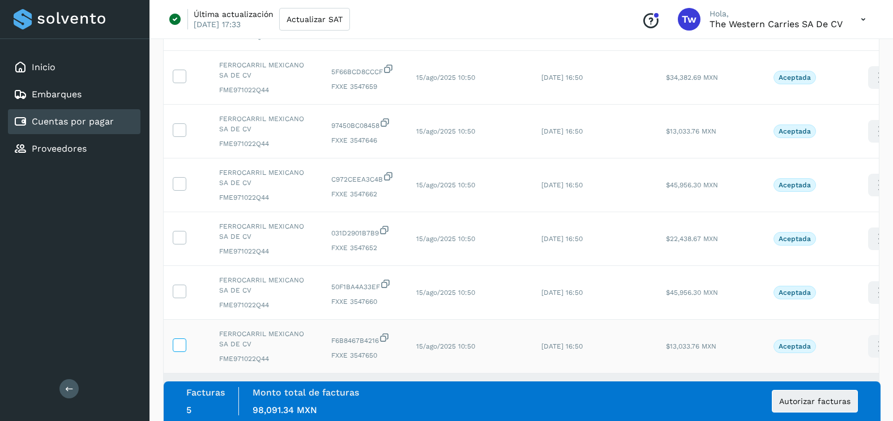
click at [184, 338] on label at bounding box center [180, 345] width 14 height 14
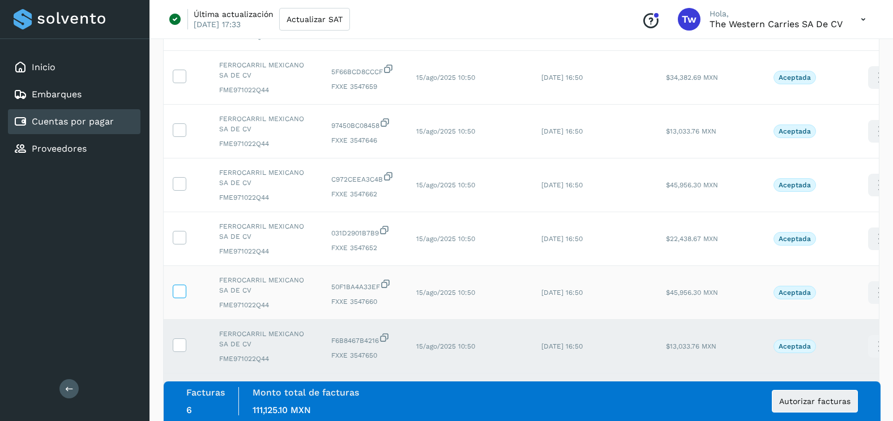
click at [179, 285] on icon at bounding box center [179, 291] width 12 height 12
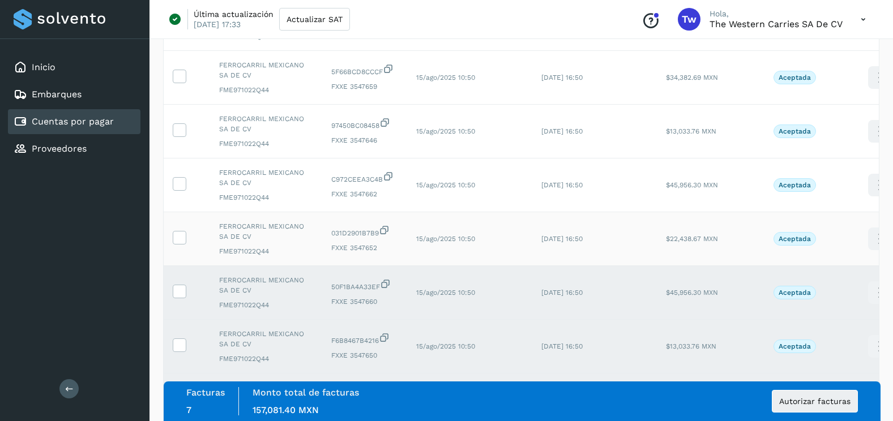
drag, startPoint x: 177, startPoint y: 219, endPoint x: 179, endPoint y: 203, distance: 16.7
click at [177, 231] on icon at bounding box center [179, 237] width 12 height 12
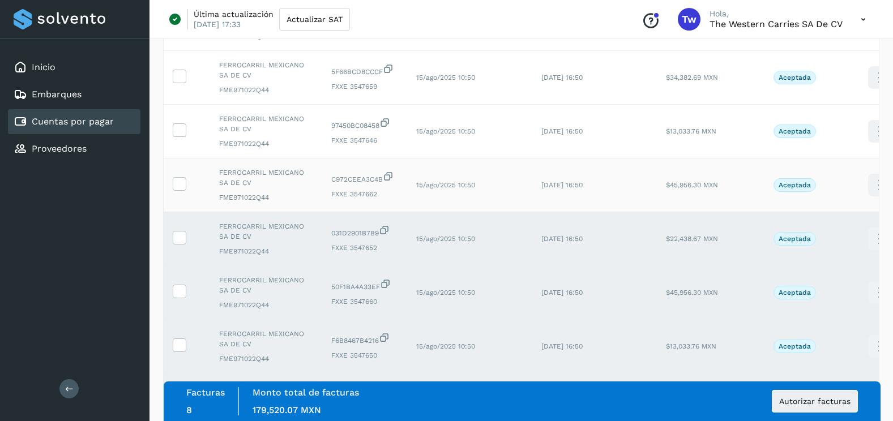
click at [180, 158] on td at bounding box center [187, 185] width 46 height 54
drag, startPoint x: 180, startPoint y: 155, endPoint x: 182, endPoint y: 104, distance: 50.4
click at [182, 123] on icon at bounding box center [179, 129] width 12 height 12
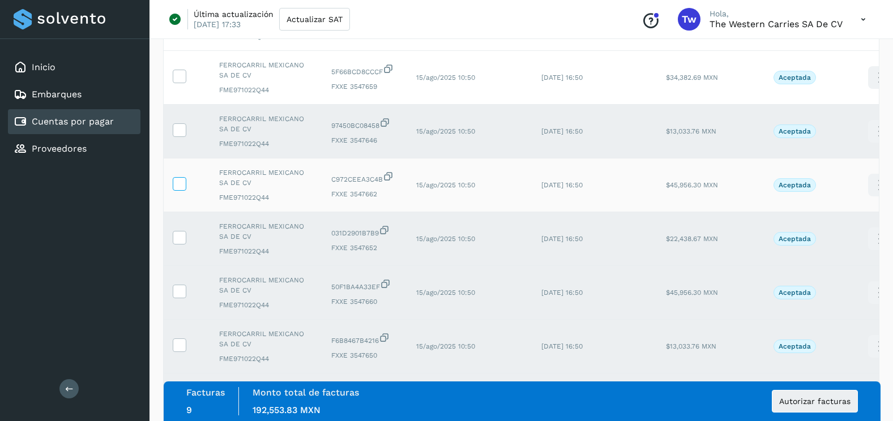
click at [181, 177] on icon at bounding box center [179, 183] width 12 height 12
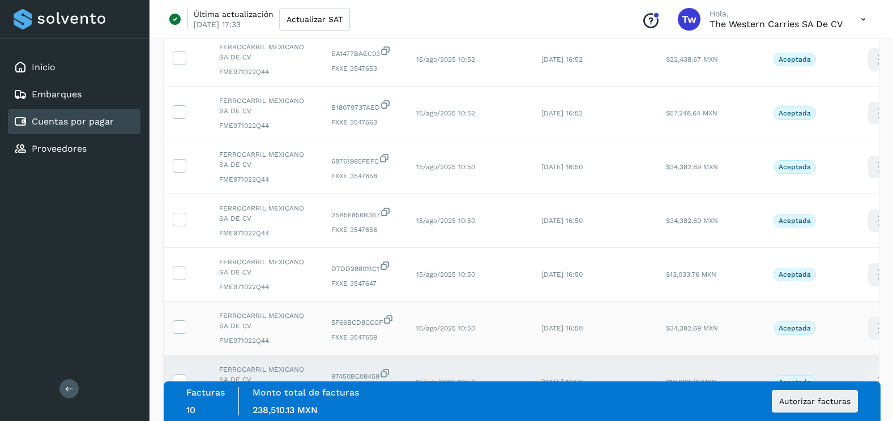
scroll to position [1567, 0]
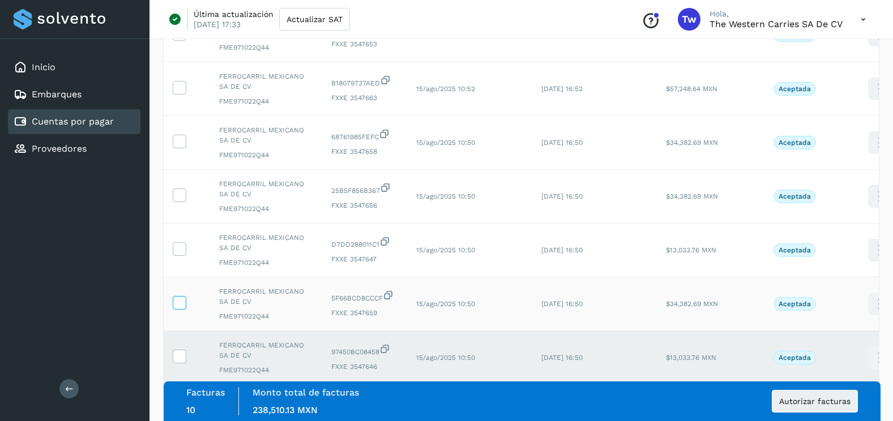
click at [185, 296] on icon at bounding box center [179, 302] width 12 height 12
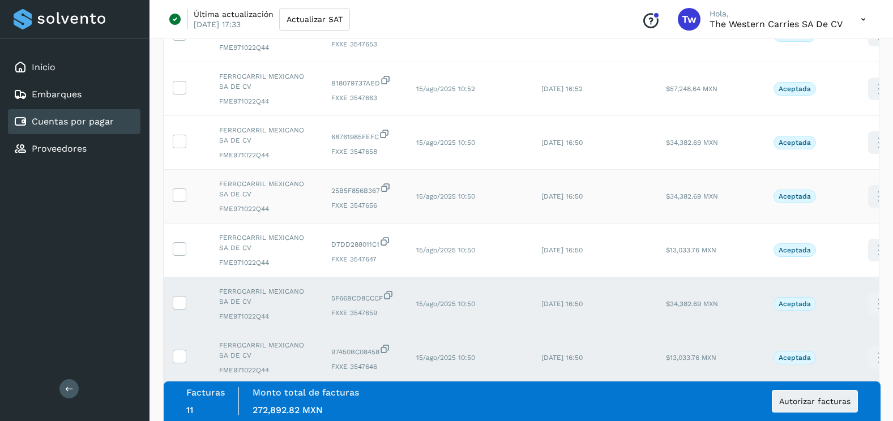
drag, startPoint x: 180, startPoint y: 229, endPoint x: 180, endPoint y: 195, distance: 34.0
click at [180, 242] on icon at bounding box center [179, 248] width 12 height 12
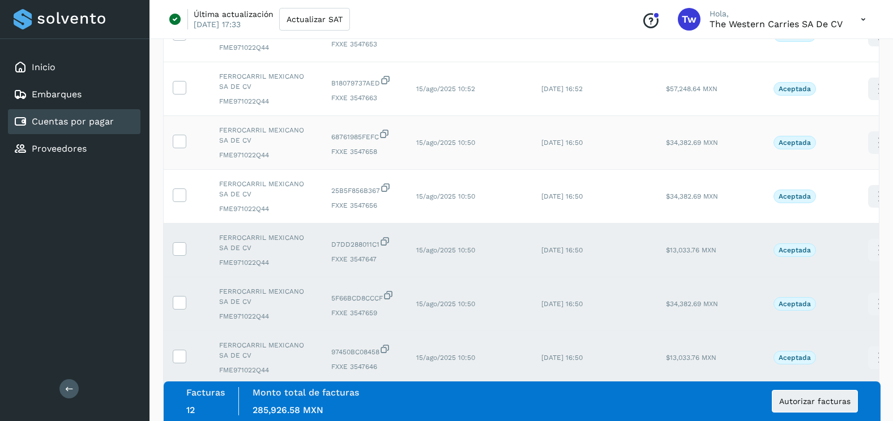
drag, startPoint x: 179, startPoint y: 184, endPoint x: 182, endPoint y: 134, distance: 50.5
click at [178, 184] on td at bounding box center [187, 197] width 46 height 54
click at [182, 135] on label at bounding box center [180, 142] width 14 height 14
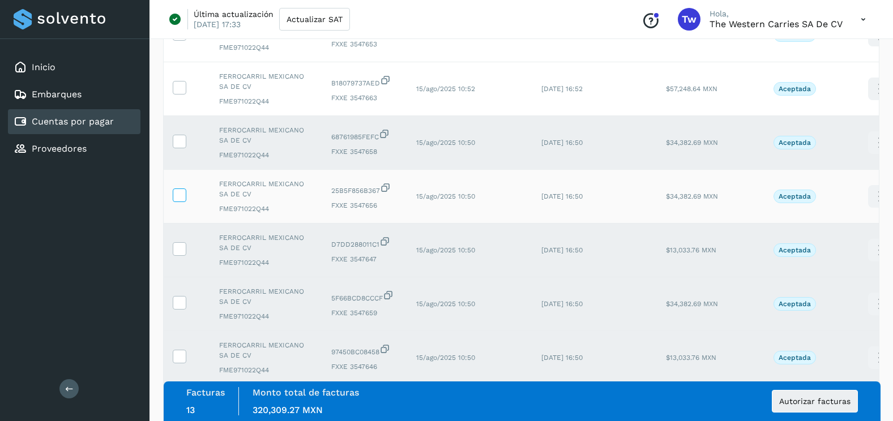
click at [182, 188] on icon at bounding box center [179, 194] width 12 height 12
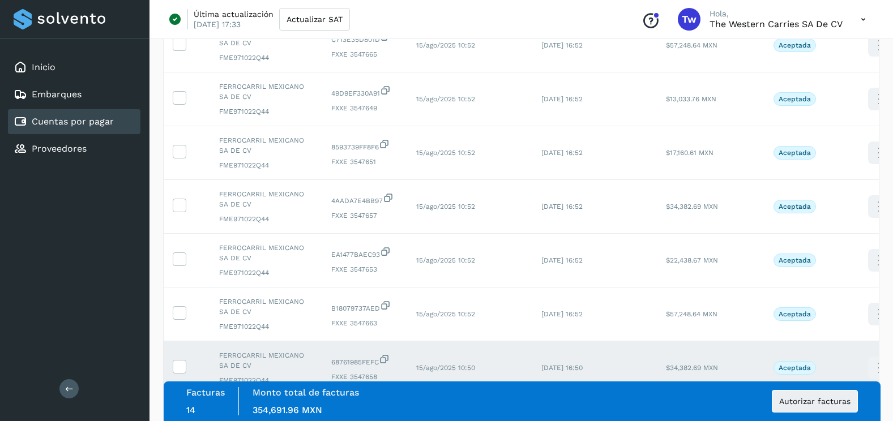
scroll to position [1341, 0]
click at [179, 307] on icon at bounding box center [179, 313] width 12 height 12
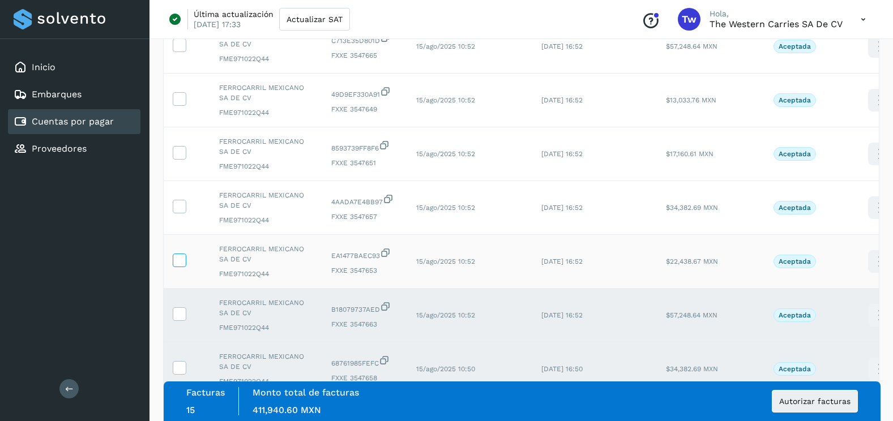
click at [184, 254] on icon at bounding box center [179, 260] width 12 height 12
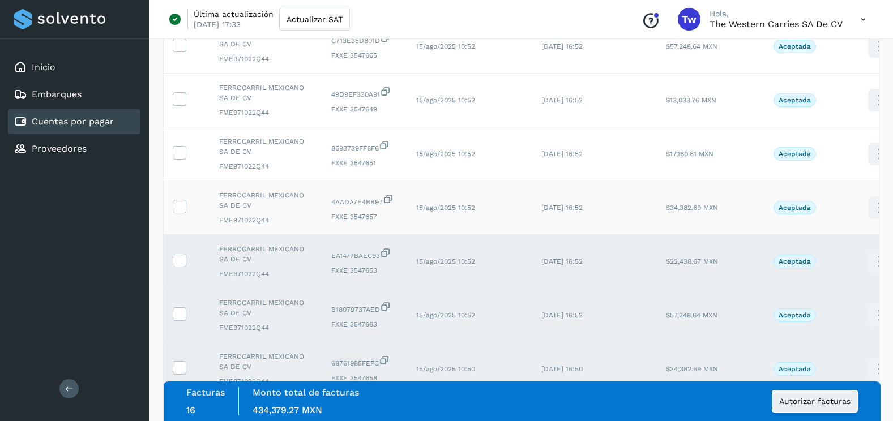
drag, startPoint x: 183, startPoint y: 196, endPoint x: 182, endPoint y: 176, distance: 19.8
click at [183, 194] on td at bounding box center [187, 208] width 46 height 54
click at [181, 200] on icon at bounding box center [179, 206] width 12 height 12
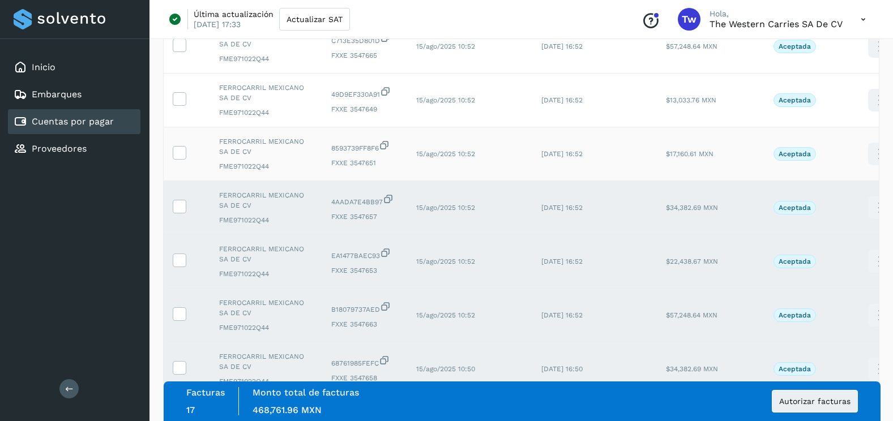
click at [184, 140] on td at bounding box center [187, 154] width 46 height 54
drag, startPoint x: 183, startPoint y: 132, endPoint x: 179, endPoint y: 102, distance: 30.3
click at [183, 146] on icon at bounding box center [179, 152] width 12 height 12
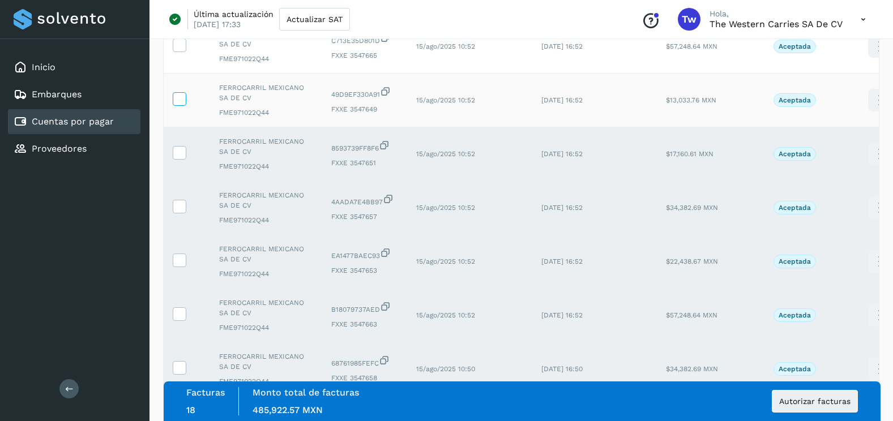
click at [178, 92] on label at bounding box center [180, 99] width 14 height 14
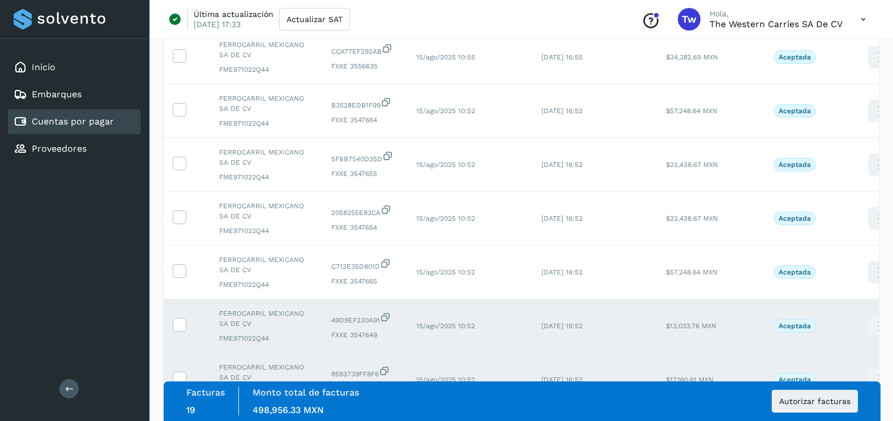
scroll to position [1114, 0]
click at [182, 265] on icon at bounding box center [179, 271] width 12 height 12
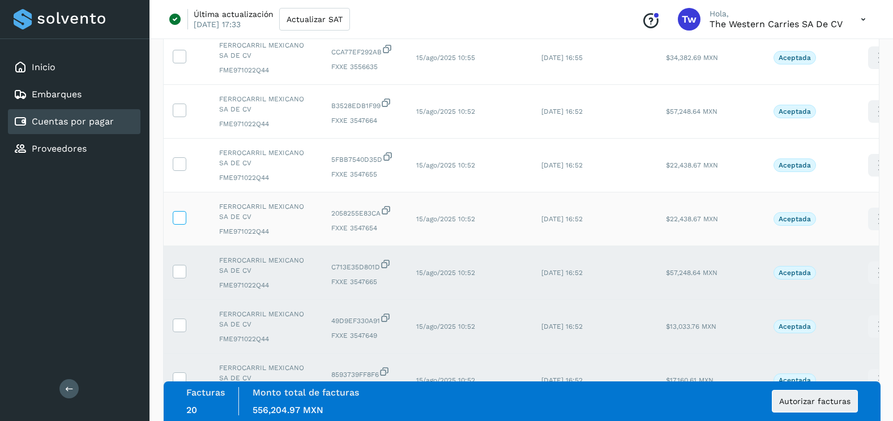
click at [178, 211] on icon at bounding box center [179, 217] width 12 height 12
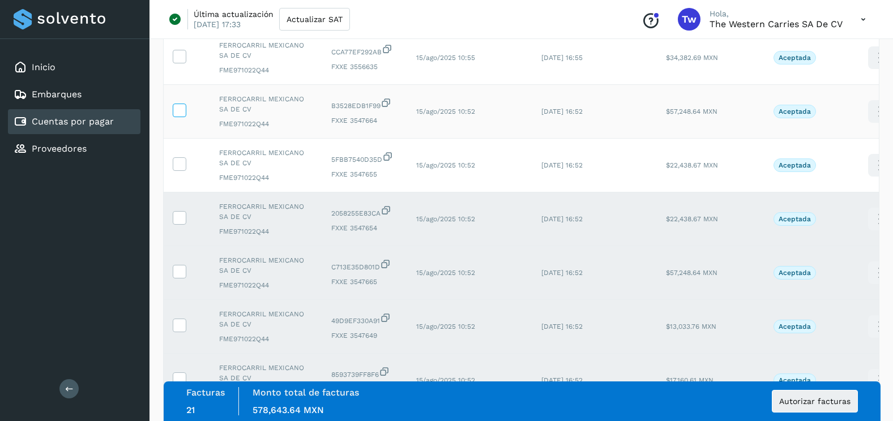
drag, startPoint x: 182, startPoint y: 149, endPoint x: 183, endPoint y: 93, distance: 56.6
click at [183, 162] on span at bounding box center [179, 166] width 12 height 8
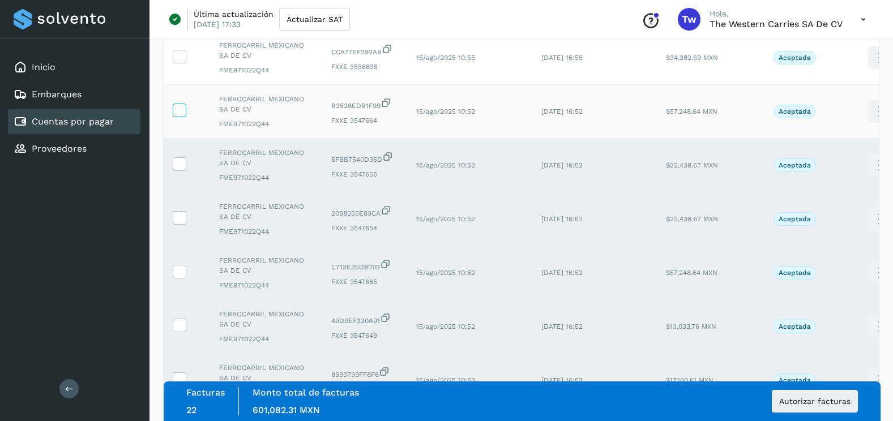
click at [183, 104] on icon at bounding box center [179, 110] width 12 height 12
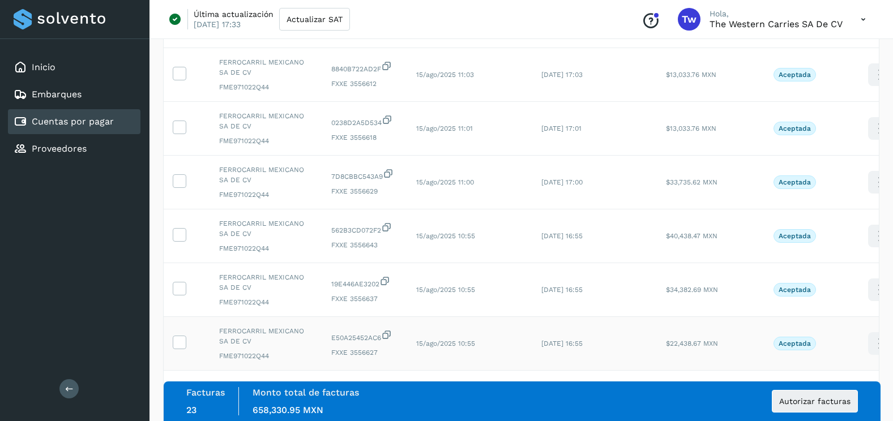
scroll to position [888, 0]
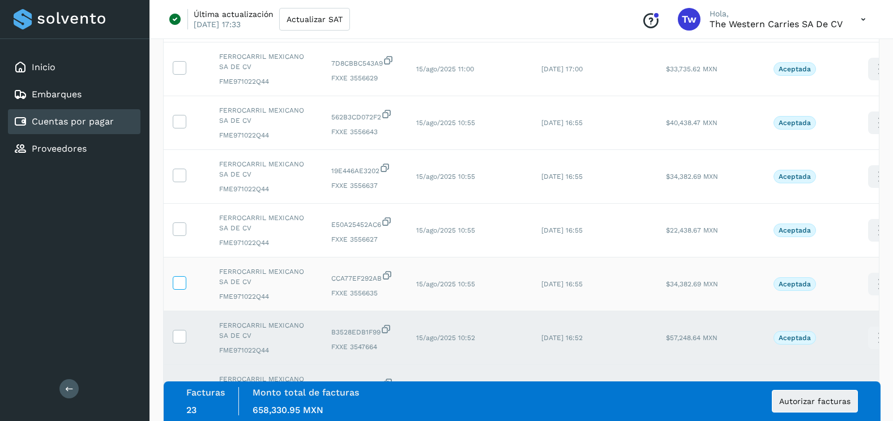
click at [179, 276] on icon at bounding box center [179, 282] width 12 height 12
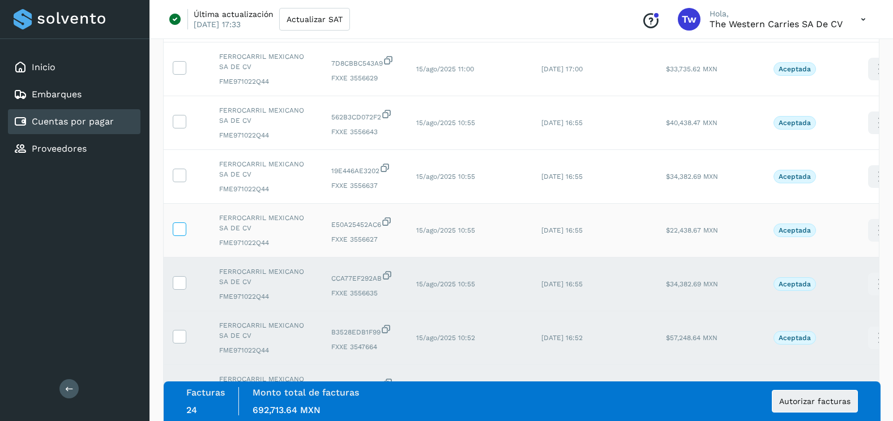
click at [175, 228] on span at bounding box center [179, 232] width 12 height 8
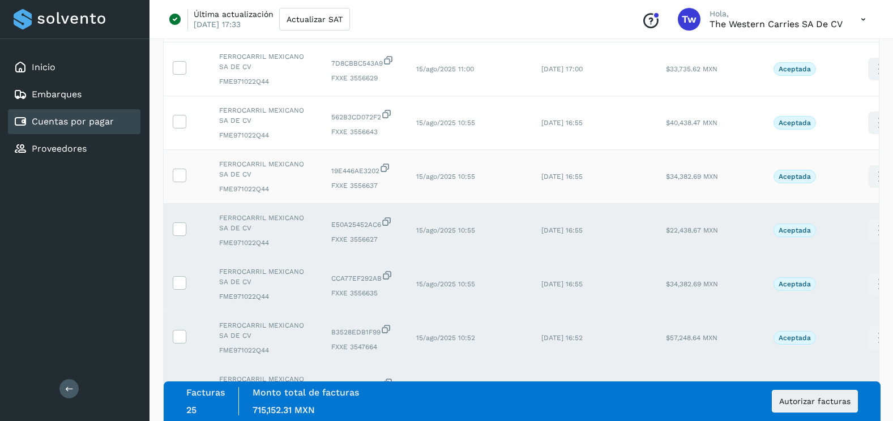
click at [182, 150] on td at bounding box center [187, 177] width 46 height 54
drag, startPoint x: 182, startPoint y: 153, endPoint x: 182, endPoint y: 138, distance: 15.3
click at [182, 169] on icon at bounding box center [179, 175] width 12 height 12
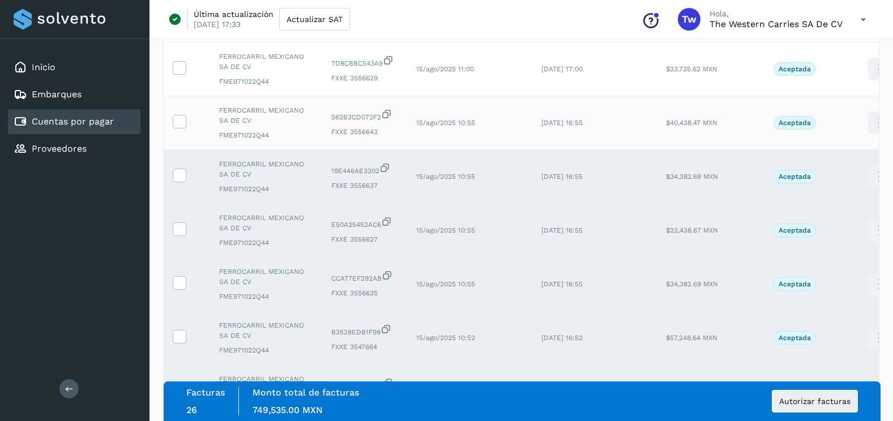
click at [181, 112] on td at bounding box center [187, 123] width 46 height 54
click at [181, 120] on span at bounding box center [179, 124] width 12 height 8
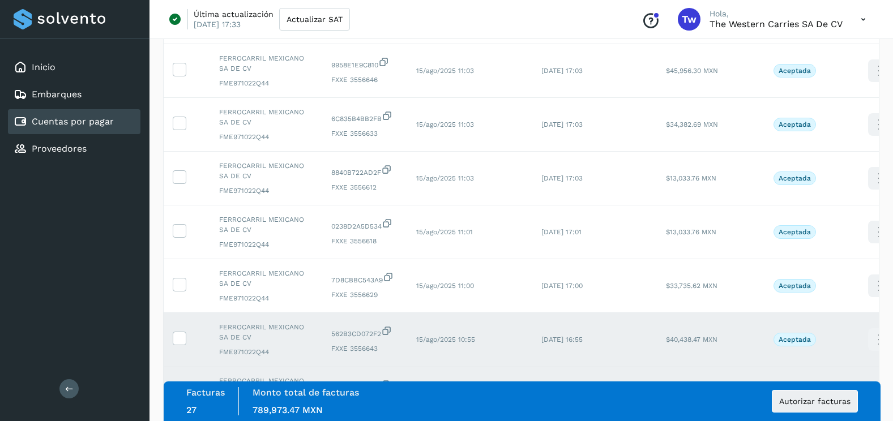
scroll to position [662, 0]
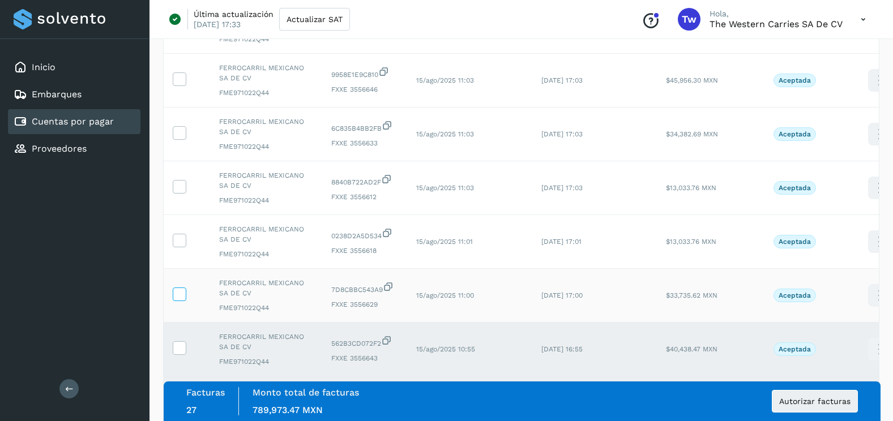
click at [185, 288] on icon at bounding box center [179, 294] width 12 height 12
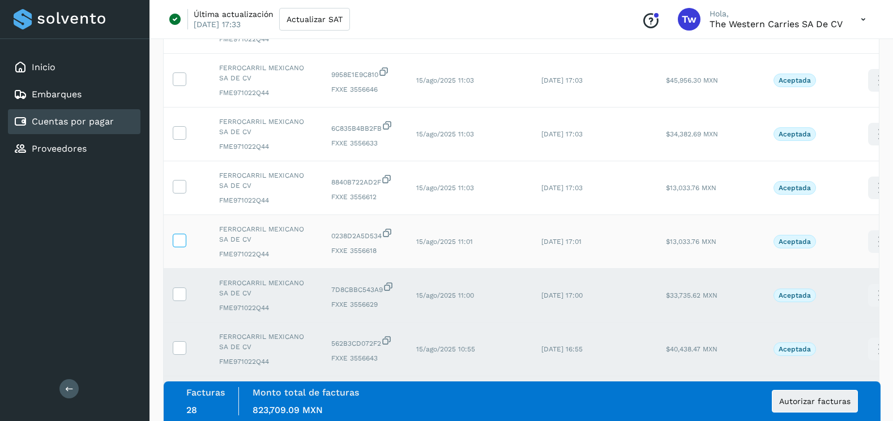
click at [182, 234] on icon at bounding box center [179, 240] width 12 height 12
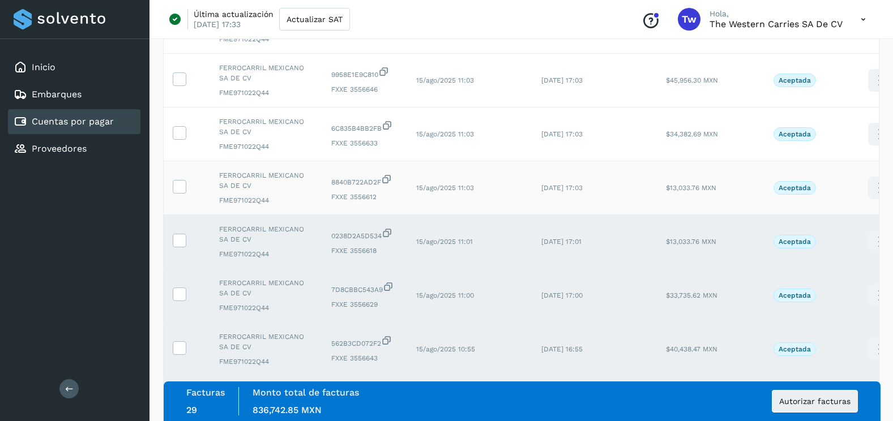
click at [179, 161] on td at bounding box center [187, 188] width 46 height 54
drag, startPoint x: 181, startPoint y: 180, endPoint x: 181, endPoint y: 170, distance: 9.6
click at [181, 177] on td at bounding box center [187, 188] width 46 height 54
click at [181, 180] on icon at bounding box center [179, 186] width 12 height 12
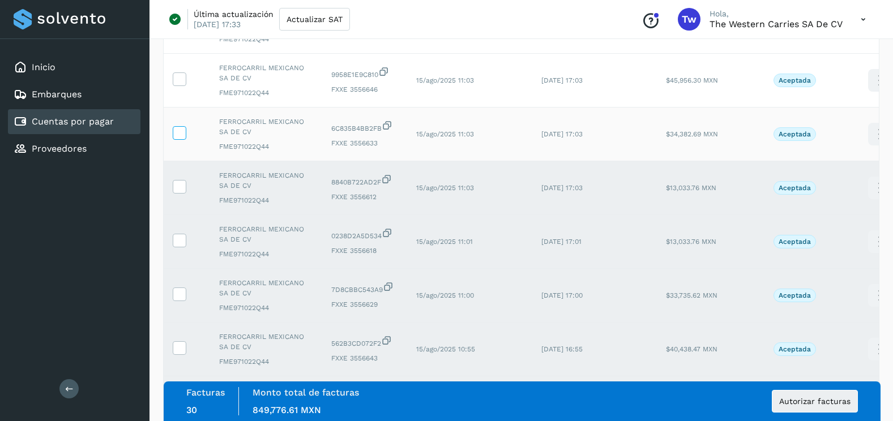
click at [181, 131] on span at bounding box center [179, 135] width 12 height 8
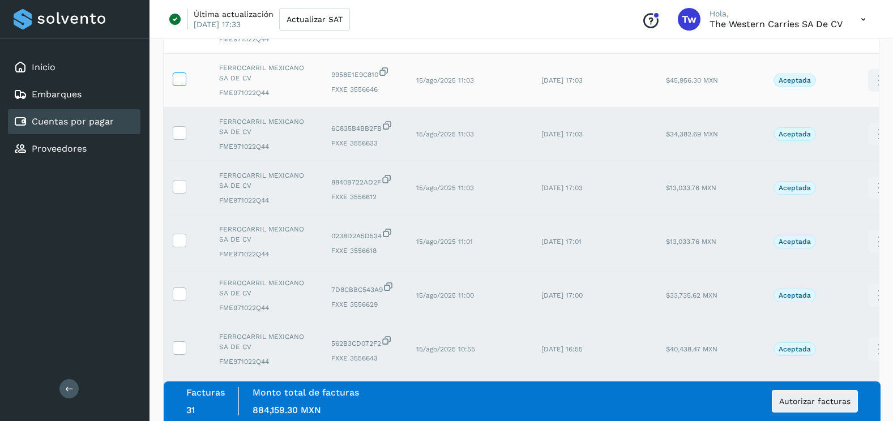
click at [178, 72] on icon at bounding box center [179, 78] width 12 height 12
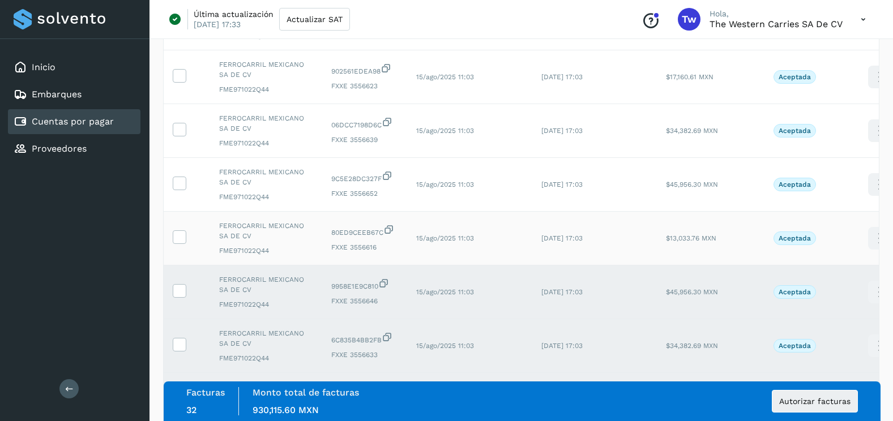
scroll to position [379, 0]
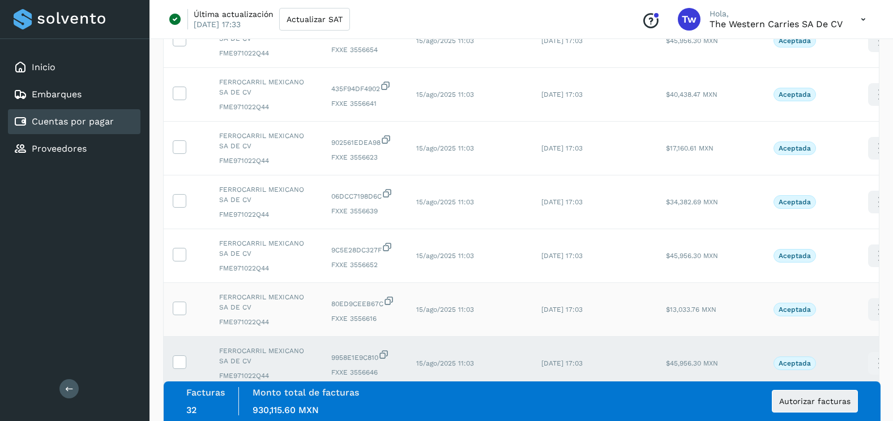
click at [183, 283] on td at bounding box center [187, 310] width 46 height 54
click at [183, 302] on icon at bounding box center [179, 308] width 12 height 12
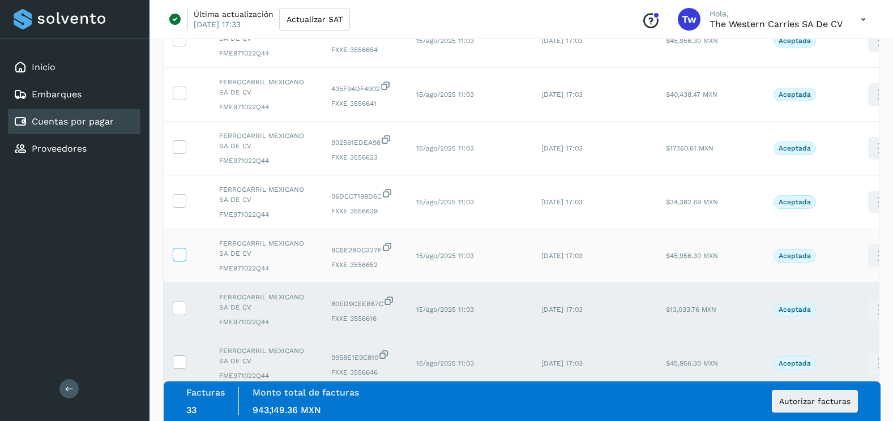
drag, startPoint x: 181, startPoint y: 241, endPoint x: 179, endPoint y: 212, distance: 29.5
click at [181, 248] on label at bounding box center [180, 255] width 14 height 14
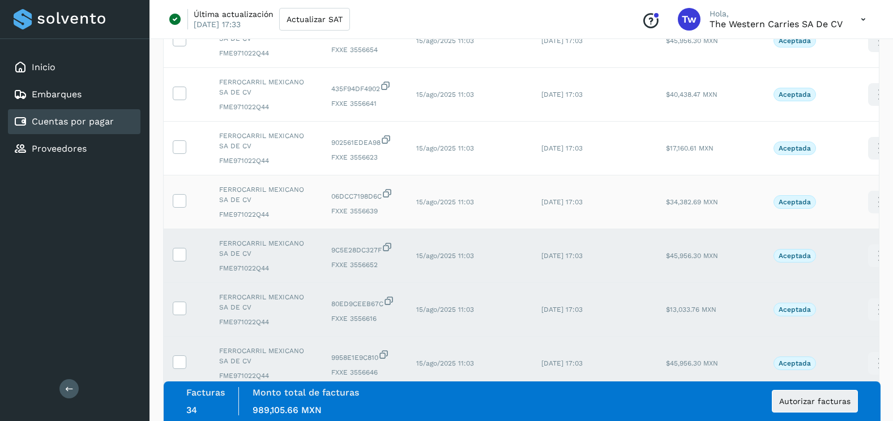
click at [177, 175] on td at bounding box center [187, 202] width 46 height 54
click at [181, 194] on icon at bounding box center [179, 200] width 12 height 12
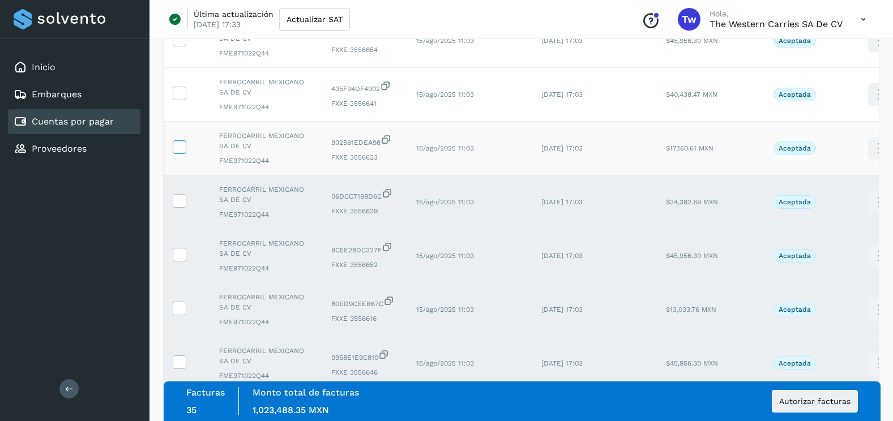
click at [178, 140] on icon at bounding box center [179, 146] width 12 height 12
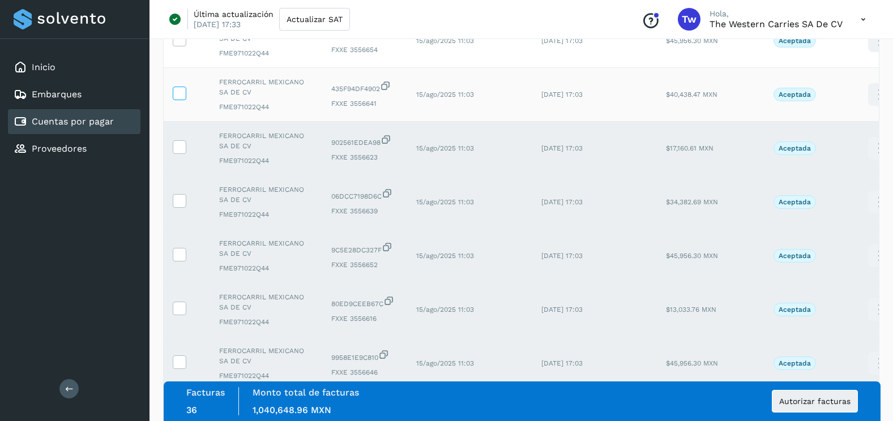
click at [180, 87] on icon at bounding box center [179, 93] width 12 height 12
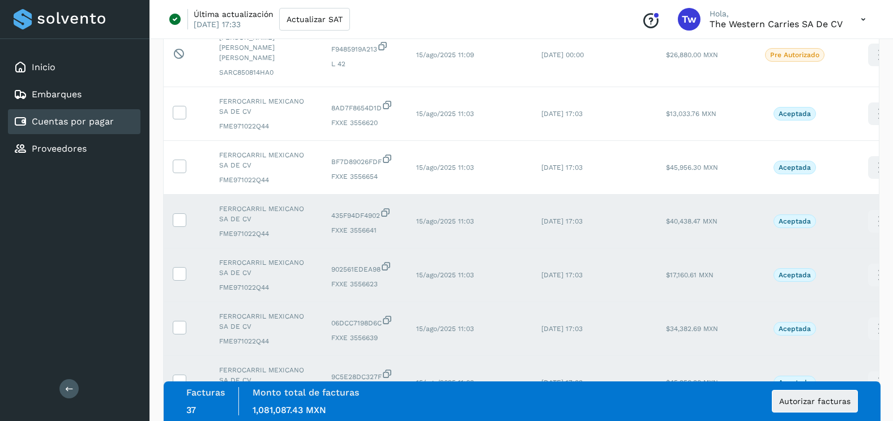
scroll to position [209, 0]
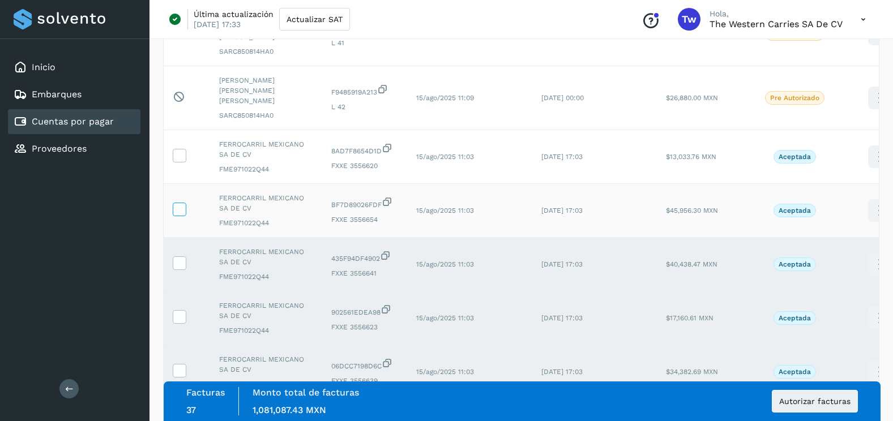
click at [185, 203] on label at bounding box center [180, 210] width 14 height 14
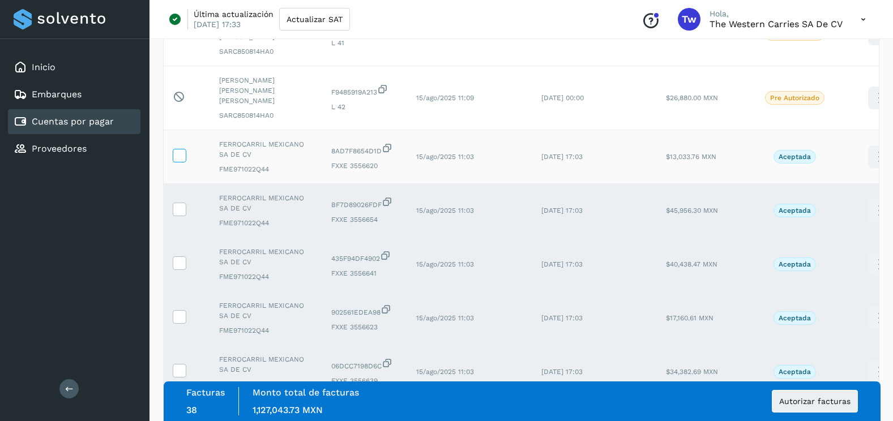
click at [182, 154] on span at bounding box center [179, 158] width 12 height 8
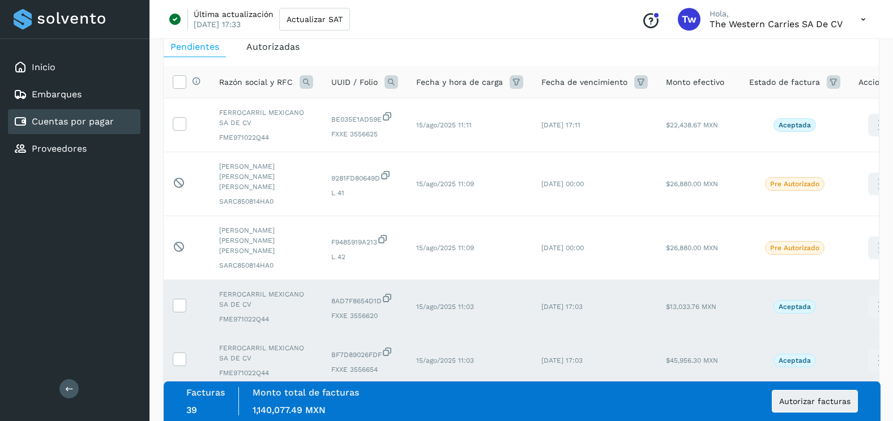
scroll to position [39, 0]
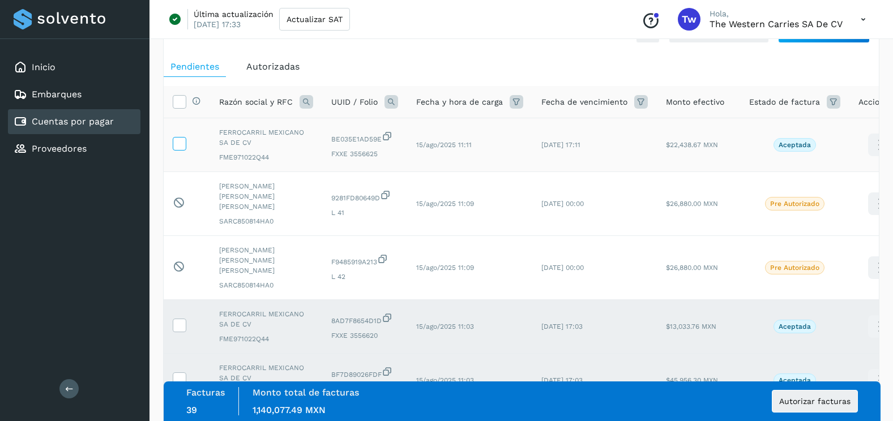
click at [179, 149] on span at bounding box center [179, 146] width 12 height 8
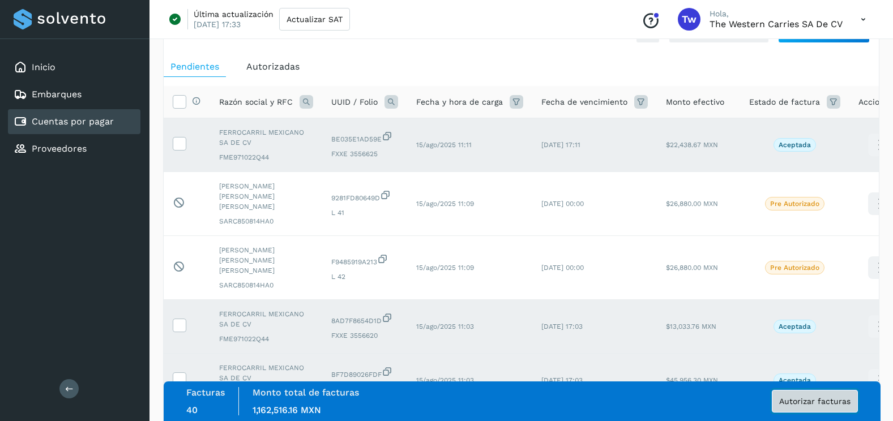
click at [849, 409] on button "Autorizar facturas" at bounding box center [814, 401] width 86 height 23
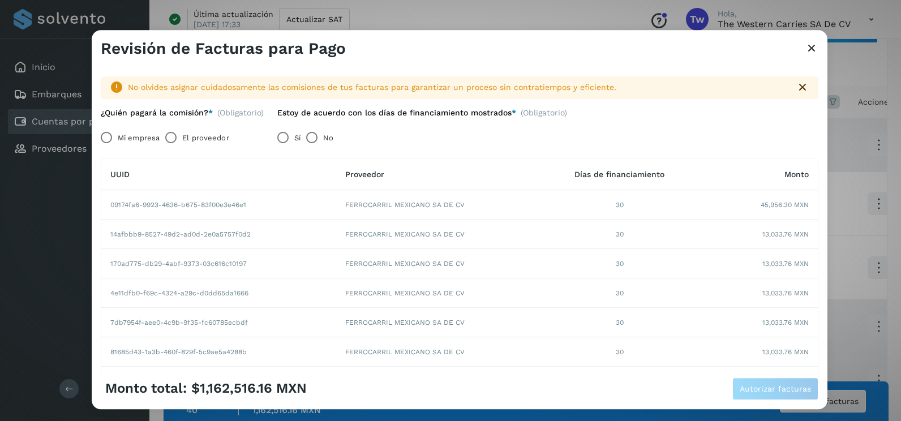
click at [134, 136] on label "Mi empresa" at bounding box center [139, 138] width 42 height 23
click at [773, 393] on span "Autorizar facturas" at bounding box center [775, 389] width 71 height 8
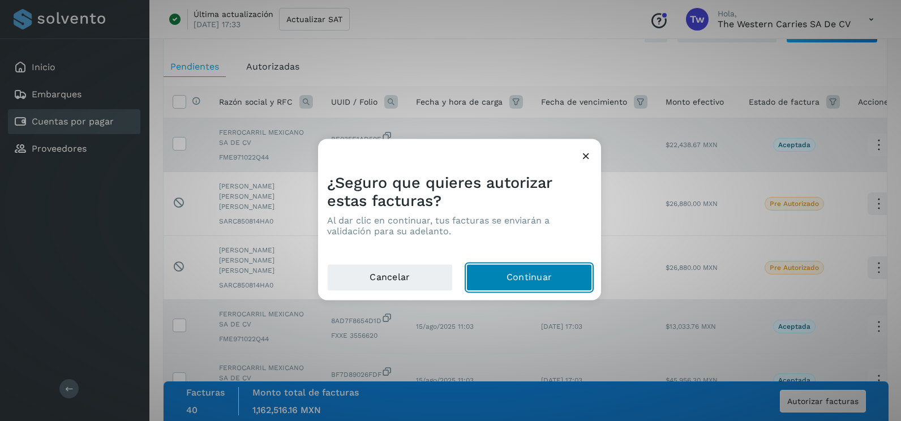
click at [550, 268] on button "Continuar" at bounding box center [529, 277] width 126 height 27
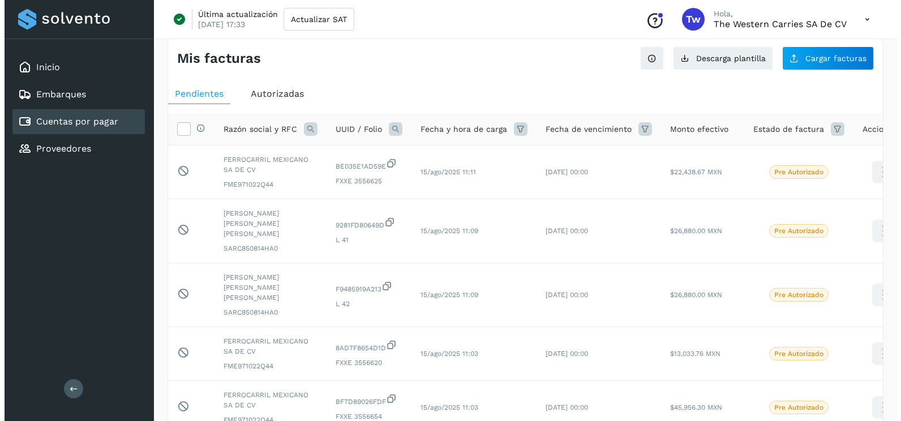
scroll to position [0, 0]
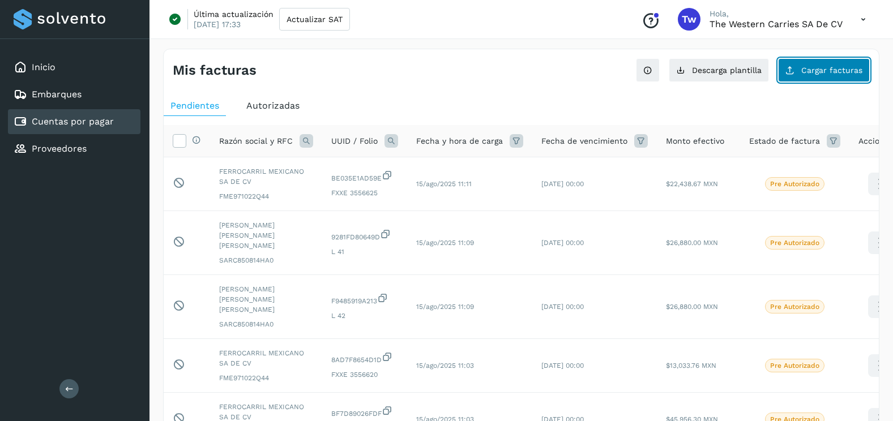
click at [791, 65] on button "Cargar facturas" at bounding box center [824, 70] width 92 height 24
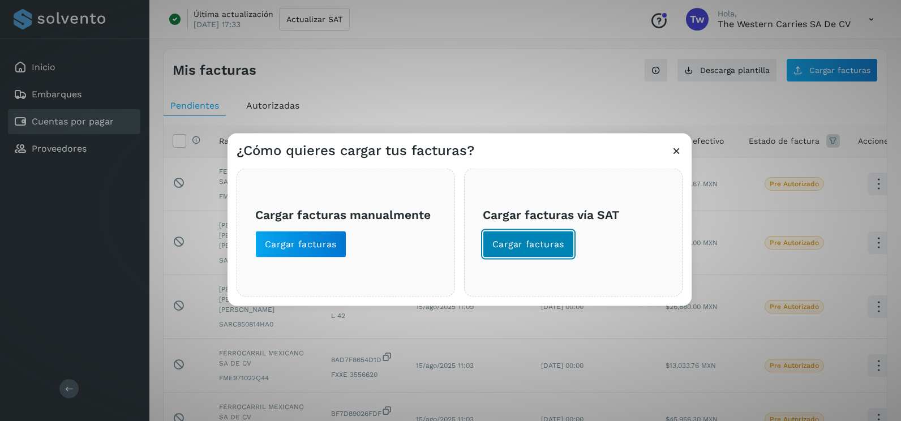
click at [538, 248] on span "Cargar facturas" at bounding box center [528, 244] width 72 height 12
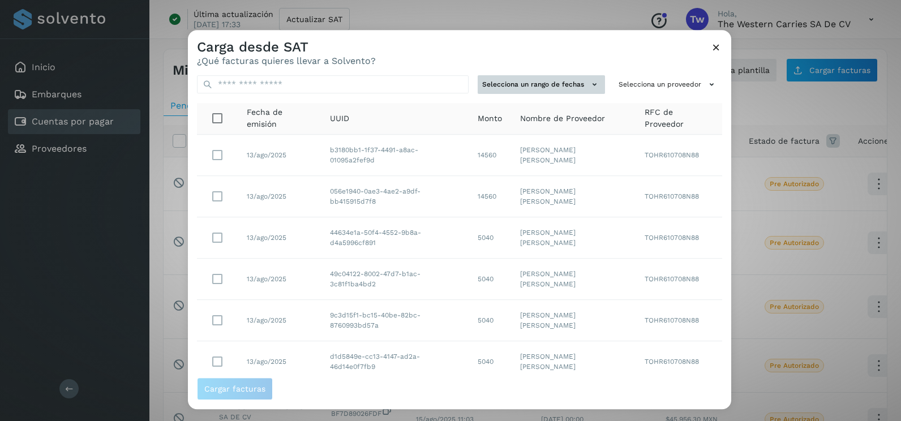
click at [589, 83] on icon at bounding box center [595, 85] width 12 height 12
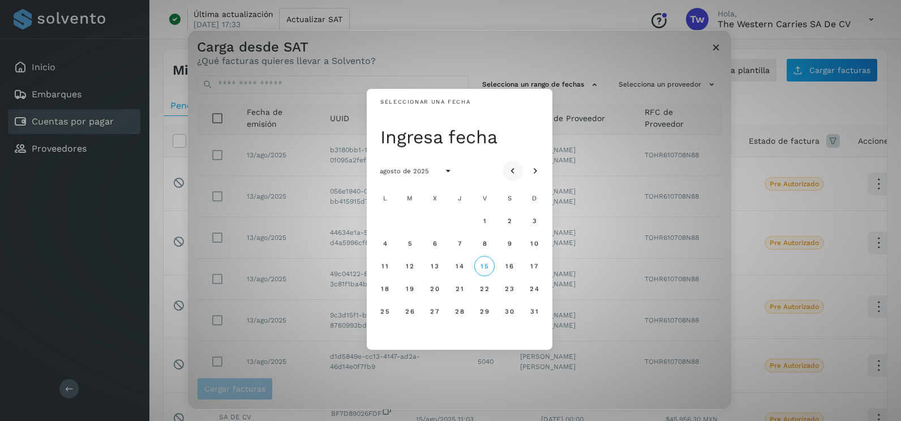
click at [517, 169] on icon "Mes anterior" at bounding box center [512, 171] width 11 height 11
click at [459, 267] on span "17" at bounding box center [459, 266] width 8 height 8
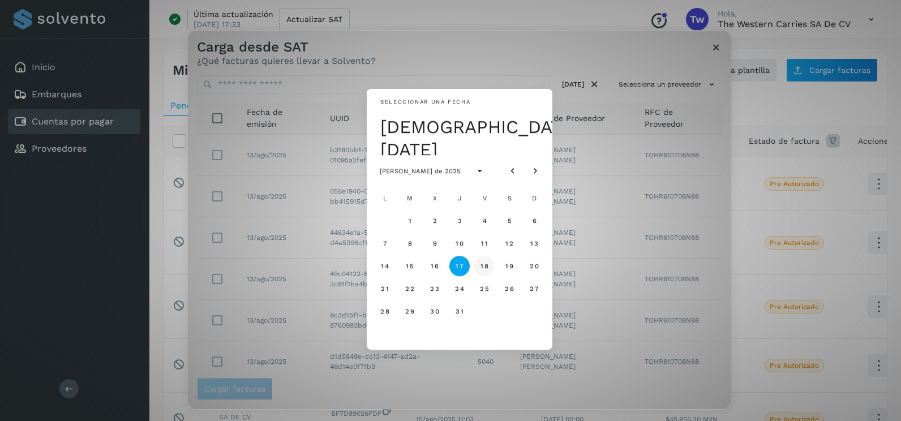
click at [489, 264] on button "18" at bounding box center [484, 266] width 20 height 20
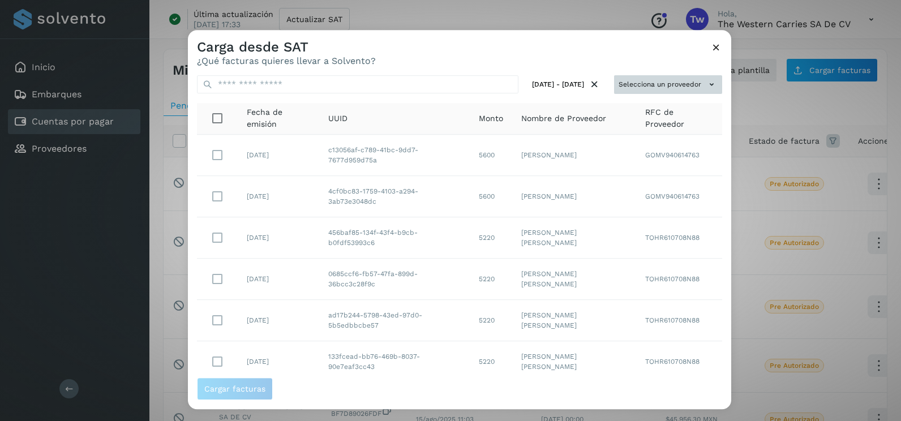
click at [655, 80] on button "Selecciona un proveedor" at bounding box center [668, 84] width 108 height 19
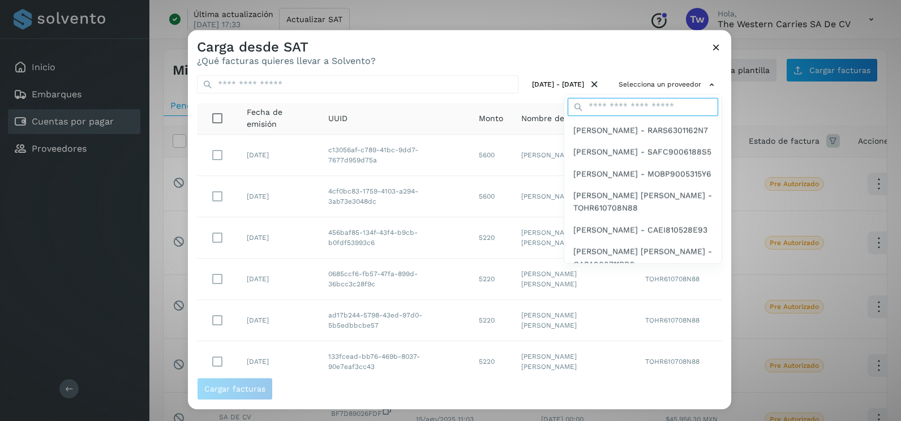
click at [638, 112] on input "text" at bounding box center [643, 107] width 151 height 18
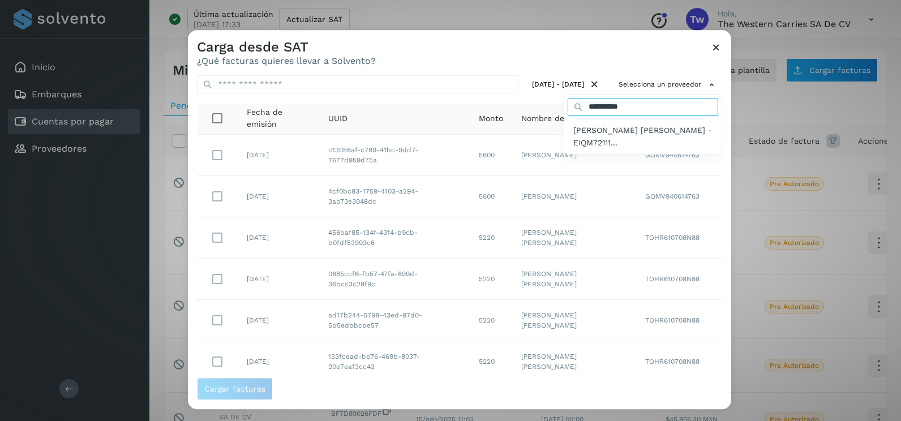
type input "**********"
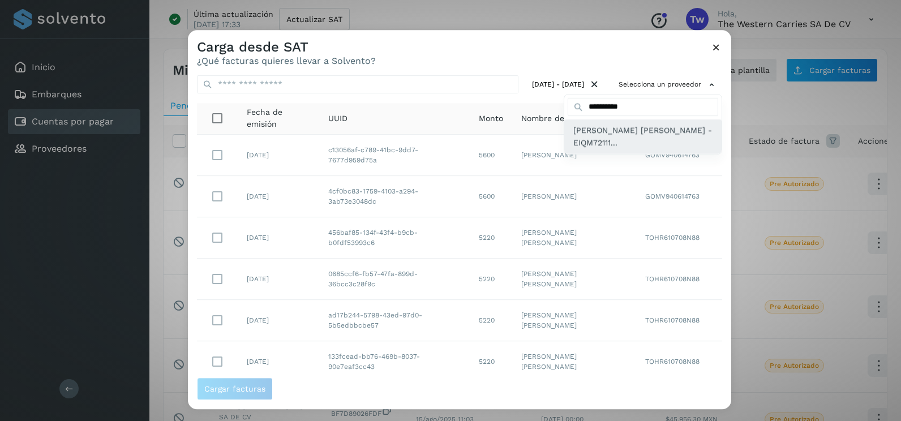
click at [685, 135] on span "[PERSON_NAME] [PERSON_NAME] - EIQM72111..." at bounding box center [642, 136] width 139 height 25
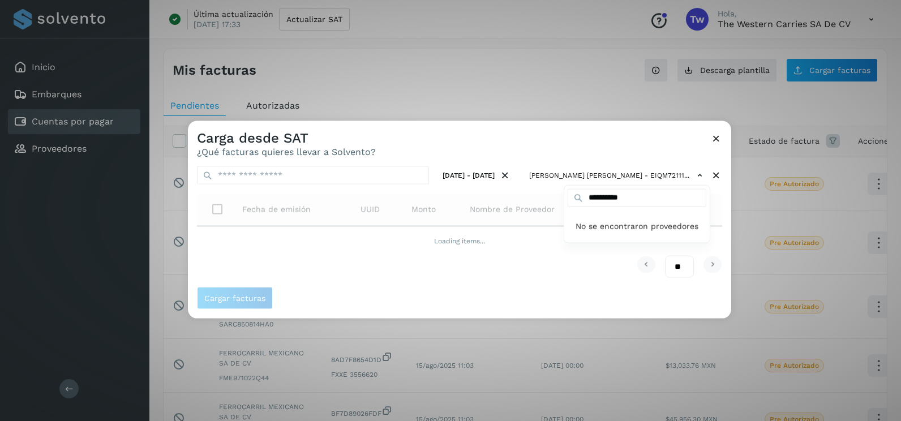
click at [714, 208] on div at bounding box center [638, 331] width 901 height 421
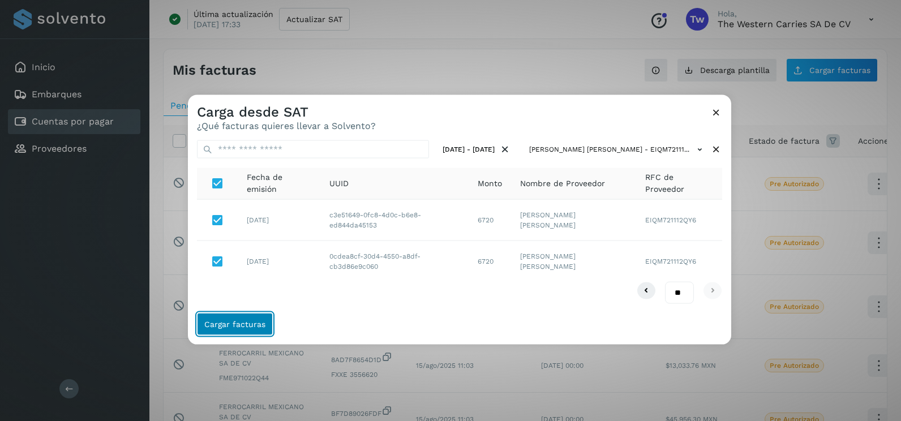
click at [253, 321] on span "Cargar facturas" at bounding box center [234, 324] width 61 height 8
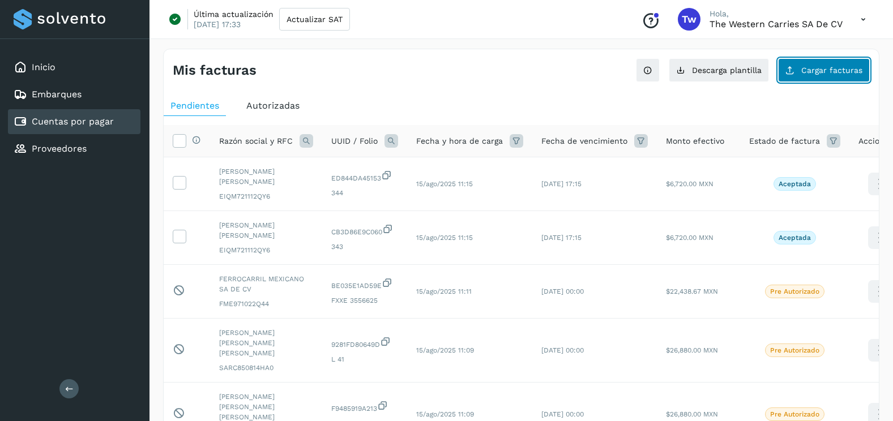
click at [837, 74] on span "Cargar facturas" at bounding box center [831, 70] width 61 height 8
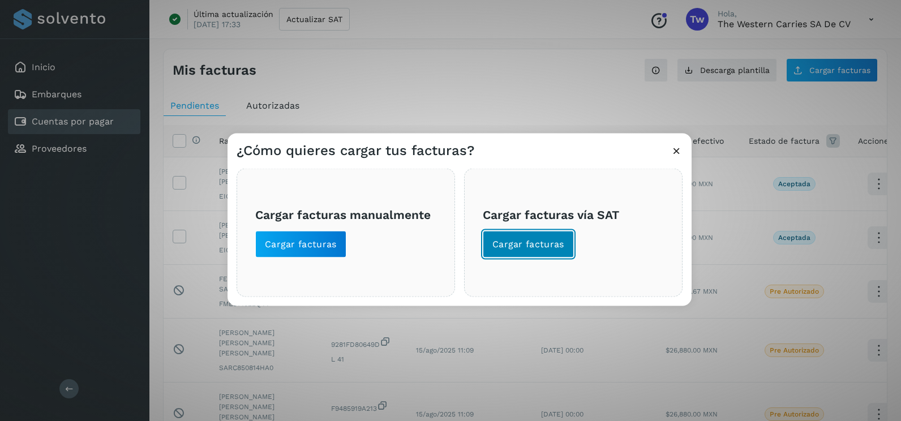
click at [501, 253] on button "Cargar facturas" at bounding box center [528, 244] width 91 height 27
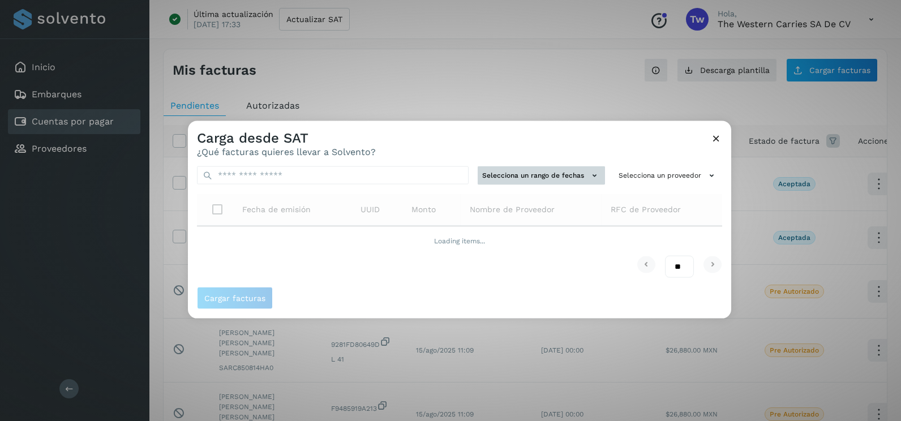
click at [573, 174] on button "Selecciona un rango de fechas" at bounding box center [541, 175] width 127 height 19
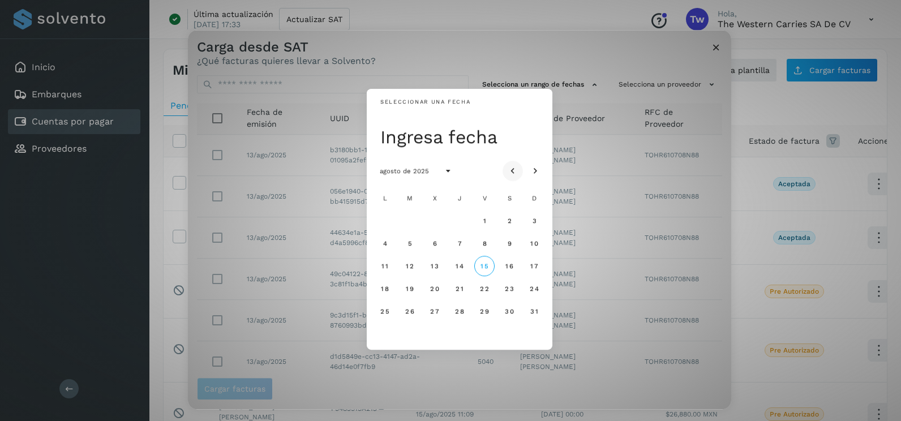
click at [517, 168] on icon "Mes anterior" at bounding box center [512, 171] width 11 height 11
click at [508, 268] on span "19" at bounding box center [509, 266] width 8 height 8
click at [531, 268] on span "20" at bounding box center [534, 266] width 10 height 8
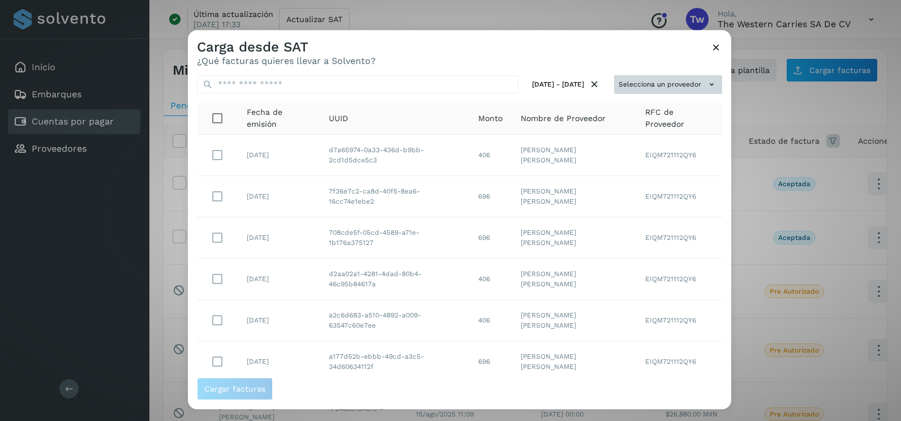
click at [667, 87] on button "Selecciona un proveedor" at bounding box center [668, 84] width 108 height 19
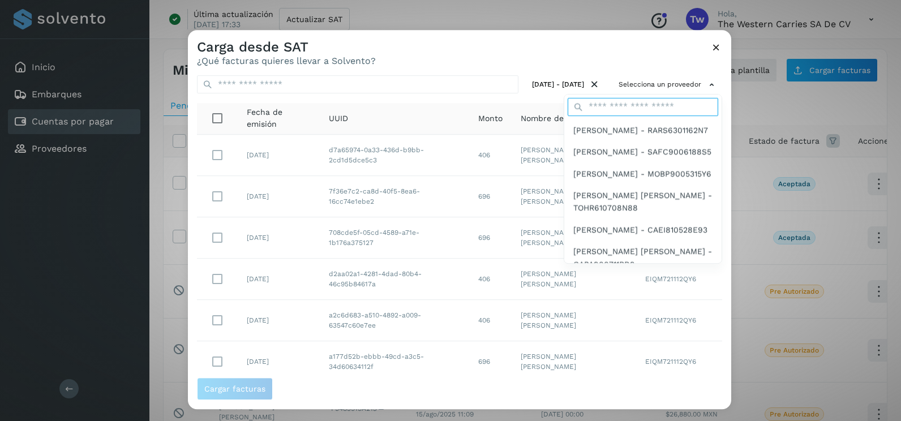
click at [643, 105] on input "text" at bounding box center [643, 107] width 151 height 18
type input "**********"
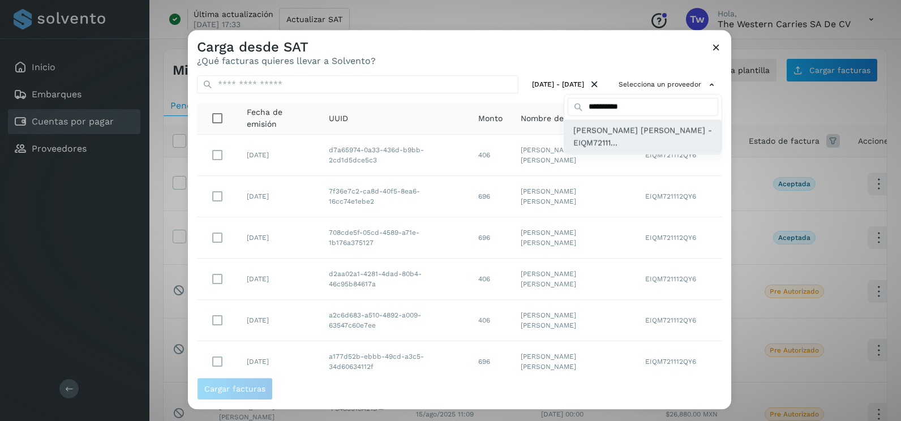
click at [638, 135] on span "[PERSON_NAME] [PERSON_NAME] - EIQM72111..." at bounding box center [642, 136] width 139 height 25
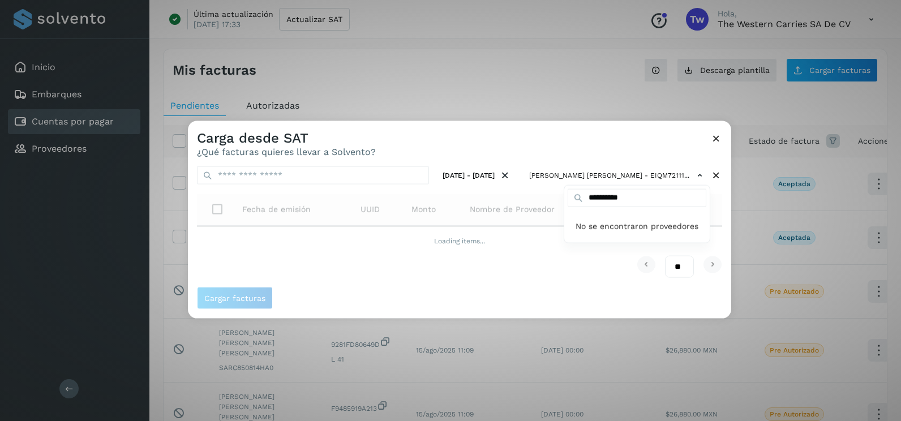
click at [721, 230] on div at bounding box center [638, 331] width 901 height 421
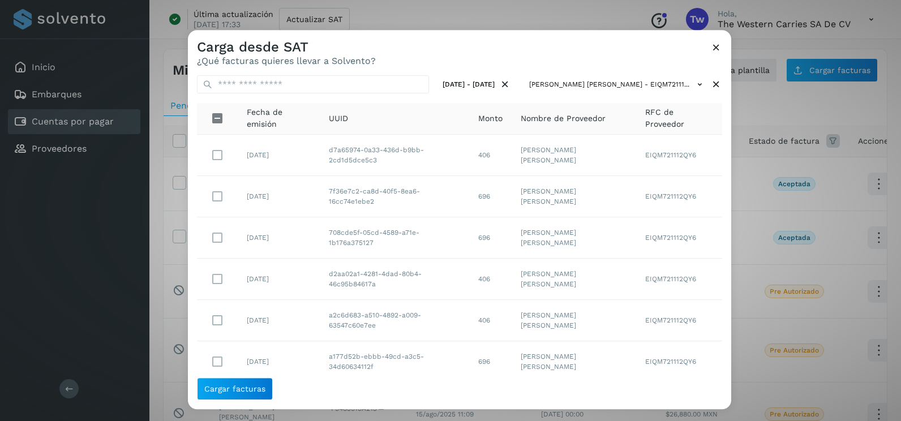
scroll to position [160, 0]
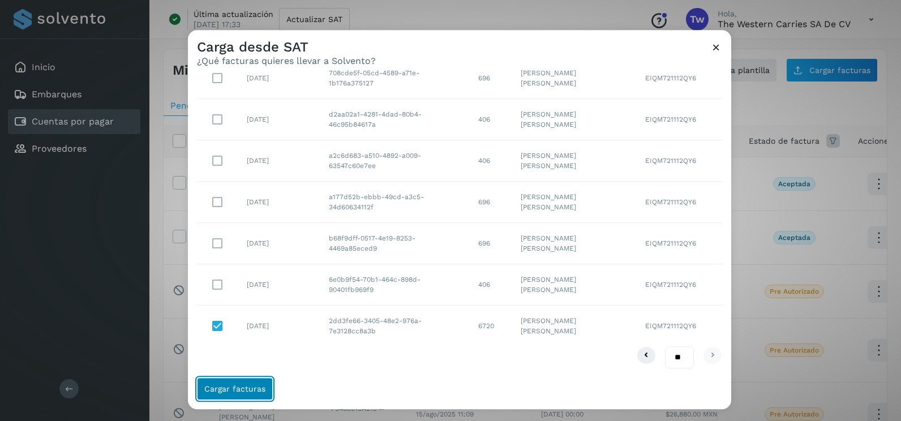
click at [252, 396] on button "Cargar facturas" at bounding box center [235, 389] width 76 height 23
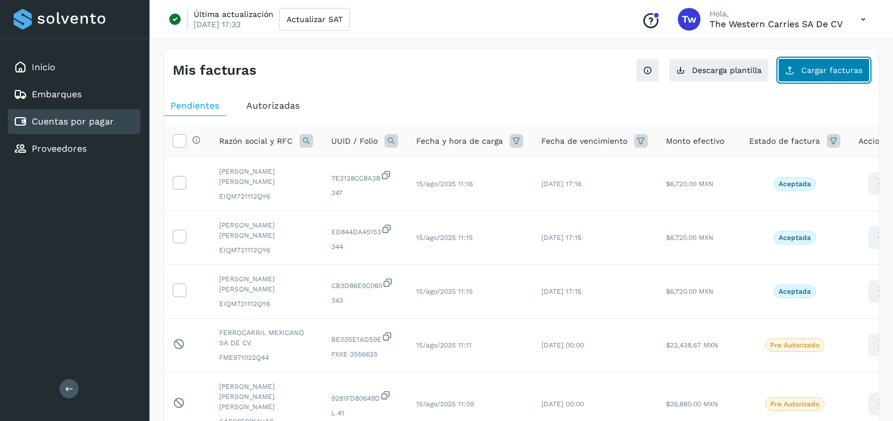
click at [811, 65] on button "Cargar facturas" at bounding box center [824, 70] width 92 height 24
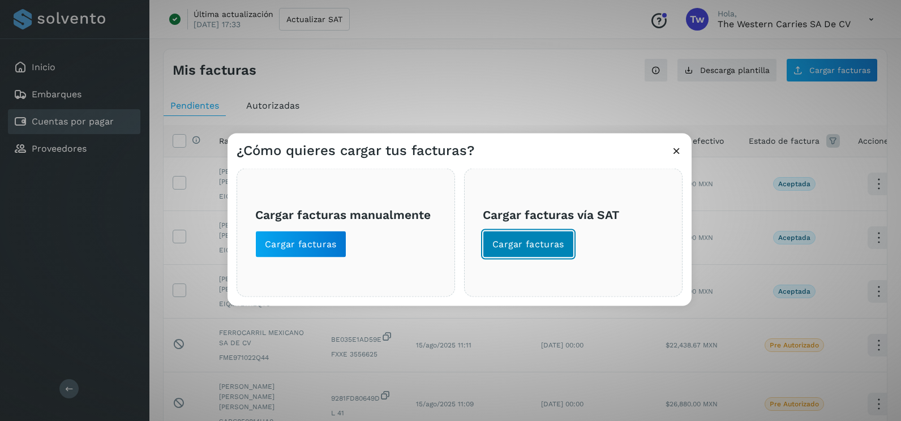
click at [555, 234] on button "Cargar facturas" at bounding box center [528, 244] width 91 height 27
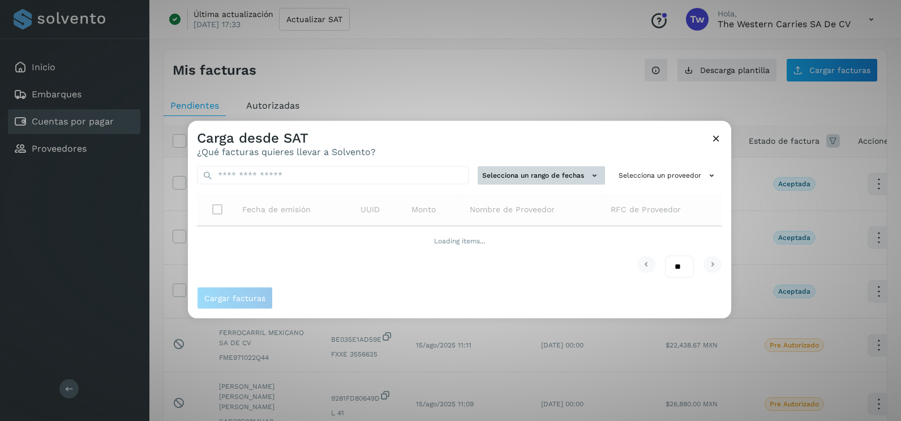
click at [572, 172] on button "Selecciona un rango de fechas" at bounding box center [541, 175] width 127 height 19
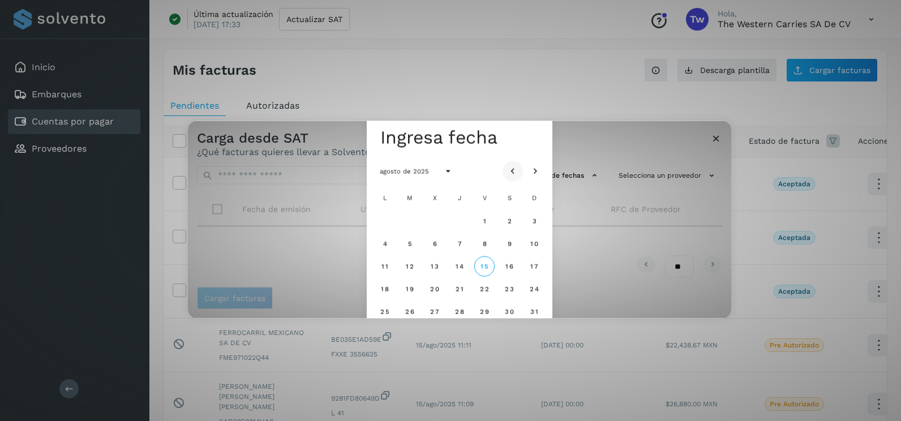
click at [515, 169] on icon "Mes anterior" at bounding box center [512, 171] width 11 height 11
click at [533, 169] on icon "Mes siguiente" at bounding box center [535, 171] width 11 height 11
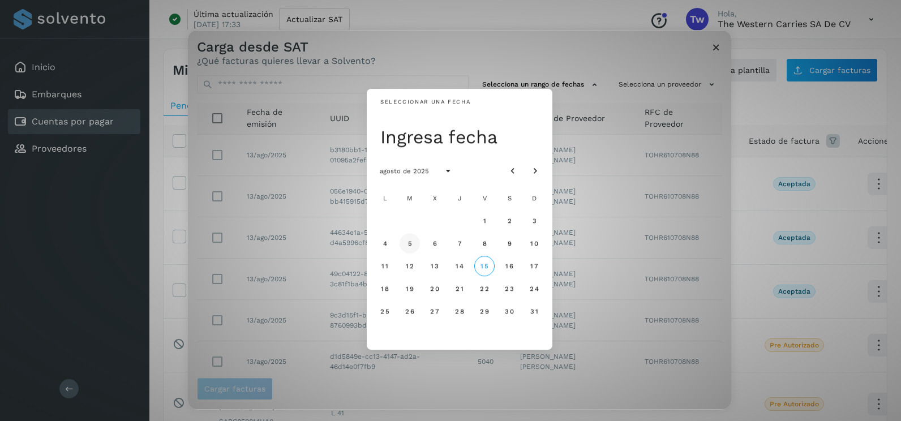
click at [411, 246] on span "5" at bounding box center [409, 243] width 5 height 8
click at [435, 246] on span "6" at bounding box center [434, 243] width 5 height 8
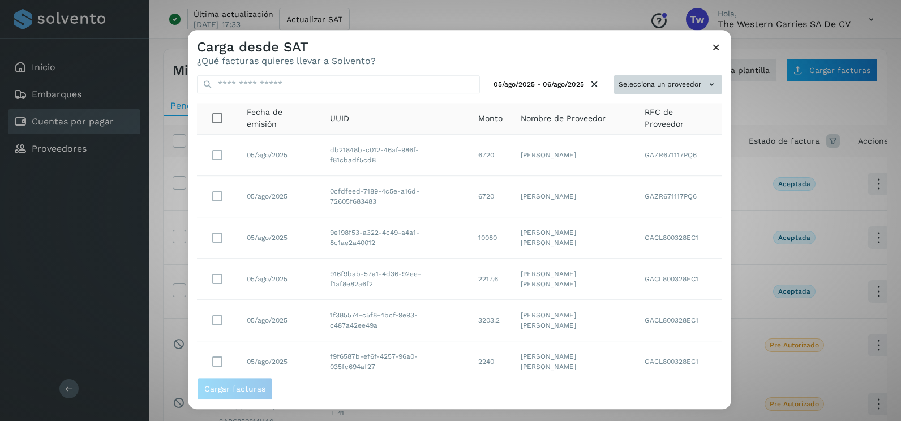
click at [685, 80] on button "Selecciona un proveedor" at bounding box center [668, 84] width 108 height 19
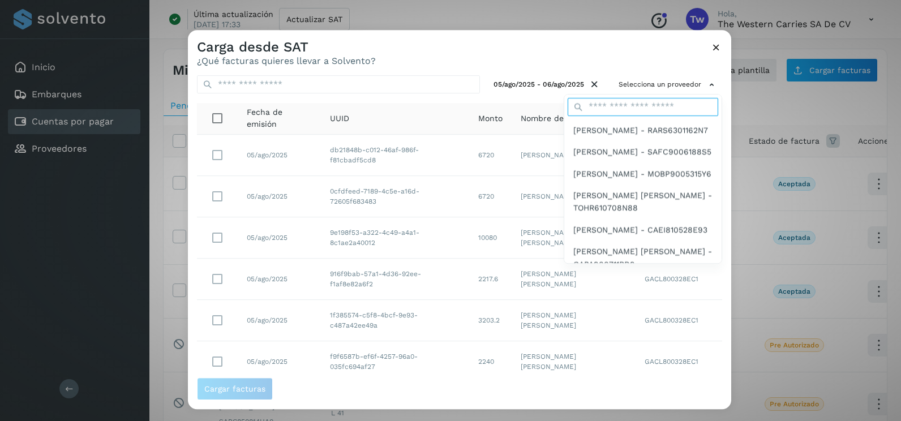
click at [611, 106] on input "text" at bounding box center [643, 107] width 151 height 18
type input "**********"
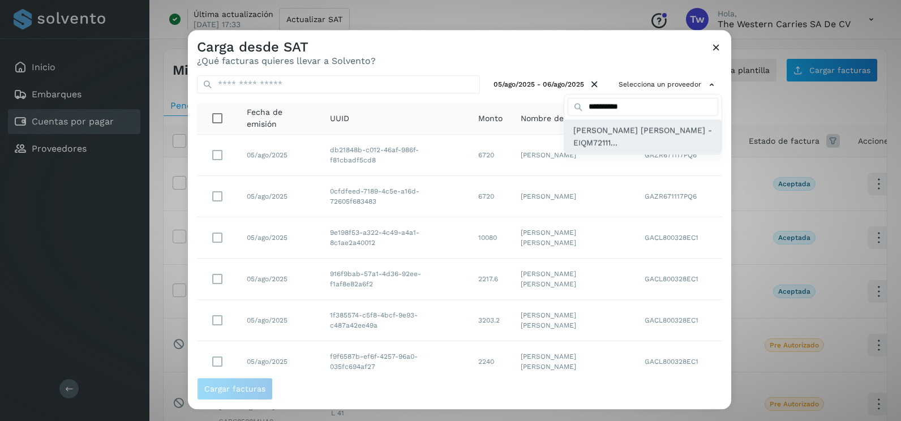
click at [612, 129] on span "[PERSON_NAME] [PERSON_NAME] - EIQM72111..." at bounding box center [642, 136] width 139 height 25
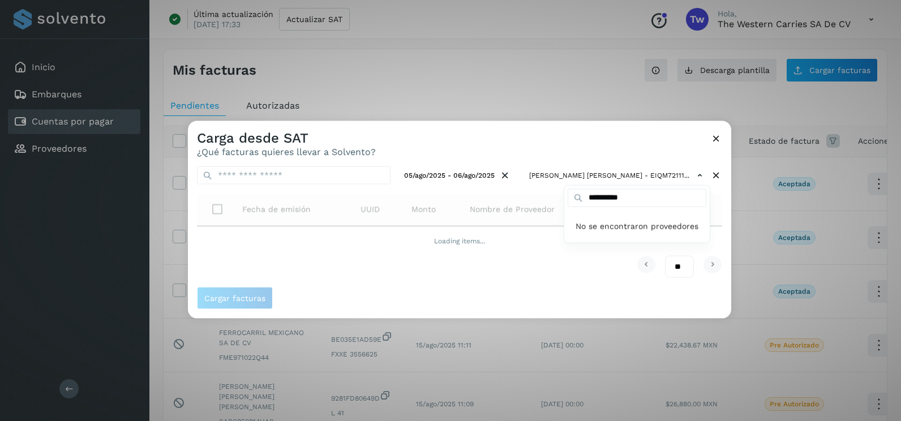
click at [535, 140] on div at bounding box center [638, 331] width 901 height 421
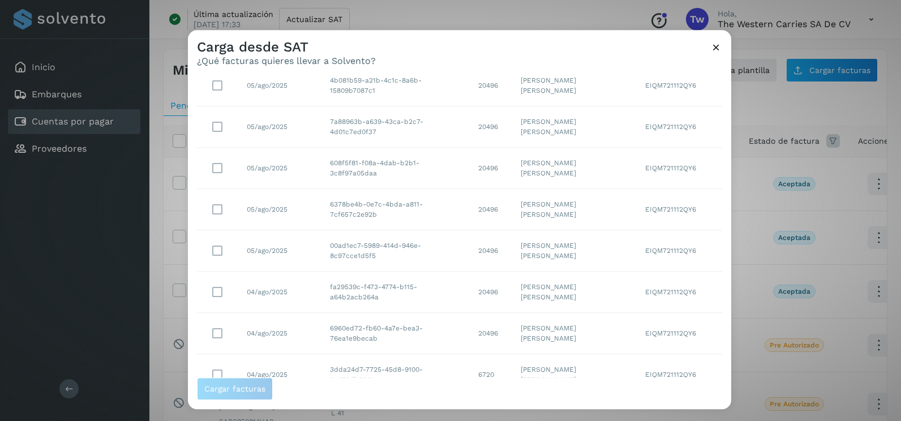
scroll to position [201, 0]
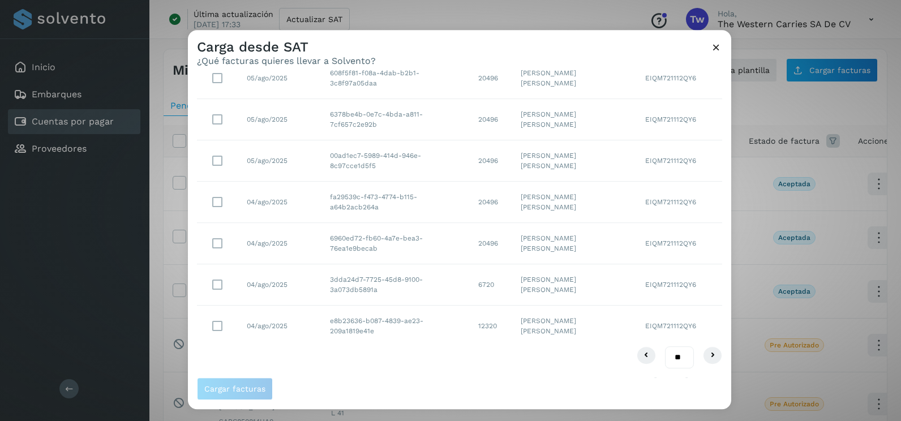
click at [670, 359] on select "** ** **" at bounding box center [679, 357] width 29 height 22
drag, startPoint x: 670, startPoint y: 354, endPoint x: 671, endPoint y: 368, distance: 14.2
click at [670, 354] on select "** ** **" at bounding box center [679, 357] width 29 height 22
select select "**"
click at [665, 346] on select "** ** **" at bounding box center [679, 357] width 29 height 22
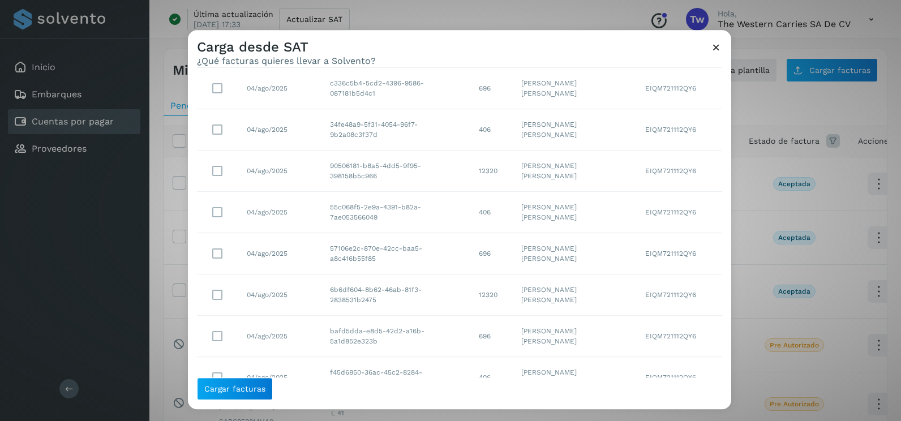
scroll to position [1688, 0]
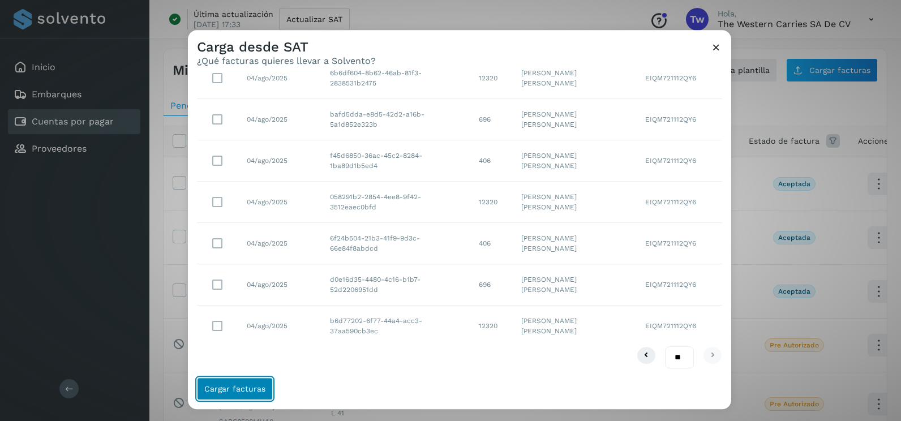
click at [251, 383] on button "Cargar facturas" at bounding box center [235, 389] width 76 height 23
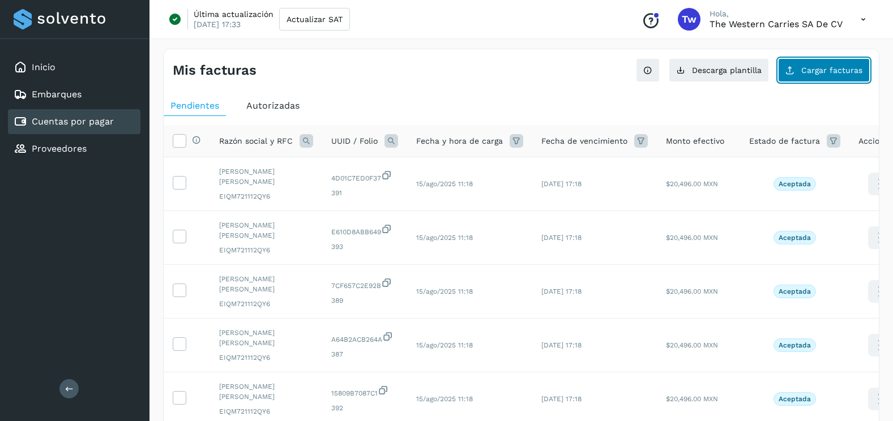
click at [812, 60] on button "Cargar facturas" at bounding box center [824, 70] width 92 height 24
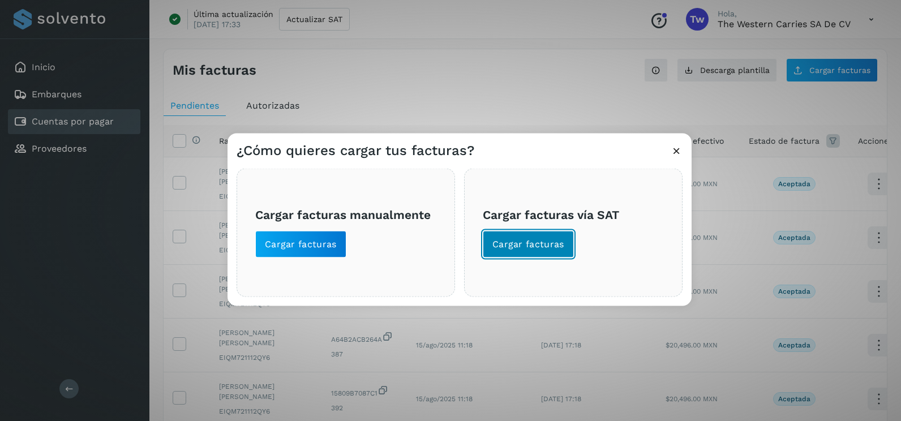
click at [542, 248] on span "Cargar facturas" at bounding box center [528, 244] width 72 height 12
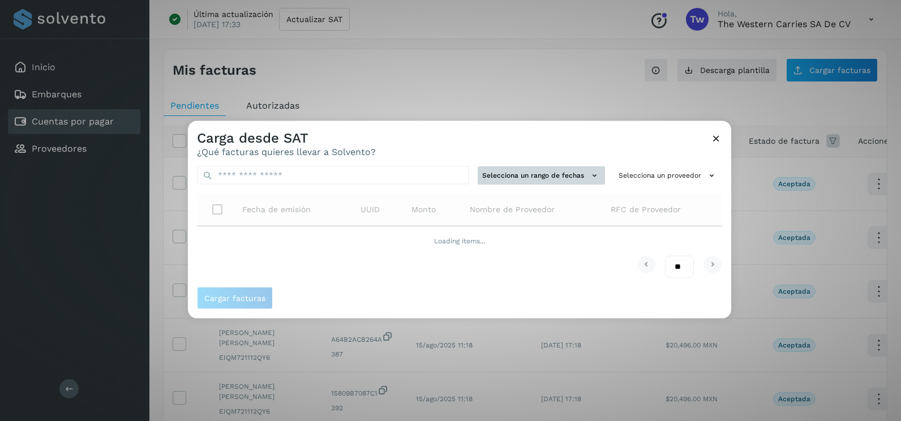
click at [524, 170] on button "Selecciona un rango de fechas" at bounding box center [541, 175] width 127 height 19
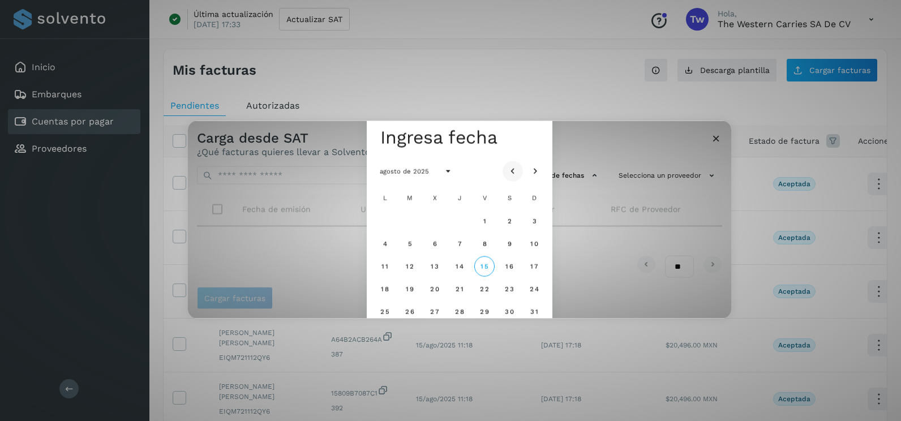
click at [512, 172] on icon "Mes anterior" at bounding box center [512, 171] width 11 height 11
click at [533, 166] on icon "Mes siguiente" at bounding box center [535, 171] width 11 height 11
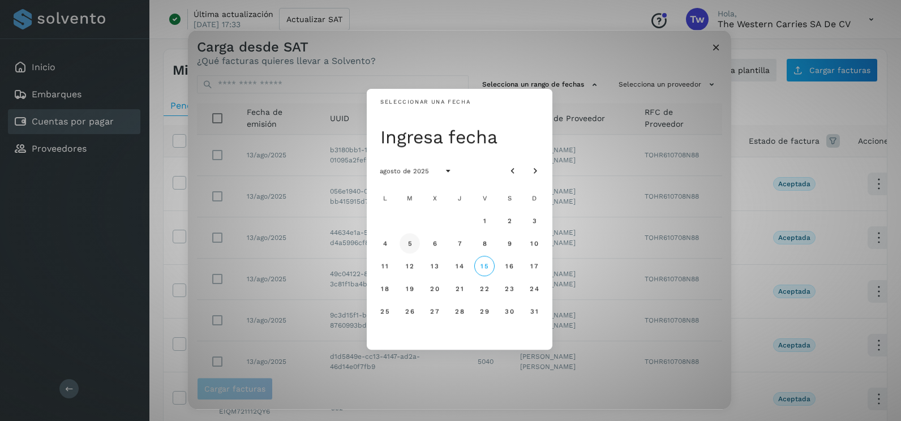
click at [411, 244] on span "5" at bounding box center [409, 243] width 5 height 8
click at [439, 246] on button "6" at bounding box center [435, 243] width 20 height 20
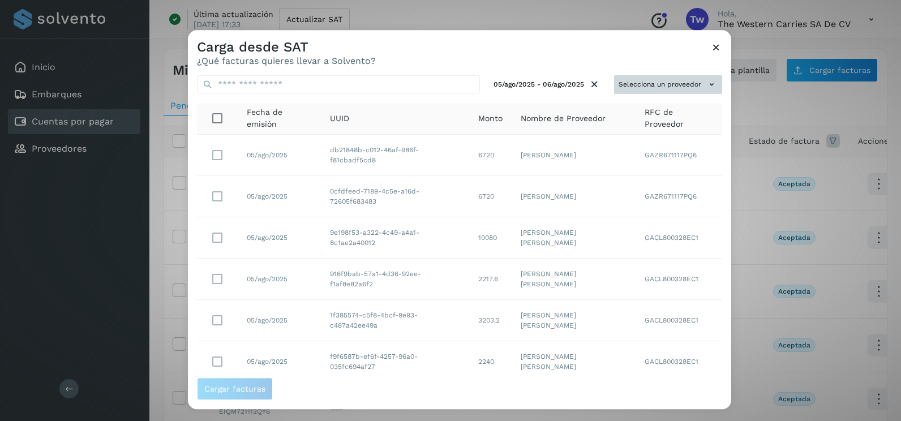
click at [676, 86] on button "Selecciona un proveedor" at bounding box center [668, 84] width 108 height 19
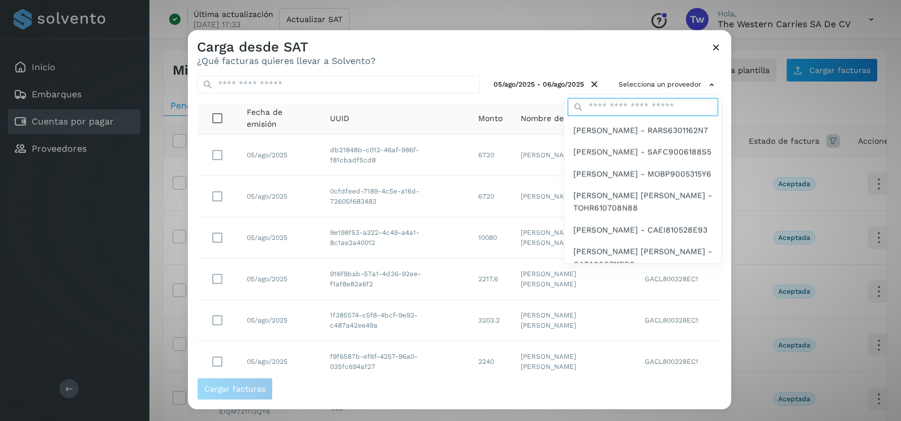
click at [624, 100] on input "text" at bounding box center [643, 107] width 151 height 18
type input "**********"
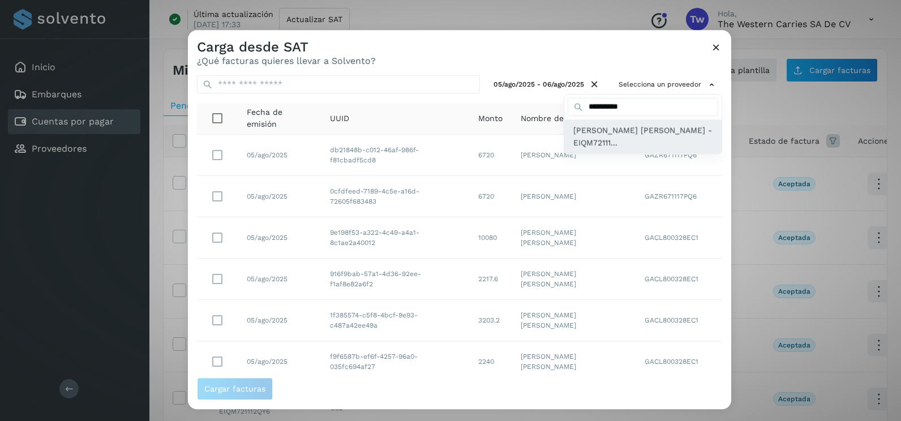
click at [607, 142] on span "[PERSON_NAME] [PERSON_NAME] - EIQM72111..." at bounding box center [642, 136] width 139 height 25
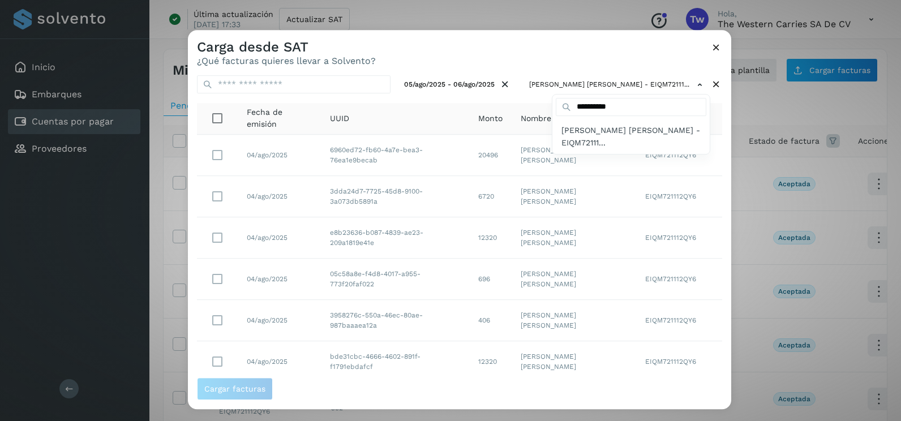
click at [701, 181] on div at bounding box center [638, 240] width 901 height 421
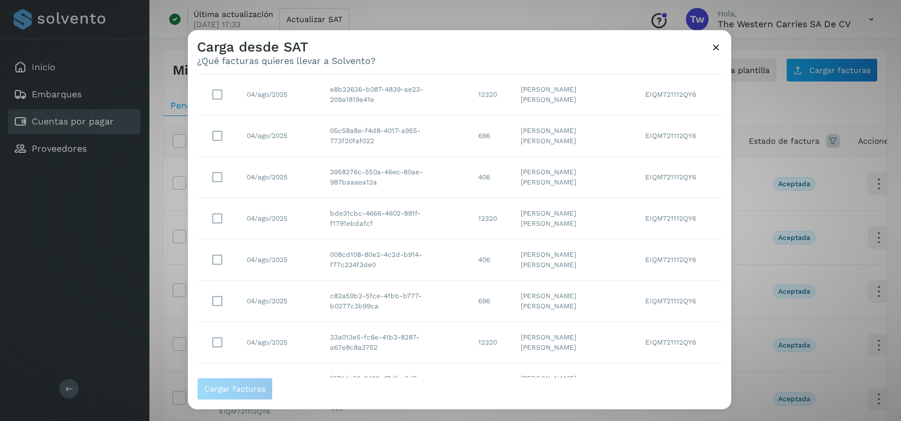
scroll to position [201, 0]
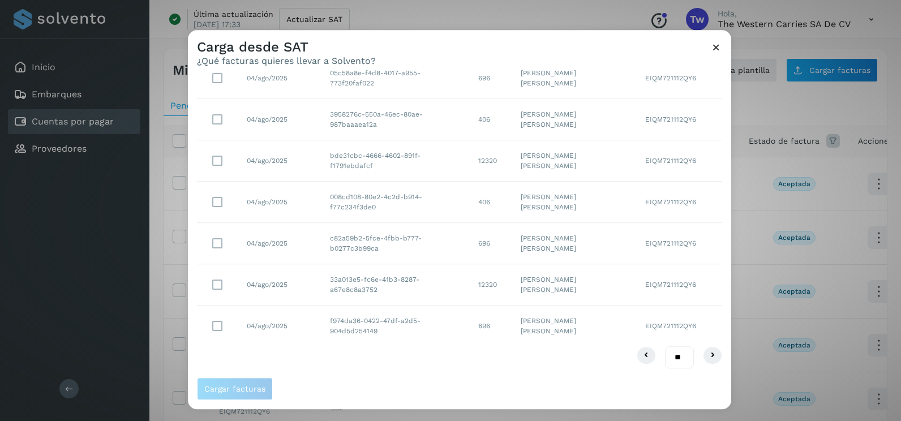
click at [672, 357] on select "** ** **" at bounding box center [679, 357] width 29 height 22
select select "**"
click at [665, 346] on select "** ** **" at bounding box center [679, 357] width 29 height 22
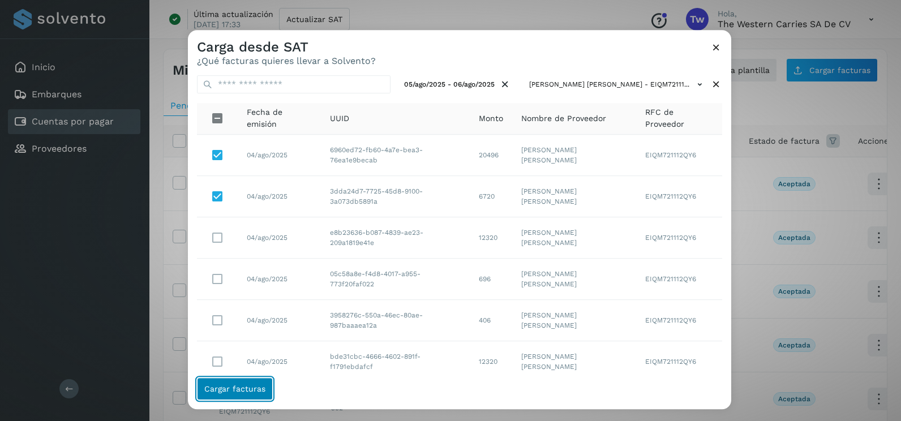
click at [258, 393] on span "Cargar facturas" at bounding box center [234, 389] width 61 height 8
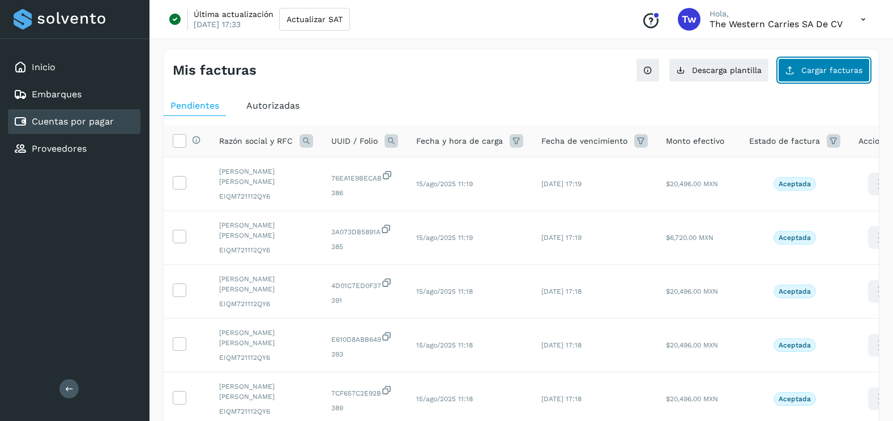
click at [816, 75] on button "Cargar facturas" at bounding box center [824, 70] width 92 height 24
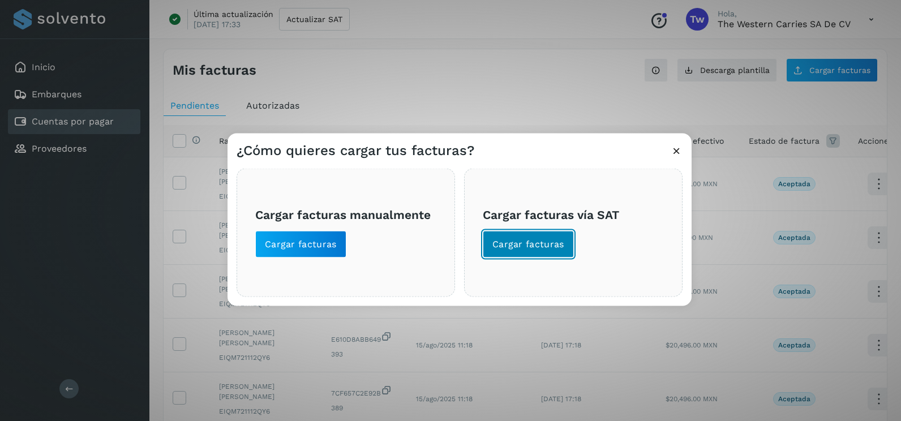
click at [552, 245] on span "Cargar facturas" at bounding box center [528, 244] width 72 height 12
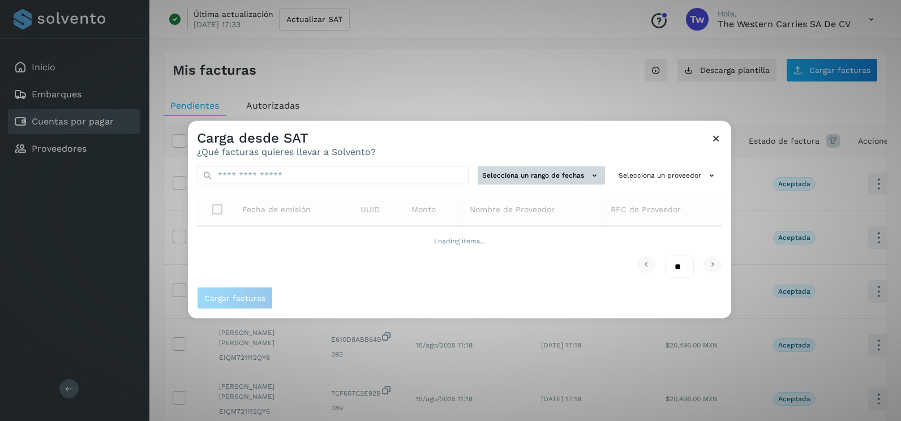
click at [514, 181] on button "Selecciona un rango de fechas" at bounding box center [541, 175] width 127 height 19
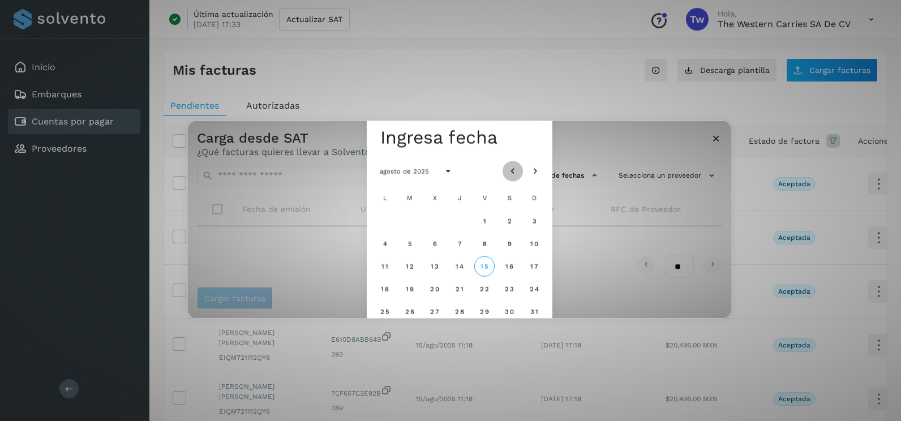
click at [510, 167] on icon "Mes anterior" at bounding box center [512, 171] width 11 height 11
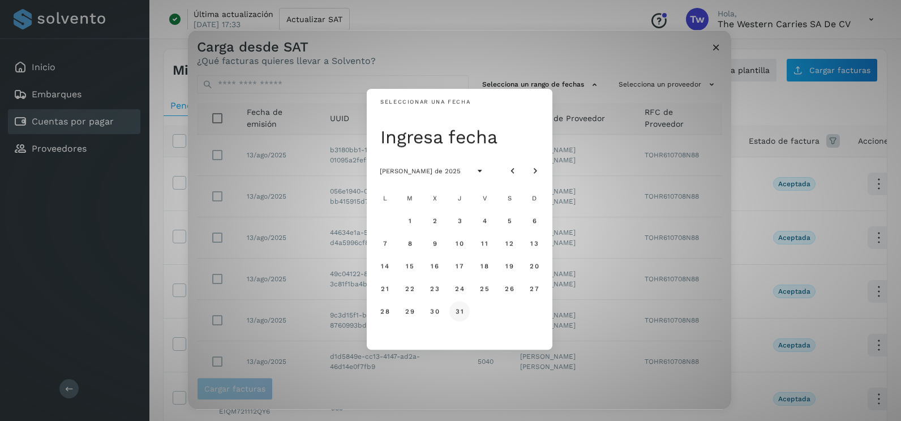
click at [461, 310] on span "31" at bounding box center [459, 311] width 8 height 8
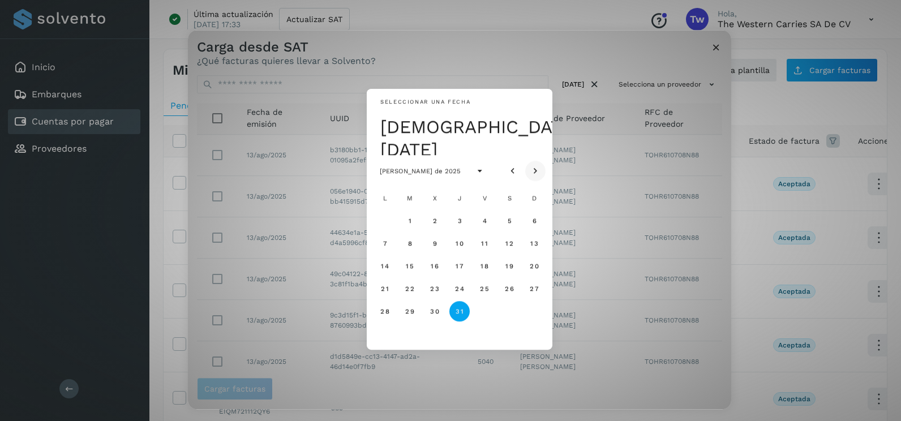
click at [538, 166] on icon "Mes siguiente" at bounding box center [535, 171] width 11 height 11
click at [483, 216] on button "1" at bounding box center [484, 221] width 20 height 20
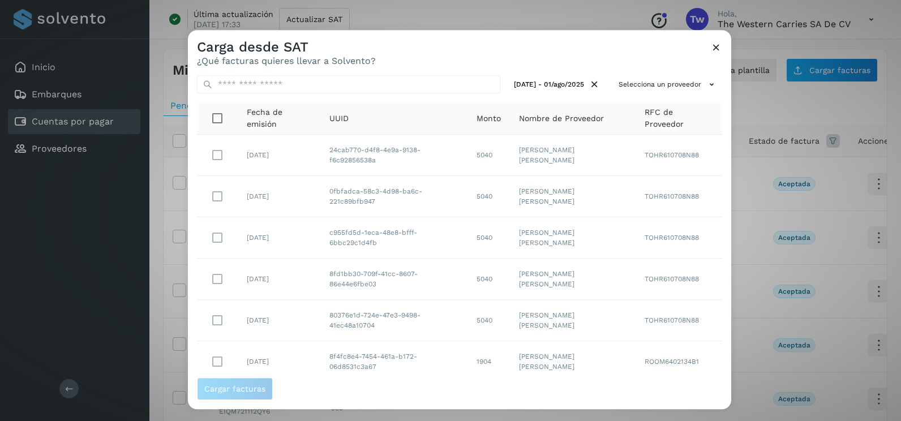
click at [628, 100] on div "31/jul/2025 - 01/ago/2025 Selecciona un proveedor Fecha de emisión UUID Monto N…" at bounding box center [459, 221] width 543 height 311
click at [631, 89] on button "Selecciona un proveedor" at bounding box center [668, 84] width 108 height 19
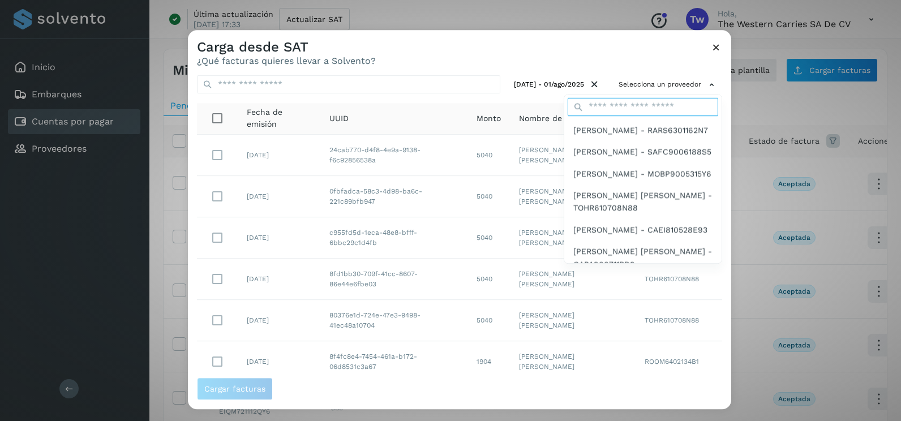
click at [589, 104] on input "text" at bounding box center [643, 107] width 151 height 18
type input "**********"
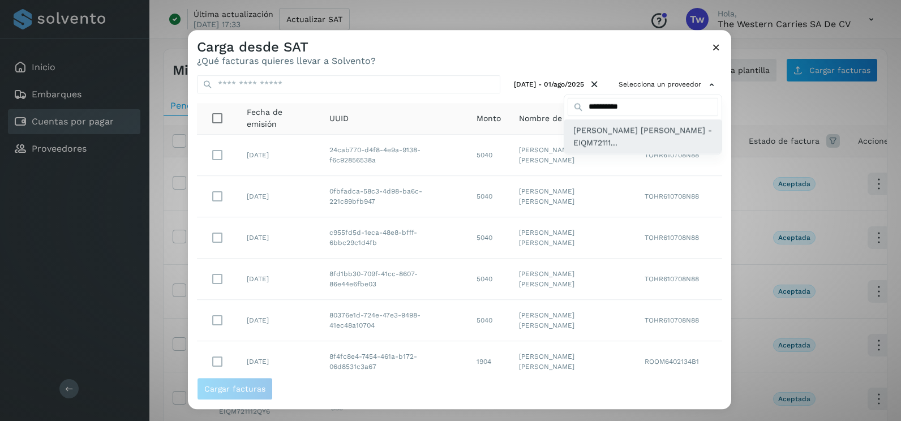
click at [610, 139] on span "[PERSON_NAME] [PERSON_NAME] - EIQM72111..." at bounding box center [642, 136] width 139 height 25
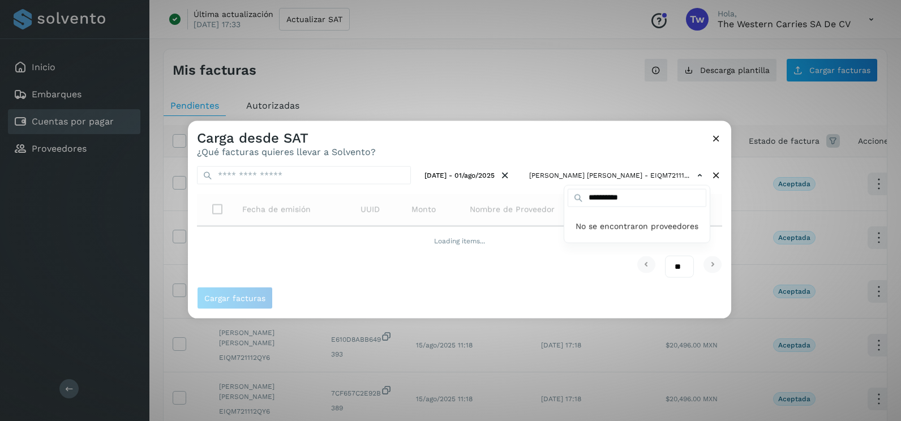
click at [531, 146] on div at bounding box center [638, 331] width 901 height 421
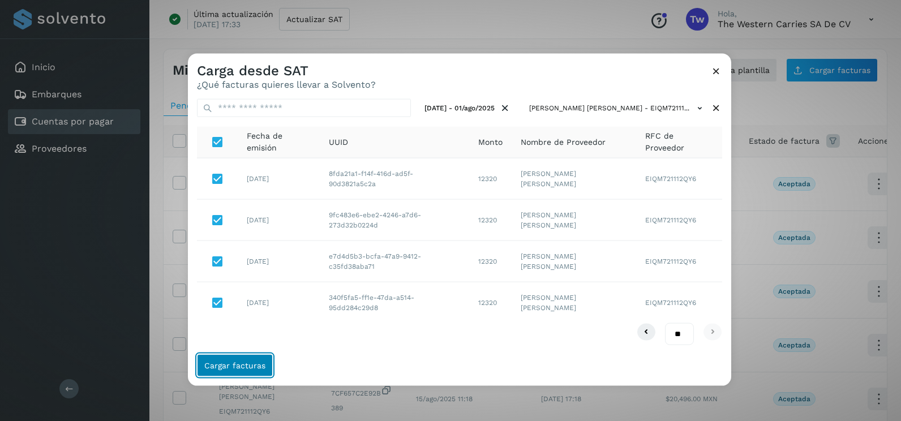
click at [258, 359] on button "Cargar facturas" at bounding box center [235, 365] width 76 height 23
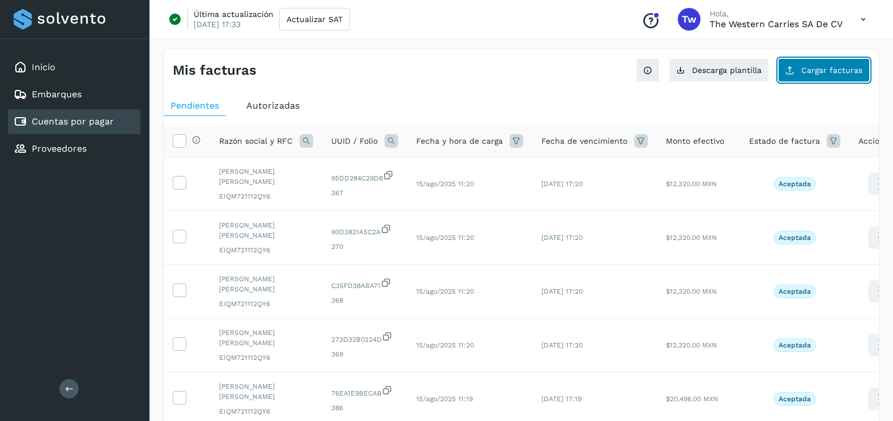
click at [833, 70] on span "Cargar facturas" at bounding box center [831, 70] width 61 height 8
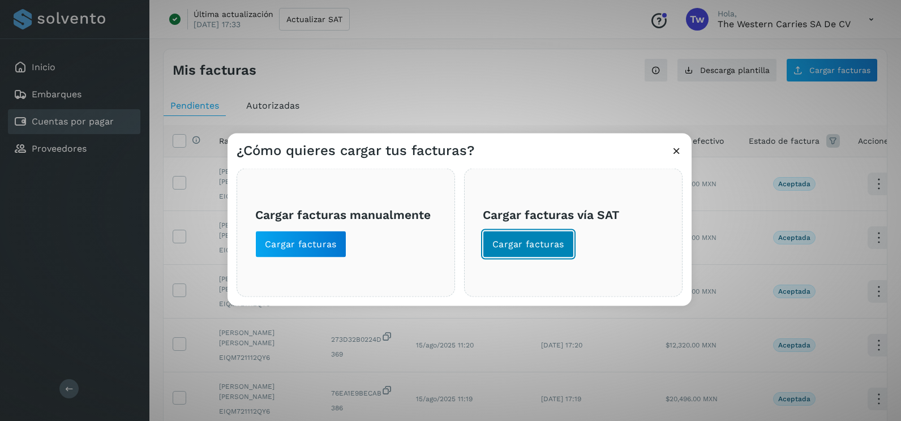
click at [518, 250] on span "Cargar facturas" at bounding box center [528, 244] width 72 height 12
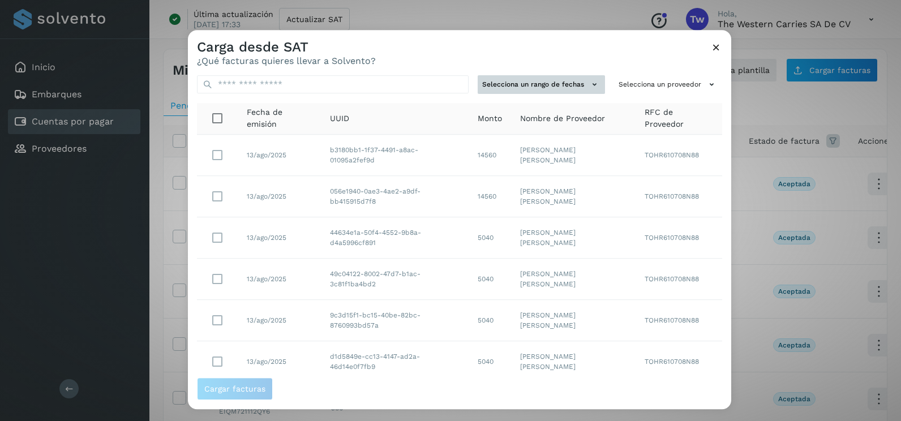
click at [528, 88] on button "Selecciona un rango de fechas" at bounding box center [541, 84] width 127 height 19
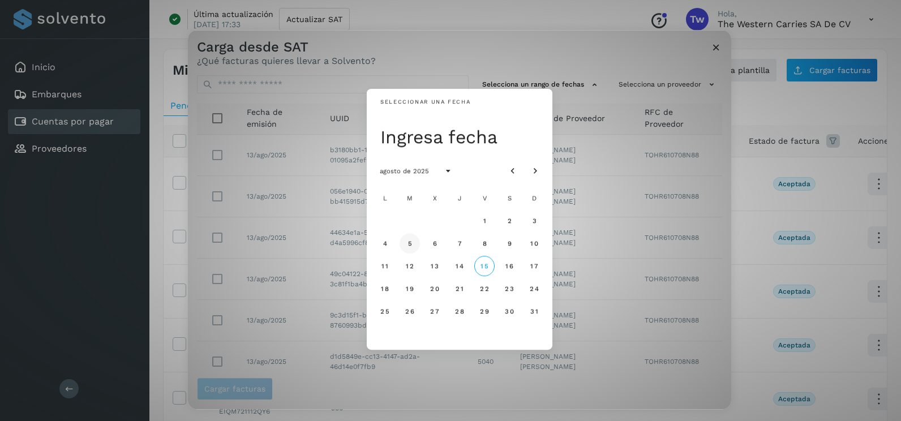
click at [410, 246] on span "5" at bounding box center [409, 243] width 5 height 8
click at [489, 246] on button "8" at bounding box center [484, 243] width 20 height 20
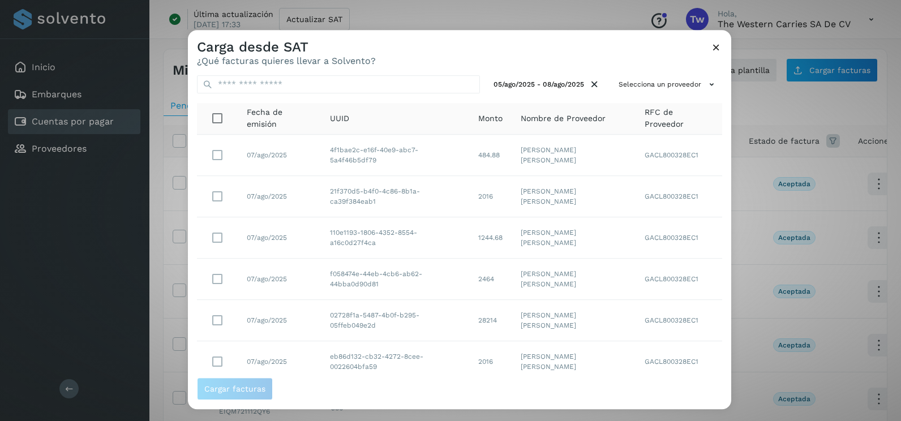
click at [684, 73] on div "05/ago/2025 - 08/ago/2025 Selecciona un proveedor Fecha de emisión UUID Monto N…" at bounding box center [459, 221] width 543 height 311
click at [679, 93] on button "Selecciona un proveedor" at bounding box center [668, 84] width 108 height 19
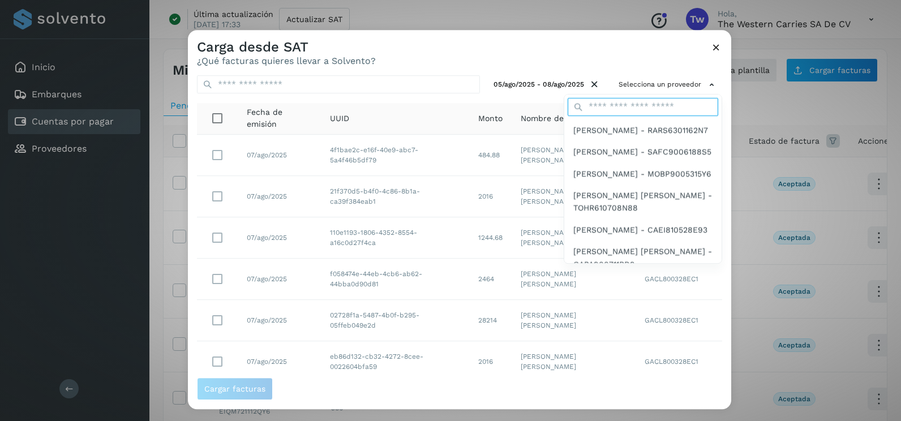
click at [619, 112] on input "text" at bounding box center [643, 107] width 151 height 18
type input "**********"
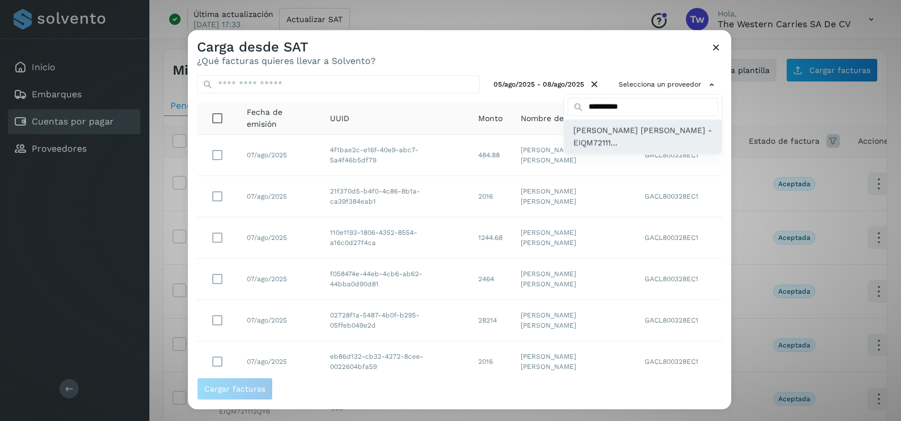
click at [599, 131] on span "[PERSON_NAME] [PERSON_NAME] - EIQM72111..." at bounding box center [642, 136] width 139 height 25
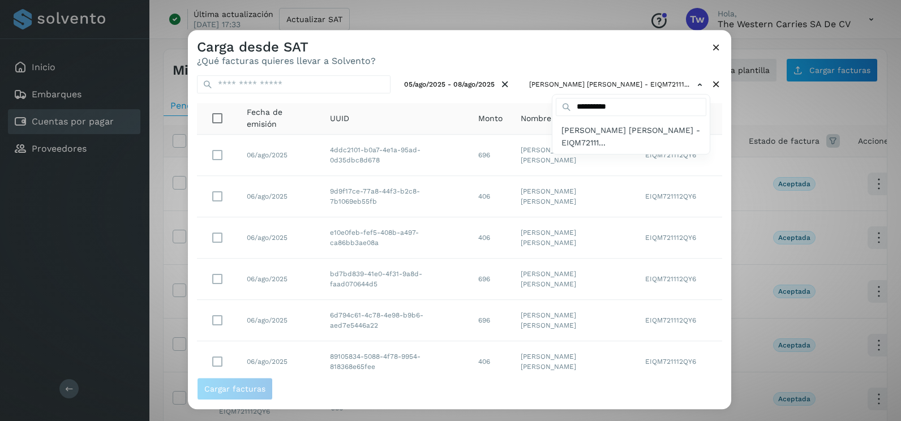
click at [473, 62] on div at bounding box center [638, 240] width 901 height 421
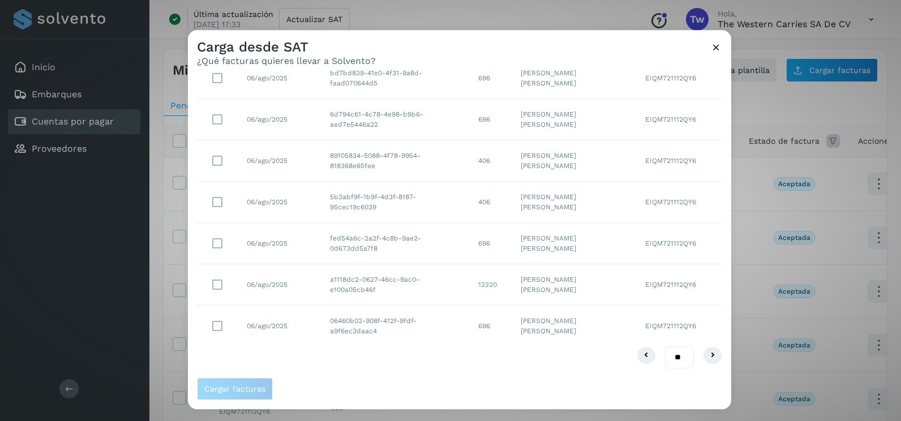
click at [665, 354] on select "** ** **" at bounding box center [679, 357] width 29 height 22
select select "**"
click at [665, 346] on select "** ** **" at bounding box center [679, 357] width 29 height 22
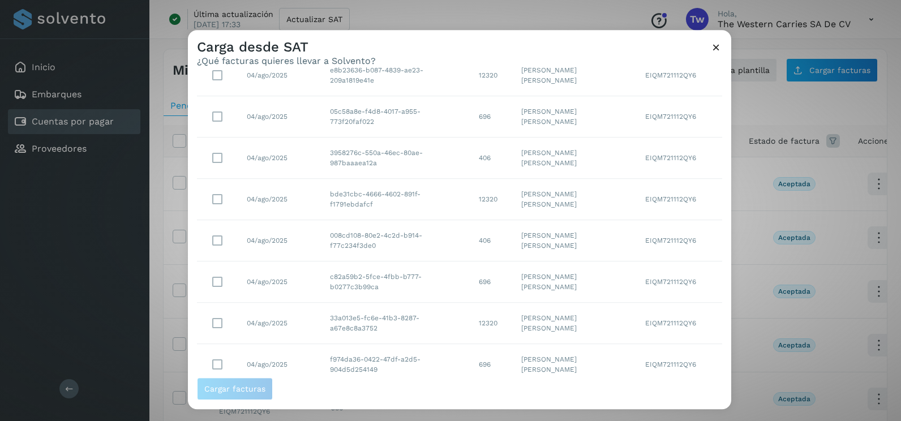
scroll to position [1854, 0]
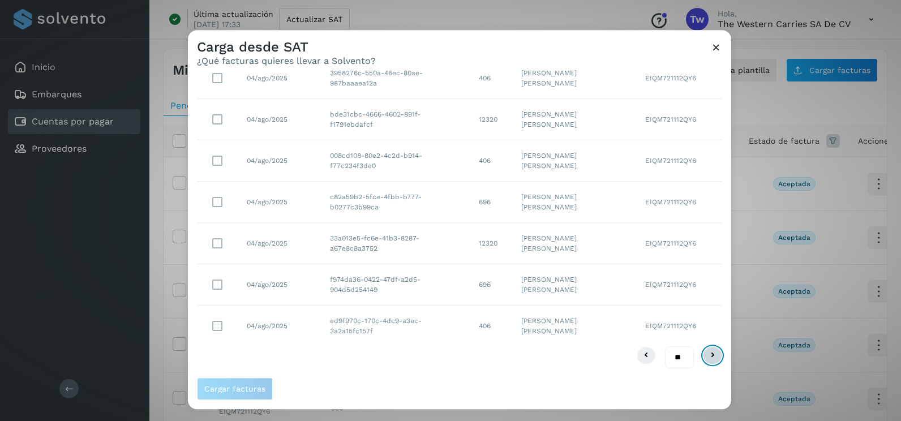
click at [706, 353] on icon at bounding box center [713, 356] width 14 height 14
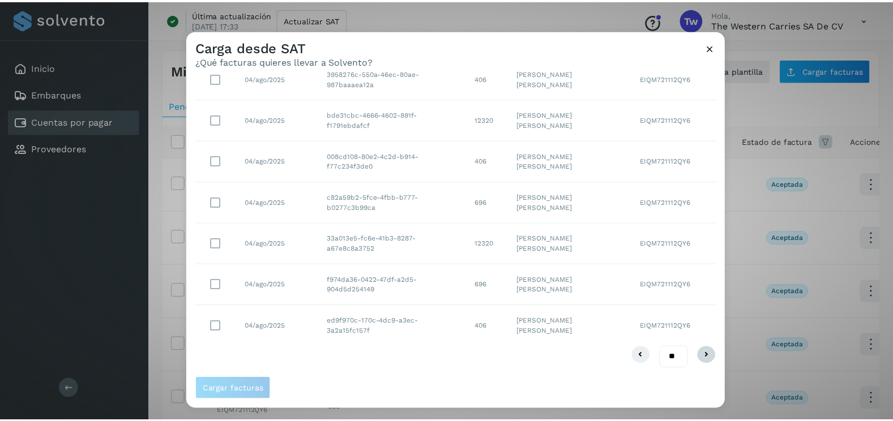
scroll to position [0, 0]
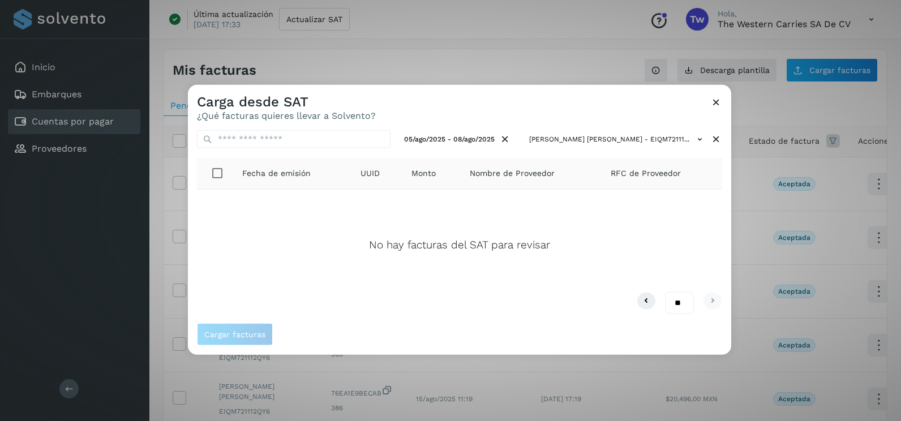
click at [714, 106] on icon at bounding box center [716, 102] width 12 height 12
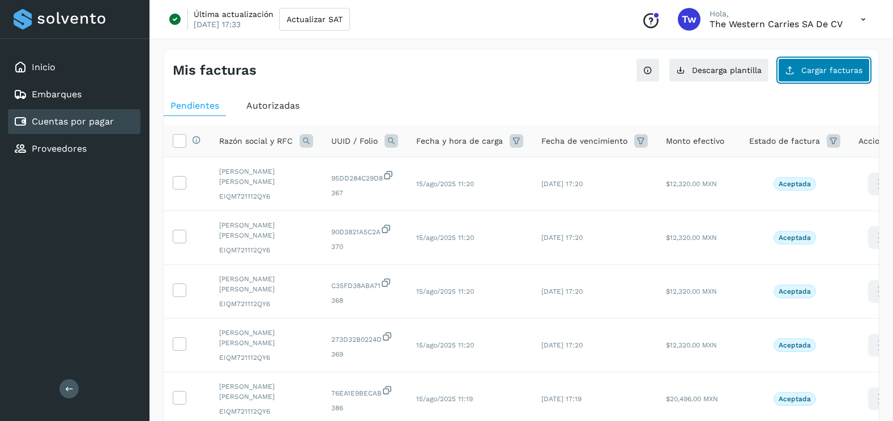
click at [817, 65] on button "Cargar facturas" at bounding box center [824, 70] width 92 height 24
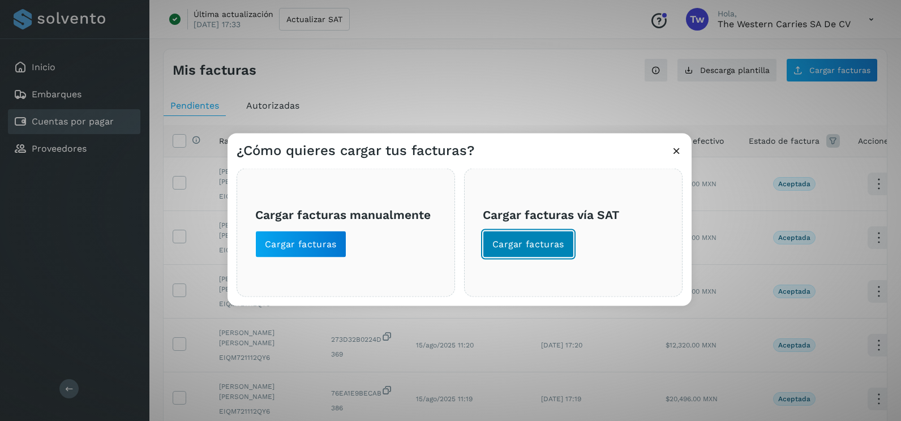
click at [544, 254] on button "Cargar facturas" at bounding box center [528, 244] width 91 height 27
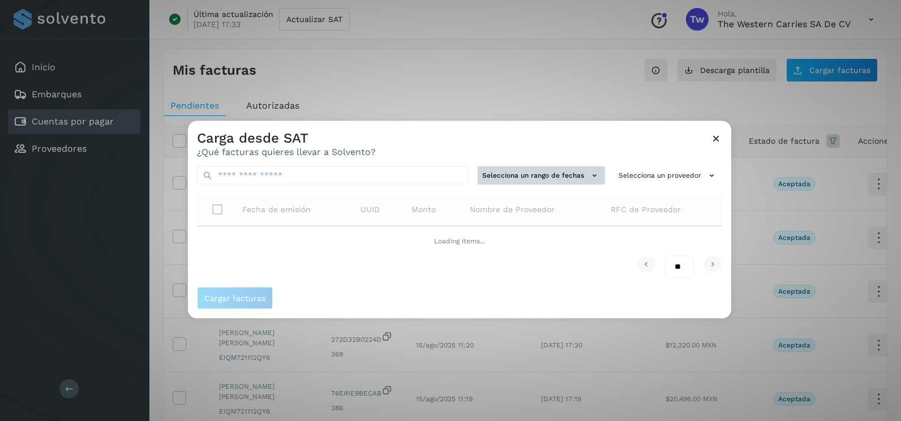
click at [557, 178] on button "Selecciona un rango de fechas" at bounding box center [541, 175] width 127 height 19
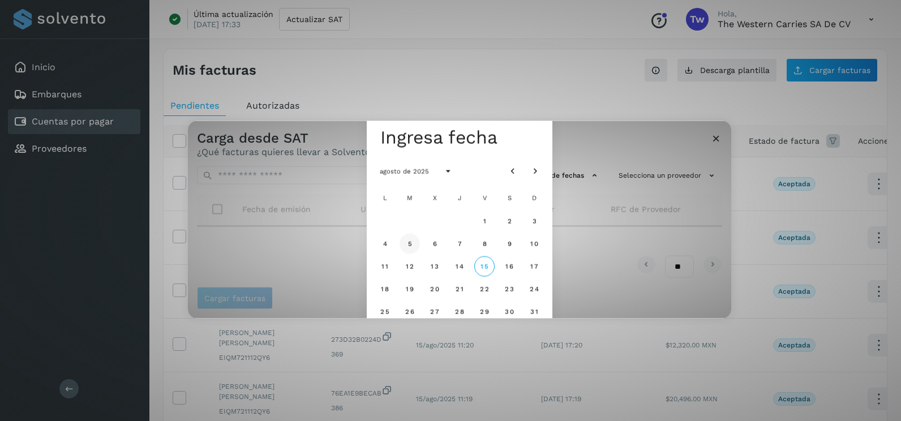
click at [411, 244] on span "5" at bounding box center [409, 243] width 5 height 8
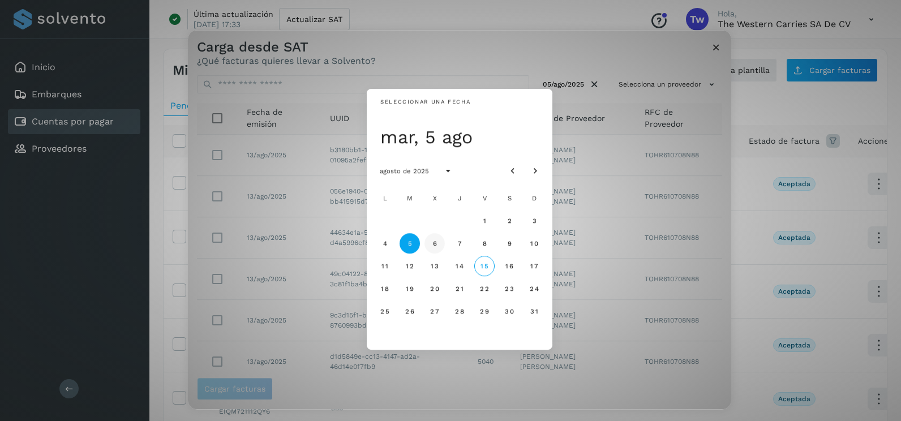
click at [437, 242] on span "6" at bounding box center [434, 243] width 5 height 8
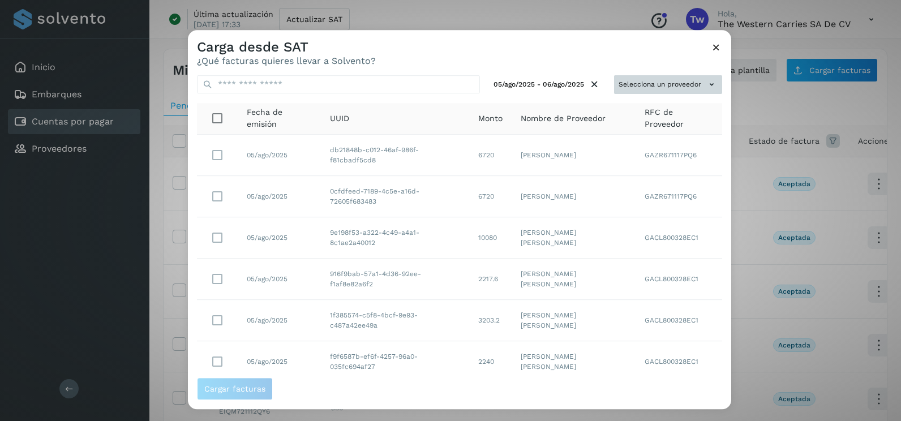
click at [680, 90] on button "Selecciona un proveedor" at bounding box center [668, 84] width 108 height 19
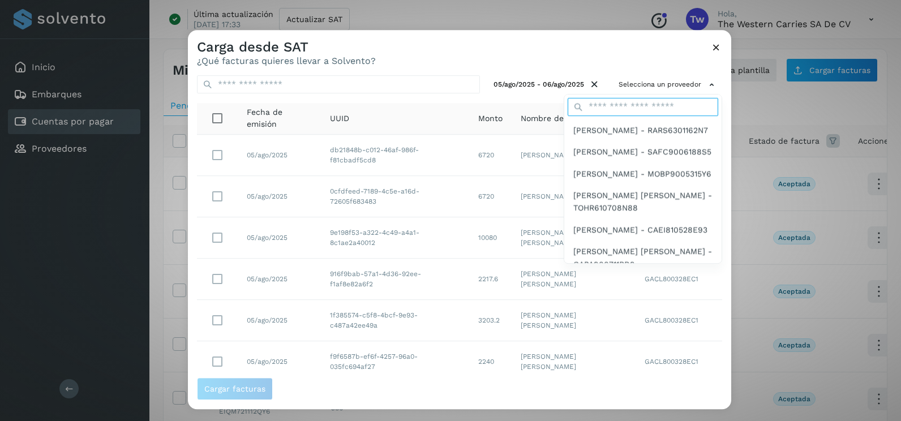
click at [621, 108] on input "text" at bounding box center [643, 107] width 151 height 18
type input "**********"
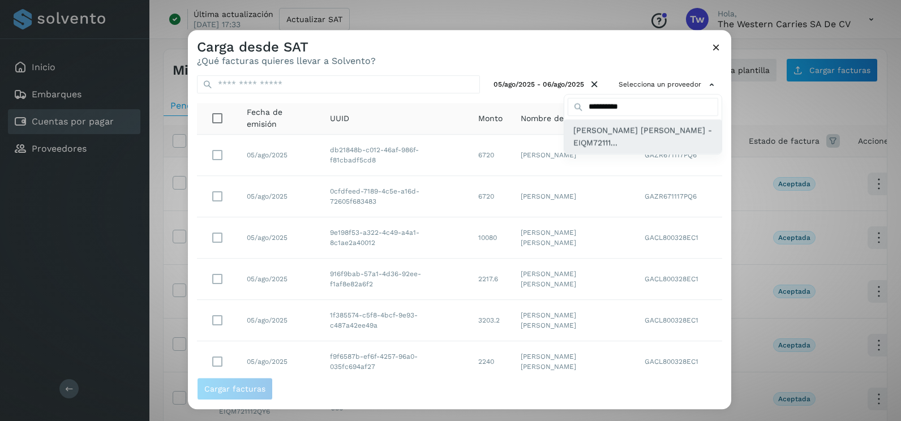
click at [606, 142] on span "[PERSON_NAME] [PERSON_NAME] - EIQM72111..." at bounding box center [642, 136] width 139 height 25
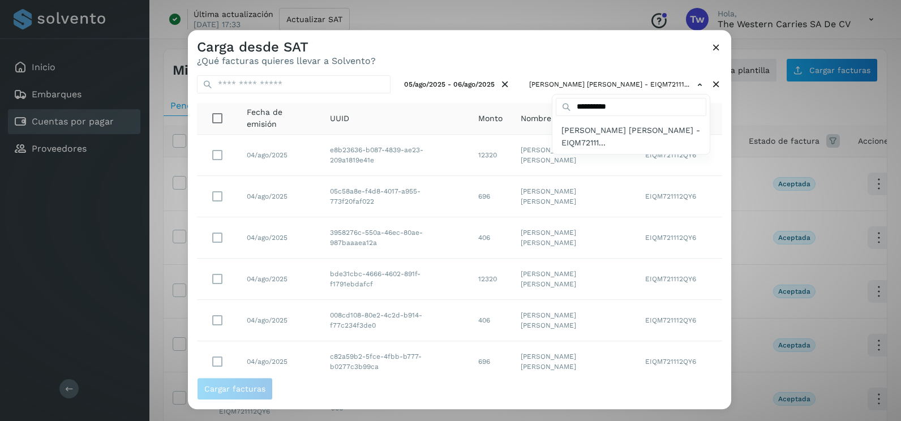
click at [448, 53] on div at bounding box center [638, 240] width 901 height 421
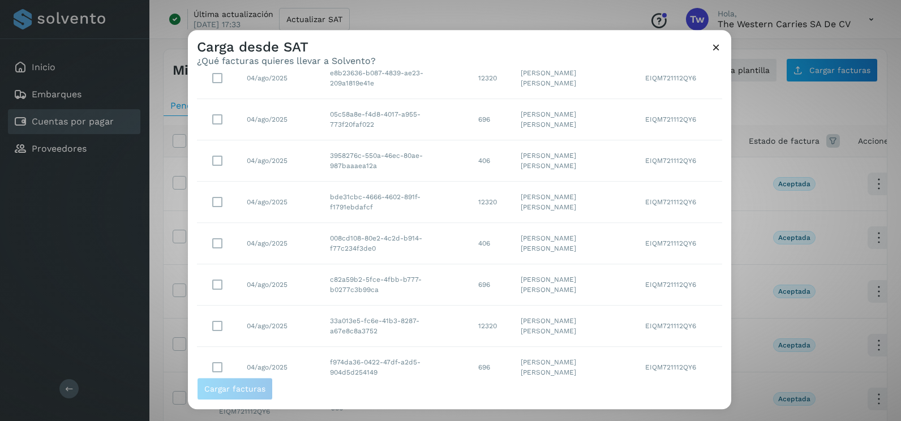
scroll to position [201, 0]
drag, startPoint x: 674, startPoint y: 359, endPoint x: 674, endPoint y: 383, distance: 23.8
click at [674, 359] on select "** ** **" at bounding box center [679, 357] width 29 height 22
click at [678, 353] on select "** ** **" at bounding box center [679, 357] width 29 height 22
select select "**"
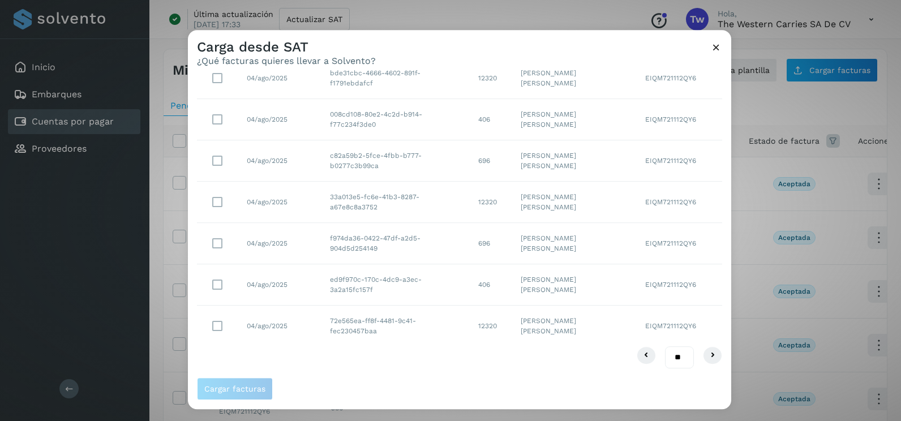
click at [665, 346] on select "** ** **" at bounding box center [679, 357] width 29 height 22
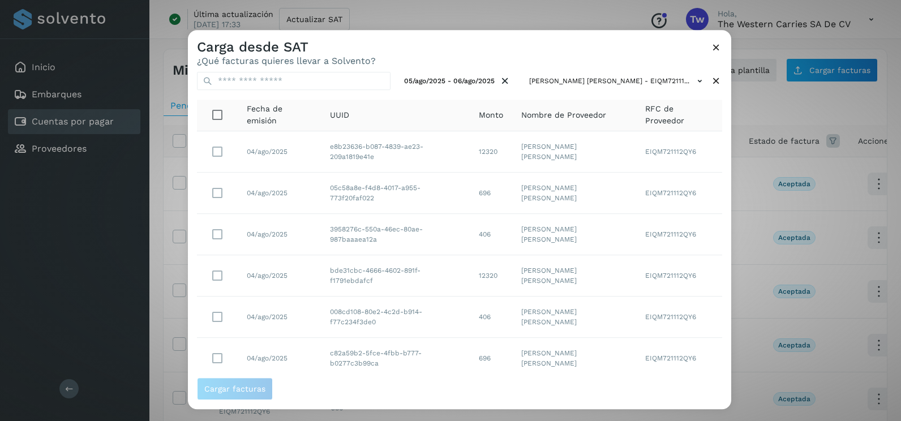
scroll to position [0, 0]
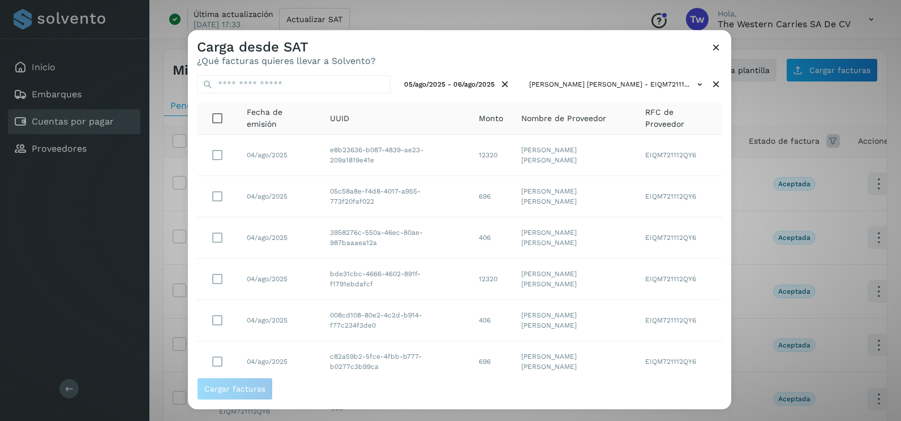
click at [718, 45] on icon at bounding box center [716, 47] width 12 height 12
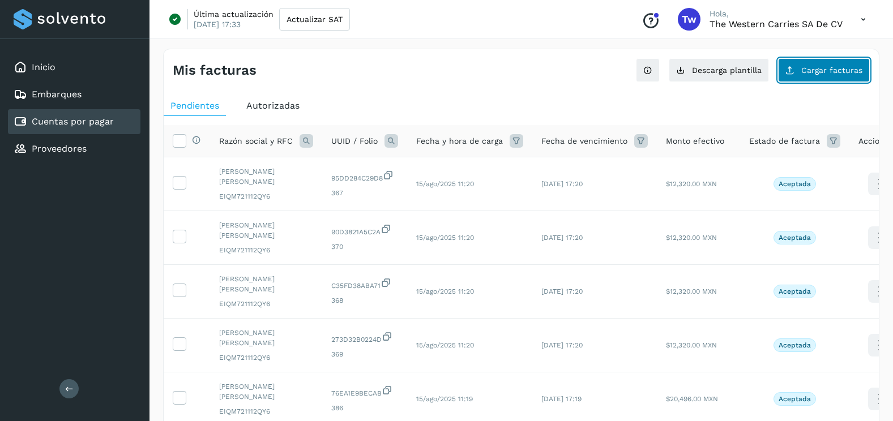
click at [812, 77] on button "Cargar facturas" at bounding box center [824, 70] width 92 height 24
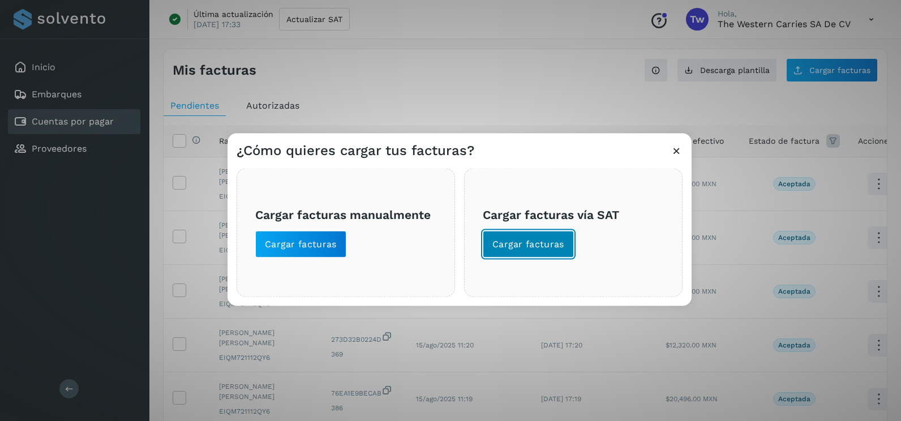
click at [548, 249] on span "Cargar facturas" at bounding box center [528, 244] width 72 height 12
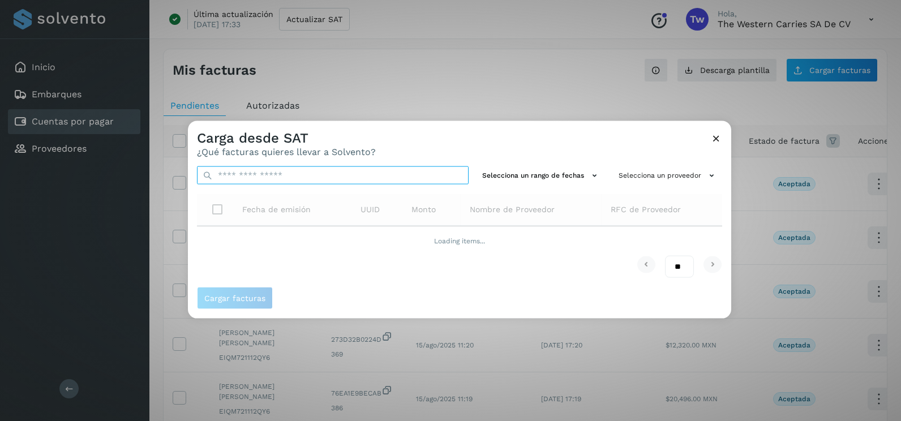
click at [279, 169] on input "text" at bounding box center [333, 175] width 272 height 18
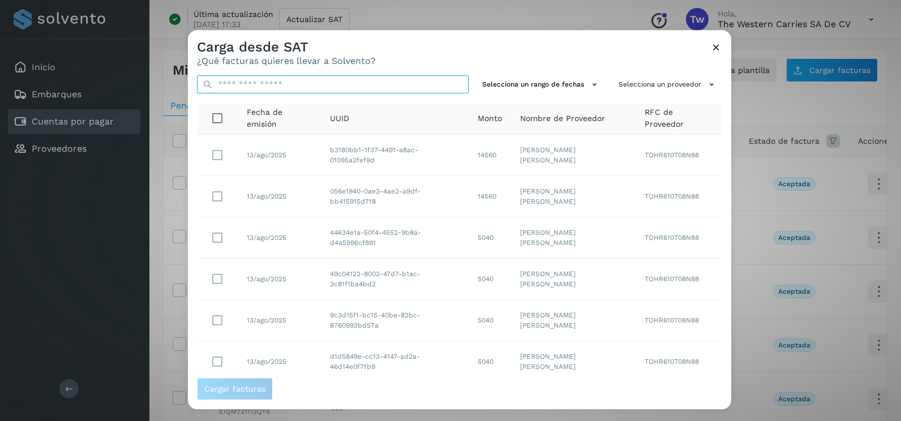
click at [301, 85] on input "text" at bounding box center [333, 84] width 272 height 18
paste input "**********"
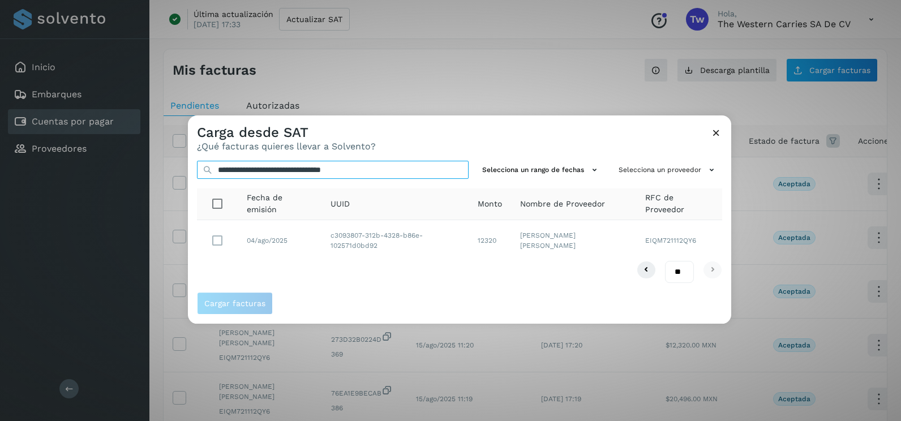
type input "**********"
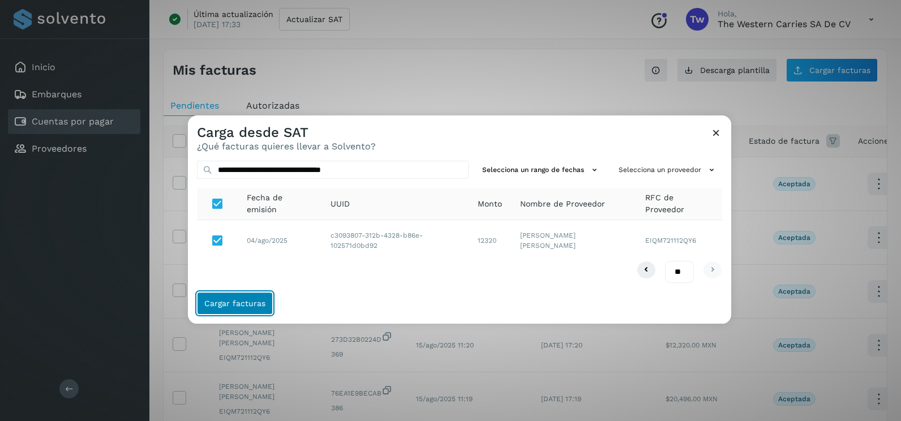
click at [263, 306] on span "Cargar facturas" at bounding box center [234, 303] width 61 height 8
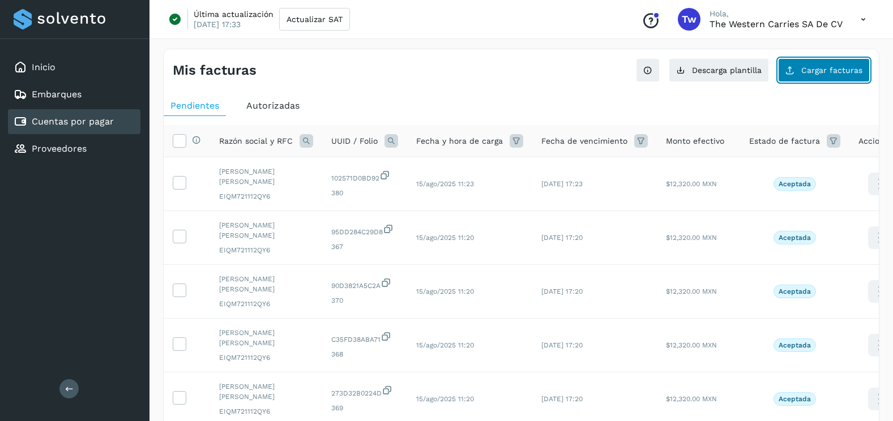
click at [829, 71] on span "Cargar facturas" at bounding box center [831, 70] width 61 height 8
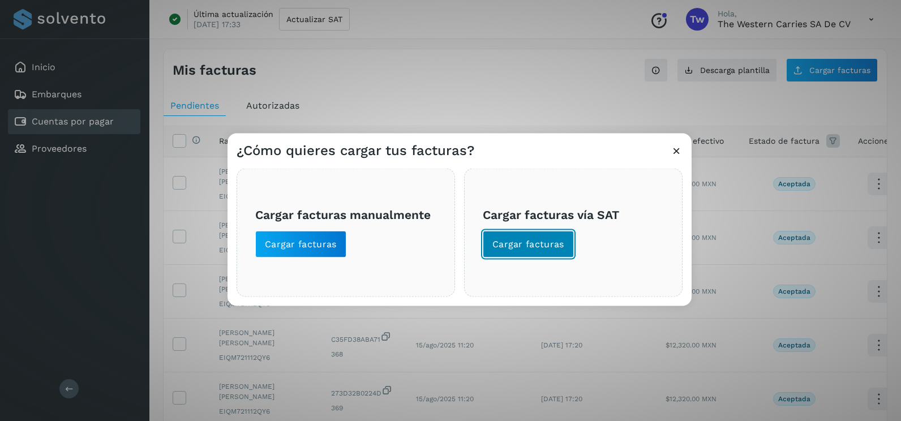
click at [529, 254] on button "Cargar facturas" at bounding box center [528, 244] width 91 height 27
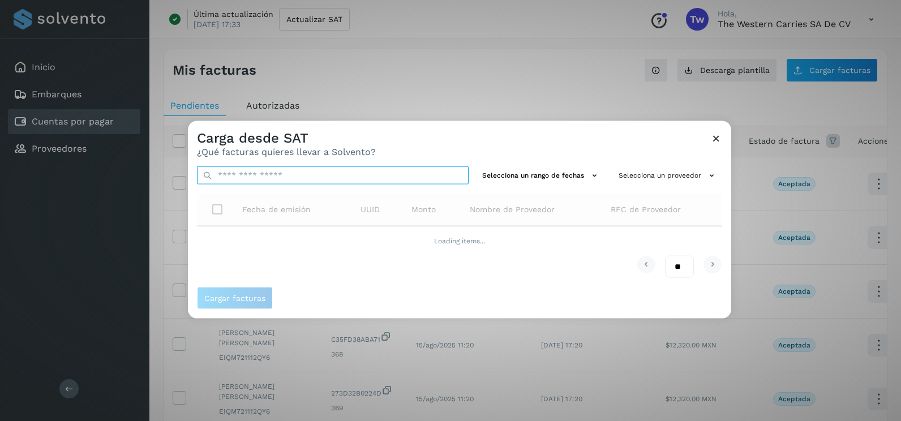
click at [330, 178] on input "text" at bounding box center [333, 175] width 272 height 18
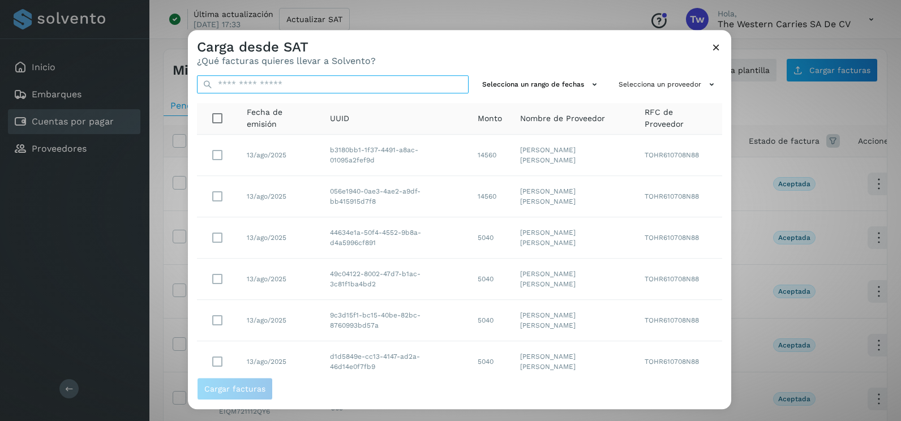
click at [325, 83] on input "text" at bounding box center [333, 84] width 272 height 18
paste input "**********"
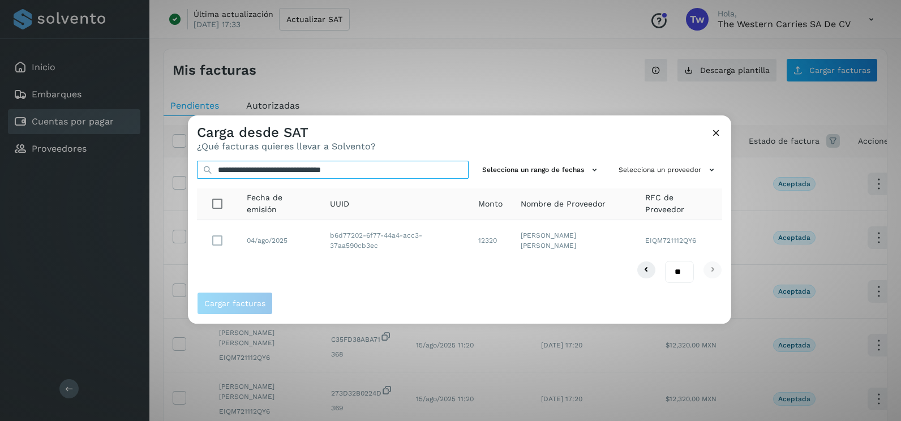
type input "**********"
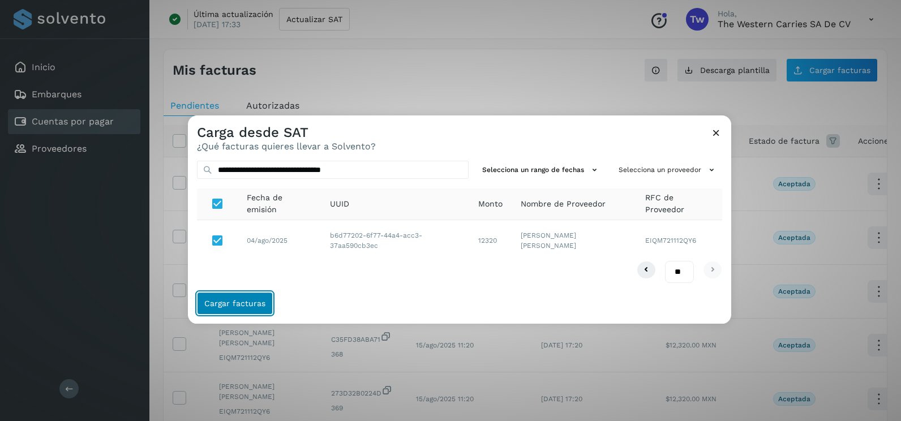
click at [255, 302] on span "Cargar facturas" at bounding box center [234, 303] width 61 height 8
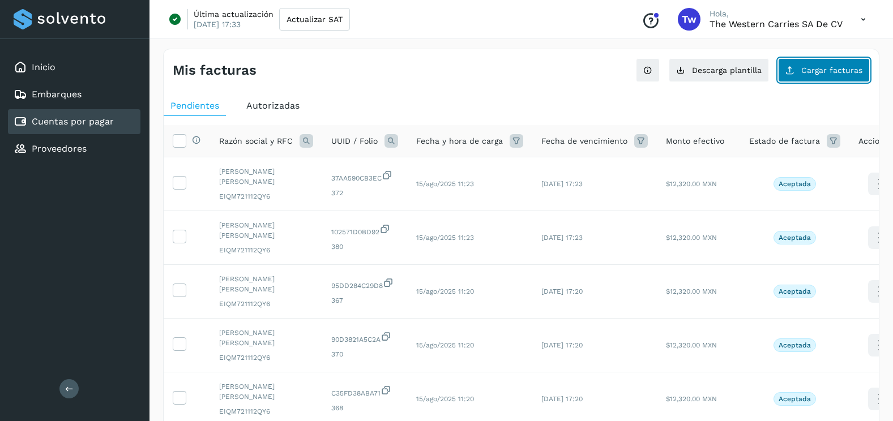
click at [798, 74] on button "Cargar facturas" at bounding box center [824, 70] width 92 height 24
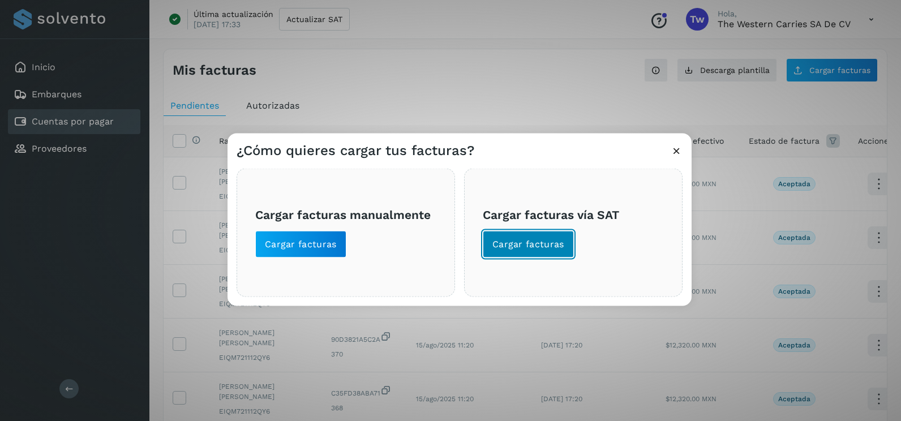
click at [532, 246] on span "Cargar facturas" at bounding box center [528, 244] width 72 height 12
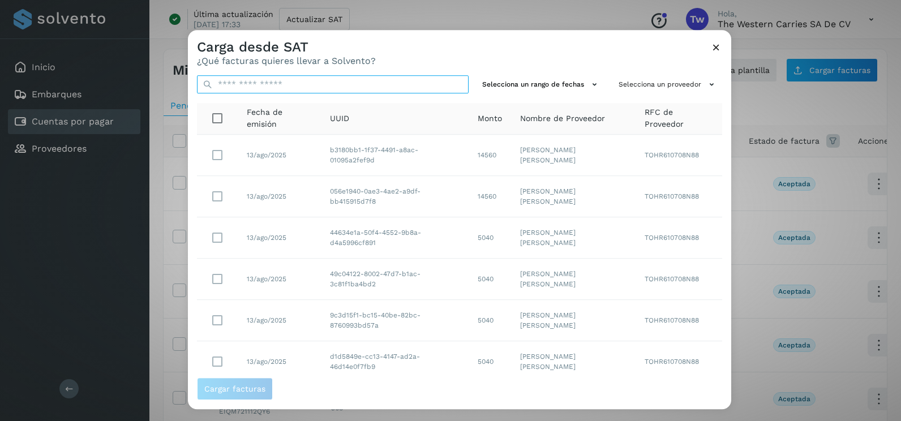
click at [349, 85] on input "text" at bounding box center [333, 84] width 272 height 18
paste input "**********"
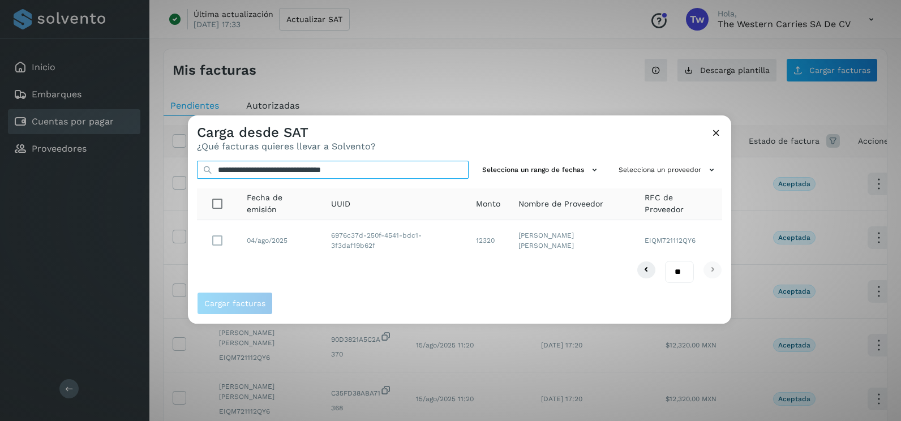
type input "**********"
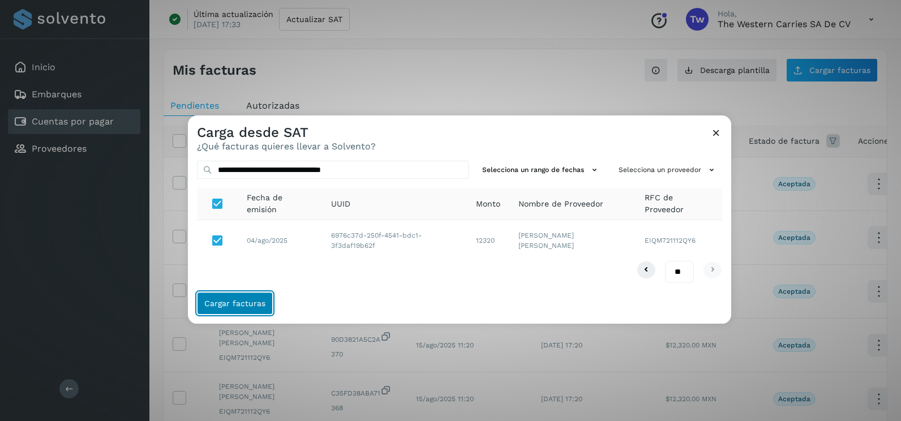
click at [256, 306] on span "Cargar facturas" at bounding box center [234, 303] width 61 height 8
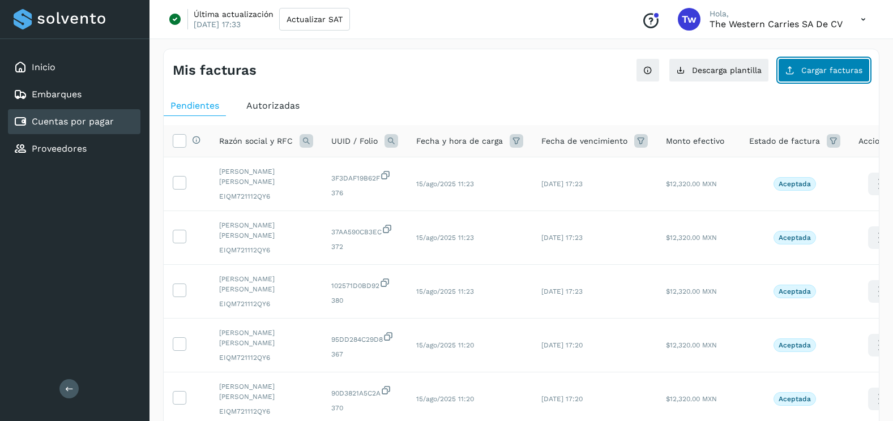
click at [834, 68] on span "Cargar facturas" at bounding box center [831, 70] width 61 height 8
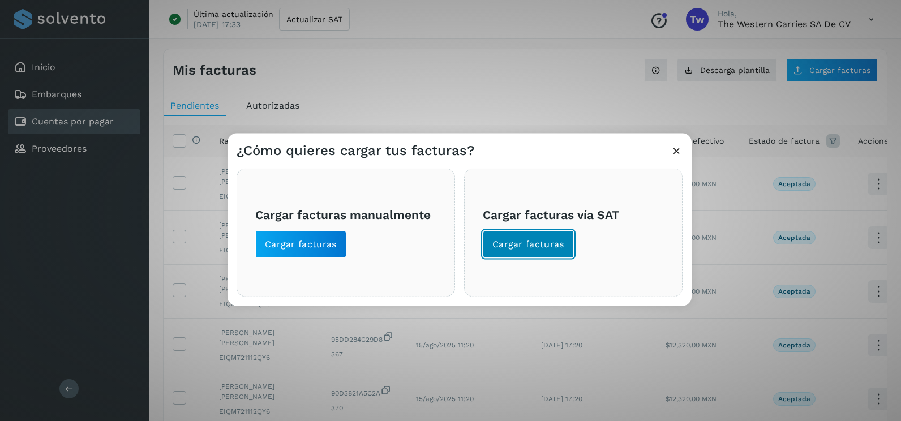
click at [499, 252] on button "Cargar facturas" at bounding box center [528, 244] width 91 height 27
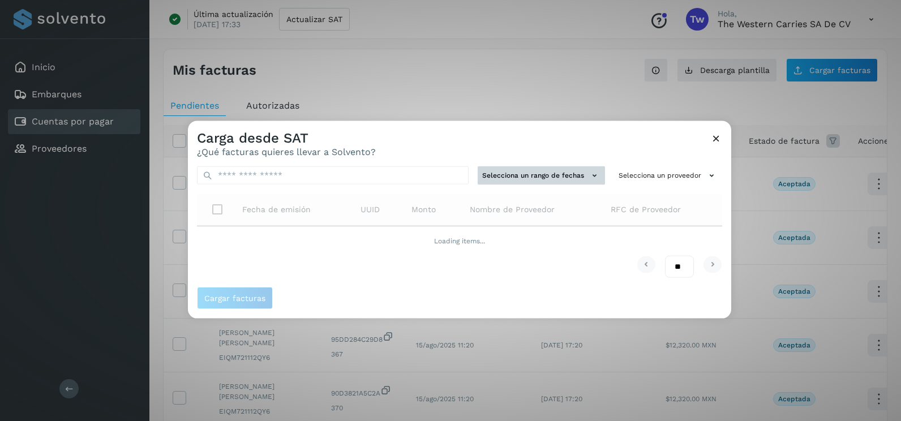
click at [534, 174] on button "Selecciona un rango de fechas" at bounding box center [541, 175] width 127 height 19
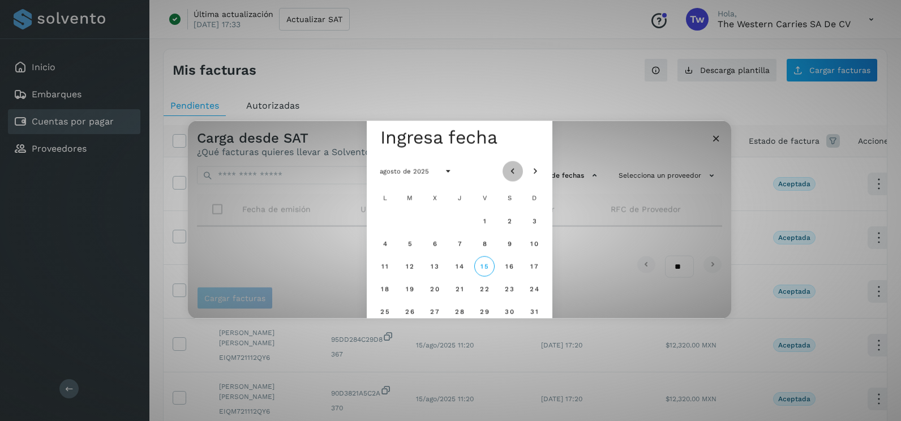
click at [516, 170] on icon "Mes anterior" at bounding box center [512, 171] width 11 height 11
click at [541, 170] on icon "Mes siguiente" at bounding box center [535, 171] width 11 height 11
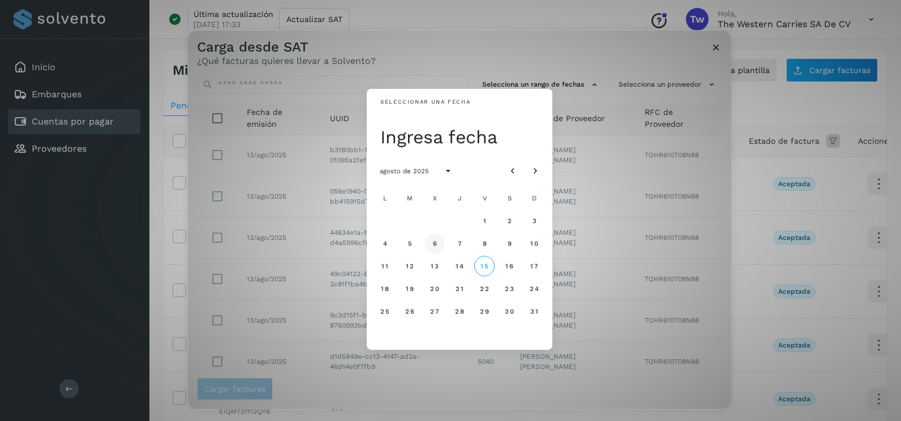
click at [436, 238] on button "6" at bounding box center [435, 243] width 20 height 20
click at [460, 245] on span "7" at bounding box center [459, 243] width 5 height 8
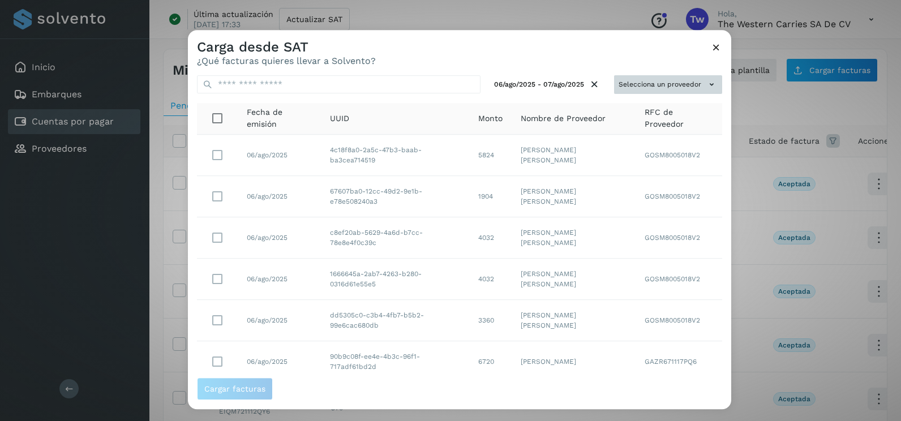
click at [678, 85] on button "Selecciona un proveedor" at bounding box center [668, 84] width 108 height 19
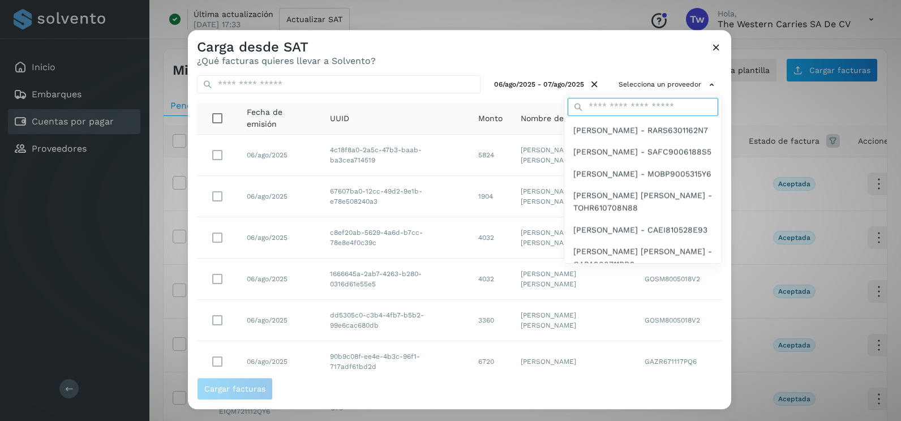
click at [626, 110] on input "text" at bounding box center [643, 107] width 151 height 18
type input "**********"
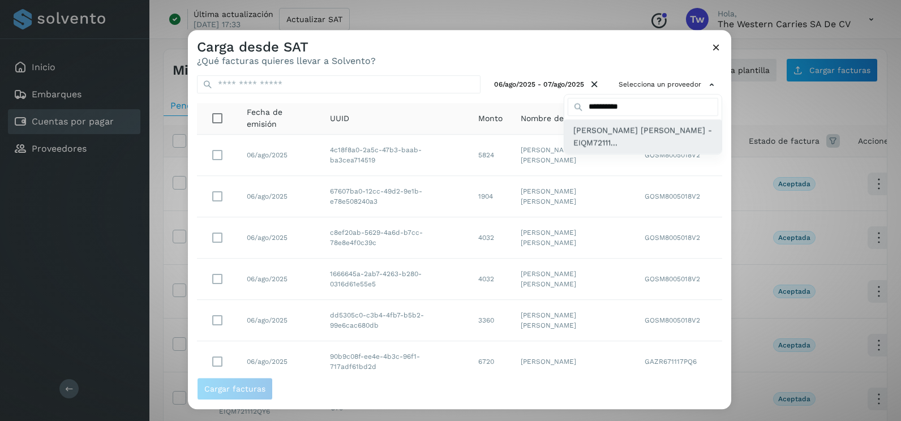
click at [612, 136] on span "[PERSON_NAME] [PERSON_NAME] - EIQM72111..." at bounding box center [642, 136] width 139 height 25
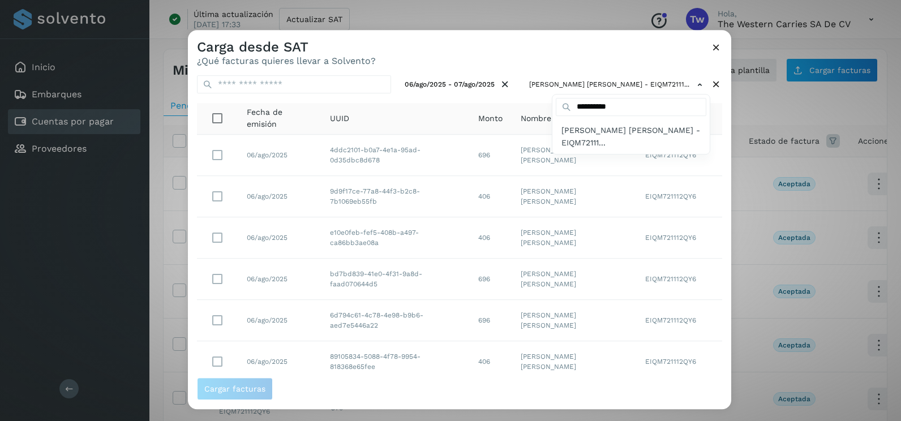
click at [499, 65] on div at bounding box center [638, 240] width 901 height 421
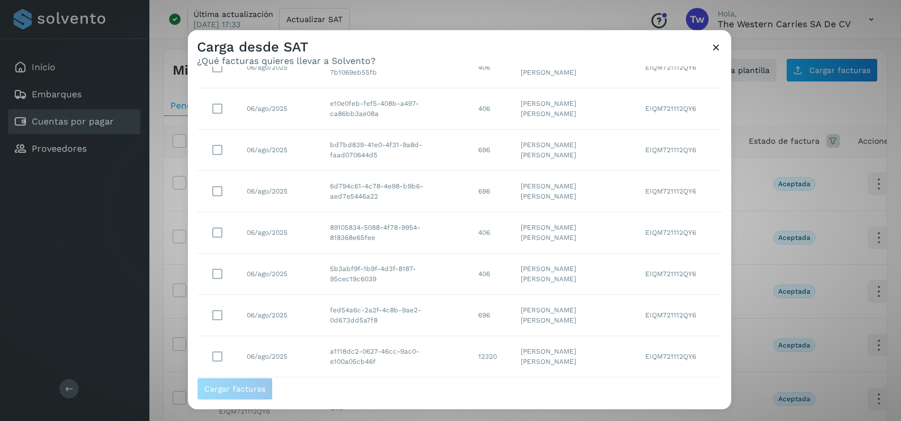
scroll to position [201, 0]
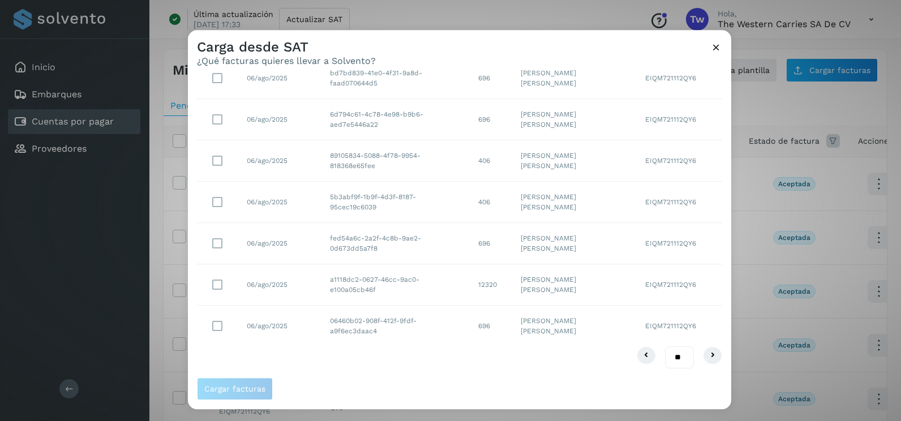
click at [668, 358] on select "** ** **" at bounding box center [679, 357] width 29 height 22
select select "**"
click at [665, 346] on select "** ** **" at bounding box center [679, 357] width 29 height 22
click at [235, 395] on button "Cargar facturas" at bounding box center [235, 389] width 76 height 23
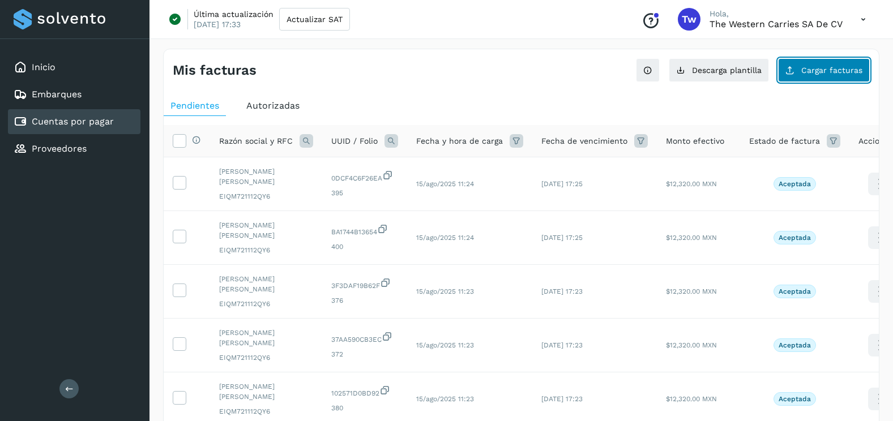
click at [806, 62] on button "Cargar facturas" at bounding box center [824, 70] width 92 height 24
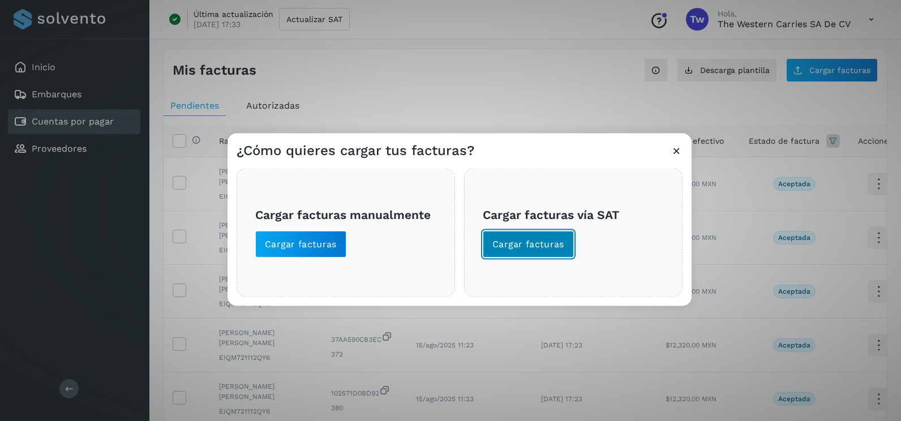
click at [537, 239] on span "Cargar facturas" at bounding box center [528, 244] width 72 height 12
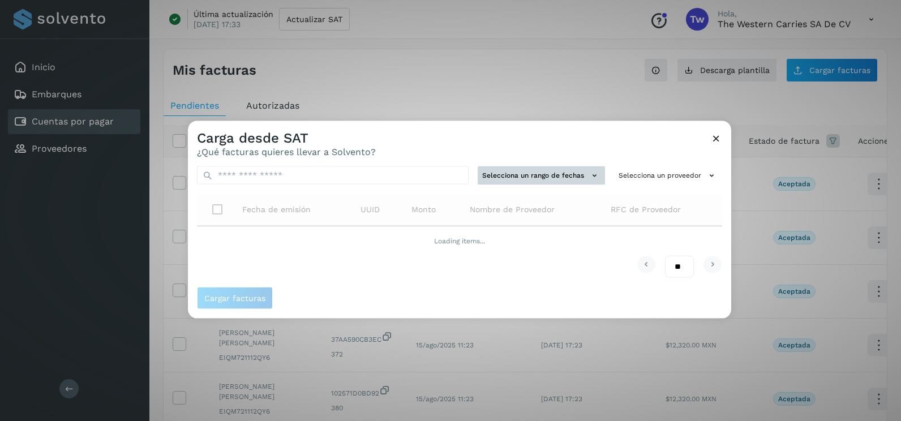
click at [520, 179] on button "Selecciona un rango de fechas" at bounding box center [541, 175] width 127 height 19
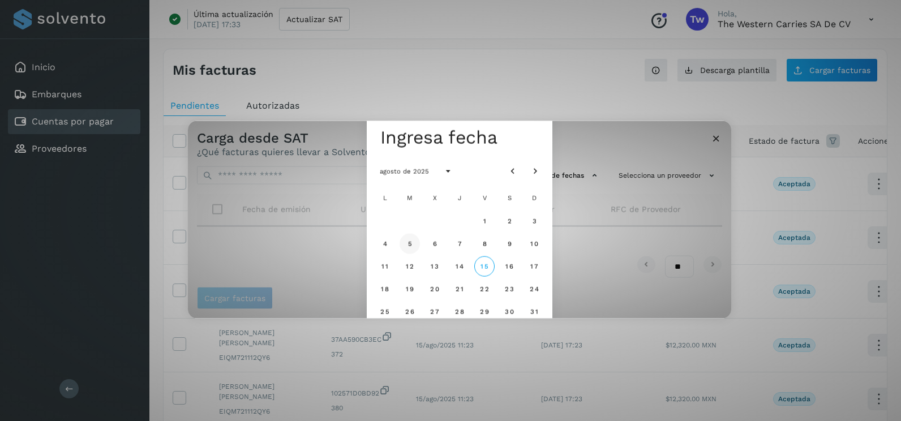
click at [411, 248] on button "5" at bounding box center [410, 243] width 20 height 20
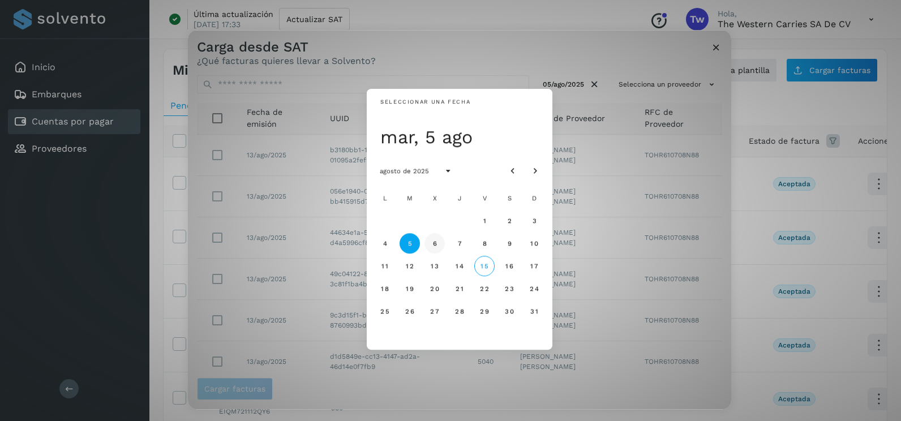
click at [433, 250] on button "6" at bounding box center [435, 243] width 20 height 20
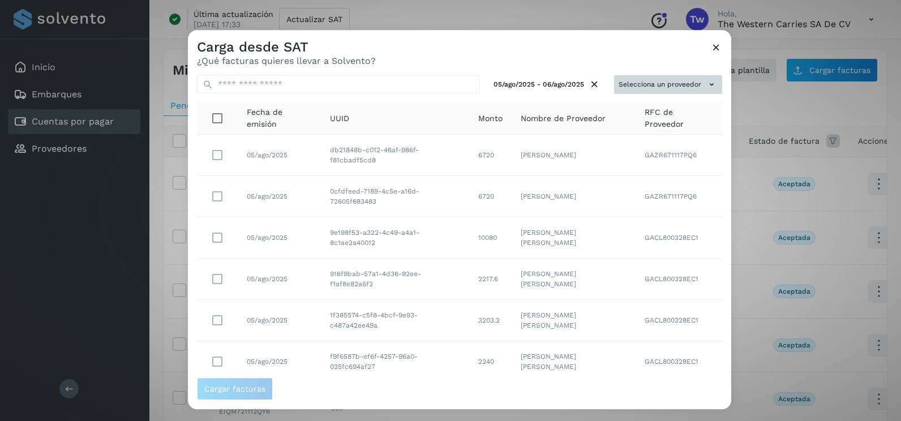
click at [672, 79] on button "Selecciona un proveedor" at bounding box center [668, 84] width 108 height 19
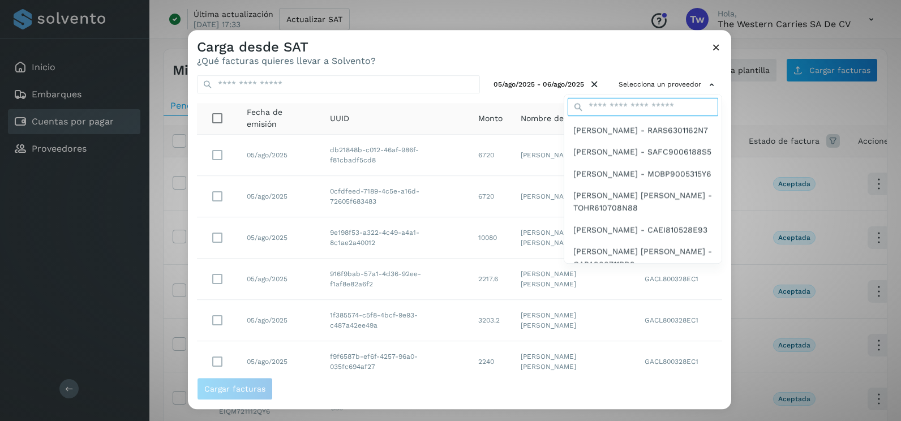
click at [641, 108] on input "text" at bounding box center [643, 107] width 151 height 18
type input "**********"
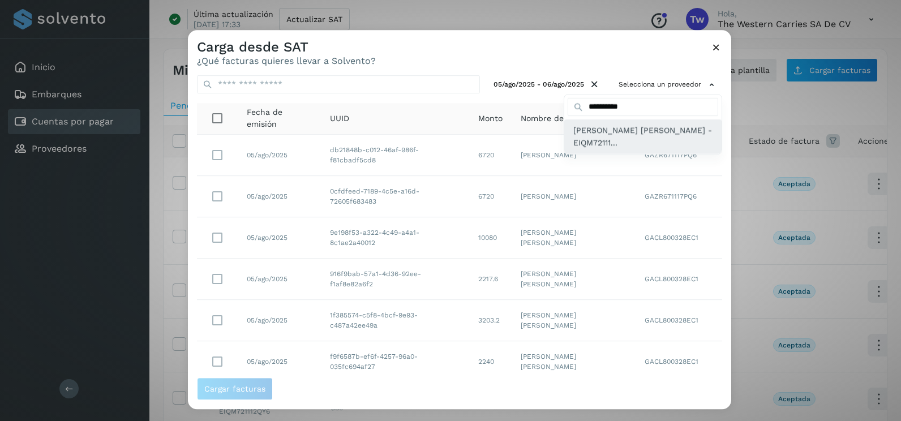
click at [618, 131] on span "[PERSON_NAME] [PERSON_NAME] - EIQM72111..." at bounding box center [642, 136] width 139 height 25
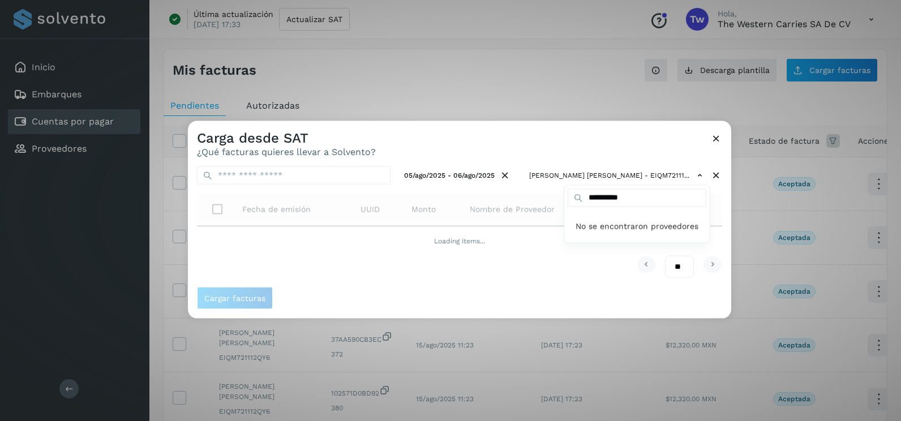
click at [552, 127] on div at bounding box center [638, 331] width 901 height 421
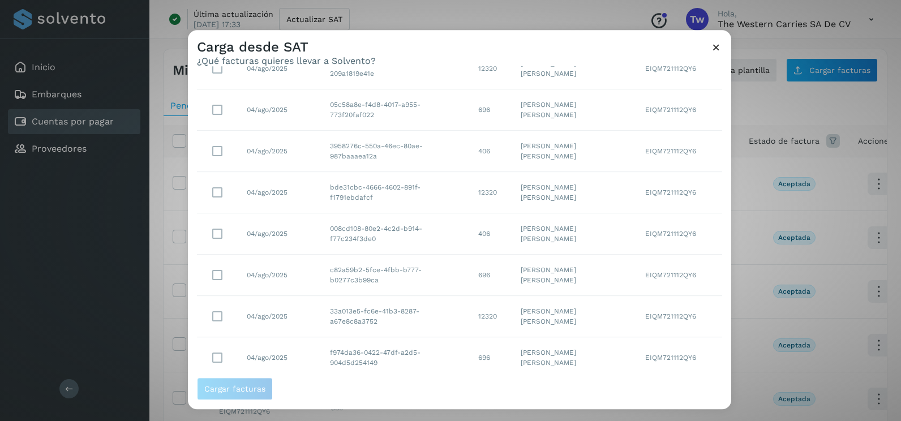
scroll to position [201, 0]
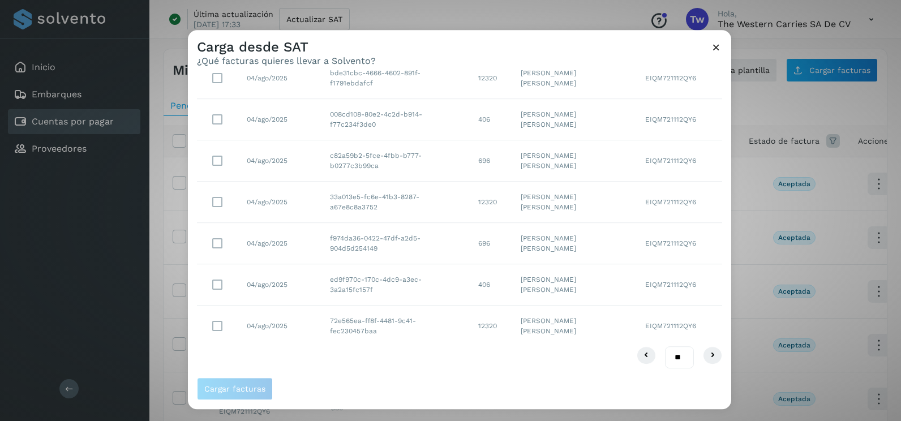
click at [667, 354] on select "** ** **" at bounding box center [679, 357] width 29 height 22
click at [670, 367] on select "** ** **" at bounding box center [679, 357] width 29 height 22
select select "**"
click at [665, 346] on select "** ** **" at bounding box center [679, 357] width 29 height 22
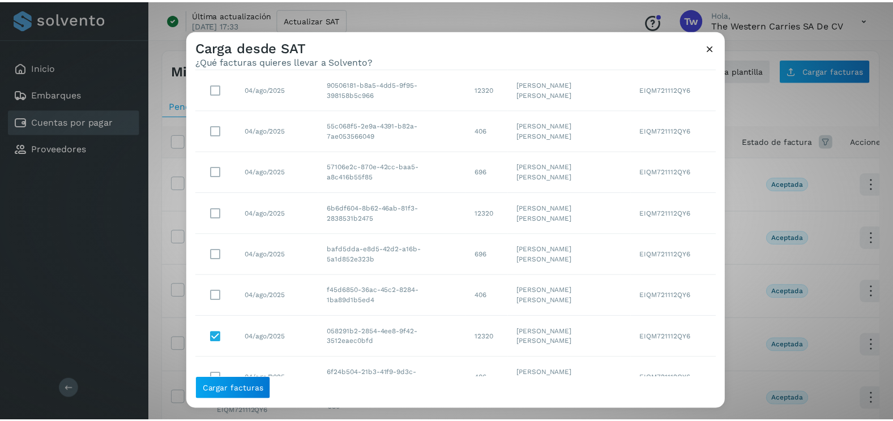
scroll to position [1079, 0]
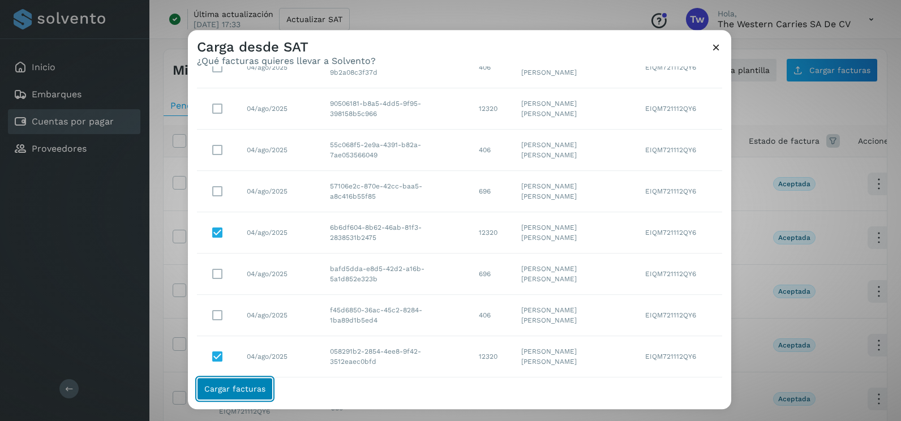
click at [257, 385] on span "Cargar facturas" at bounding box center [234, 389] width 61 height 8
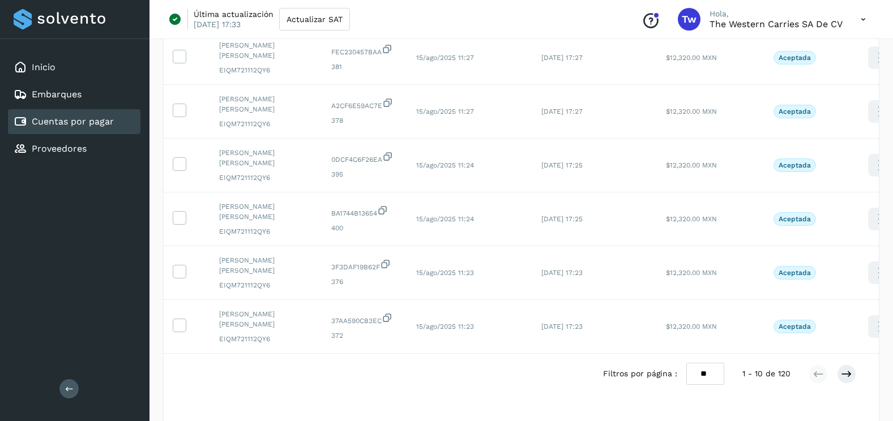
scroll to position [379, 0]
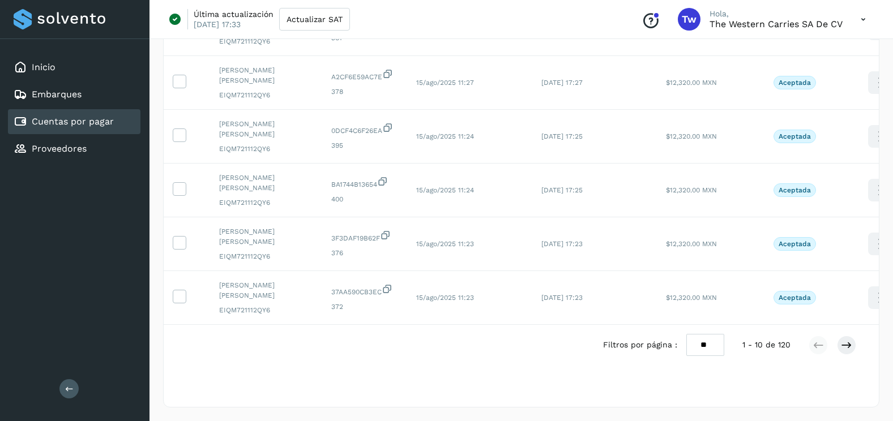
click at [701, 346] on select "** ** **" at bounding box center [705, 345] width 38 height 22
select select "**"
click at [686, 334] on select "** ** **" at bounding box center [705, 345] width 38 height 22
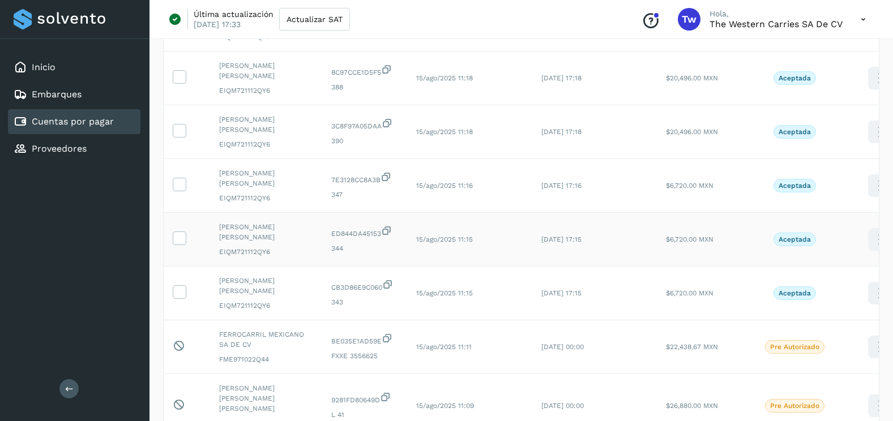
scroll to position [1284, 0]
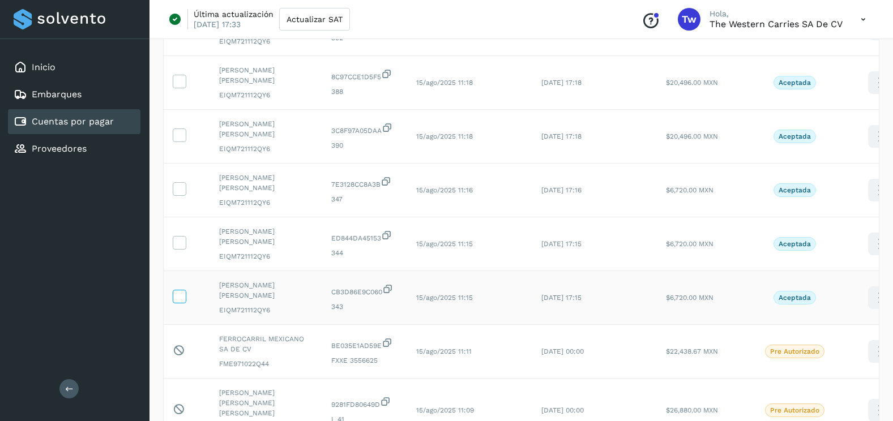
click at [179, 293] on icon at bounding box center [179, 296] width 12 height 12
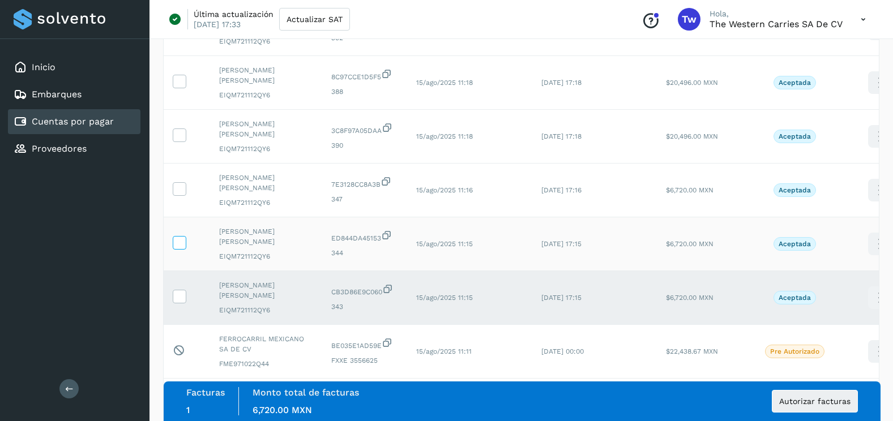
click at [185, 248] on div at bounding box center [180, 243] width 14 height 14
drag, startPoint x: 185, startPoint y: 248, endPoint x: 182, endPoint y: 242, distance: 6.6
click at [182, 243] on icon at bounding box center [179, 242] width 12 height 12
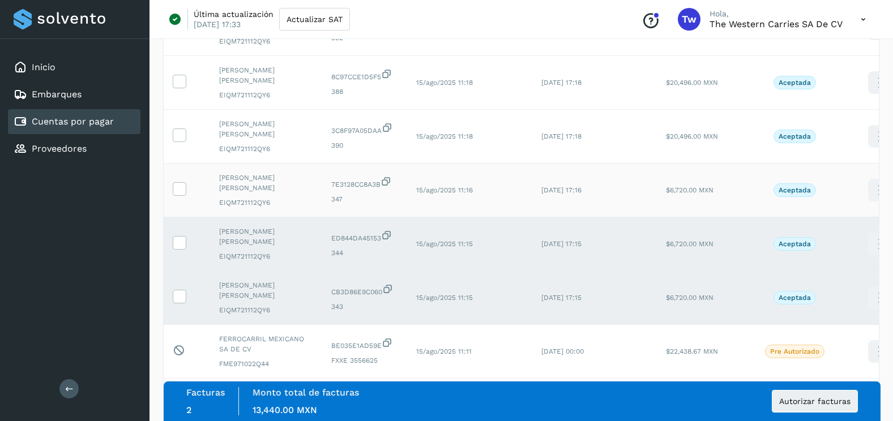
drag, startPoint x: 185, startPoint y: 196, endPoint x: 181, endPoint y: 179, distance: 17.0
click at [184, 194] on td at bounding box center [187, 191] width 46 height 54
click at [181, 135] on icon at bounding box center [179, 134] width 12 height 12
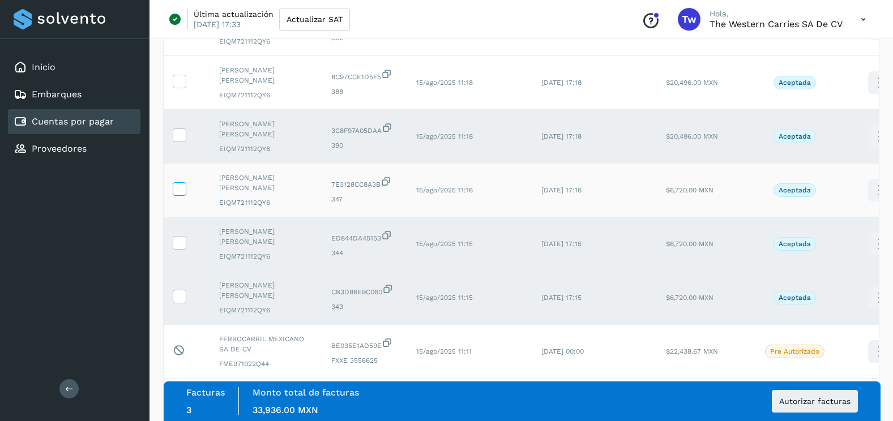
click at [177, 192] on icon at bounding box center [179, 188] width 12 height 12
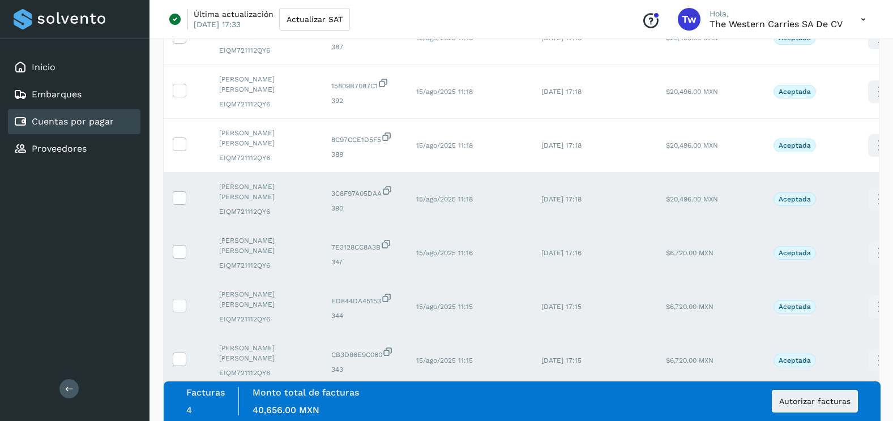
scroll to position [1058, 0]
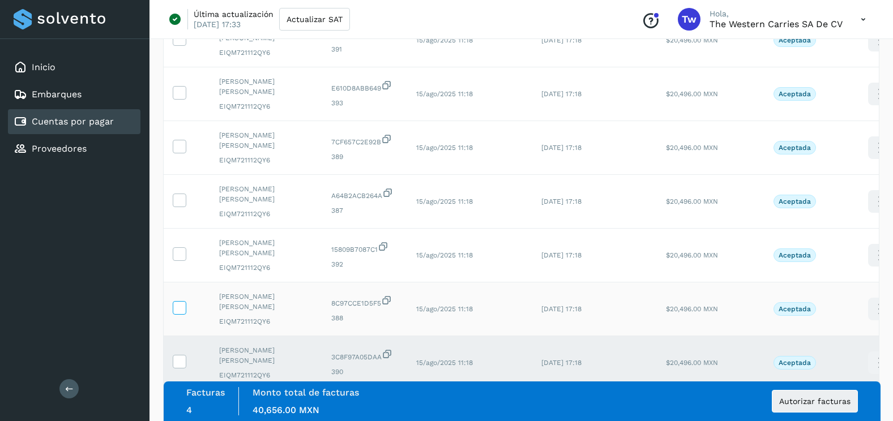
click at [175, 306] on icon at bounding box center [179, 307] width 12 height 12
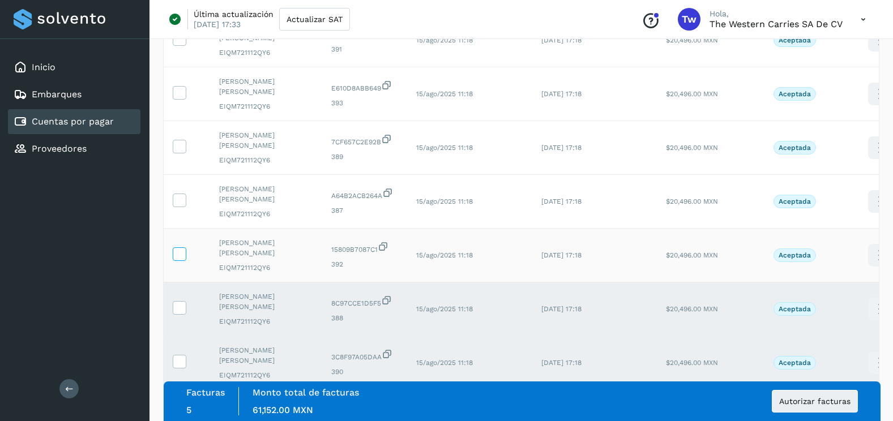
click at [185, 259] on label at bounding box center [180, 254] width 14 height 14
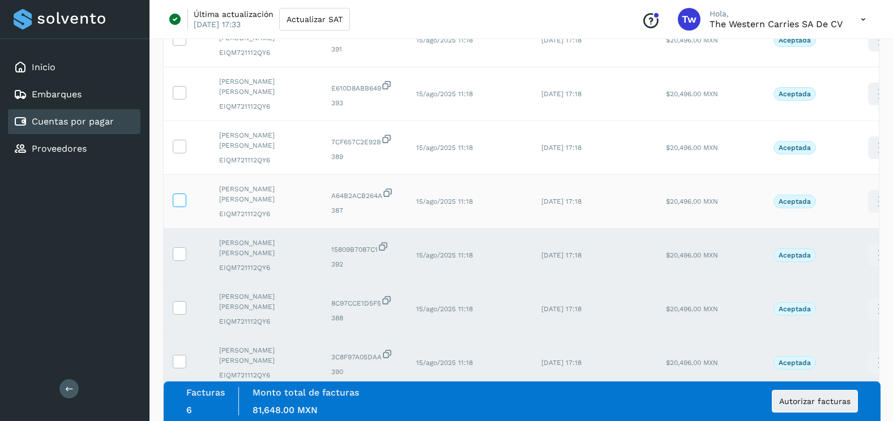
drag, startPoint x: 183, startPoint y: 204, endPoint x: 181, endPoint y: 196, distance: 8.2
click at [181, 199] on icon at bounding box center [179, 200] width 12 height 12
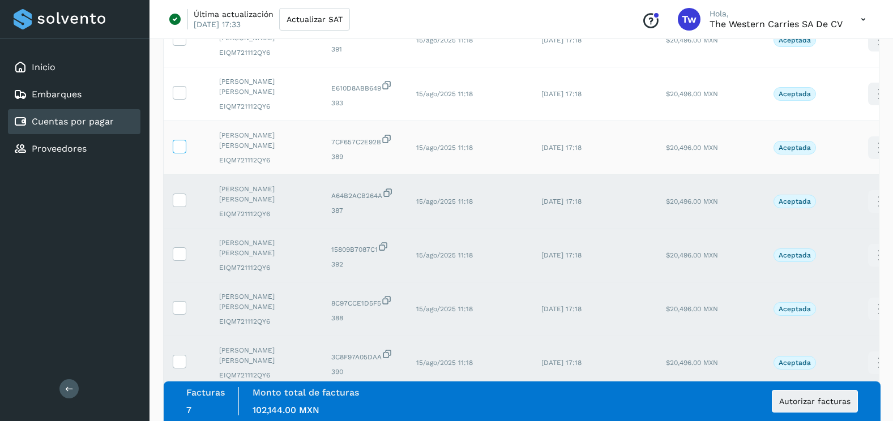
click at [181, 149] on icon at bounding box center [179, 146] width 12 height 12
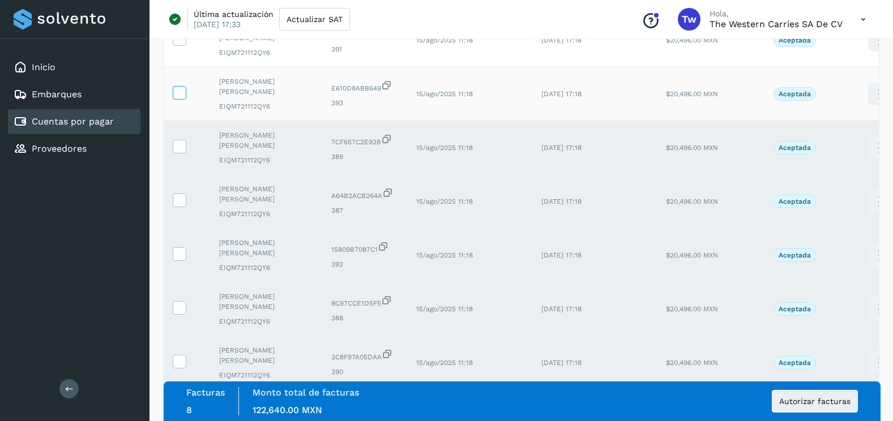
click at [182, 96] on icon at bounding box center [179, 92] width 12 height 12
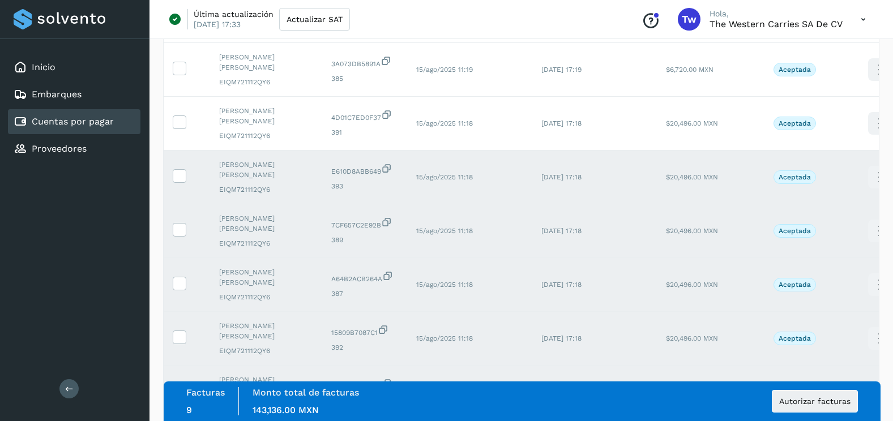
scroll to position [831, 0]
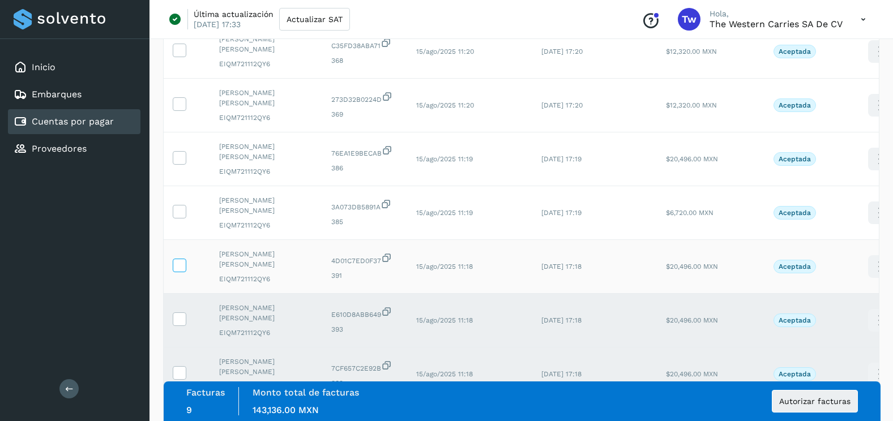
click at [180, 271] on span at bounding box center [179, 268] width 12 height 8
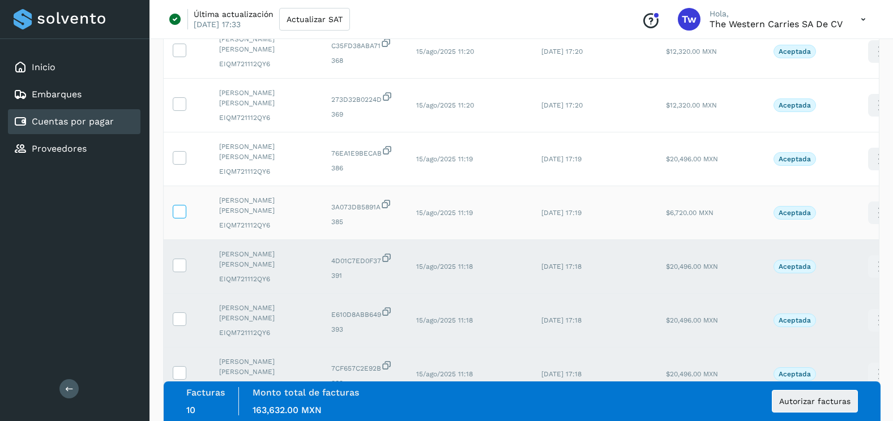
click at [183, 212] on icon at bounding box center [179, 211] width 12 height 12
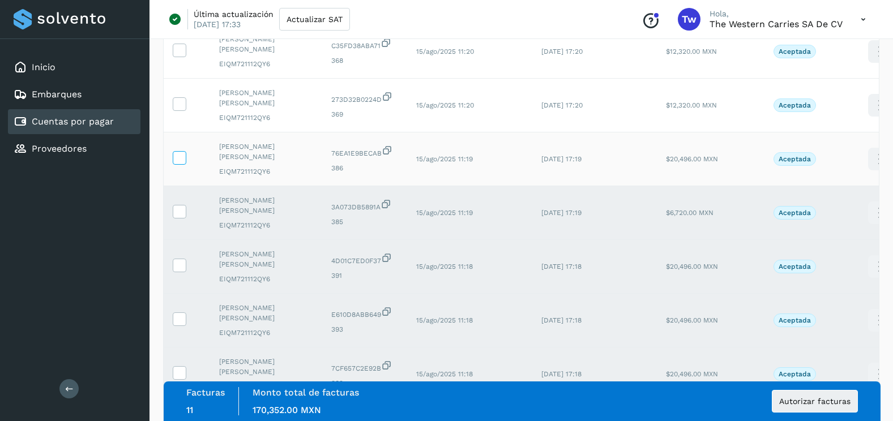
click at [182, 156] on icon at bounding box center [179, 157] width 12 height 12
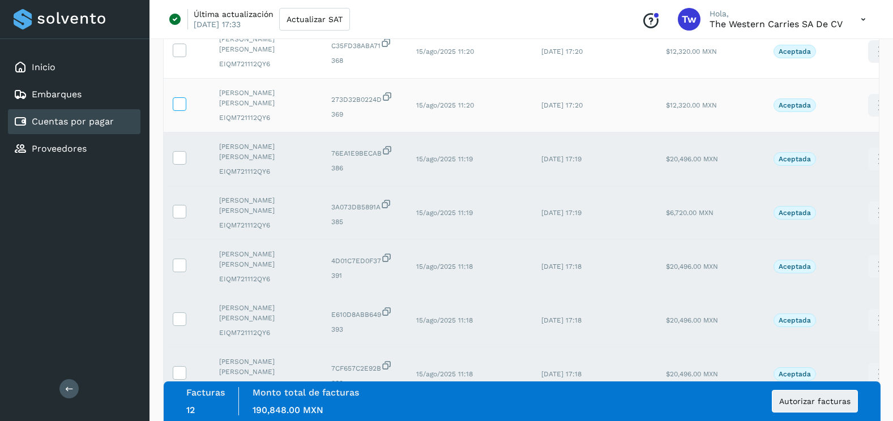
click at [182, 106] on icon at bounding box center [179, 103] width 12 height 12
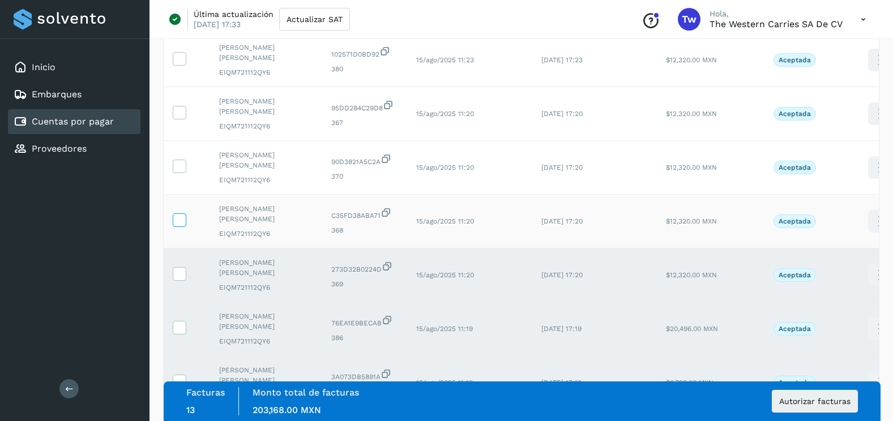
click at [185, 224] on icon at bounding box center [179, 219] width 12 height 12
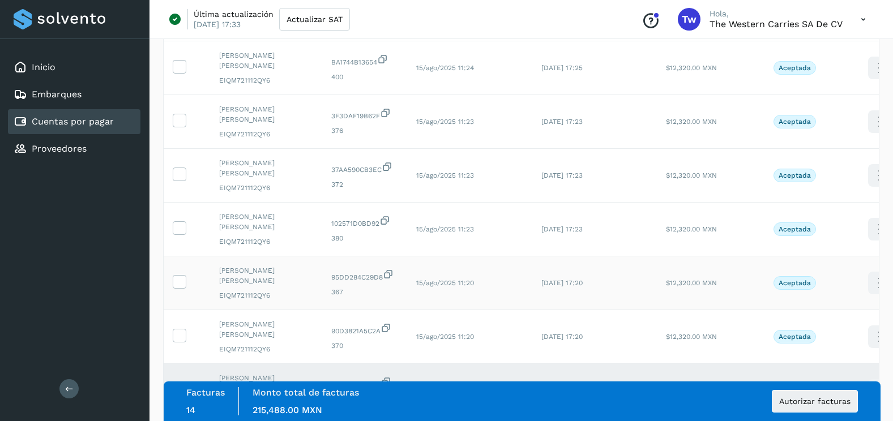
scroll to position [492, 0]
click at [185, 335] on label at bounding box center [180, 336] width 14 height 14
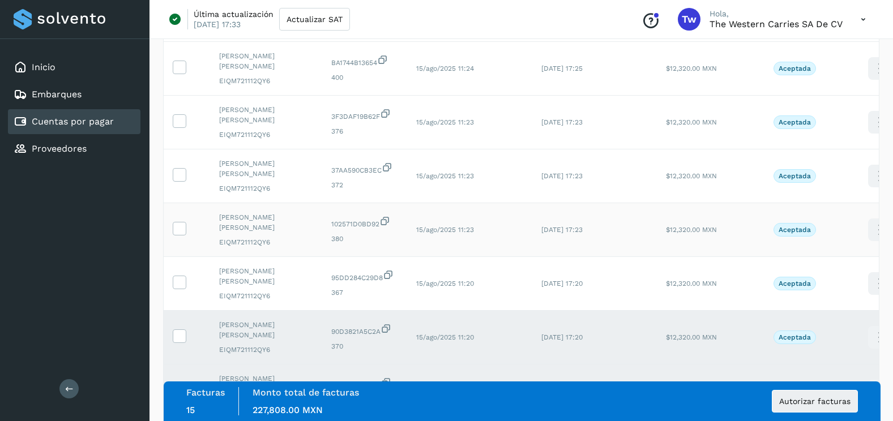
drag, startPoint x: 185, startPoint y: 284, endPoint x: 182, endPoint y: 220, distance: 64.0
click at [184, 283] on icon at bounding box center [179, 282] width 12 height 12
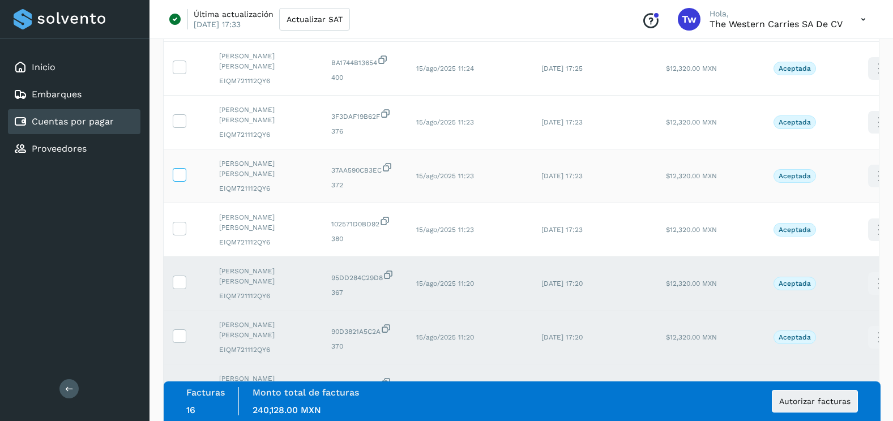
drag, startPoint x: 181, startPoint y: 227, endPoint x: 181, endPoint y: 173, distance: 53.8
click at [181, 224] on icon at bounding box center [179, 228] width 12 height 12
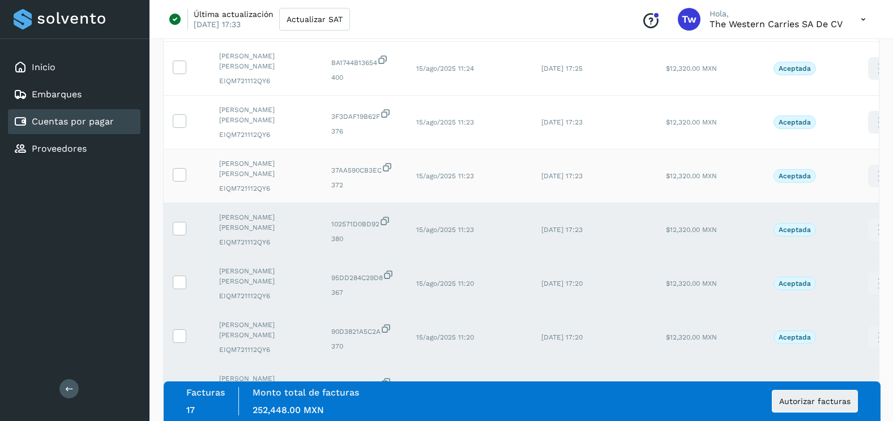
drag, startPoint x: 181, startPoint y: 173, endPoint x: 183, endPoint y: 154, distance: 19.5
click at [181, 170] on icon at bounding box center [179, 174] width 12 height 12
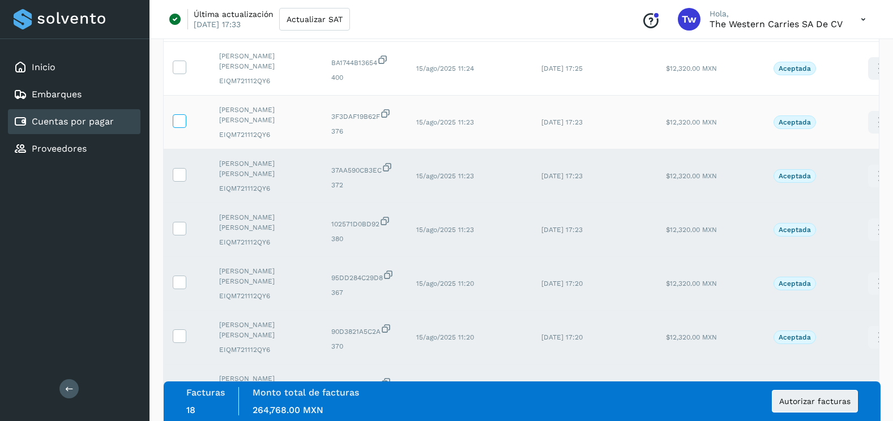
click at [186, 119] on label at bounding box center [180, 121] width 14 height 14
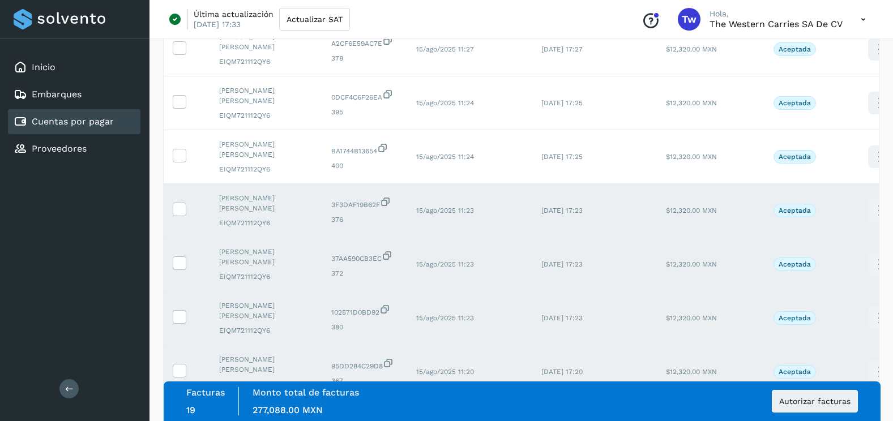
scroll to position [209, 0]
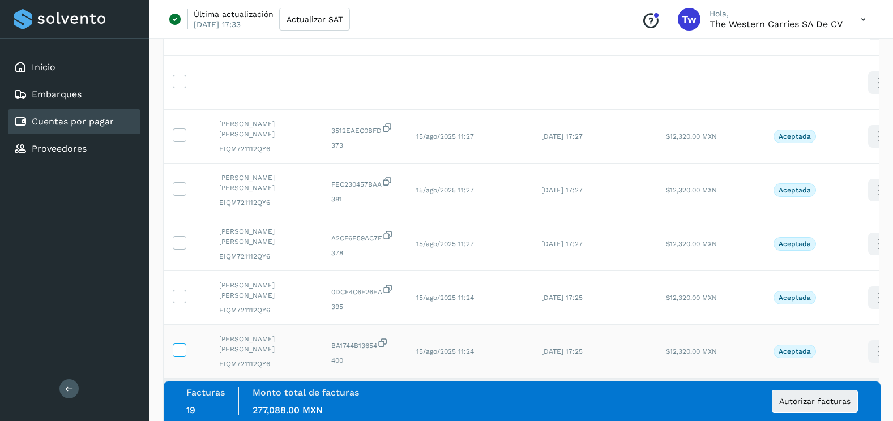
click at [178, 344] on icon at bounding box center [179, 350] width 12 height 12
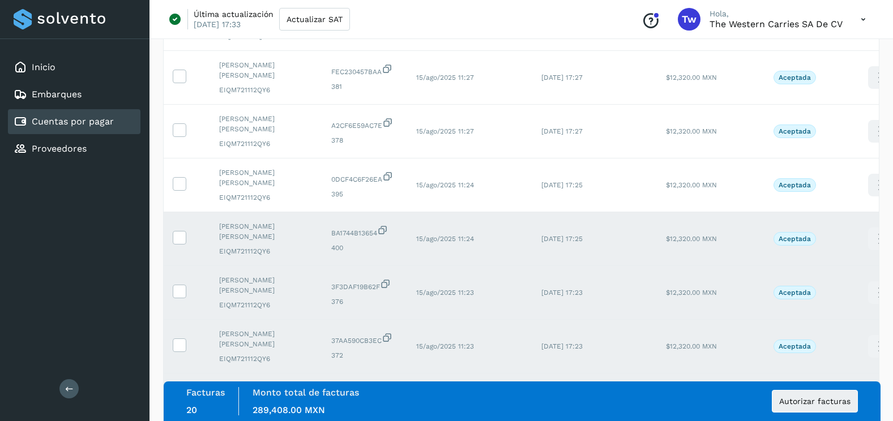
scroll to position [322, 0]
drag, startPoint x: 182, startPoint y: 185, endPoint x: 185, endPoint y: 146, distance: 39.2
click at [181, 184] on icon at bounding box center [179, 183] width 12 height 12
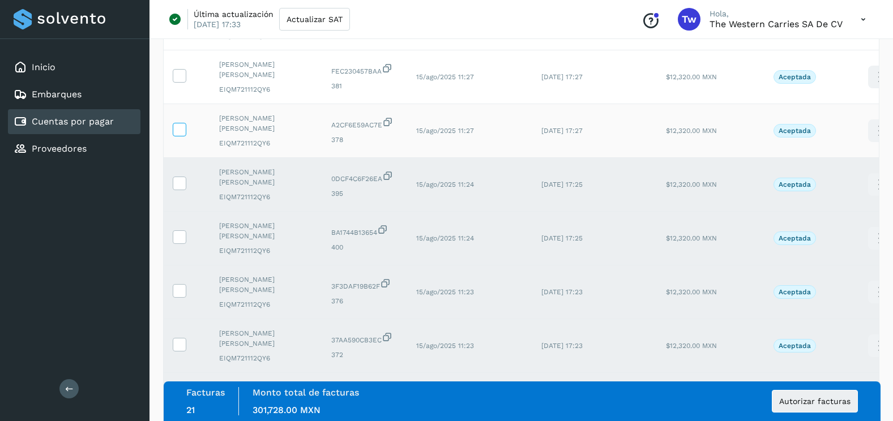
click at [183, 128] on icon at bounding box center [179, 129] width 12 height 12
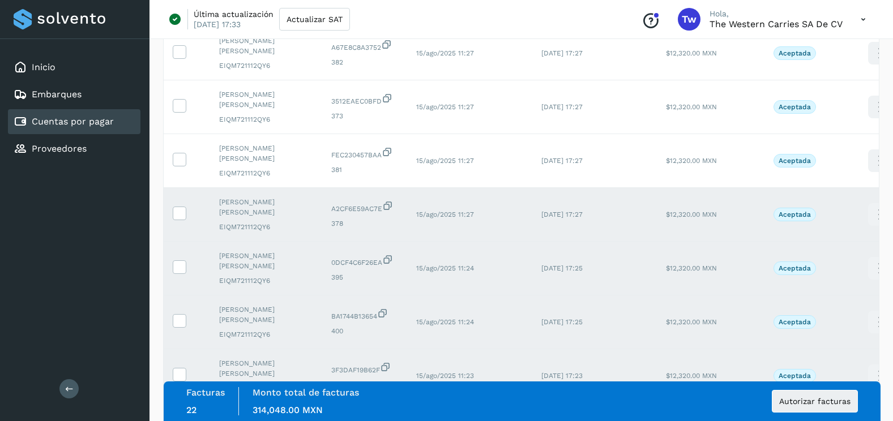
scroll to position [96, 0]
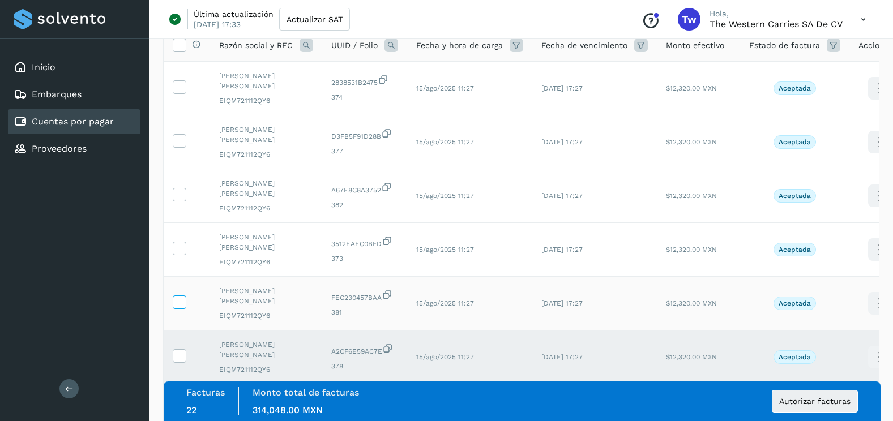
click at [182, 302] on icon at bounding box center [179, 301] width 12 height 12
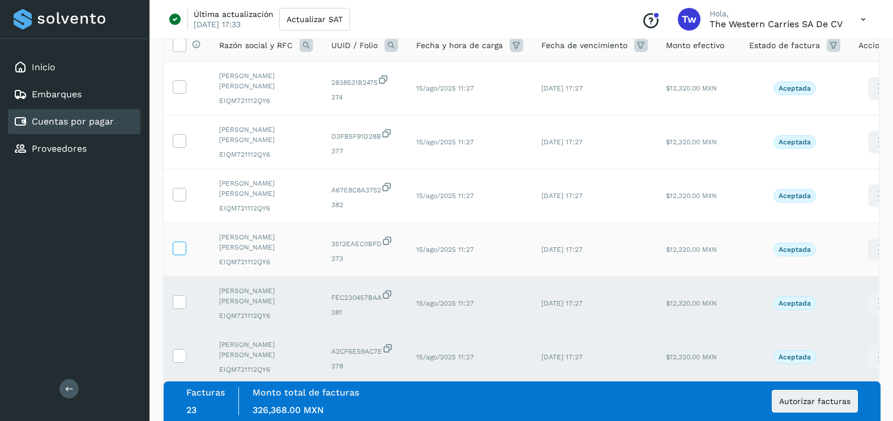
click at [181, 248] on icon at bounding box center [179, 248] width 12 height 12
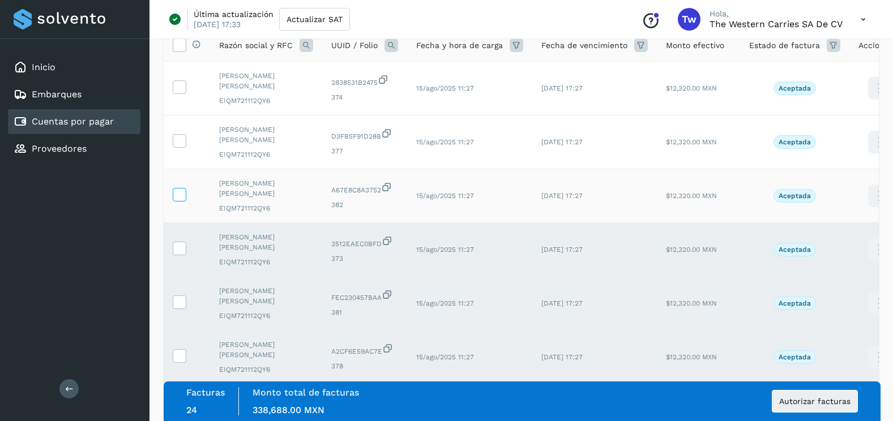
click at [185, 188] on label at bounding box center [180, 195] width 14 height 14
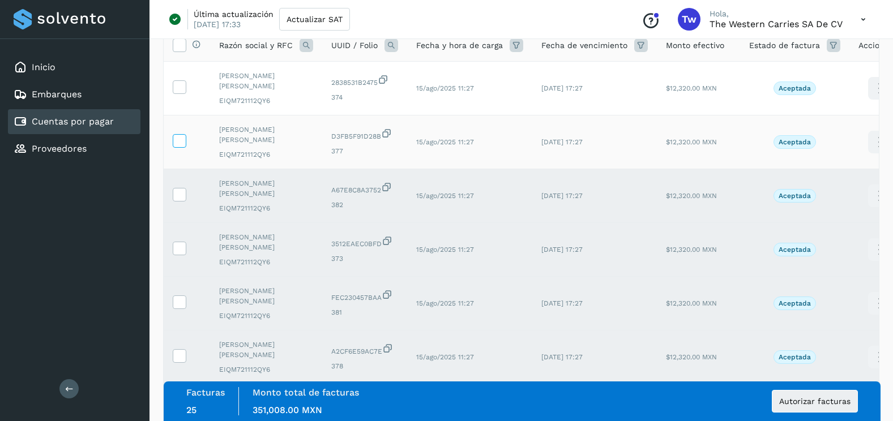
click at [178, 138] on icon at bounding box center [179, 140] width 12 height 12
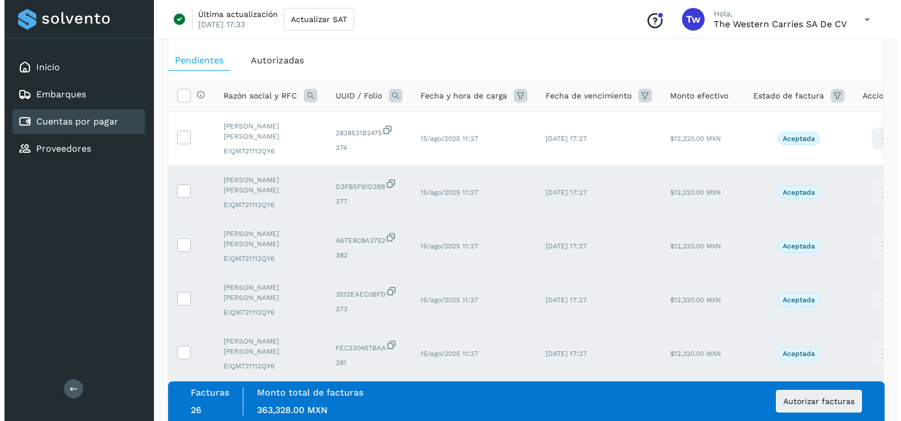
scroll to position [0, 0]
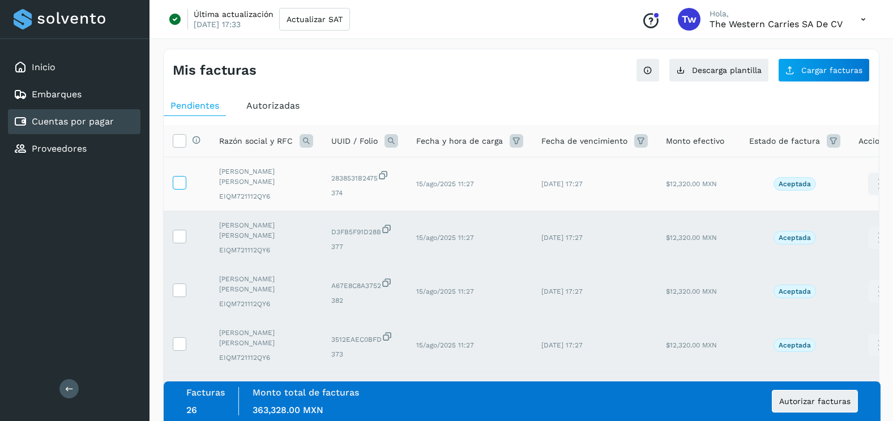
click at [185, 182] on label at bounding box center [180, 183] width 14 height 14
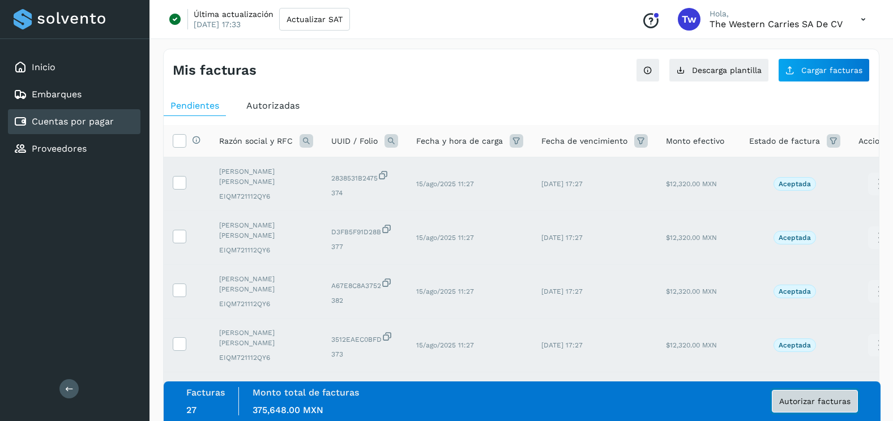
click at [815, 401] on span "Autorizar facturas" at bounding box center [814, 401] width 71 height 8
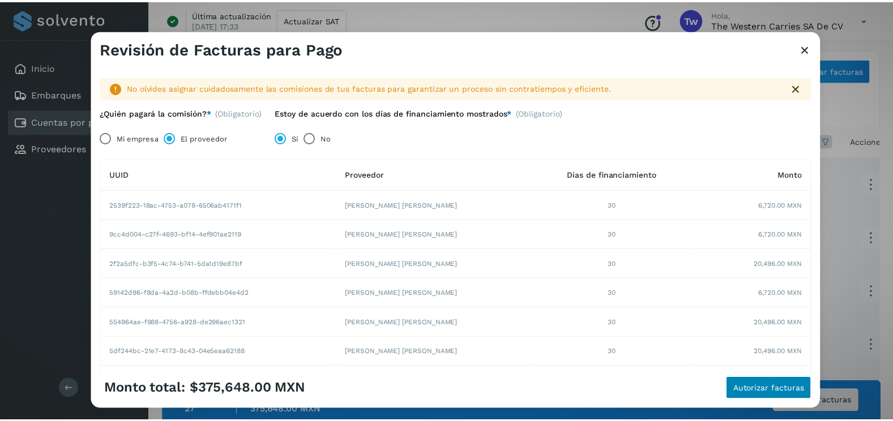
scroll to position [195, 0]
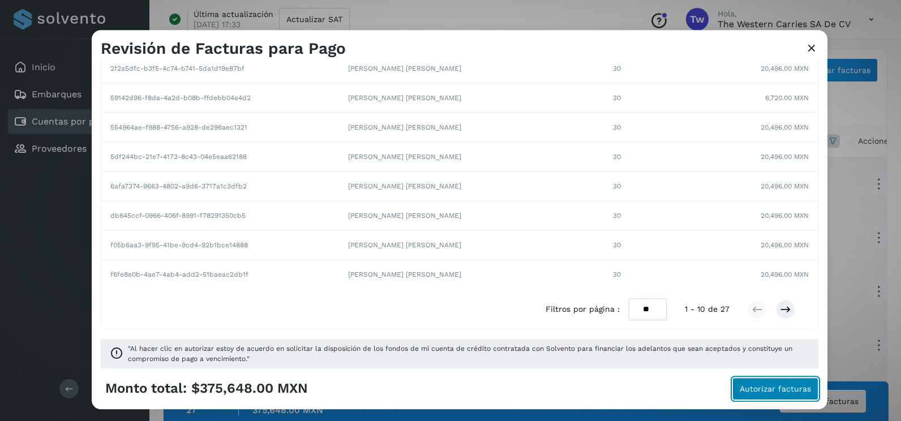
click at [792, 389] on span "Autorizar facturas" at bounding box center [775, 389] width 71 height 8
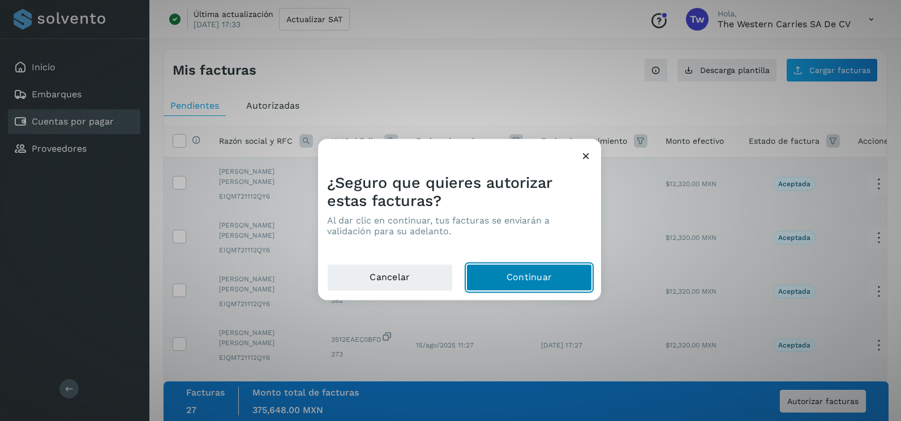
click at [552, 282] on button "Continuar" at bounding box center [529, 277] width 126 height 27
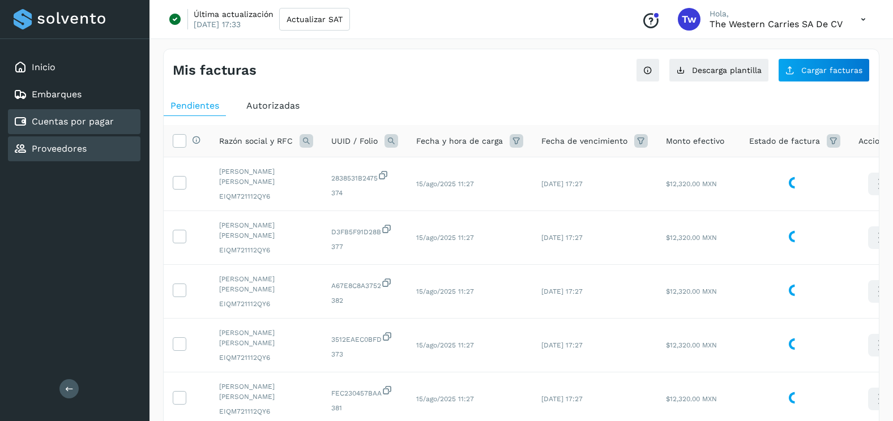
click at [89, 156] on div "Proveedores" at bounding box center [74, 148] width 132 height 25
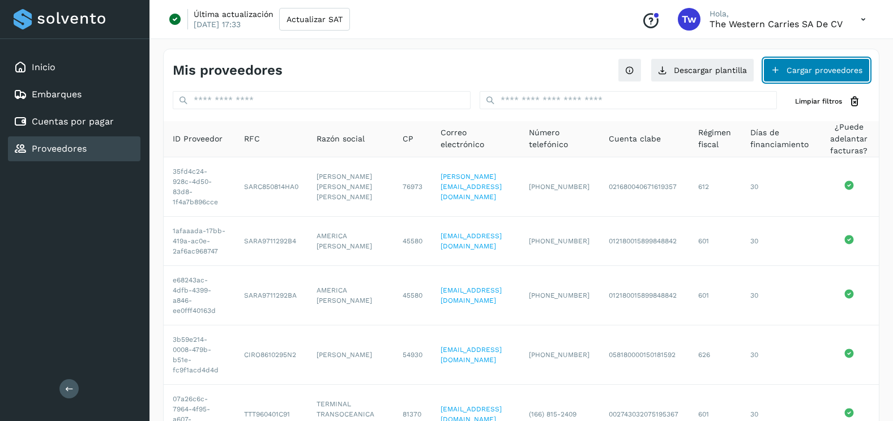
click at [803, 75] on button "Cargar proveedores" at bounding box center [816, 70] width 106 height 24
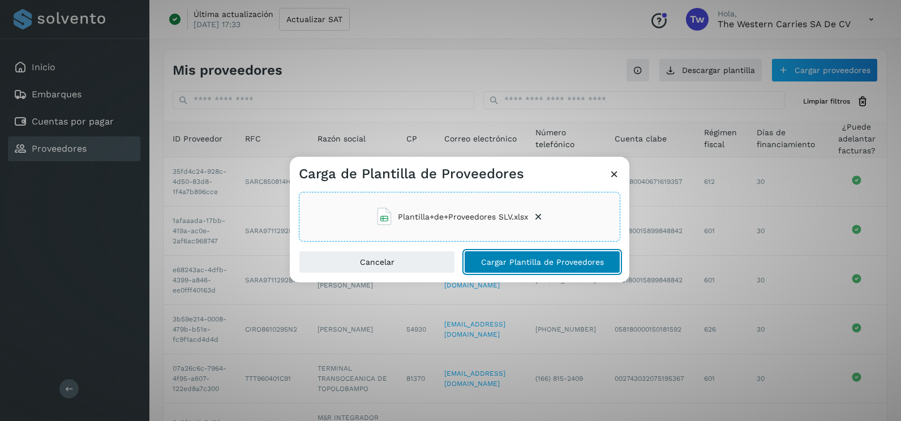
click at [533, 260] on span "Cargar Plantilla de Proveedores" at bounding box center [542, 262] width 123 height 8
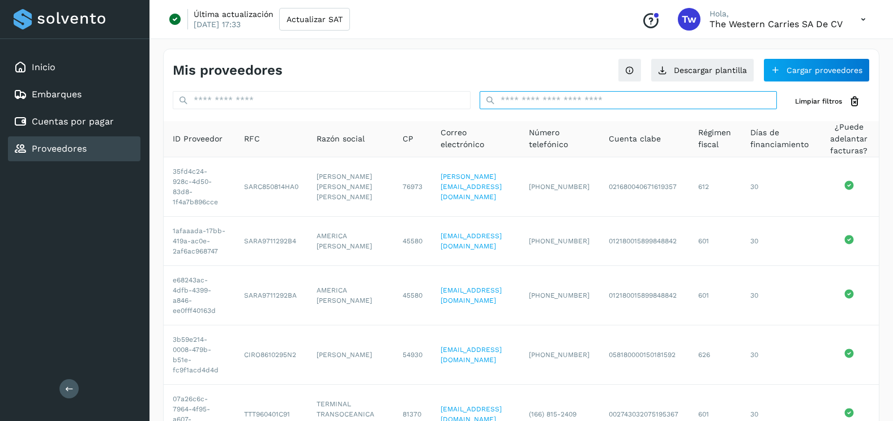
click at [618, 103] on input "text" at bounding box center [628, 100] width 298 height 18
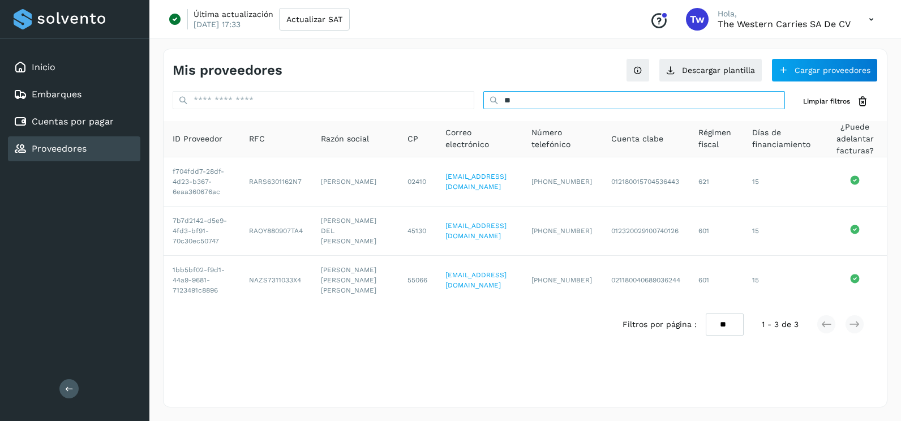
type input "*"
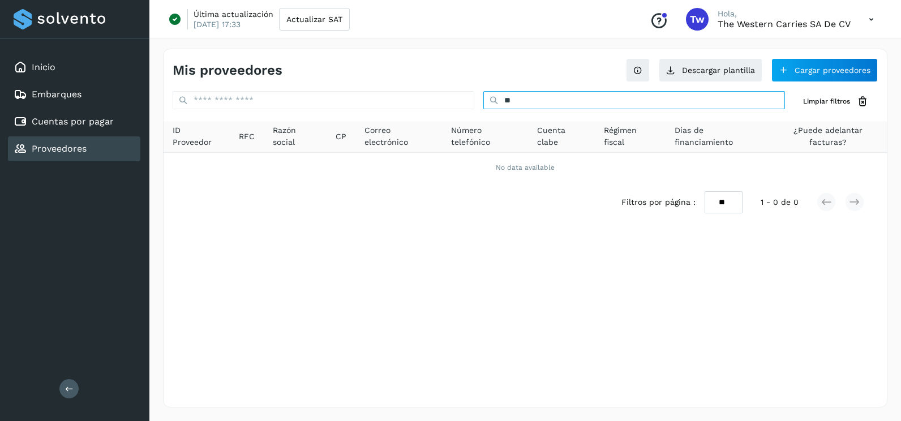
type input "*"
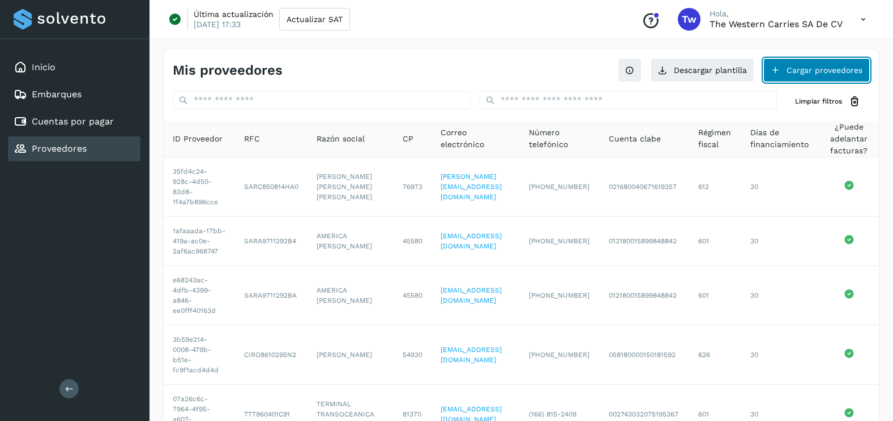
click at [808, 76] on button "Cargar proveedores" at bounding box center [816, 70] width 106 height 24
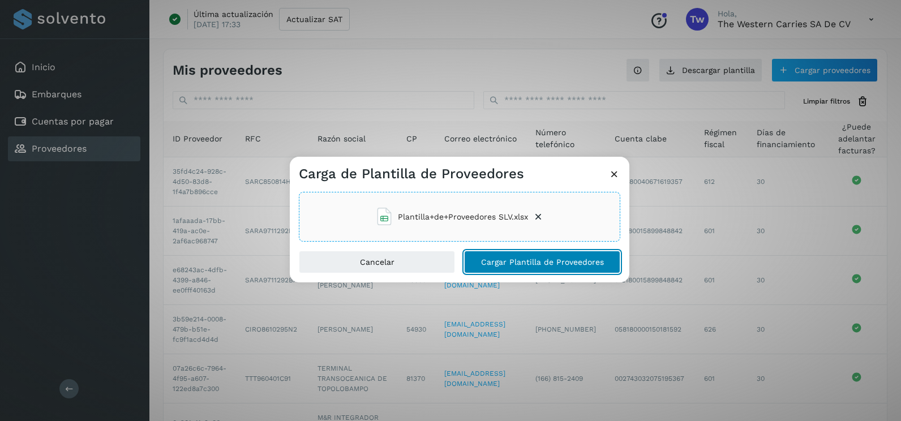
click at [537, 253] on button "Cargar Plantilla de Proveedores" at bounding box center [542, 262] width 156 height 23
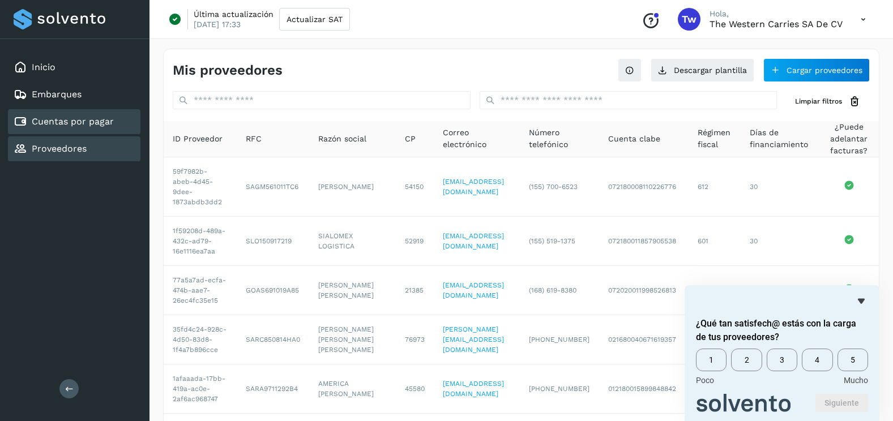
click at [90, 118] on link "Cuentas por pagar" at bounding box center [73, 121] width 82 height 11
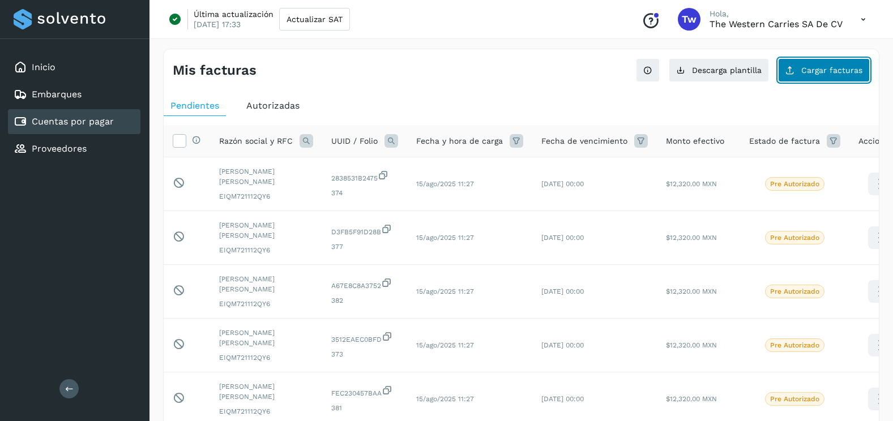
click at [786, 59] on button "Cargar facturas" at bounding box center [824, 70] width 92 height 24
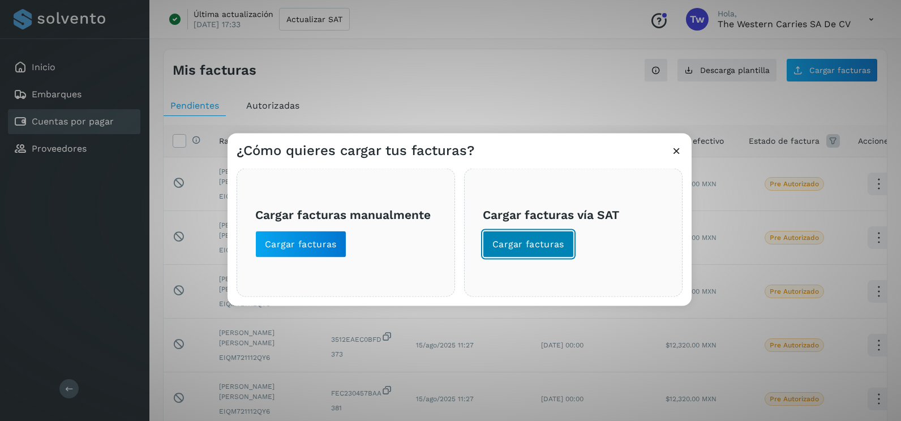
click at [560, 245] on span "Cargar facturas" at bounding box center [528, 244] width 72 height 12
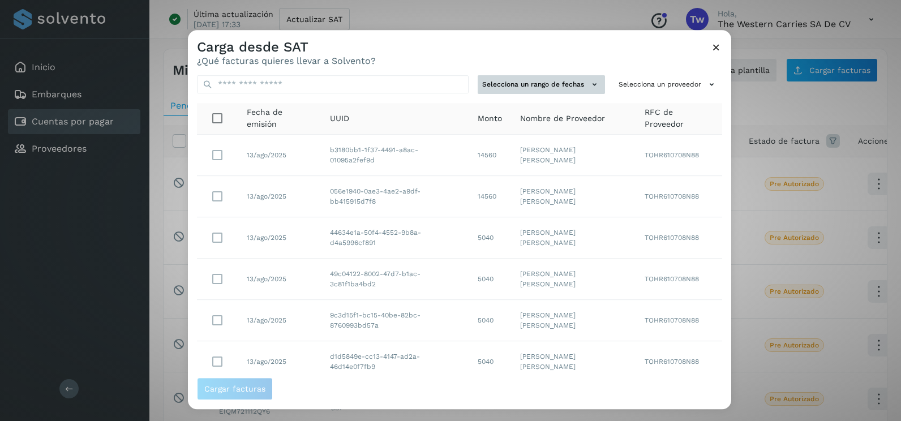
click at [554, 91] on button "Selecciona un rango de fechas" at bounding box center [541, 84] width 127 height 19
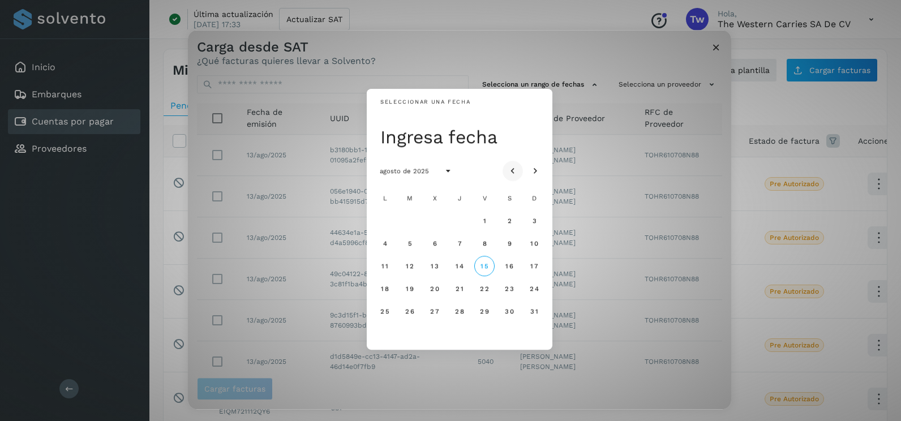
click at [517, 172] on icon "Mes anterior" at bounding box center [512, 171] width 11 height 11
click at [384, 265] on span "14" at bounding box center [384, 266] width 8 height 8
click at [410, 267] on span "15" at bounding box center [409, 266] width 8 height 8
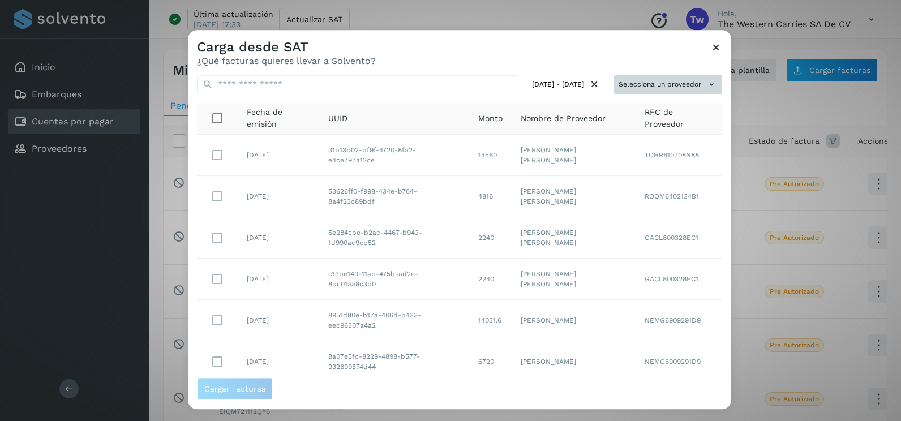
click at [669, 84] on button "Selecciona un proveedor" at bounding box center [668, 84] width 108 height 19
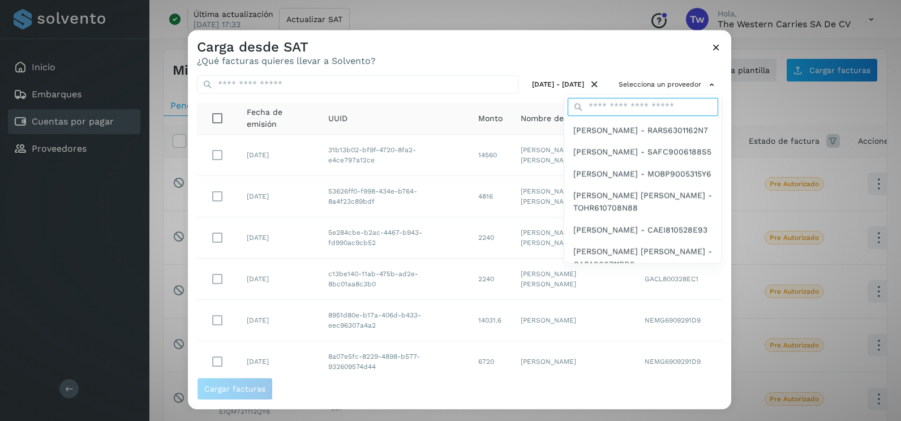
click at [645, 110] on input "text" at bounding box center [643, 107] width 151 height 18
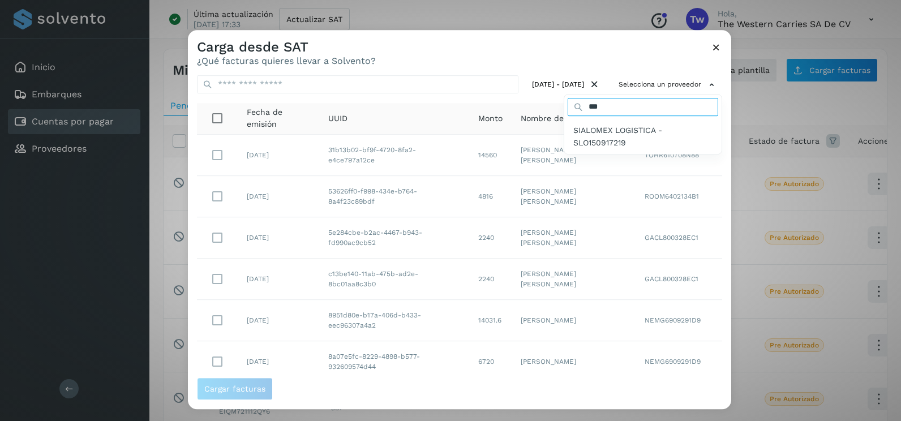
type input "*****"
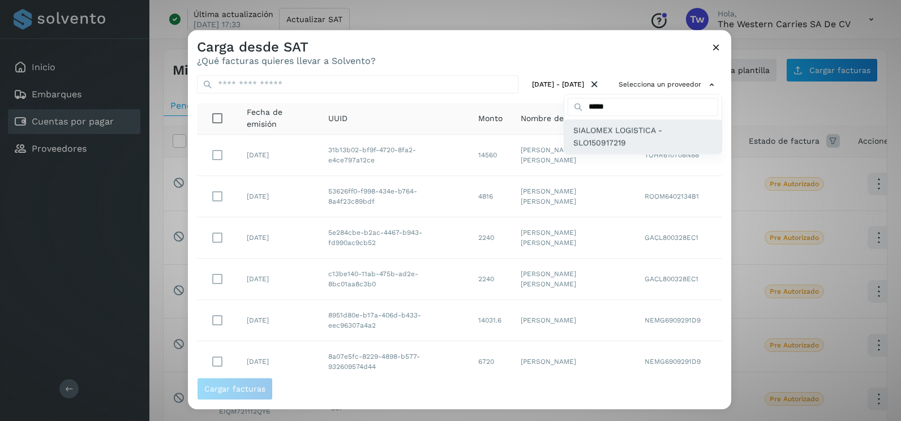
click at [619, 135] on span "SIALOMEX LOGISTICA - SLO150917219" at bounding box center [642, 136] width 139 height 25
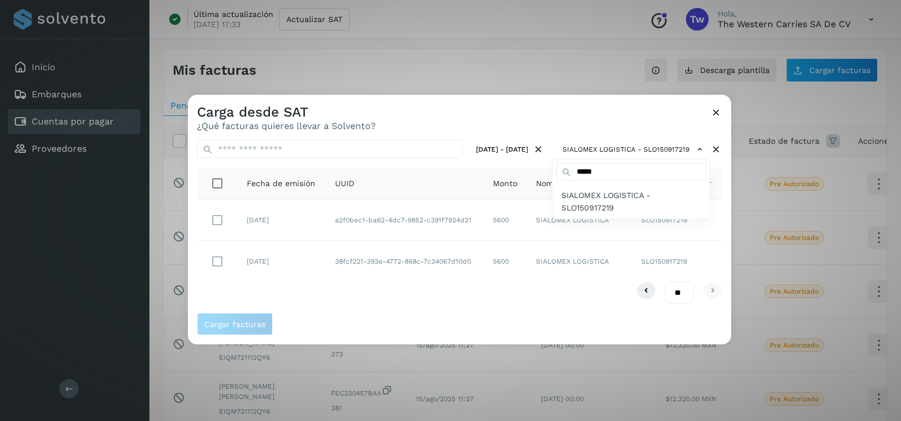
click at [583, 129] on div at bounding box center [638, 305] width 901 height 421
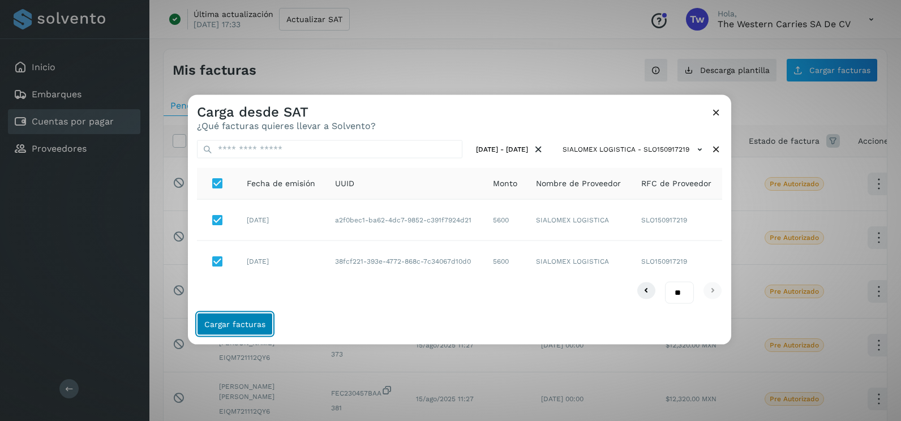
click at [236, 321] on span "Cargar facturas" at bounding box center [234, 324] width 61 height 8
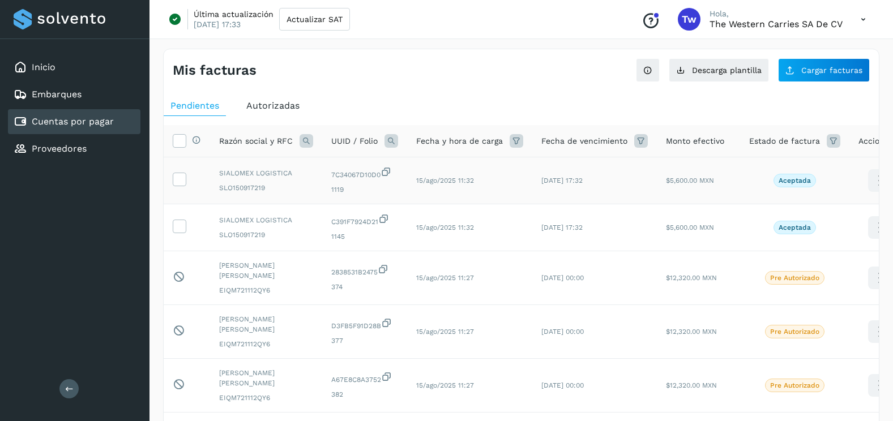
click at [187, 178] on td at bounding box center [187, 180] width 46 height 47
click at [183, 183] on icon at bounding box center [179, 179] width 12 height 12
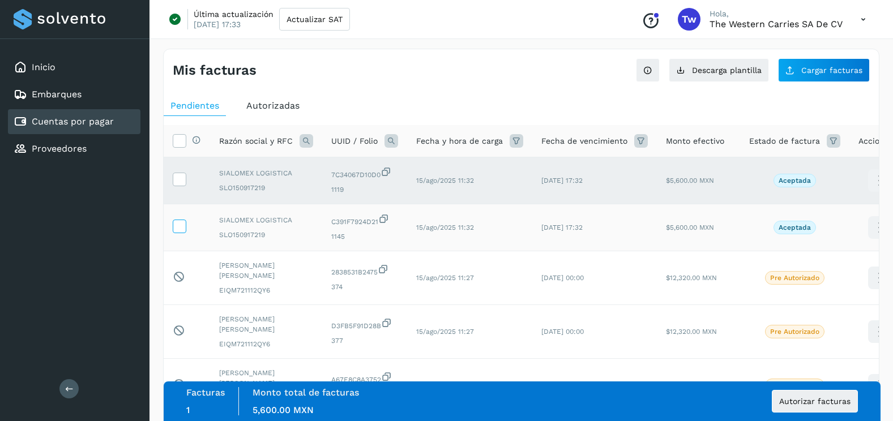
click at [177, 228] on icon at bounding box center [179, 226] width 12 height 12
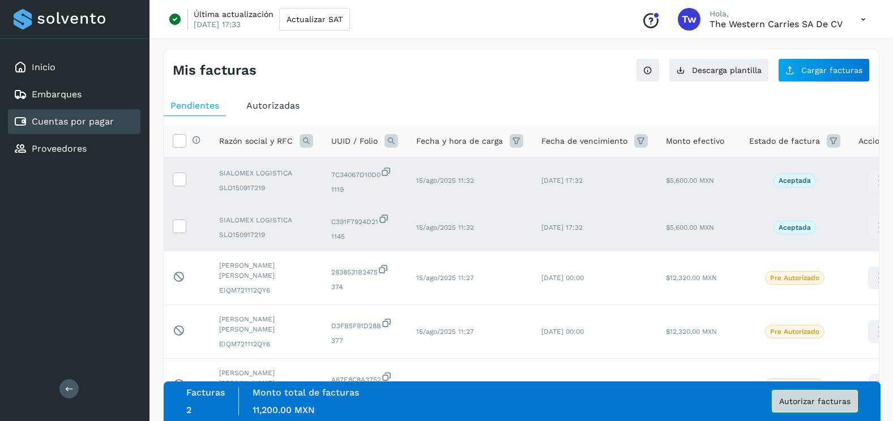
click at [818, 405] on span "Autorizar facturas" at bounding box center [814, 401] width 71 height 8
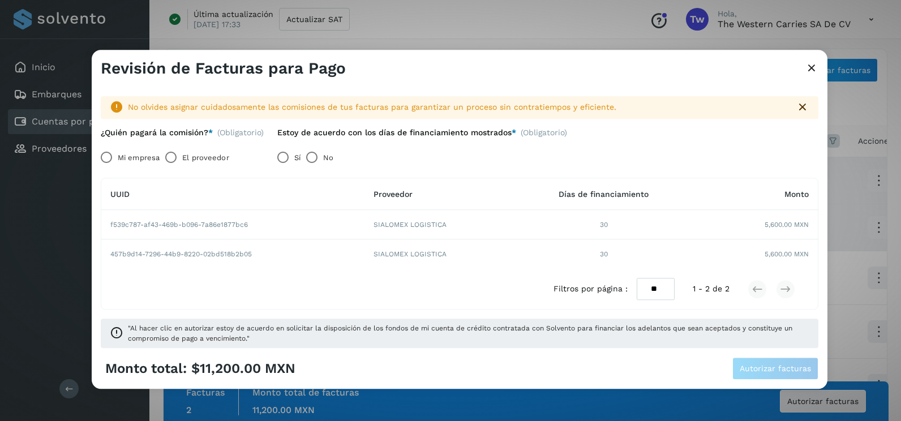
click at [121, 157] on label "Mi empresa" at bounding box center [139, 158] width 42 height 23
click at [796, 377] on button "Autorizar facturas" at bounding box center [775, 369] width 86 height 23
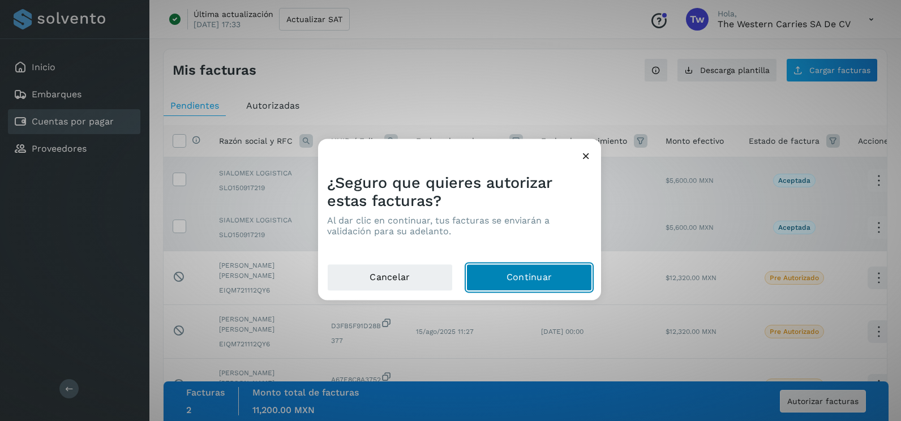
click at [500, 277] on button "Continuar" at bounding box center [529, 277] width 126 height 27
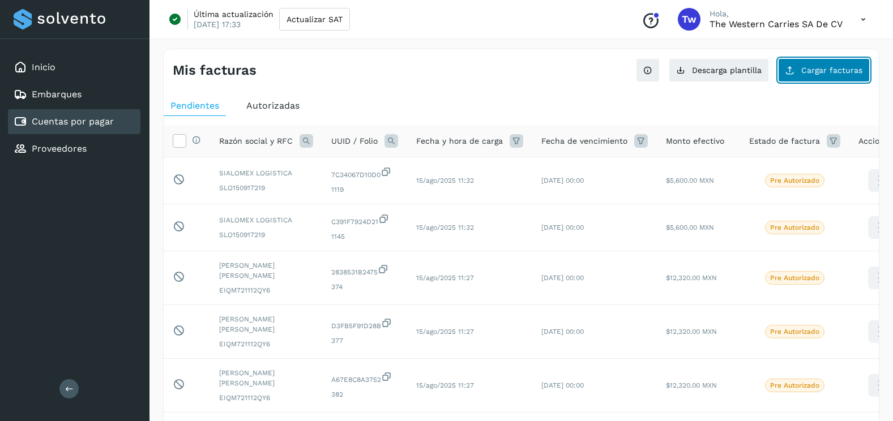
click at [817, 65] on button "Cargar facturas" at bounding box center [824, 70] width 92 height 24
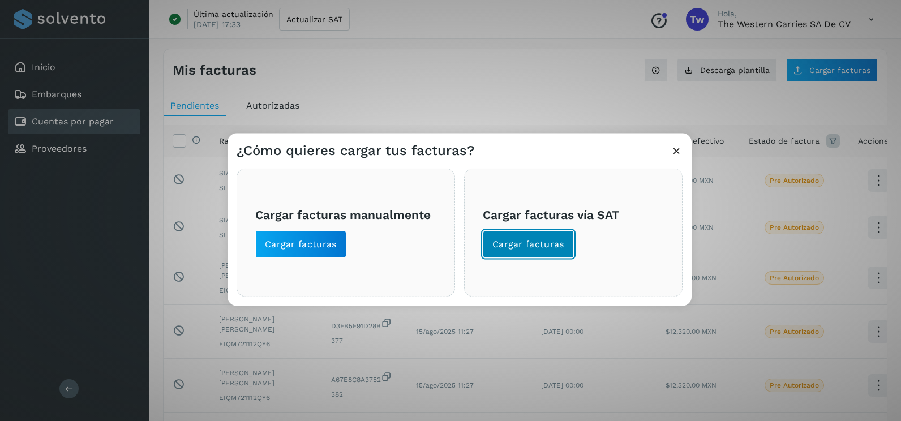
click at [543, 249] on span "Cargar facturas" at bounding box center [528, 244] width 72 height 12
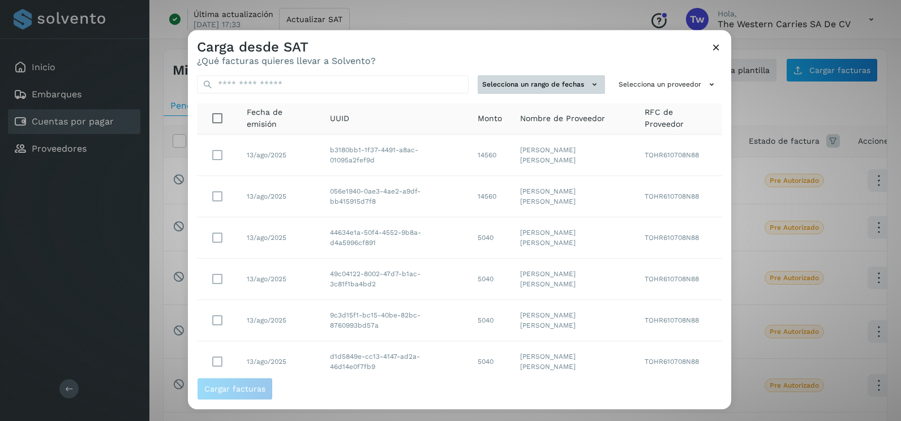
click at [568, 88] on button "Selecciona un rango de fechas" at bounding box center [541, 84] width 127 height 19
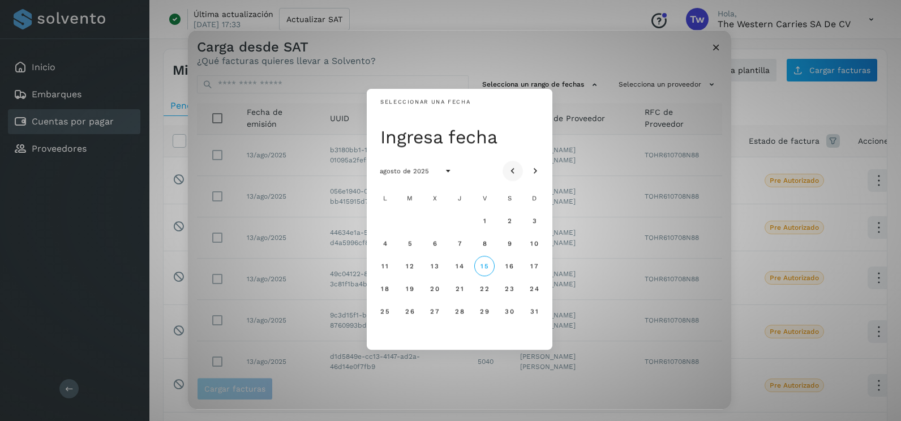
click at [517, 166] on icon "Mes anterior" at bounding box center [512, 171] width 11 height 11
click at [437, 247] on span "9" at bounding box center [434, 243] width 5 height 8
click at [460, 243] on span "10" at bounding box center [459, 243] width 8 height 8
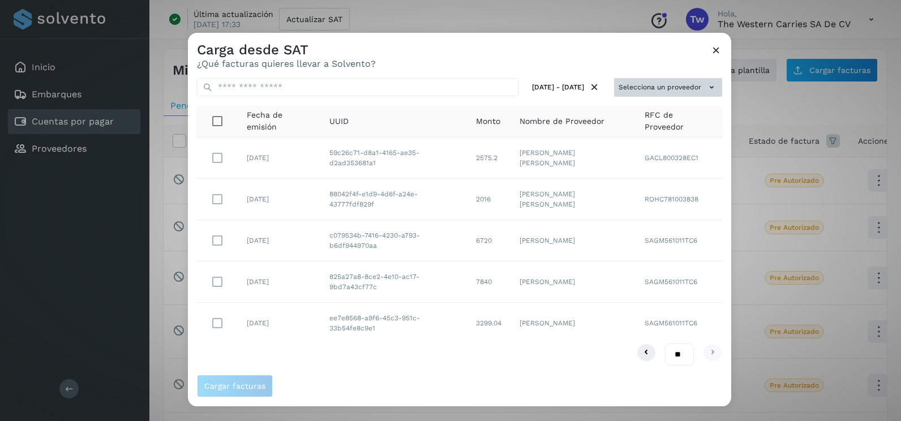
click at [691, 85] on button "Selecciona un proveedor" at bounding box center [668, 87] width 108 height 19
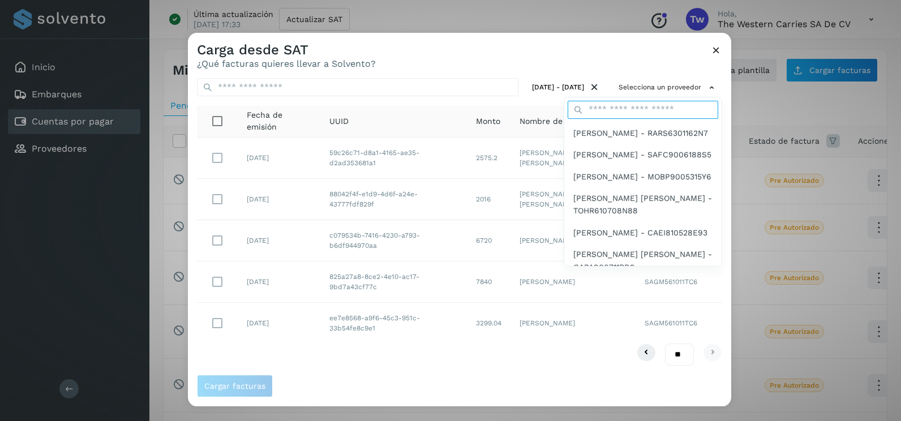
click at [648, 114] on input "text" at bounding box center [643, 110] width 151 height 18
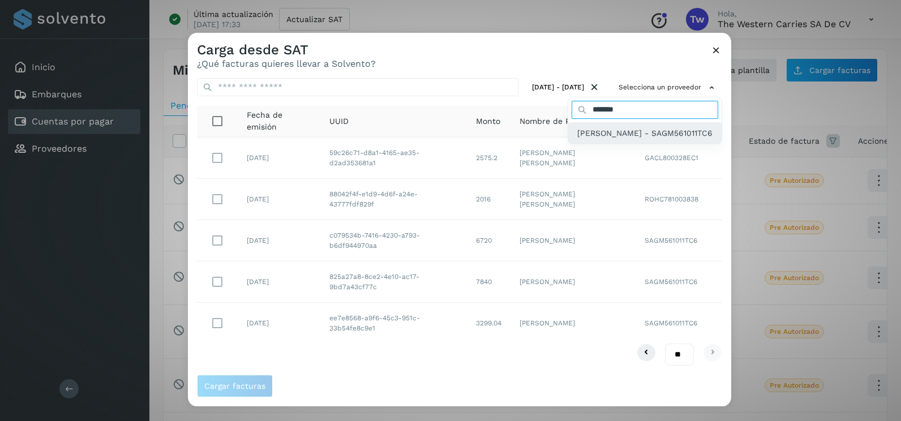
type input "*******"
click at [651, 134] on span "[PERSON_NAME] - SAGM561011TC6" at bounding box center [644, 133] width 135 height 12
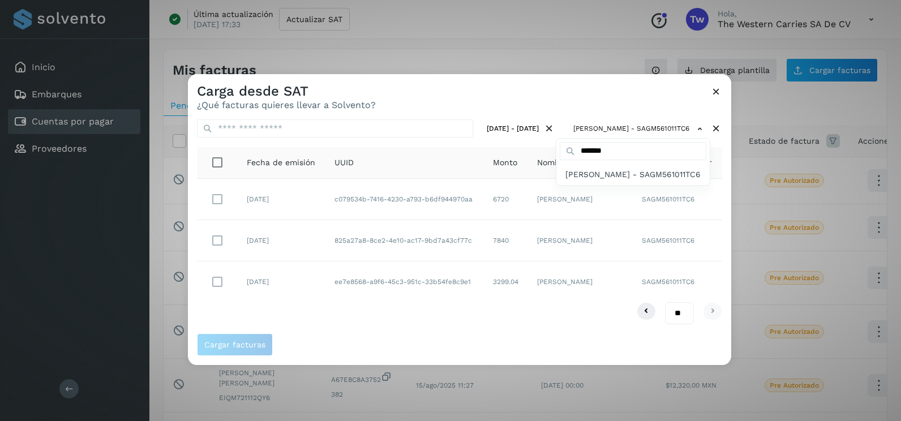
click at [721, 222] on div at bounding box center [638, 284] width 901 height 421
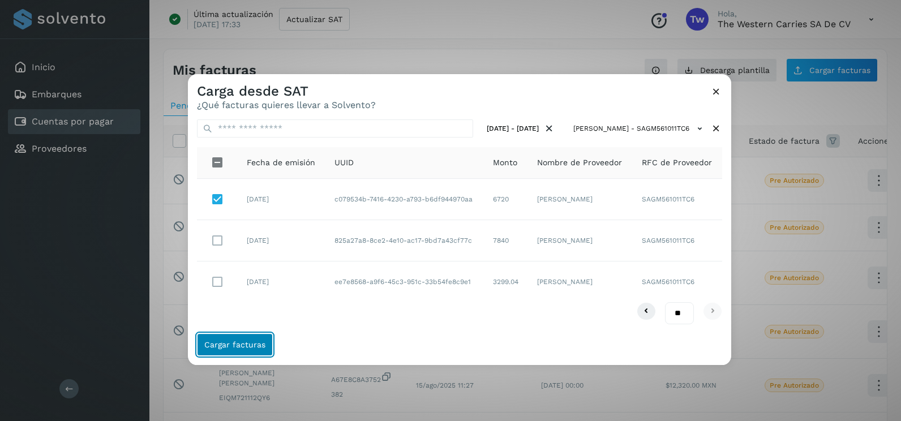
click at [253, 342] on span "Cargar facturas" at bounding box center [234, 345] width 61 height 8
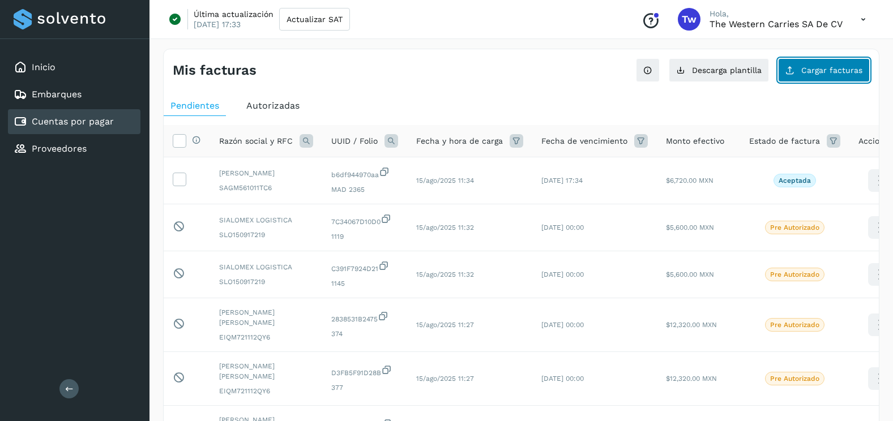
click at [815, 70] on span "Cargar facturas" at bounding box center [831, 70] width 61 height 8
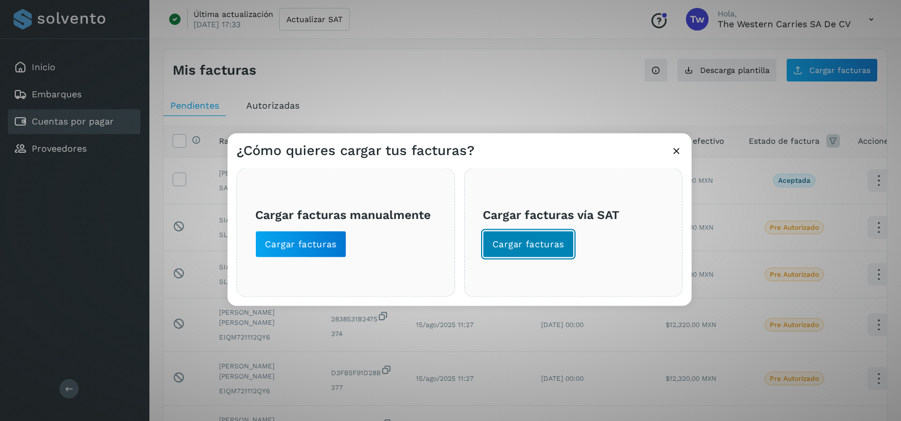
click at [561, 246] on span "Cargar facturas" at bounding box center [528, 244] width 72 height 12
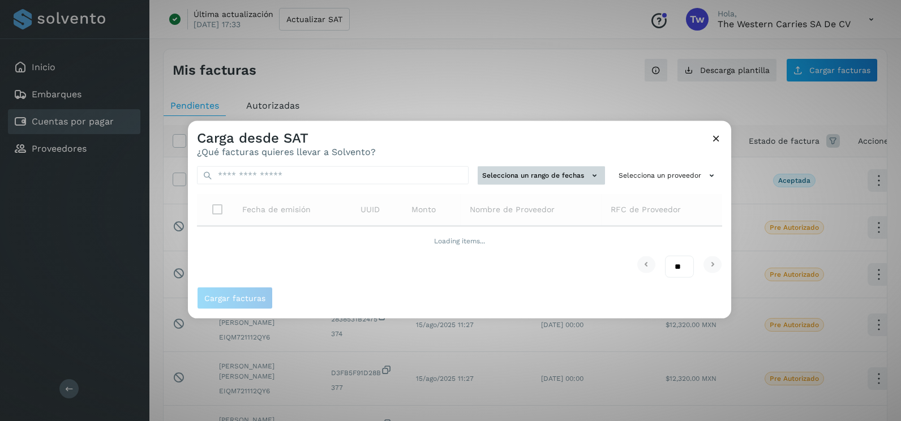
click at [572, 177] on button "Selecciona un rango de fechas" at bounding box center [541, 175] width 127 height 19
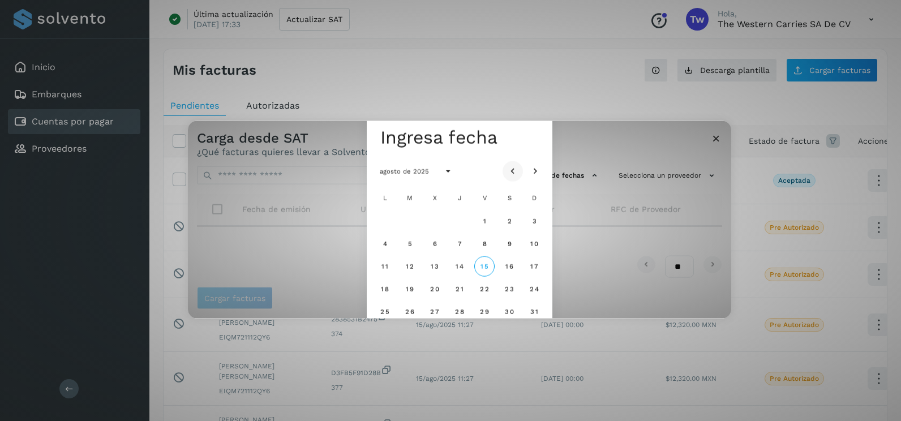
click at [513, 173] on icon "Mes anterior" at bounding box center [512, 171] width 11 height 11
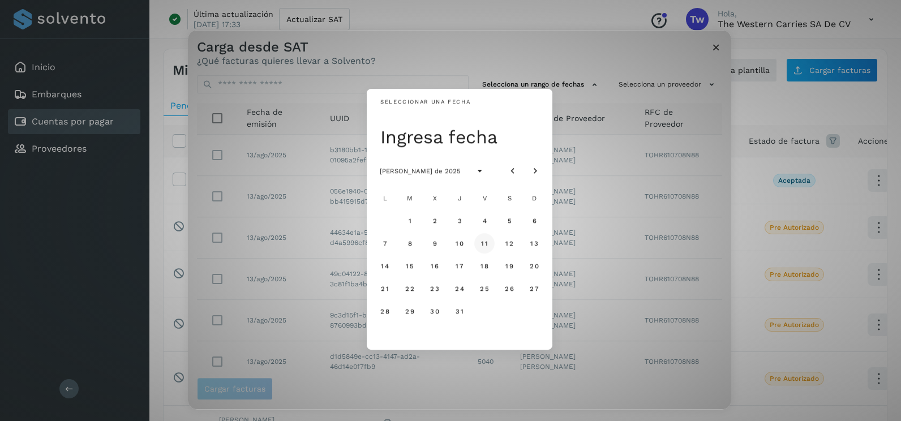
click at [489, 245] on button "11" at bounding box center [484, 243] width 20 height 20
click at [513, 243] on span "12" at bounding box center [509, 243] width 8 height 8
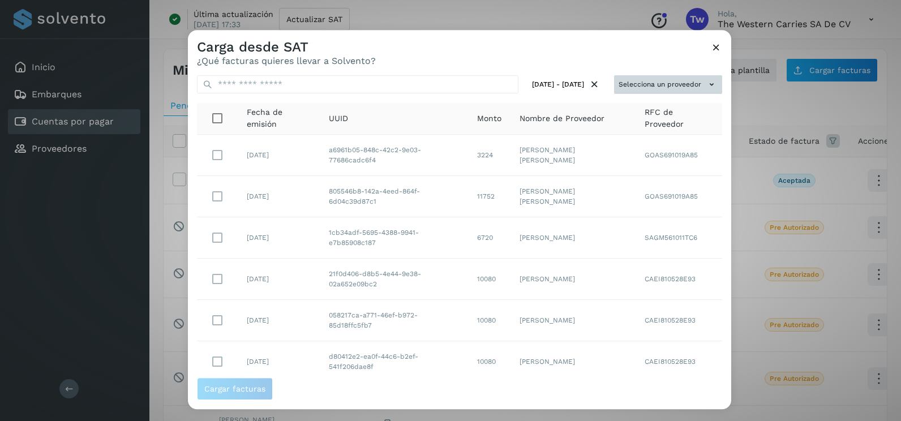
click at [688, 78] on button "Selecciona un proveedor" at bounding box center [668, 84] width 108 height 19
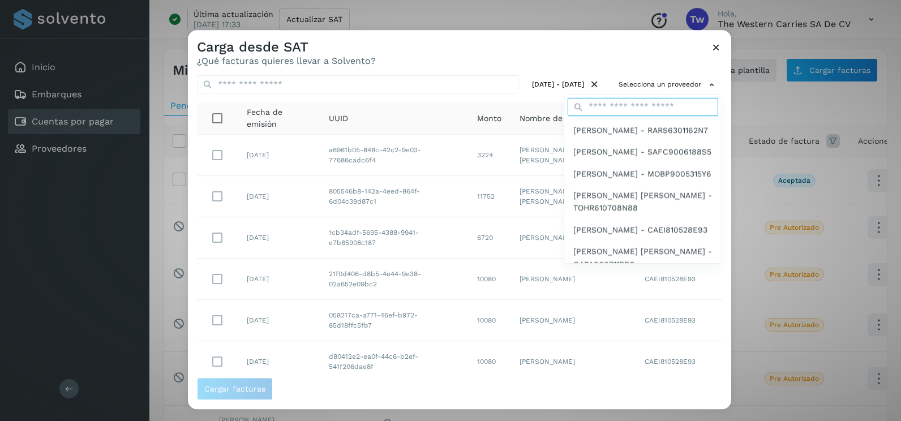
click at [637, 106] on input "text" at bounding box center [643, 107] width 151 height 18
type input "*******"
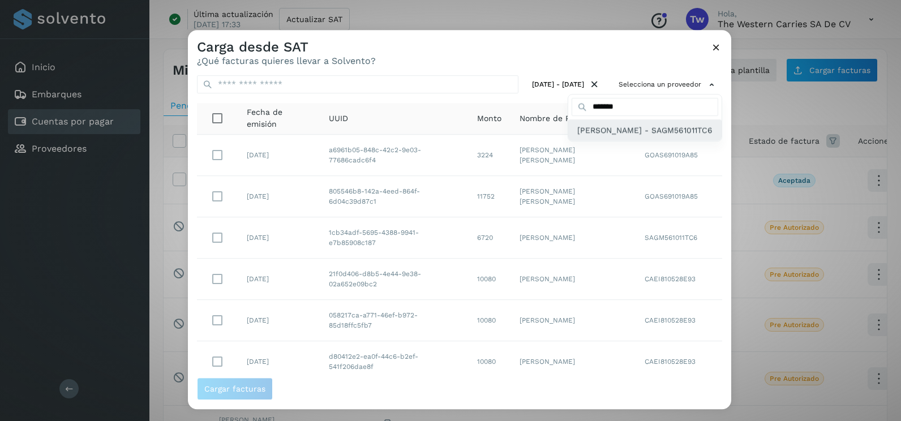
click at [624, 136] on span "[PERSON_NAME] - SAGM561011TC6" at bounding box center [644, 130] width 135 height 12
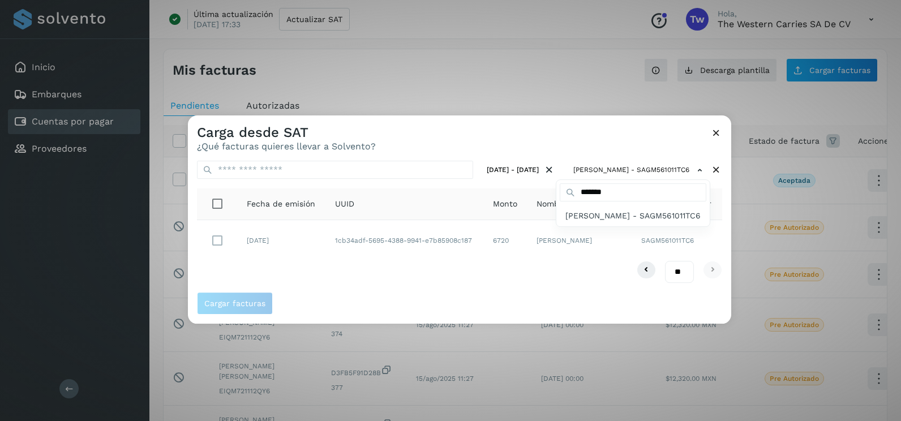
click at [363, 246] on div at bounding box center [638, 325] width 901 height 421
click at [199, 238] on td at bounding box center [217, 240] width 41 height 41
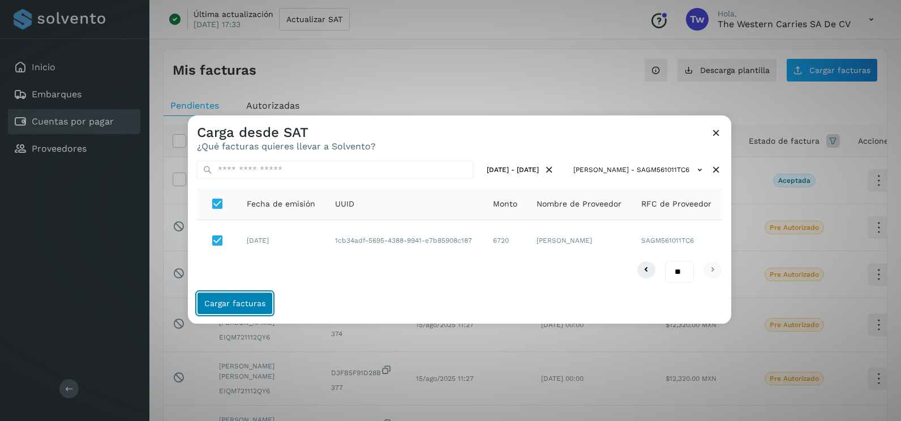
click at [251, 309] on button "Cargar facturas" at bounding box center [235, 303] width 76 height 23
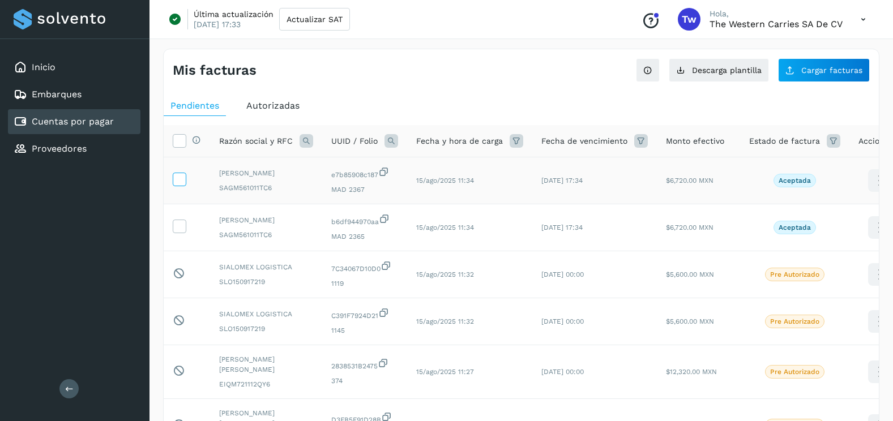
click at [181, 185] on span at bounding box center [179, 182] width 12 height 8
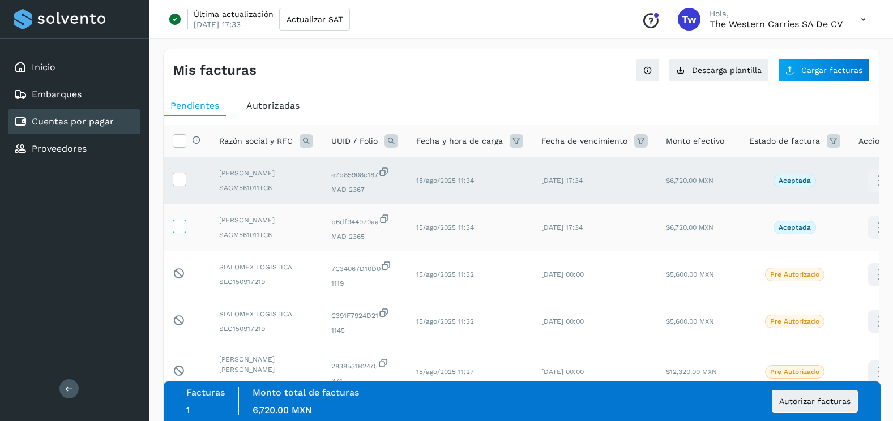
click at [179, 225] on icon at bounding box center [179, 226] width 12 height 12
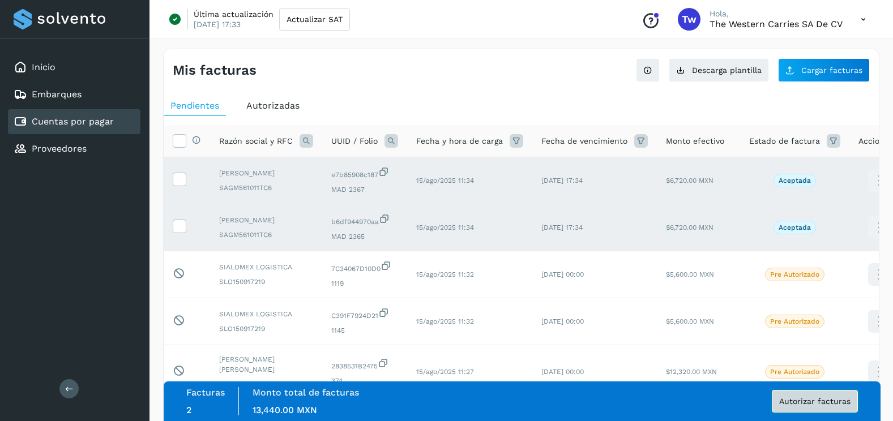
click at [805, 407] on button "Autorizar facturas" at bounding box center [814, 401] width 86 height 23
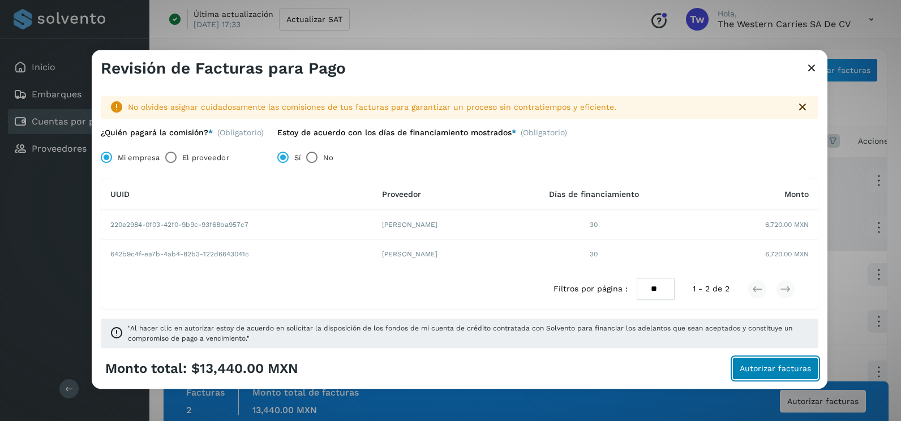
click at [758, 371] on span "Autorizar facturas" at bounding box center [775, 369] width 71 height 8
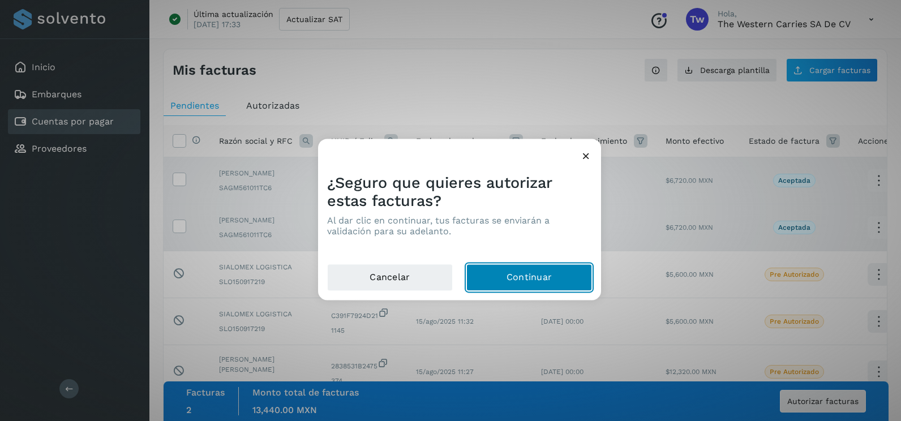
click at [563, 278] on button "Continuar" at bounding box center [529, 277] width 126 height 27
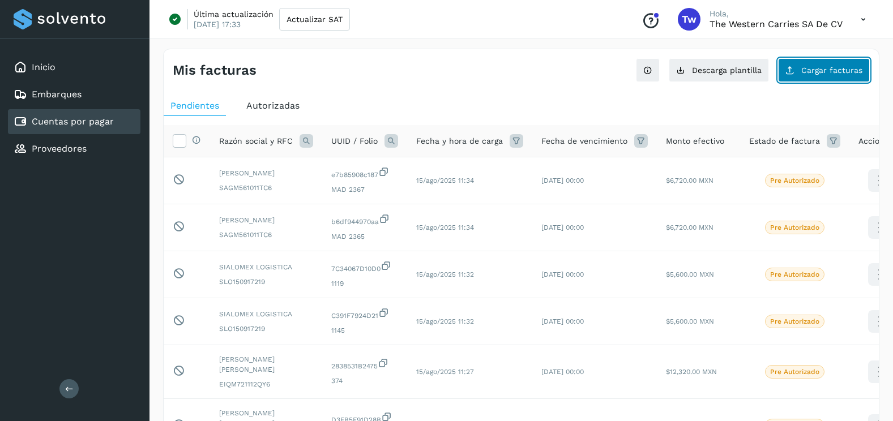
click at [837, 75] on button "Cargar facturas" at bounding box center [824, 70] width 92 height 24
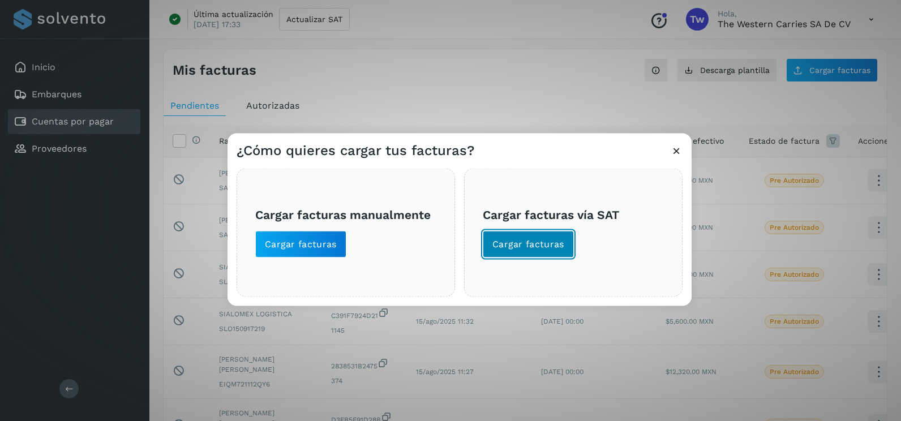
click at [550, 250] on span "Cargar facturas" at bounding box center [528, 244] width 72 height 12
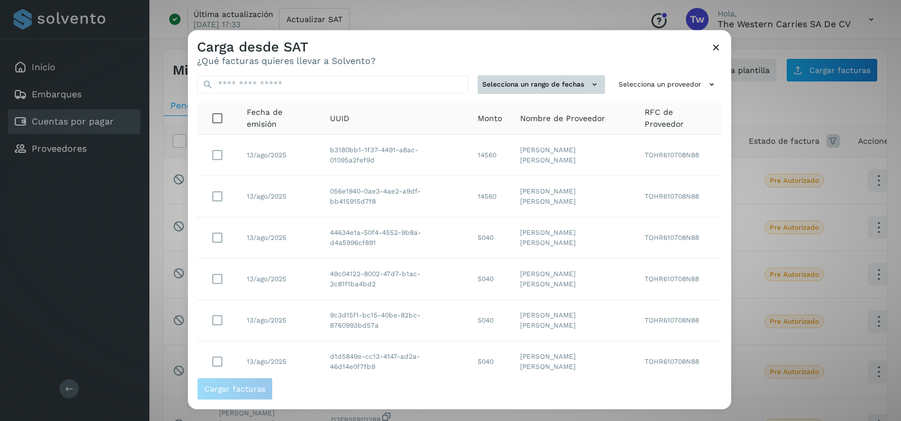
click at [547, 92] on button "Selecciona un rango de fechas" at bounding box center [541, 84] width 127 height 19
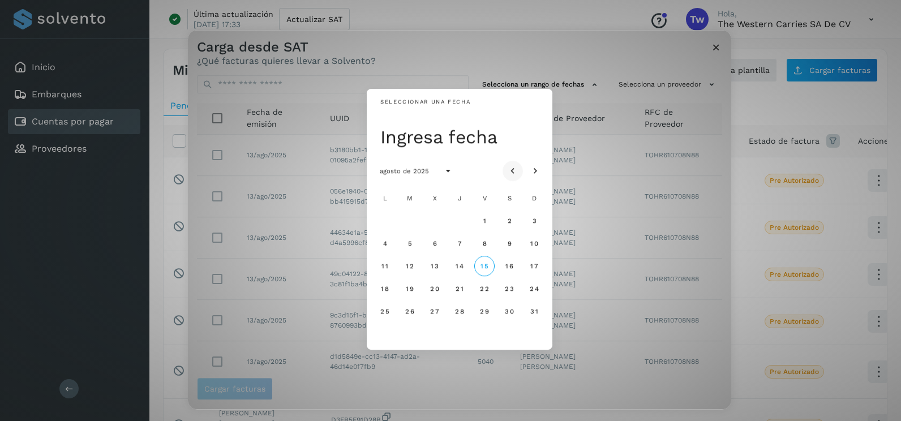
click at [515, 166] on icon "Mes anterior" at bounding box center [512, 171] width 11 height 11
click at [486, 243] on span "11" at bounding box center [484, 243] width 7 height 8
click at [510, 241] on span "12" at bounding box center [509, 243] width 8 height 8
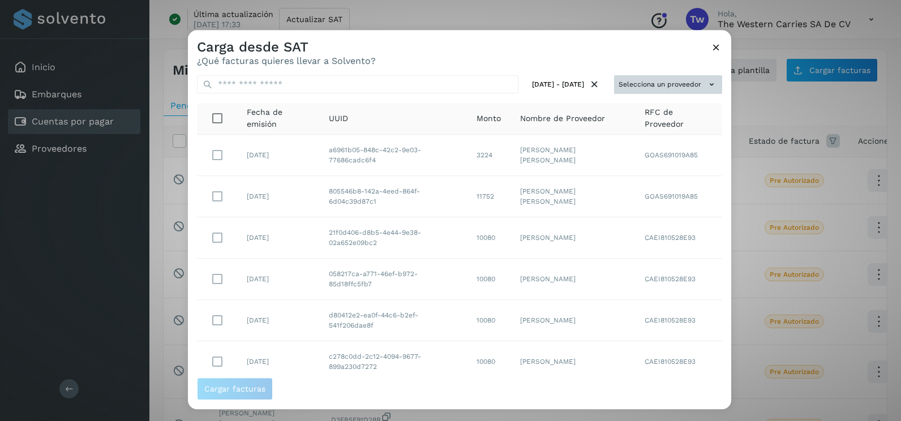
click at [667, 91] on button "Selecciona un proveedor" at bounding box center [668, 84] width 108 height 19
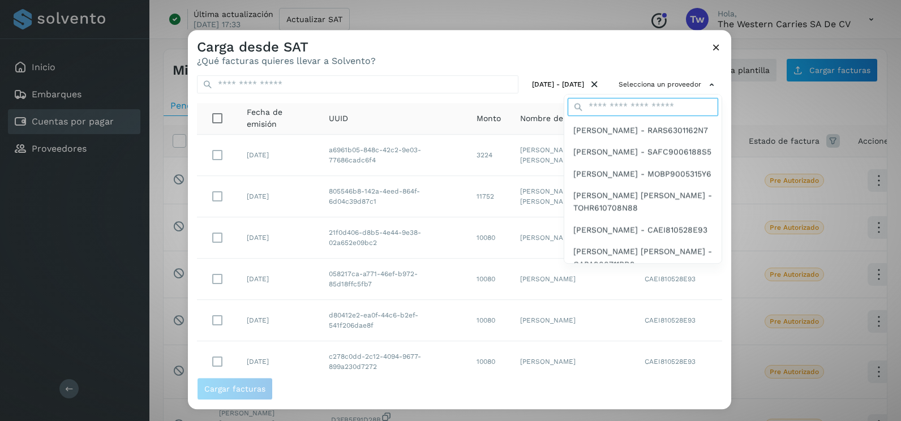
click at [647, 113] on input "text" at bounding box center [643, 107] width 151 height 18
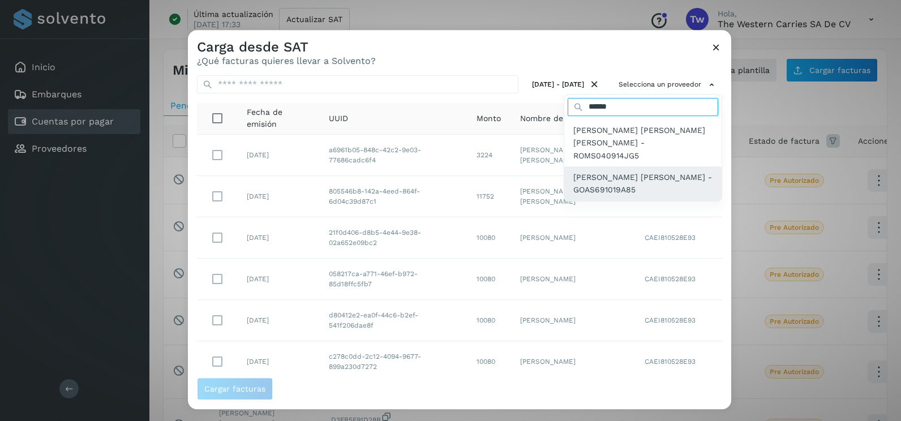
type input "******"
click at [650, 171] on span "[PERSON_NAME] [PERSON_NAME] - GOAS691019A85" at bounding box center [642, 183] width 139 height 25
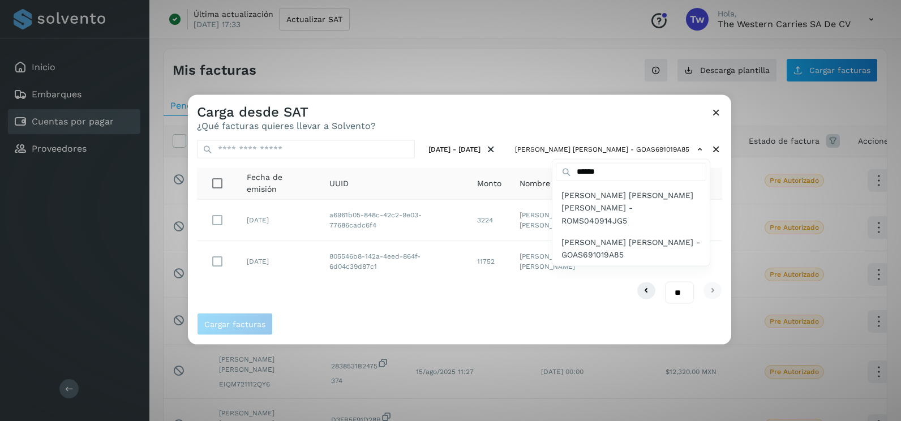
click at [407, 299] on div at bounding box center [638, 305] width 901 height 421
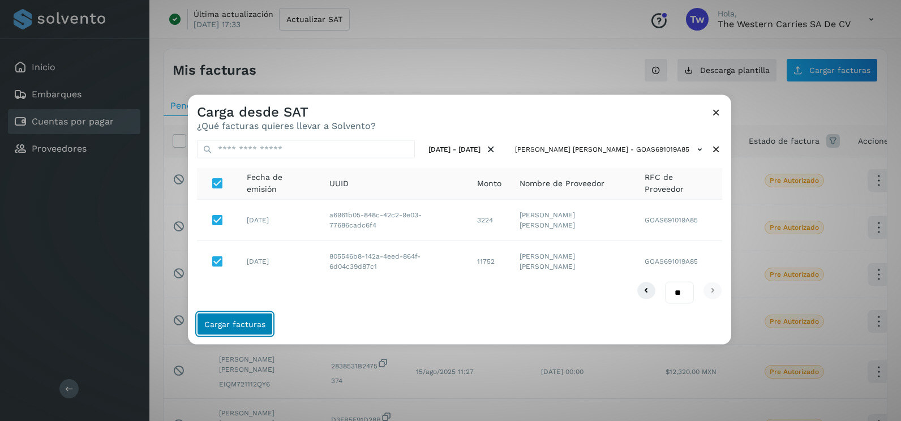
click at [250, 321] on span "Cargar facturas" at bounding box center [234, 324] width 61 height 8
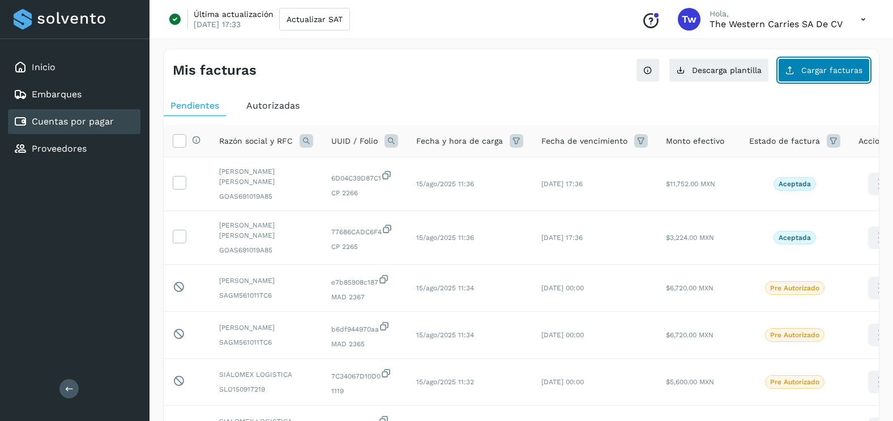
click at [812, 76] on button "Cargar facturas" at bounding box center [824, 70] width 92 height 24
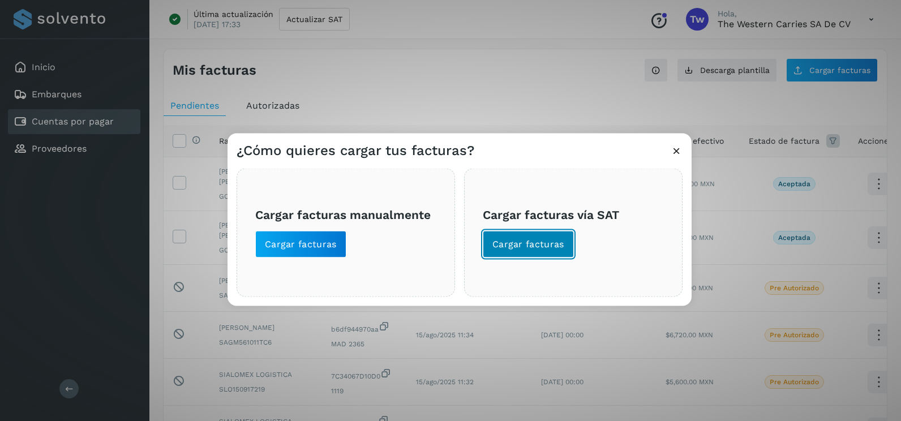
click at [567, 241] on button "Cargar facturas" at bounding box center [528, 244] width 91 height 27
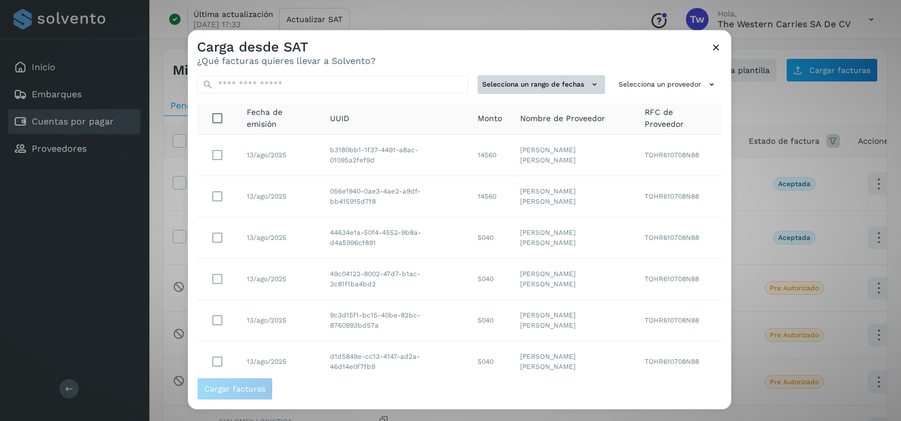
click at [561, 79] on button "Selecciona un rango de fechas" at bounding box center [541, 84] width 127 height 19
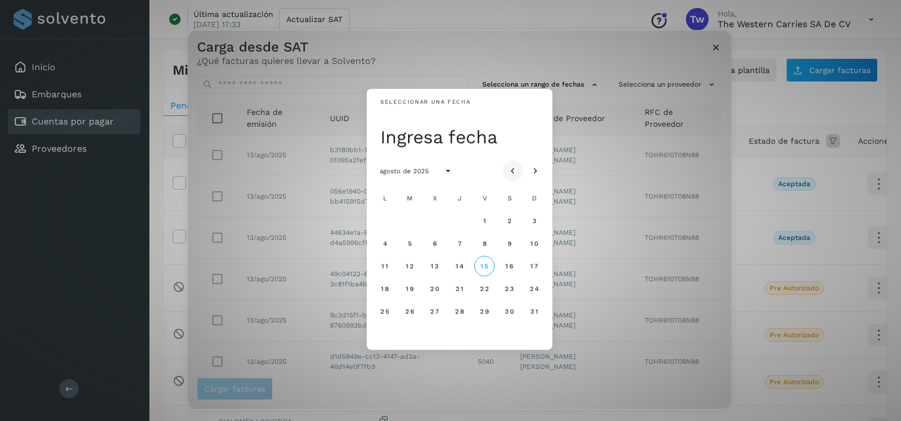
click at [517, 169] on icon "Mes anterior" at bounding box center [512, 171] width 11 height 11
click at [507, 248] on button "12" at bounding box center [509, 243] width 20 height 20
click at [538, 241] on span "13" at bounding box center [534, 243] width 8 height 8
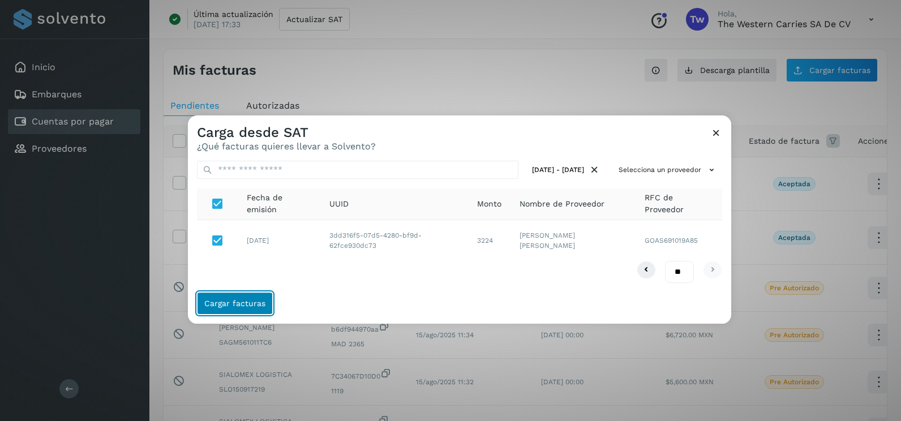
click at [233, 306] on span "Cargar facturas" at bounding box center [234, 303] width 61 height 8
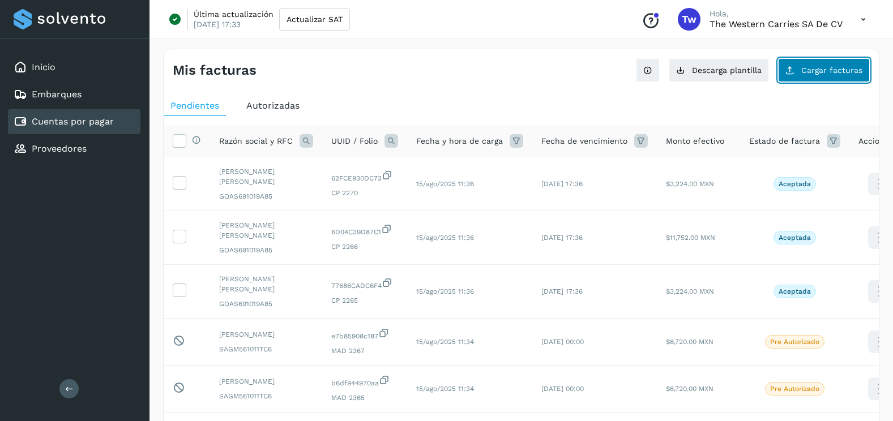
click at [862, 68] on button "Cargar facturas" at bounding box center [824, 70] width 92 height 24
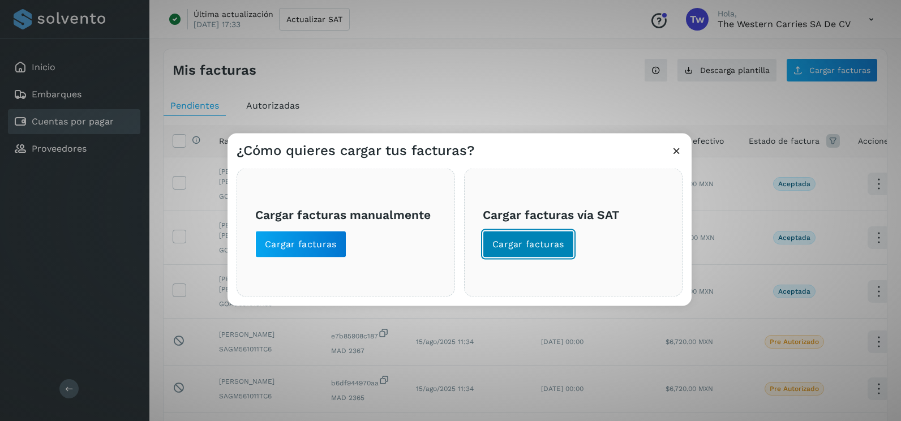
click at [501, 239] on span "Cargar facturas" at bounding box center [528, 244] width 72 height 12
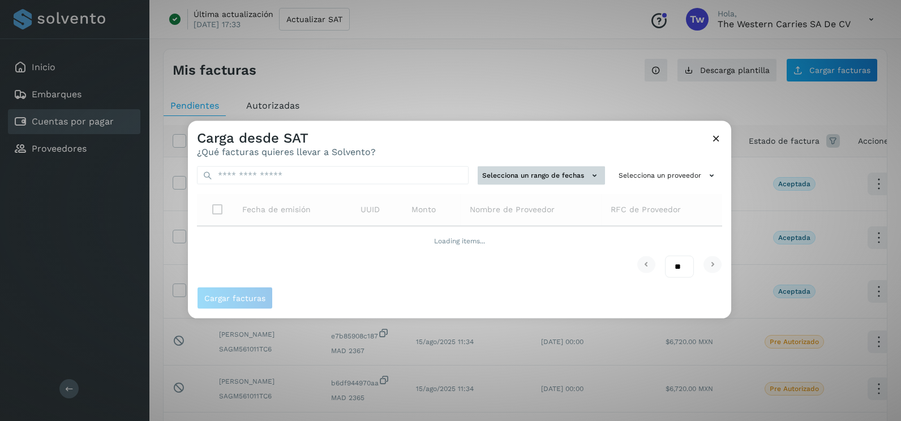
click at [528, 173] on button "Selecciona un rango de fechas" at bounding box center [541, 175] width 127 height 19
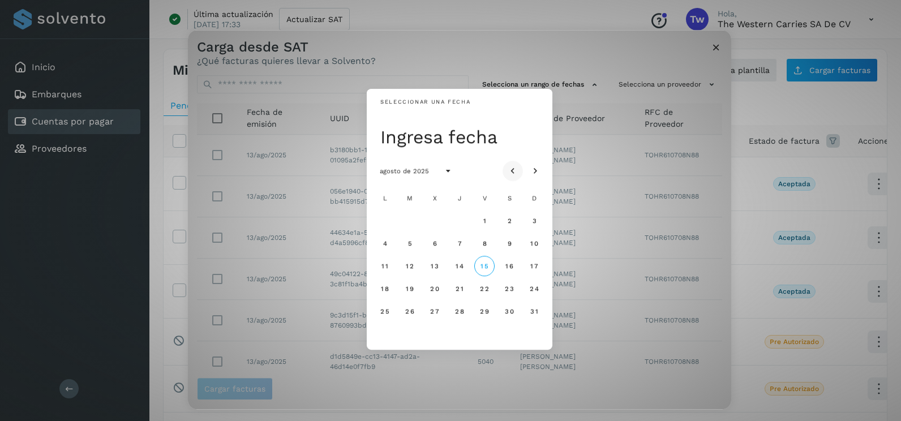
click at [512, 170] on icon "Mes anterior" at bounding box center [512, 171] width 11 height 11
drag, startPoint x: 404, startPoint y: 267, endPoint x: 418, endPoint y: 267, distance: 14.2
click at [405, 267] on button "15" at bounding box center [410, 266] width 20 height 20
click at [432, 268] on span "16" at bounding box center [434, 266] width 8 height 8
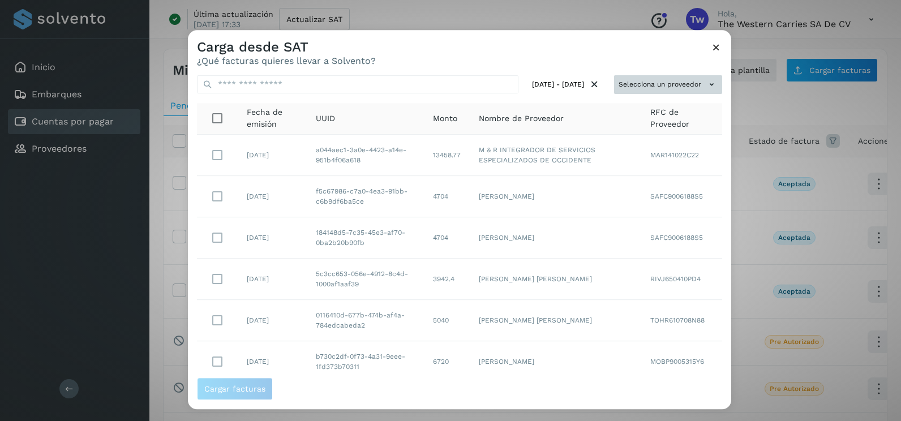
click at [694, 88] on button "Selecciona un proveedor" at bounding box center [668, 84] width 108 height 19
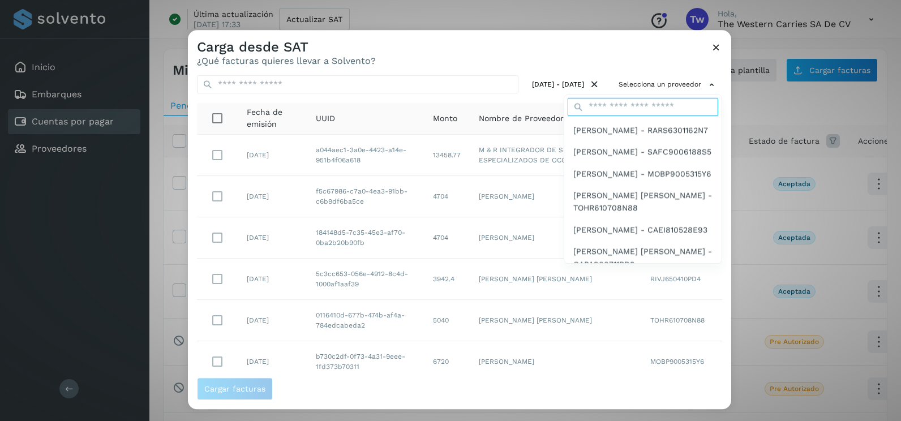
click at [612, 110] on input "text" at bounding box center [643, 107] width 151 height 18
type input "******"
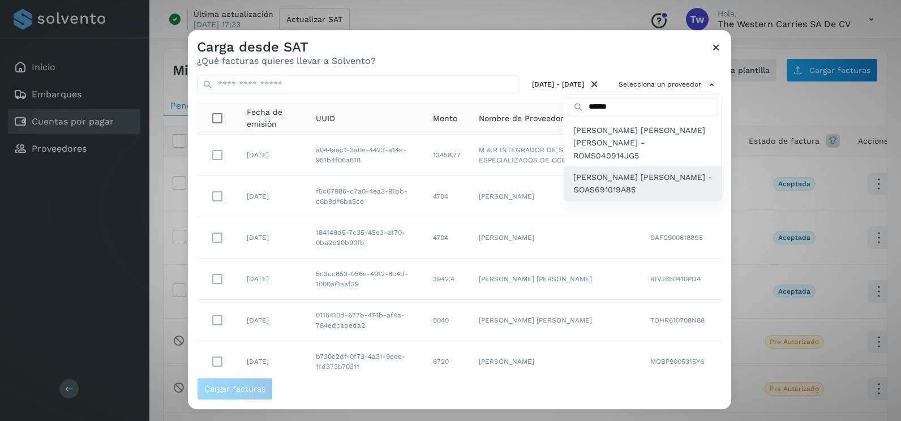
click at [608, 171] on span "[PERSON_NAME] [PERSON_NAME] - GOAS691019A85" at bounding box center [642, 183] width 139 height 25
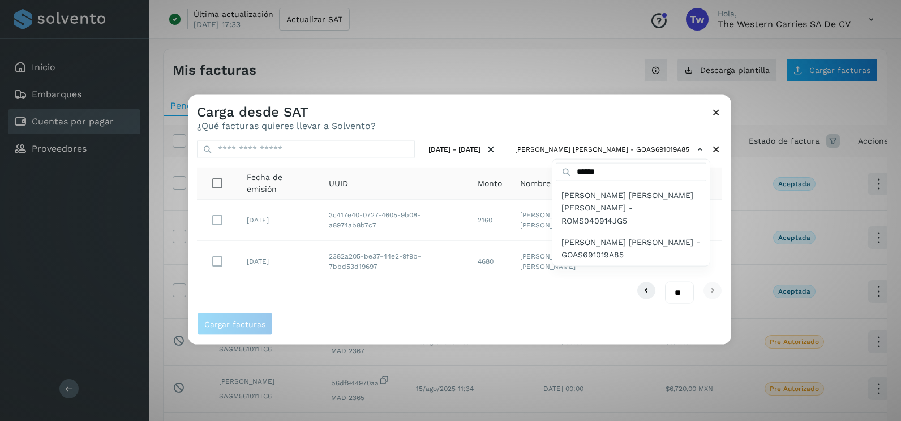
click at [228, 256] on div at bounding box center [638, 305] width 901 height 421
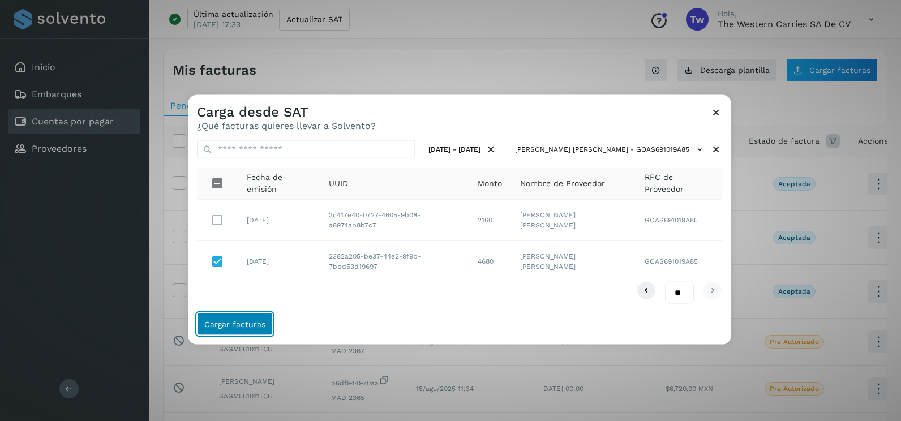
click at [258, 323] on span "Cargar facturas" at bounding box center [234, 324] width 61 height 8
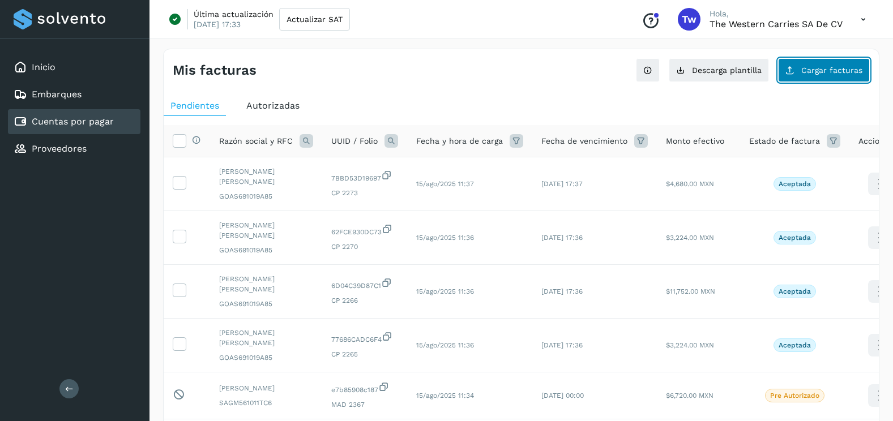
click at [803, 68] on span "Cargar facturas" at bounding box center [831, 70] width 61 height 8
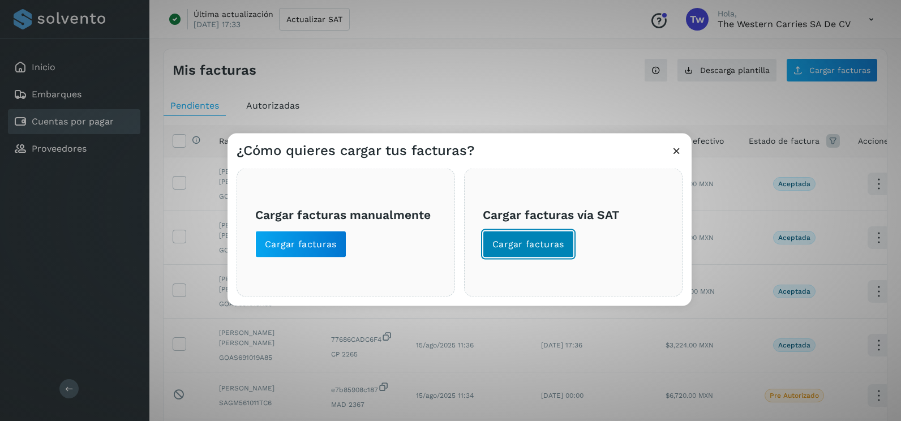
click at [560, 243] on span "Cargar facturas" at bounding box center [528, 244] width 72 height 12
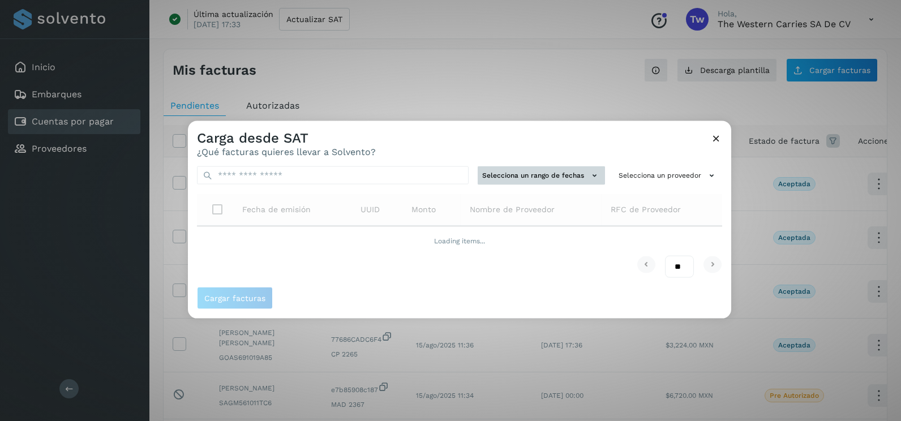
click at [501, 173] on button "Selecciona un rango de fechas" at bounding box center [541, 175] width 127 height 19
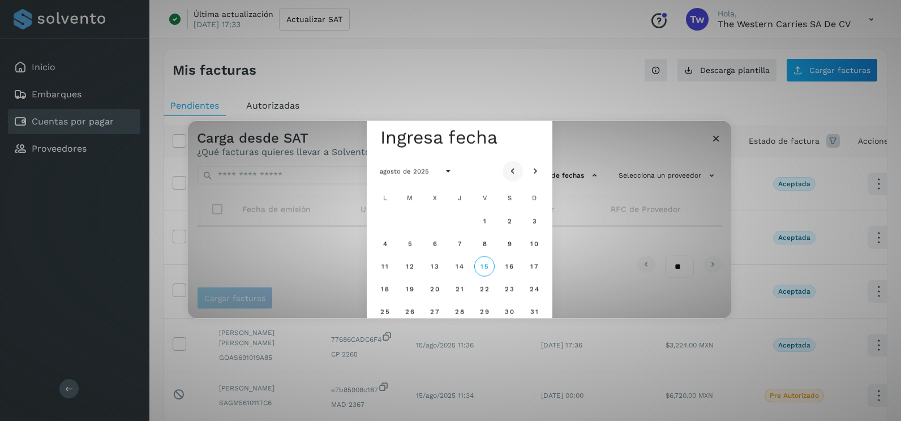
click at [512, 174] on icon "Mes anterior" at bounding box center [512, 171] width 11 height 11
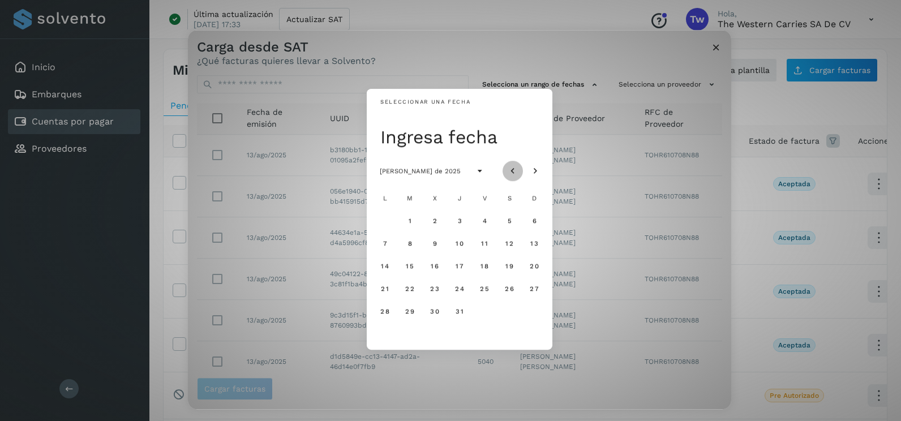
click at [512, 174] on icon "Mes anterior" at bounding box center [512, 171] width 11 height 11
click at [487, 263] on span "13" at bounding box center [484, 266] width 8 height 8
click at [510, 263] on span "14" at bounding box center [509, 266] width 8 height 8
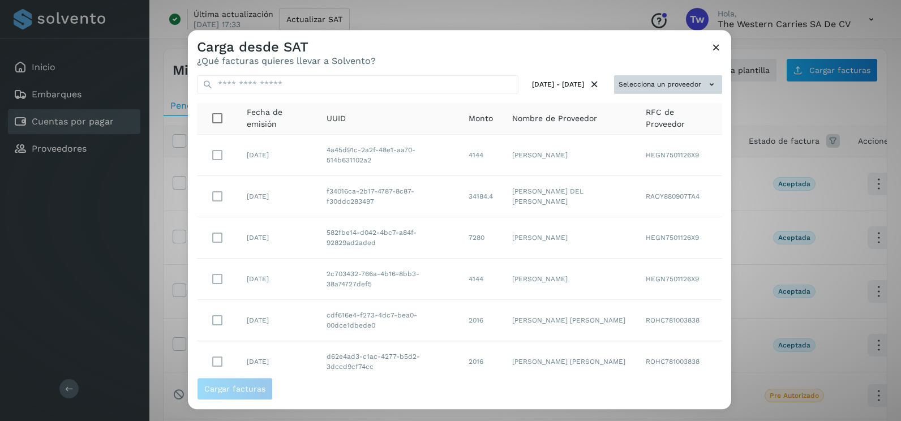
click at [699, 91] on button "Selecciona un proveedor" at bounding box center [668, 84] width 108 height 19
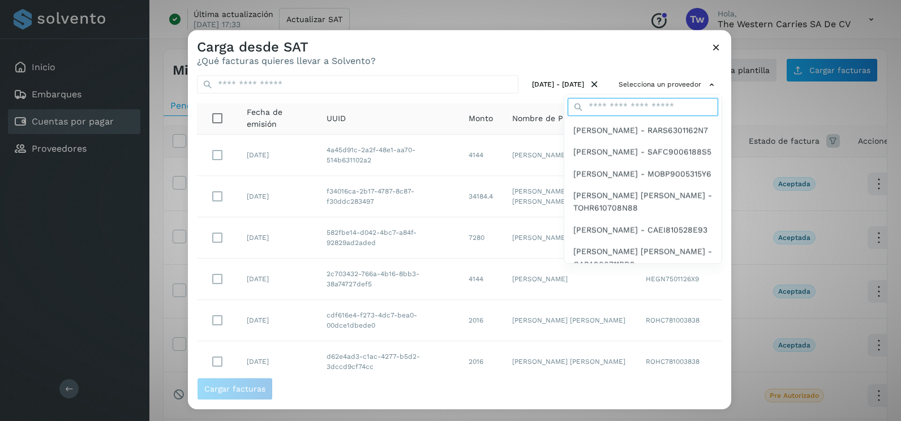
click at [645, 101] on input "text" at bounding box center [643, 107] width 151 height 18
type input "******"
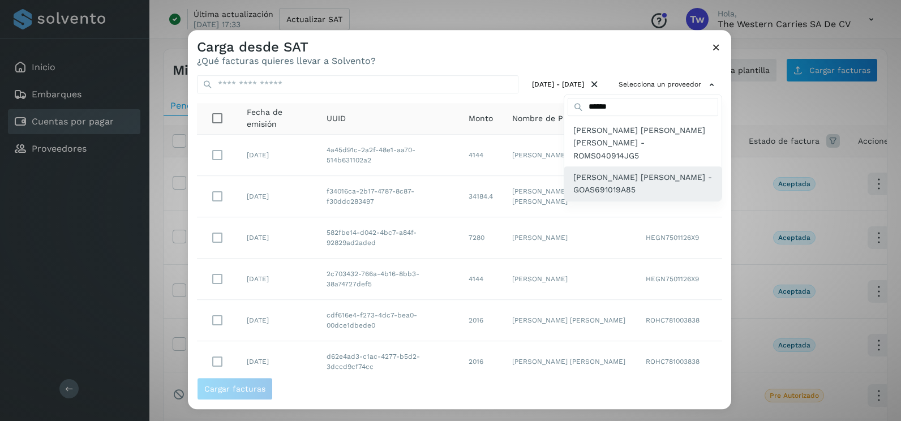
click at [623, 177] on span "[PERSON_NAME] [PERSON_NAME] - GOAS691019A85" at bounding box center [642, 183] width 139 height 25
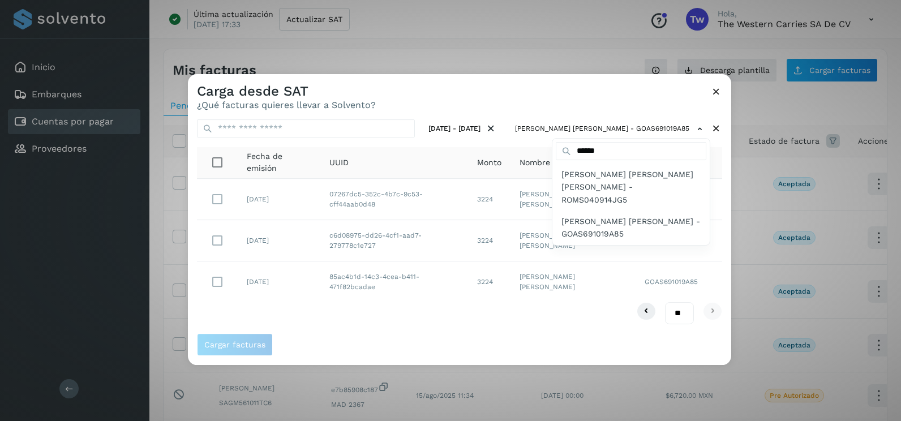
click at [225, 285] on div at bounding box center [638, 284] width 901 height 421
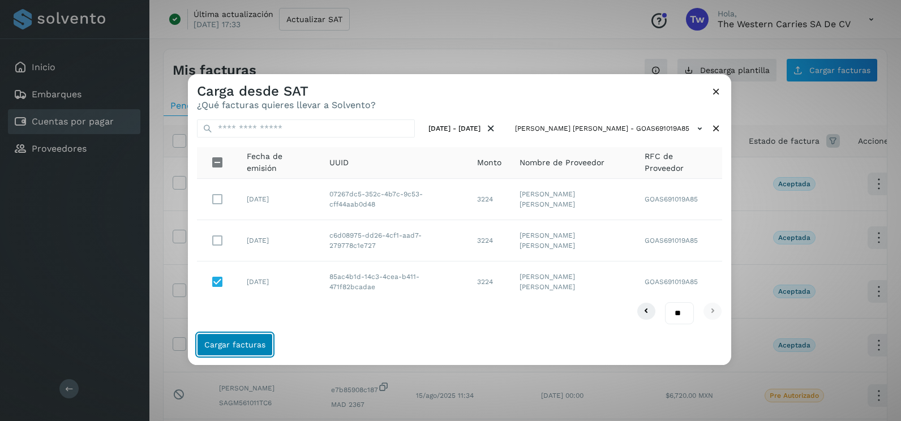
click at [267, 346] on button "Cargar facturas" at bounding box center [235, 344] width 76 height 23
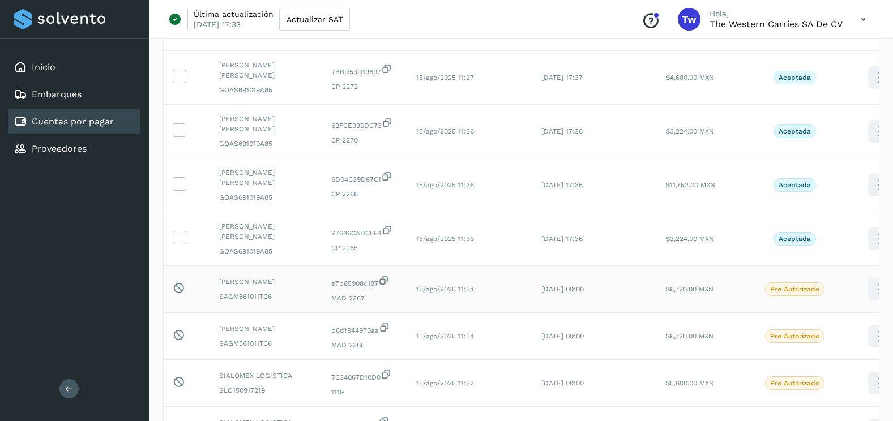
scroll to position [170, 0]
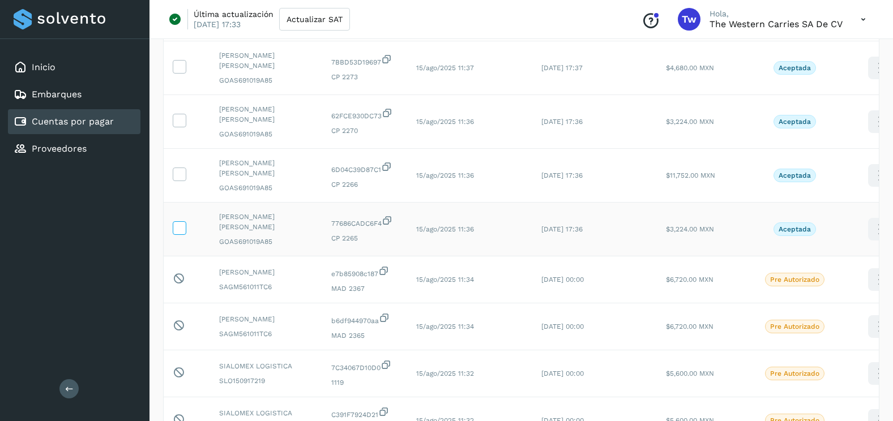
click at [179, 228] on icon at bounding box center [179, 227] width 12 height 12
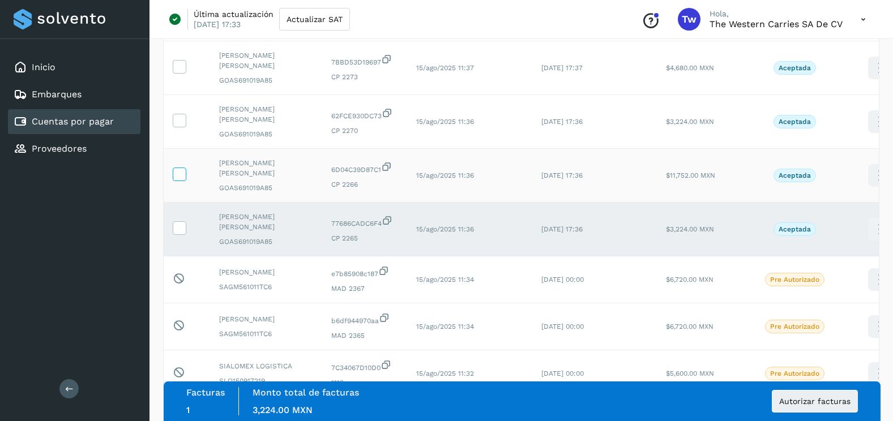
click at [181, 170] on icon at bounding box center [179, 174] width 12 height 12
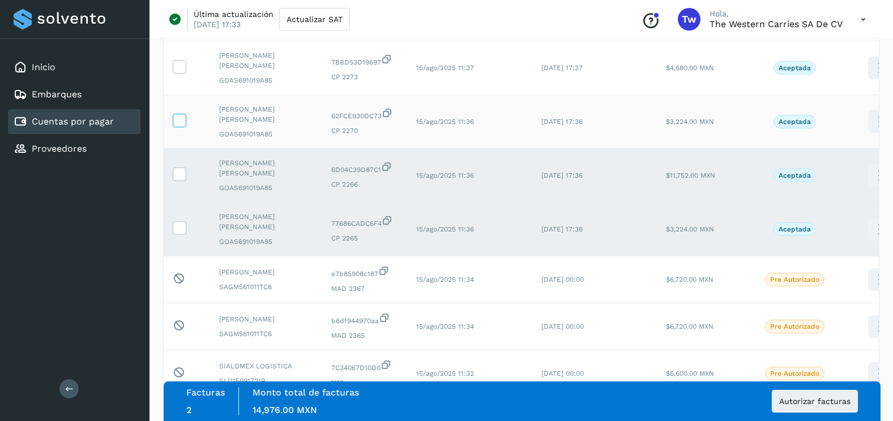
click at [183, 118] on icon at bounding box center [179, 120] width 12 height 12
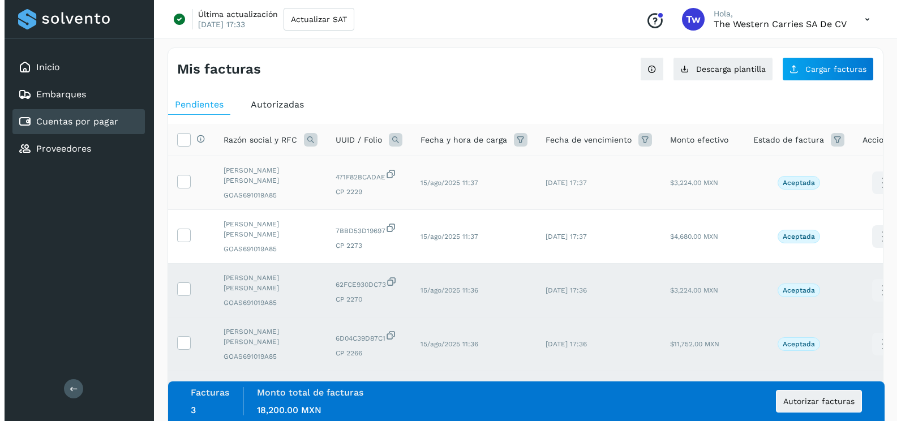
scroll to position [0, 0]
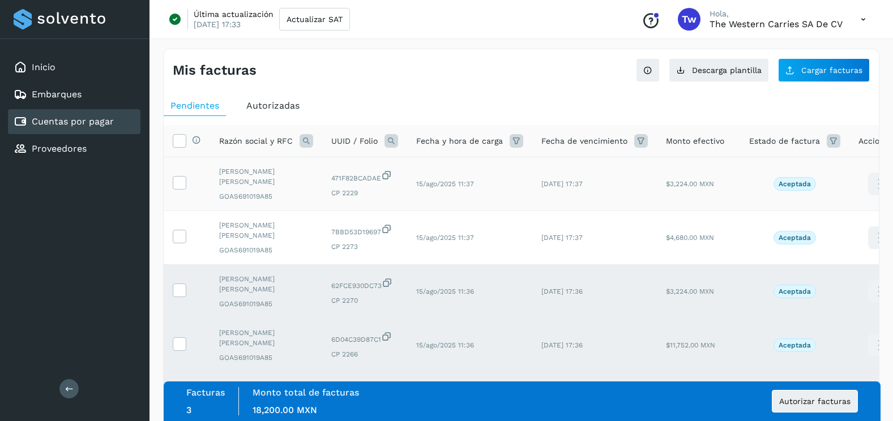
drag, startPoint x: 178, startPoint y: 234, endPoint x: 191, endPoint y: 170, distance: 65.2
click at [179, 234] on icon at bounding box center [179, 236] width 12 height 12
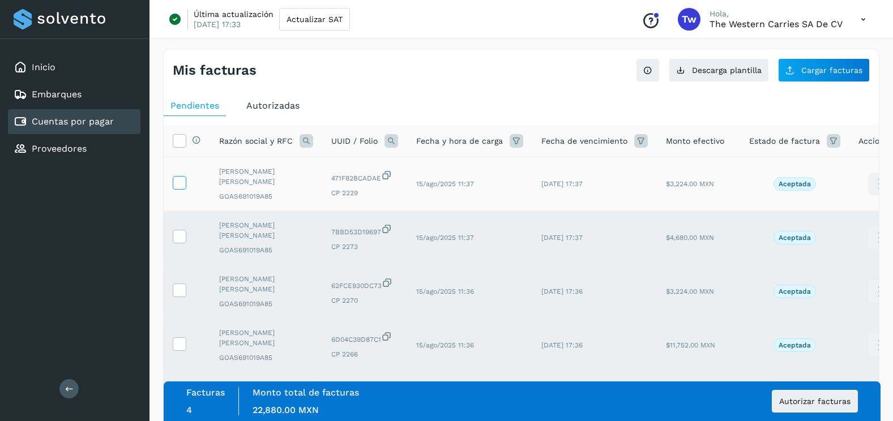
click at [183, 185] on icon at bounding box center [179, 182] width 12 height 12
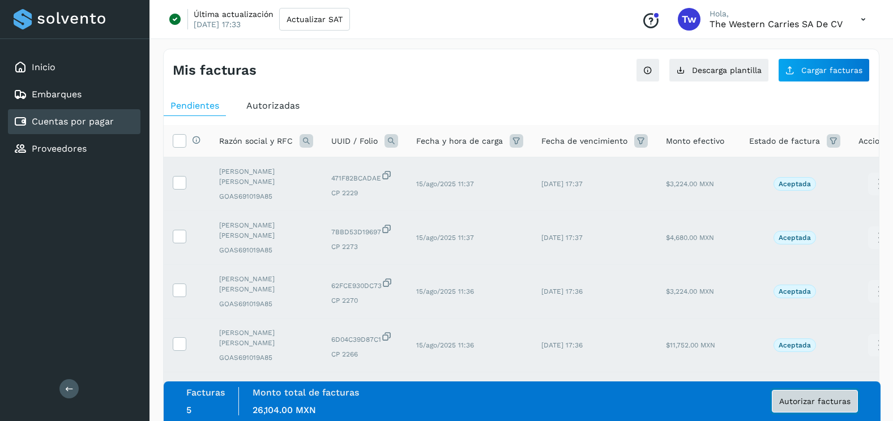
click at [844, 405] on span "Autorizar facturas" at bounding box center [814, 401] width 71 height 8
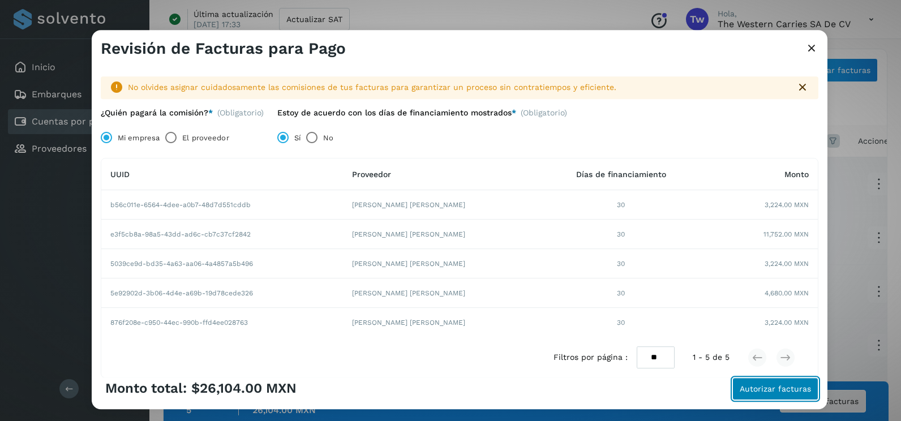
click at [766, 385] on span "Autorizar facturas" at bounding box center [775, 389] width 71 height 8
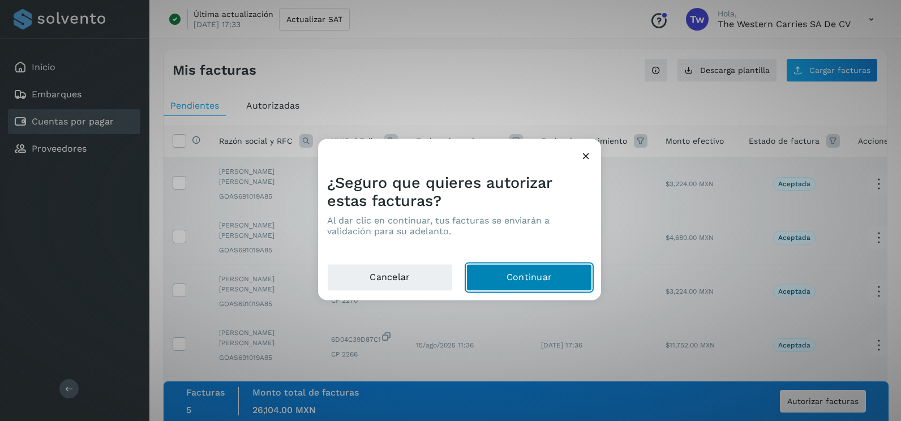
click at [546, 276] on button "Continuar" at bounding box center [529, 277] width 126 height 27
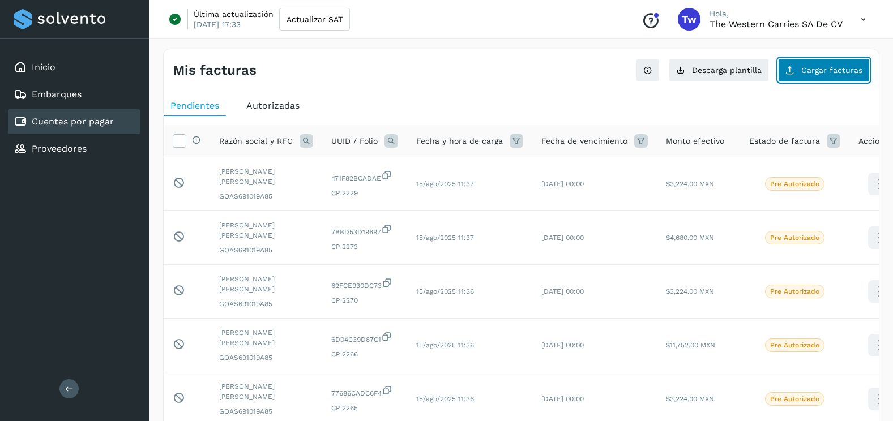
click at [816, 75] on button "Cargar facturas" at bounding box center [824, 70] width 92 height 24
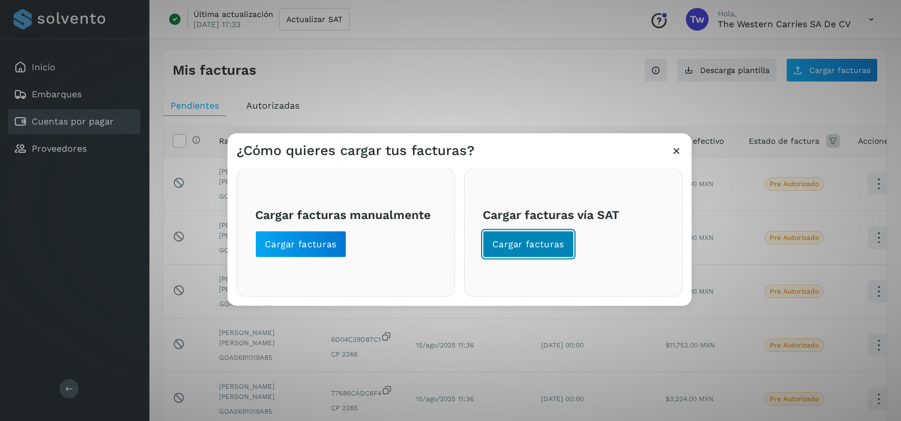
click at [542, 251] on button "Cargar facturas" at bounding box center [528, 244] width 91 height 27
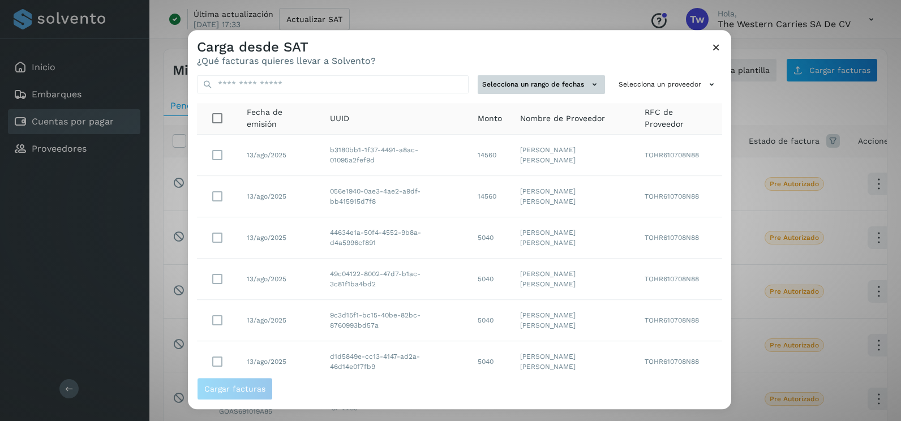
click at [564, 83] on button "Selecciona un rango de fechas" at bounding box center [541, 84] width 127 height 19
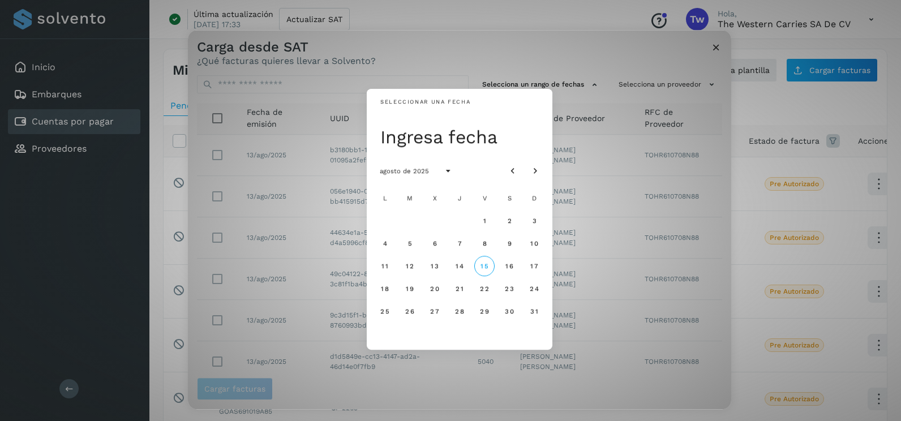
click at [523, 263] on div "14" at bounding box center [534, 266] width 23 height 23
click at [461, 264] on span "14" at bounding box center [459, 266] width 8 height 8
click at [487, 265] on span "15" at bounding box center [484, 266] width 8 height 8
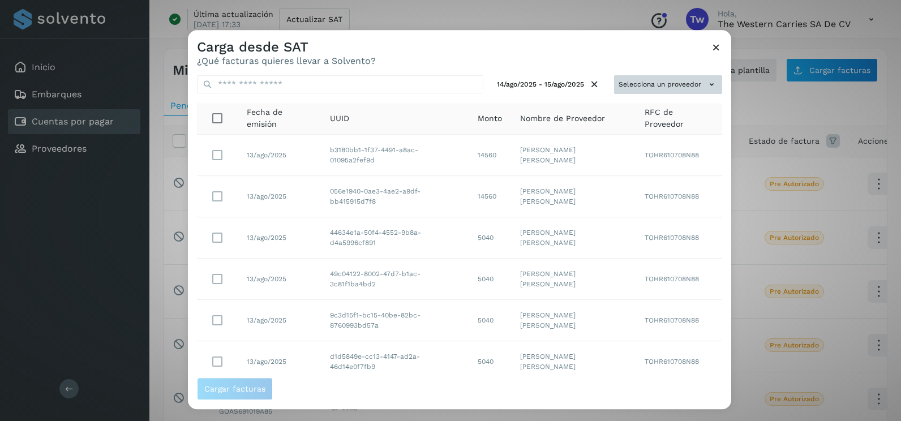
click at [692, 83] on button "Selecciona un proveedor" at bounding box center [668, 84] width 108 height 19
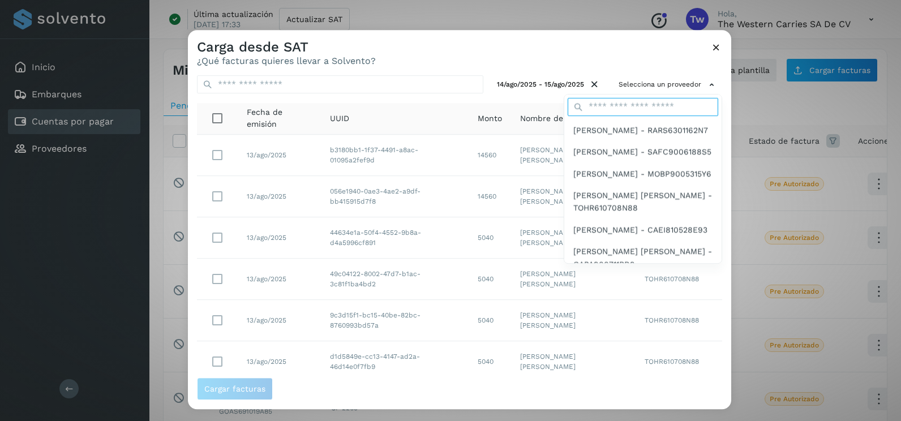
click at [628, 106] on input "text" at bounding box center [643, 107] width 151 height 18
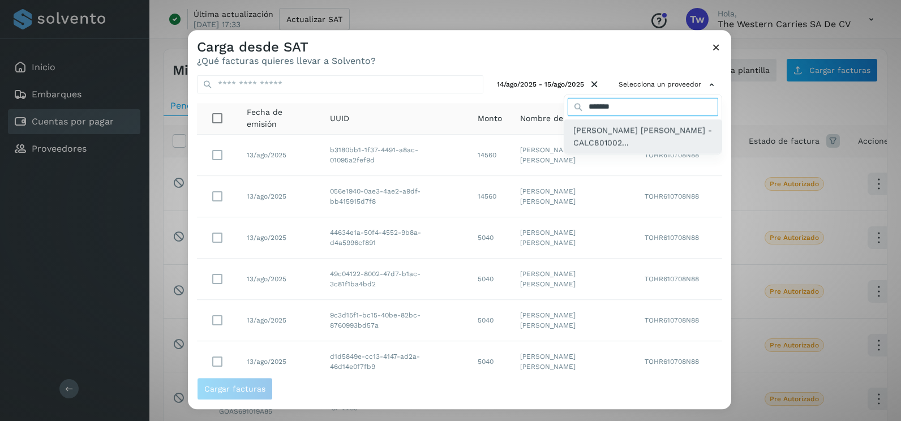
type input "*******"
click at [622, 130] on span "[PERSON_NAME] [PERSON_NAME] - CALC801002..." at bounding box center [642, 136] width 139 height 25
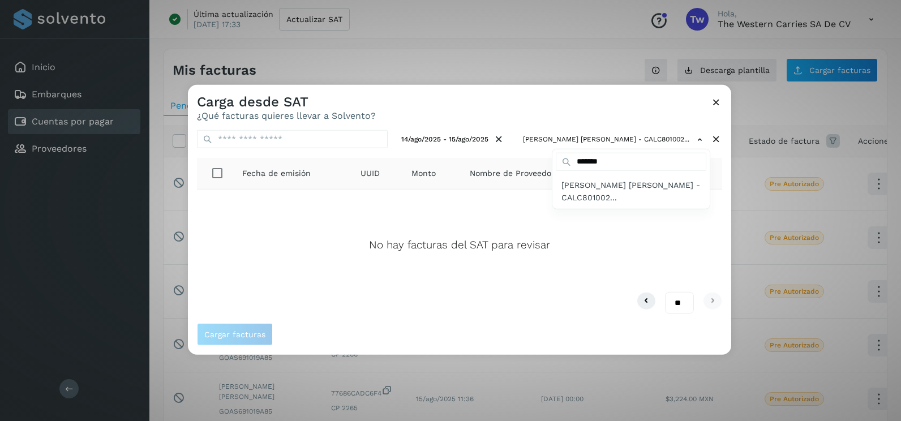
click at [715, 99] on div at bounding box center [638, 295] width 901 height 421
click at [716, 101] on icon at bounding box center [716, 102] width 12 height 12
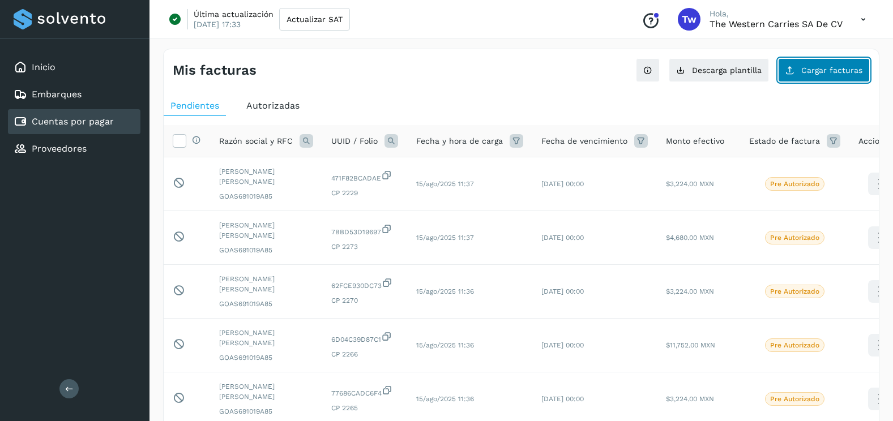
click at [855, 71] on span "Cargar facturas" at bounding box center [831, 70] width 61 height 8
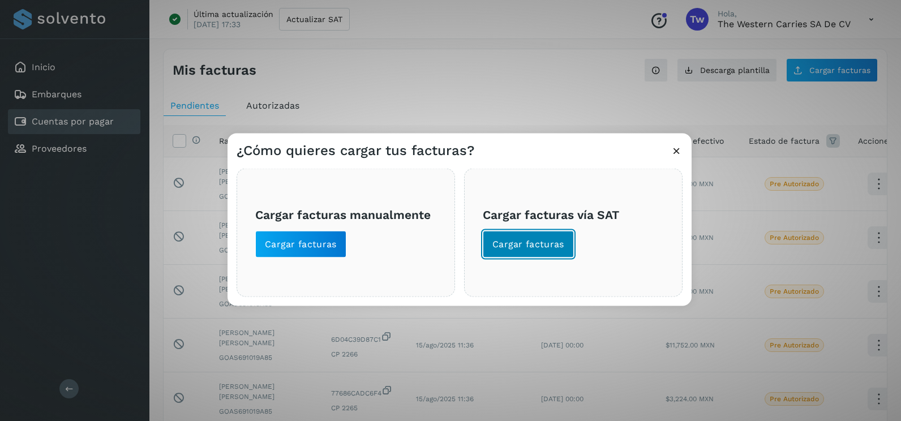
click at [539, 251] on button "Cargar facturas" at bounding box center [528, 244] width 91 height 27
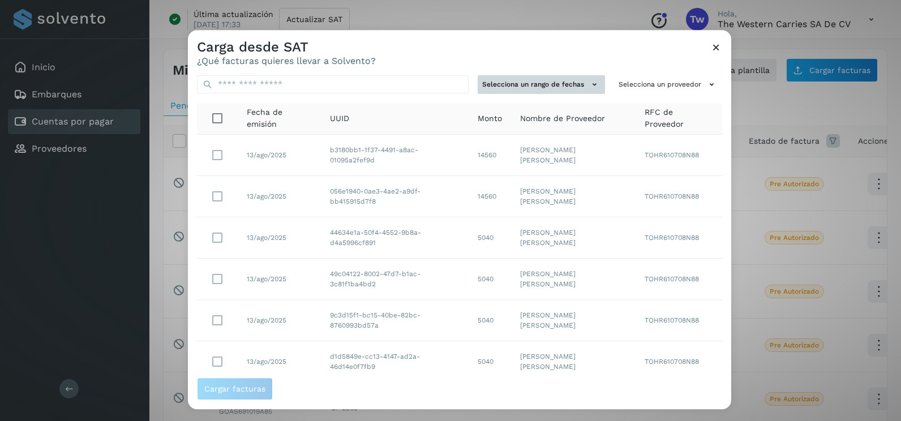
click at [568, 90] on button "Selecciona un rango de fechas" at bounding box center [541, 84] width 127 height 19
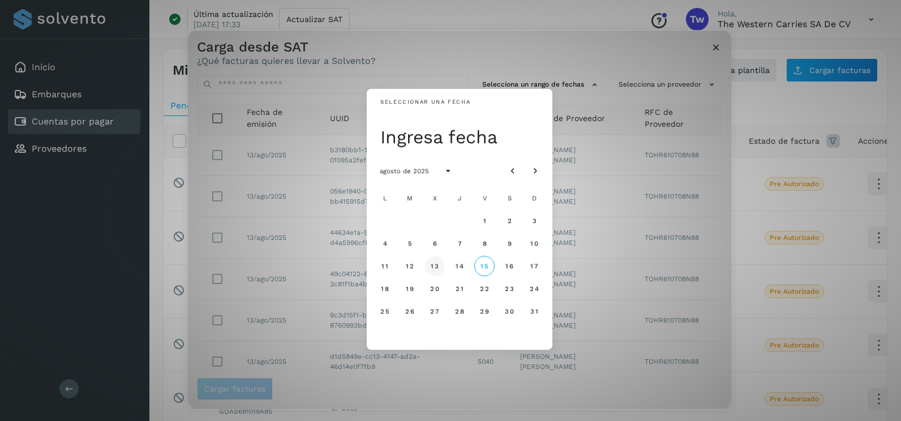
click at [429, 268] on button "13" at bounding box center [435, 266] width 20 height 20
click at [457, 268] on span "14" at bounding box center [459, 266] width 8 height 8
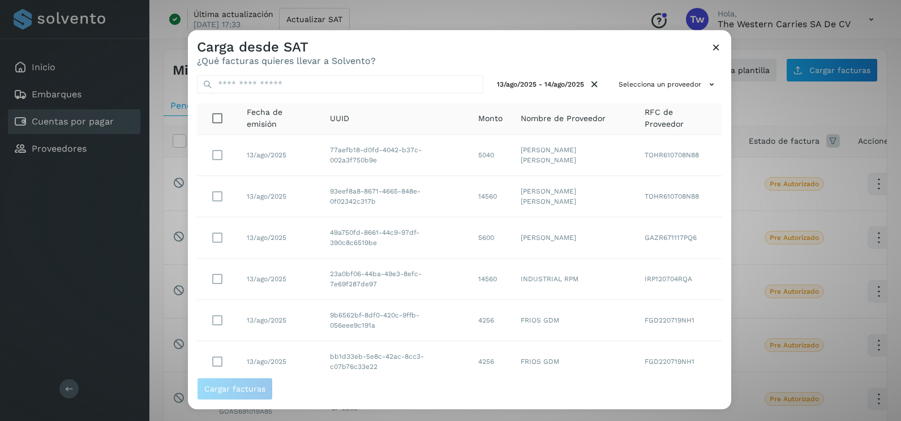
click at [719, 42] on icon at bounding box center [716, 47] width 12 height 12
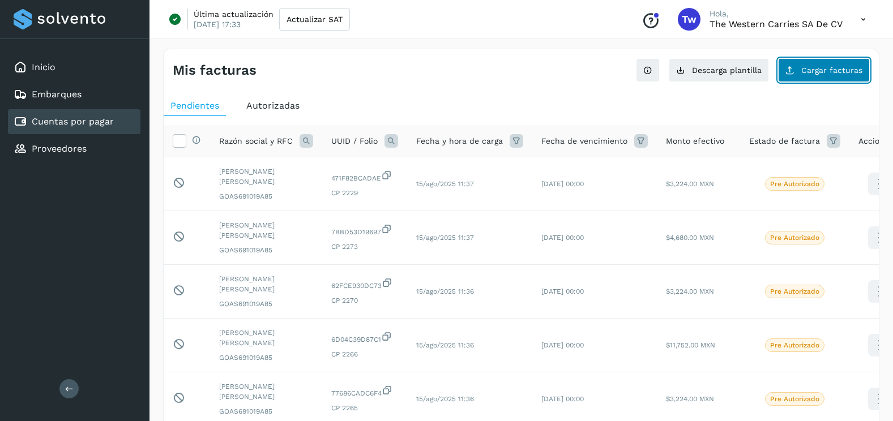
click at [842, 78] on button "Cargar facturas" at bounding box center [824, 70] width 92 height 24
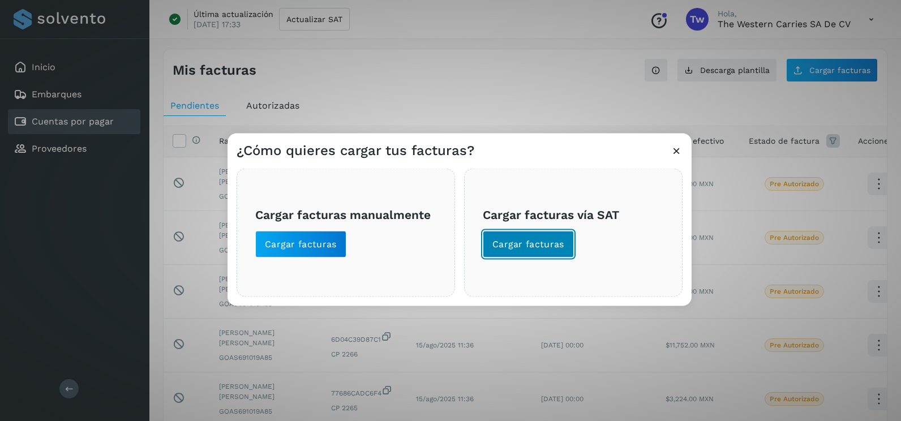
click at [506, 247] on span "Cargar facturas" at bounding box center [528, 244] width 72 height 12
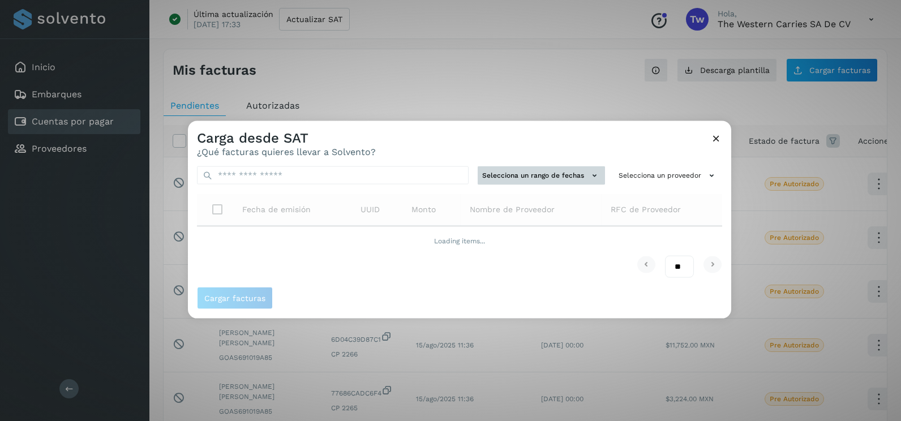
click at [577, 173] on button "Selecciona un rango de fechas" at bounding box center [541, 175] width 127 height 19
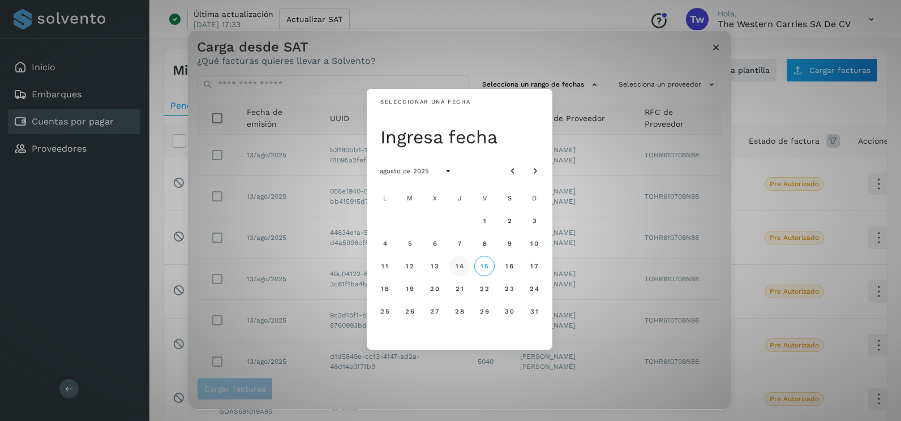
click at [460, 258] on button "14" at bounding box center [459, 266] width 20 height 20
click at [494, 267] on button "15" at bounding box center [484, 266] width 20 height 20
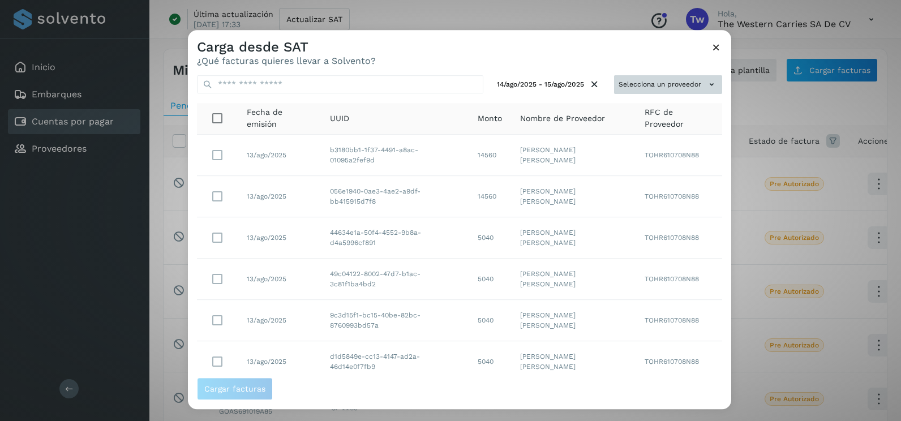
click at [651, 88] on button "Selecciona un proveedor" at bounding box center [668, 84] width 108 height 19
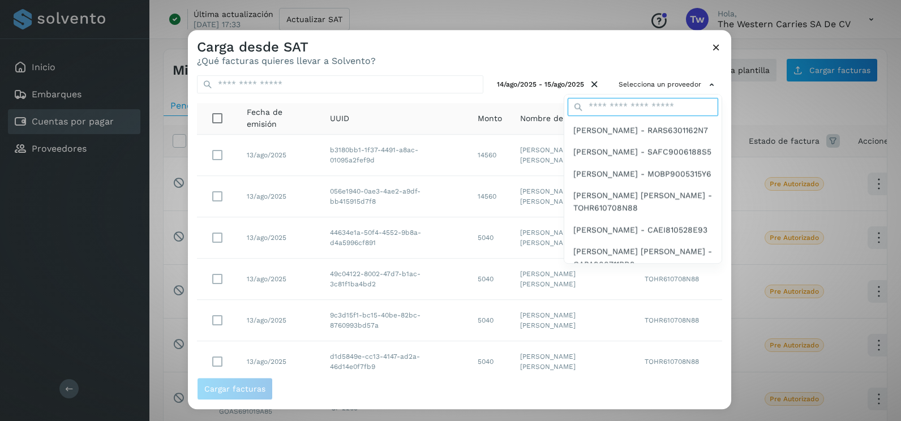
click at [627, 109] on input "text" at bounding box center [643, 107] width 151 height 18
type input "*******"
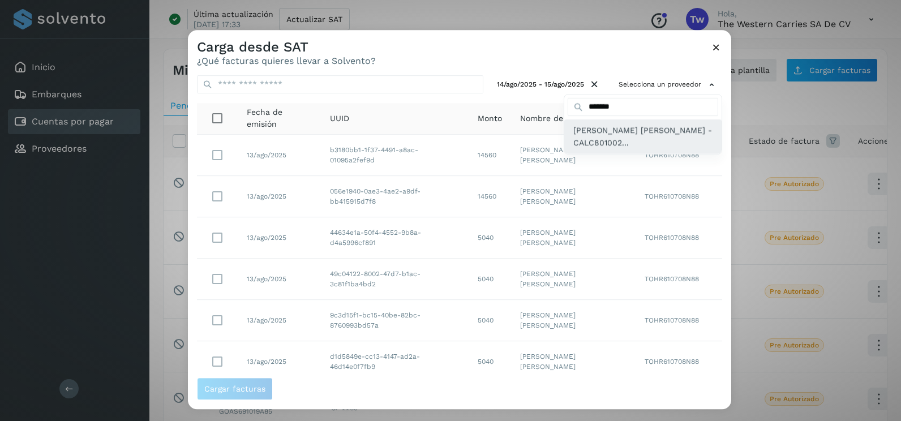
click at [623, 145] on span "[PERSON_NAME] [PERSON_NAME] - CALC801002..." at bounding box center [642, 136] width 139 height 25
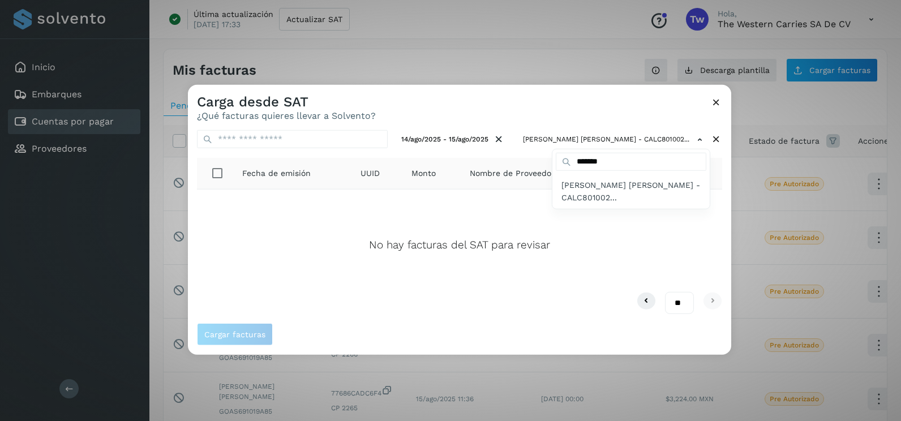
click at [709, 104] on div at bounding box center [638, 295] width 901 height 421
click at [711, 102] on icon at bounding box center [716, 102] width 12 height 12
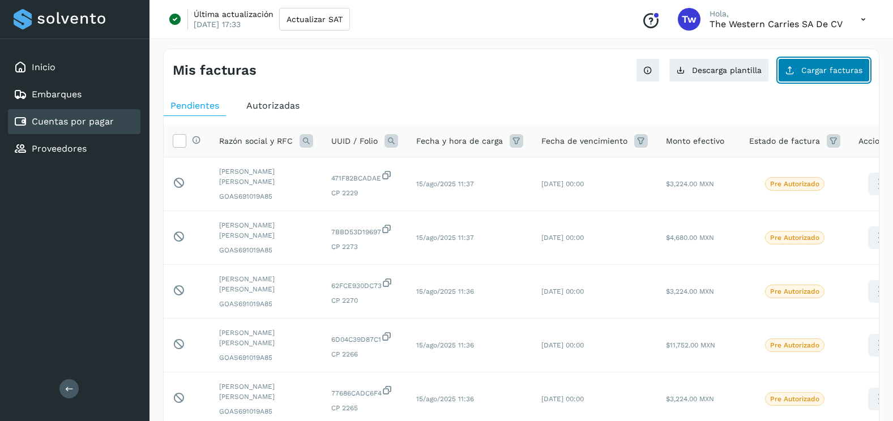
click at [798, 66] on button "Cargar facturas" at bounding box center [824, 70] width 92 height 24
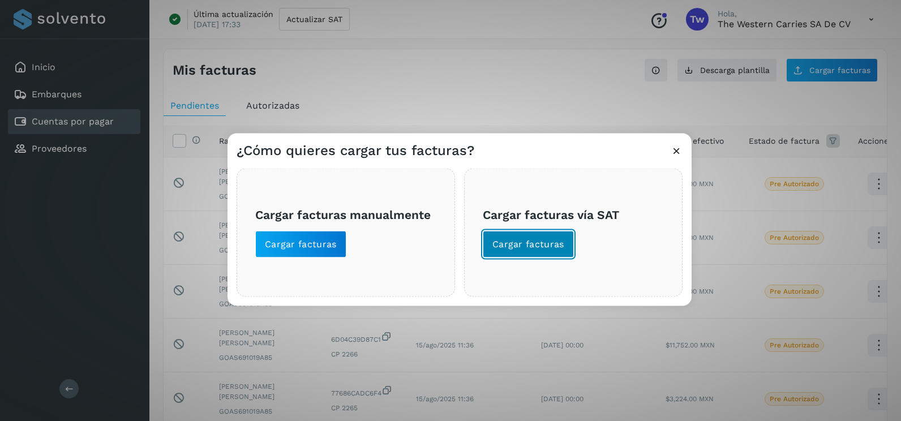
click at [501, 252] on button "Cargar facturas" at bounding box center [528, 244] width 91 height 27
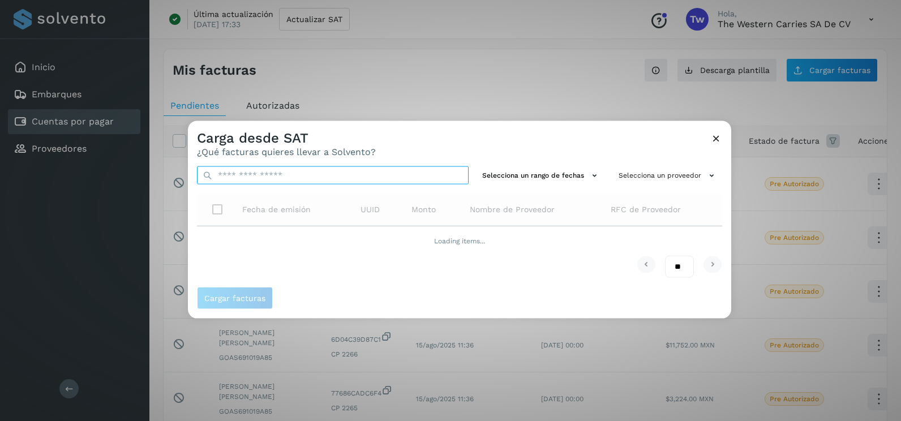
click at [325, 178] on input "text" at bounding box center [333, 175] width 272 height 18
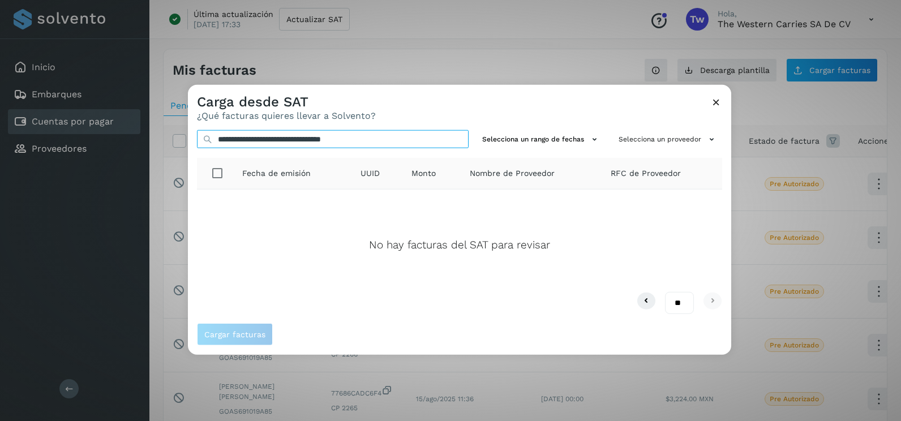
type input "**********"
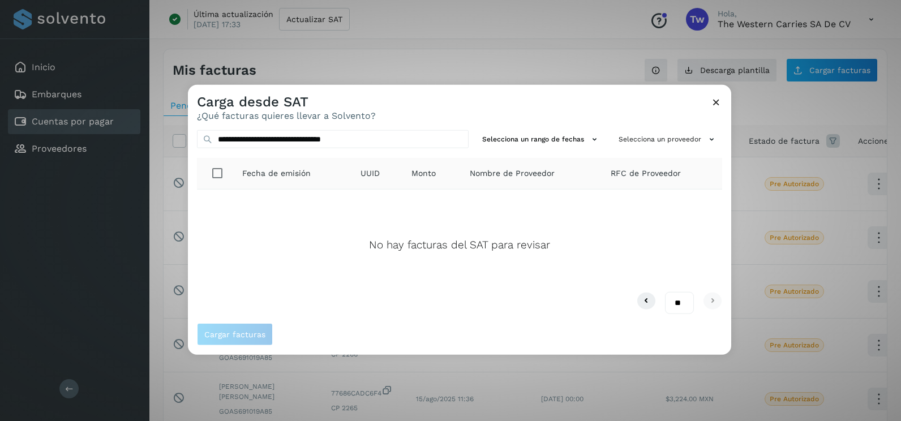
click at [711, 104] on icon at bounding box center [716, 102] width 12 height 12
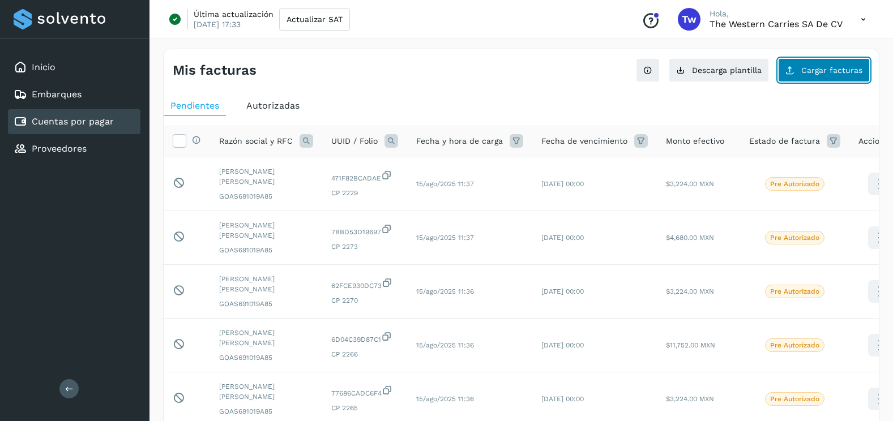
click at [835, 78] on button "Cargar facturas" at bounding box center [824, 70] width 92 height 24
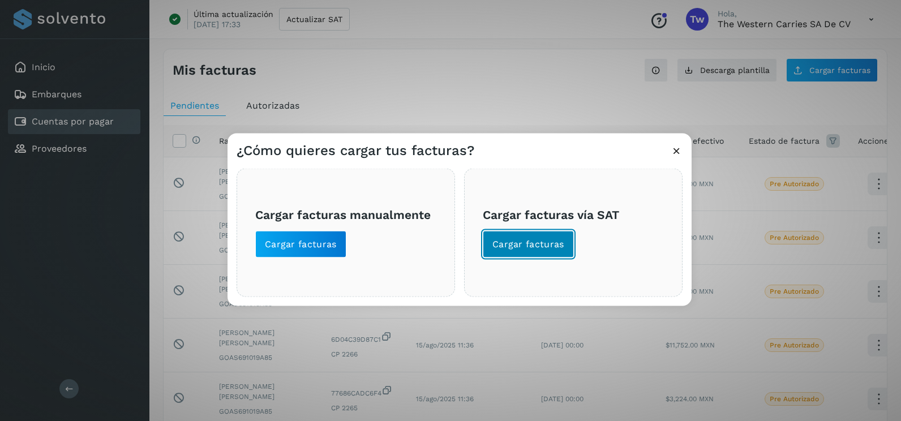
click at [524, 246] on span "Cargar facturas" at bounding box center [528, 244] width 72 height 12
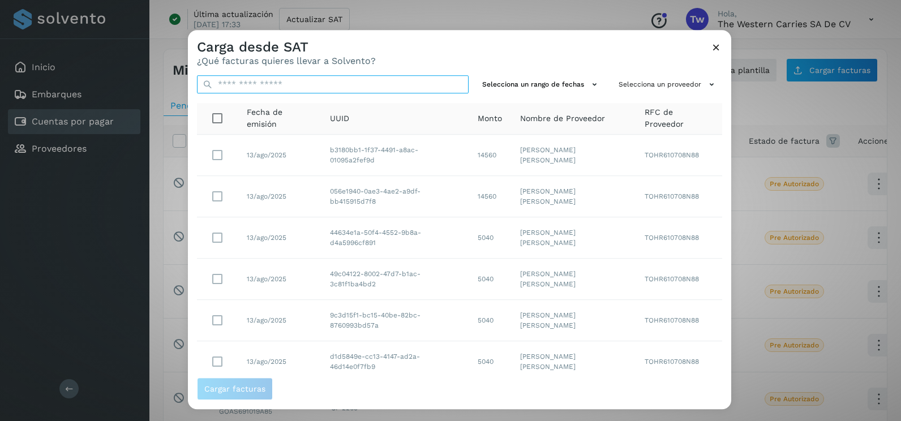
drag, startPoint x: 341, startPoint y: 79, endPoint x: 338, endPoint y: 88, distance: 9.3
click at [341, 79] on input "text" at bounding box center [333, 84] width 272 height 18
paste input "**********"
type input "**********"
click at [715, 48] on icon at bounding box center [716, 47] width 12 height 12
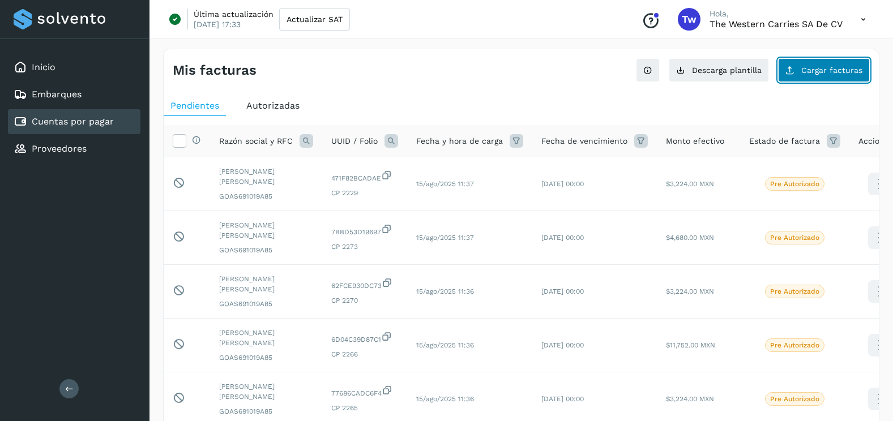
click at [830, 69] on span "Cargar facturas" at bounding box center [831, 70] width 61 height 8
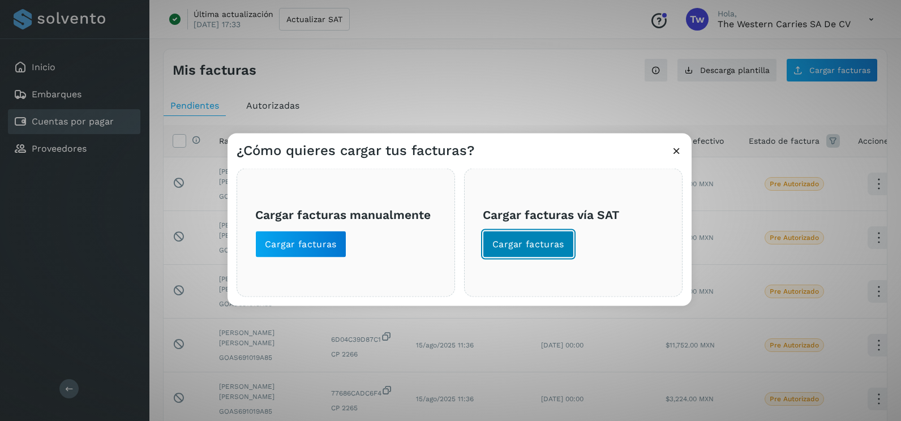
click at [560, 247] on span "Cargar facturas" at bounding box center [528, 244] width 72 height 12
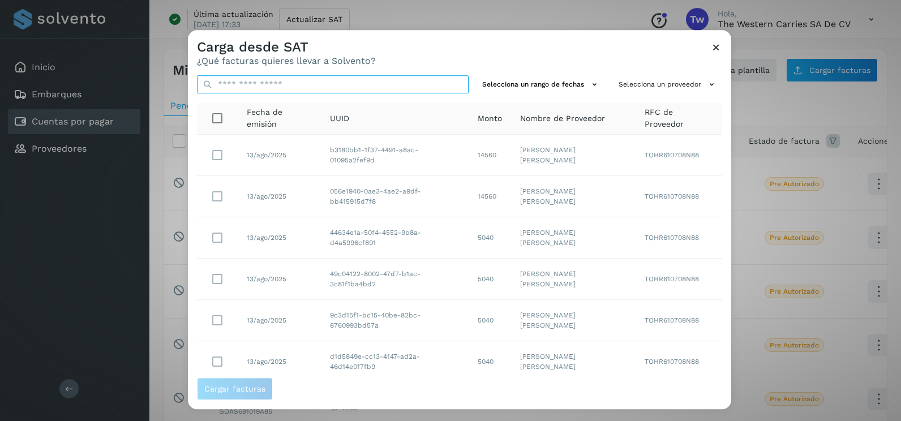
click at [313, 80] on input "text" at bounding box center [333, 84] width 272 height 18
paste input "**********"
type input "**********"
click at [714, 44] on icon at bounding box center [716, 47] width 12 height 12
